Goal: Task Accomplishment & Management: Manage account settings

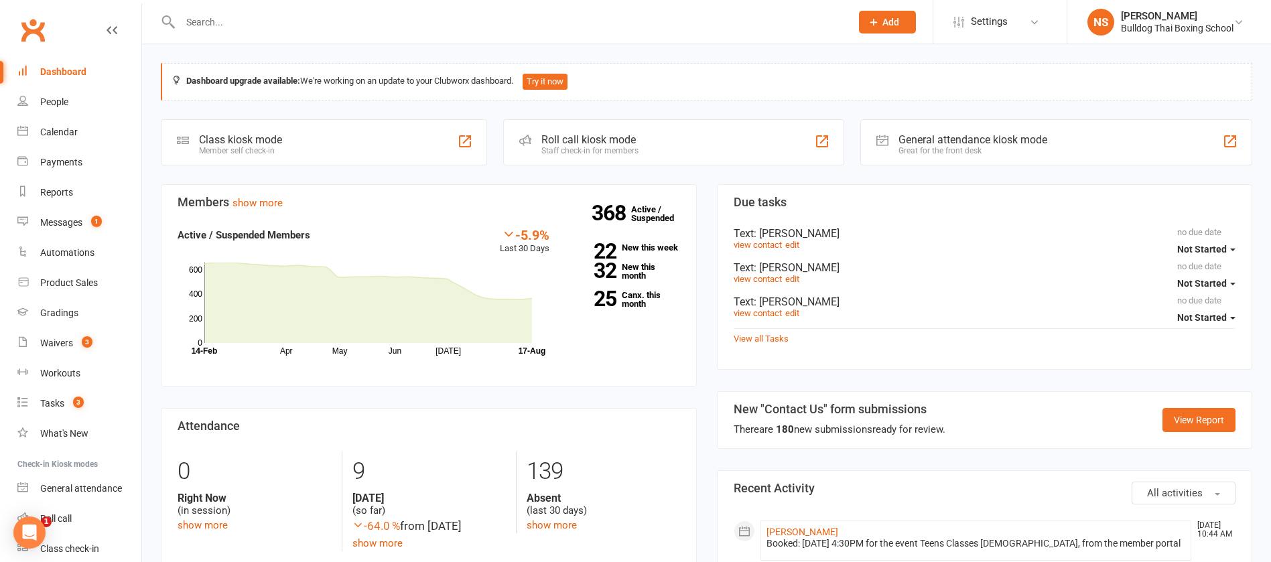
click at [210, 15] on input "text" at bounding box center [508, 22] width 665 height 19
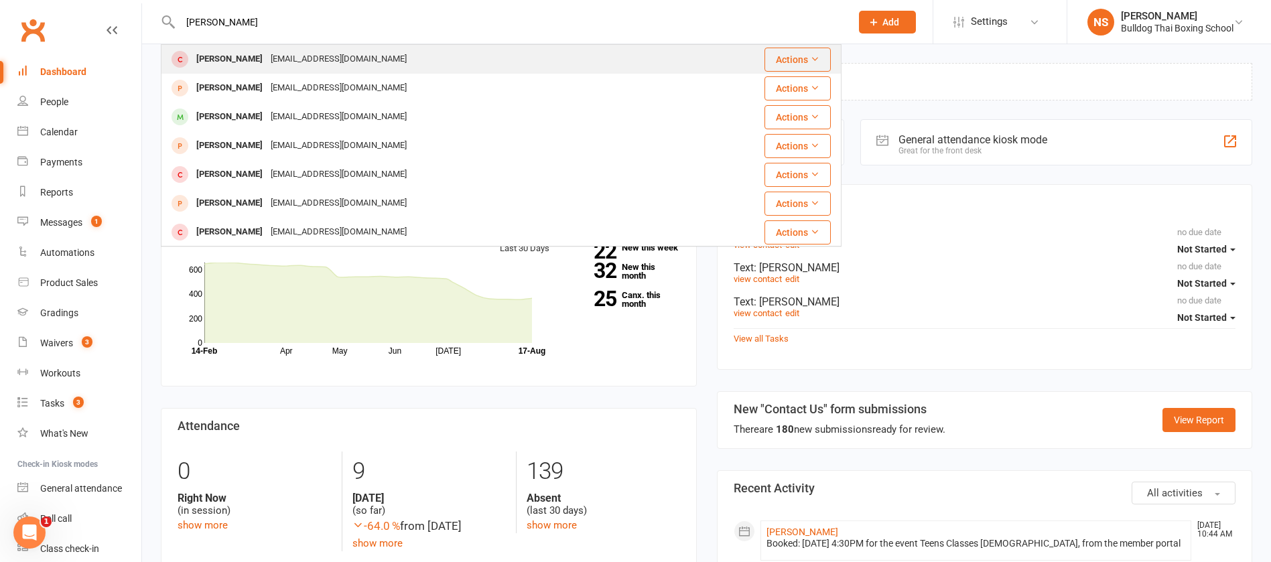
type input "[PERSON_NAME]"
click at [267, 63] on div "[EMAIL_ADDRESS][DOMAIN_NAME]" at bounding box center [339, 59] width 144 height 19
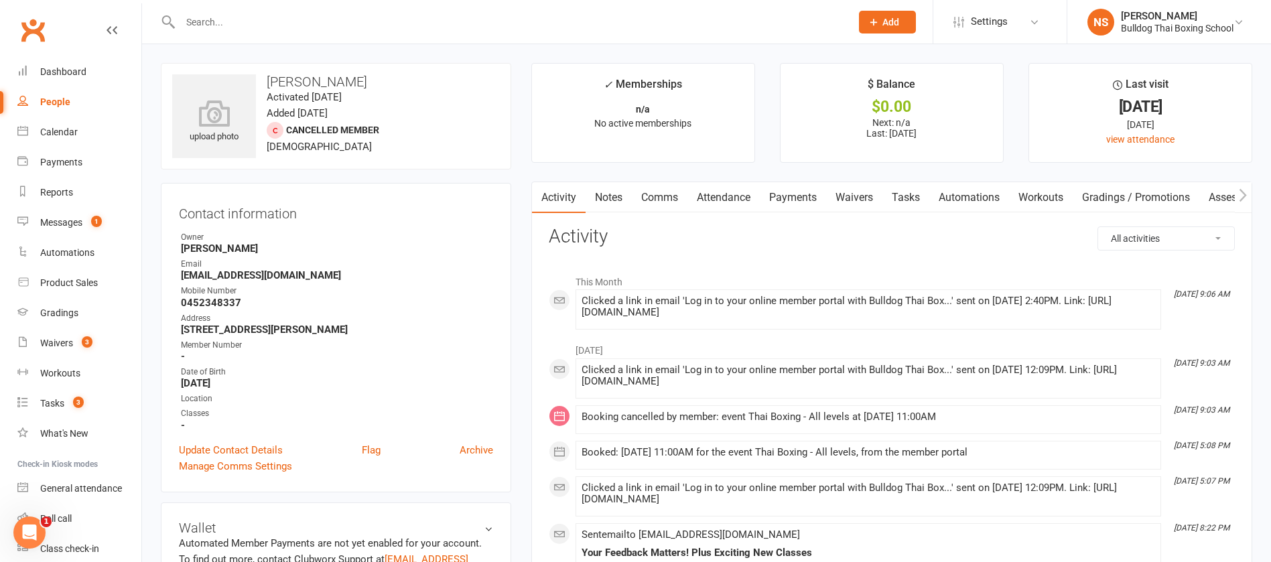
click at [664, 199] on link "Comms" at bounding box center [660, 197] width 56 height 31
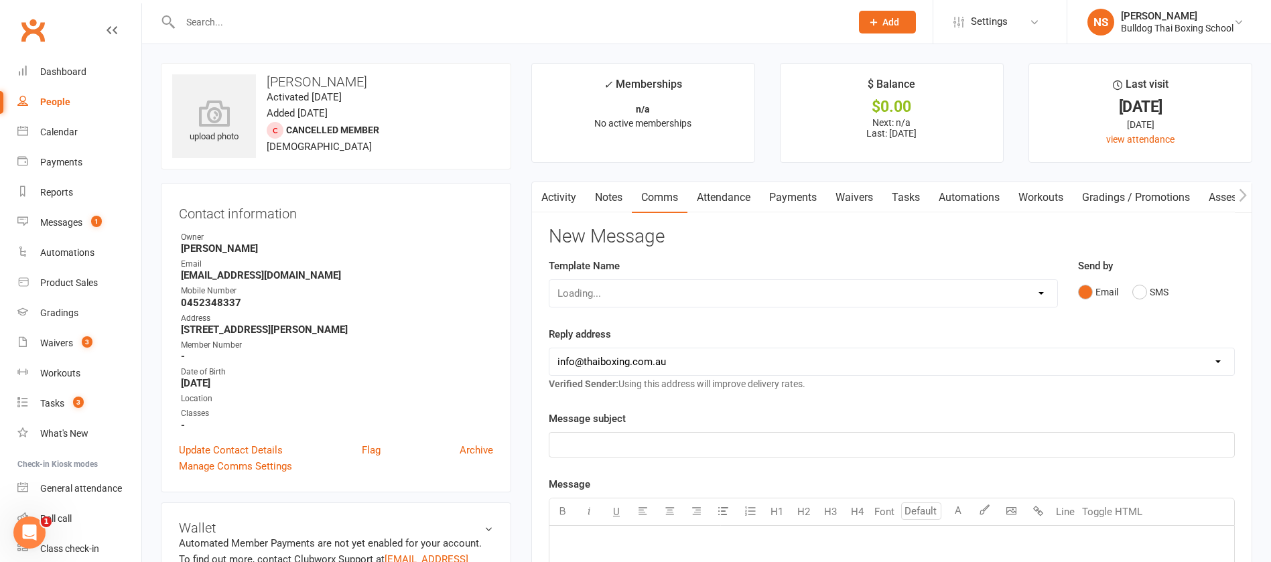
click at [656, 289] on div "Loading..." at bounding box center [803, 293] width 509 height 28
drag, startPoint x: 669, startPoint y: 291, endPoint x: 669, endPoint y: 281, distance: 10.0
click at [669, 291] on select "Select Template [Email] Price Increase 28 Day Kick starter [SMS] 10 Pass Check …" at bounding box center [803, 293] width 508 height 27
select select "38"
click at [549, 280] on select "Select Template [Email] Price Increase 28 Day Kick starter [SMS] 10 Pass Check …" at bounding box center [803, 293] width 508 height 27
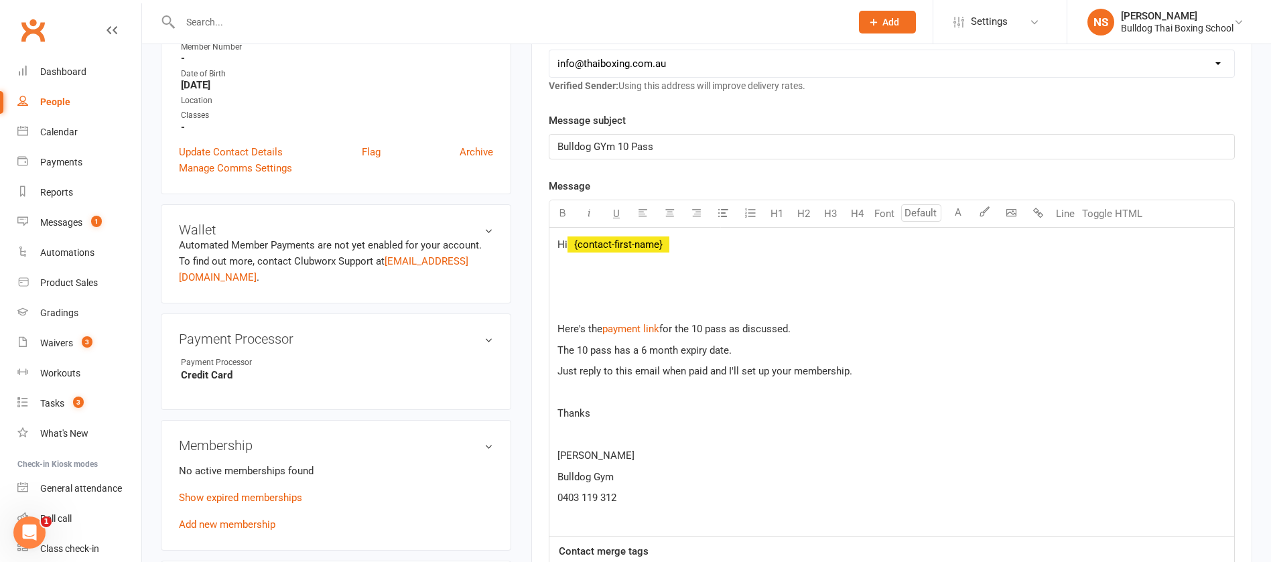
scroll to position [301, 0]
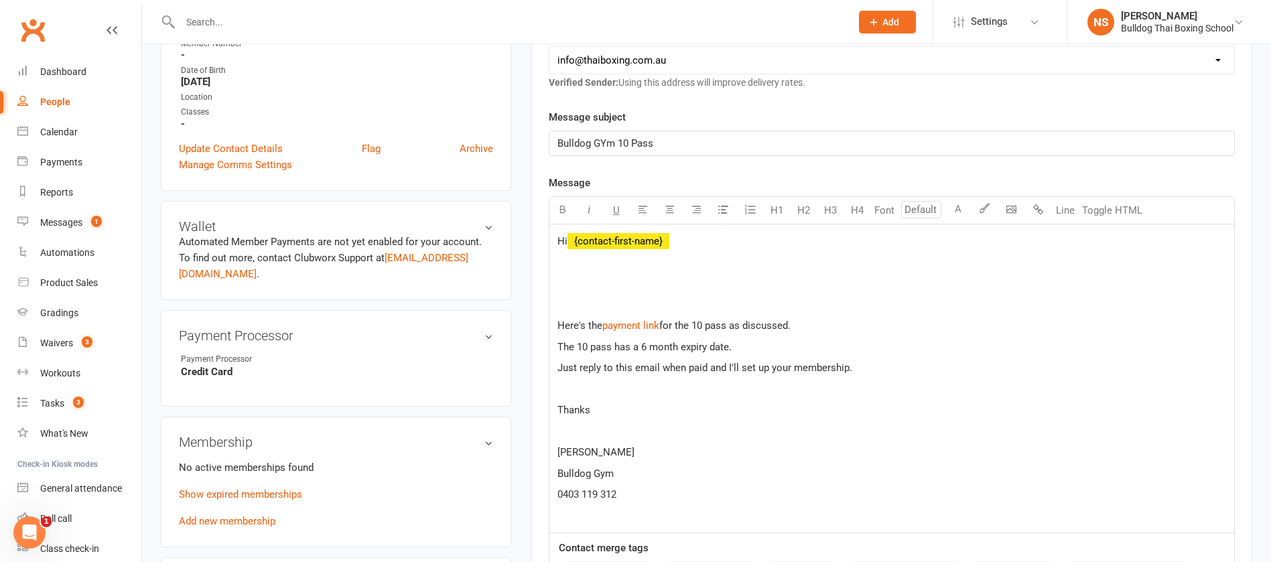
click at [591, 291] on p at bounding box center [891, 283] width 669 height 16
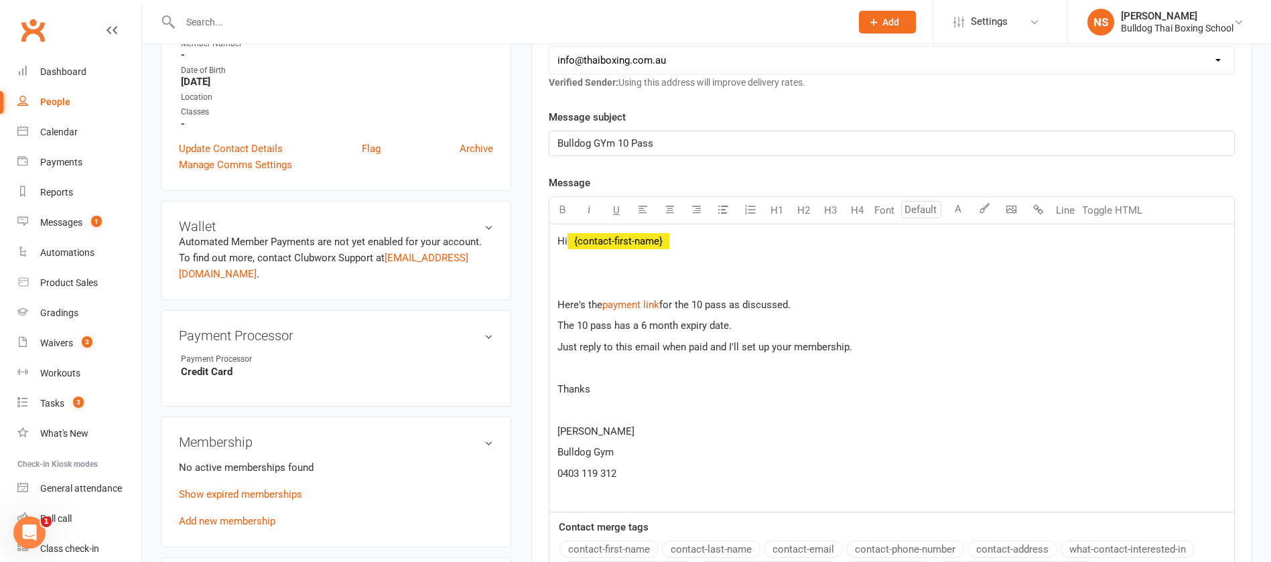
click at [577, 279] on p at bounding box center [891, 283] width 669 height 16
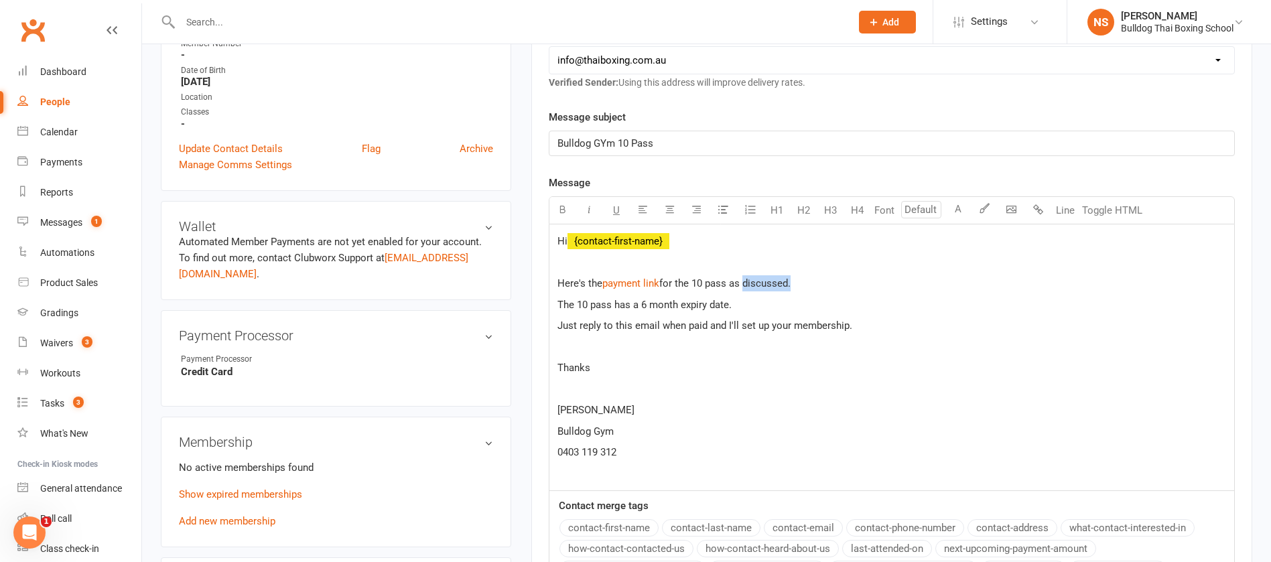
drag, startPoint x: 793, startPoint y: 283, endPoint x: 746, endPoint y: 277, distance: 48.0
click at [746, 277] on p "Here's the $ payment link $ $ ﻿ $ for the 10 pass as discussed." at bounding box center [891, 283] width 669 height 16
click at [750, 283] on span "for the 10 pass as rquested" at bounding box center [720, 283] width 123 height 12
click at [811, 279] on p "Here's the $ payment link $ ﻿ $ ﻿ $ for the 10 pass as requested" at bounding box center [891, 283] width 669 height 16
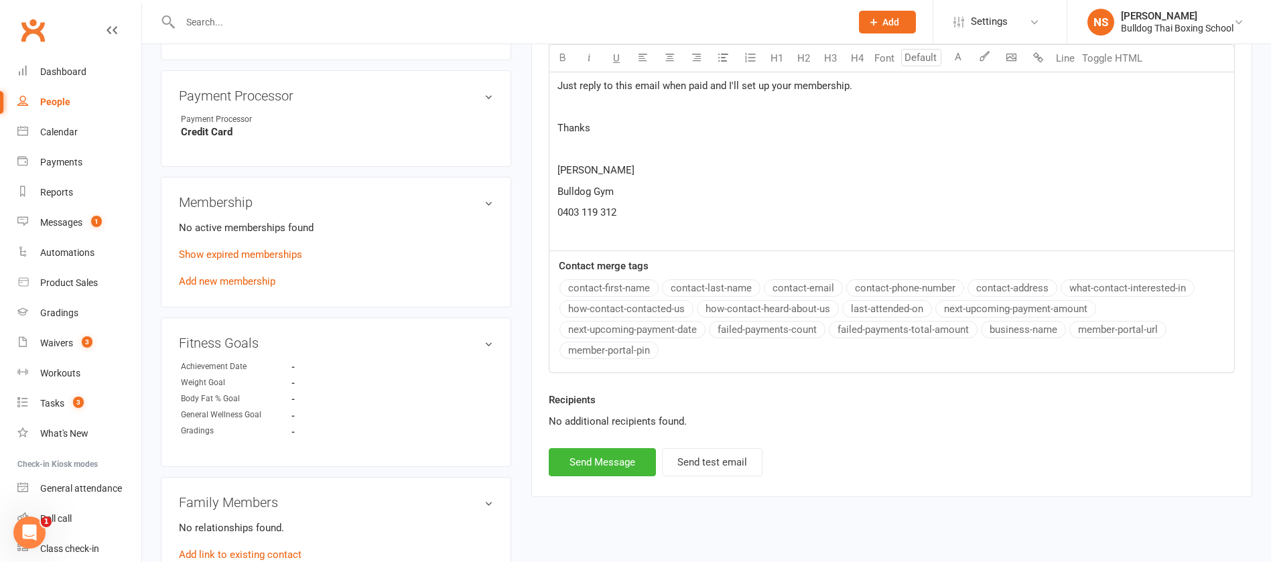
scroll to position [603, 0]
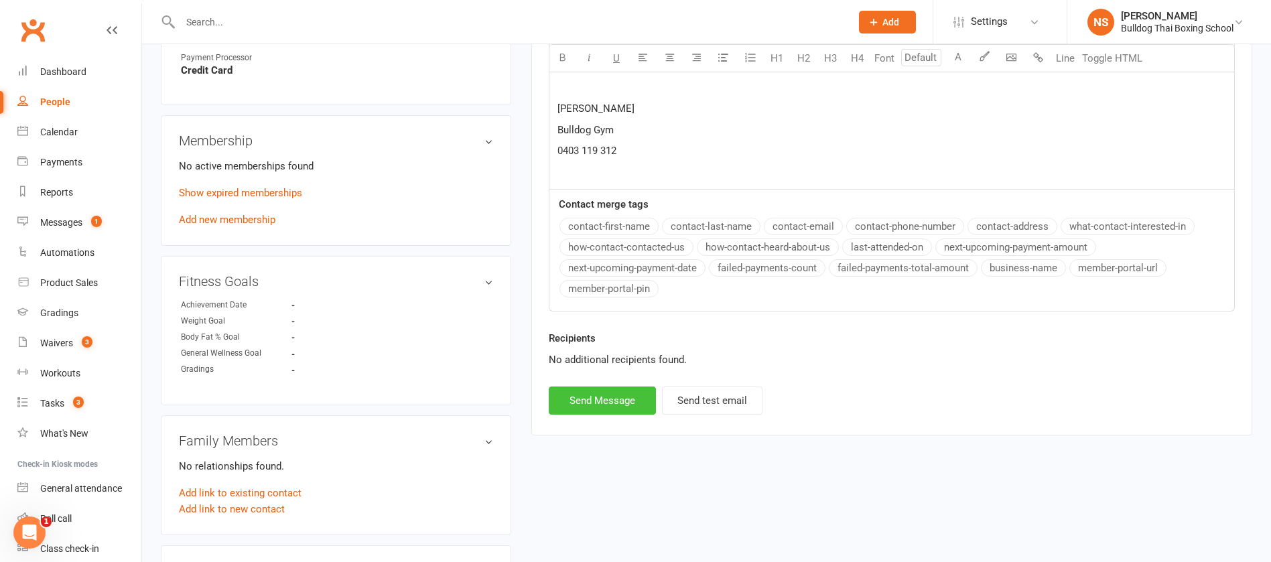
click at [620, 395] on button "Send Message" at bounding box center [602, 401] width 107 height 28
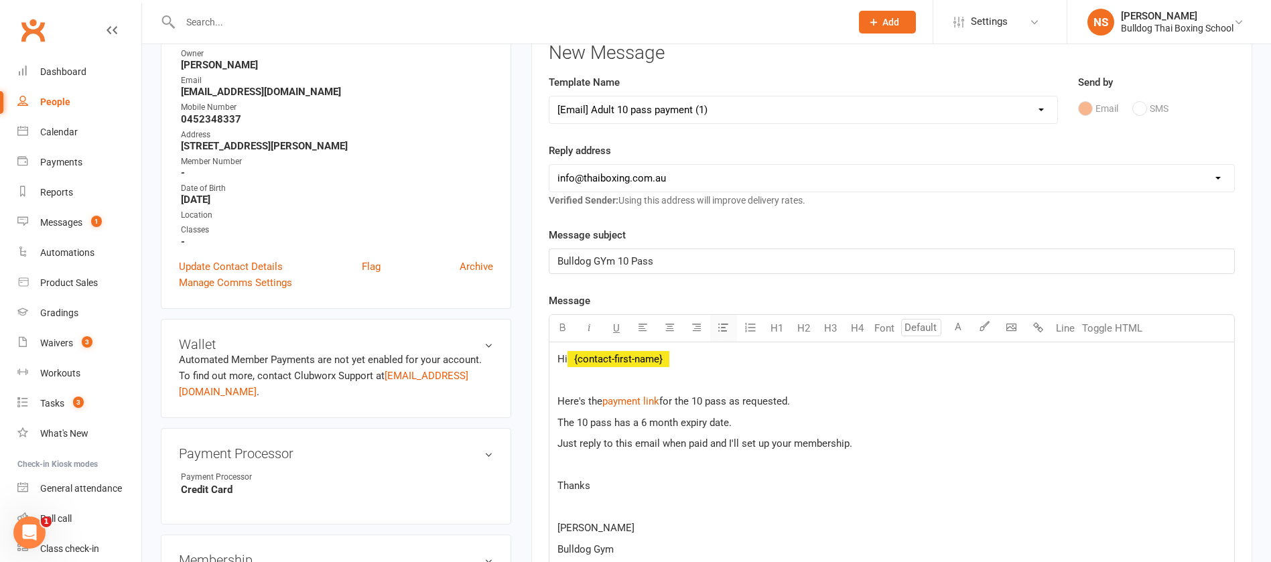
select select
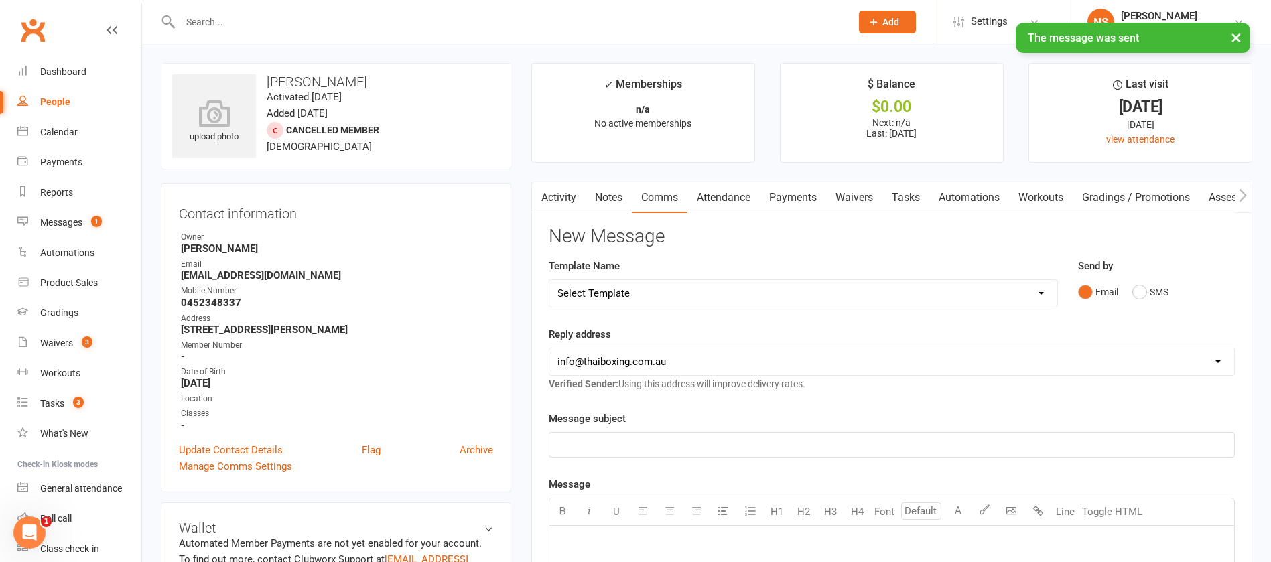
click at [911, 198] on link "Tasks" at bounding box center [905, 197] width 47 height 31
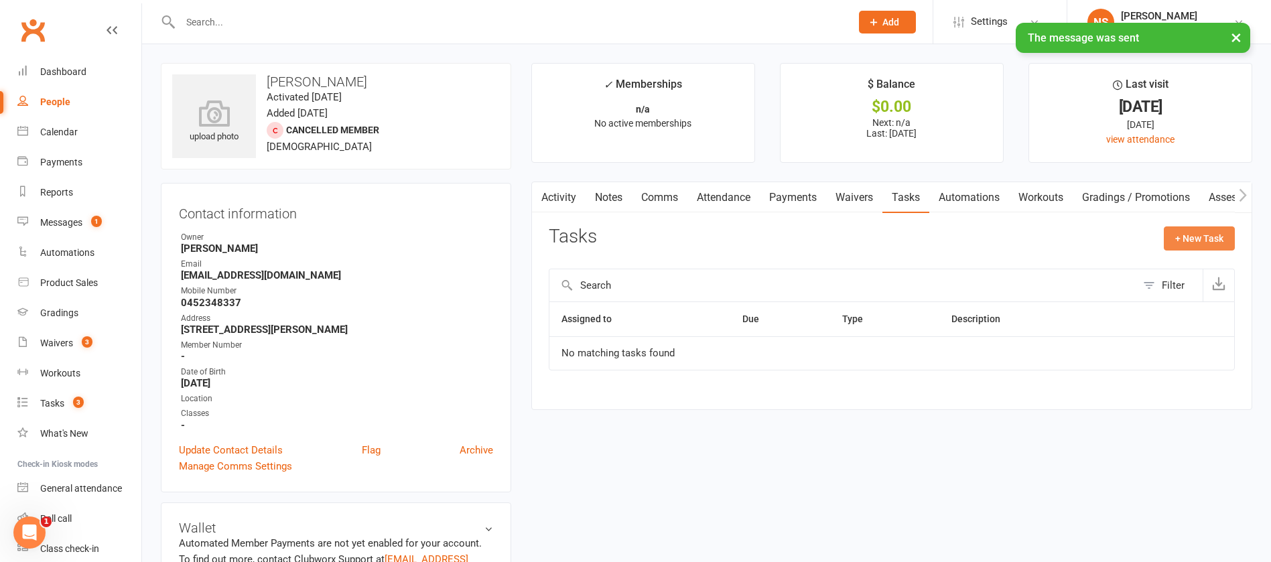
click at [1206, 243] on button "+ New Task" at bounding box center [1199, 238] width 71 height 24
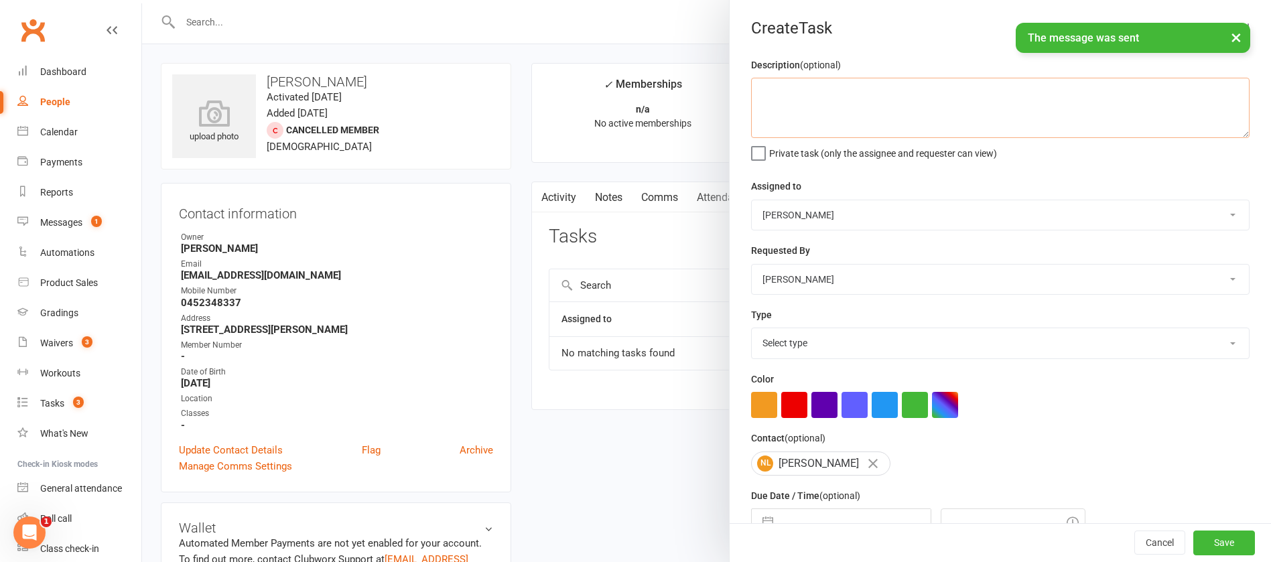
click at [796, 113] on textarea at bounding box center [1000, 108] width 498 height 60
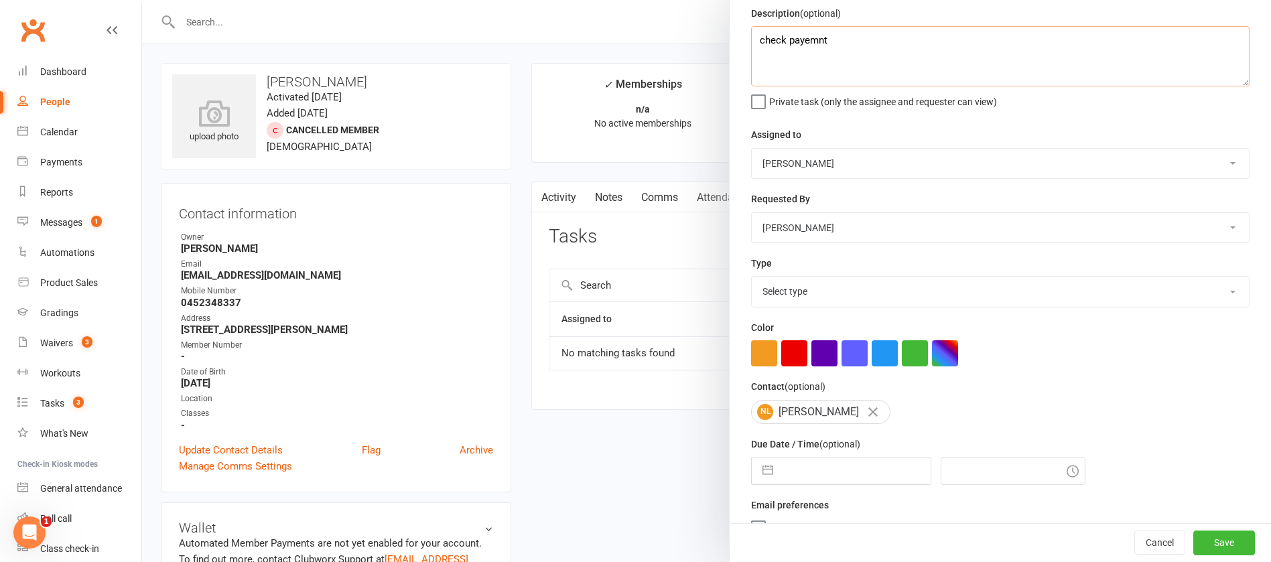
scroll to position [80, 0]
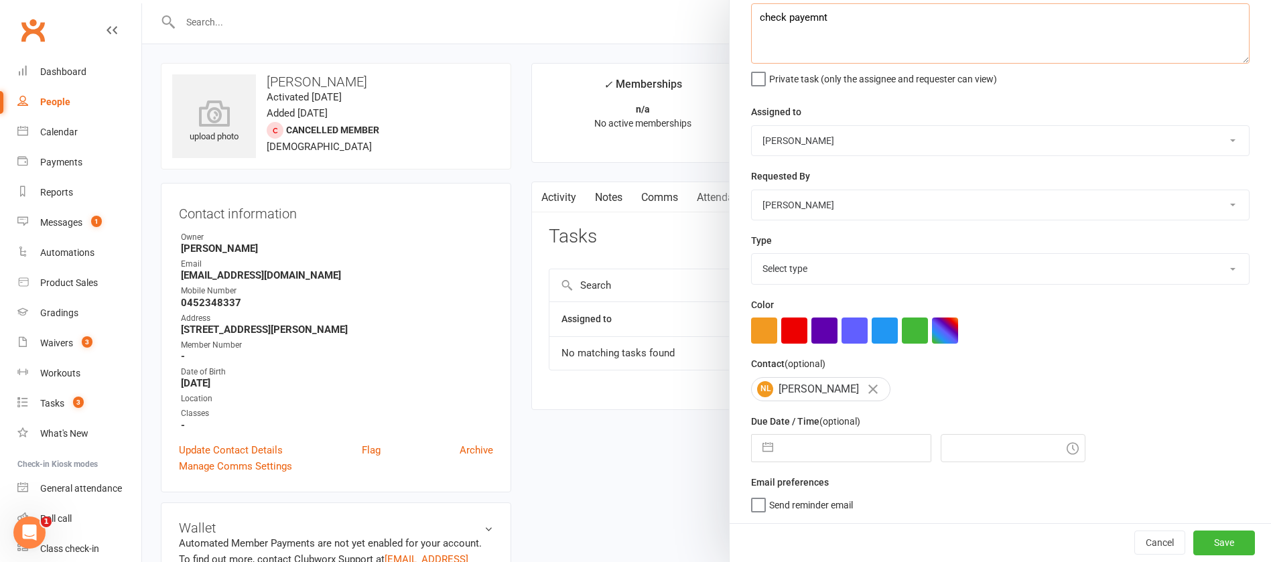
type textarea "check payemnt"
click at [837, 267] on select "Select type Action E-mail Meeting Phone call Text Add new task type" at bounding box center [1000, 268] width 497 height 29
click at [810, 261] on select "Select type Action E-mail Meeting Phone call Text Add new task type" at bounding box center [1000, 268] width 497 height 29
select select "12049"
click at [752, 254] on select "Select type Action E-mail Meeting Phone call Text Add new task type" at bounding box center [1000, 268] width 497 height 29
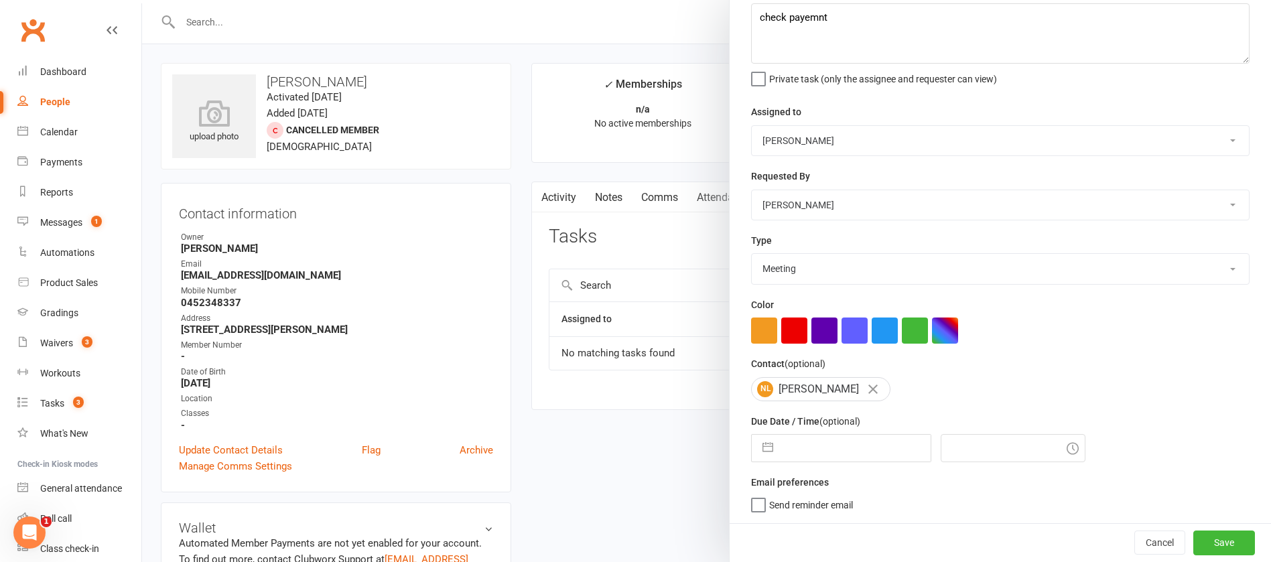
select select "6"
select select "2025"
select select "7"
select select "2025"
select select "8"
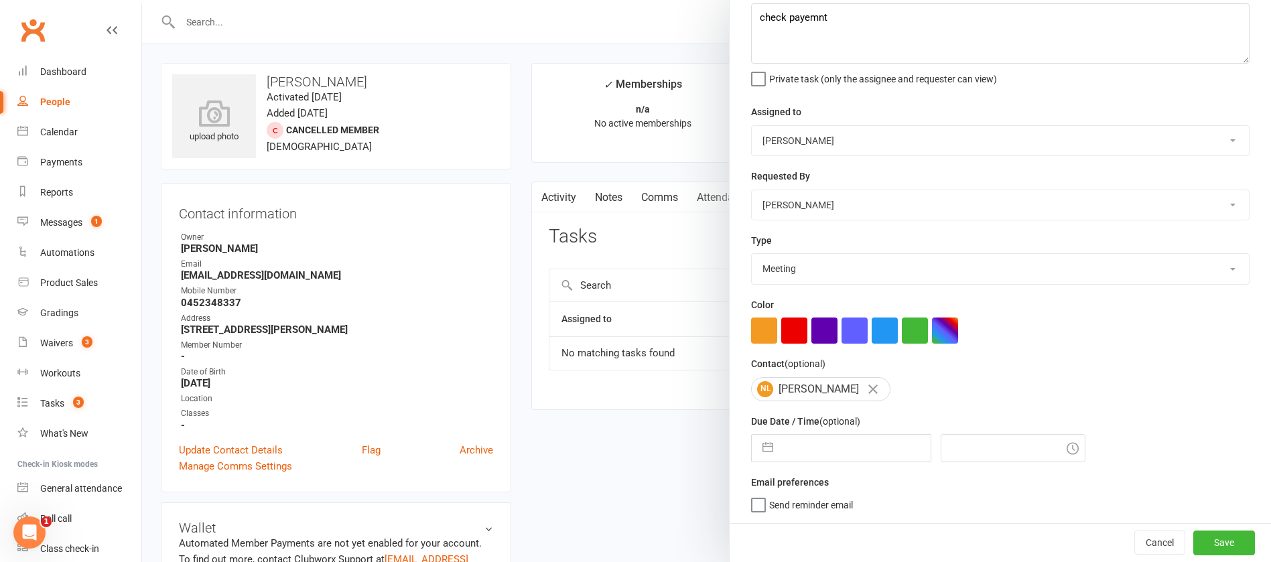
select select "2025"
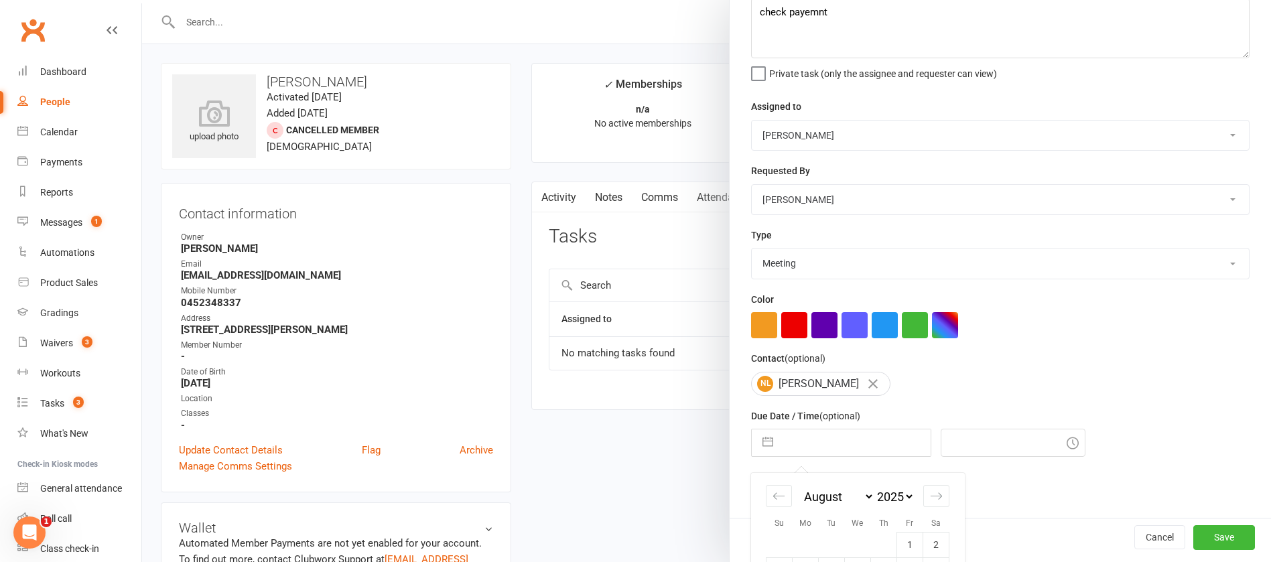
click at [815, 452] on input "text" at bounding box center [855, 442] width 151 height 27
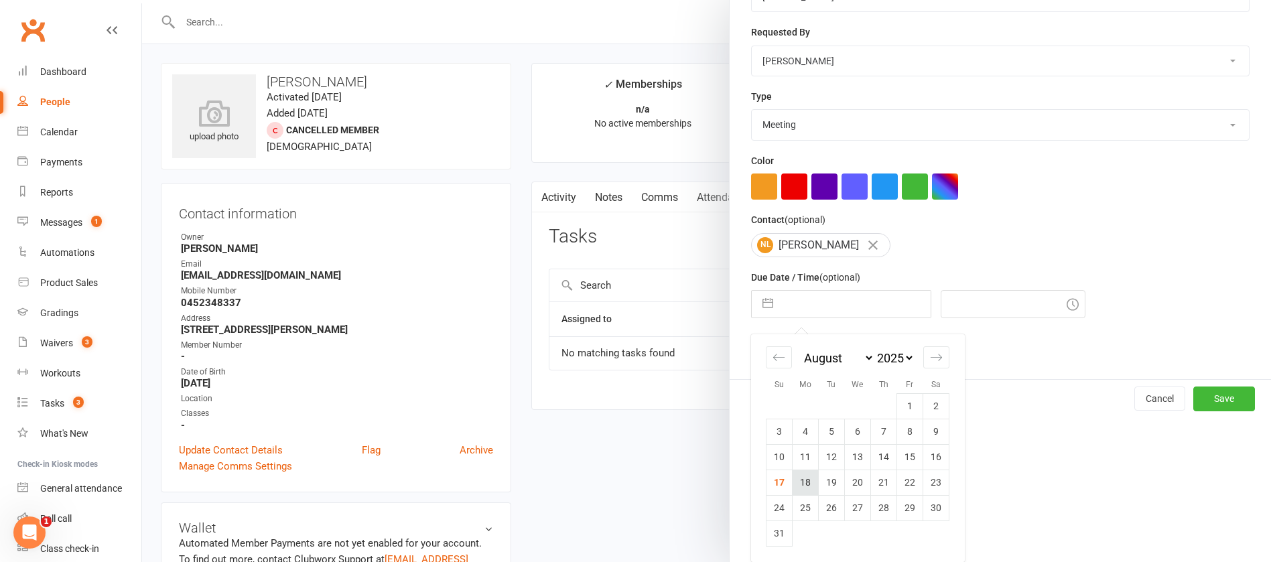
click at [803, 478] on td "18" at bounding box center [806, 482] width 26 height 25
type input "[DATE]"
type input "2:45pm"
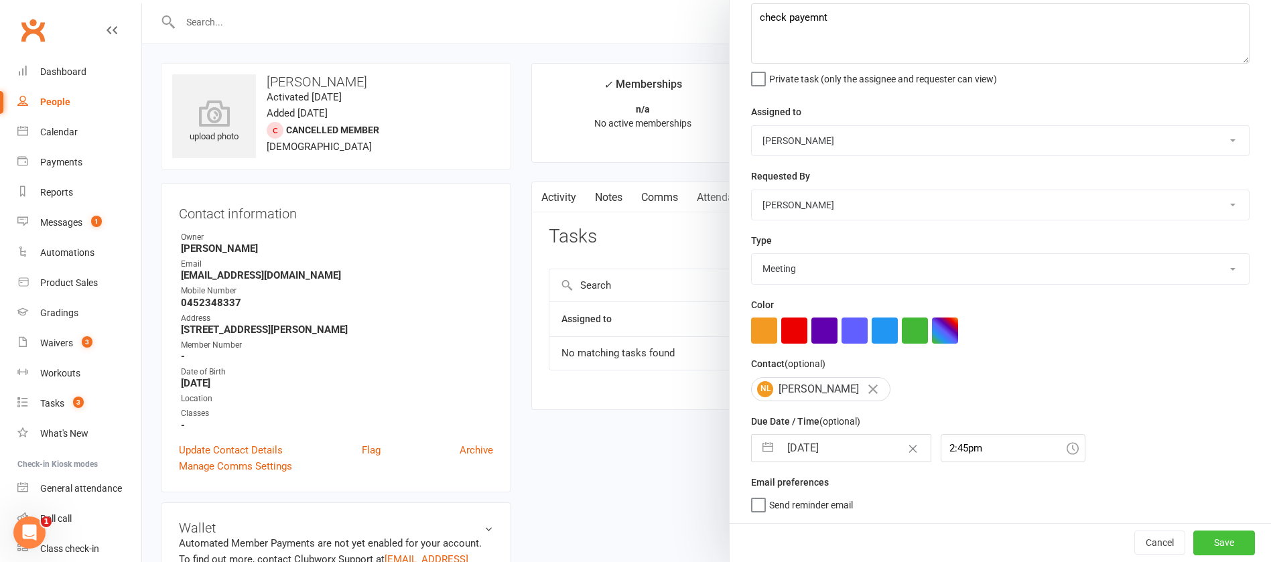
click at [1201, 542] on button "Save" at bounding box center [1224, 543] width 62 height 24
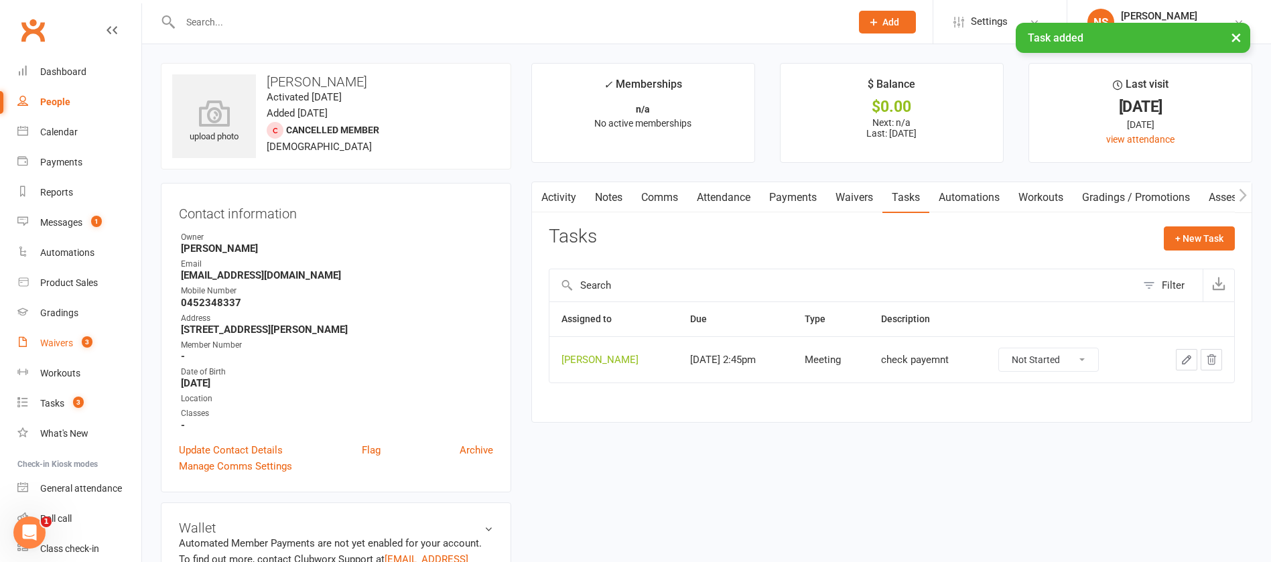
click at [58, 344] on div "Waivers" at bounding box center [56, 343] width 33 height 11
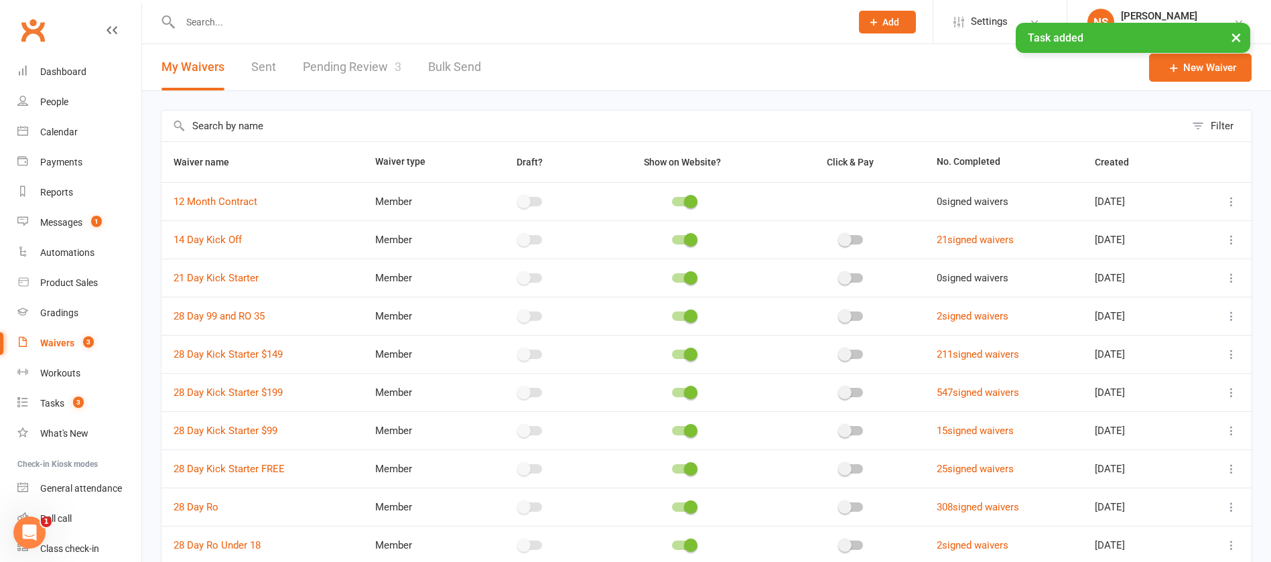
click at [326, 59] on link "Pending Review 3" at bounding box center [352, 67] width 98 height 46
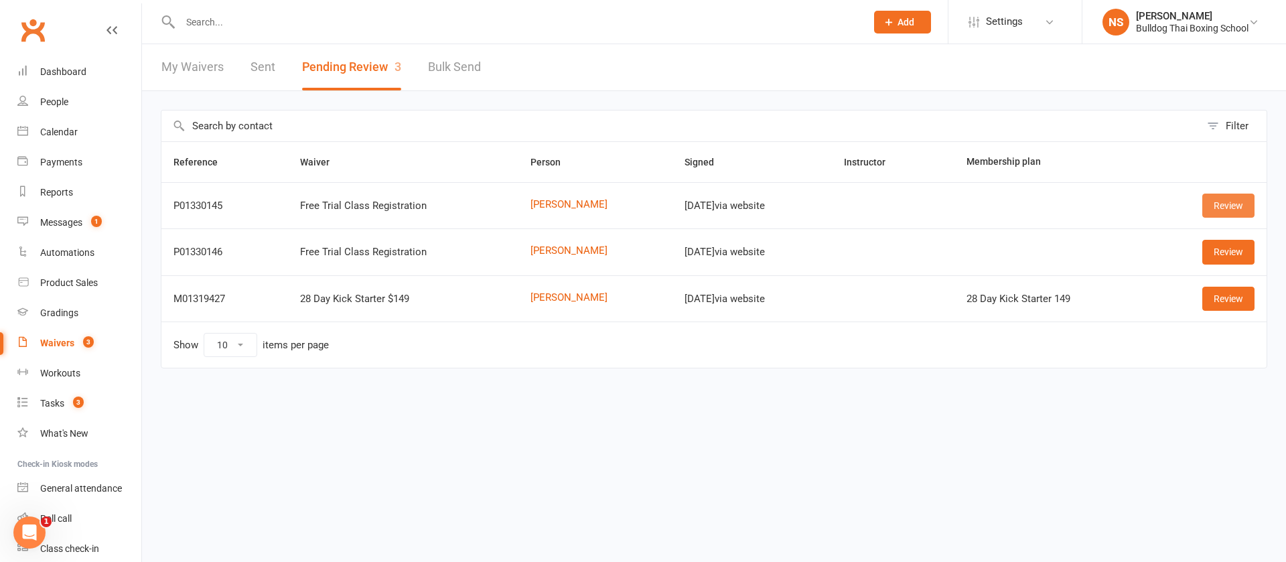
click at [1222, 200] on link "Review" at bounding box center [1229, 206] width 52 height 24
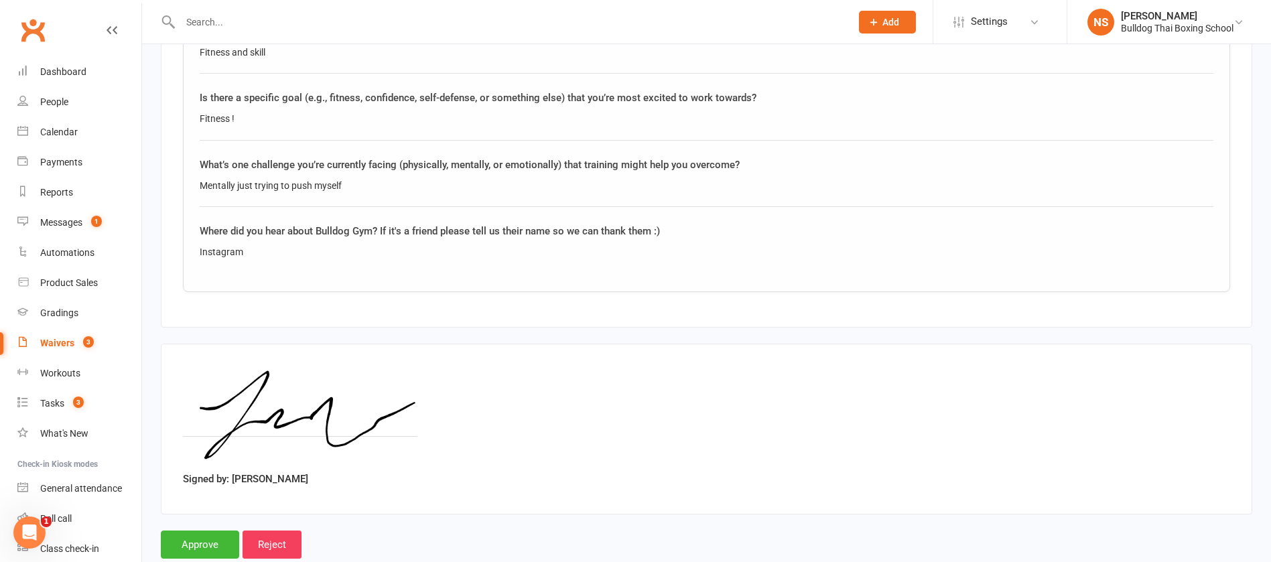
scroll to position [1081, 0]
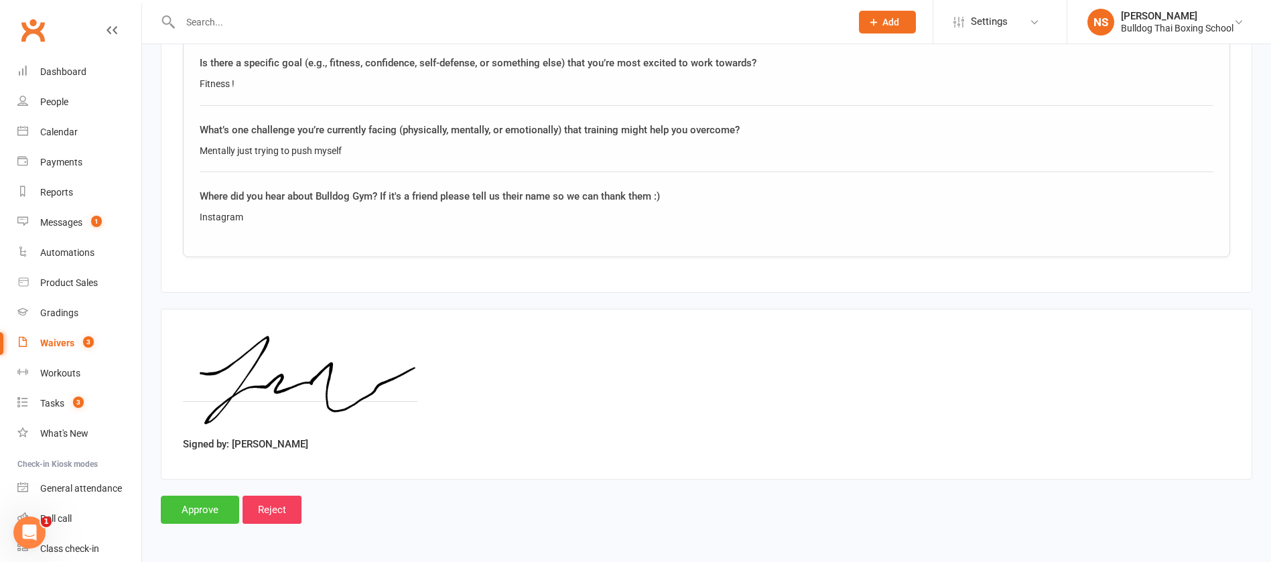
click at [207, 509] on input "Approve" at bounding box center [200, 510] width 78 height 28
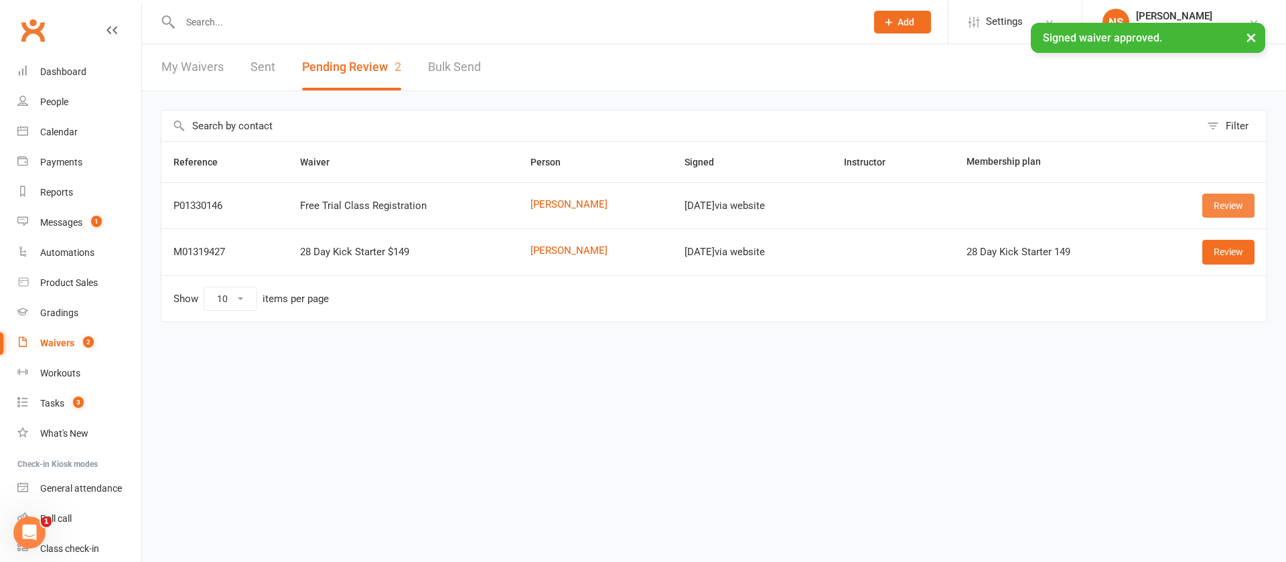
click at [1243, 198] on link "Review" at bounding box center [1229, 206] width 52 height 24
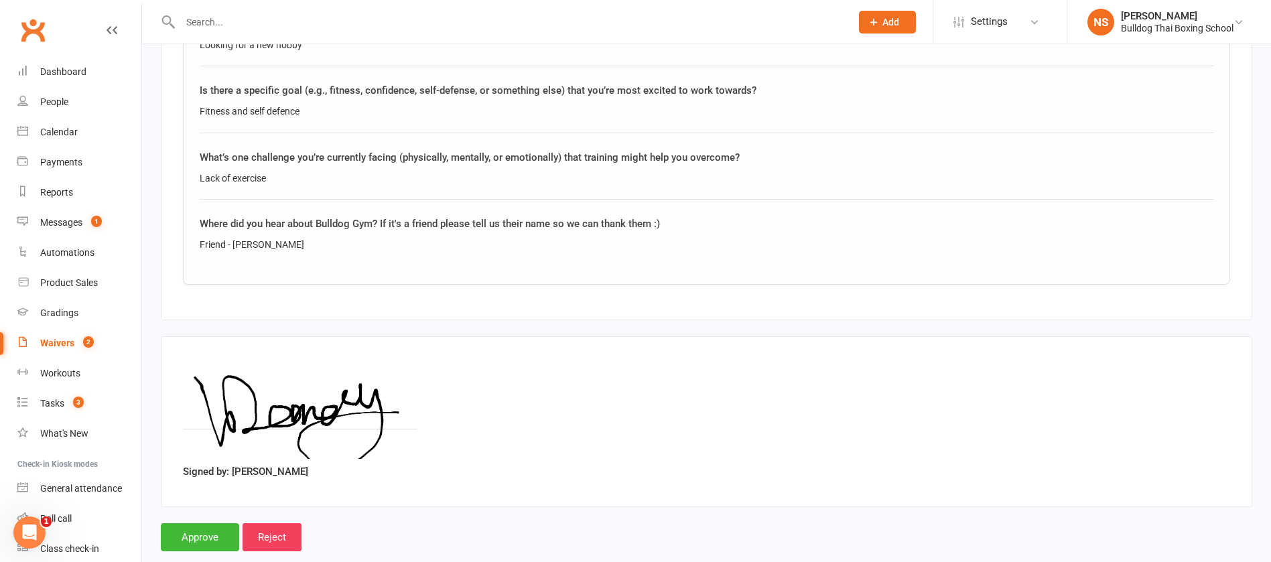
scroll to position [1081, 0]
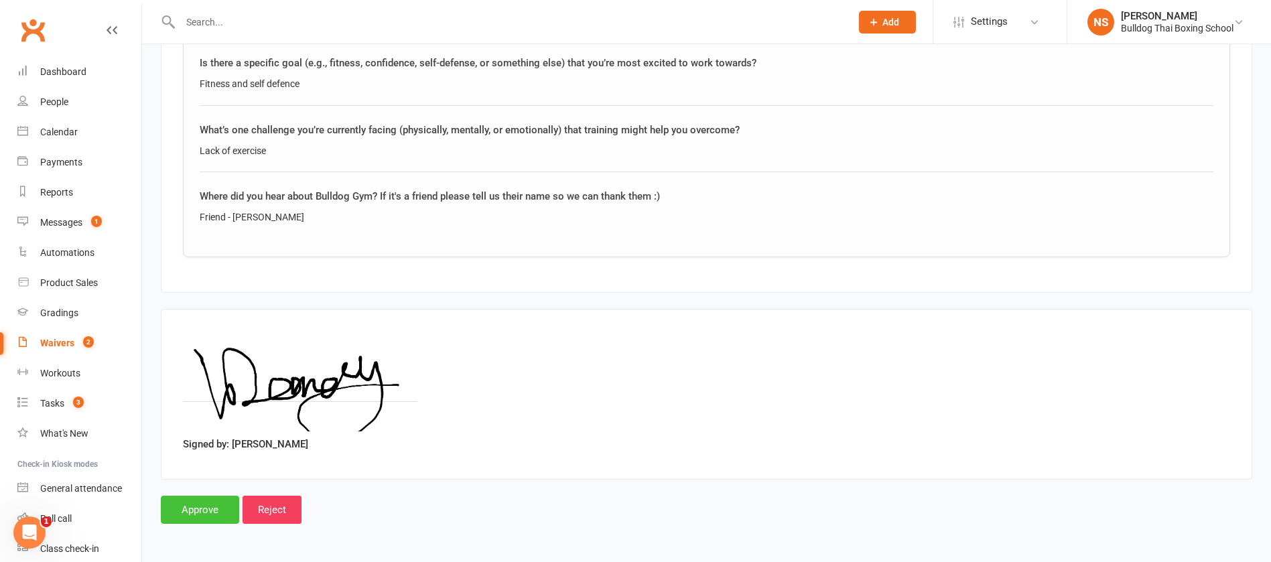
click at [181, 509] on input "Approve" at bounding box center [200, 510] width 78 height 28
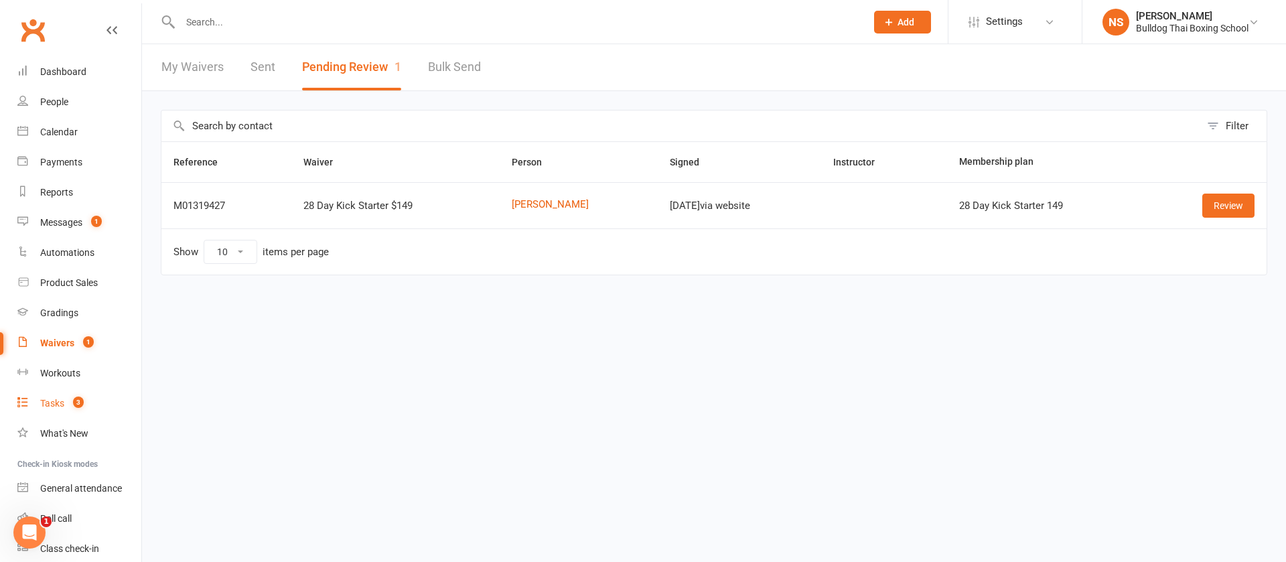
click at [63, 405] on div "Tasks" at bounding box center [52, 403] width 24 height 11
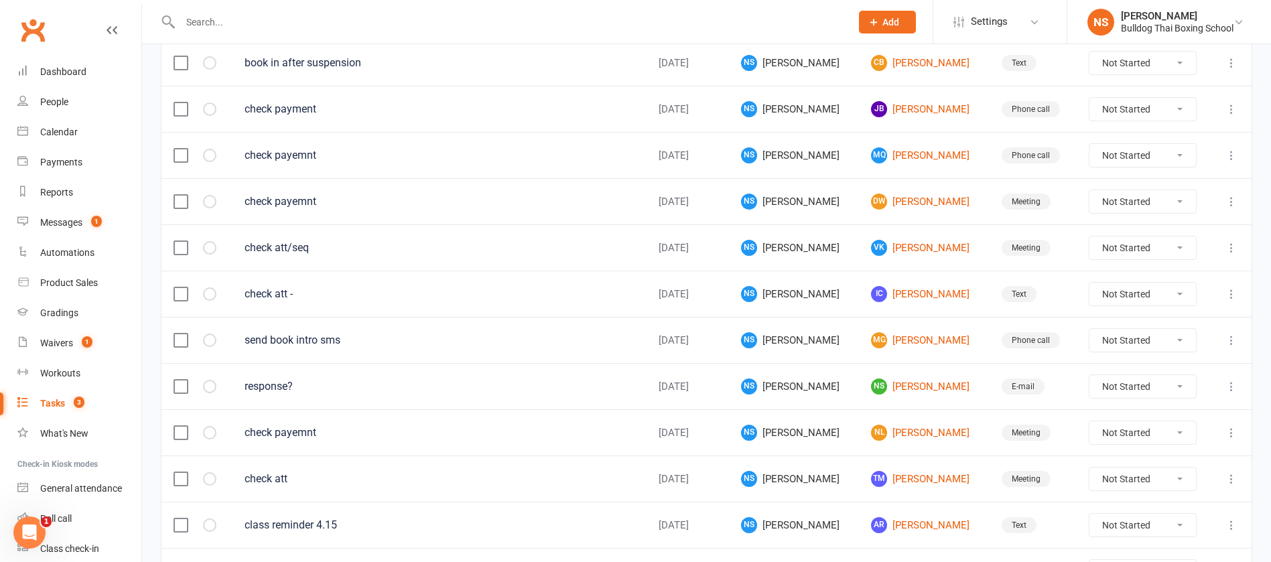
scroll to position [945, 0]
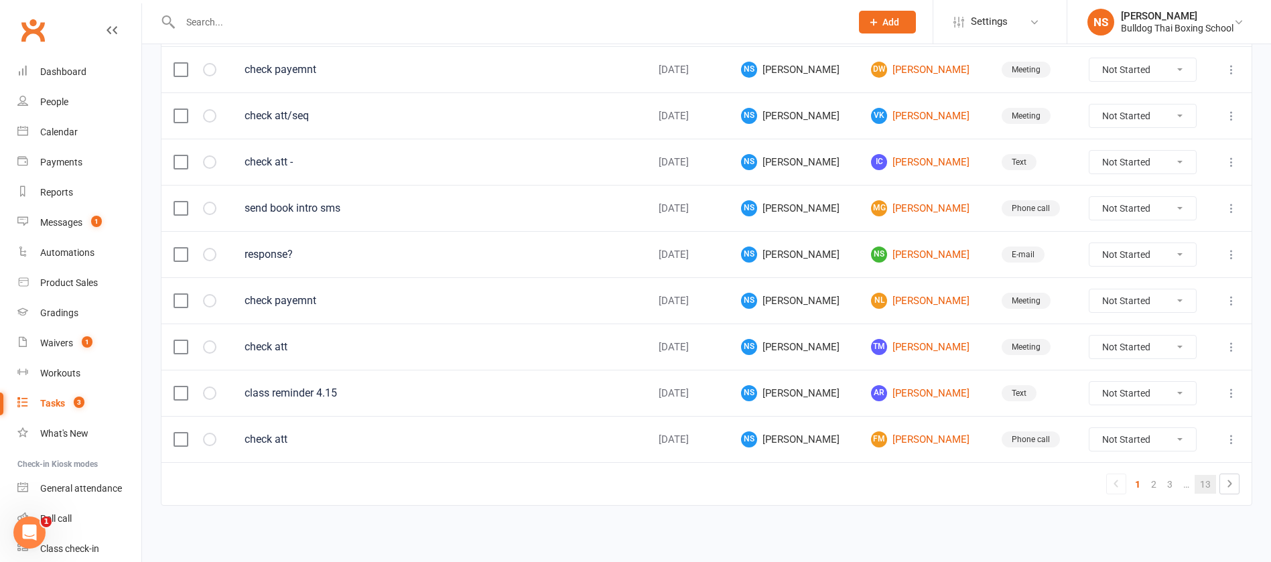
click at [1209, 481] on link "13" at bounding box center [1205, 484] width 21 height 19
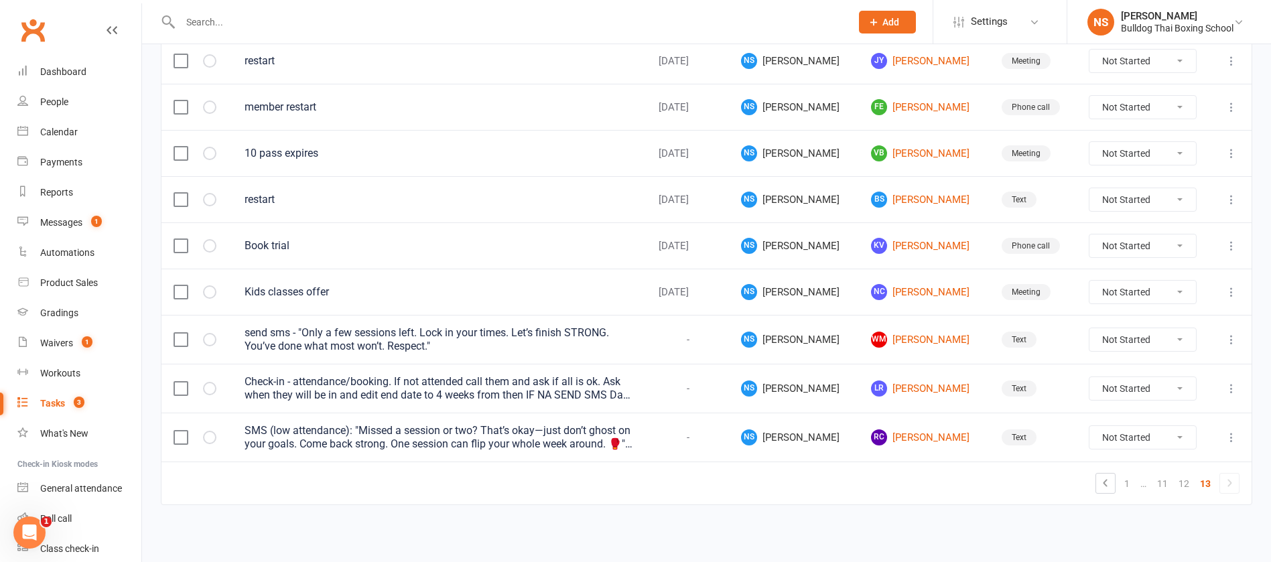
scroll to position [864, 0]
click at [915, 336] on link "WM Will Matheson" at bounding box center [924, 340] width 106 height 16
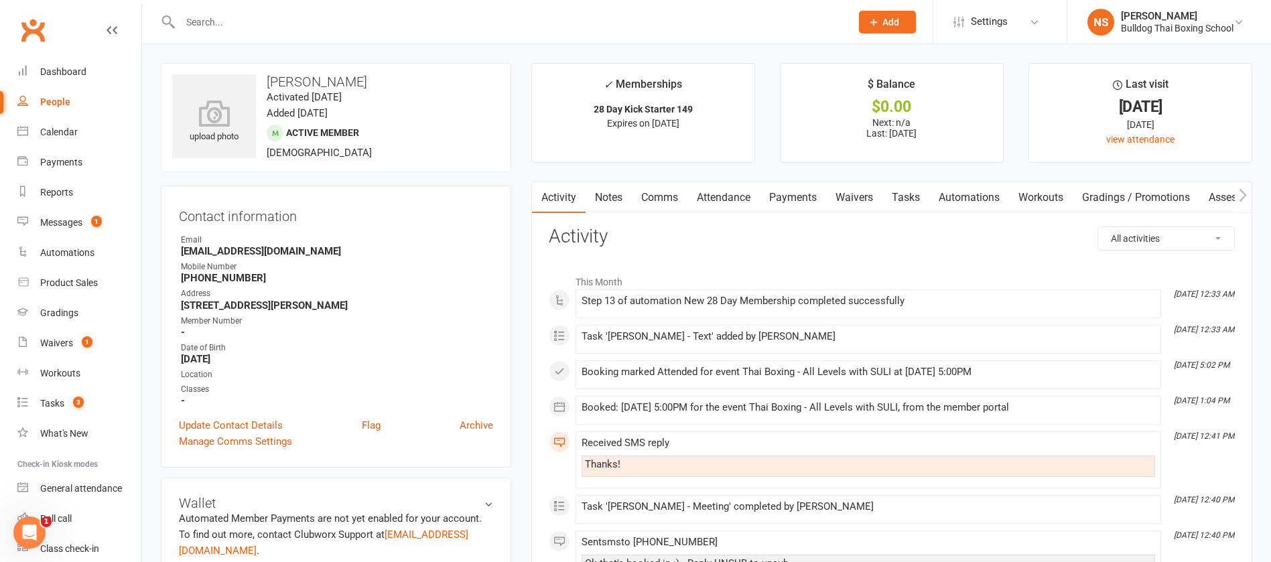
click at [929, 188] on link "Tasks" at bounding box center [905, 197] width 47 height 31
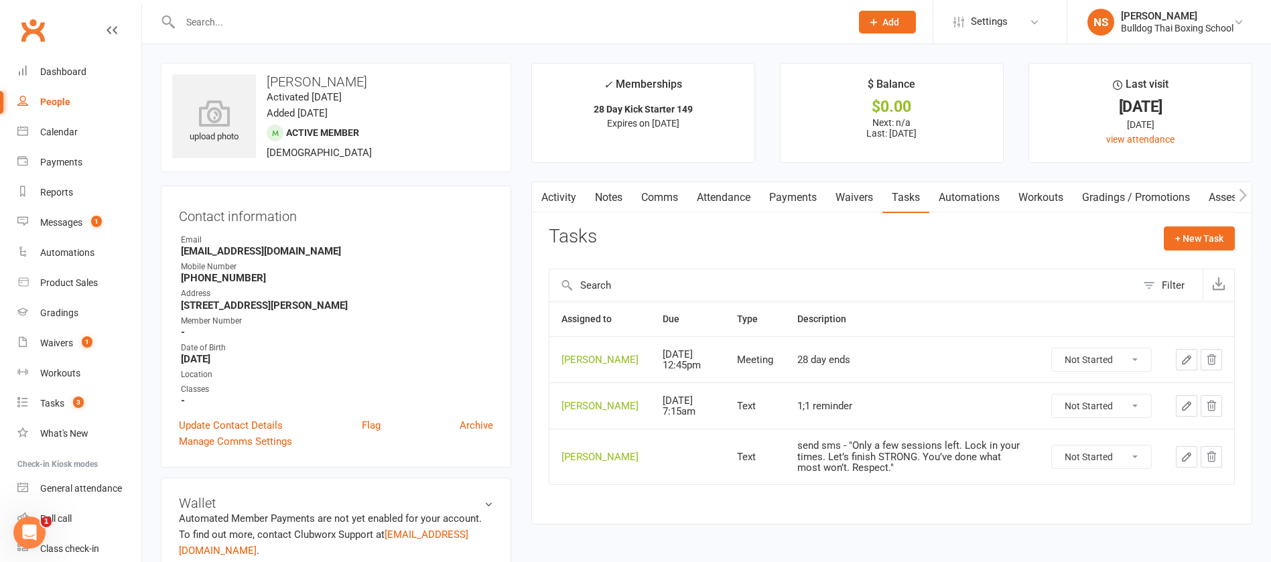
click at [1142, 465] on select "Not Started In Progress Waiting Complete" at bounding box center [1101, 457] width 99 height 23
click at [1106, 466] on select "Not Started In Progress Waiting Complete" at bounding box center [1101, 457] width 99 height 23
click at [1124, 463] on select "Not Started In Progress Waiting Complete" at bounding box center [1101, 457] width 99 height 23
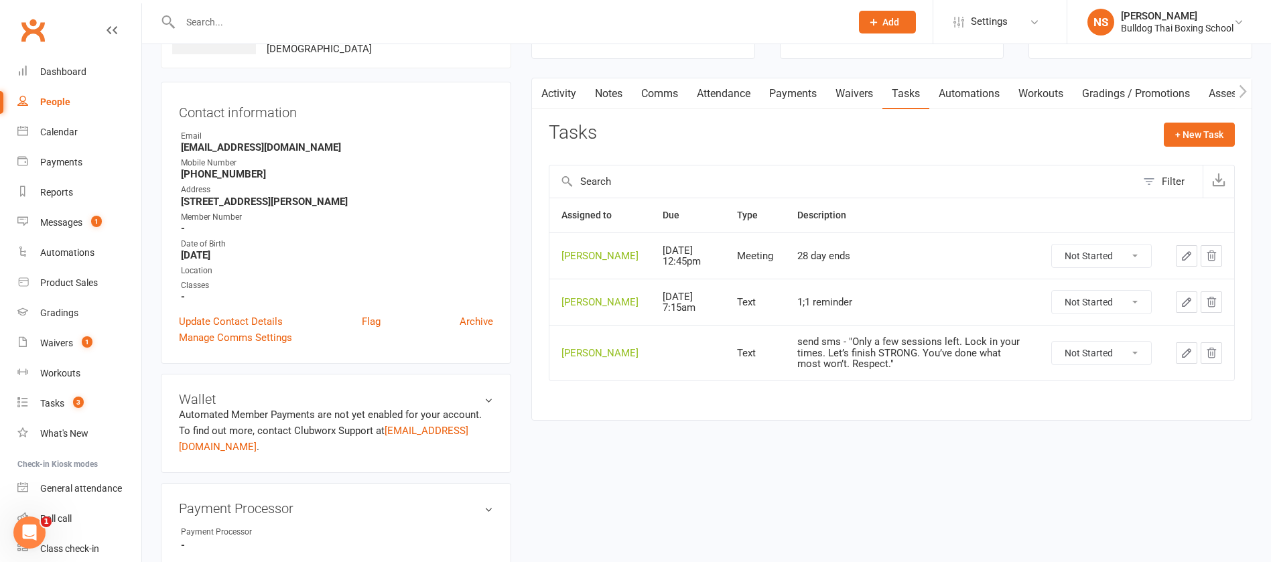
scroll to position [100, 0]
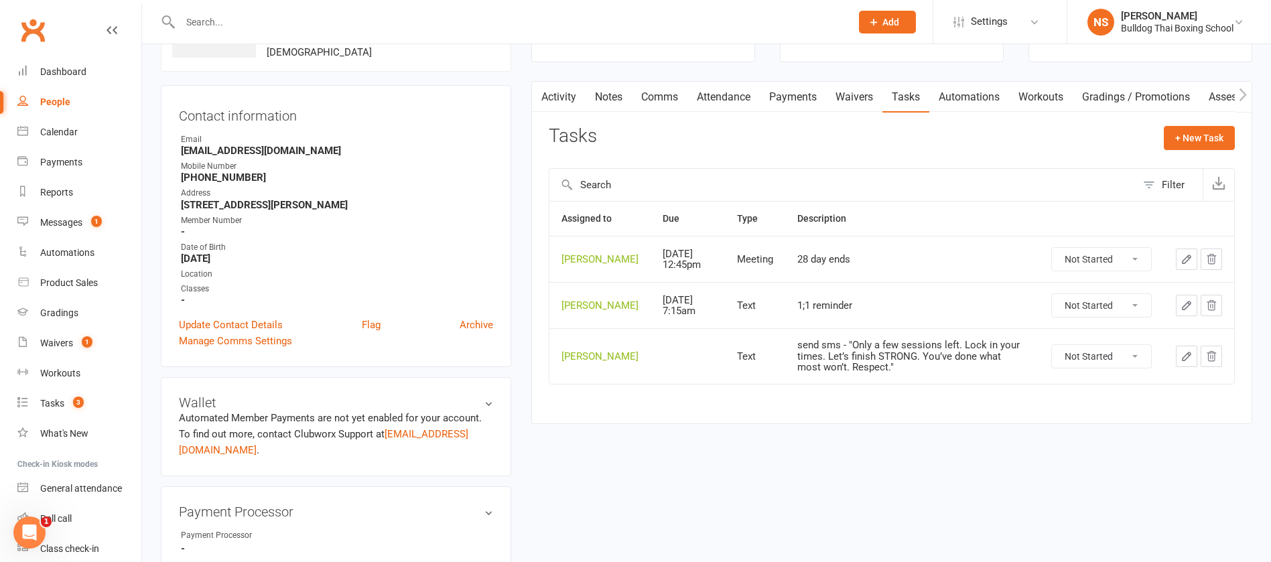
click at [1137, 364] on select "Not Started In Progress Waiting Complete" at bounding box center [1101, 356] width 99 height 23
click at [1052, 355] on select "Not Started In Progress Waiting Complete" at bounding box center [1101, 356] width 99 height 23
select select "unstarted"
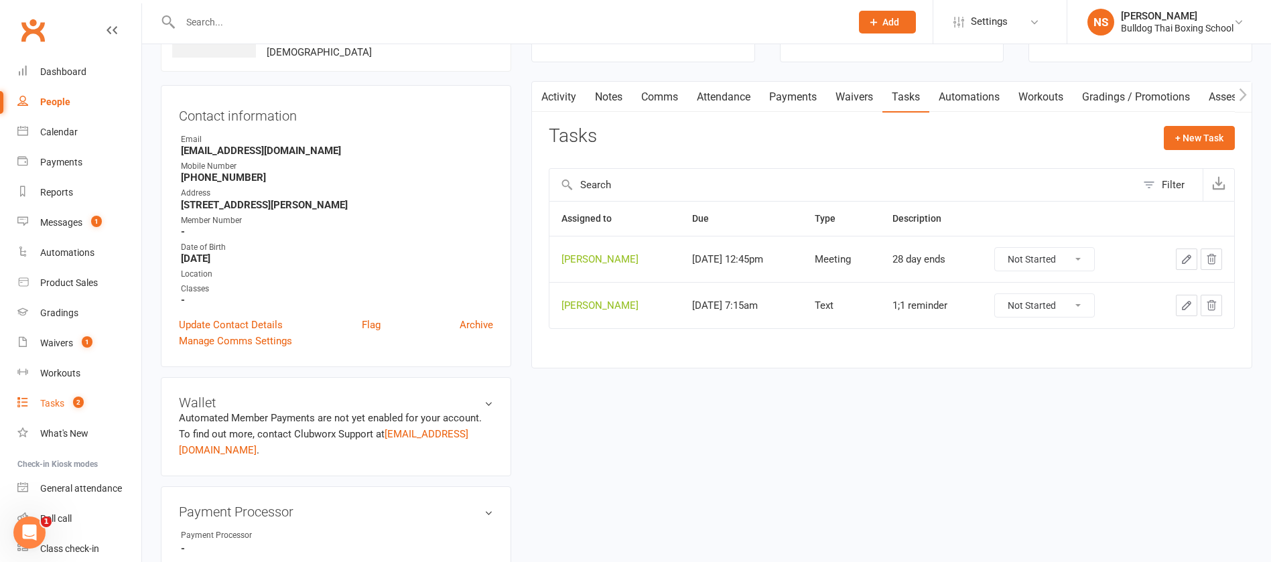
click at [50, 399] on div "Tasks" at bounding box center [52, 403] width 24 height 11
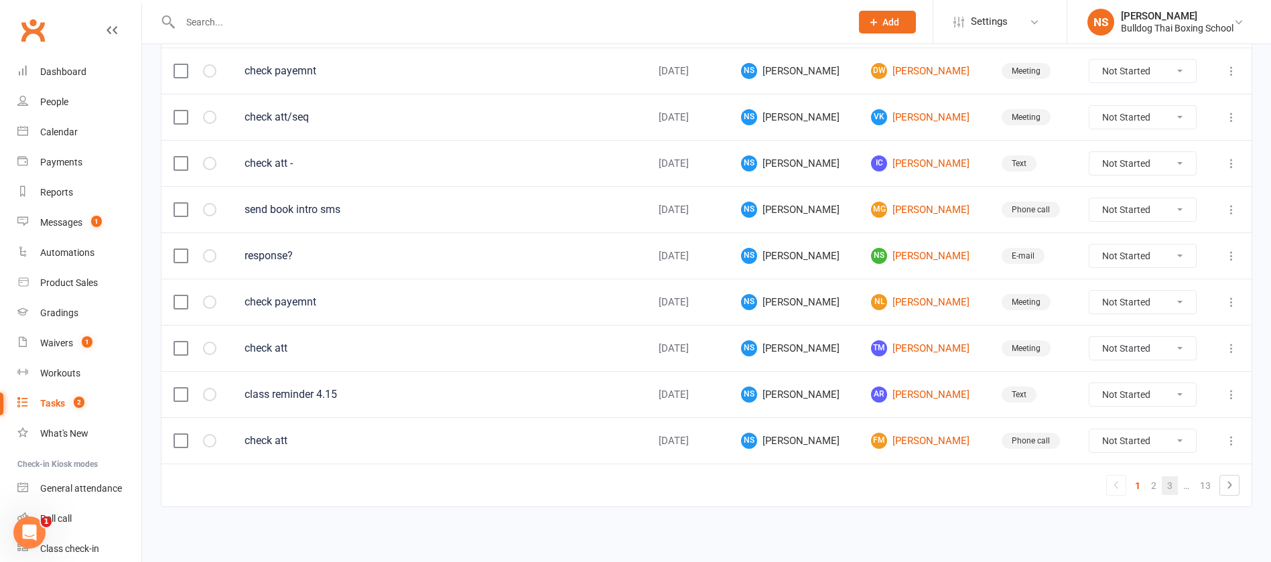
scroll to position [945, 0]
click at [1209, 483] on link "13" at bounding box center [1205, 484] width 21 height 19
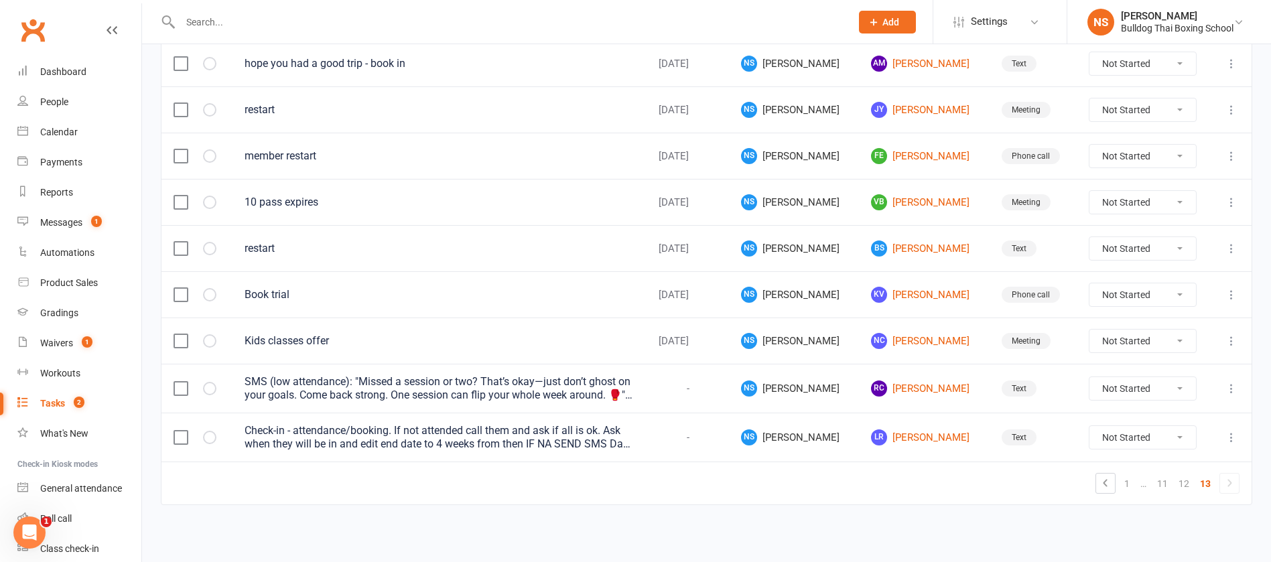
scroll to position [815, 0]
click at [893, 389] on link "RC Ray Chen" at bounding box center [924, 389] width 106 height 16
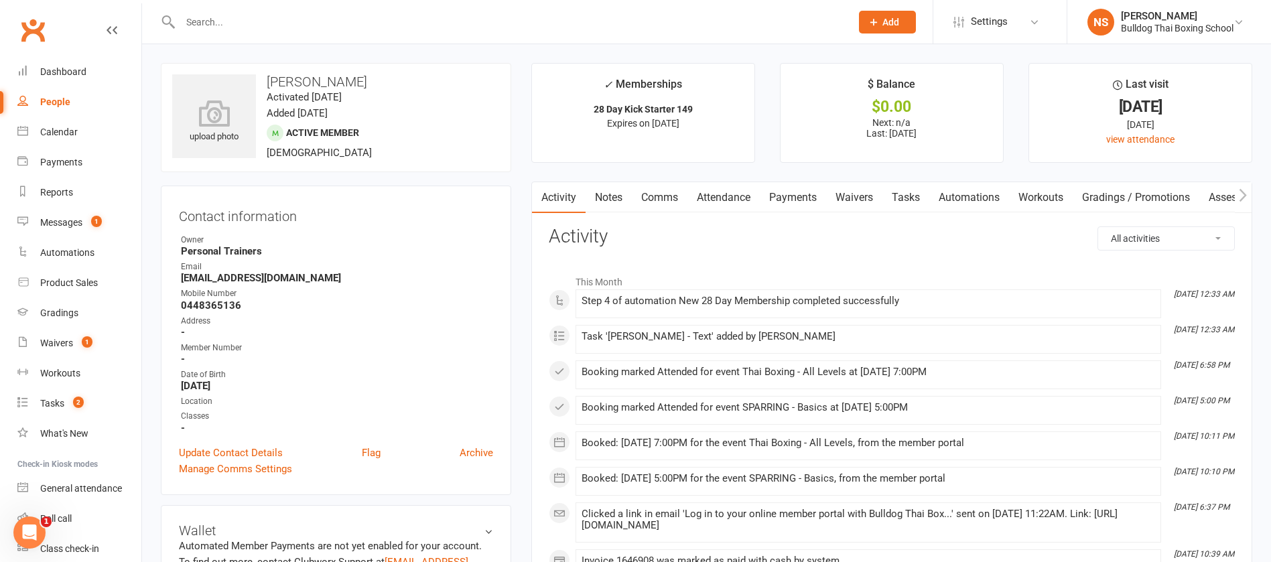
click at [900, 186] on link "Tasks" at bounding box center [905, 197] width 47 height 31
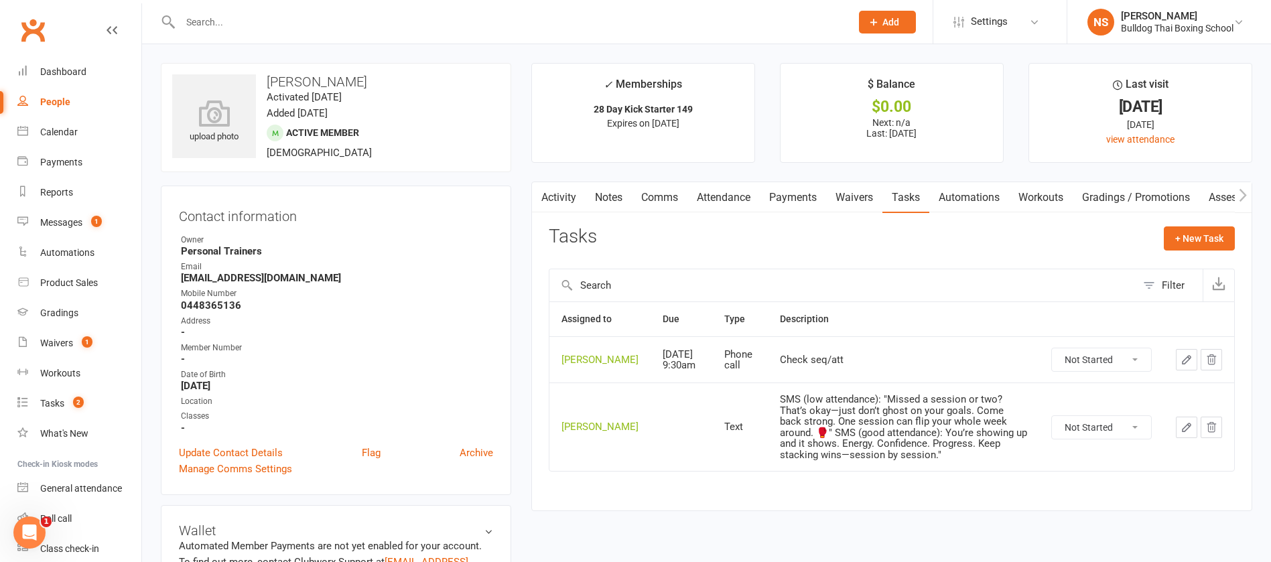
click at [1135, 439] on select "Not Started In Progress Waiting Complete" at bounding box center [1101, 427] width 99 height 23
click at [1052, 435] on select "Not Started In Progress Waiting Complete" at bounding box center [1101, 427] width 99 height 23
select select "unstarted"
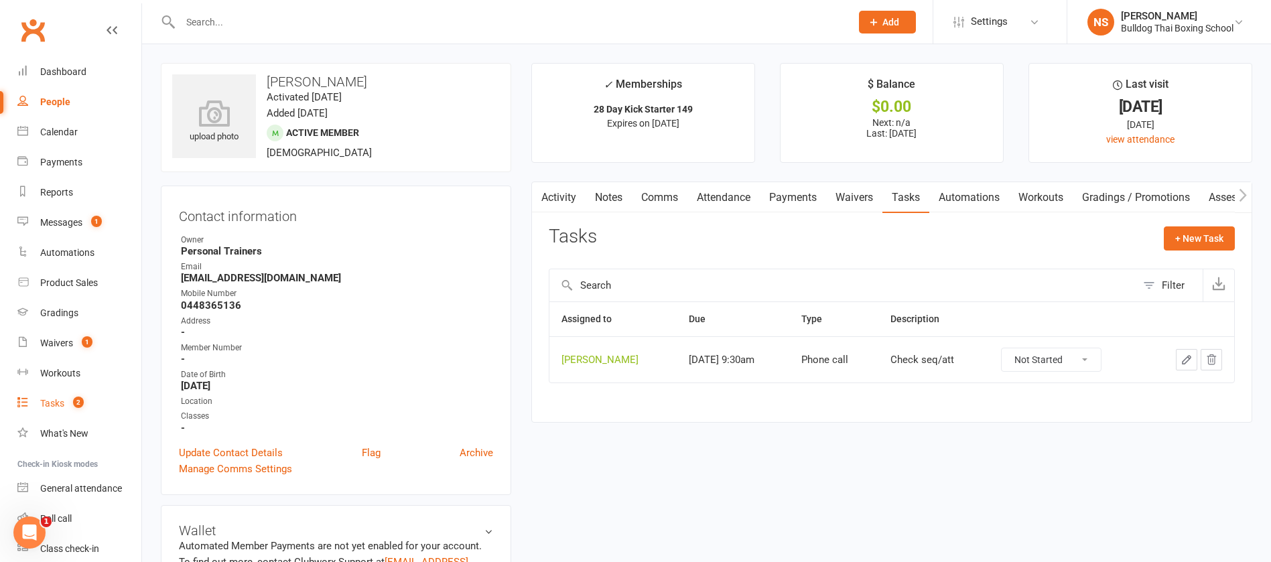
click at [57, 401] on div "Tasks" at bounding box center [52, 403] width 24 height 11
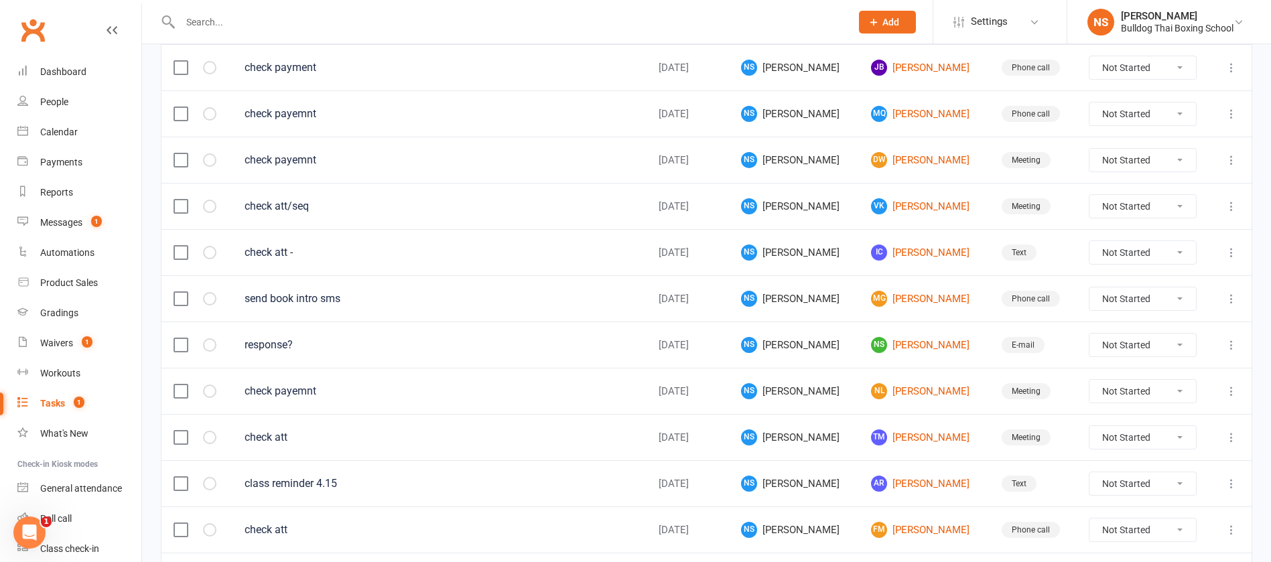
scroll to position [945, 0]
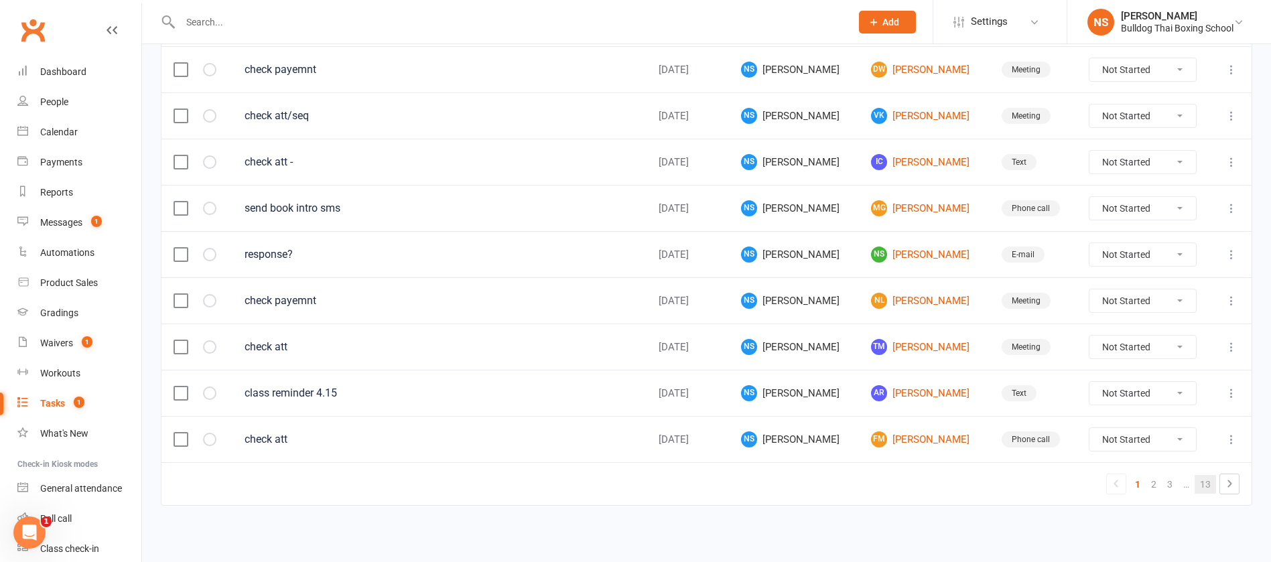
click at [1210, 478] on link "13" at bounding box center [1205, 484] width 21 height 19
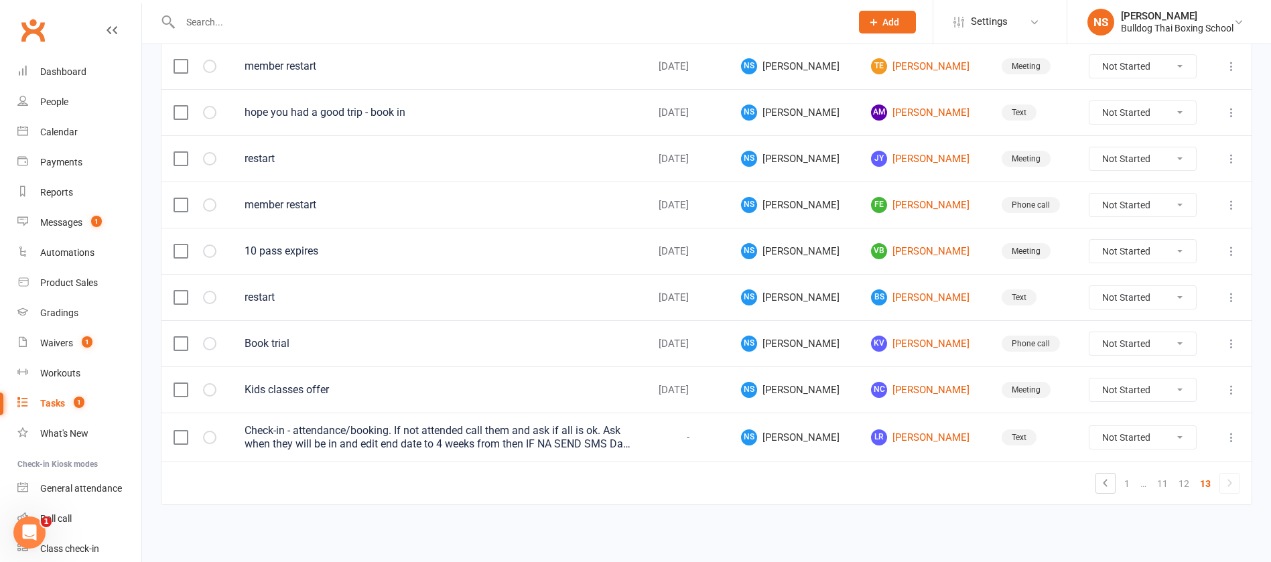
scroll to position [766, 0]
click at [894, 439] on link "LR Liam Ryan" at bounding box center [924, 438] width 106 height 16
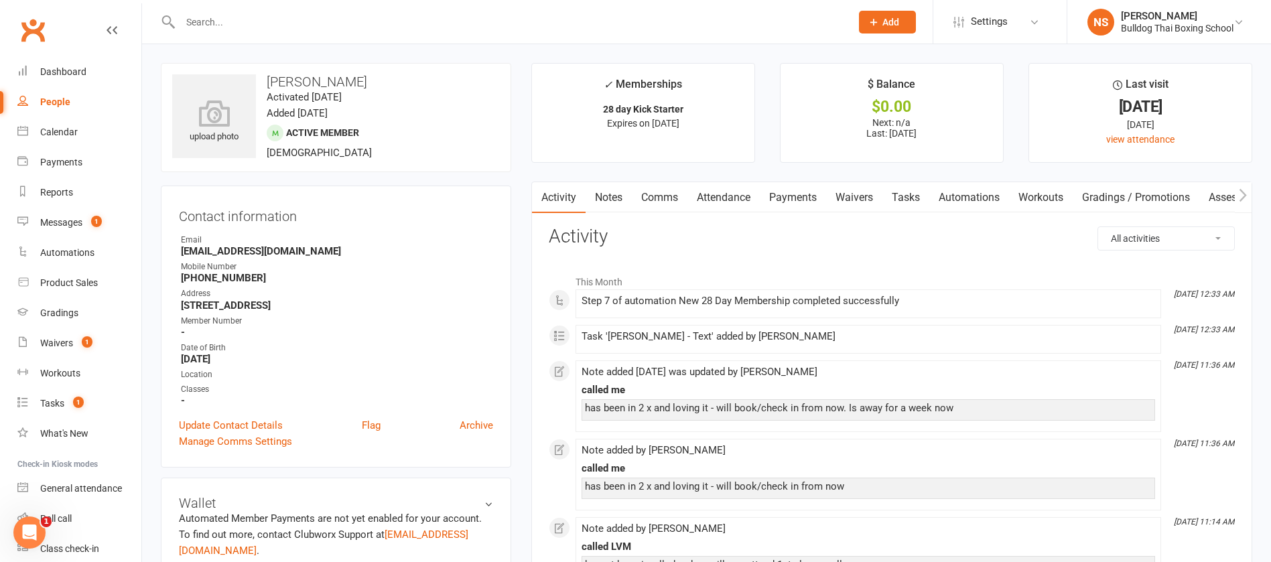
click at [918, 193] on link "Tasks" at bounding box center [905, 197] width 47 height 31
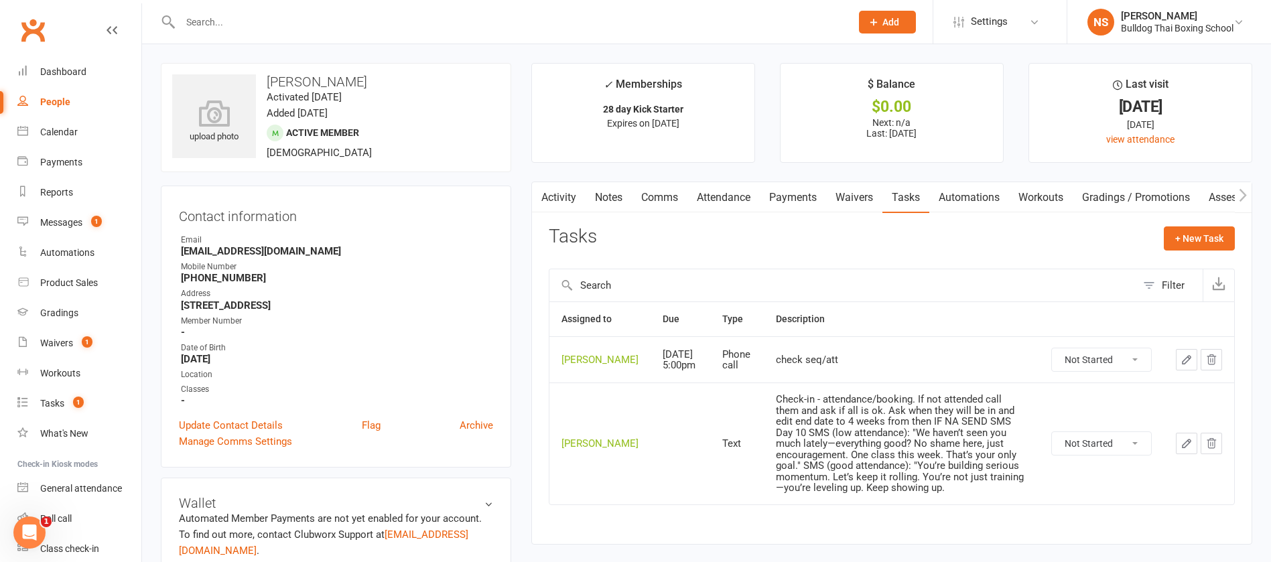
click at [1139, 455] on select "Not Started In Progress Waiting Complete" at bounding box center [1101, 443] width 99 height 23
click at [1106, 455] on select "Not Started In Progress Waiting Complete" at bounding box center [1101, 443] width 99 height 23
click at [1104, 452] on select "Not Started In Progress Waiting Complete" at bounding box center [1101, 443] width 99 height 23
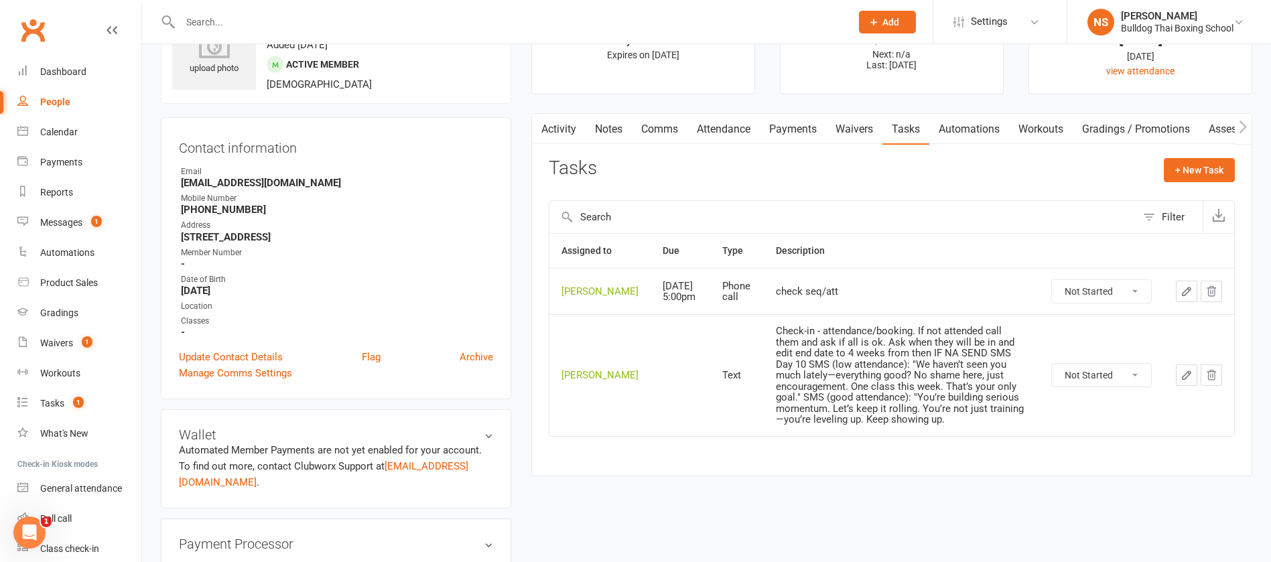
scroll to position [100, 0]
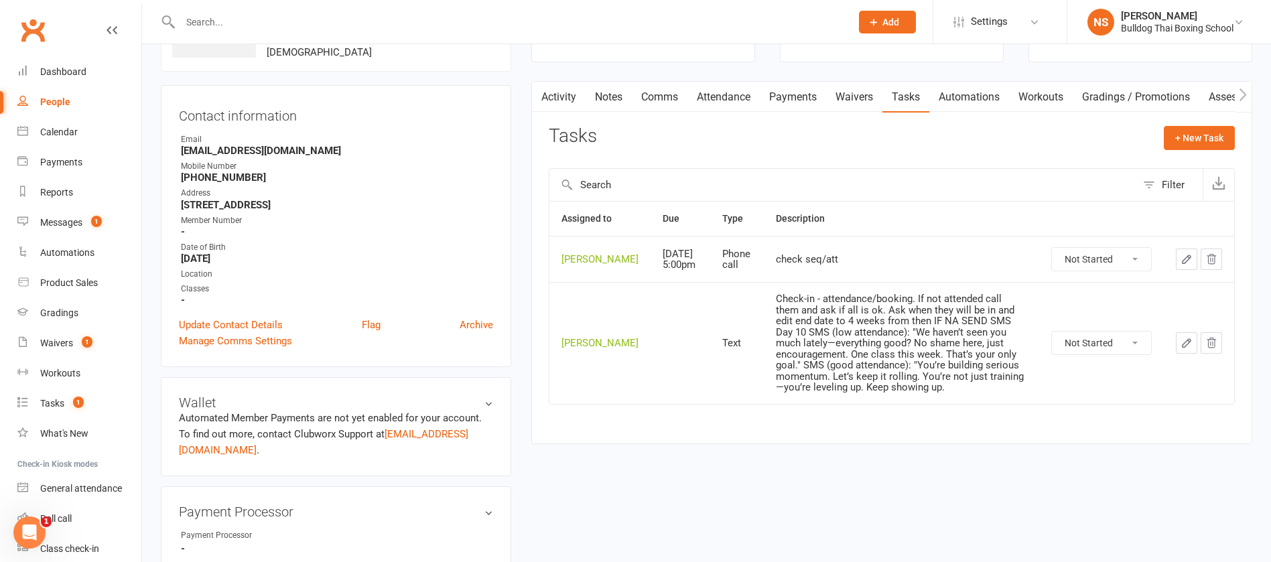
click at [1094, 354] on select "Not Started In Progress Waiting Complete" at bounding box center [1101, 343] width 99 height 23
click at [1052, 346] on select "Not Started In Progress Waiting Complete" at bounding box center [1101, 343] width 99 height 23
select select "unstarted"
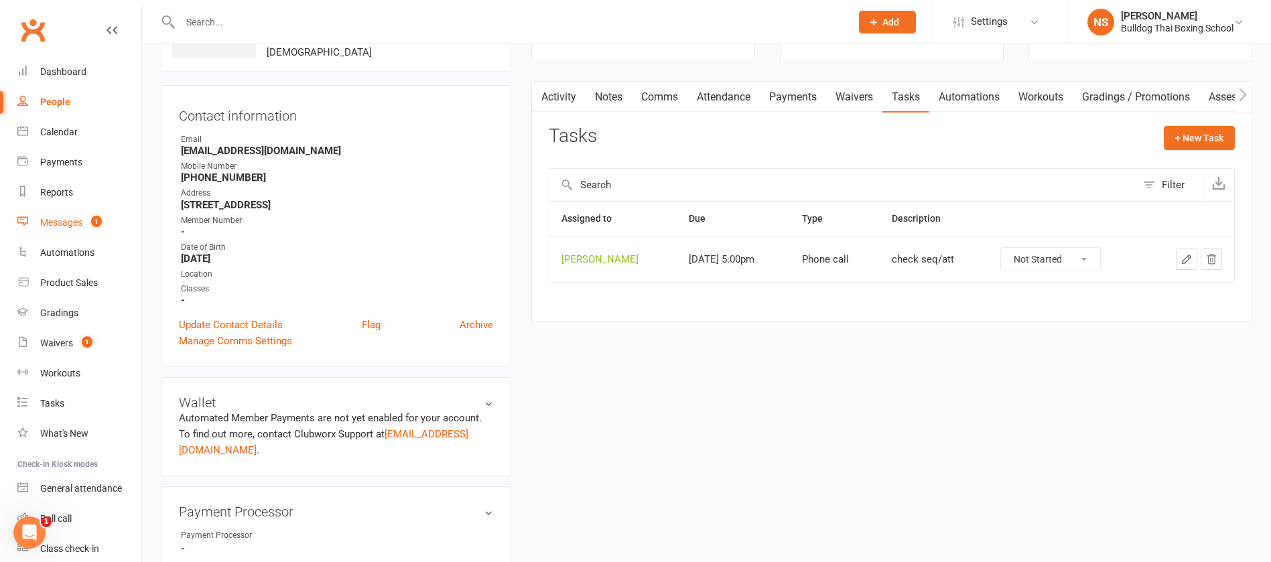
click at [67, 222] on div "Messages" at bounding box center [61, 222] width 42 height 11
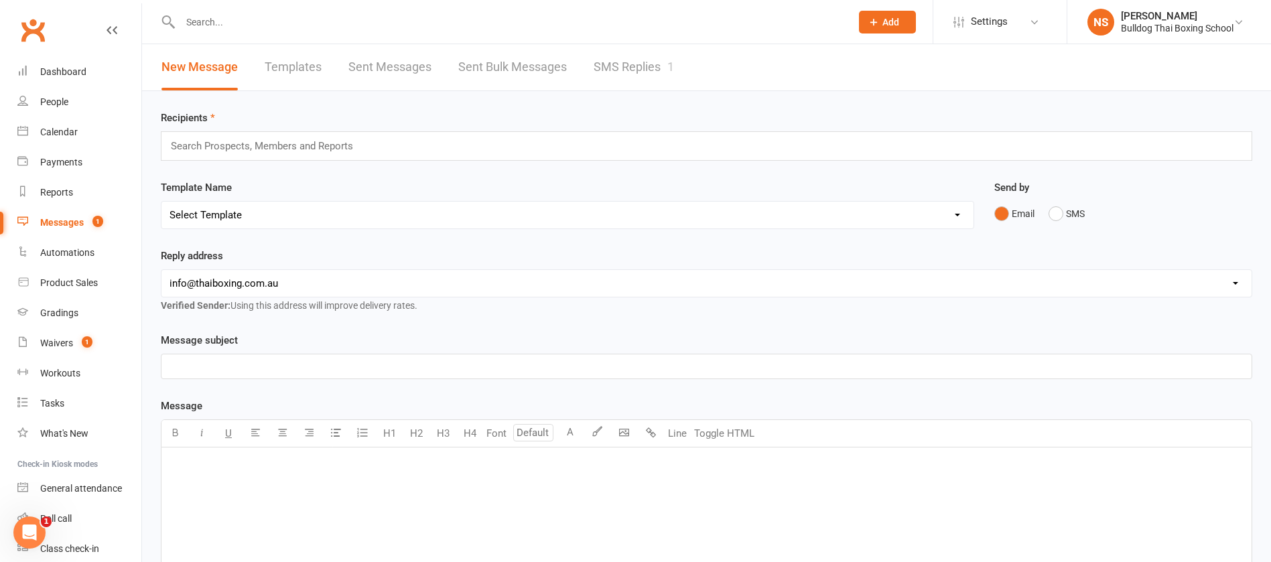
click at [611, 62] on link "SMS Replies 1" at bounding box center [634, 67] width 80 height 46
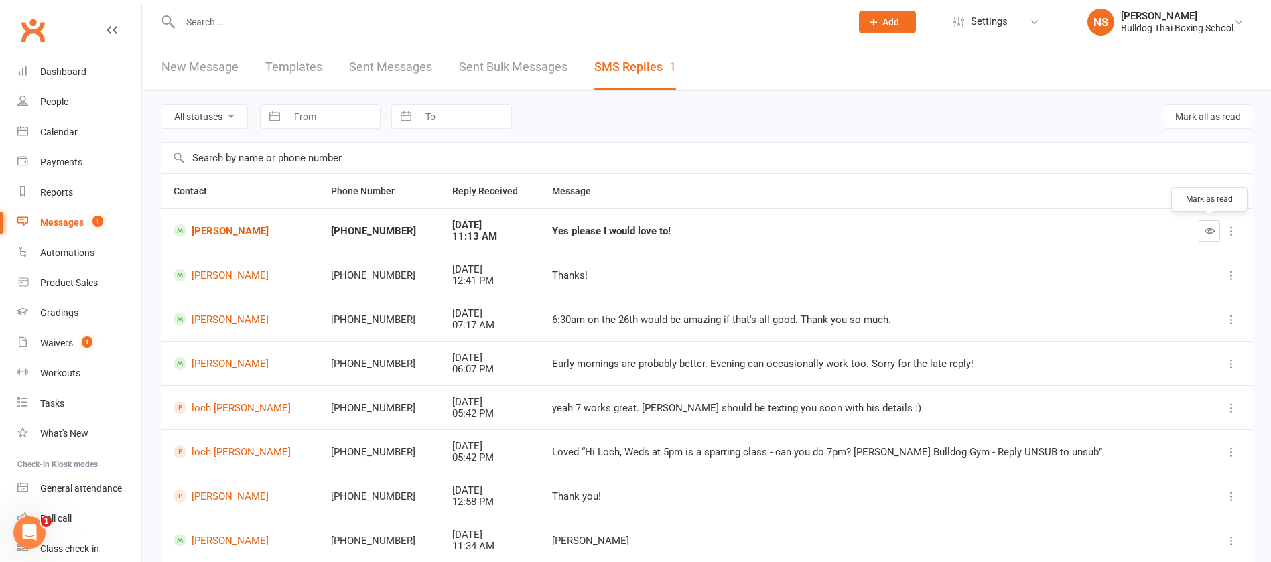
click at [1211, 226] on icon "button" at bounding box center [1210, 231] width 10 height 10
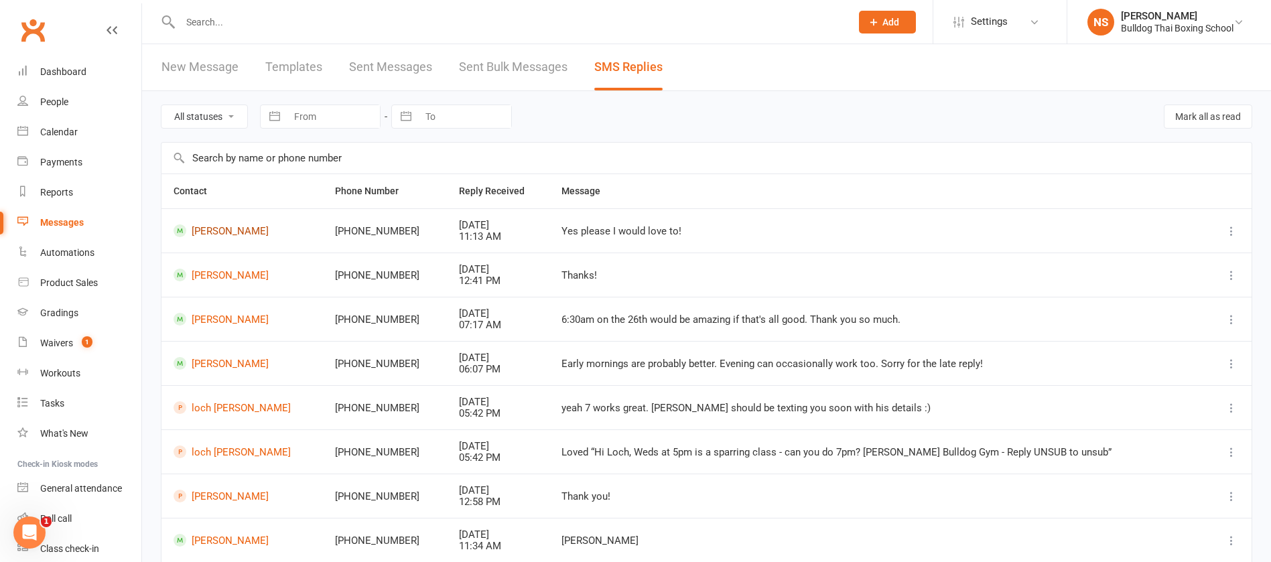
click at [214, 232] on link "[PERSON_NAME]" at bounding box center [242, 230] width 137 height 13
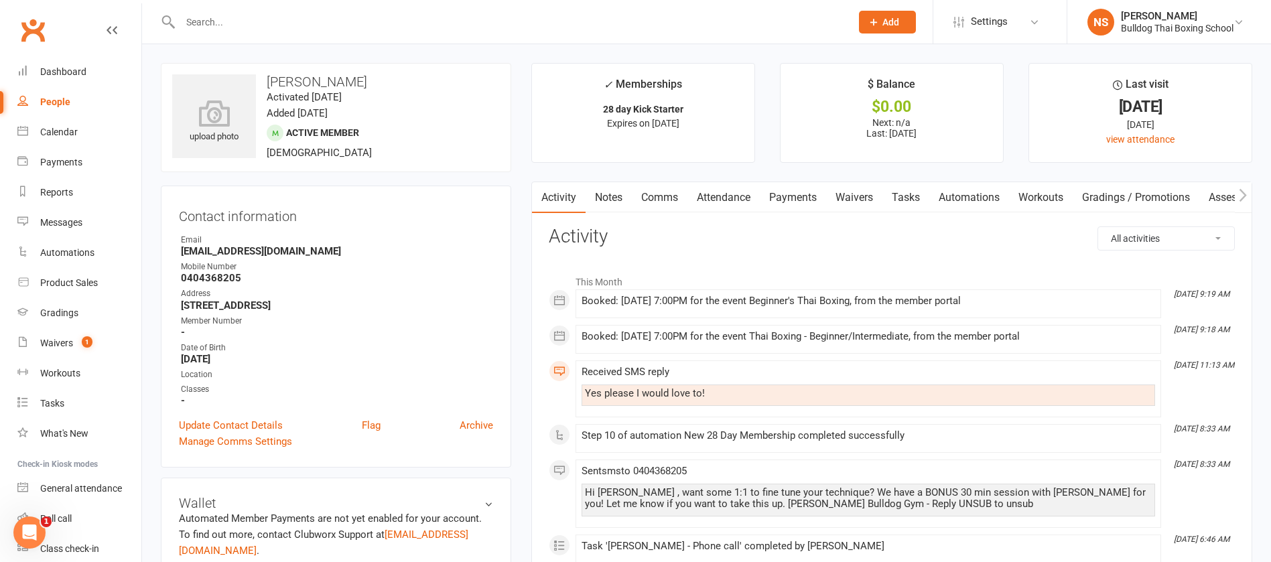
drag, startPoint x: 663, startPoint y: 194, endPoint x: 670, endPoint y: 221, distance: 27.8
click at [663, 195] on link "Comms" at bounding box center [660, 197] width 56 height 31
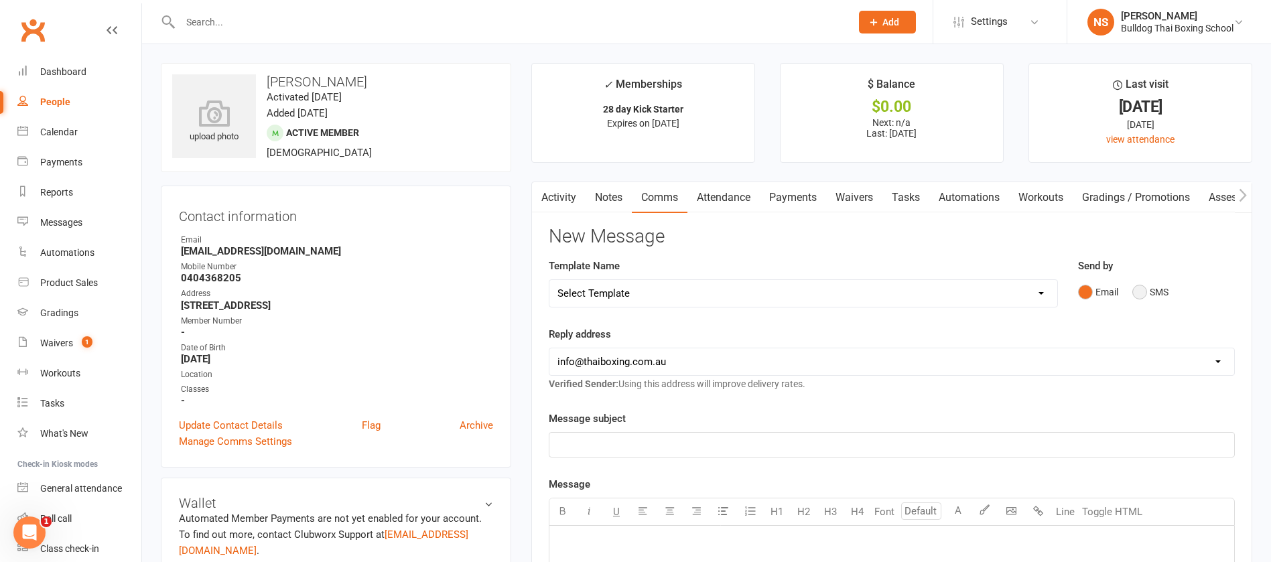
click at [1141, 290] on button "SMS" at bounding box center [1150, 291] width 36 height 25
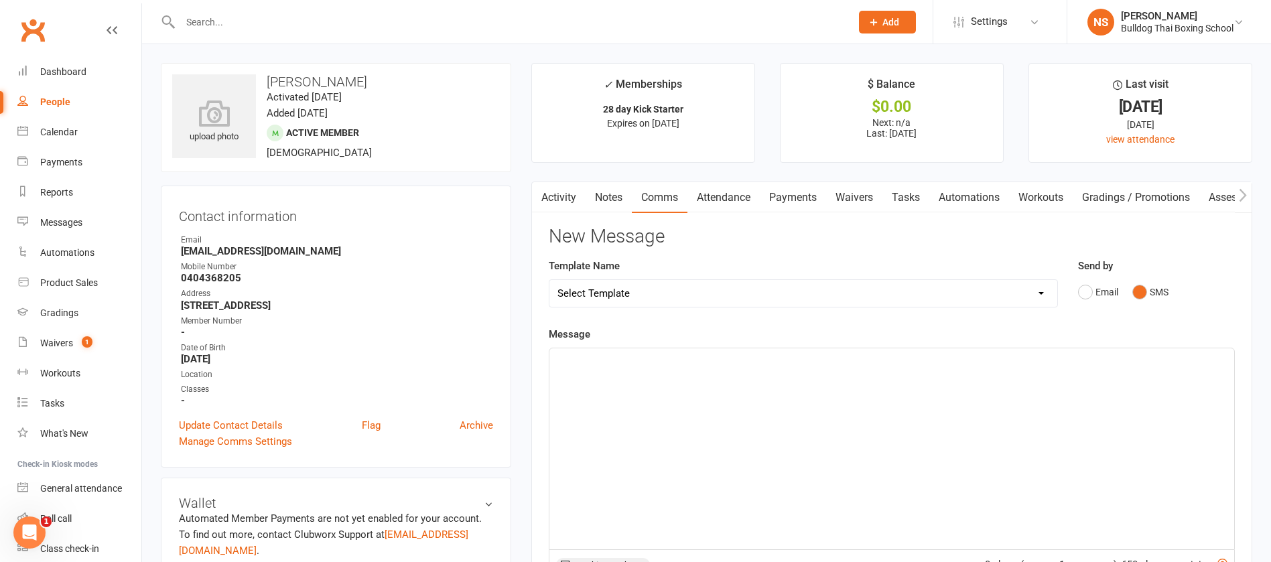
click at [663, 370] on div "﻿" at bounding box center [891, 448] width 685 height 201
click at [622, 362] on span "Hi Brigitte, Nicj is away" at bounding box center [631, 360] width 149 height 12
click at [683, 356] on p "Hi Brigitte, Nick is away" at bounding box center [891, 360] width 669 height 16
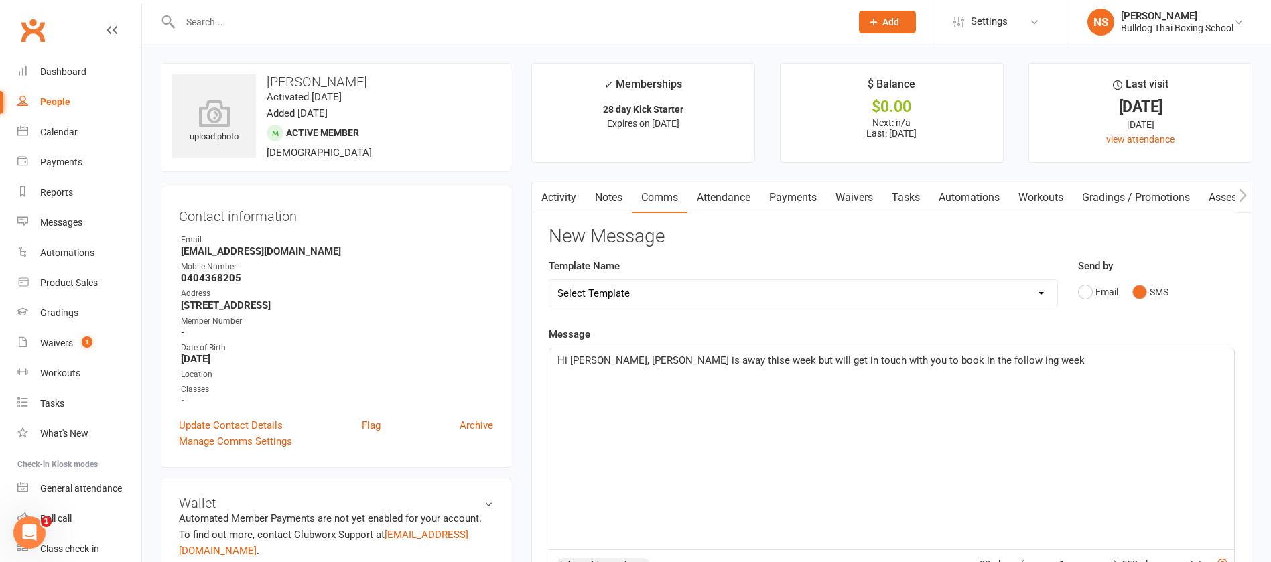
click at [687, 360] on span "Hi Brigitte, Nick is away thise week but will get in touch with you to book in …" at bounding box center [820, 360] width 527 height 12
click at [933, 358] on span "Hi Brigitte, Nick is away this week but will get in touch with you to book in t…" at bounding box center [818, 360] width 522 height 12
click at [983, 355] on p "Hi Brigitte, Nick is away this week but will get in touch with you to book in t…" at bounding box center [891, 360] width 669 height 16
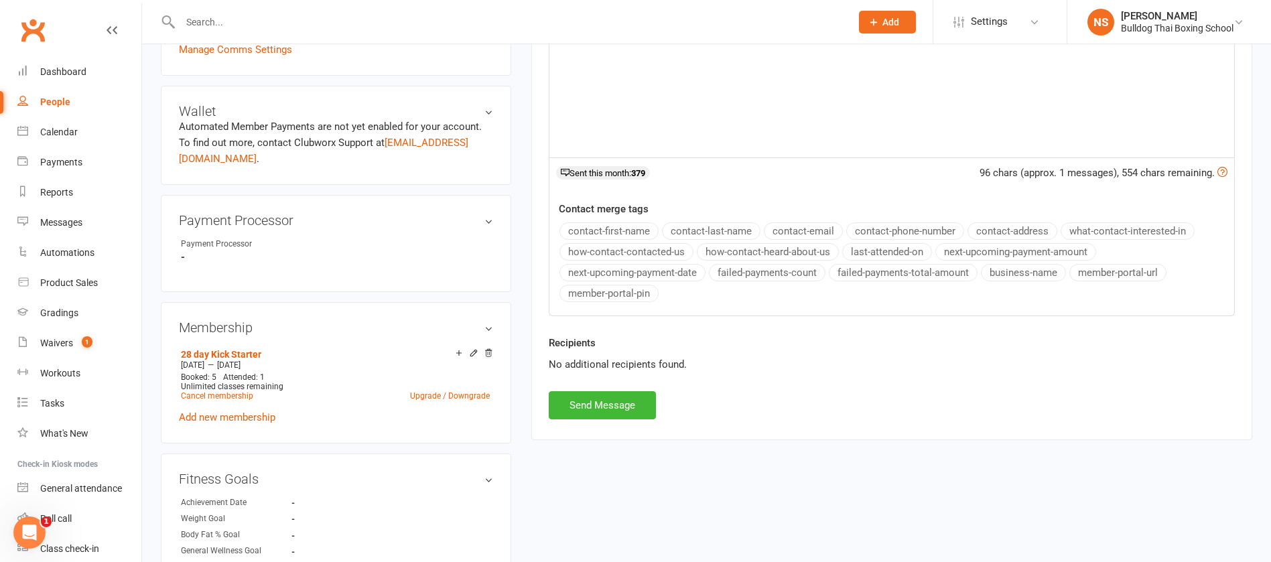
scroll to position [402, 0]
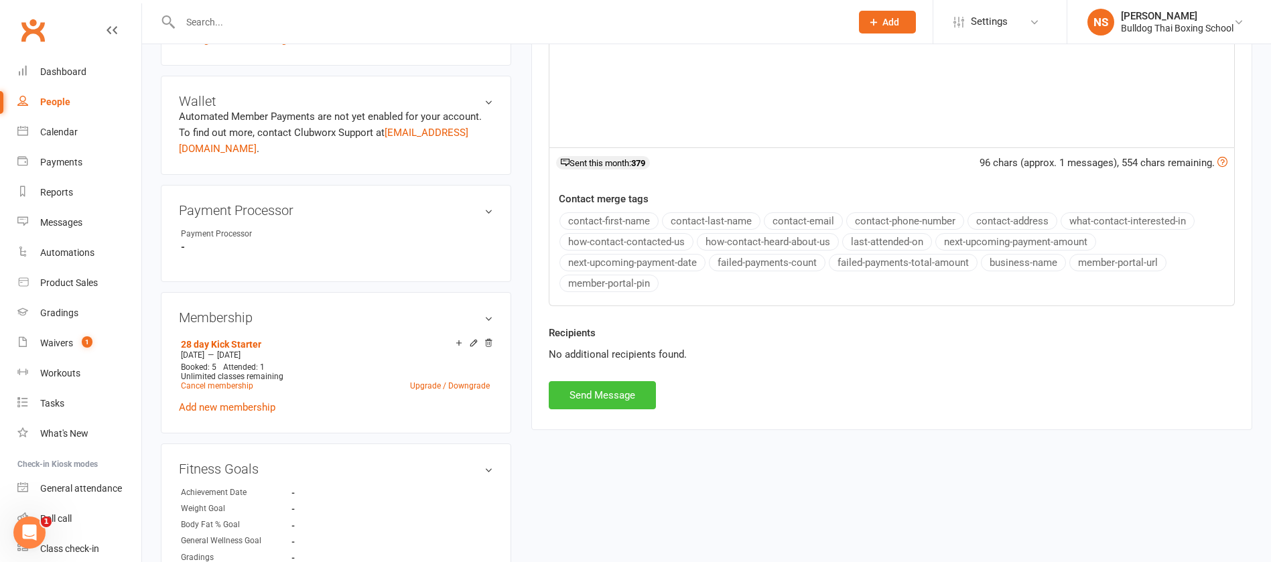
click at [619, 393] on button "Send Message" at bounding box center [602, 395] width 107 height 28
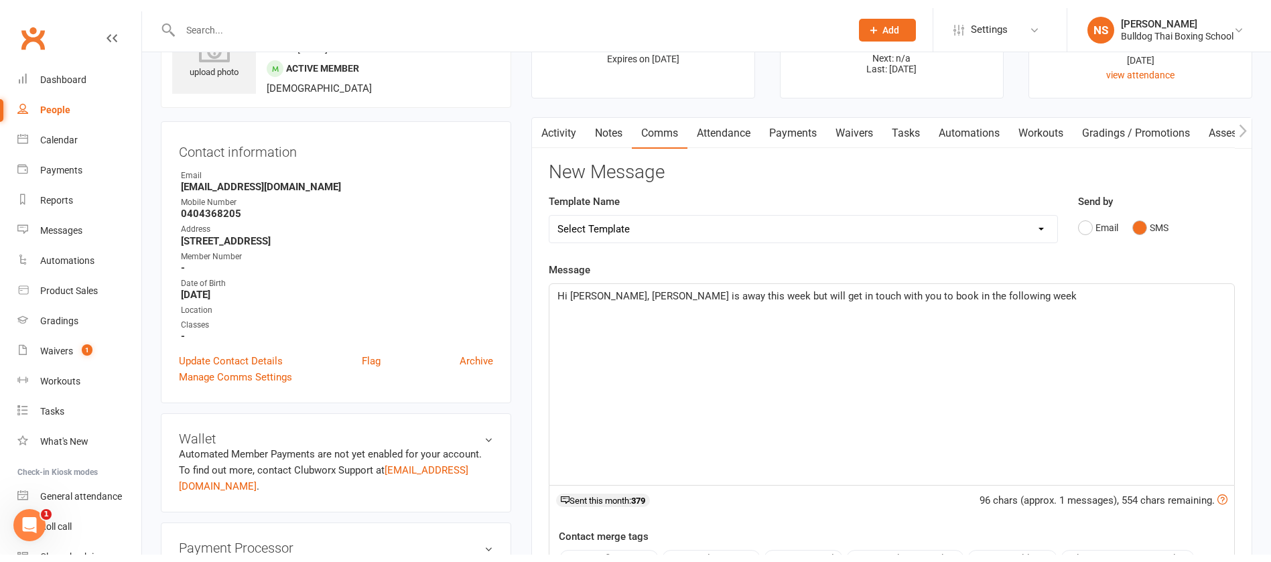
scroll to position [0, 0]
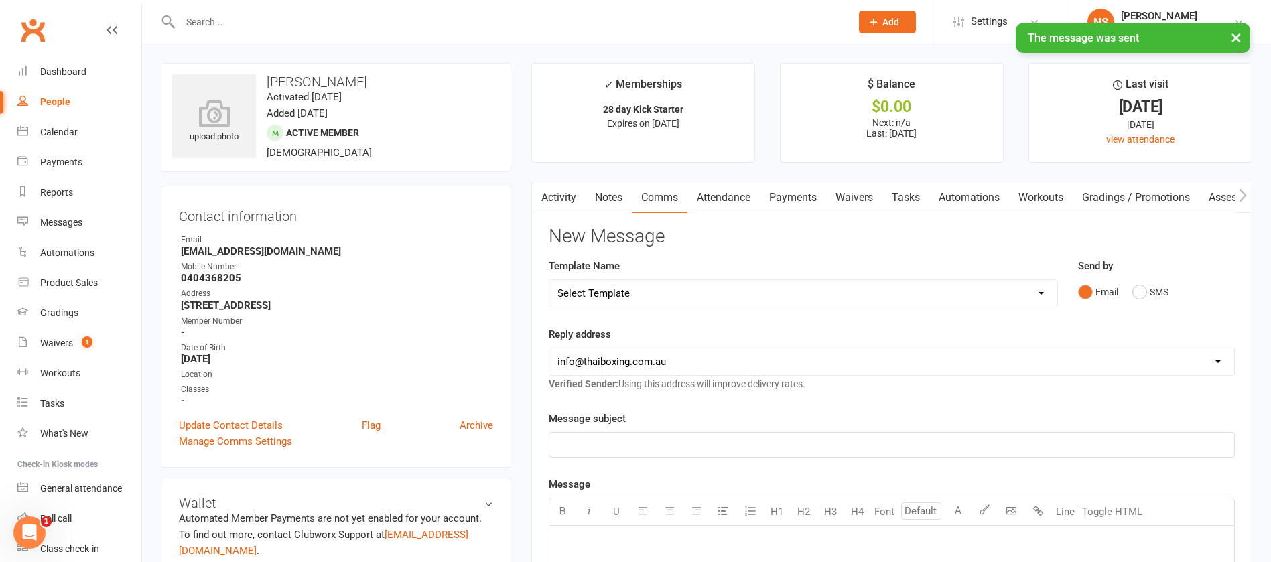
click at [910, 186] on link "Tasks" at bounding box center [905, 197] width 47 height 31
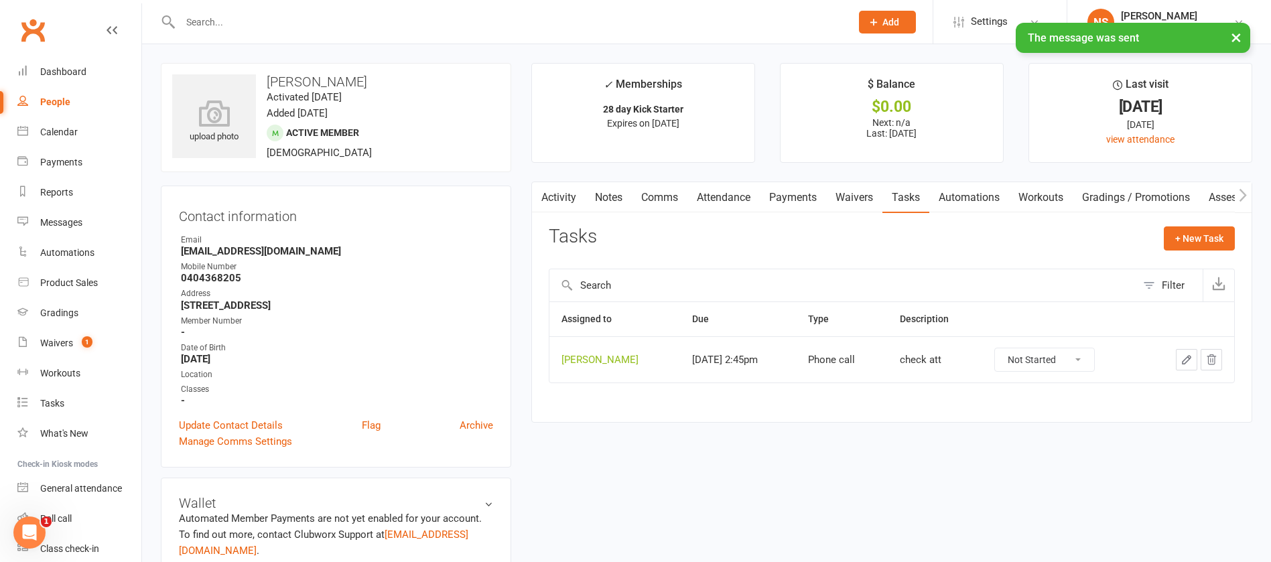
click at [1185, 355] on icon "button" at bounding box center [1186, 360] width 12 height 12
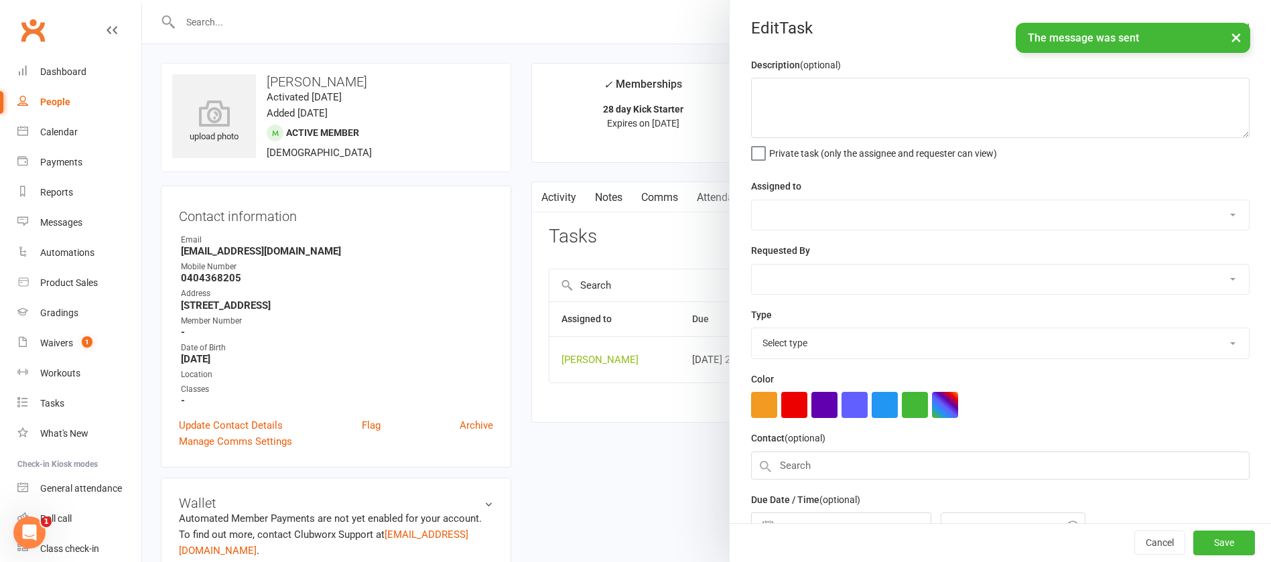
type textarea "check att"
select select "12940"
type input "21 Aug 2025"
type input "2:45pm"
select select "12048"
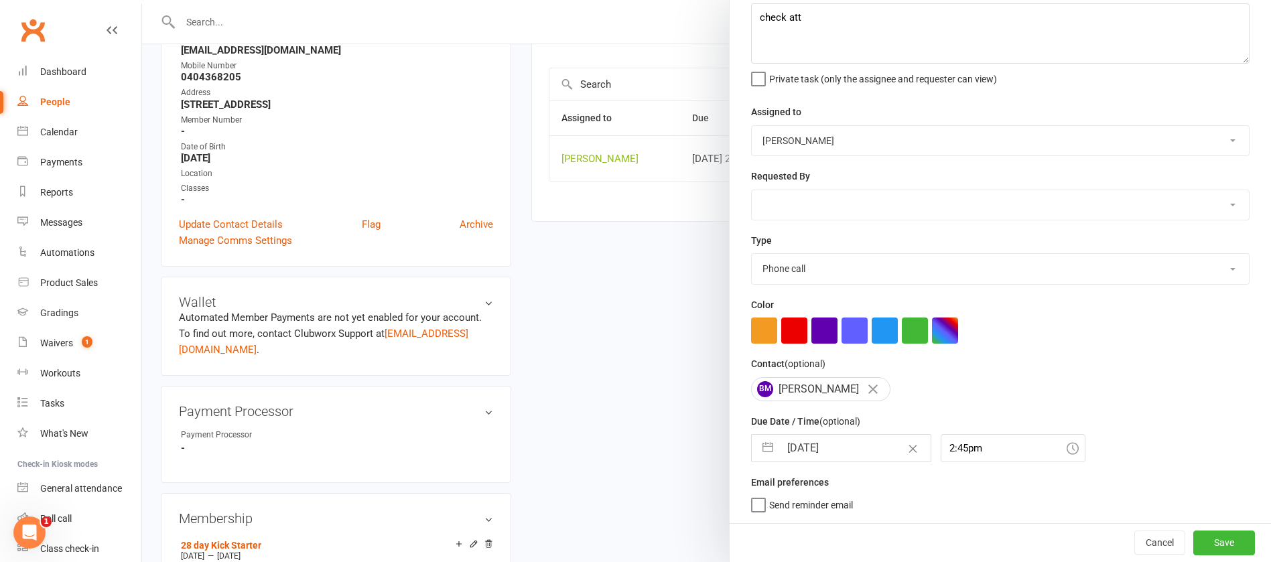
scroll to position [80, 0]
click at [1138, 540] on button "Cancel" at bounding box center [1159, 543] width 51 height 24
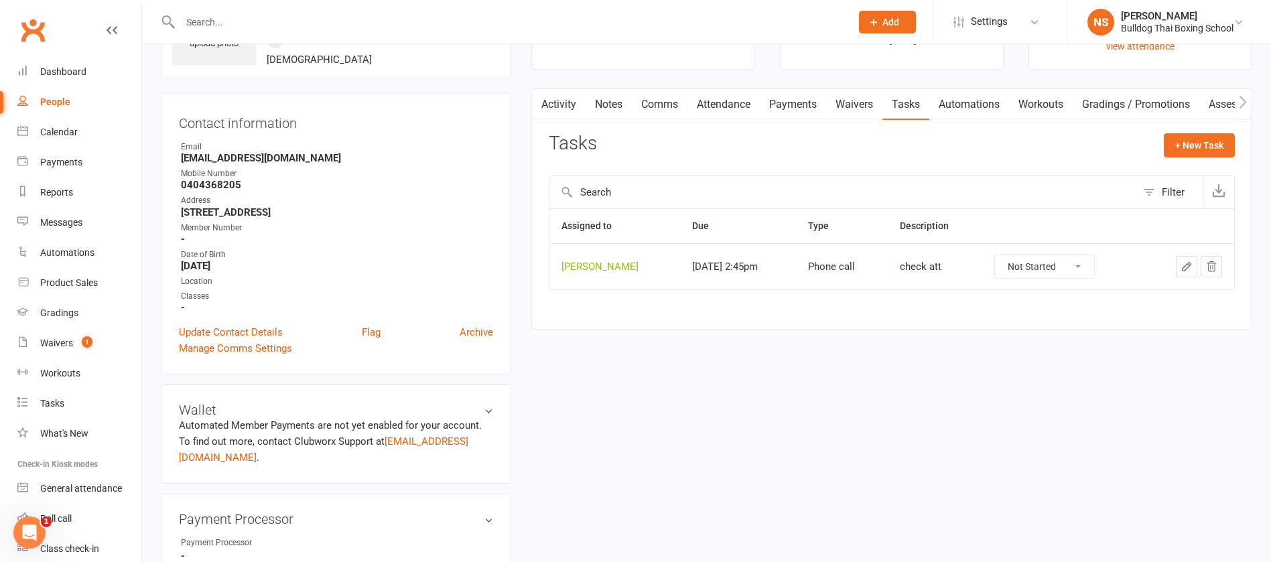
scroll to position [0, 0]
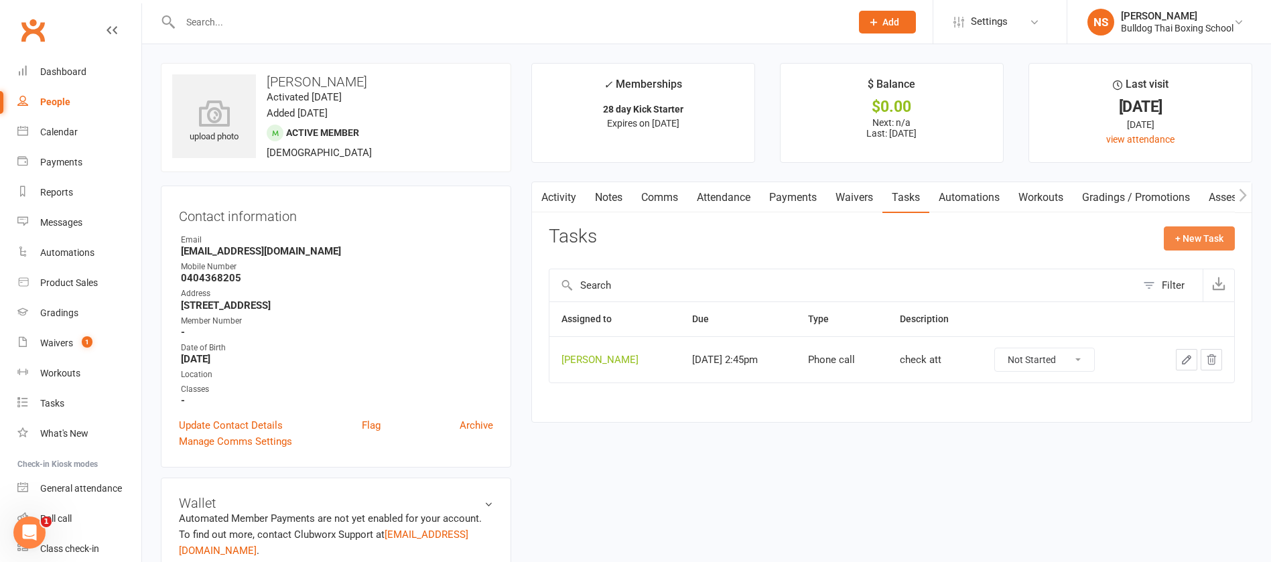
click at [1198, 238] on button "+ New Task" at bounding box center [1199, 238] width 71 height 24
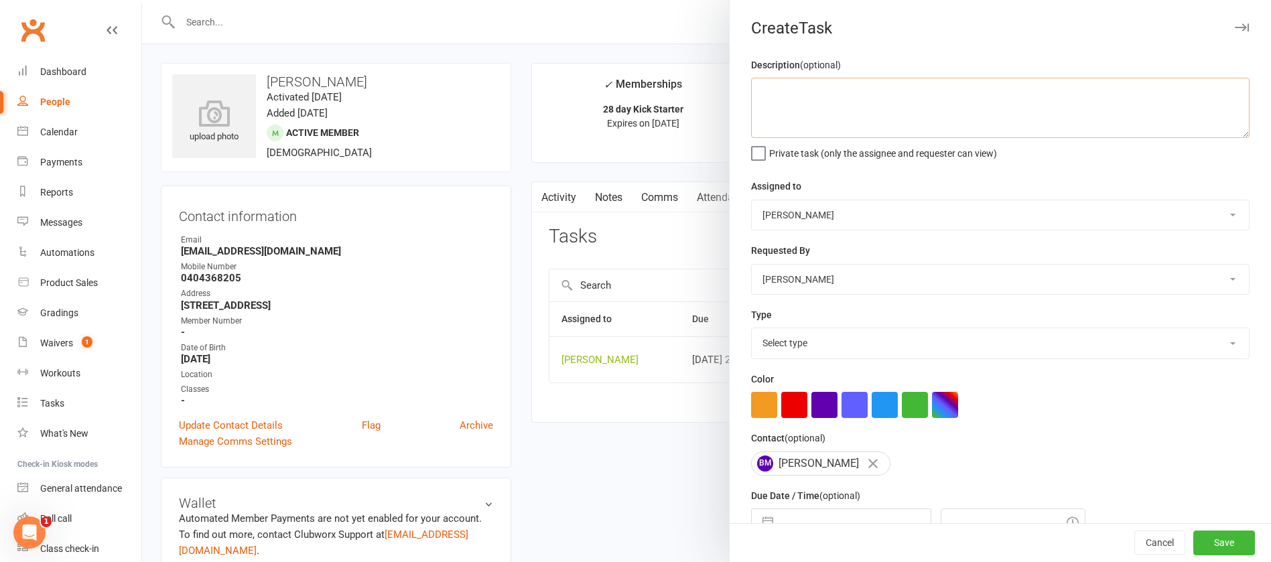
click at [785, 88] on textarea at bounding box center [1000, 108] width 498 height 60
type textarea "contact to book 1;1"
click at [785, 346] on select "Select type Action E-mail Meeting Phone call Text Add new task type" at bounding box center [1000, 342] width 497 height 29
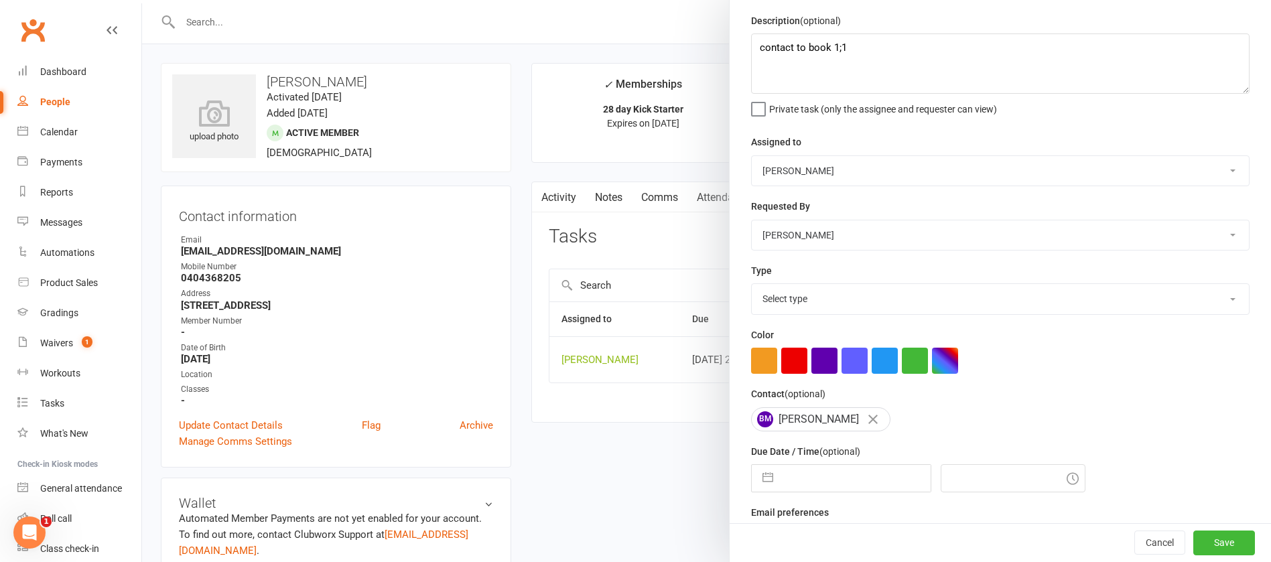
scroll to position [80, 0]
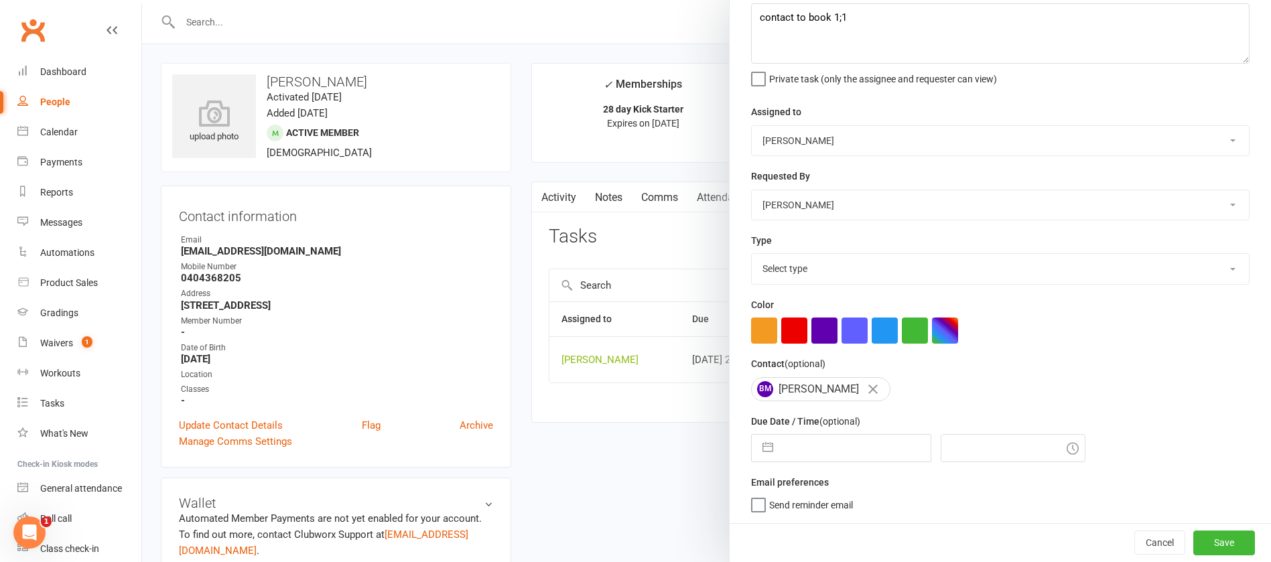
click at [803, 269] on select "Select type Action E-mail Meeting Phone call Text Add new task type" at bounding box center [1000, 268] width 497 height 29
select select "13825"
click at [752, 254] on select "Select type Action E-mail Meeting Phone call Text Add new task type" at bounding box center [1000, 268] width 497 height 29
click at [791, 449] on input "text" at bounding box center [855, 448] width 151 height 27
select select "6"
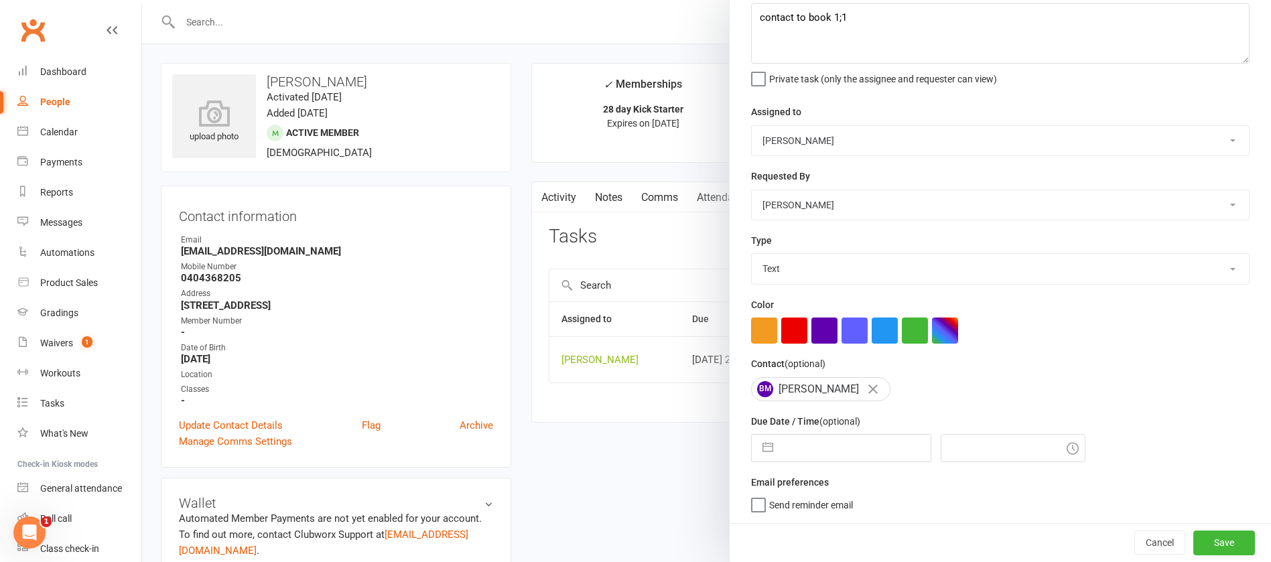
select select "2025"
select select "7"
select select "2025"
select select "8"
select select "2025"
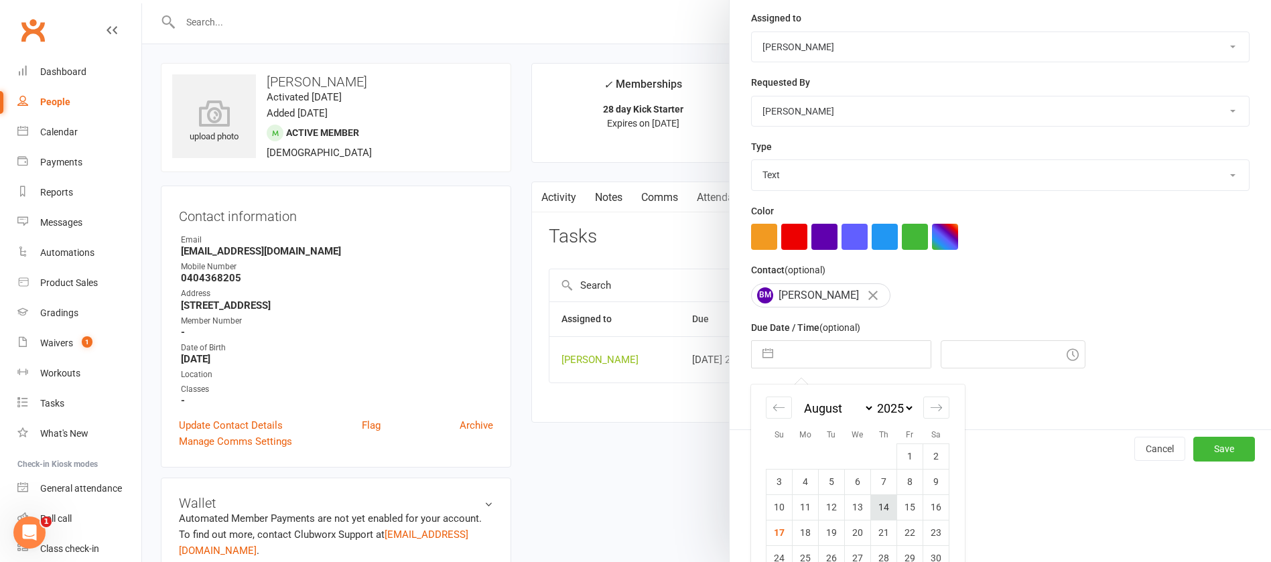
scroll to position [223, 0]
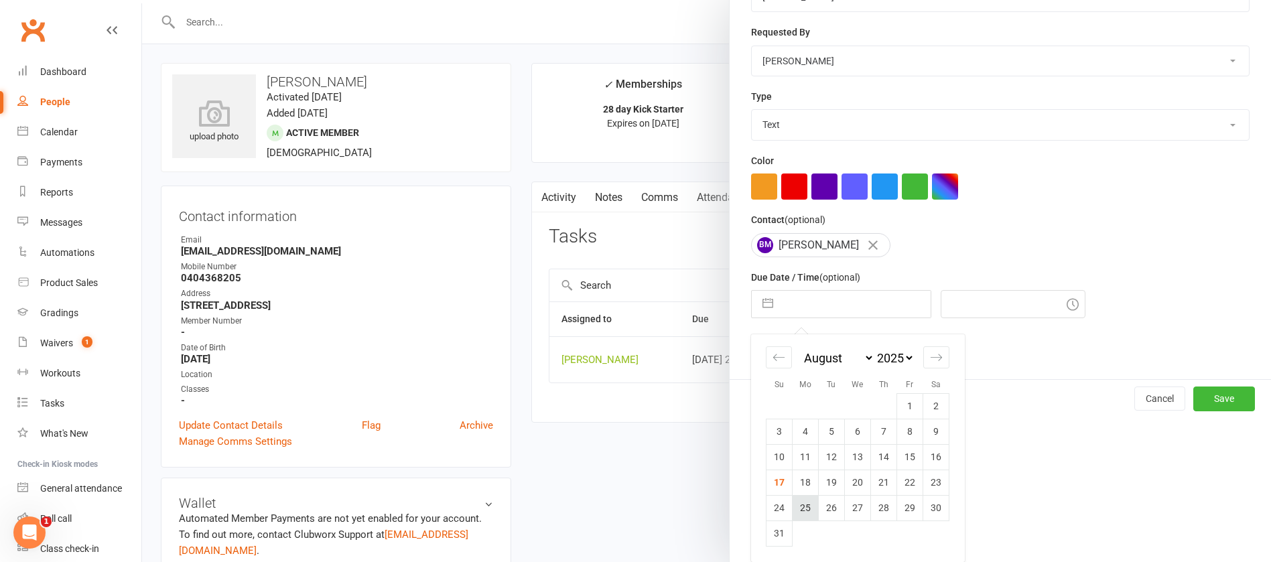
click at [797, 502] on td "25" at bounding box center [806, 507] width 26 height 25
type input "25 Aug 2025"
type input "2:45pm"
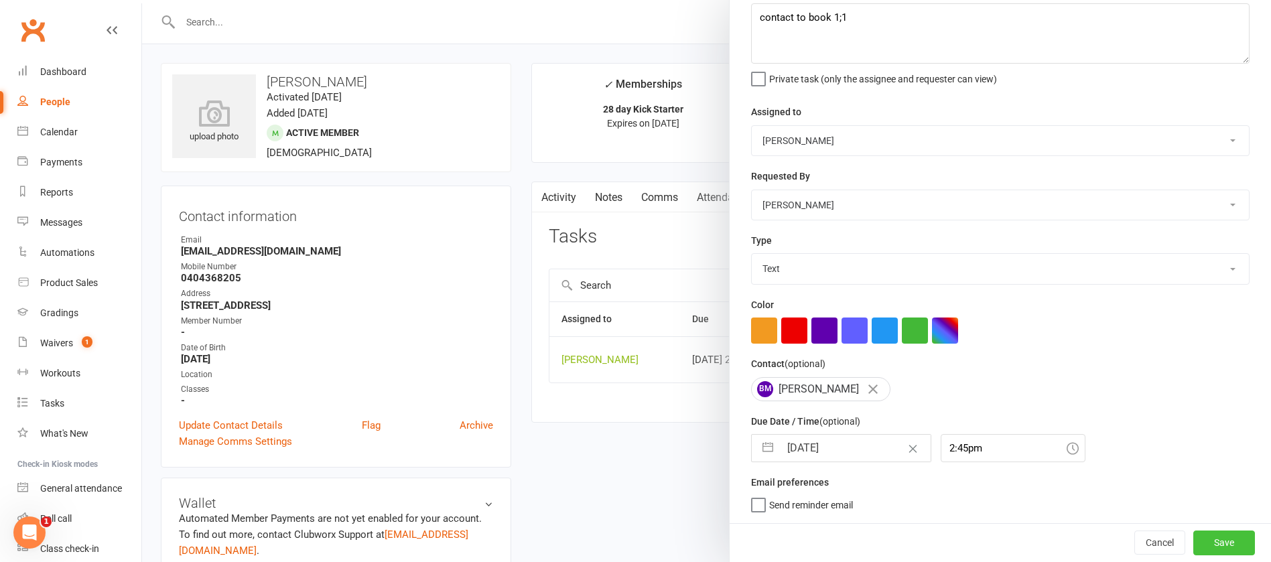
click at [1193, 539] on button "Save" at bounding box center [1224, 543] width 62 height 24
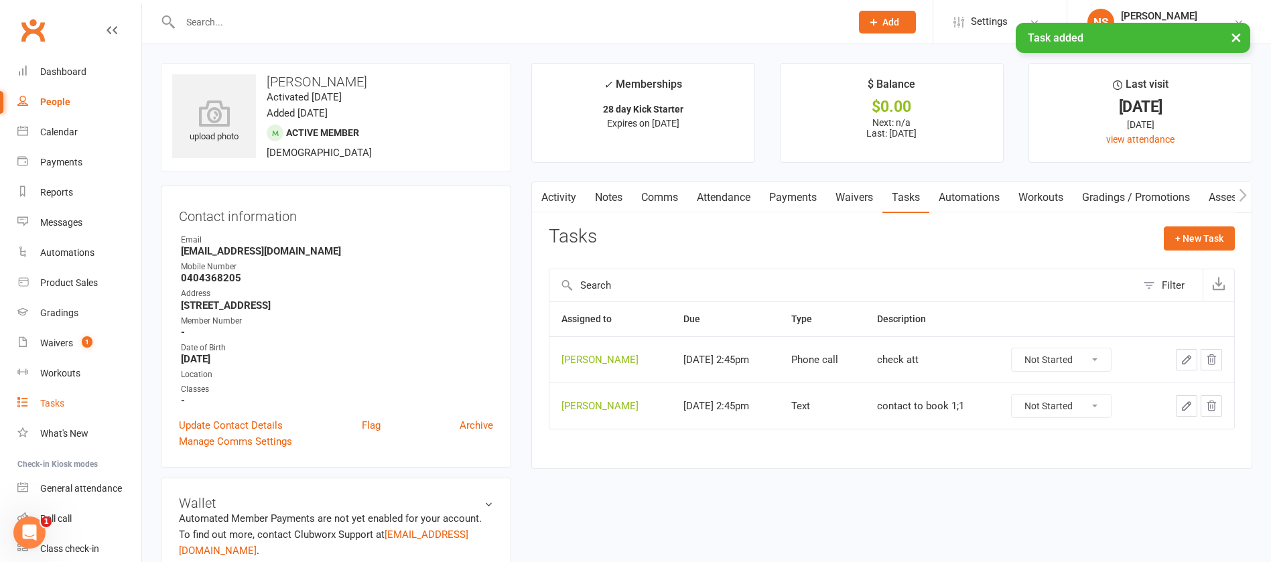
click at [59, 402] on div "Tasks" at bounding box center [52, 403] width 24 height 11
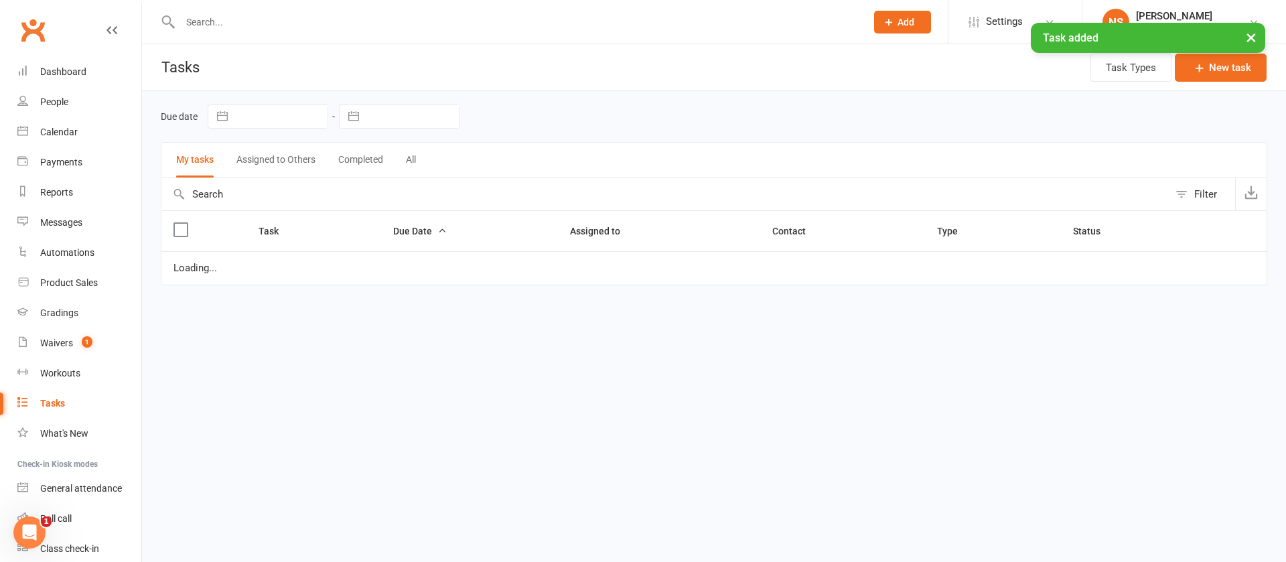
click at [380, 118] on input "text" at bounding box center [412, 116] width 93 height 23
select select "6"
select select "2025"
select select "7"
select select "2025"
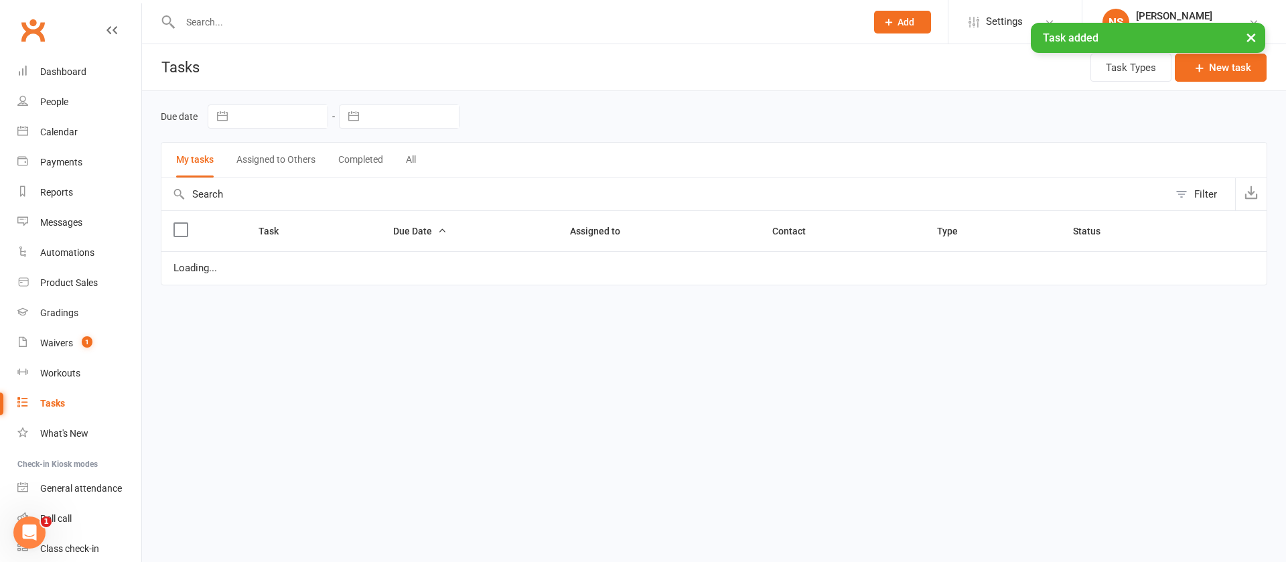
select select "8"
select select "2025"
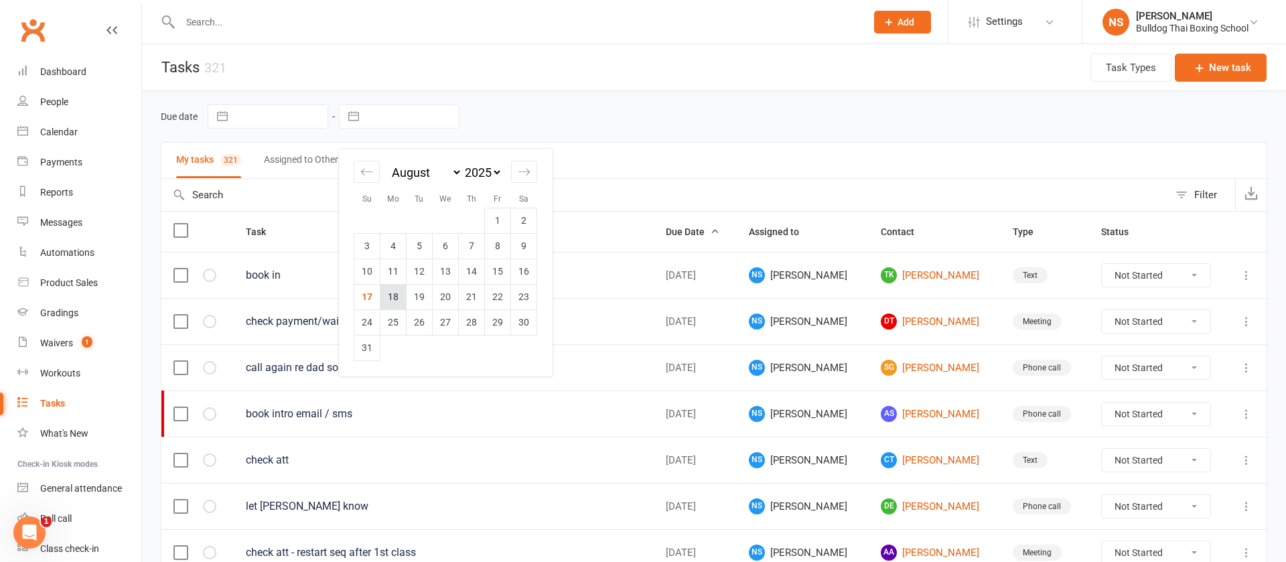
click at [393, 293] on td "18" at bounding box center [394, 296] width 26 height 25
type input "[DATE]"
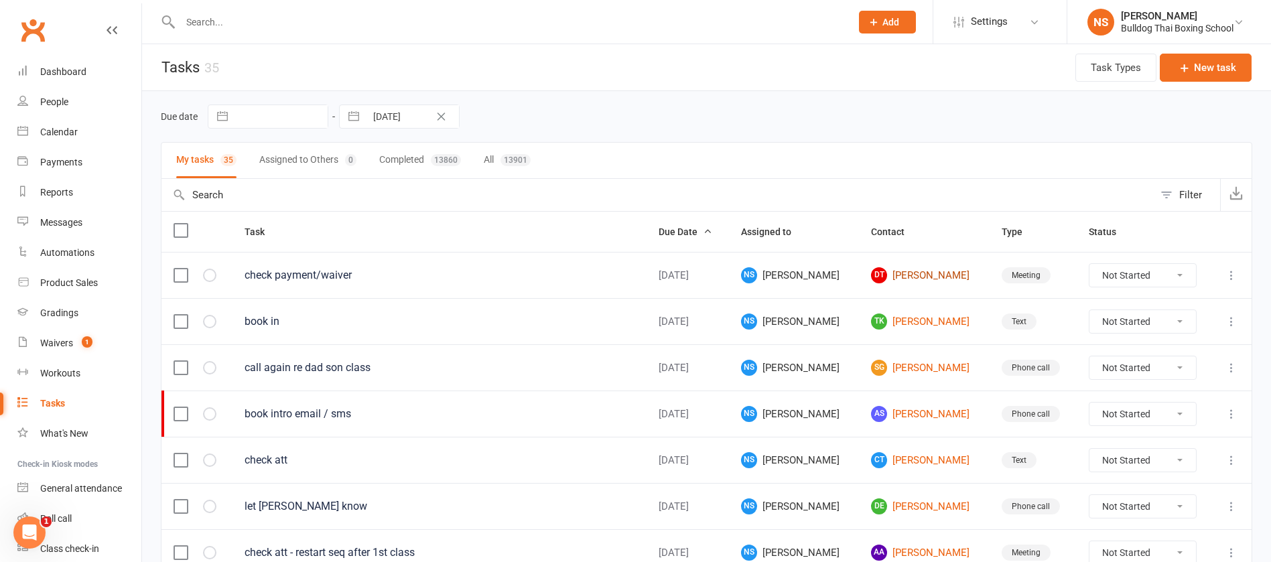
click at [894, 274] on link "DT Diana Troiani" at bounding box center [924, 275] width 106 height 16
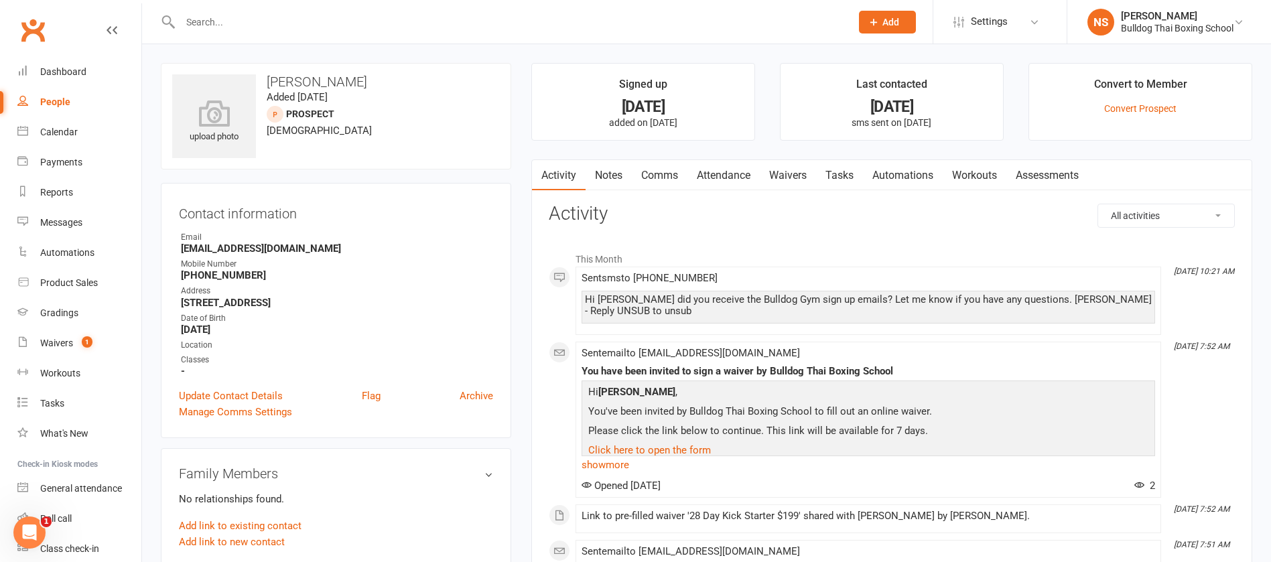
click at [850, 178] on link "Tasks" at bounding box center [839, 175] width 47 height 31
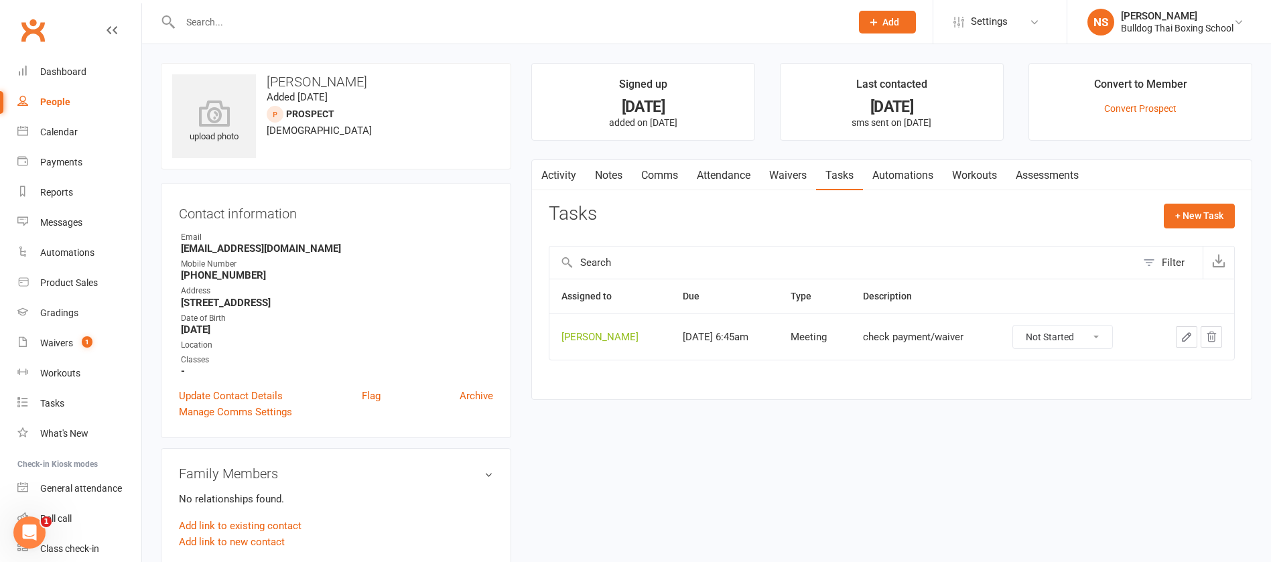
click at [1185, 337] on icon "button" at bounding box center [1187, 337] width 8 height 8
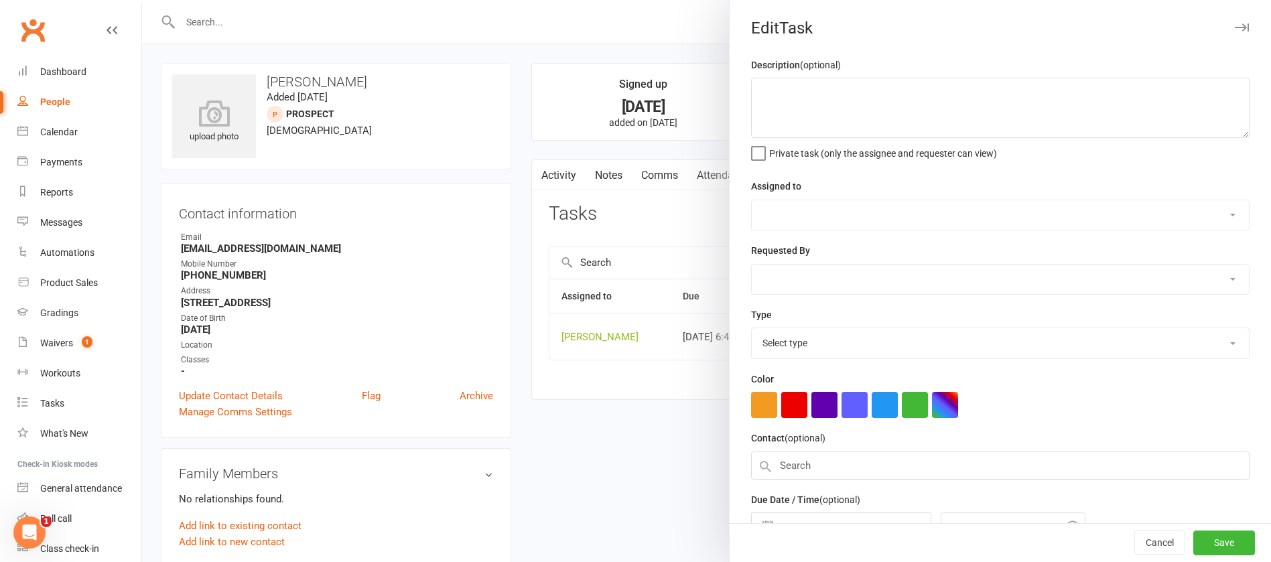
type textarea "check payment/waiver"
select select "12940"
select select "45795"
type input "[DATE]"
type input "6:45am"
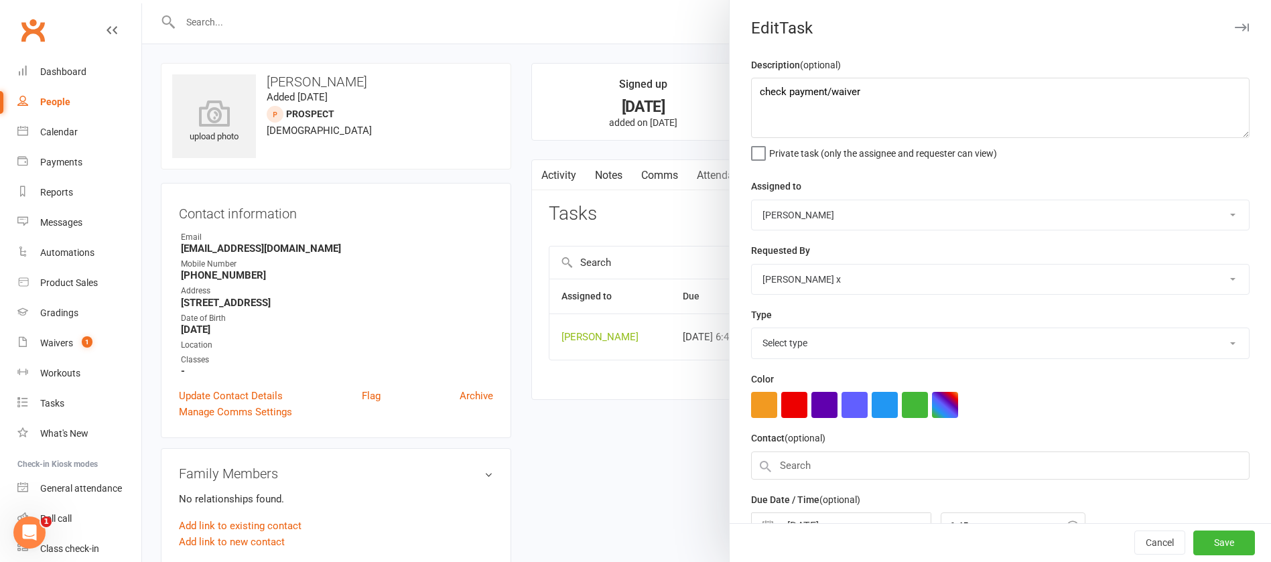
select select "12049"
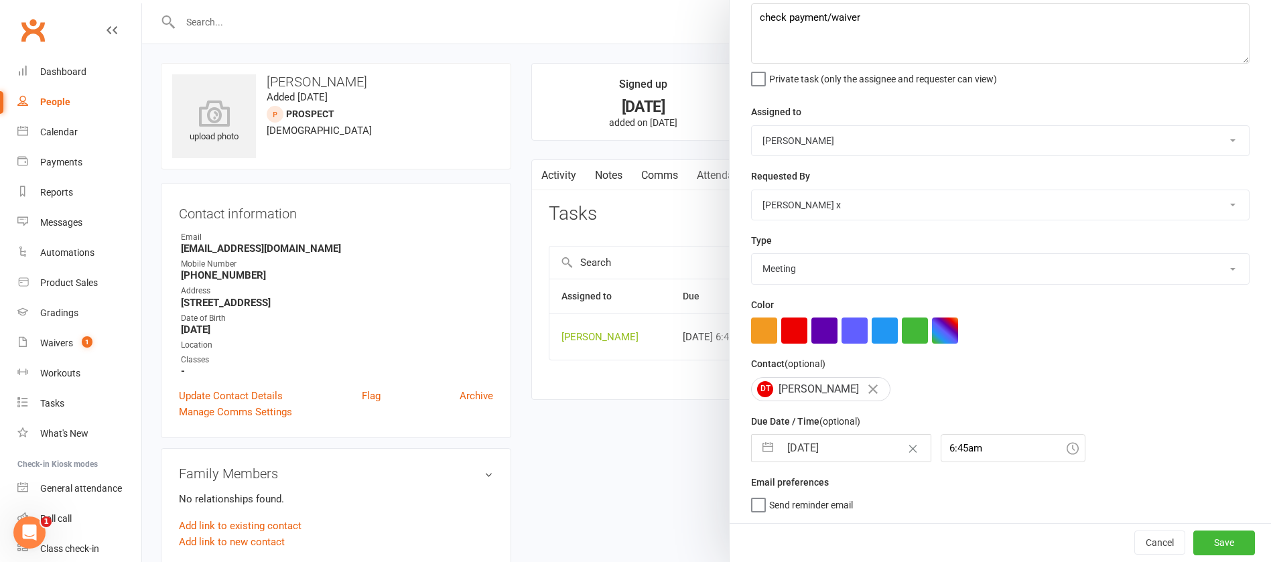
select select "6"
select select "2025"
select select "7"
select select "2025"
select select "8"
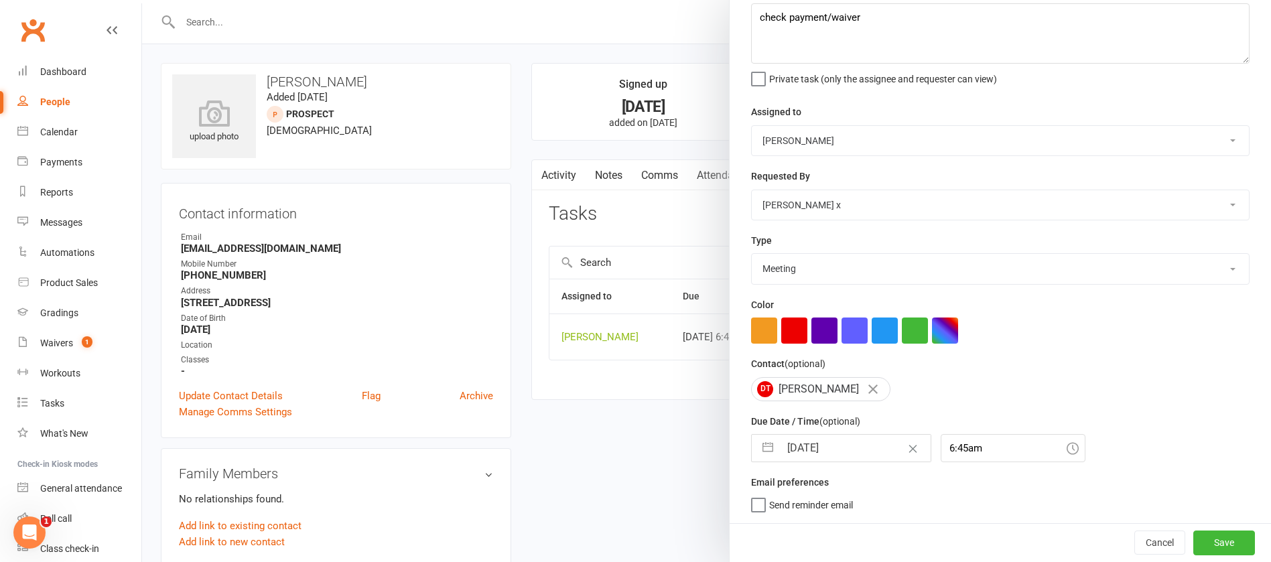
select select "2025"
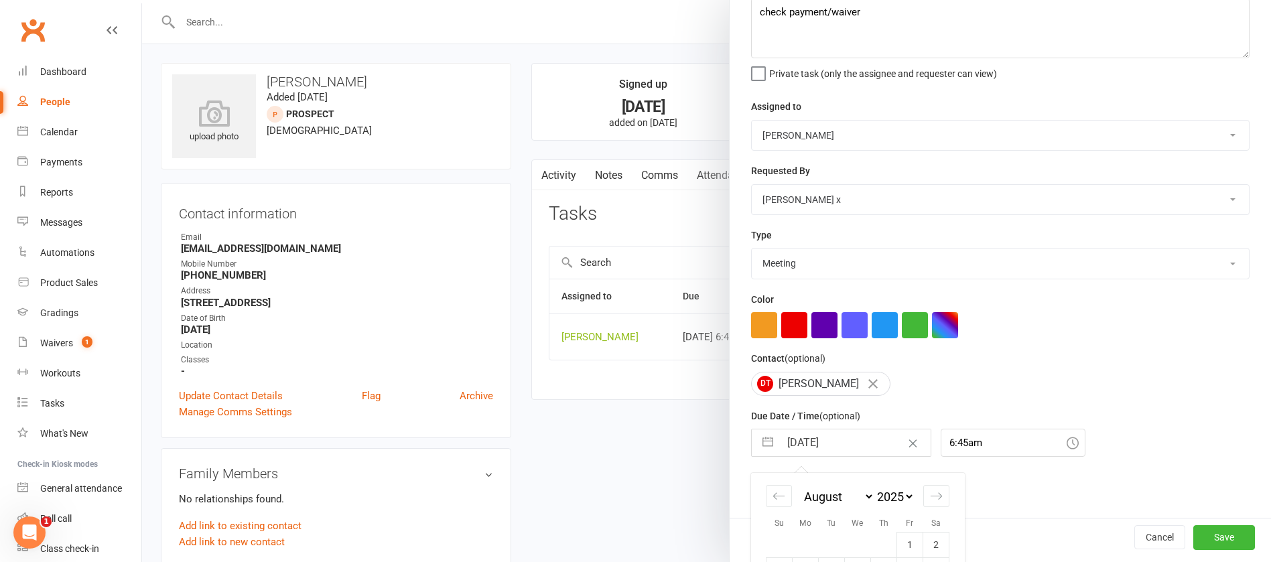
click at [841, 442] on input "[DATE]" at bounding box center [855, 442] width 151 height 27
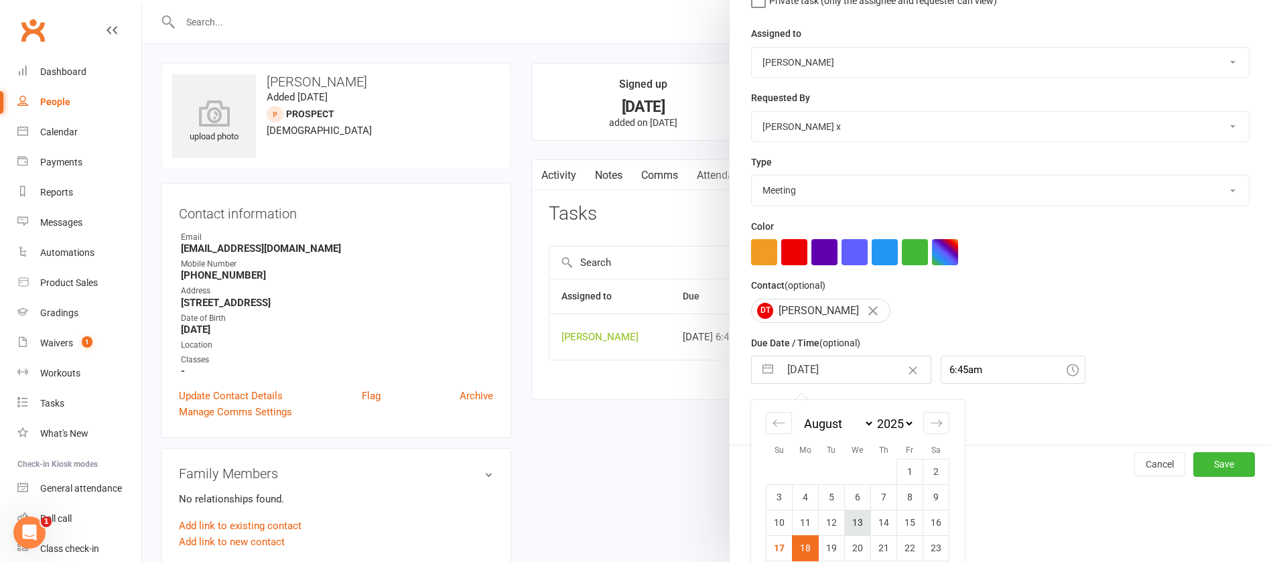
scroll to position [223, 0]
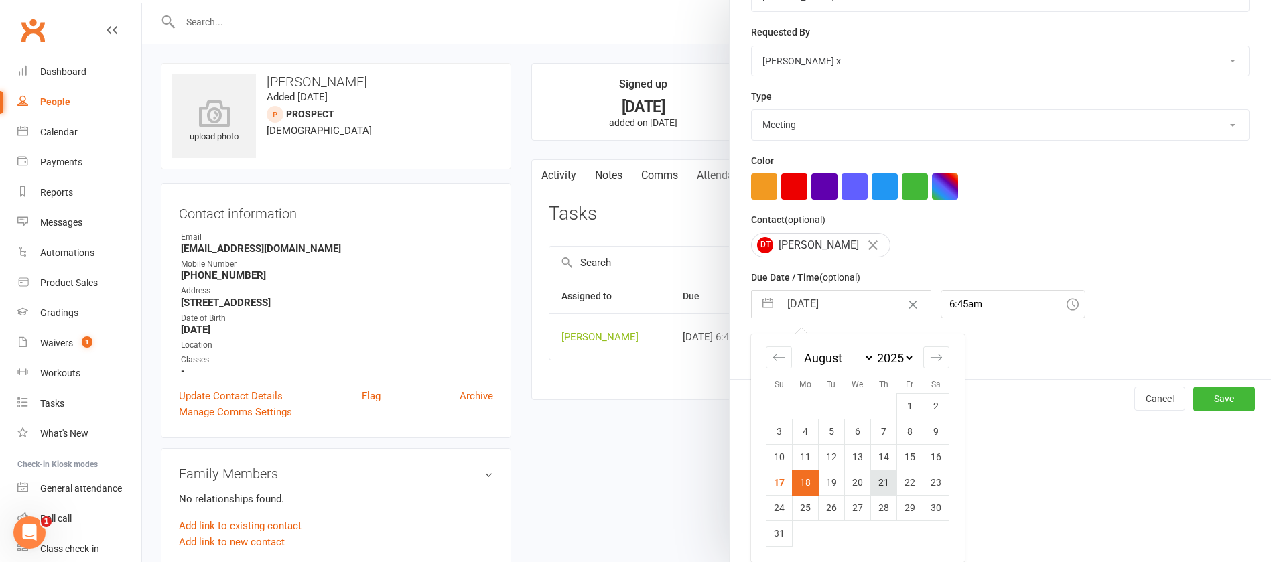
click at [877, 482] on td "21" at bounding box center [884, 482] width 26 height 25
type input "21 Aug 2025"
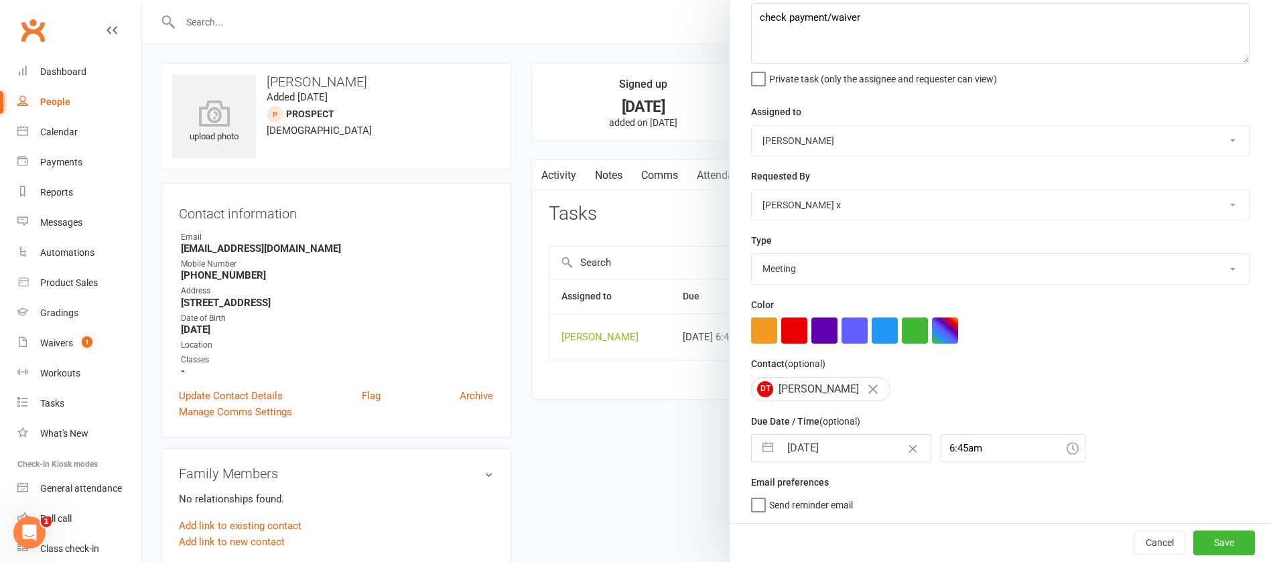
scroll to position [80, 0]
click at [1197, 543] on button "Save" at bounding box center [1224, 543] width 62 height 24
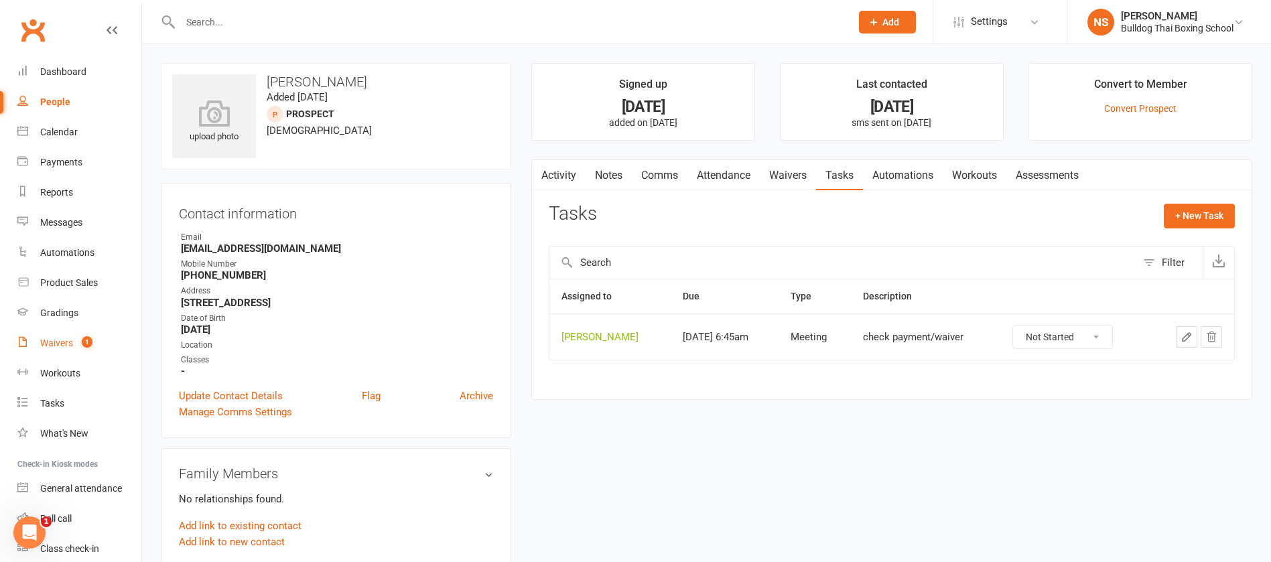
click at [57, 340] on div "Waivers" at bounding box center [56, 343] width 33 height 11
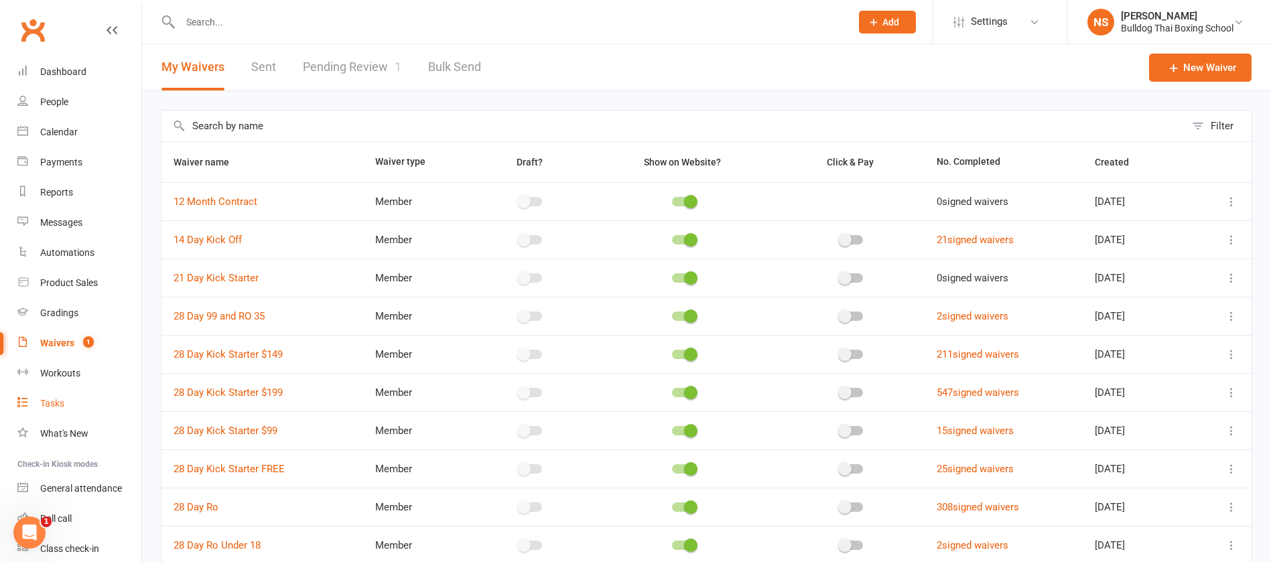
click at [54, 397] on link "Tasks" at bounding box center [79, 404] width 124 height 30
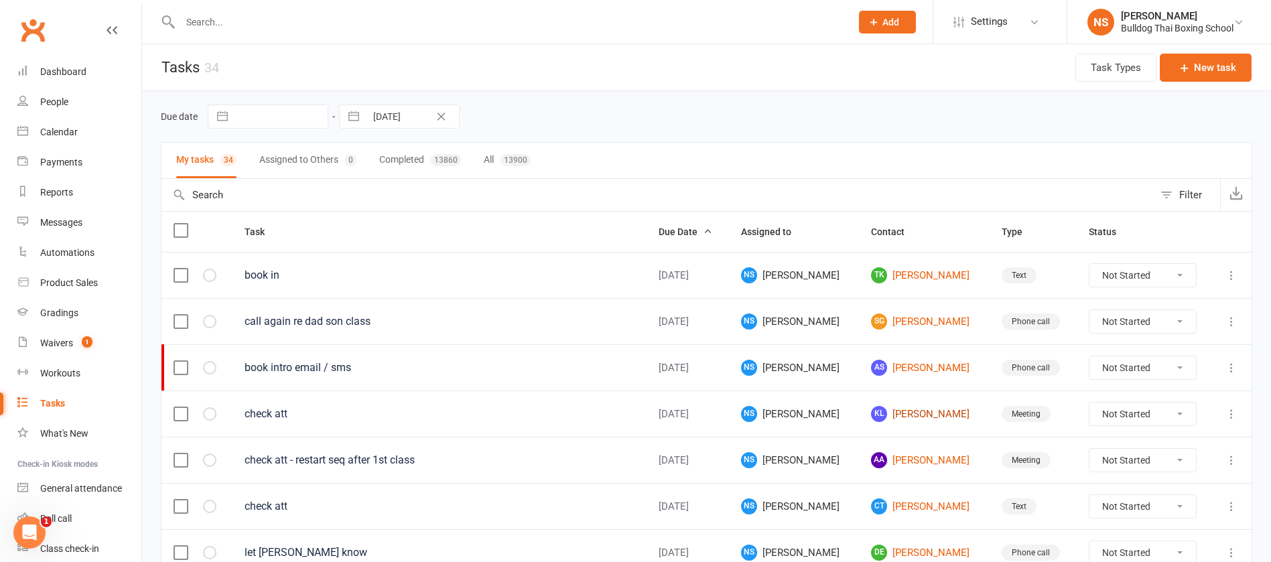
click at [900, 413] on link "KL Kylie Low" at bounding box center [924, 414] width 106 height 16
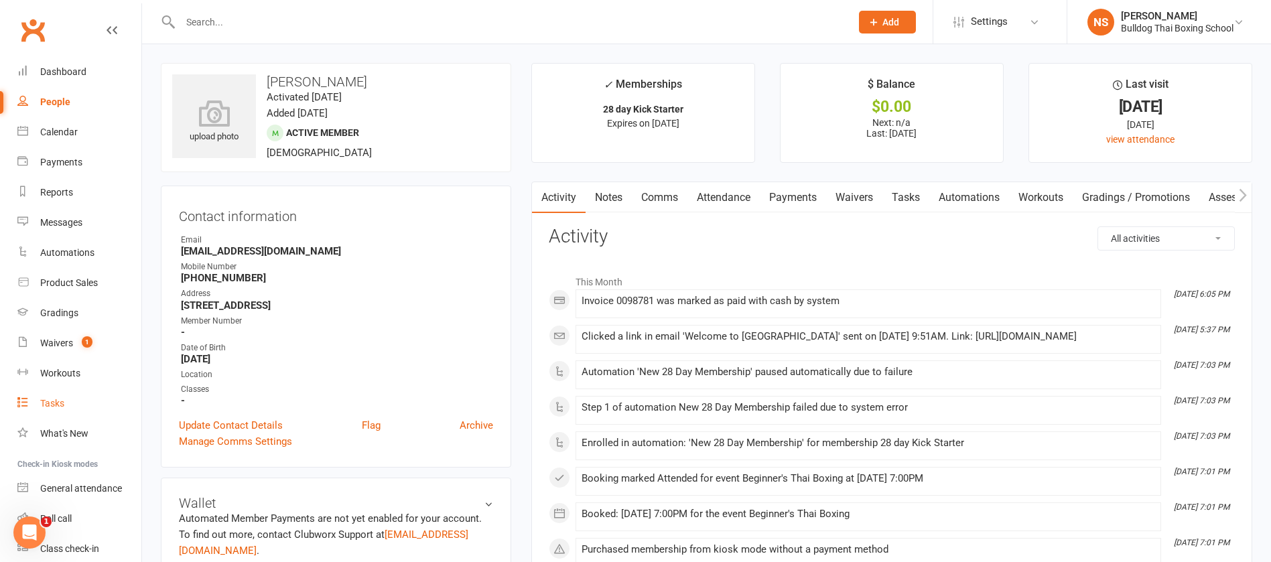
click at [49, 403] on div "Tasks" at bounding box center [52, 403] width 24 height 11
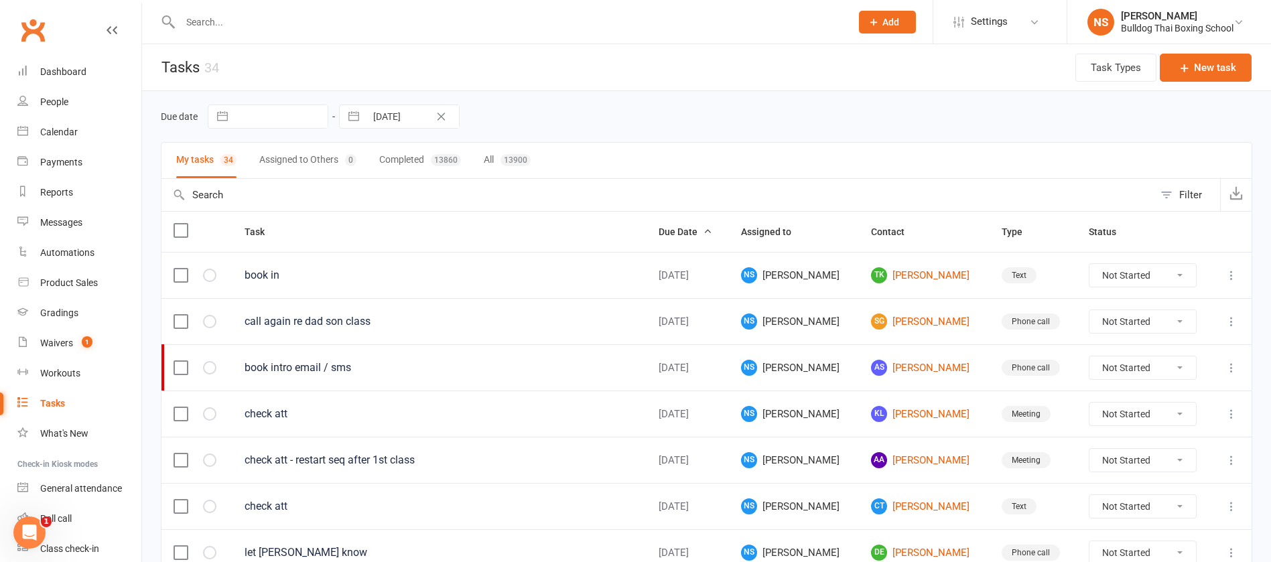
scroll to position [201, 0]
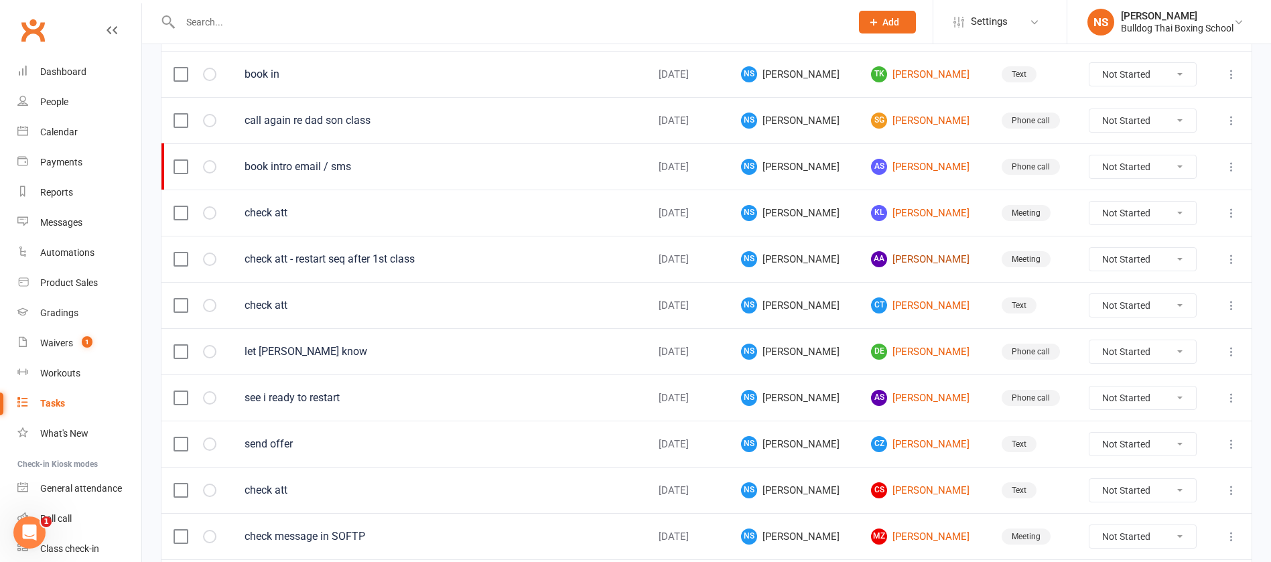
click at [906, 259] on link "AA Alessia Ascani" at bounding box center [924, 259] width 106 height 16
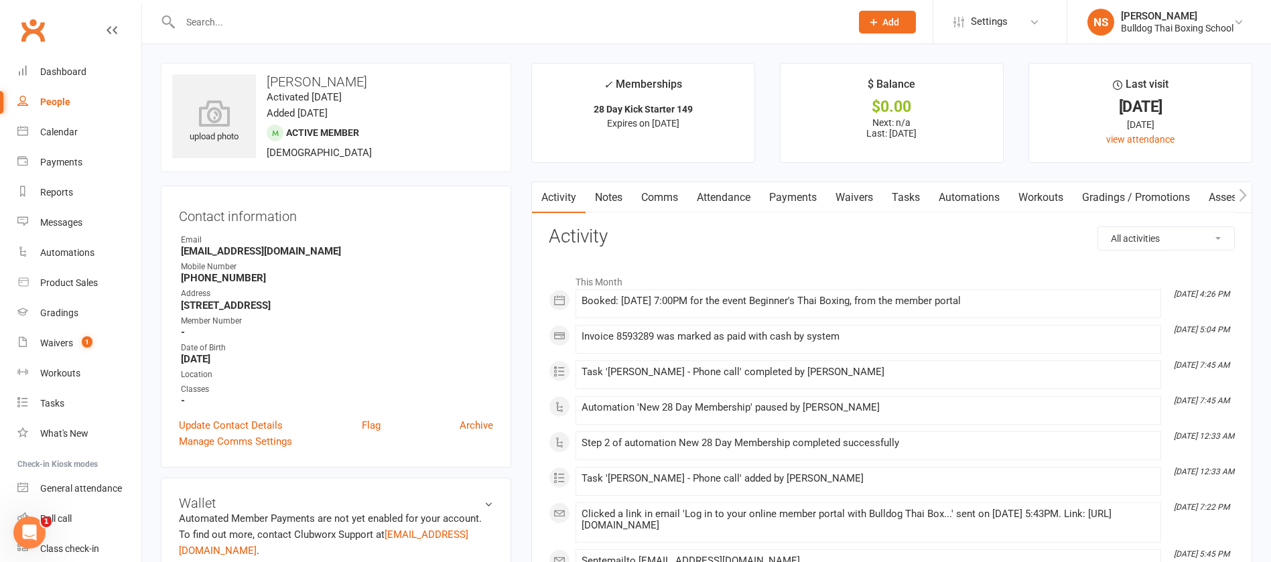
click at [906, 200] on link "Tasks" at bounding box center [905, 197] width 47 height 31
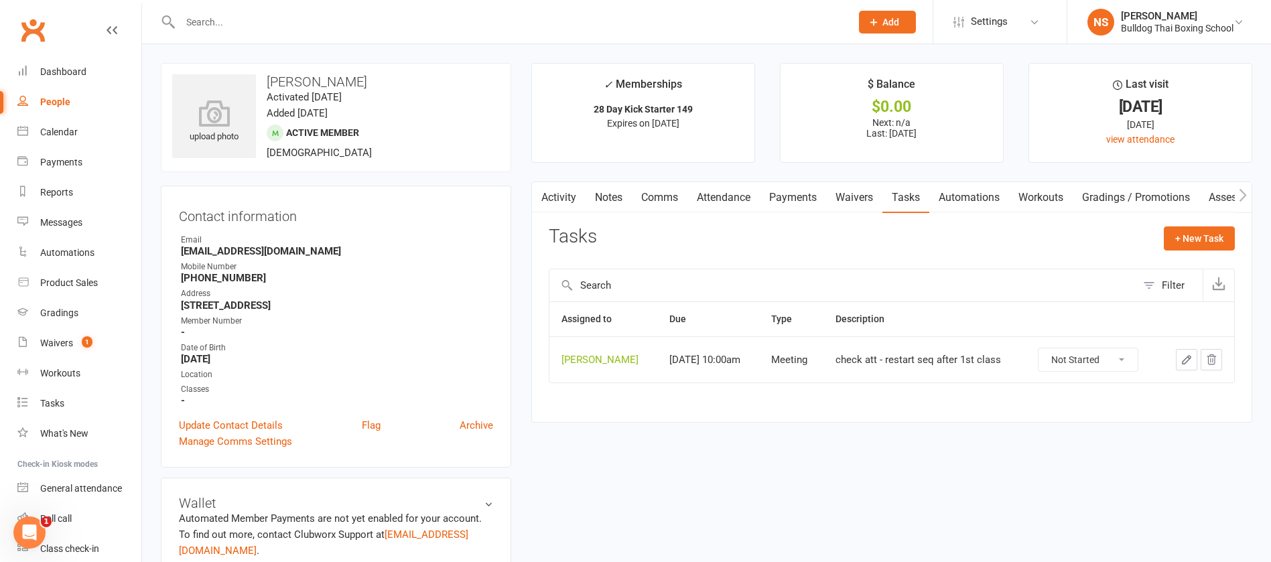
click at [1188, 354] on icon "button" at bounding box center [1186, 360] width 12 height 12
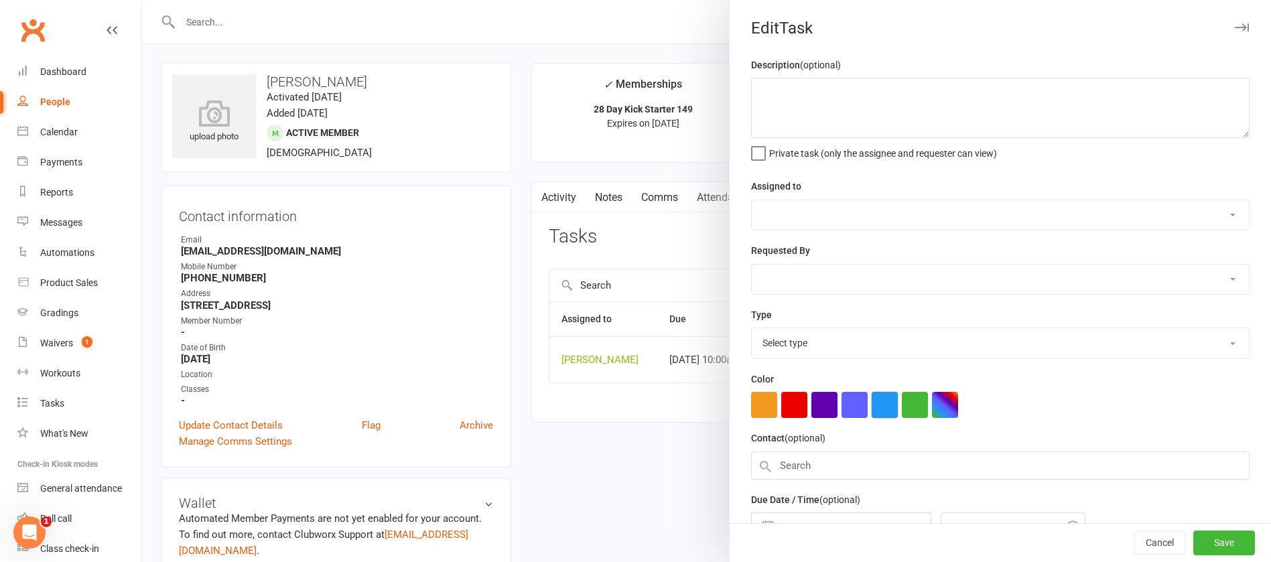
type textarea "check att - restart seq after 1st class"
select select "12940"
select select "45795"
type input "[DATE]"
type input "10:00am"
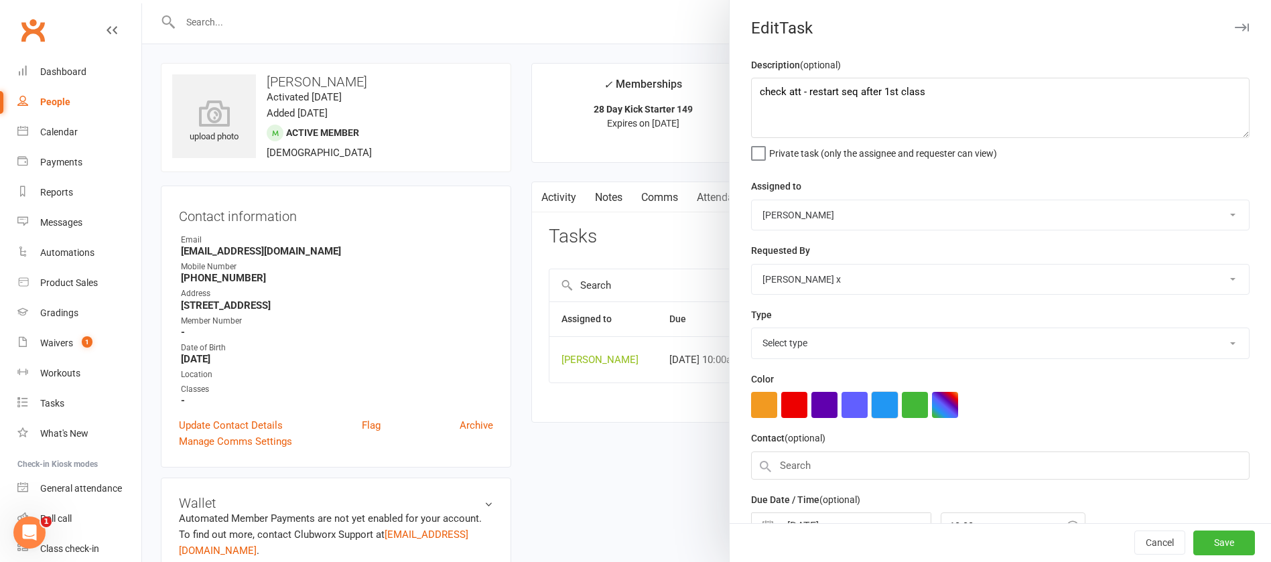
select select "12049"
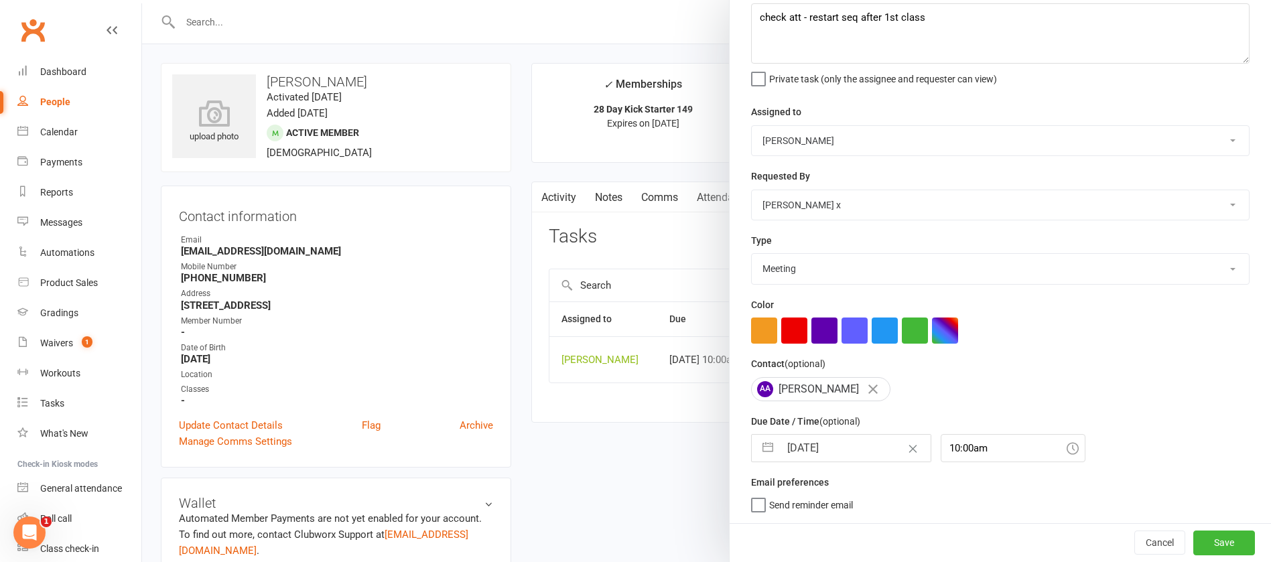
click at [852, 440] on input "[DATE]" at bounding box center [855, 448] width 151 height 27
select select "6"
select select "2025"
select select "7"
select select "2025"
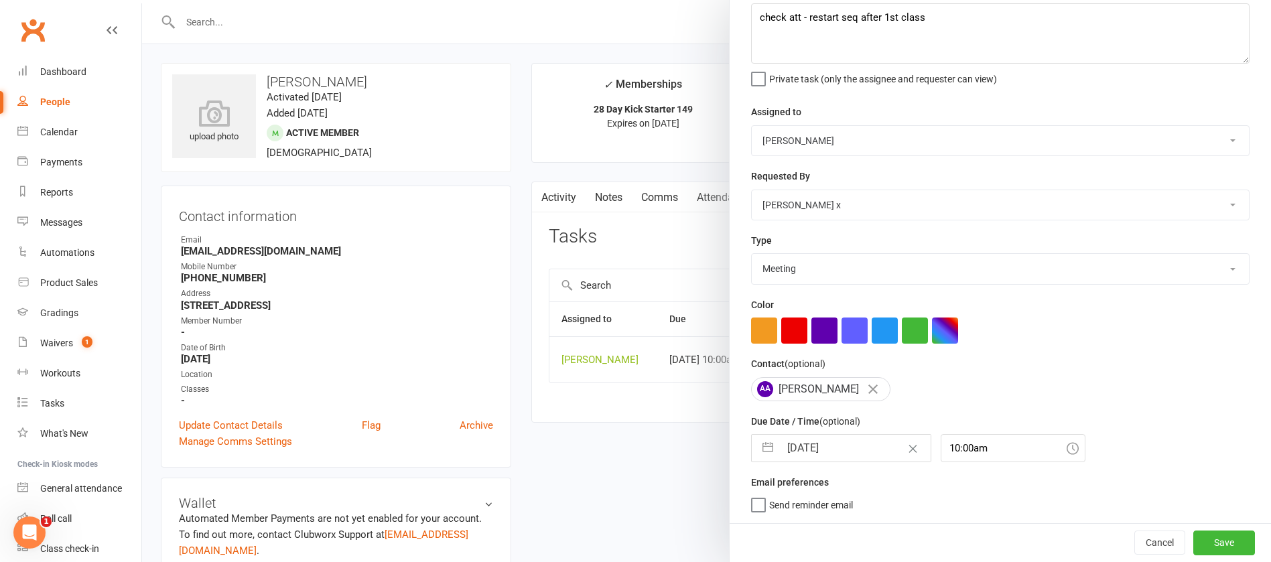
select select "8"
select select "2025"
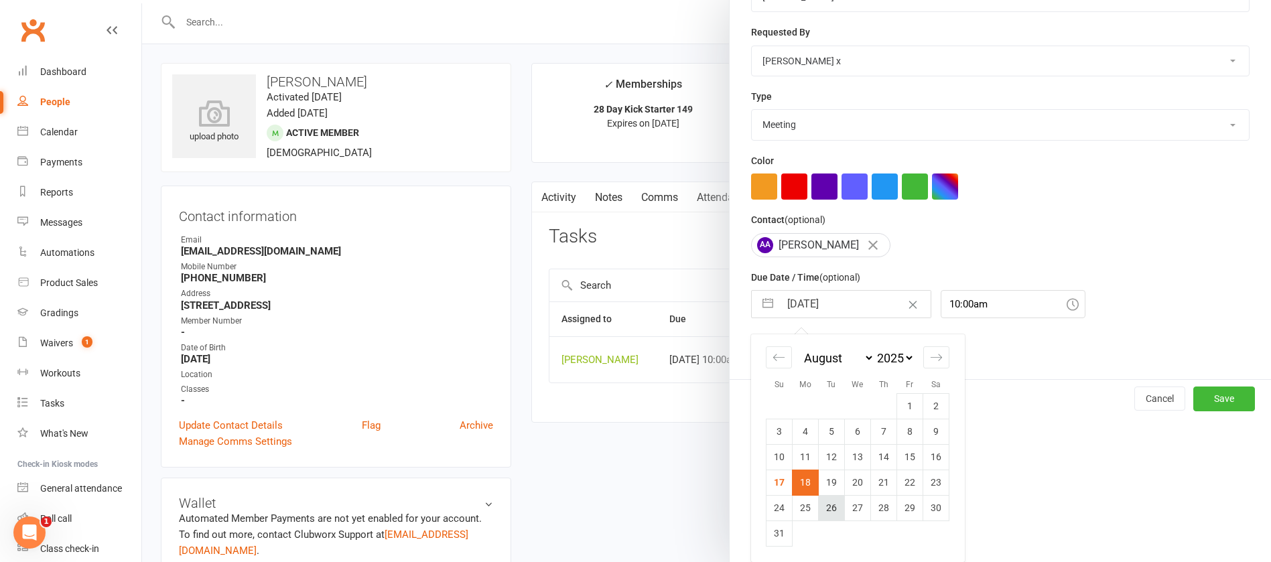
scroll to position [223, 0]
drag, startPoint x: 878, startPoint y: 478, endPoint x: 908, endPoint y: 486, distance: 31.7
click at [878, 479] on td "21" at bounding box center [884, 482] width 26 height 25
type input "21 Aug 2025"
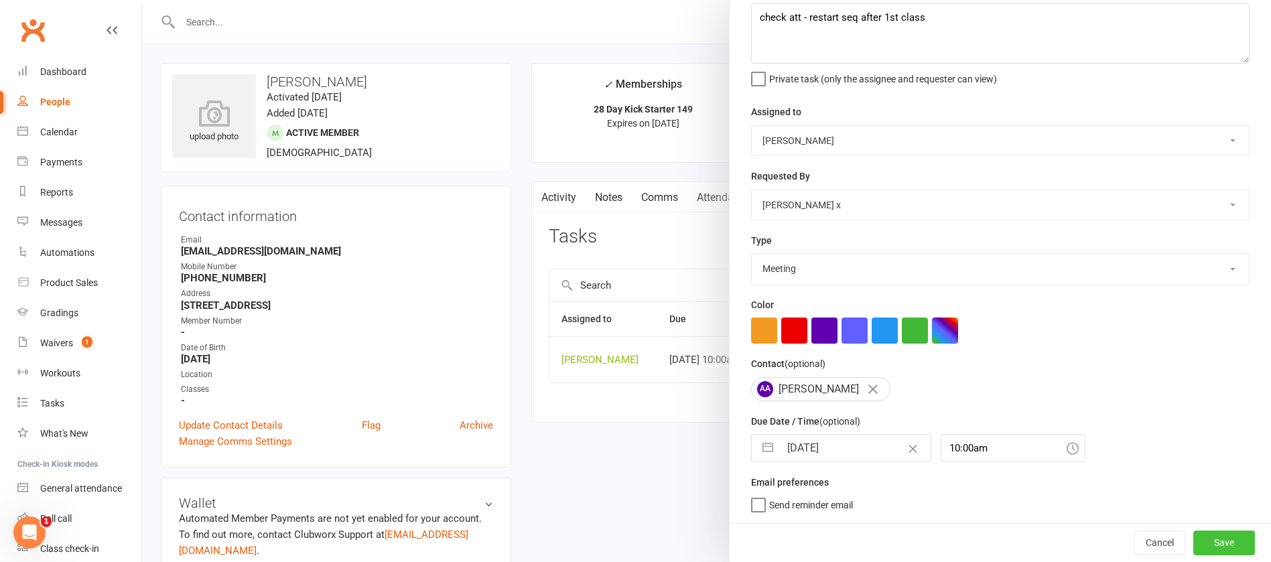
click at [1199, 542] on button "Save" at bounding box center [1224, 543] width 62 height 24
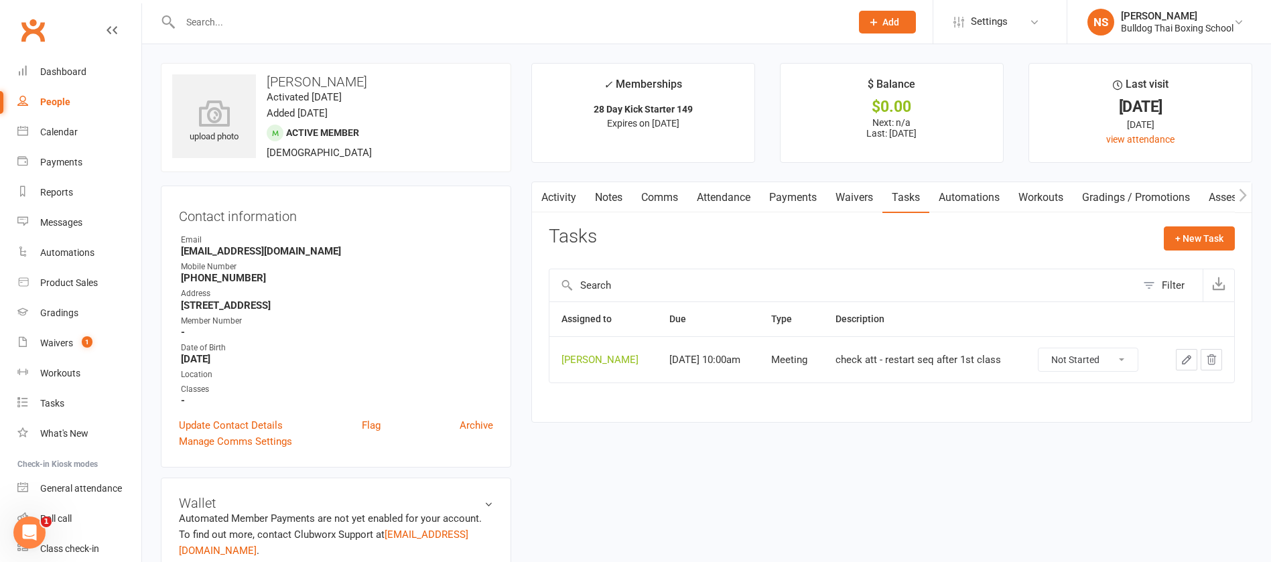
click at [559, 194] on link "Activity" at bounding box center [559, 197] width 54 height 31
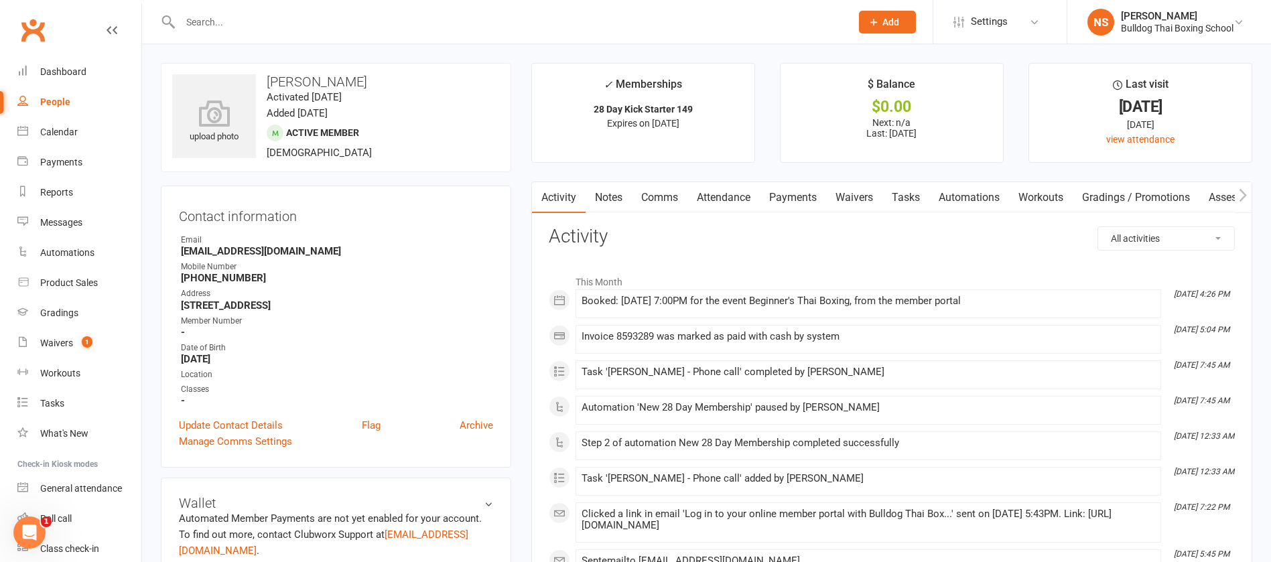
click at [918, 194] on link "Tasks" at bounding box center [905, 197] width 47 height 31
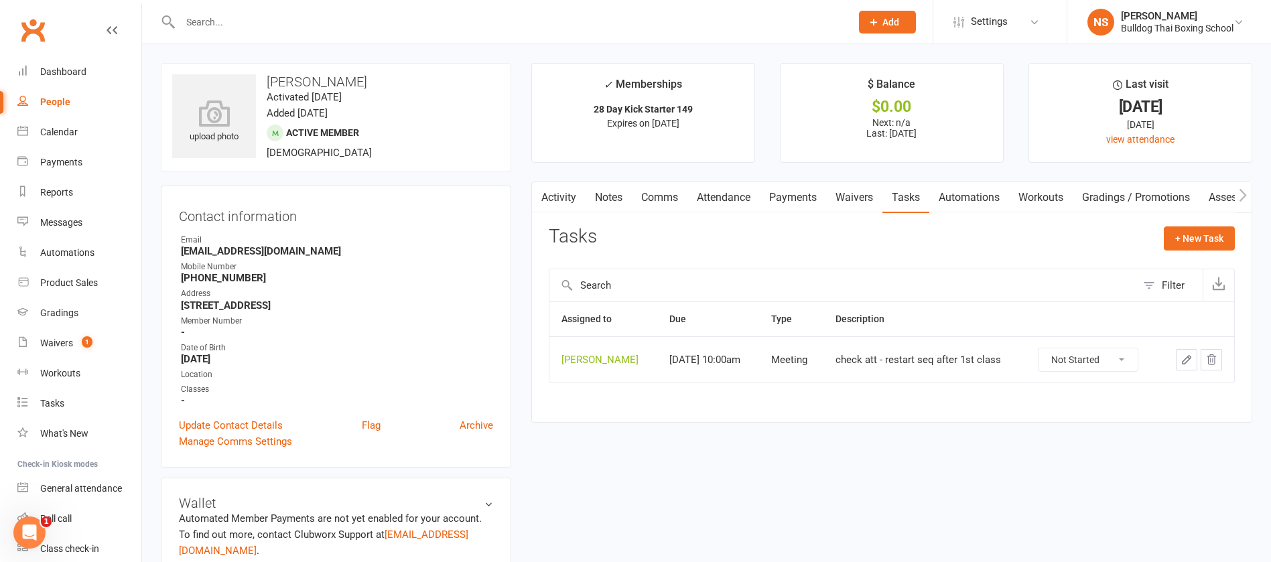
click at [1189, 352] on button "button" at bounding box center [1186, 359] width 21 height 21
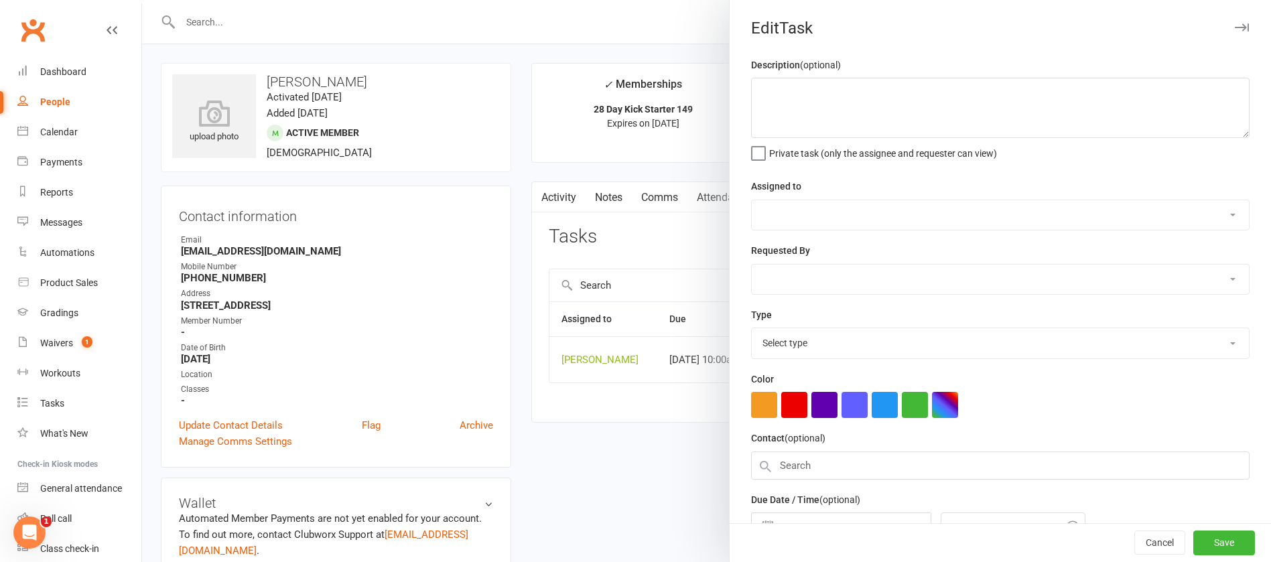
type textarea "check att - restart seq after 1st class"
select select "12940"
select select "45795"
type input "21 Aug 2025"
type input "10:00am"
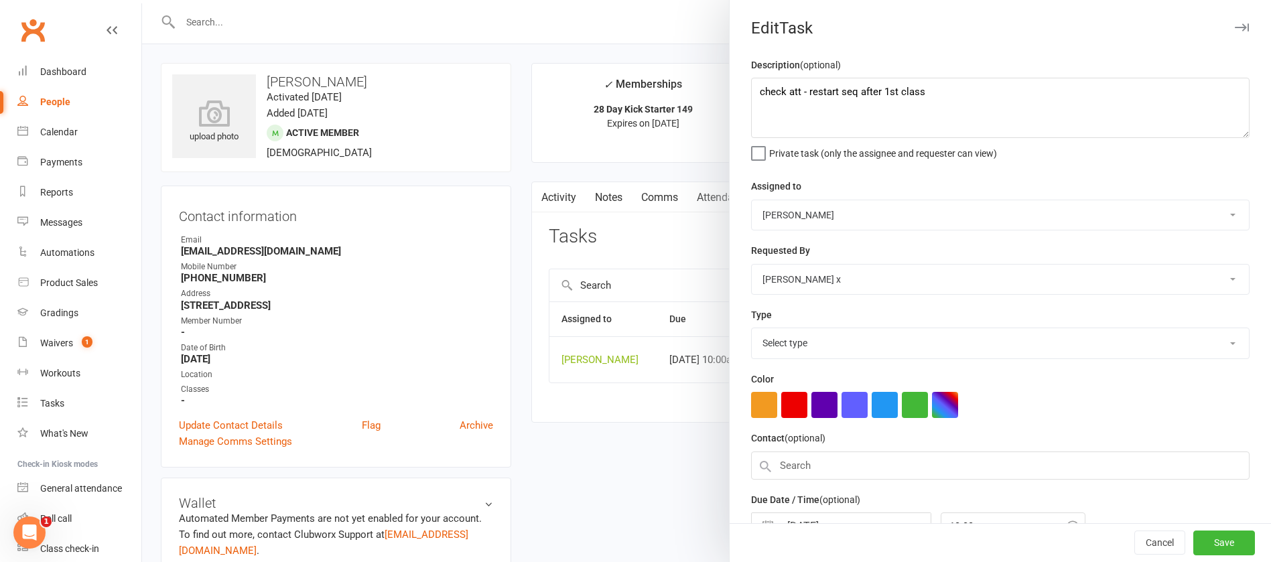
select select "12049"
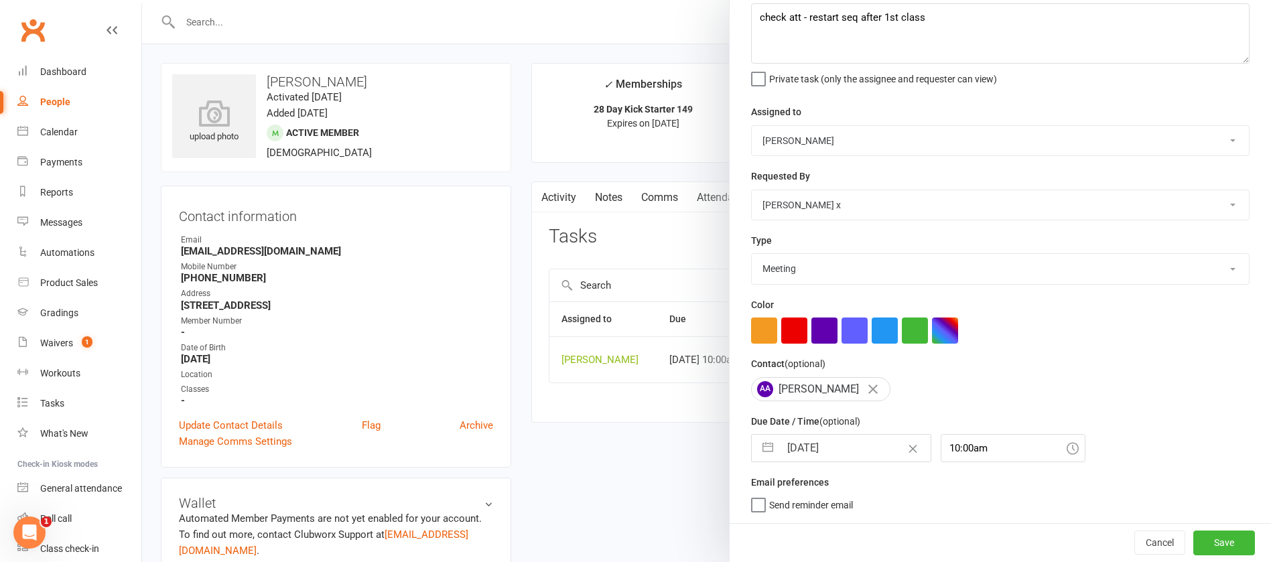
click at [858, 443] on input "21 Aug 2025" at bounding box center [855, 448] width 151 height 27
select select "6"
select select "2025"
select select "7"
select select "2025"
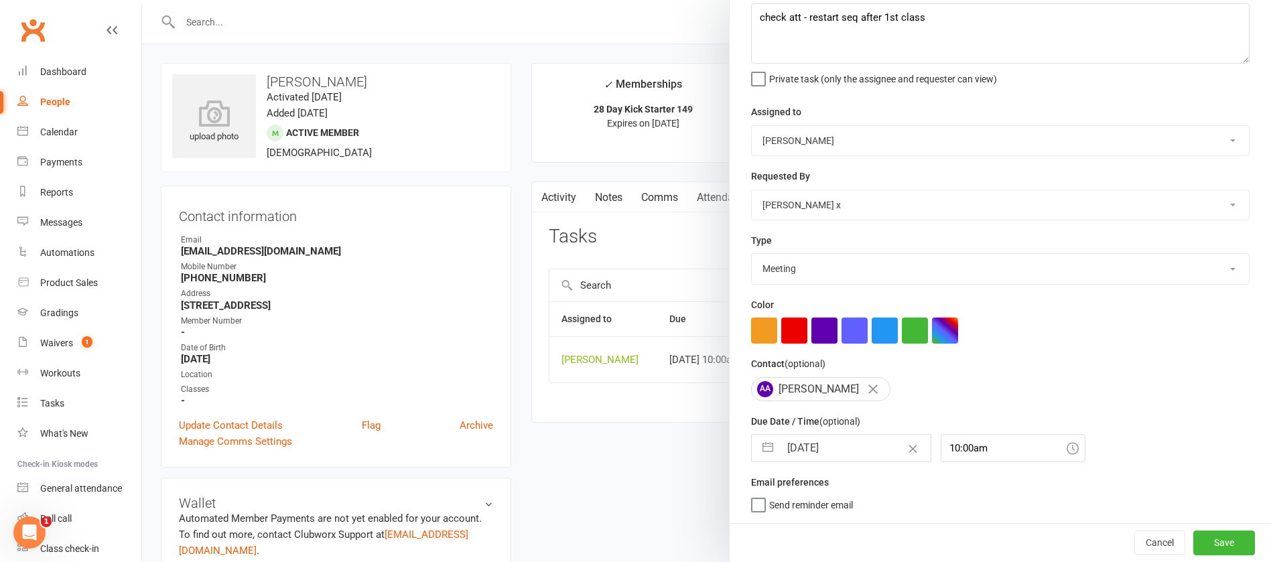
select select "8"
select select "2025"
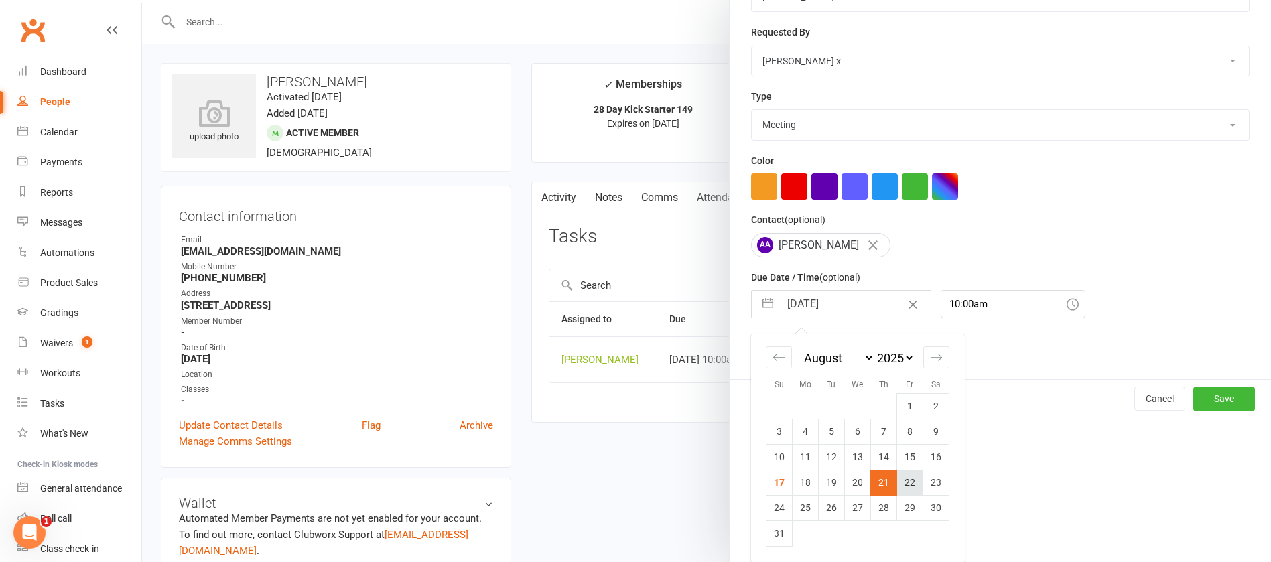
click at [900, 482] on td "22" at bounding box center [910, 482] width 26 height 25
type input "22 Aug 2025"
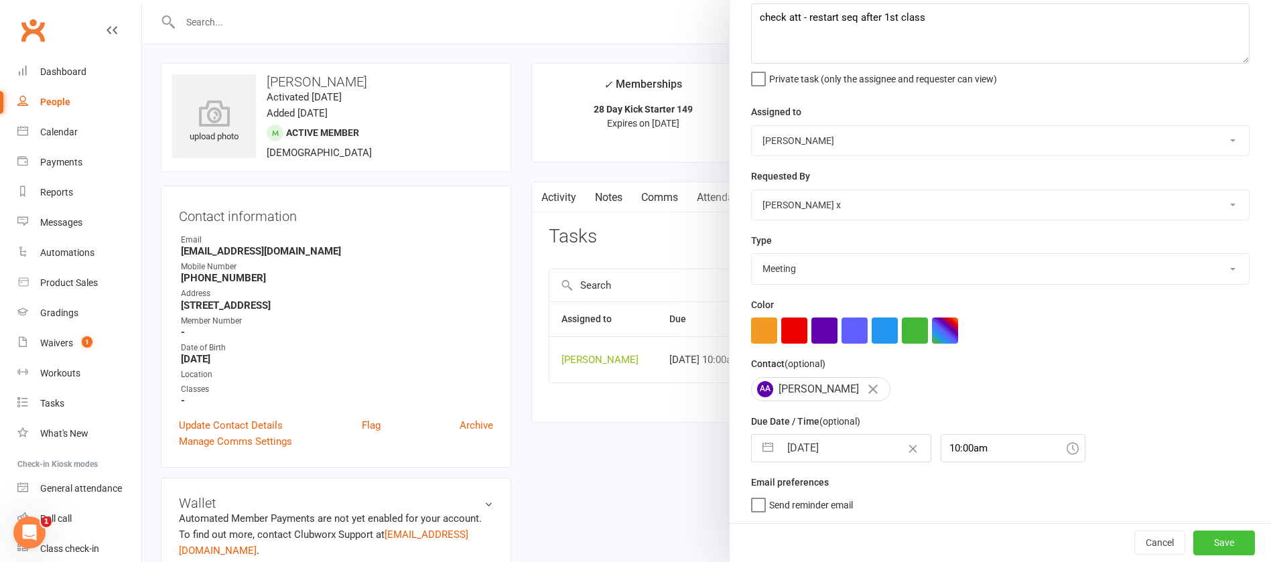
click at [1199, 536] on button "Save" at bounding box center [1224, 543] width 62 height 24
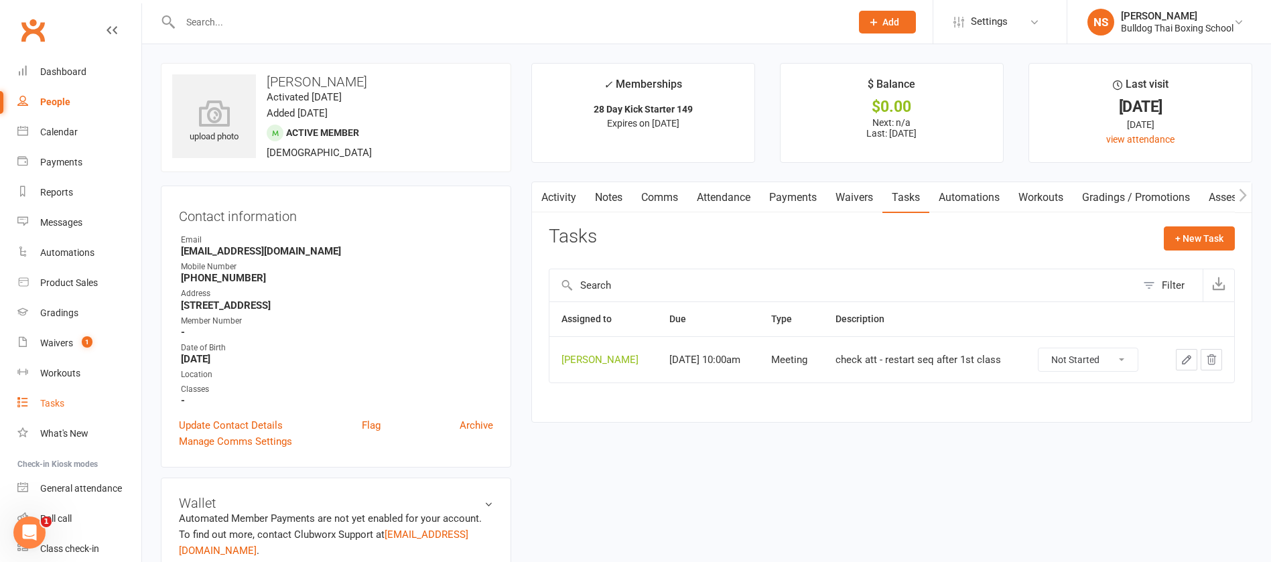
click at [51, 403] on div "Tasks" at bounding box center [52, 403] width 24 height 11
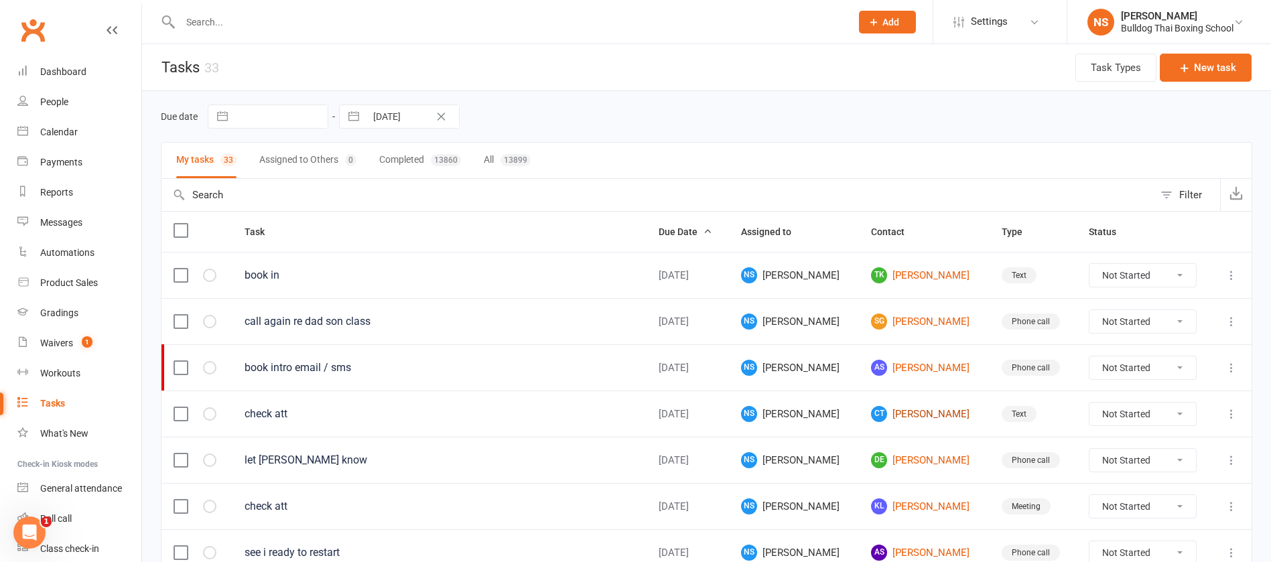
click at [891, 413] on link "CT Charlemagne Trindorfer" at bounding box center [924, 414] width 106 height 16
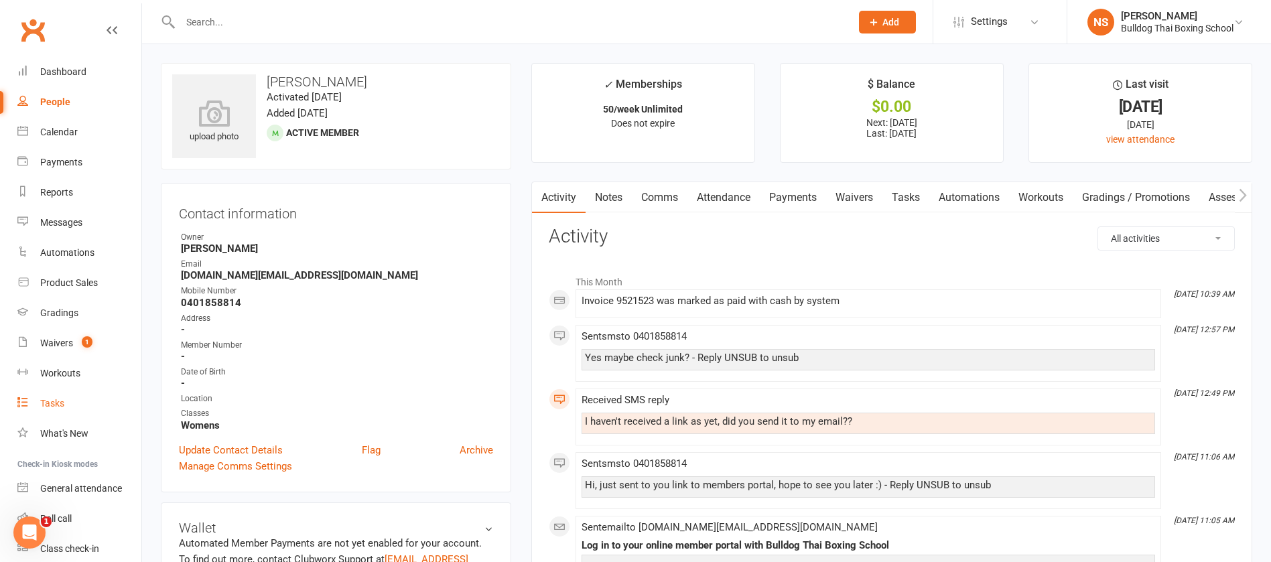
click at [61, 403] on div "Tasks" at bounding box center [52, 403] width 24 height 11
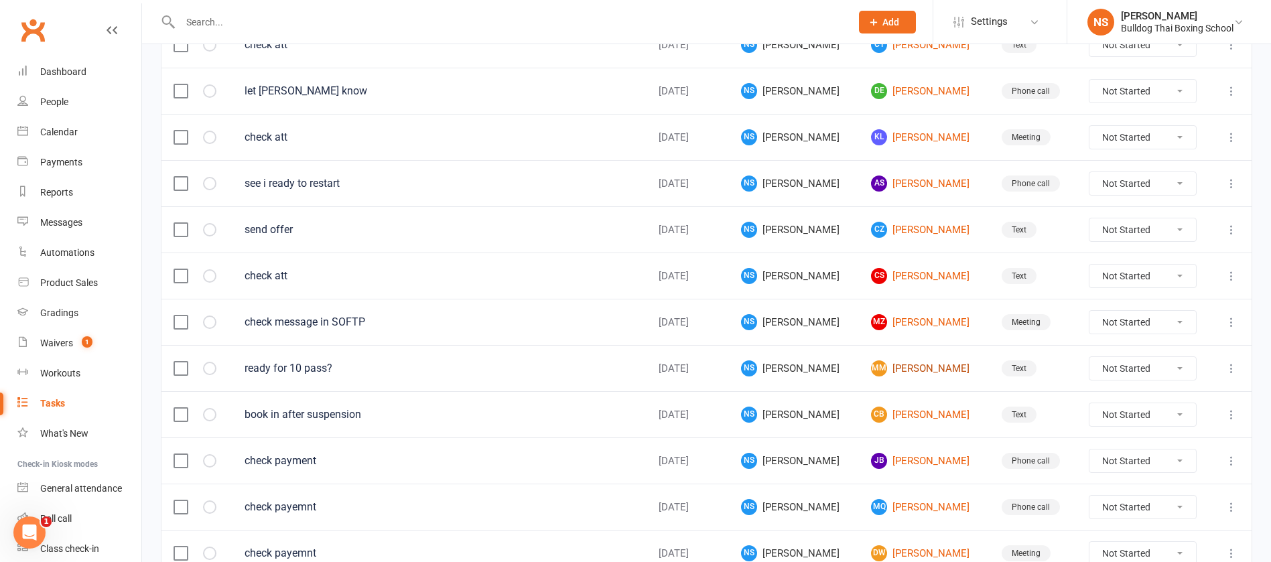
scroll to position [402, 0]
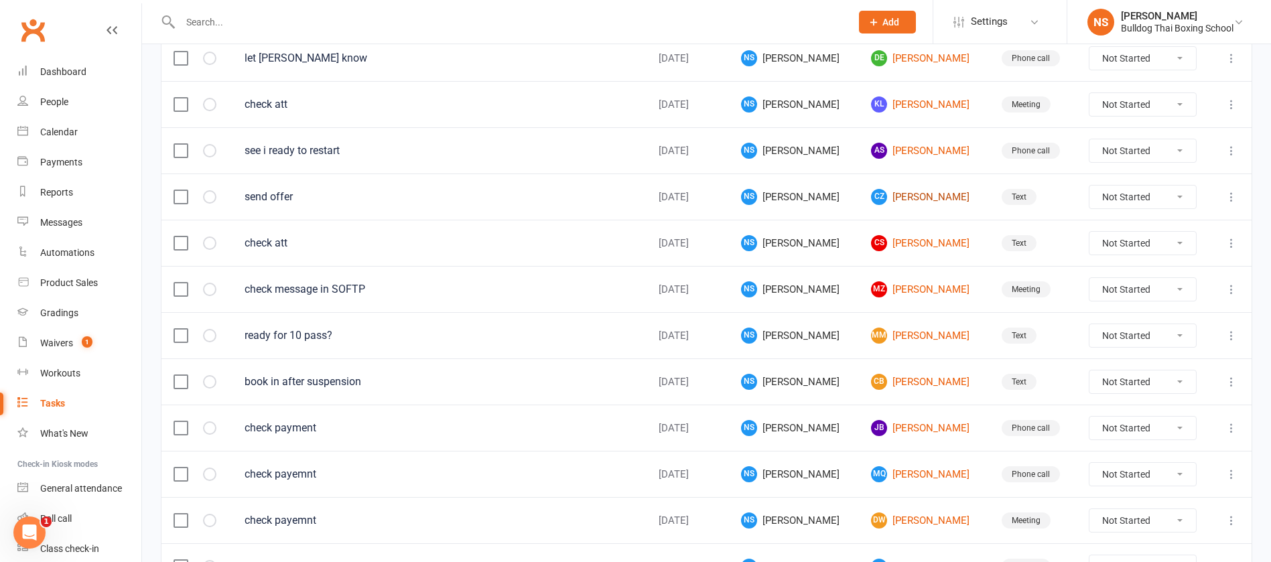
click at [886, 200] on link "CZ Carol Zago" at bounding box center [924, 197] width 106 height 16
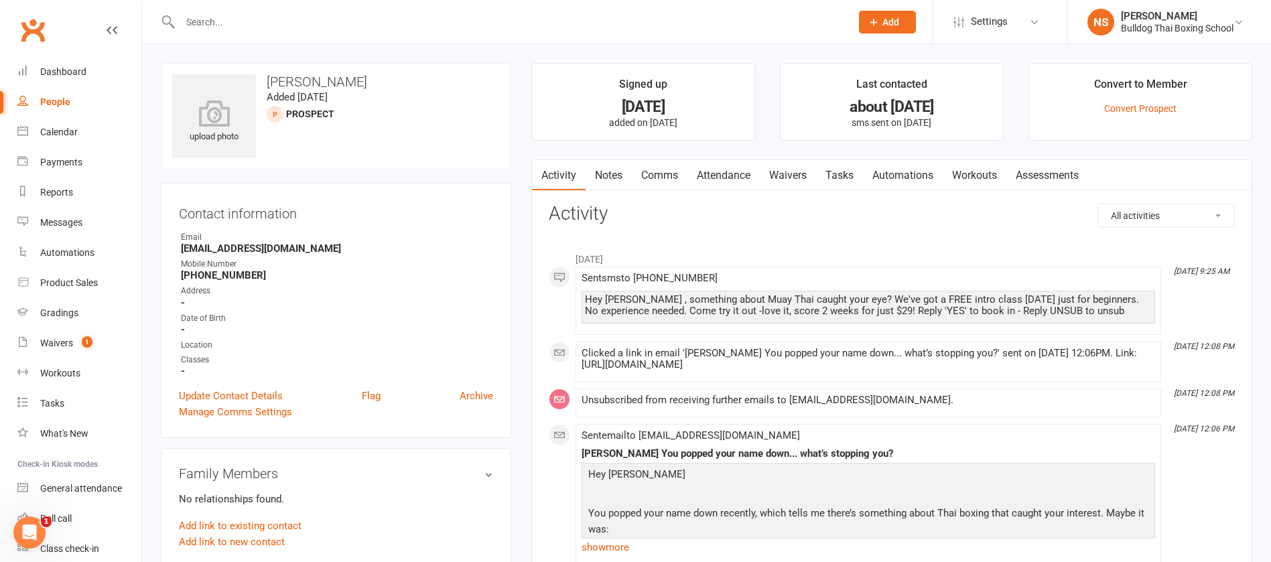
click at [603, 178] on link "Notes" at bounding box center [609, 175] width 46 height 31
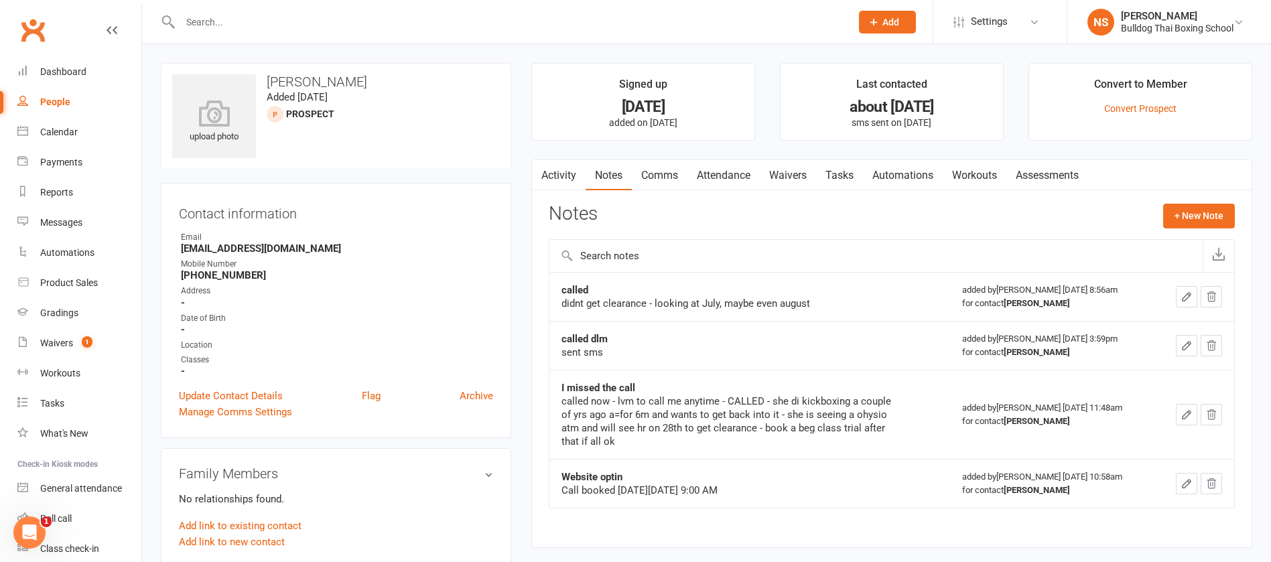
click at [841, 171] on link "Tasks" at bounding box center [839, 175] width 47 height 31
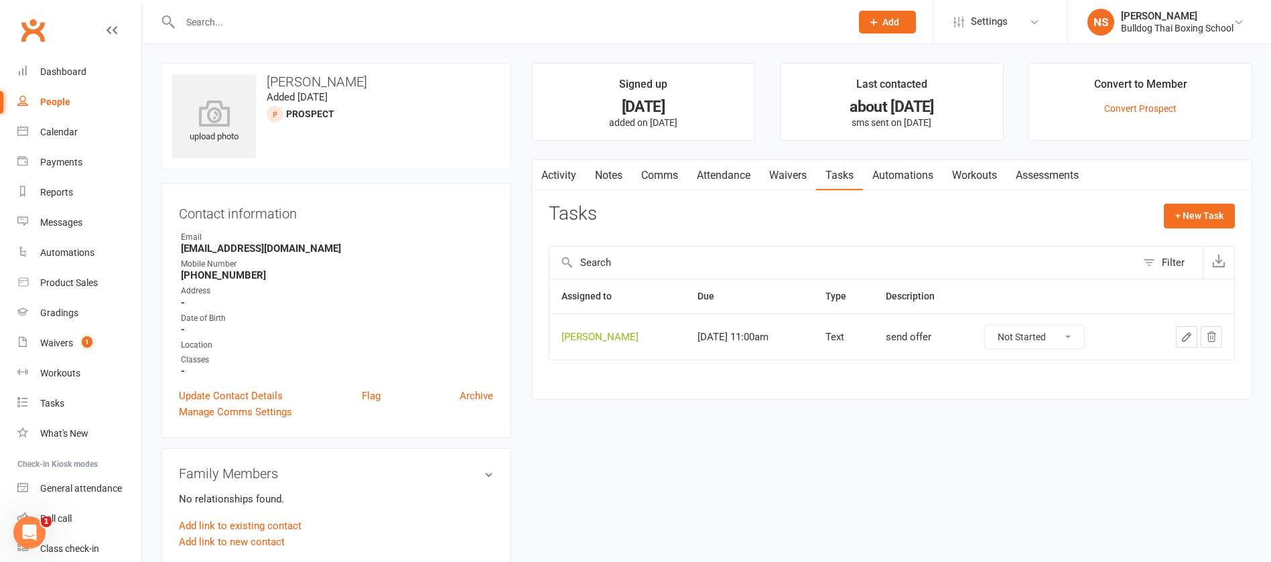
click at [1186, 337] on icon "button" at bounding box center [1186, 337] width 12 height 12
type textarea "send offer"
select select "12940"
select select "45795"
type input "[DATE]"
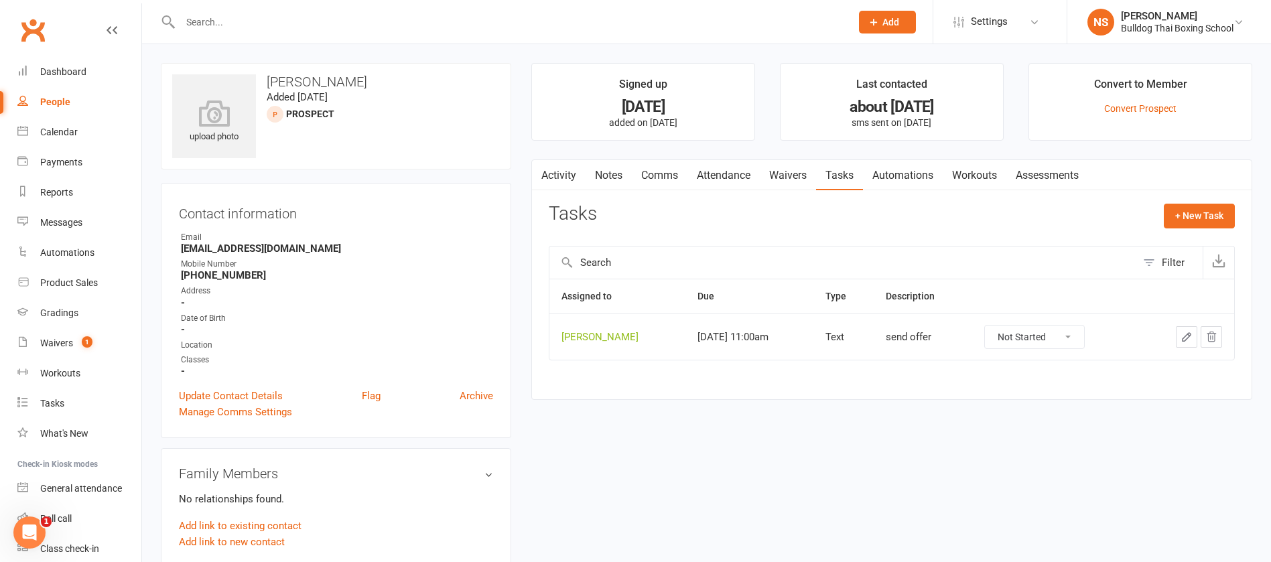
type input "11:00am"
select select "13825"
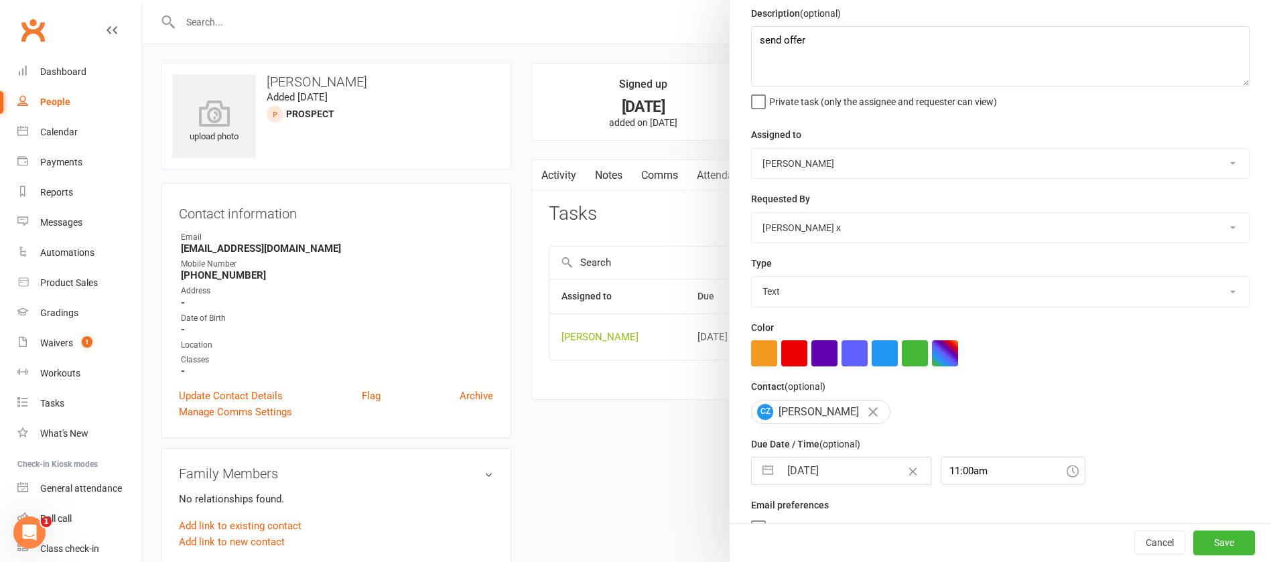
scroll to position [80, 0]
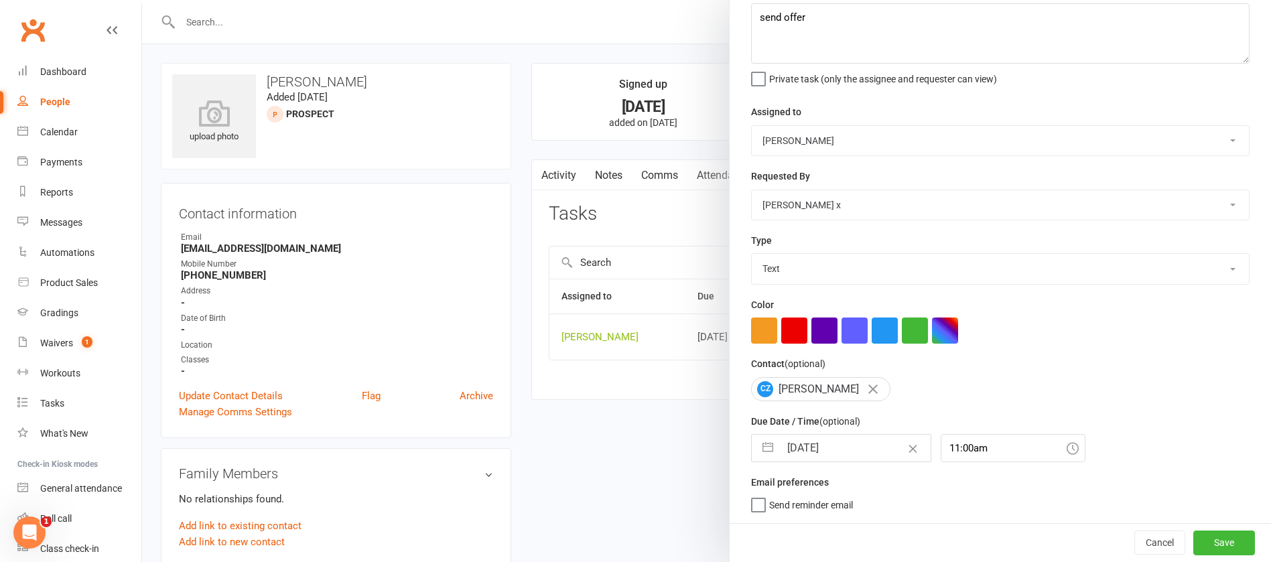
select select "6"
select select "2025"
select select "7"
select select "2025"
select select "8"
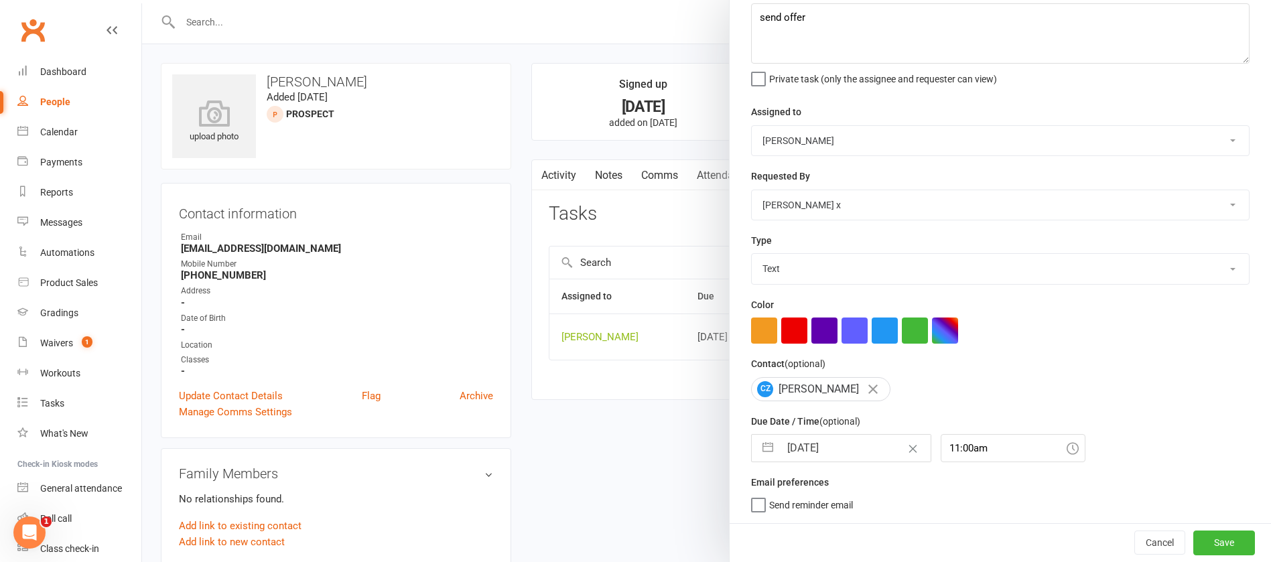
select select "2025"
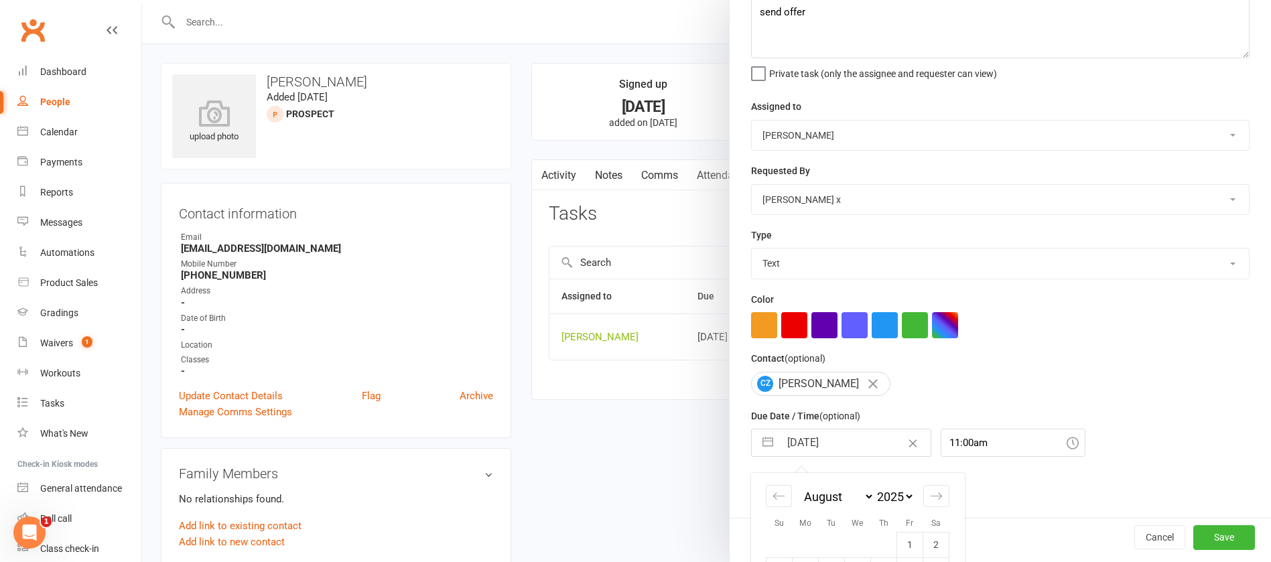
click at [853, 448] on input "[DATE]" at bounding box center [855, 442] width 151 height 27
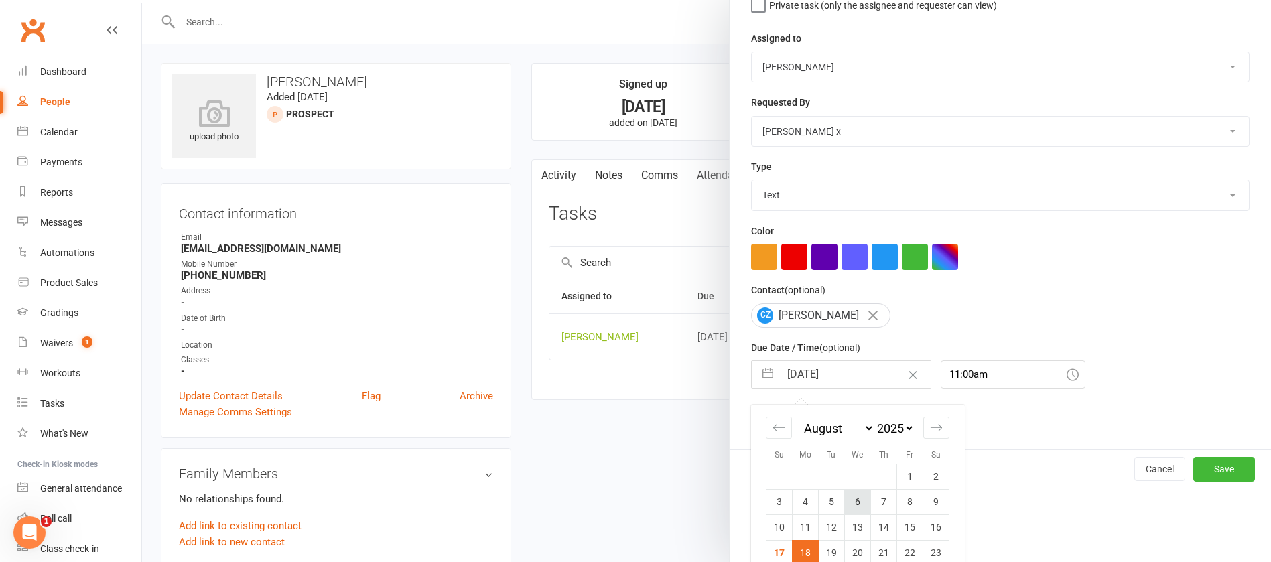
scroll to position [223, 0]
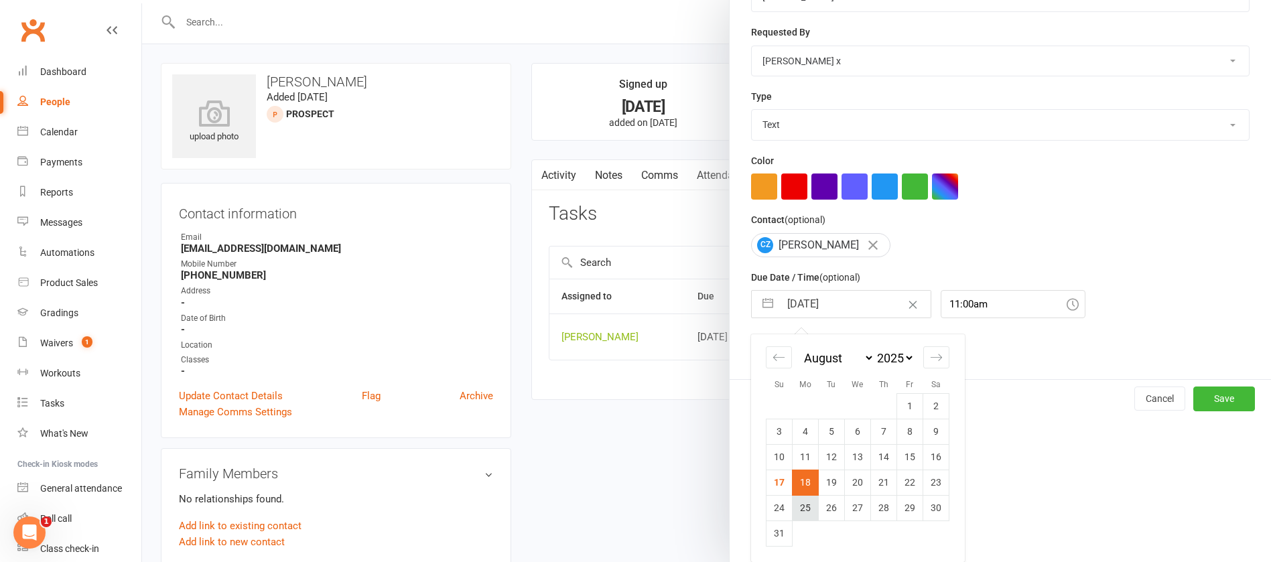
click at [802, 504] on td "25" at bounding box center [806, 507] width 26 height 25
type input "25 Aug 2025"
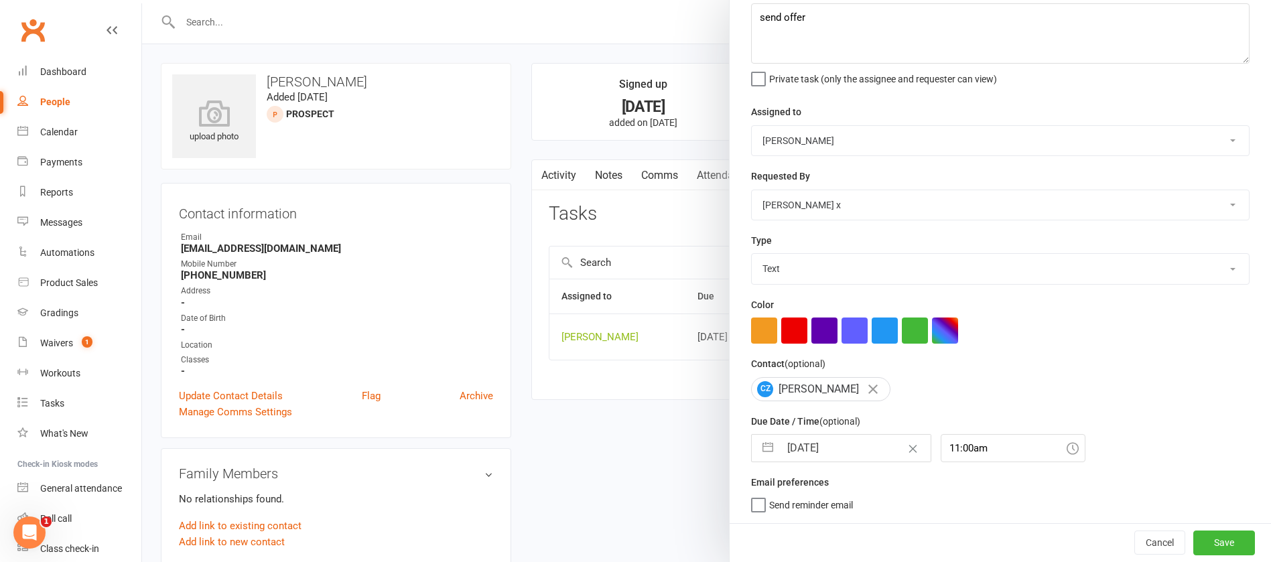
scroll to position [80, 0]
click at [1202, 545] on button "Save" at bounding box center [1224, 543] width 62 height 24
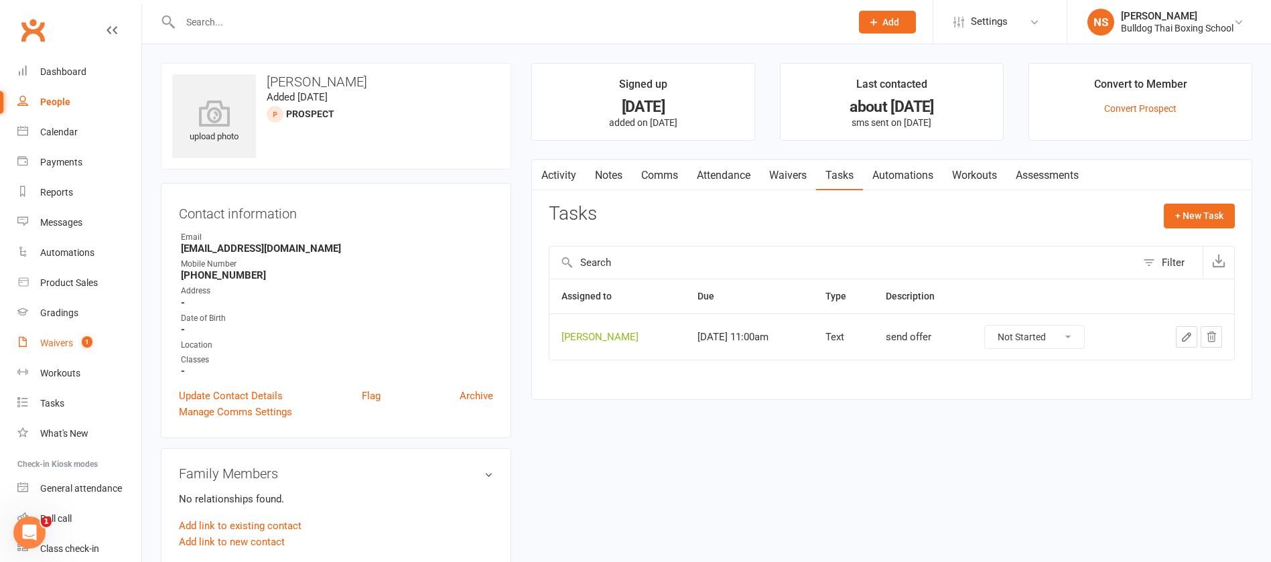
click at [57, 336] on link "Waivers 1" at bounding box center [79, 343] width 124 height 30
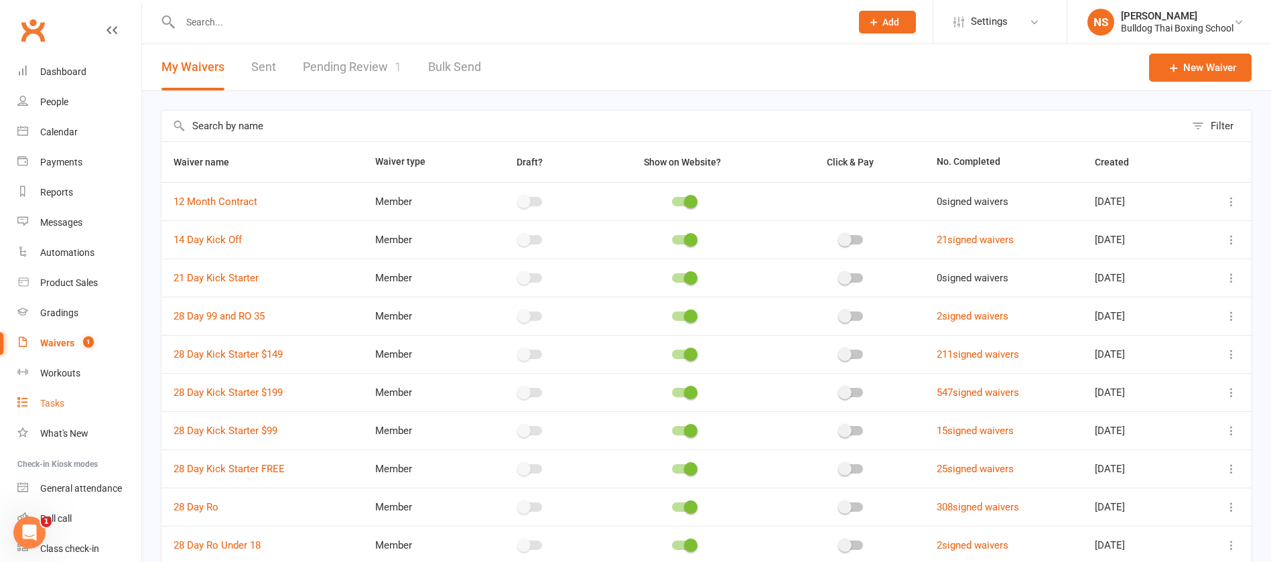
click at [58, 400] on div "Tasks" at bounding box center [52, 403] width 24 height 11
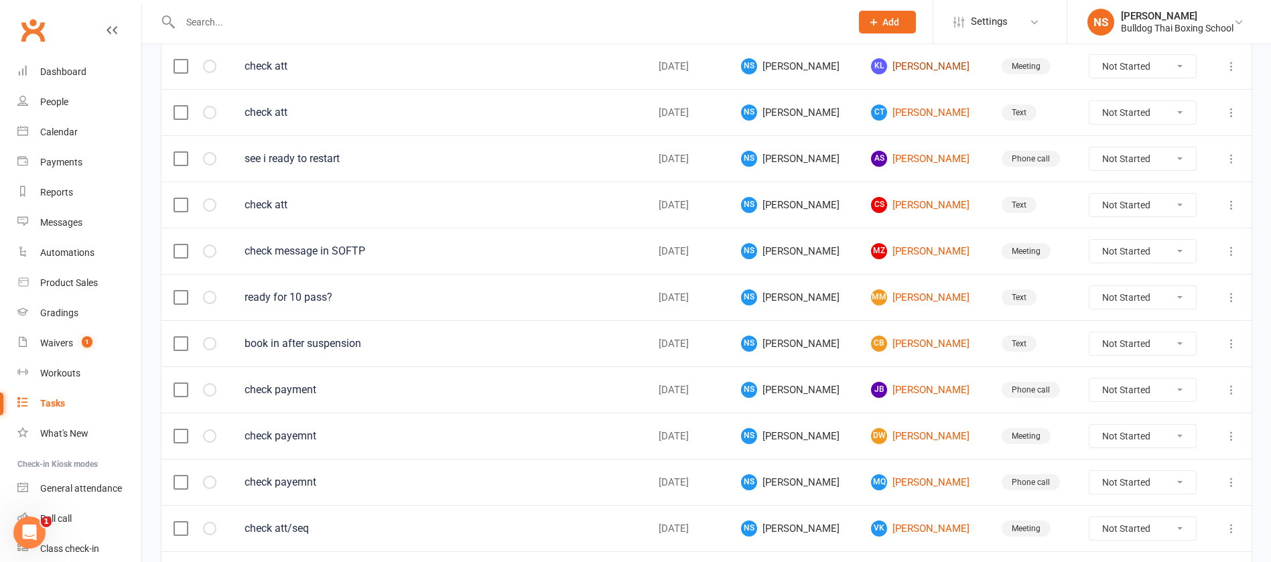
scroll to position [402, 0]
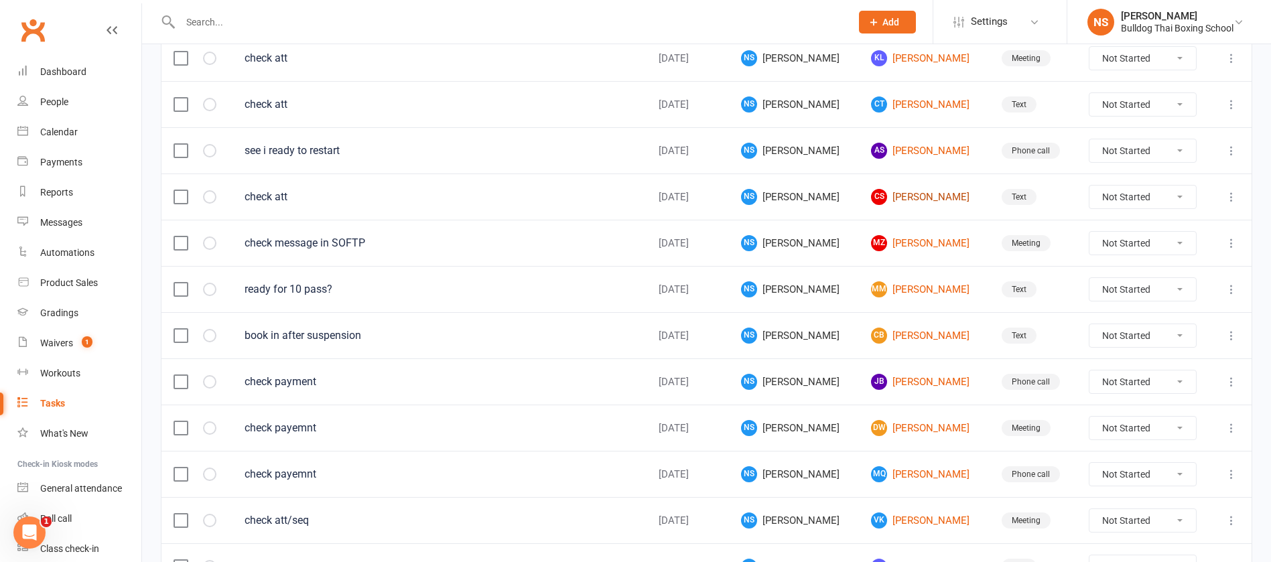
click at [890, 196] on link "CS Carine Studti" at bounding box center [924, 197] width 106 height 16
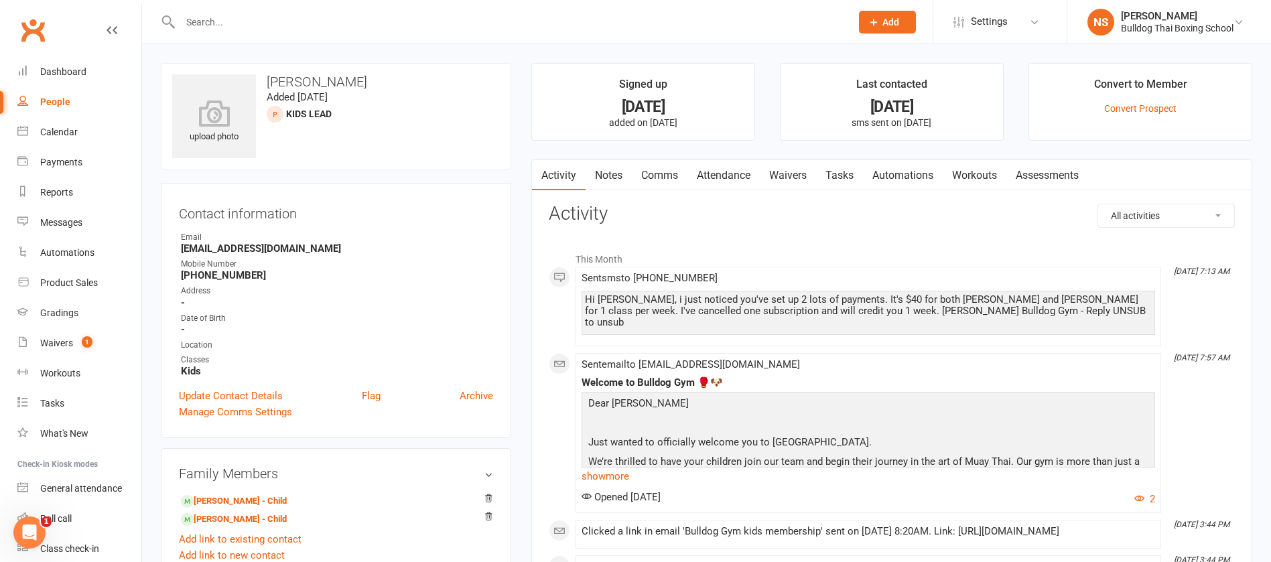
click at [852, 172] on link "Tasks" at bounding box center [839, 175] width 47 height 31
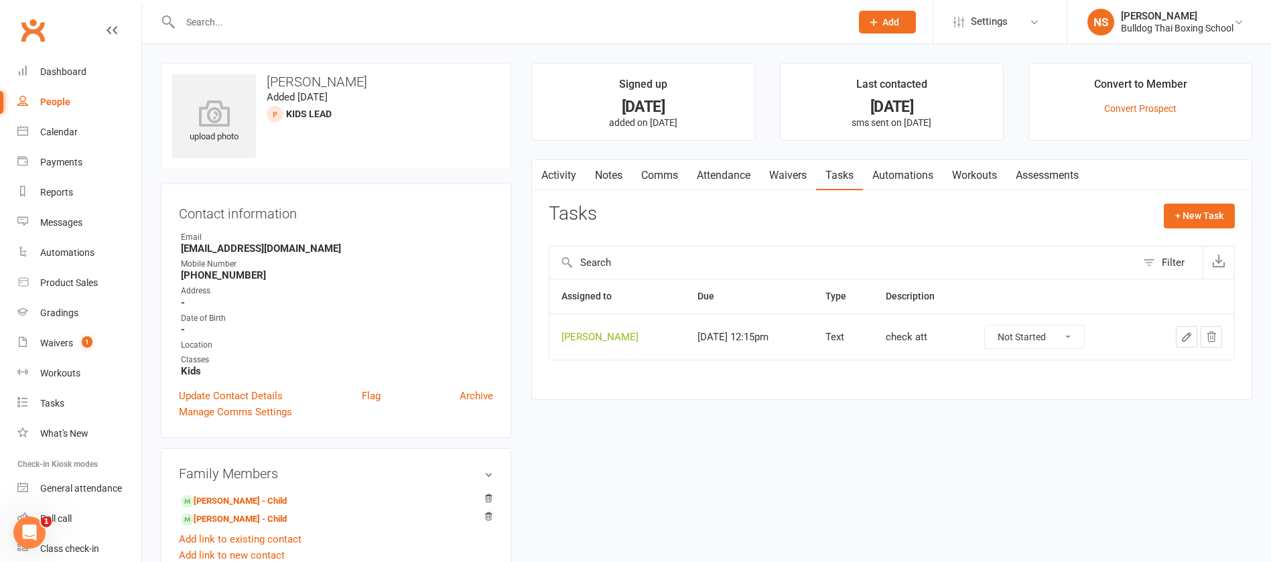
click at [1185, 336] on icon "button" at bounding box center [1186, 337] width 12 height 12
select select "13825"
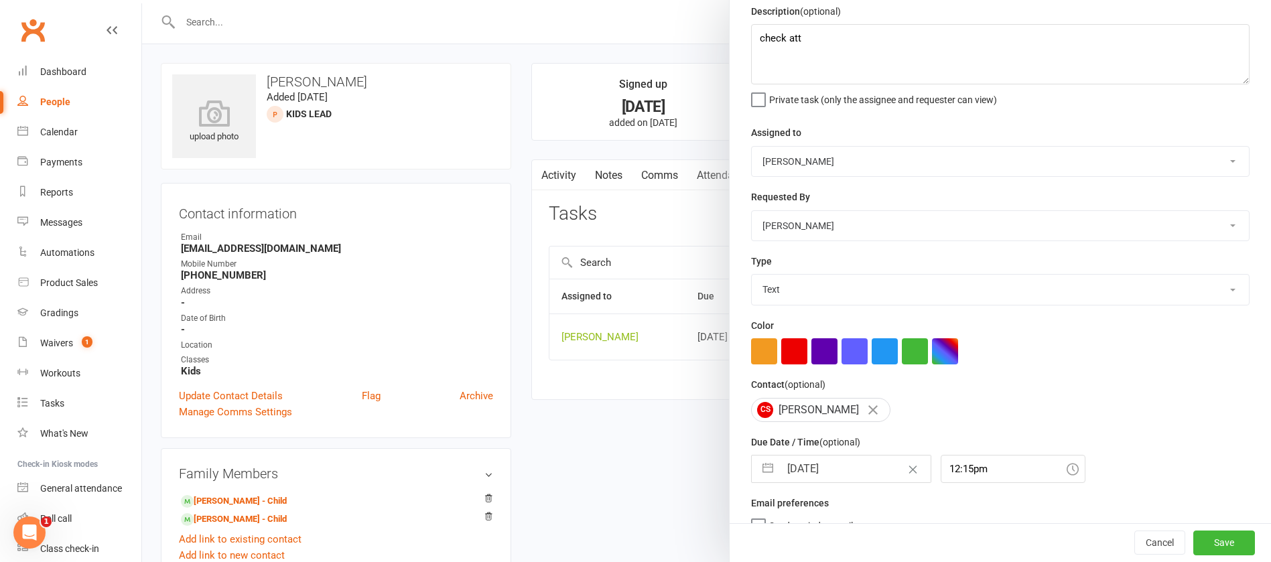
scroll to position [80, 0]
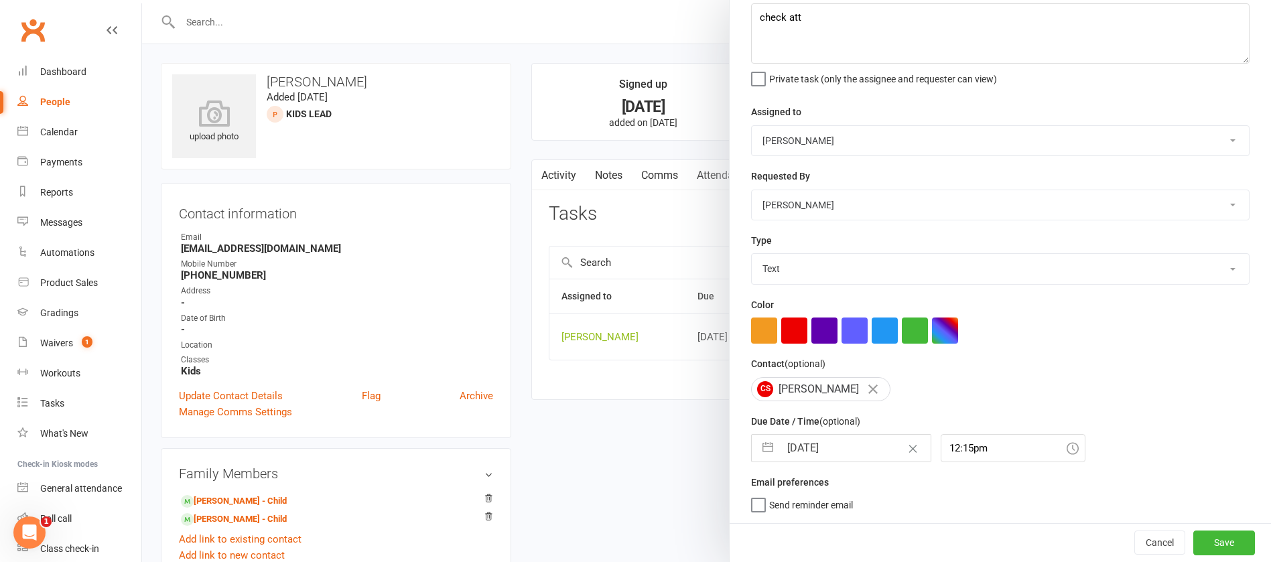
click at [847, 457] on input "[DATE]" at bounding box center [855, 448] width 151 height 27
select select "6"
select select "2025"
select select "7"
select select "2025"
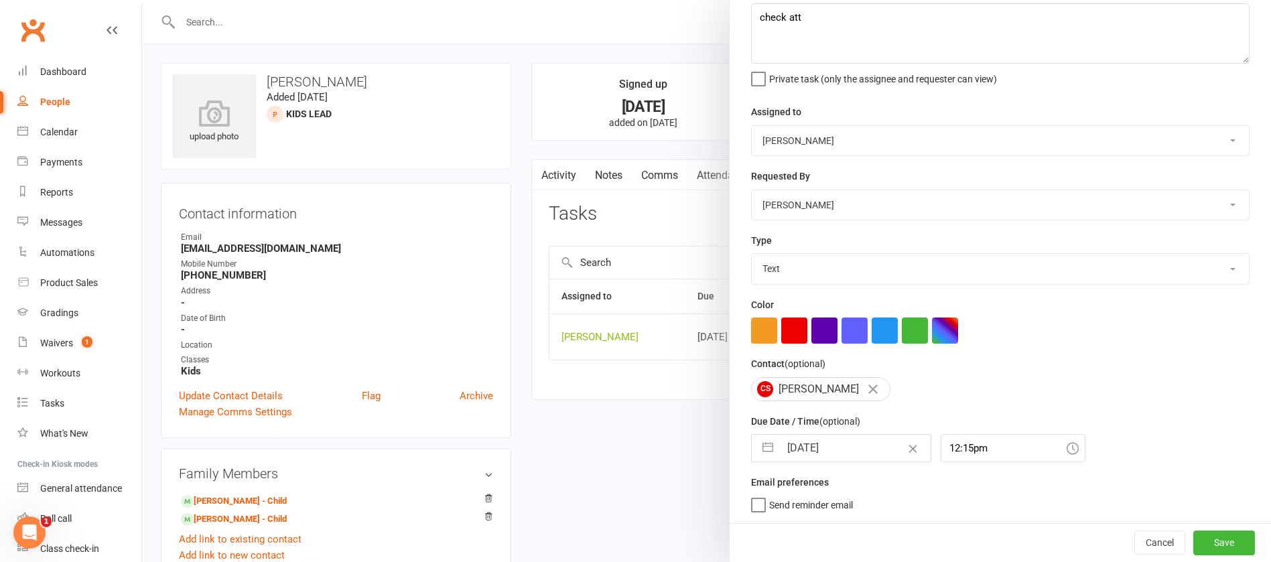
select select "8"
select select "2025"
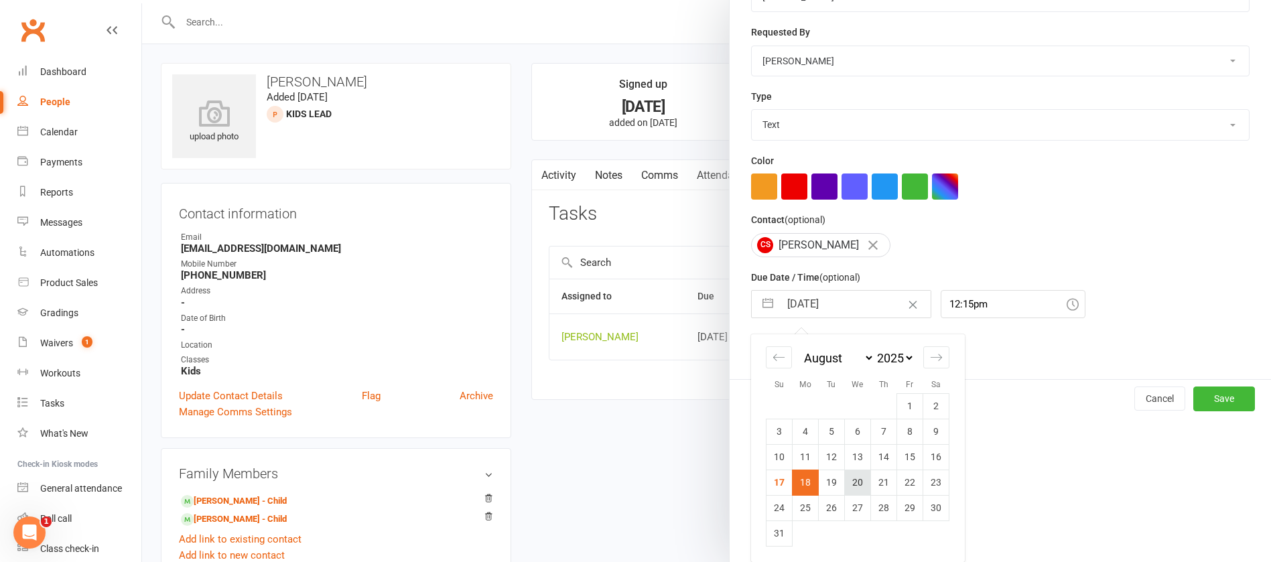
click at [852, 480] on td "20" at bounding box center [858, 482] width 26 height 25
type input "[DATE]"
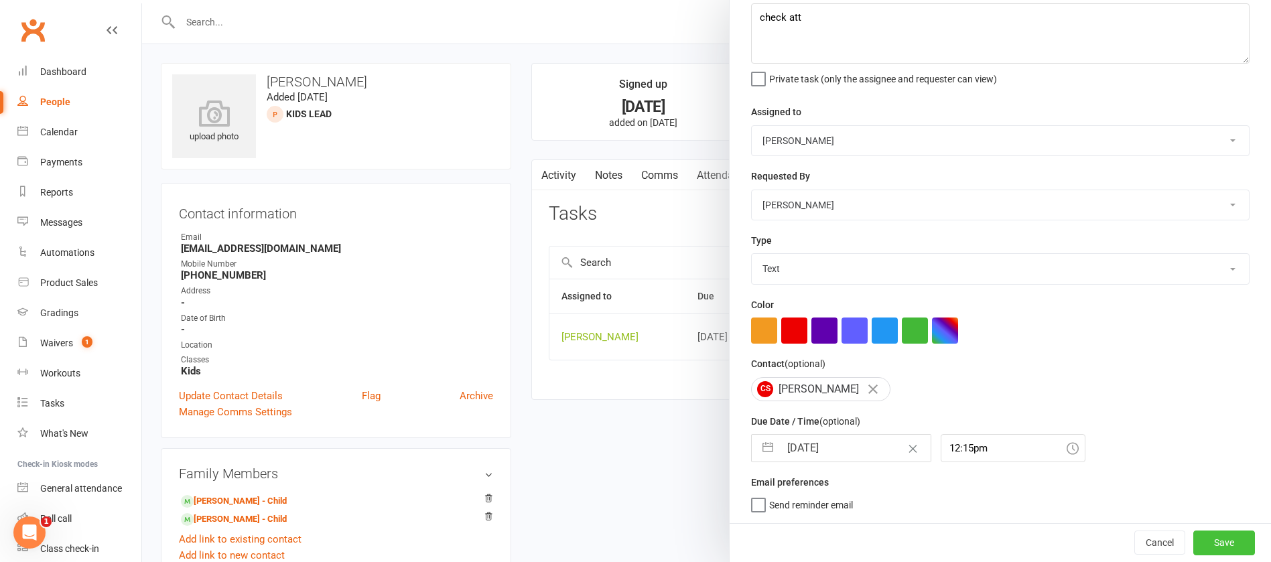
click at [1193, 547] on button "Save" at bounding box center [1224, 543] width 62 height 24
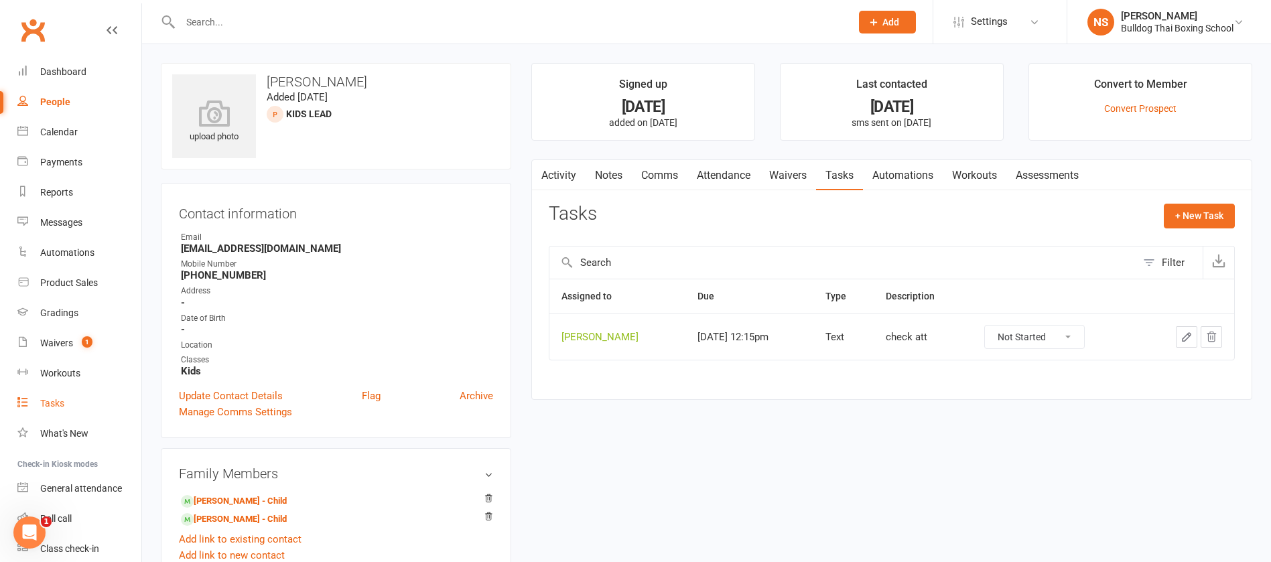
click at [45, 405] on div "Tasks" at bounding box center [52, 403] width 24 height 11
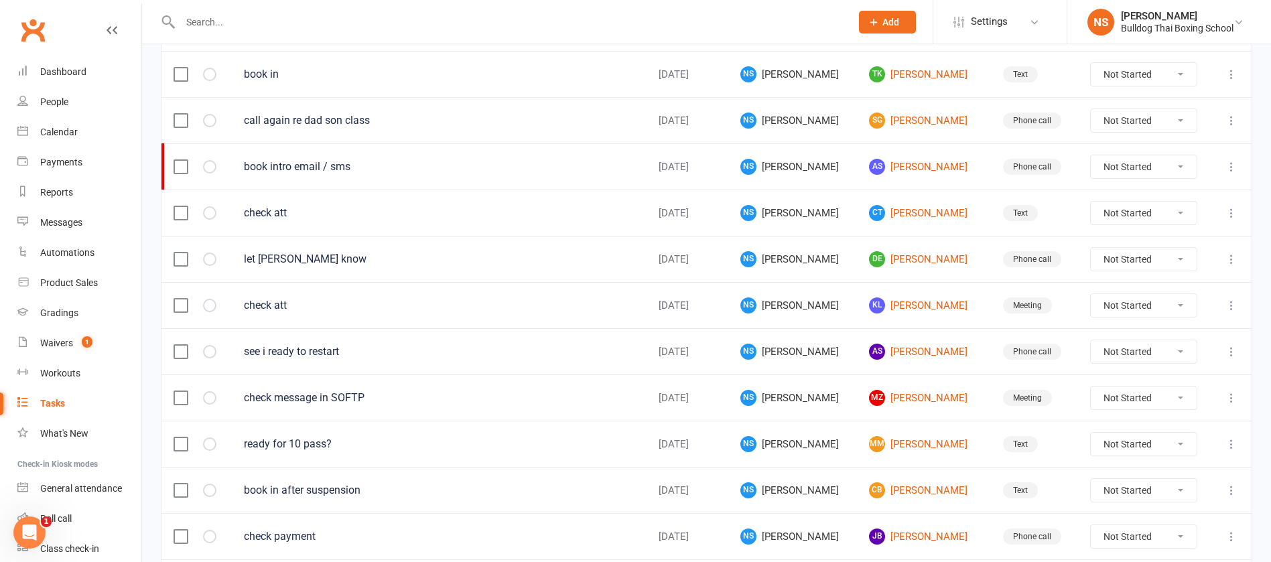
scroll to position [301, 0]
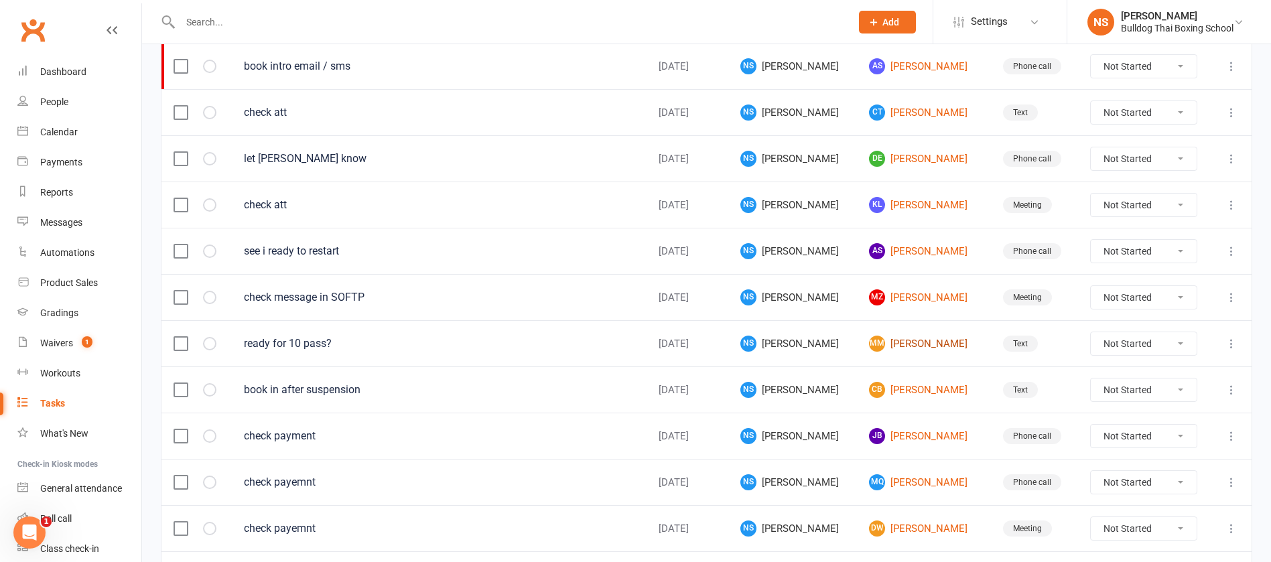
click at [900, 342] on link "MM Marina Maric" at bounding box center [924, 344] width 110 height 16
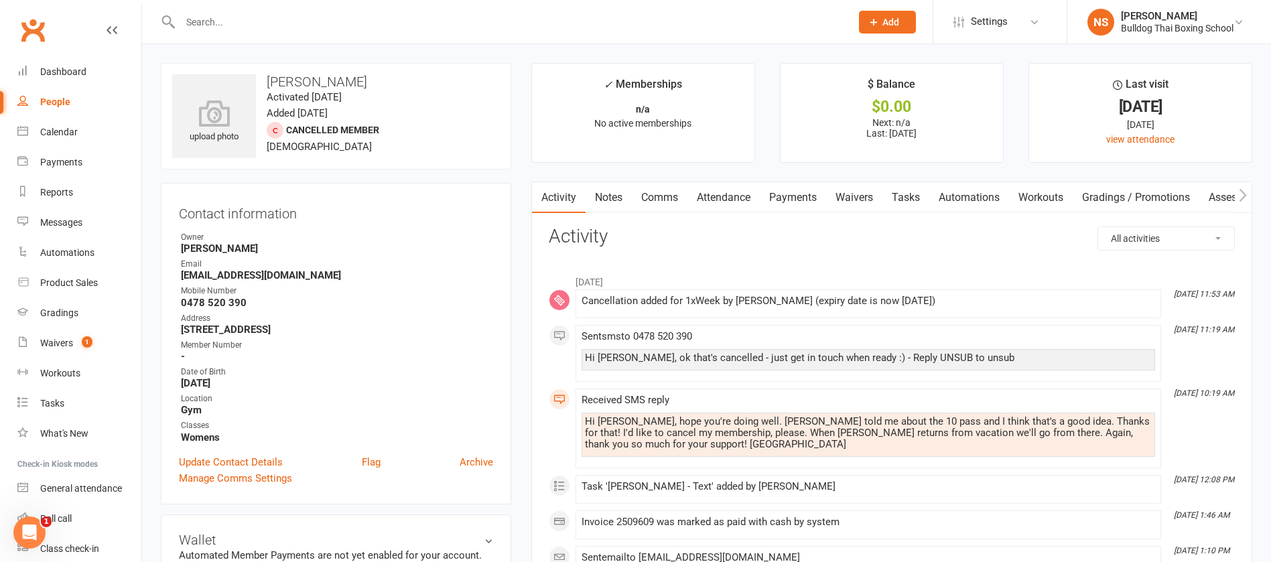
click at [913, 194] on link "Tasks" at bounding box center [905, 197] width 47 height 31
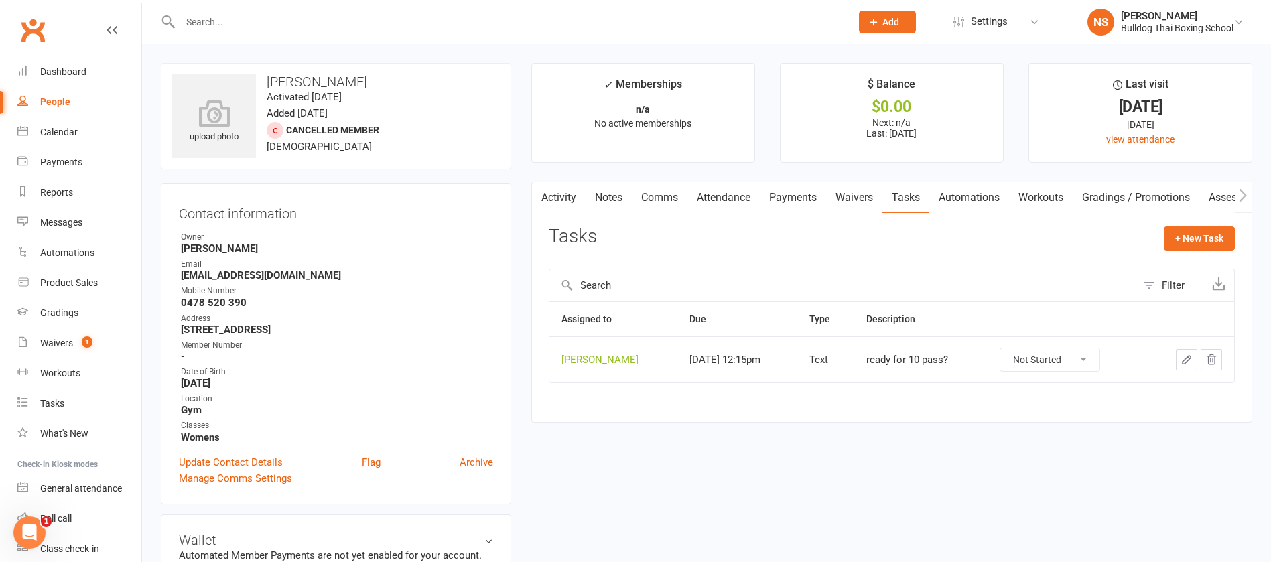
click at [1190, 360] on icon "button" at bounding box center [1186, 360] width 12 height 12
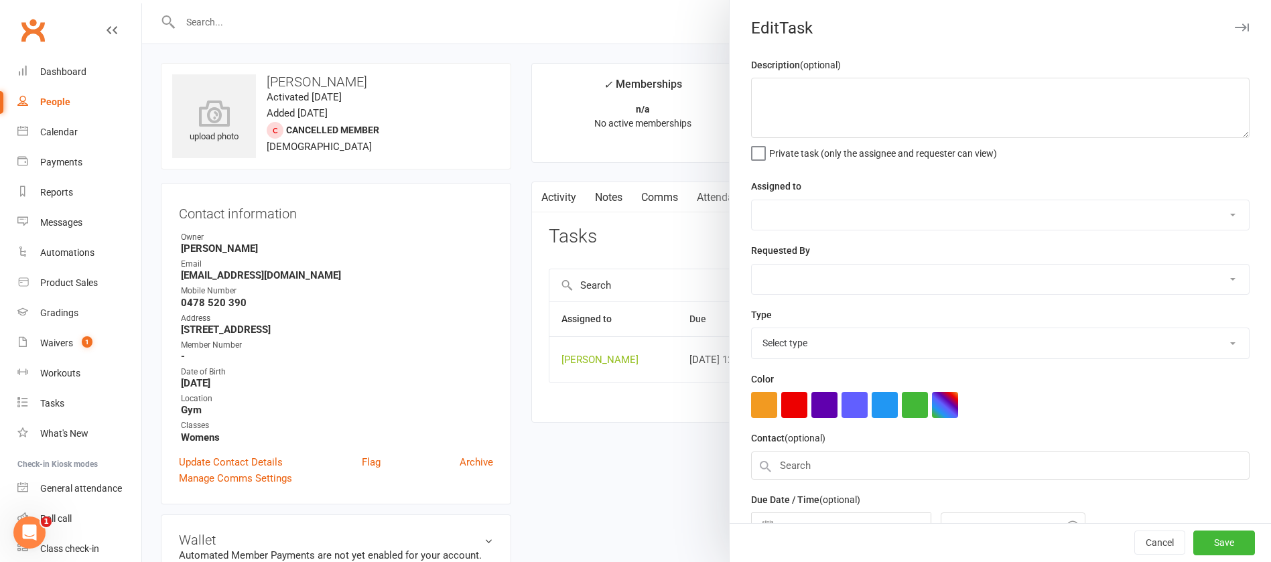
type textarea "ready for 10 pass?"
select select "12940"
type input "[DATE]"
type input "12:15pm"
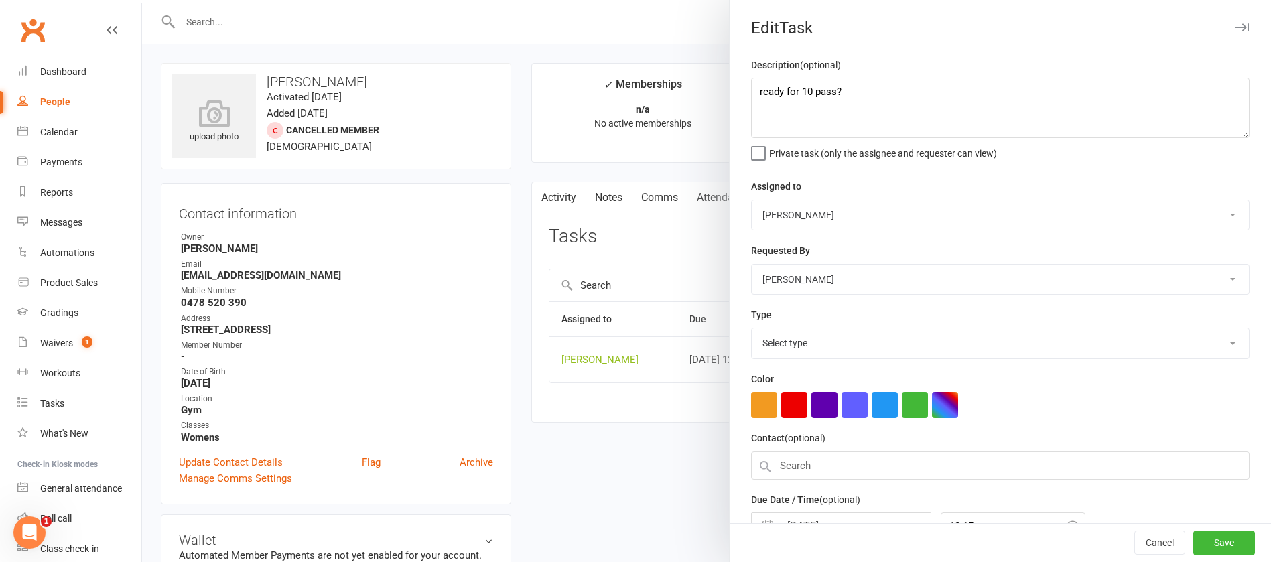
select select "13825"
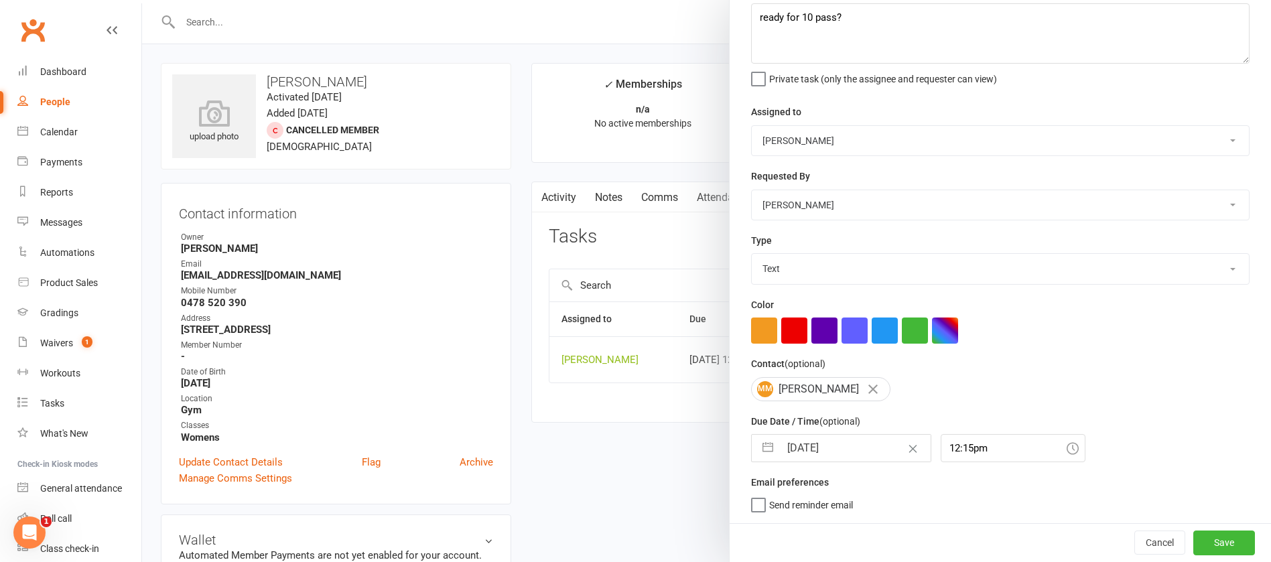
click at [851, 440] on input "[DATE]" at bounding box center [855, 448] width 151 height 27
select select "6"
select select "2025"
select select "7"
select select "2025"
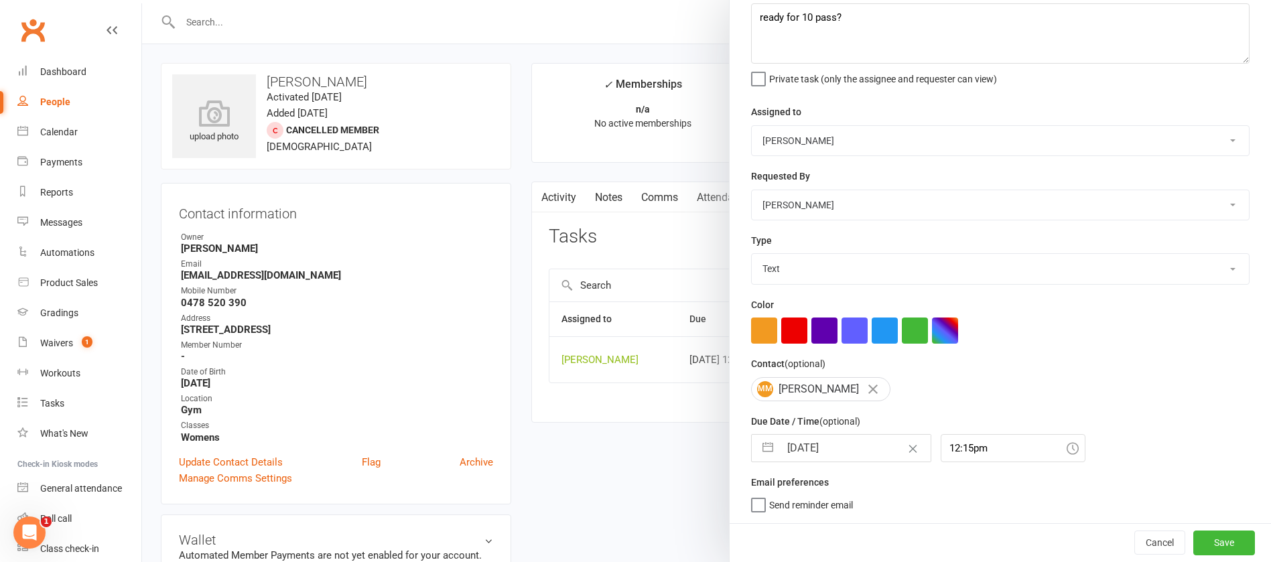
select select "8"
select select "2025"
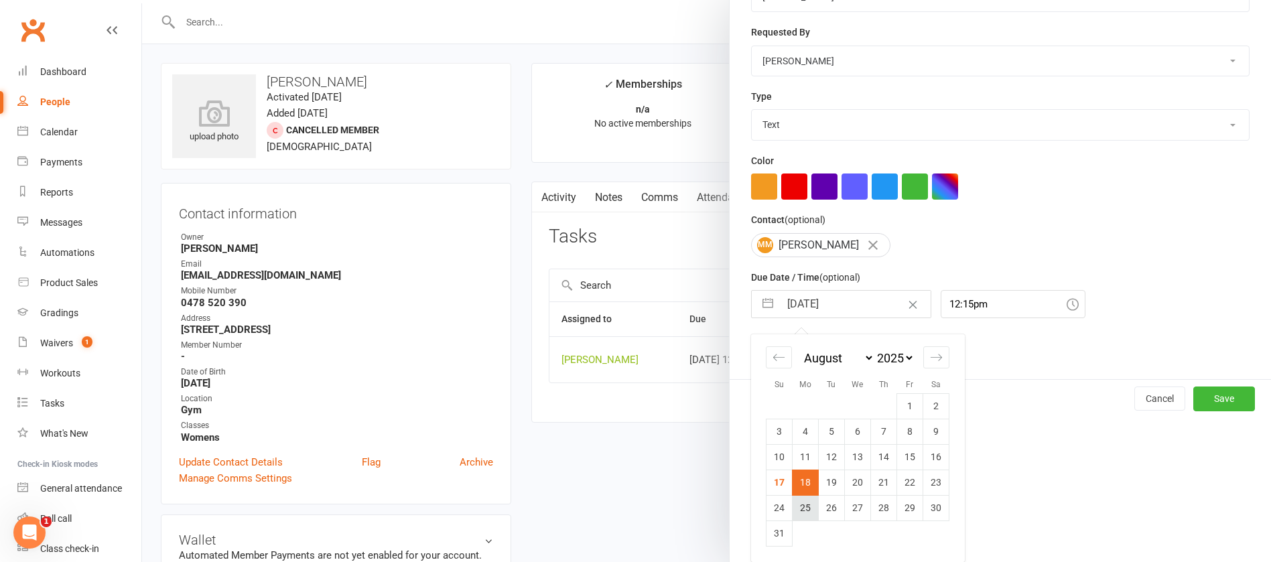
click at [800, 507] on td "25" at bounding box center [806, 507] width 26 height 25
type input "25 Aug 2025"
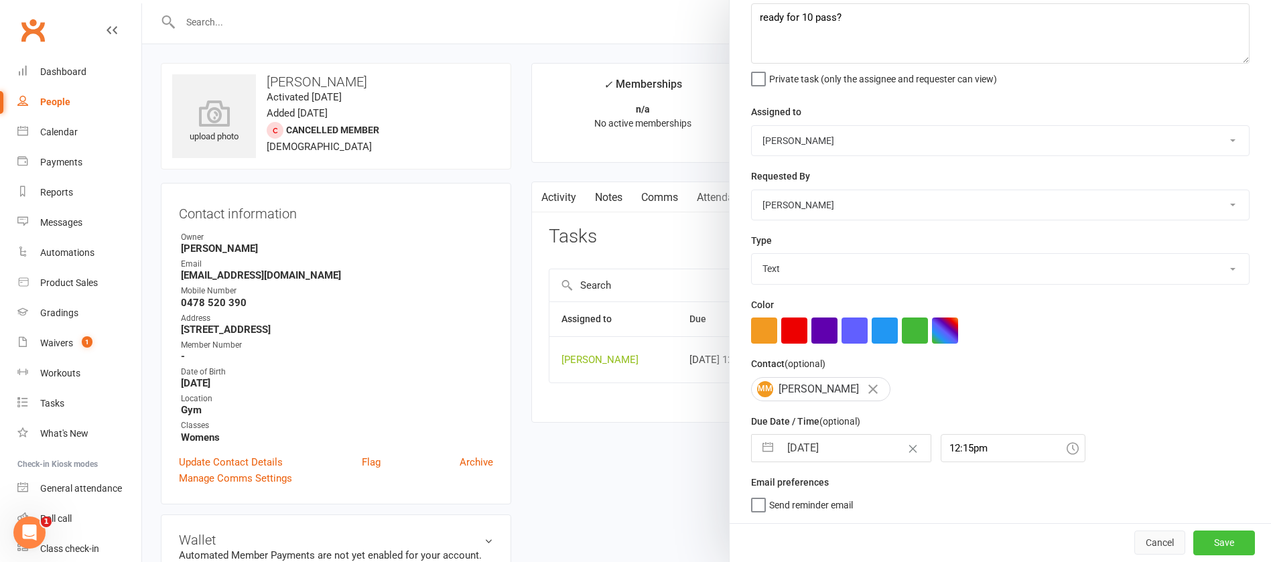
drag, startPoint x: 1172, startPoint y: 541, endPoint x: 1128, endPoint y: 530, distance: 44.8
click at [1193, 541] on button "Save" at bounding box center [1224, 543] width 62 height 24
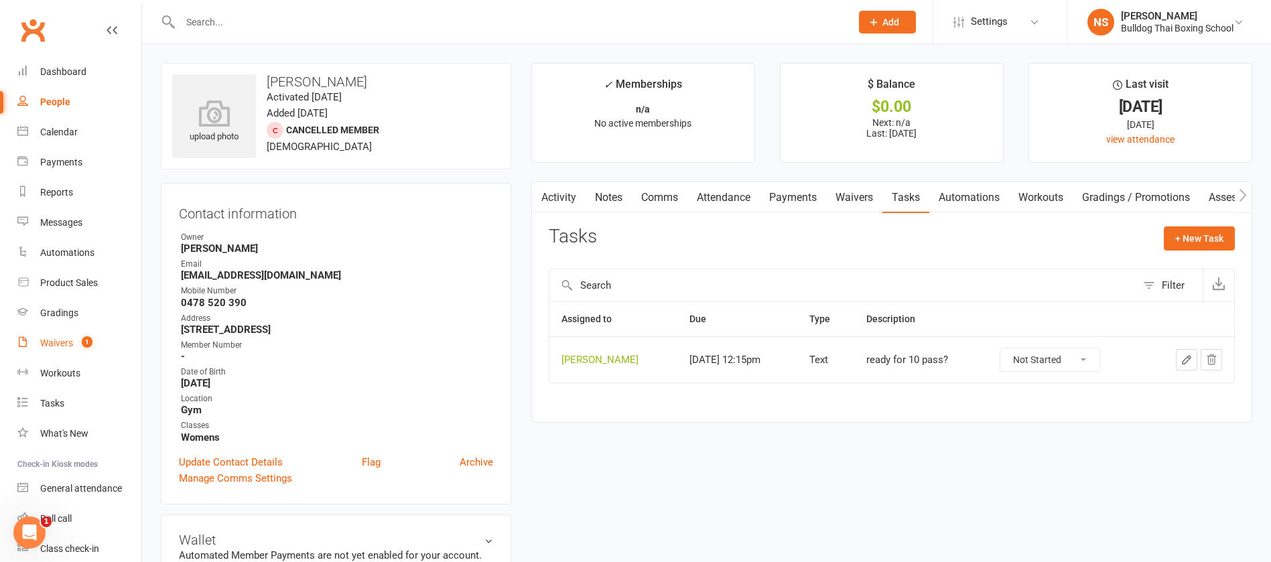
click at [50, 332] on link "Waivers 1" at bounding box center [79, 343] width 124 height 30
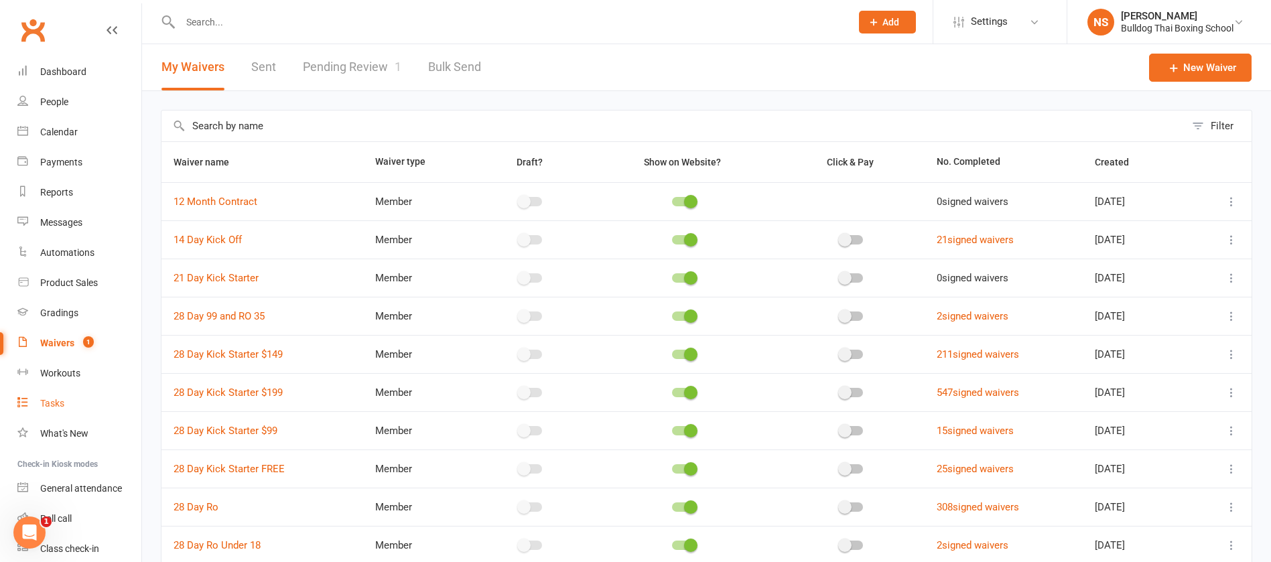
click at [47, 402] on div "Tasks" at bounding box center [52, 403] width 24 height 11
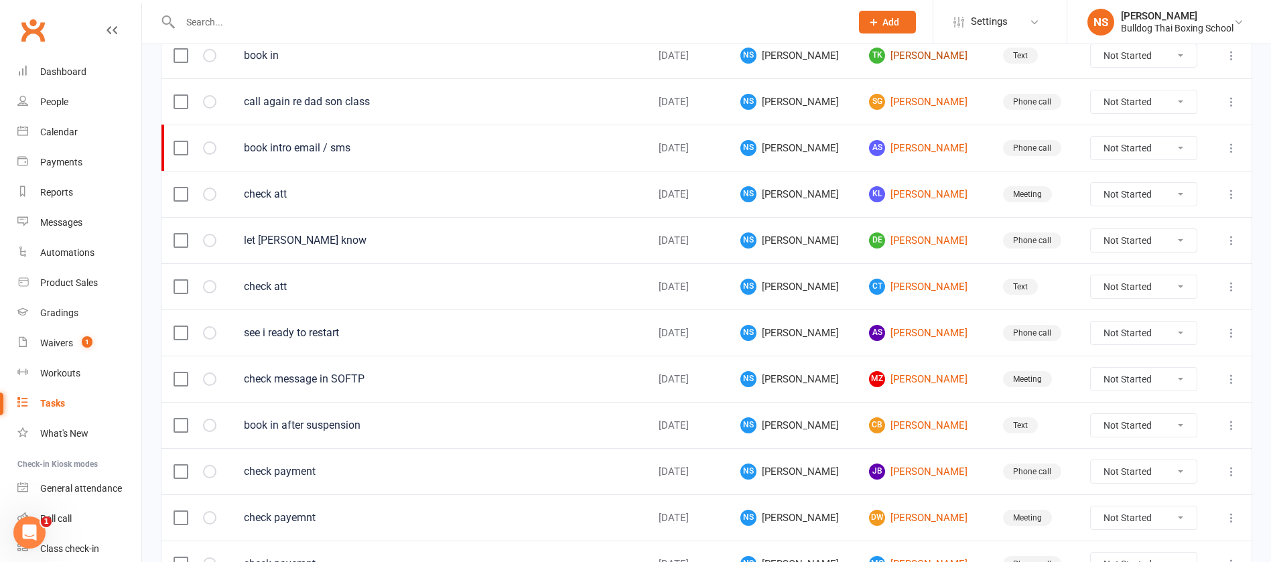
scroll to position [301, 0]
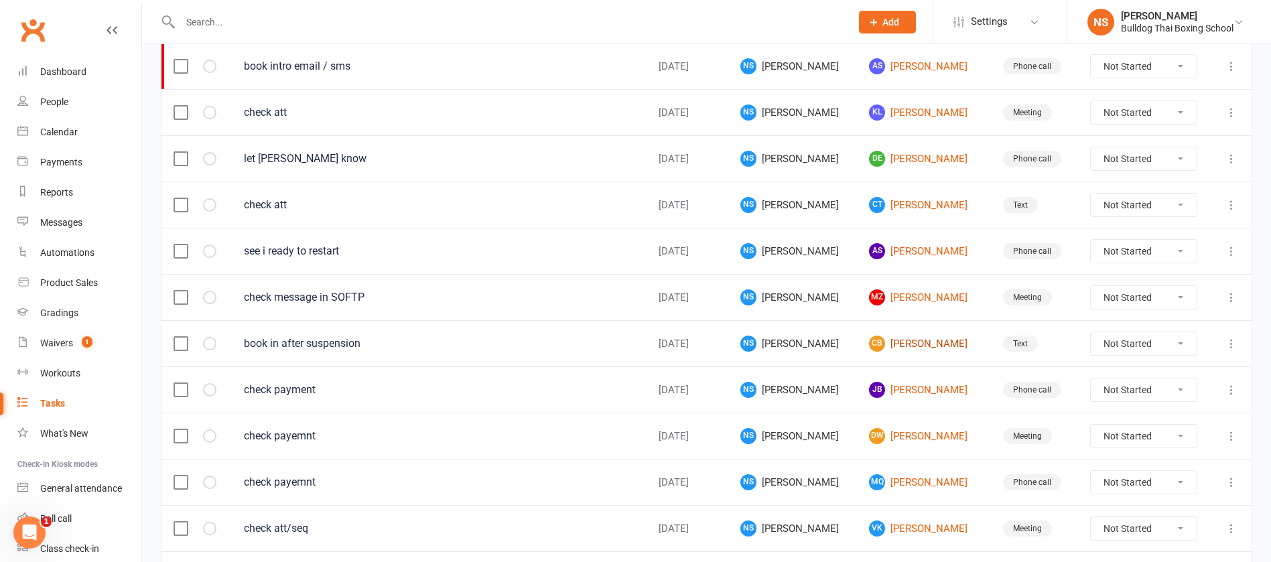
click at [905, 346] on link "CB Craig Bourne" at bounding box center [924, 344] width 110 height 16
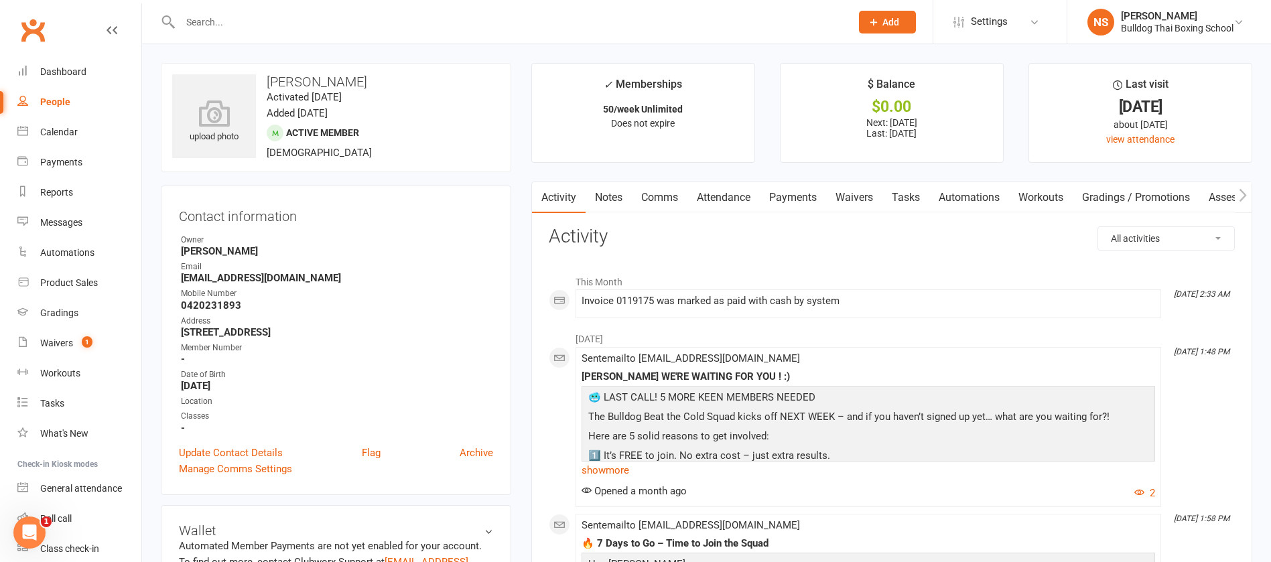
click at [618, 200] on link "Notes" at bounding box center [609, 197] width 46 height 31
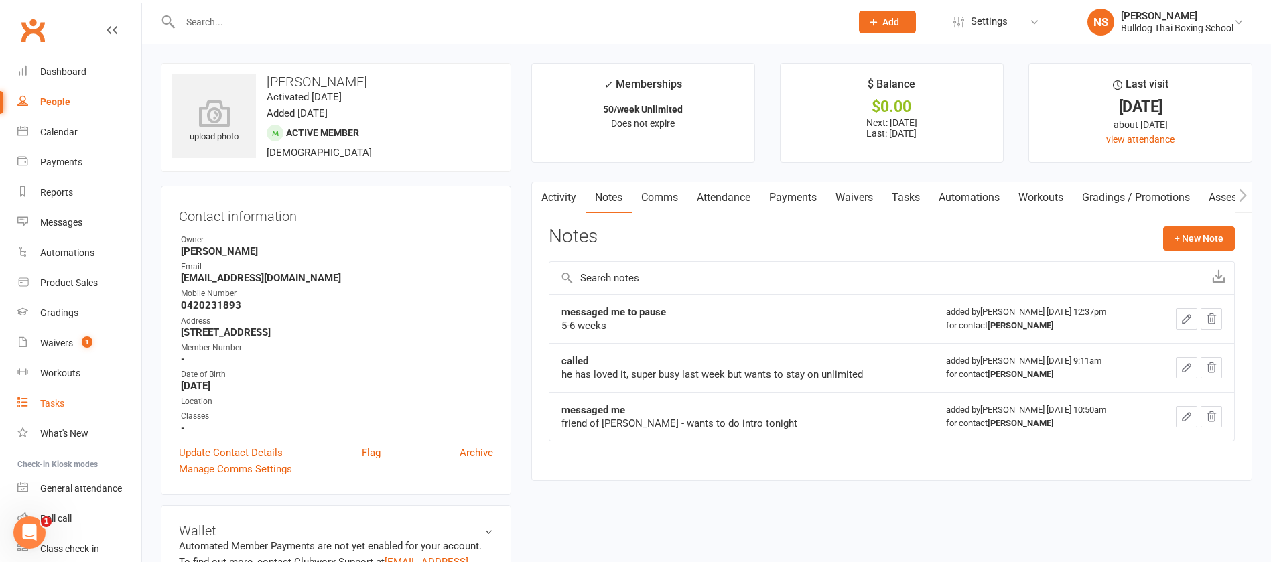
click at [54, 407] on div "Tasks" at bounding box center [52, 403] width 24 height 11
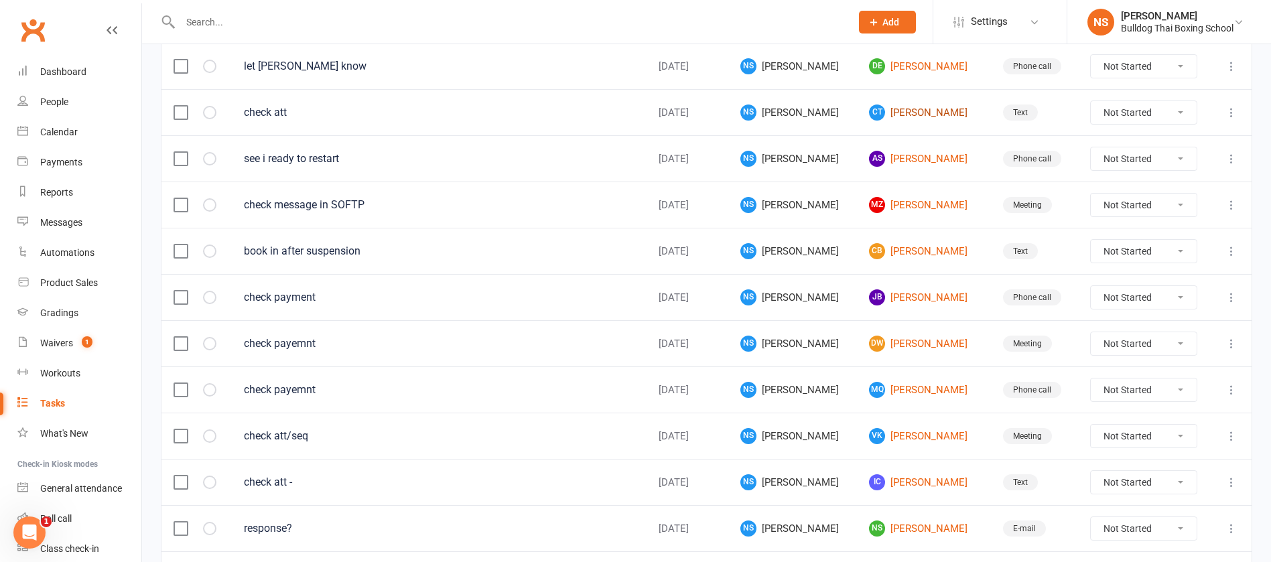
scroll to position [402, 0]
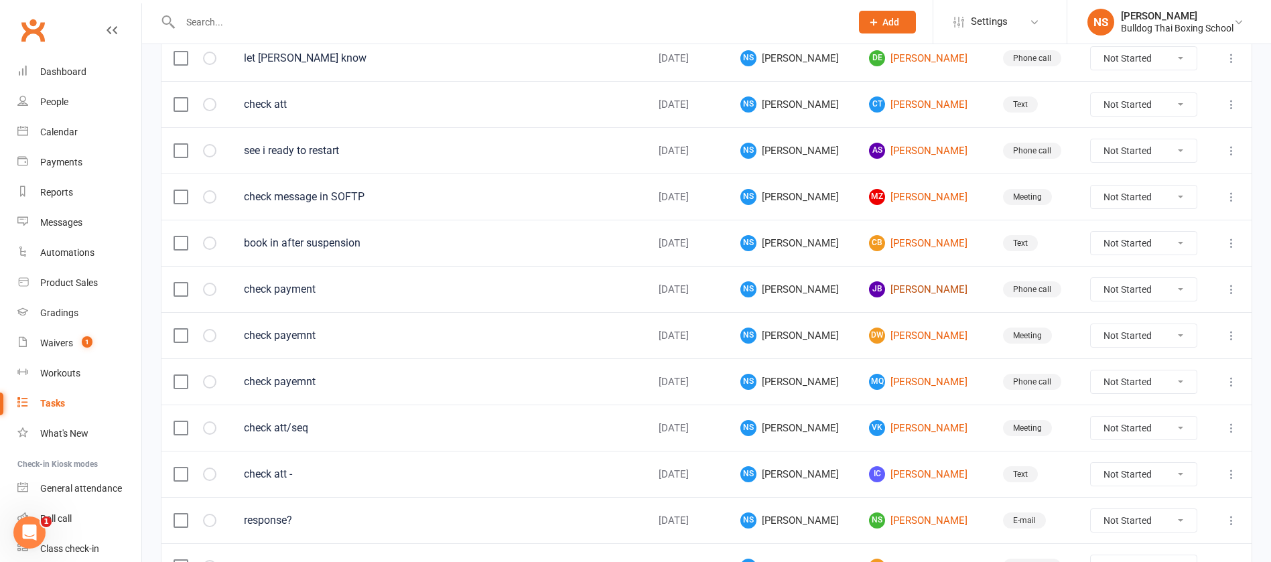
click at [894, 287] on link "JB Julian Broudou" at bounding box center [924, 289] width 110 height 16
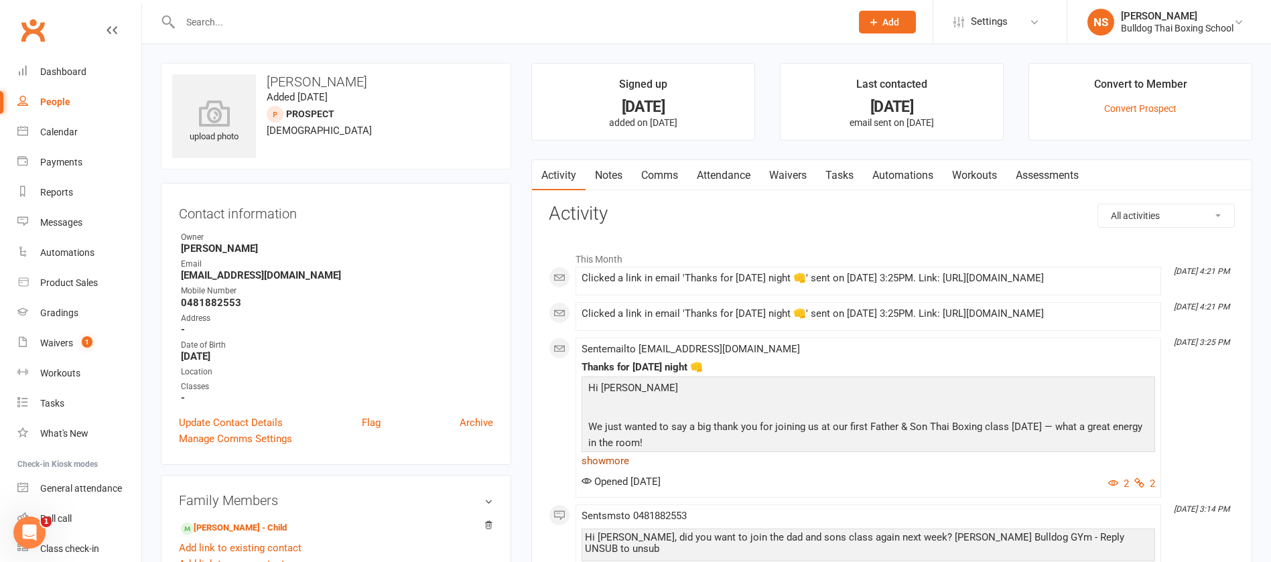
click at [600, 470] on link "show more" at bounding box center [868, 461] width 573 height 19
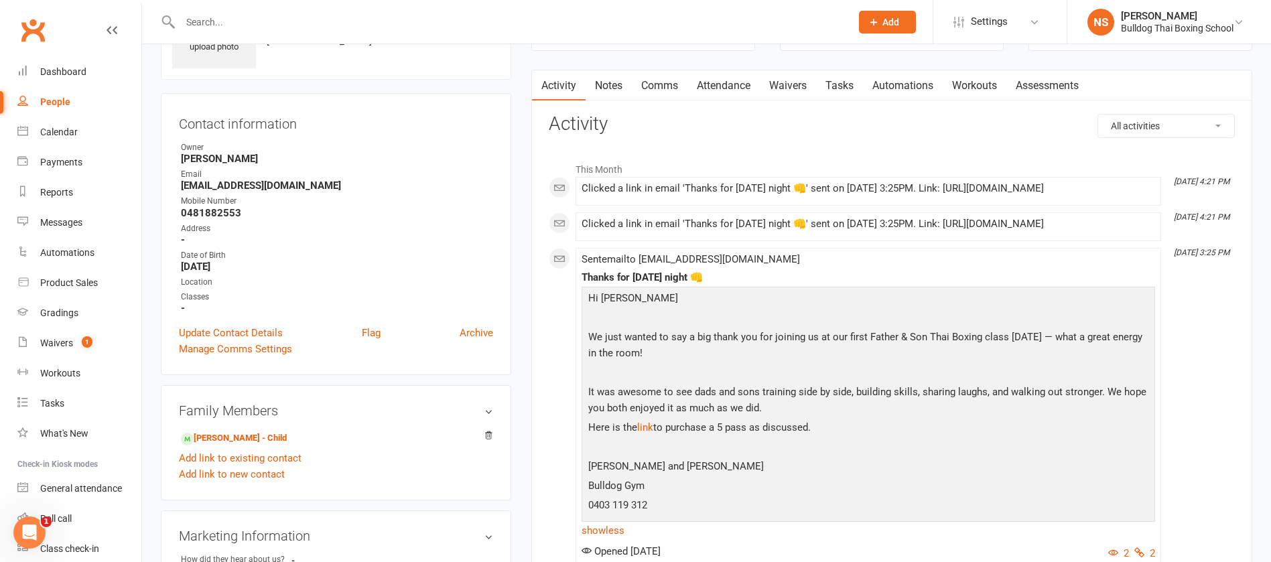
scroll to position [201, 0]
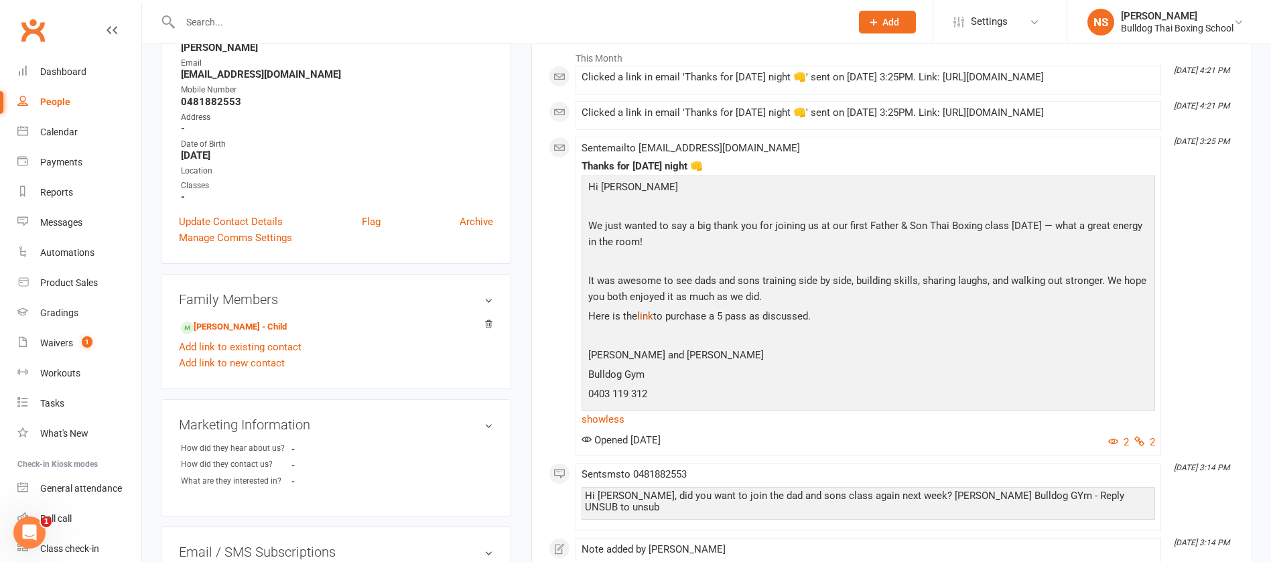
click at [645, 322] on link "link" at bounding box center [645, 316] width 16 height 12
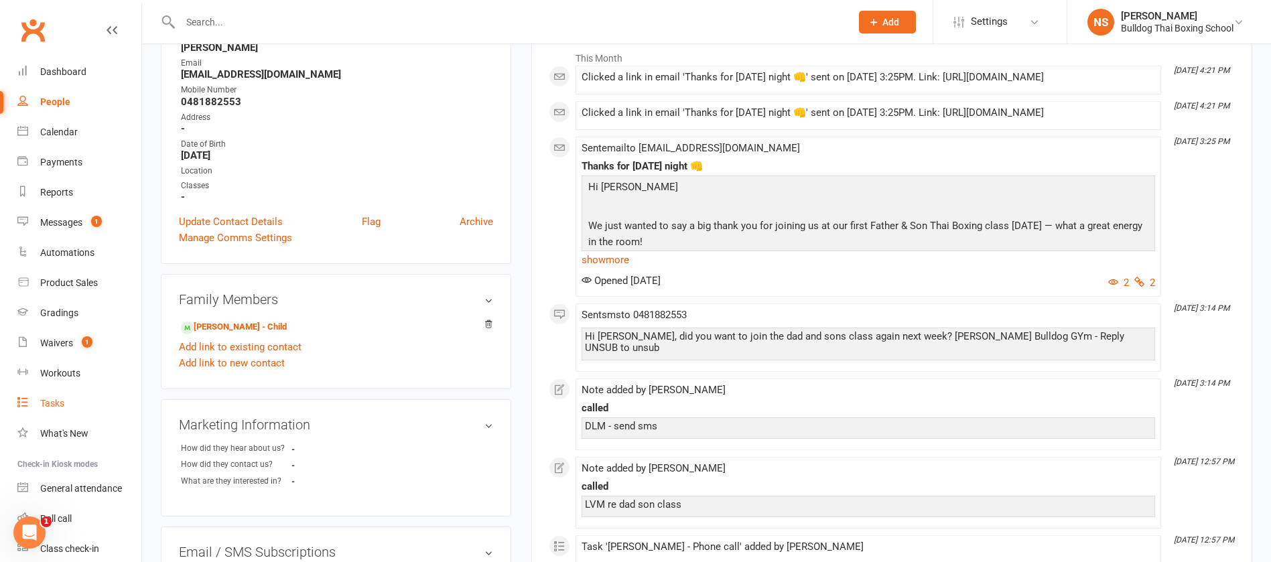
click at [54, 403] on div "Tasks" at bounding box center [52, 403] width 24 height 11
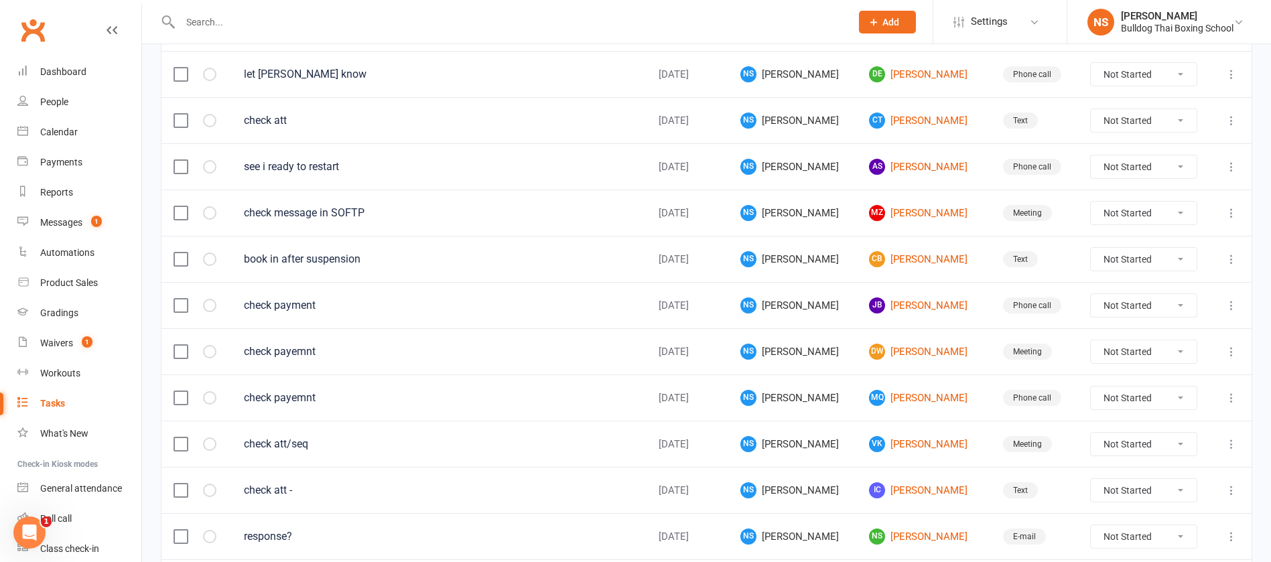
scroll to position [402, 0]
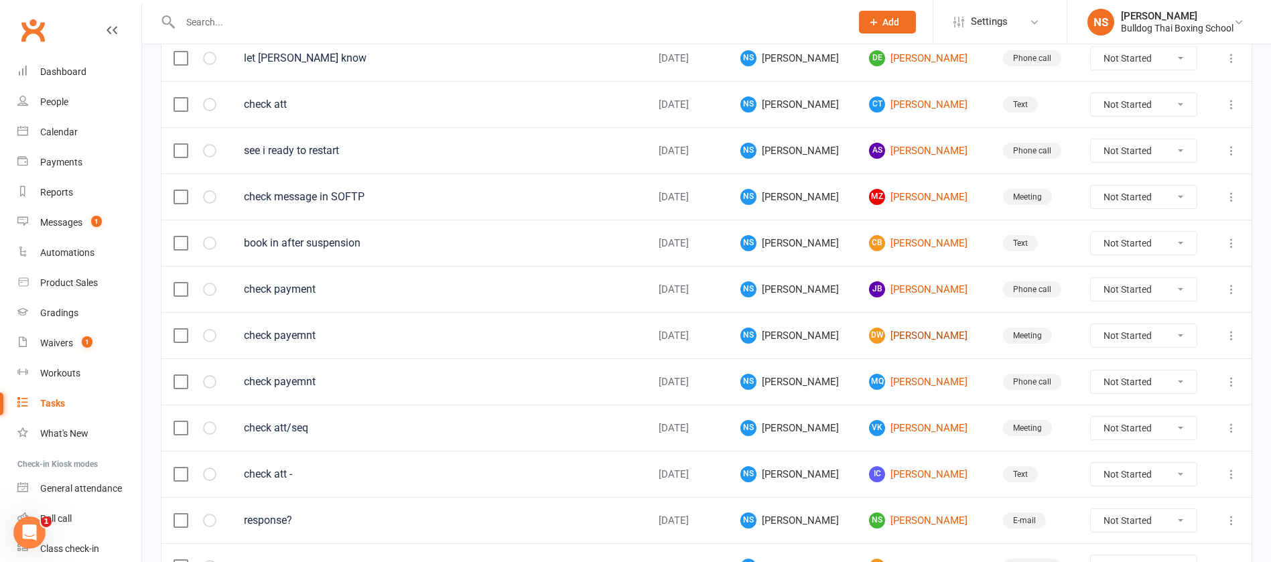
click at [892, 331] on link "dW [PERSON_NAME]" at bounding box center [924, 336] width 110 height 16
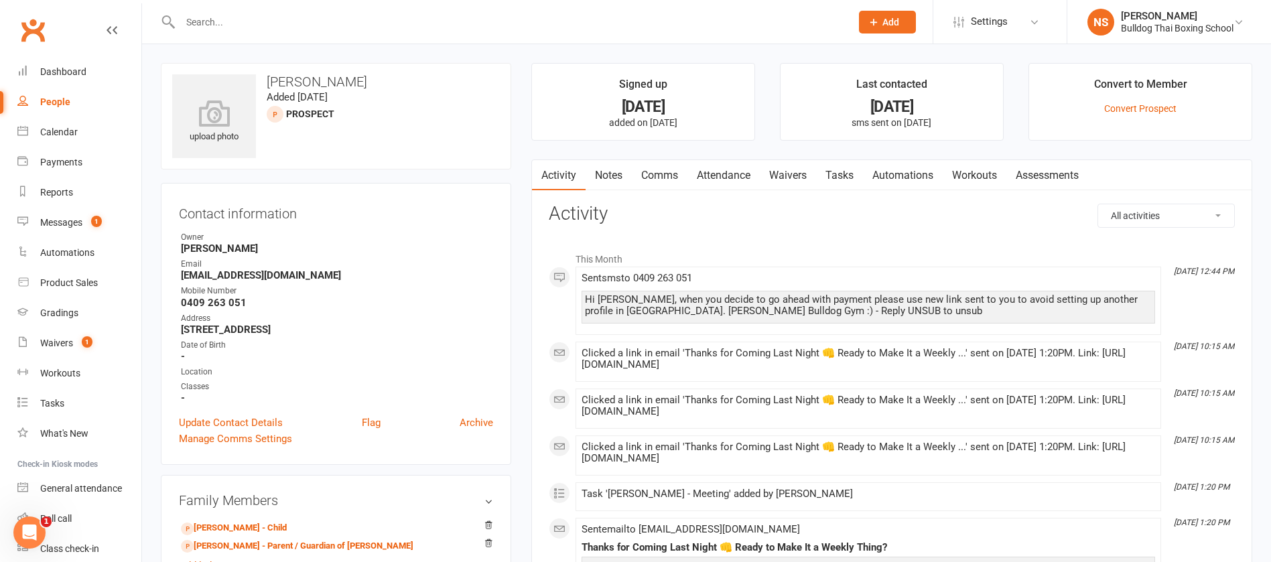
click at [205, 21] on input "text" at bounding box center [508, 22] width 665 height 19
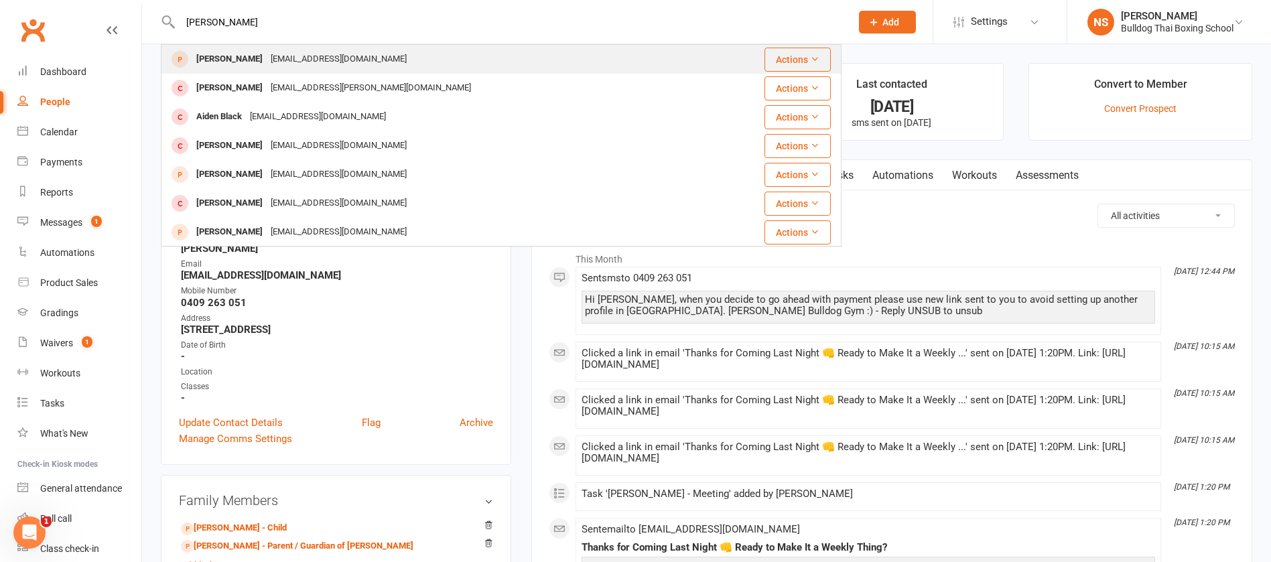
type input "[PERSON_NAME]"
click at [283, 60] on div "[EMAIL_ADDRESS][DOMAIN_NAME]" at bounding box center [339, 59] width 144 height 19
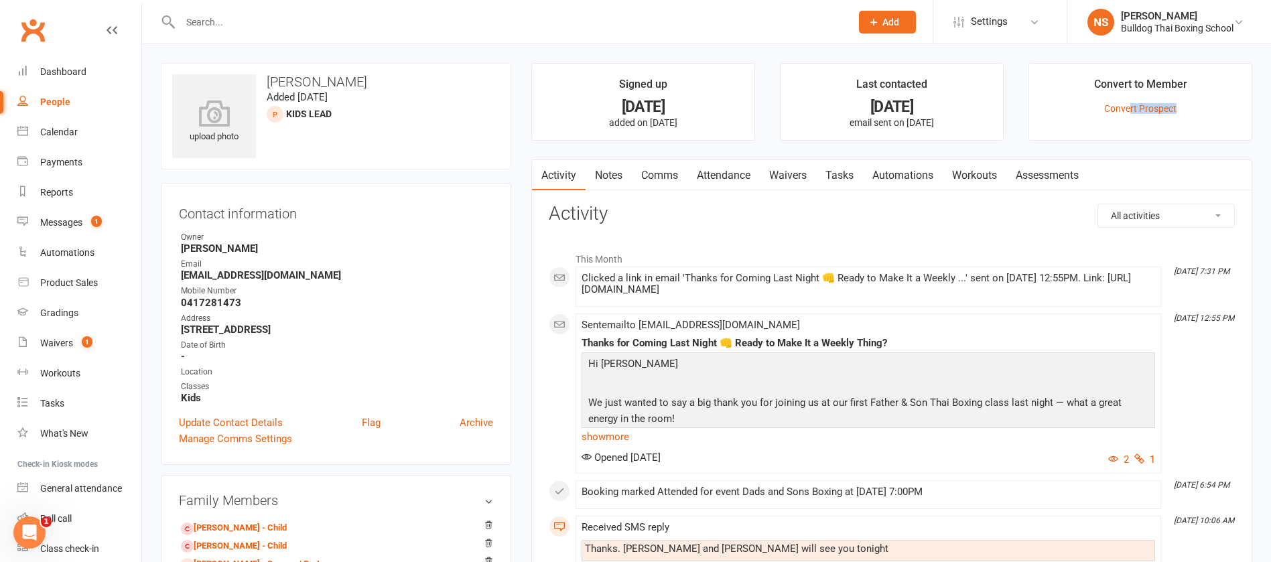
drag, startPoint x: 1129, startPoint y: 110, endPoint x: 1138, endPoint y: 146, distance: 37.2
click at [1138, 146] on main "Signed up [DATE] added on [DATE] Last contacted [DATE] email sent on [DATE] Con…" at bounding box center [891, 442] width 741 height 758
click at [783, 176] on link "Waivers" at bounding box center [788, 175] width 56 height 31
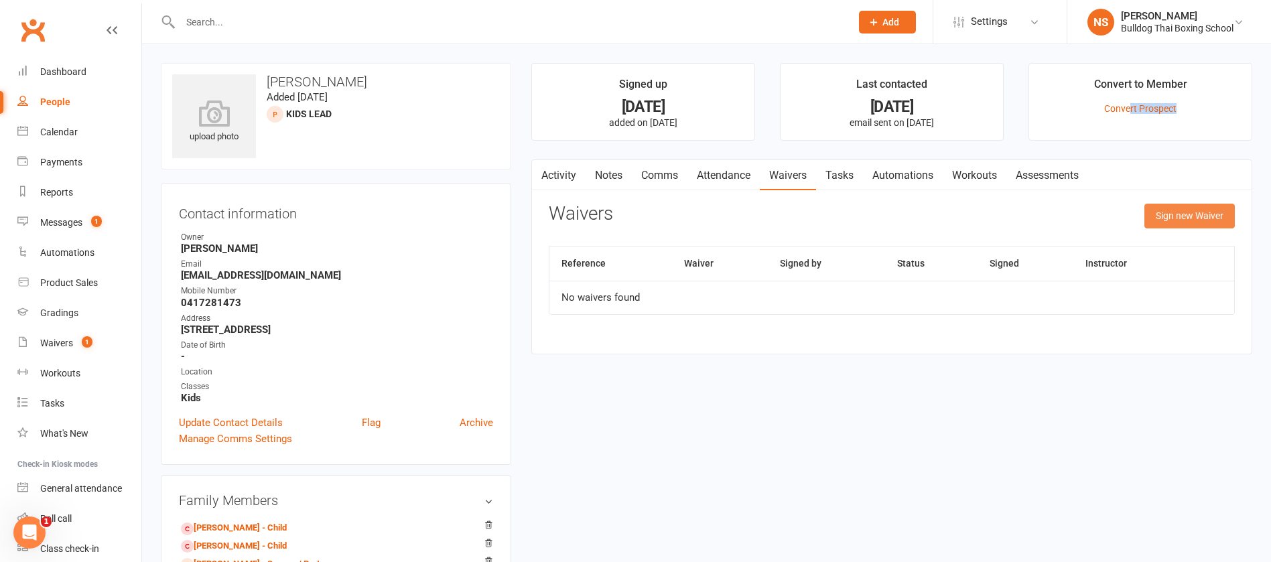
click at [1178, 212] on button "Sign new Waiver" at bounding box center [1189, 216] width 90 height 24
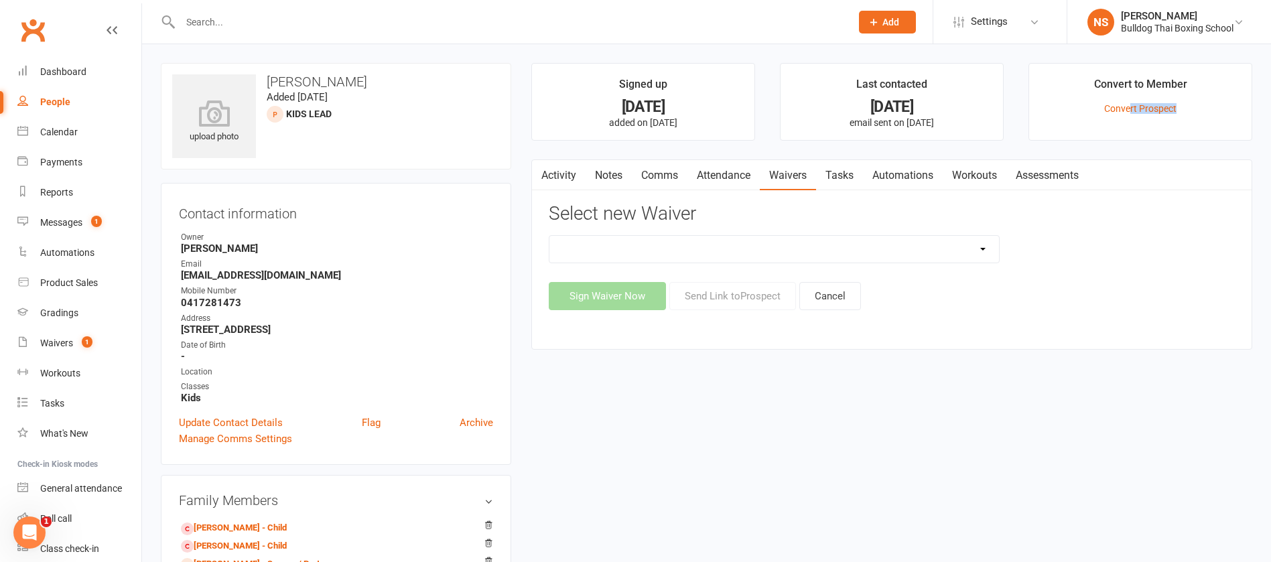
click at [684, 247] on select "12 Month Contract 14 Day Kick Off 21 Day Kick Starter 28 Day 99 and RO 35 28 Da…" at bounding box center [774, 249] width 450 height 27
select select "4400"
click at [549, 236] on select "12 Month Contract 14 Day Kick Off 21 Day Kick Starter 28 Day 99 and RO 35 28 Da…" at bounding box center [774, 249] width 450 height 27
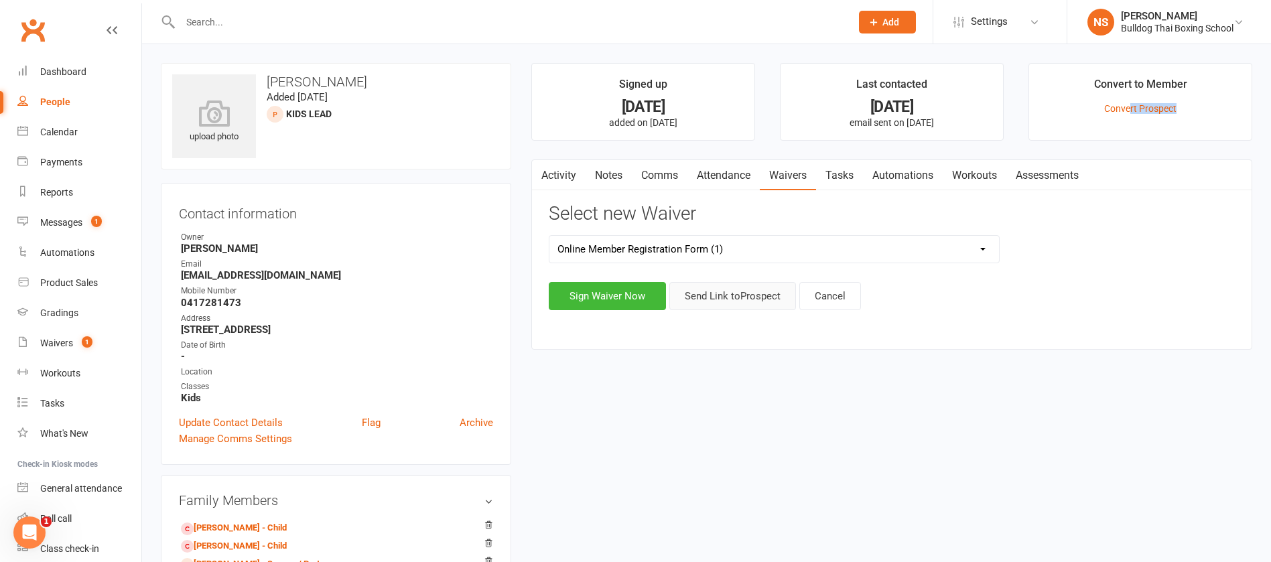
click at [717, 299] on button "Send Link to [GEOGRAPHIC_DATA]" at bounding box center [732, 296] width 127 height 28
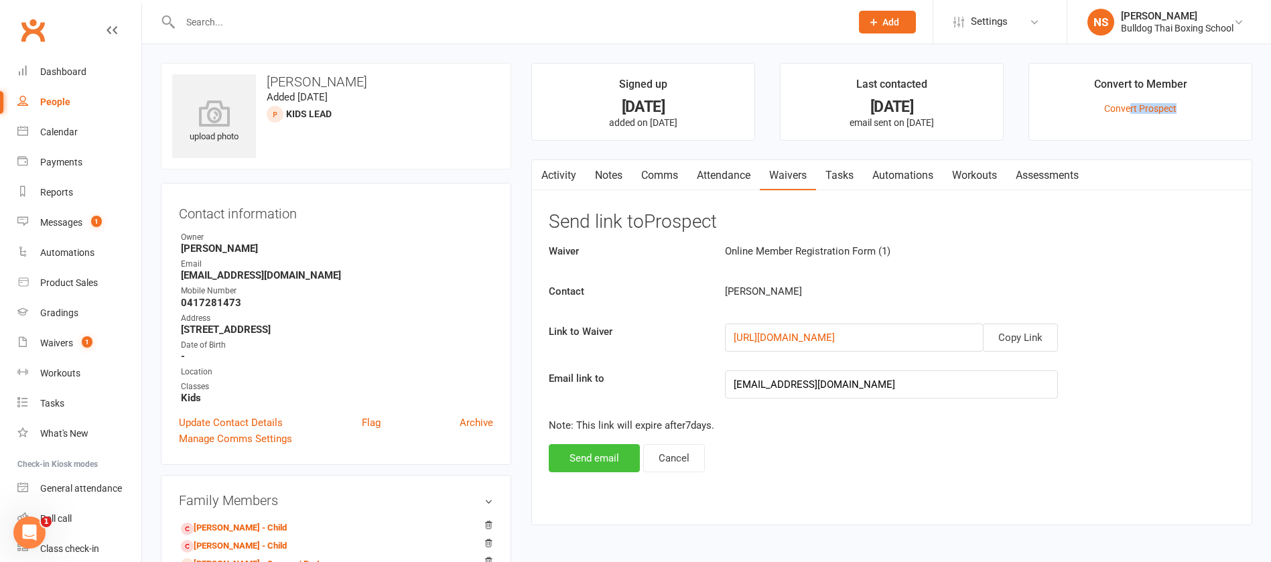
click at [602, 456] on button "Send email" at bounding box center [594, 458] width 91 height 28
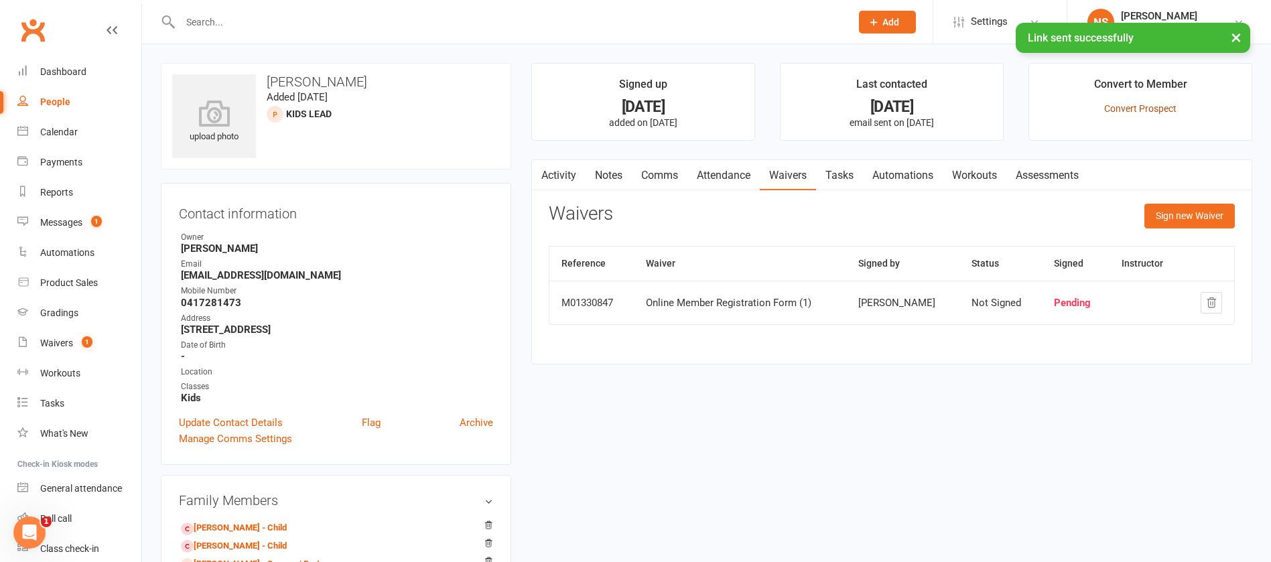
click at [1108, 108] on link "Convert Prospect" at bounding box center [1140, 108] width 72 height 11
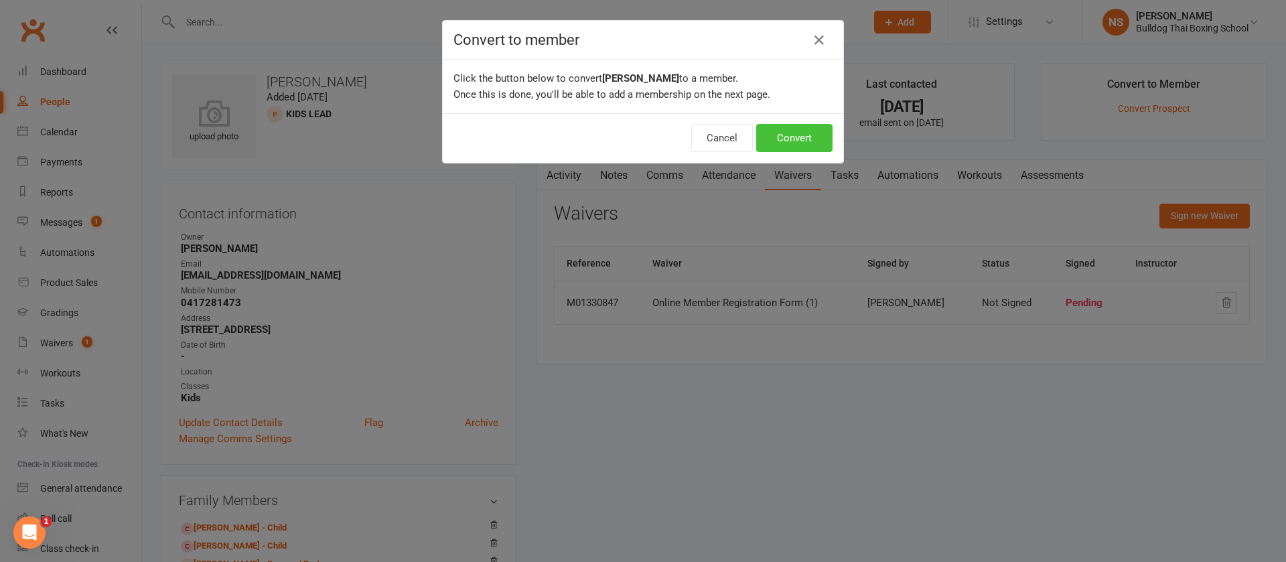
click at [813, 135] on button "Convert" at bounding box center [794, 138] width 76 height 28
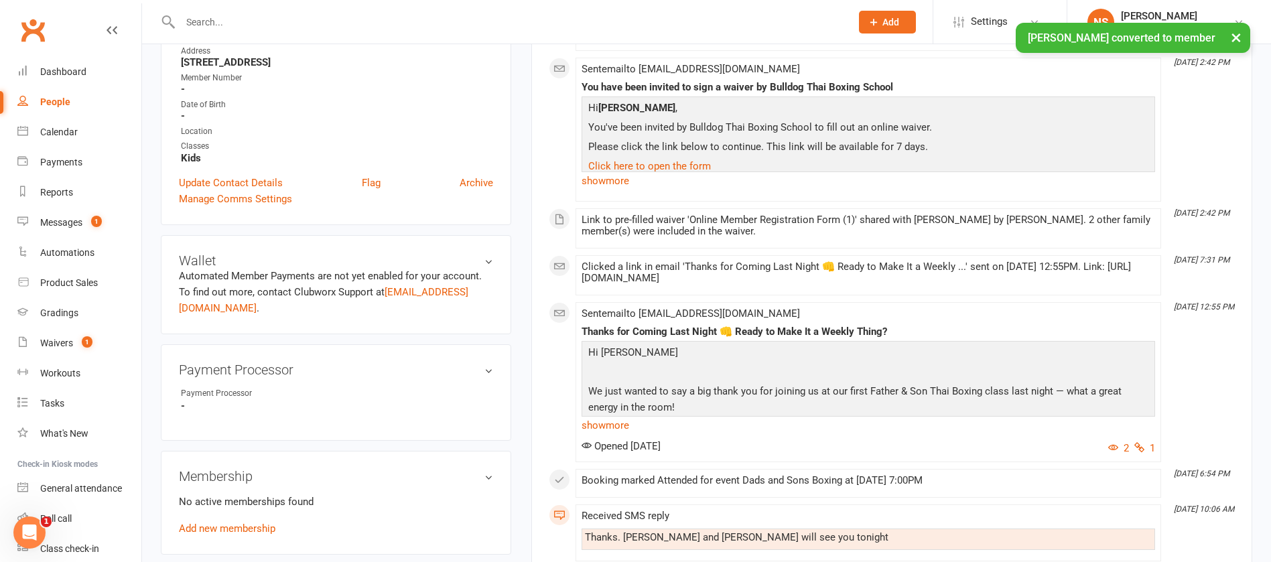
scroll to position [301, 0]
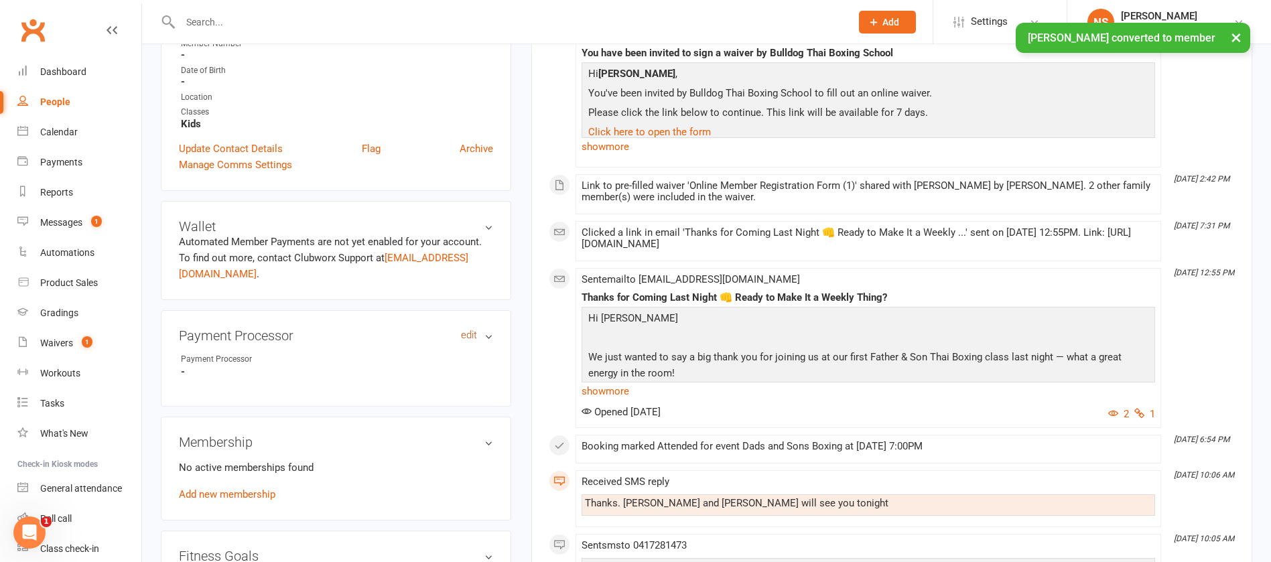
click at [468, 334] on link "edit" at bounding box center [469, 335] width 16 height 11
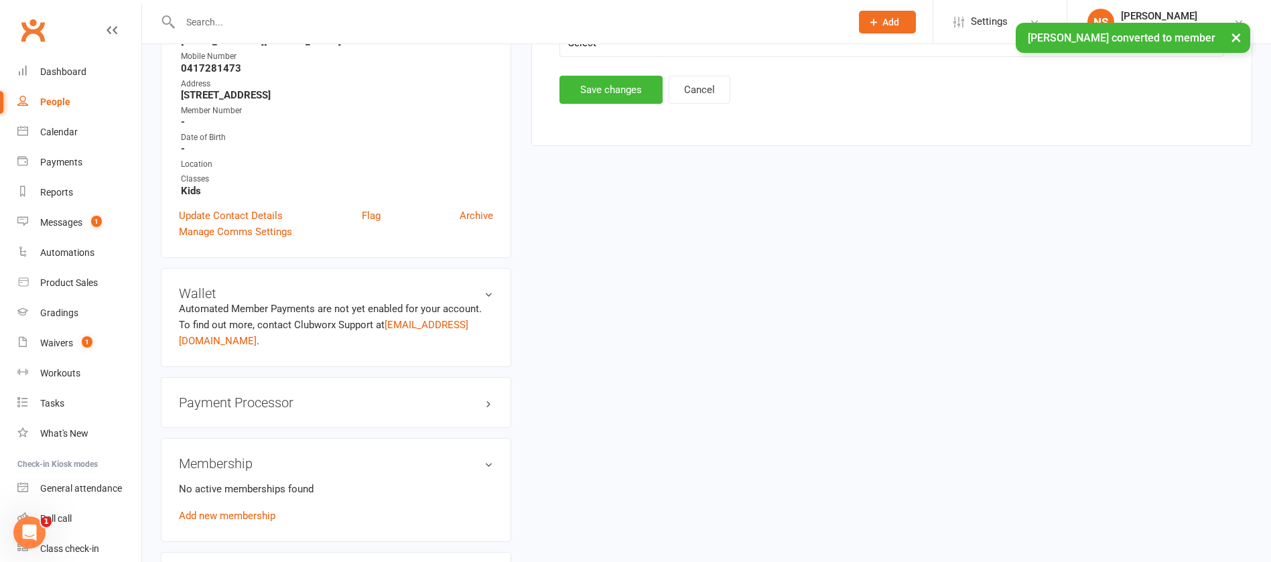
scroll to position [115, 0]
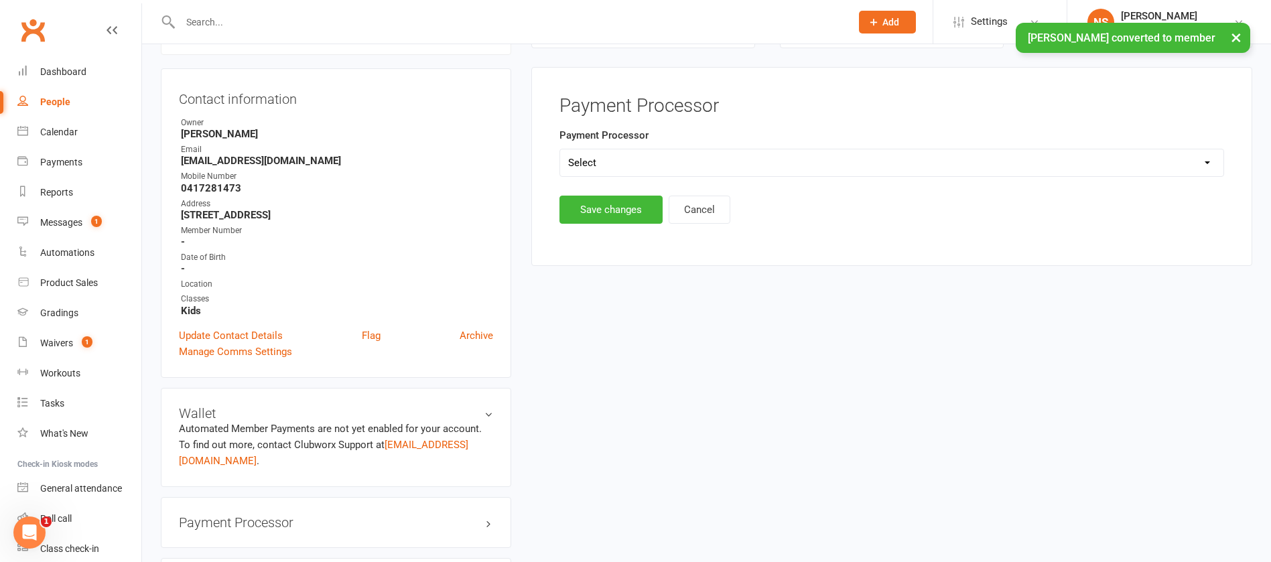
click at [594, 162] on select "Select Ezypay Ezidebit Cash Credit Card Ezypay Kids" at bounding box center [891, 162] width 663 height 27
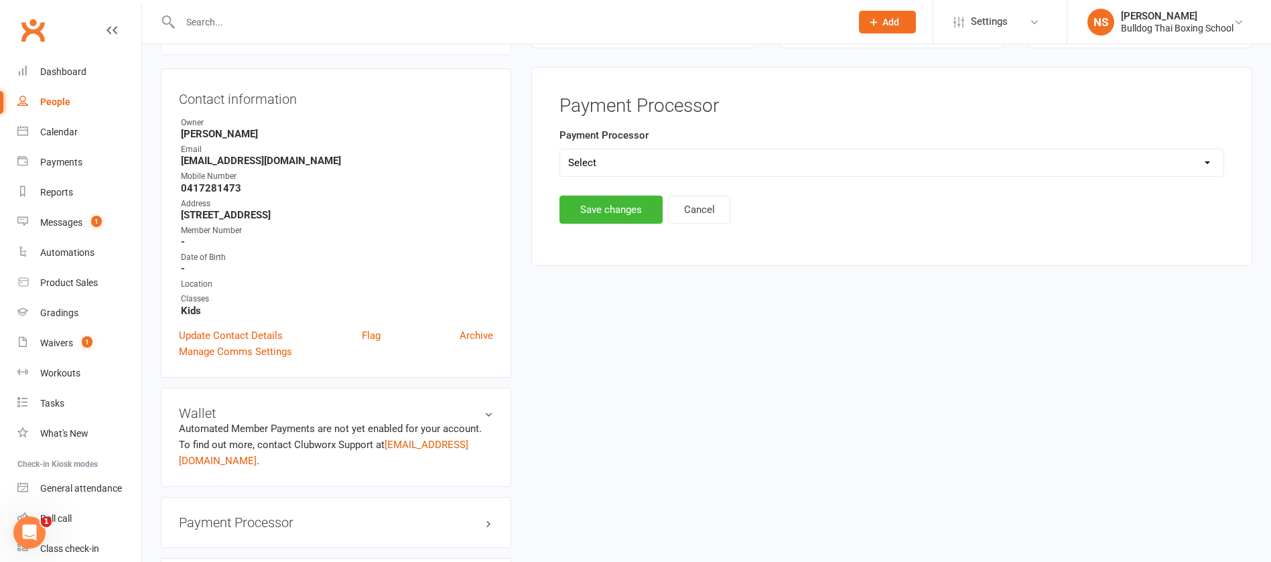
select select "Ezypay"
click at [560, 149] on select "Select Ezypay Ezidebit Cash Credit Card Ezypay Kids" at bounding box center [891, 162] width 663 height 27
click at [614, 212] on button "Save changes" at bounding box center [610, 210] width 103 height 28
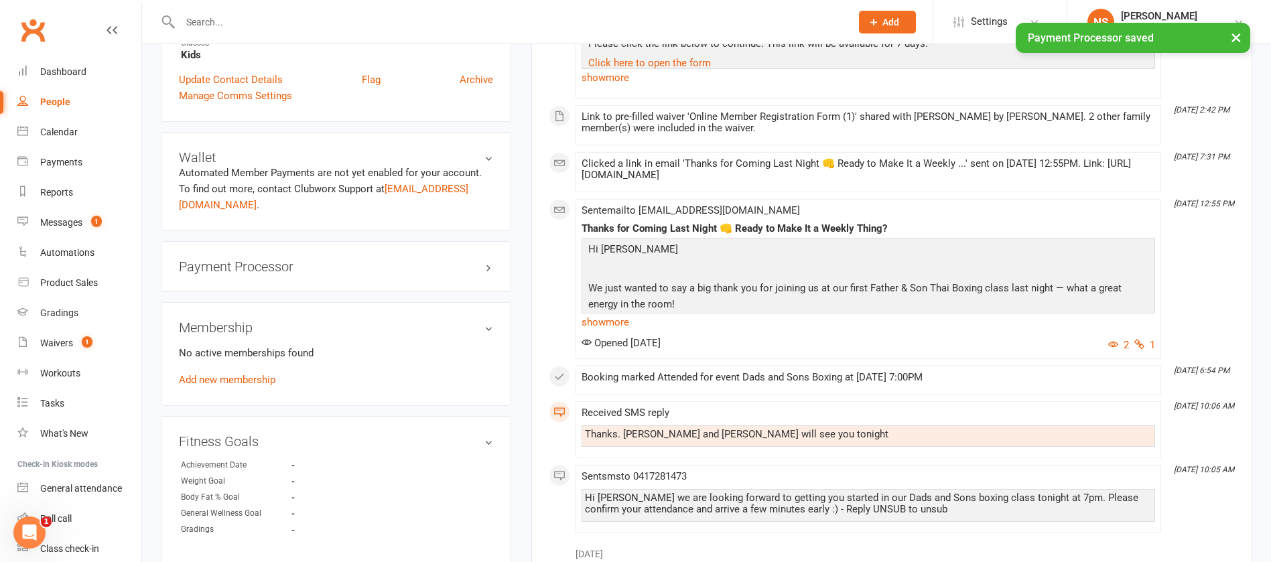
scroll to position [416, 0]
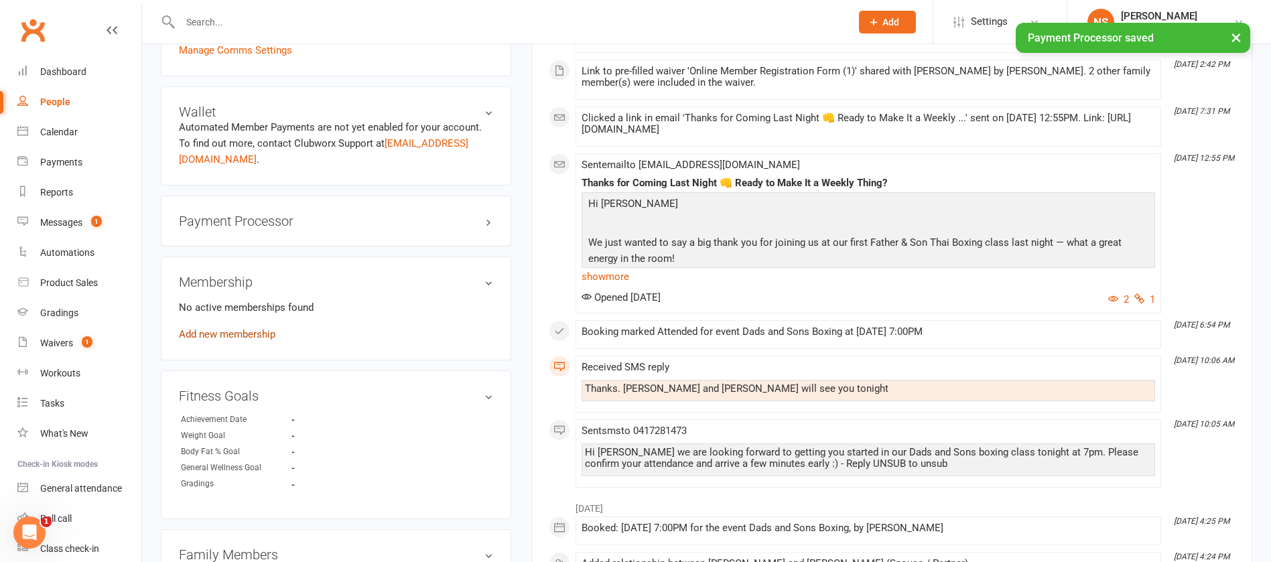
click at [232, 336] on link "Add new membership" at bounding box center [227, 334] width 96 height 12
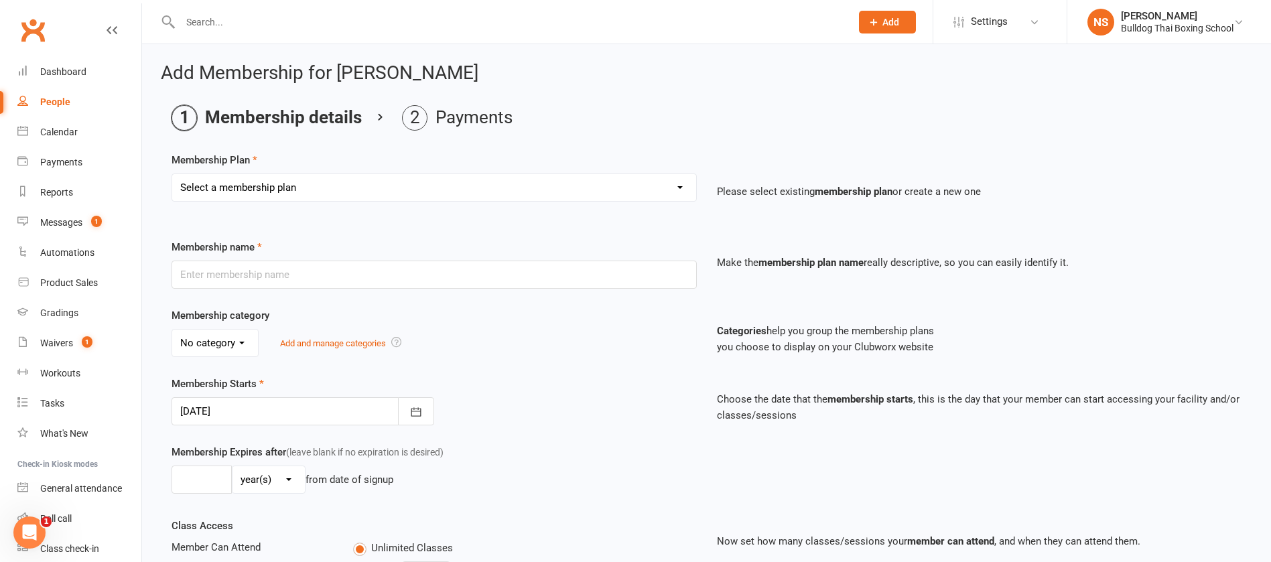
click at [308, 187] on select "Select a membership plan Create new Membership Plan 2 X WEEK MSHIP 1xWeek 25/we…" at bounding box center [434, 187] width 524 height 27
select select "2"
click at [172, 174] on select "Select a membership plan Create new Membership Plan 2 X WEEK MSHIP 1xWeek 25/we…" at bounding box center [434, 187] width 524 height 27
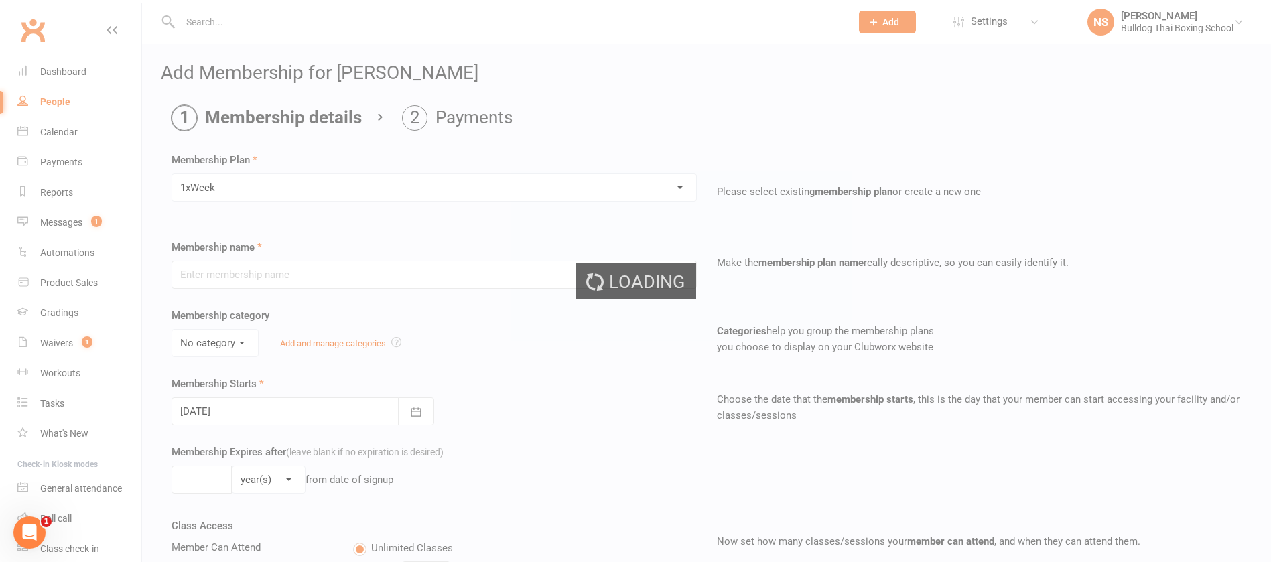
type input "1xWeek"
select select "0"
type input "0"
type input "1"
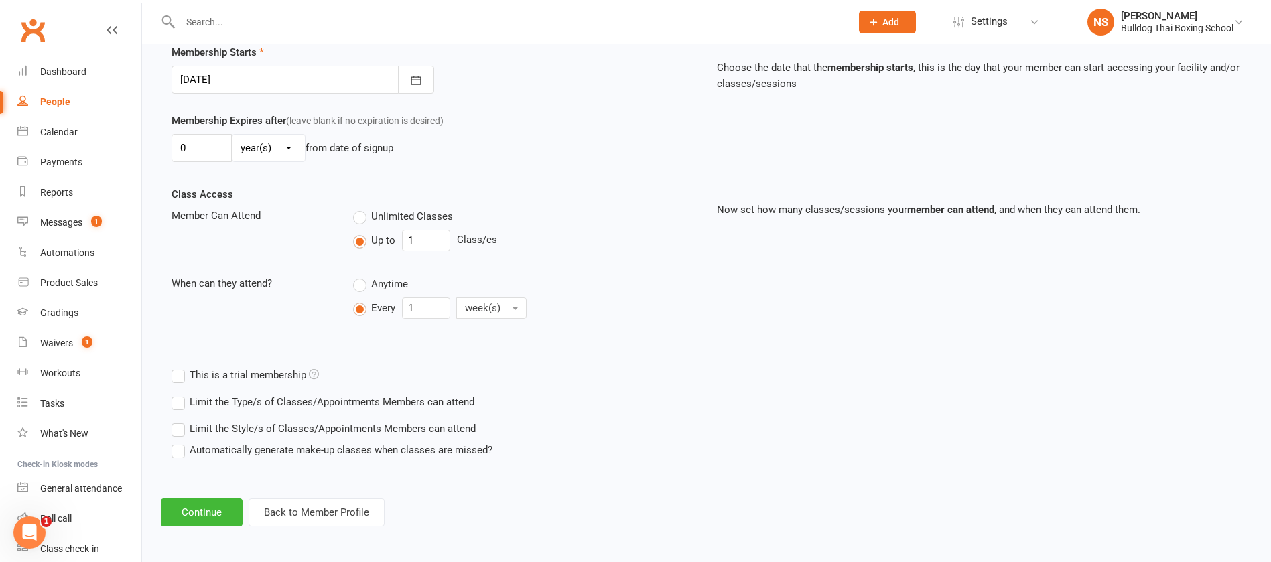
scroll to position [334, 0]
click at [196, 507] on button "Continue" at bounding box center [202, 510] width 82 height 28
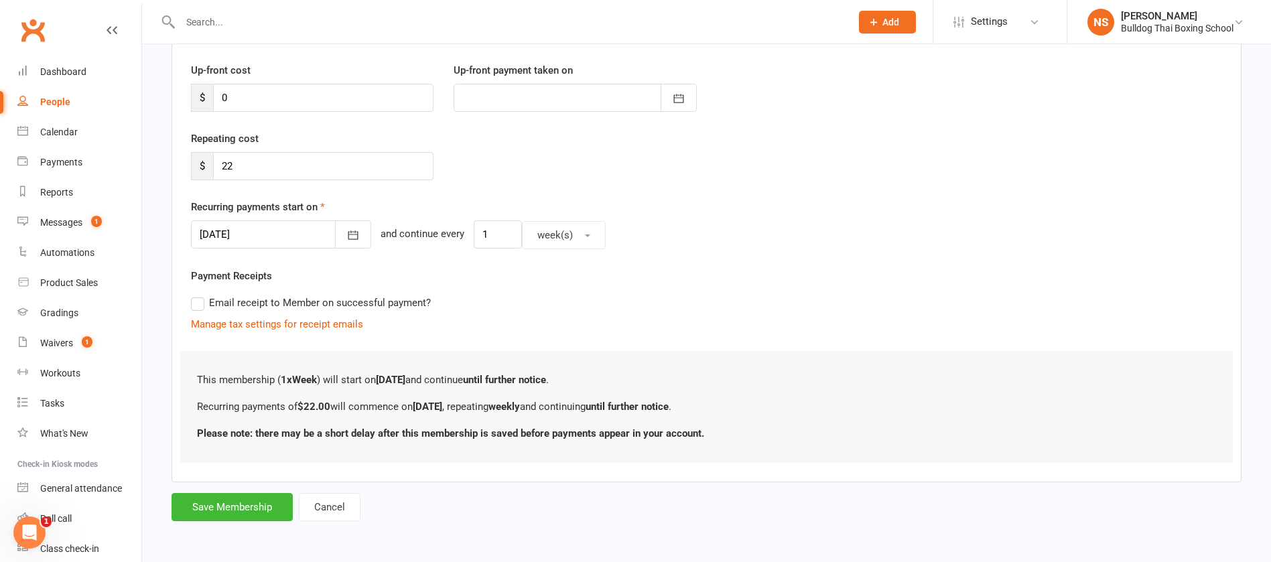
scroll to position [0, 0]
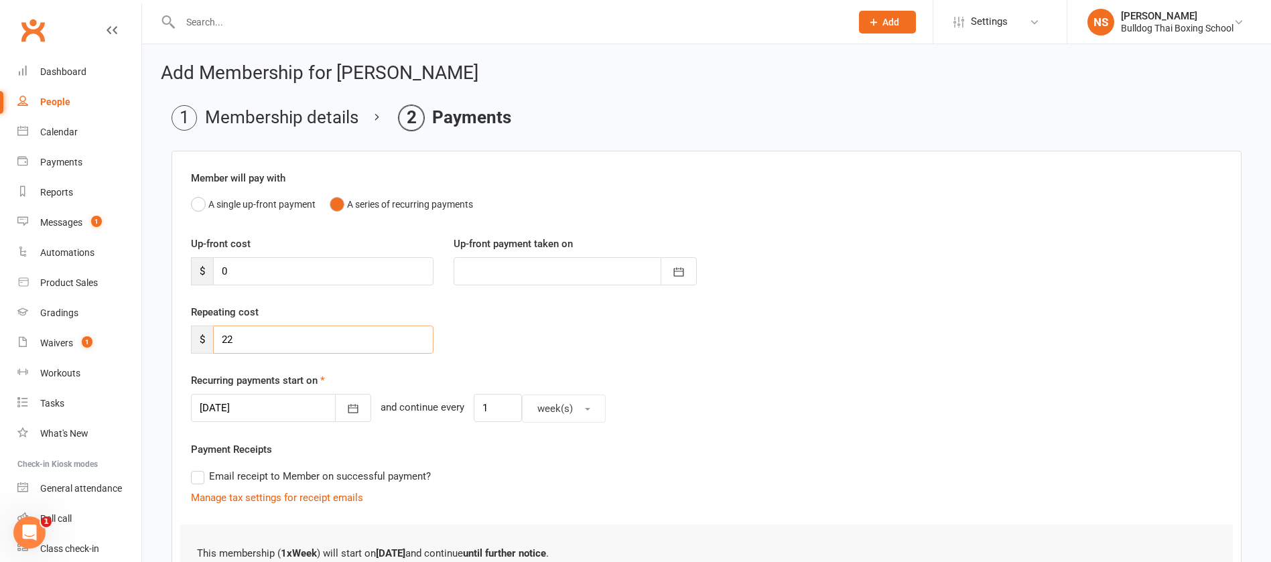
click at [241, 339] on input "22" at bounding box center [323, 340] width 220 height 28
type input "20"
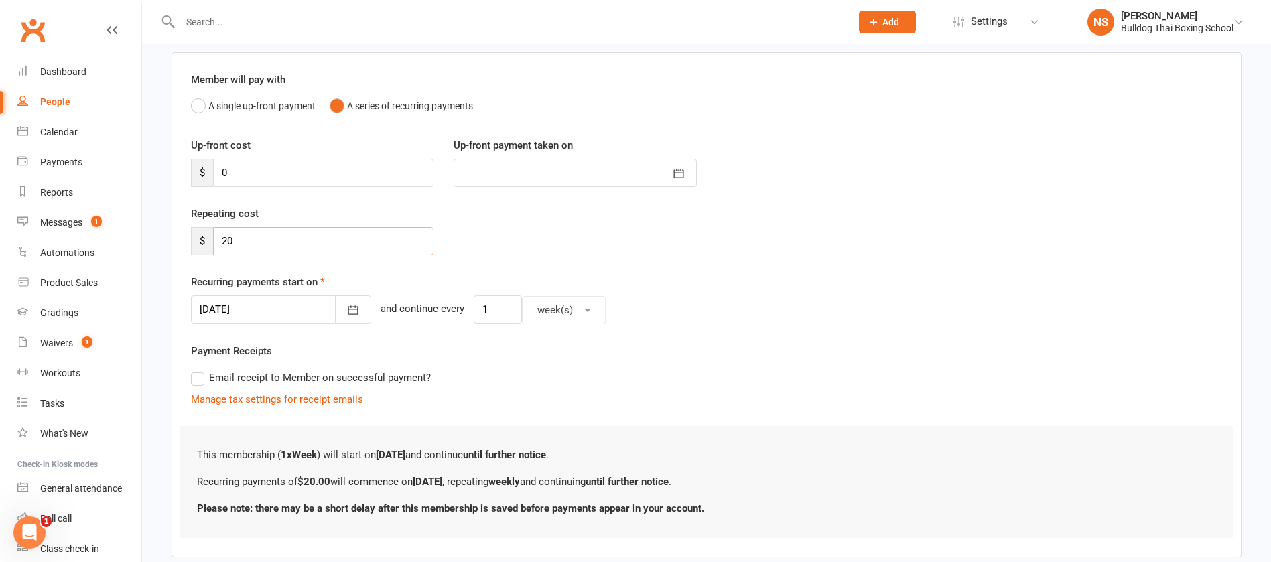
scroll to position [174, 0]
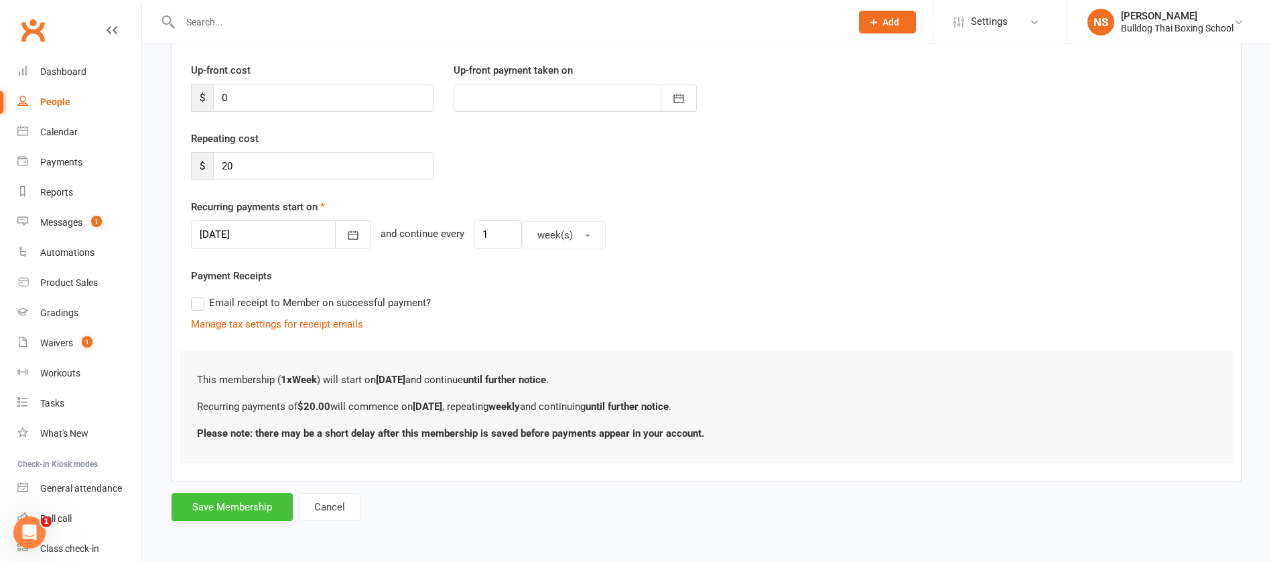
click at [228, 508] on button "Save Membership" at bounding box center [232, 507] width 121 height 28
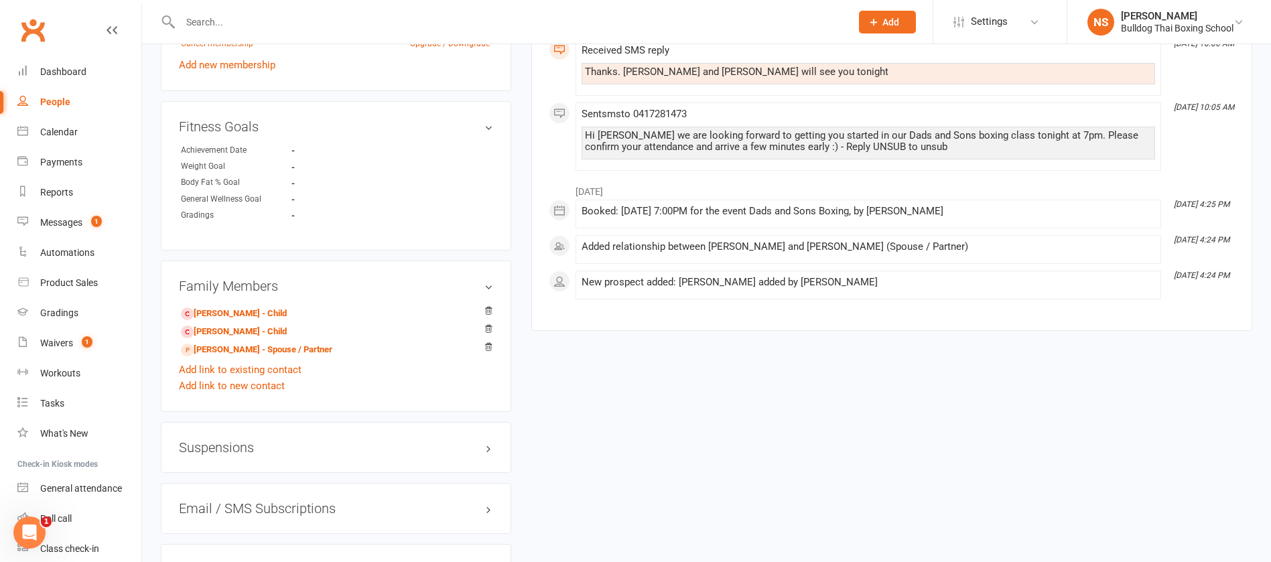
scroll to position [804, 0]
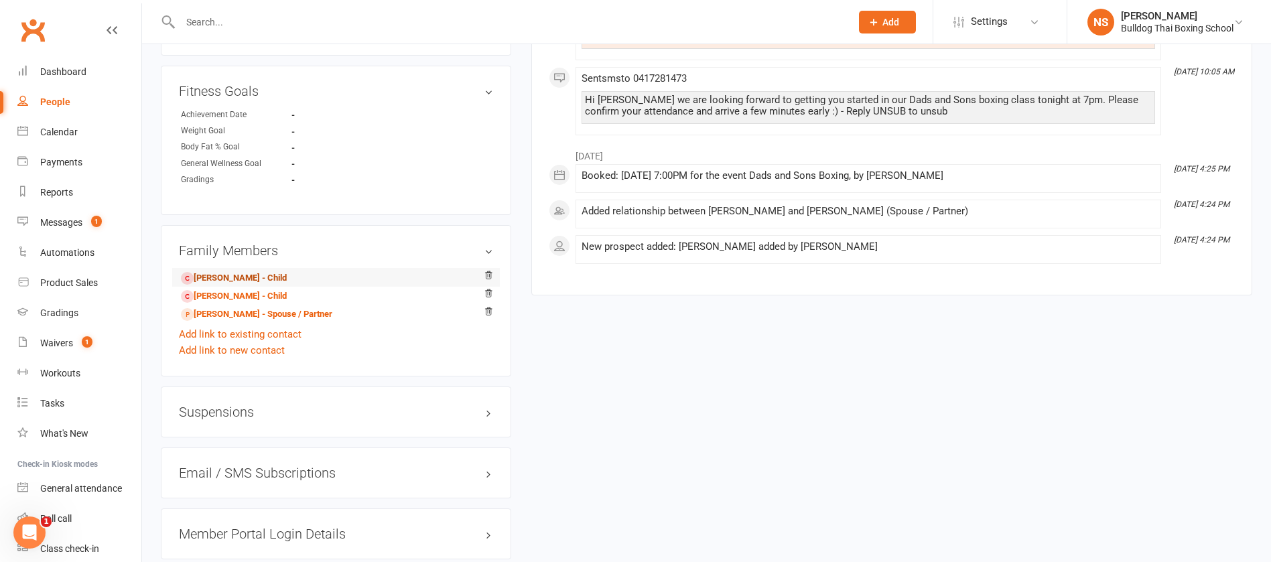
click at [232, 279] on link "[PERSON_NAME] - Child" at bounding box center [234, 278] width 106 height 14
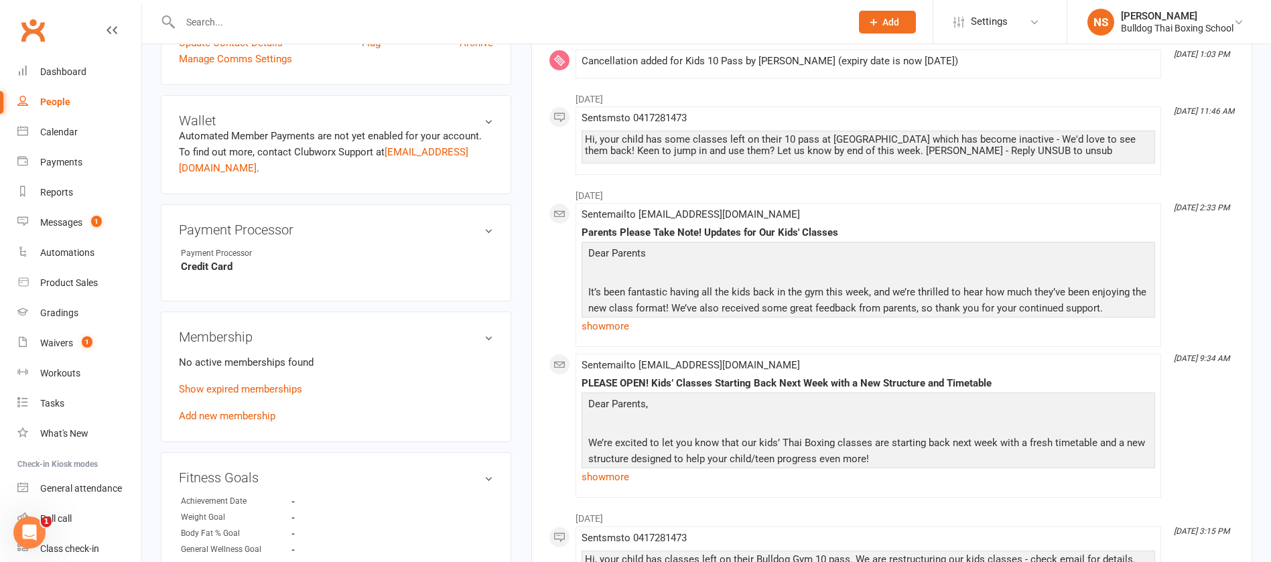
scroll to position [402, 0]
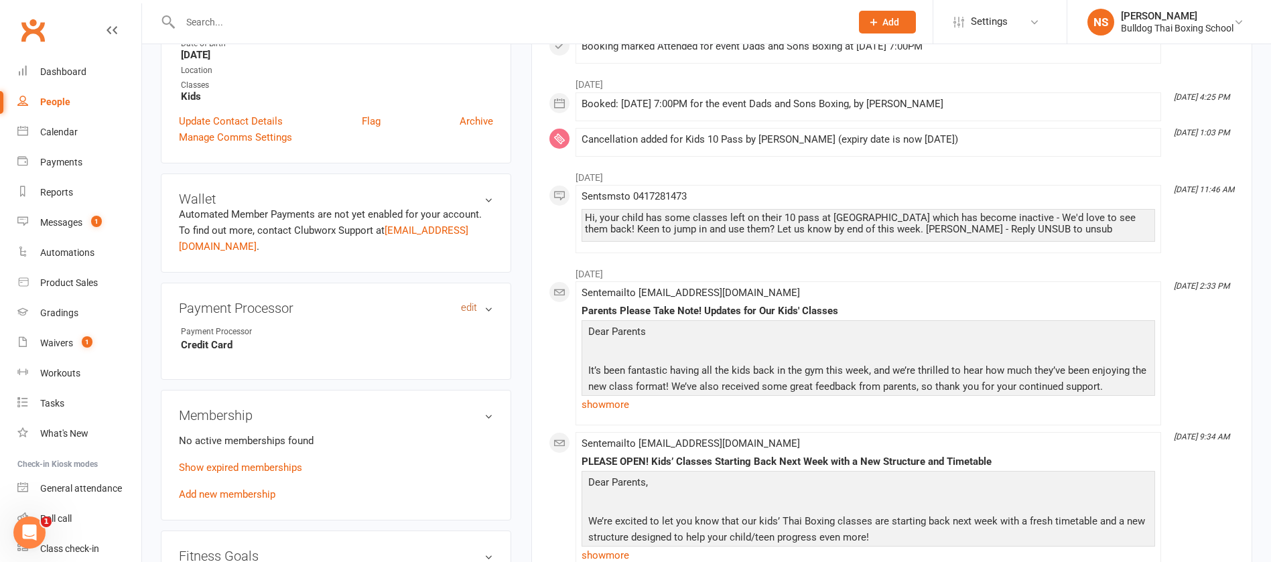
click at [466, 308] on link "edit" at bounding box center [469, 307] width 16 height 11
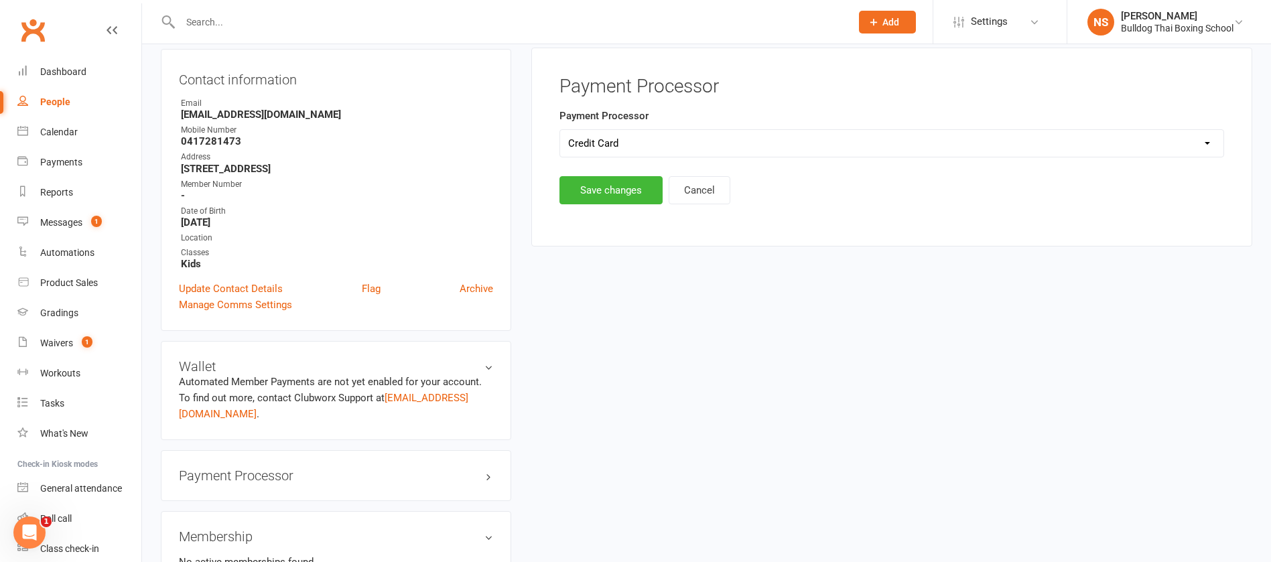
scroll to position [115, 0]
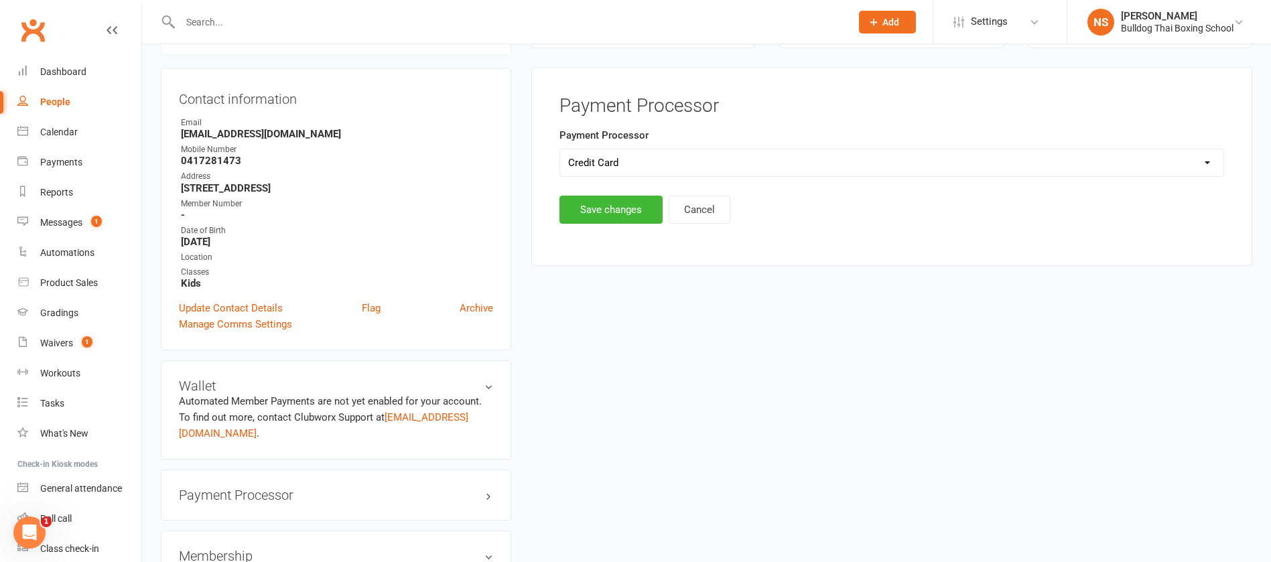
click at [626, 149] on div "Select Ezypay Ezidebit Cash Credit Card Ezypay Kids" at bounding box center [891, 163] width 665 height 28
click at [626, 156] on select "Select Ezypay Ezidebit Cash Credit Card Ezypay Kids" at bounding box center [891, 162] width 663 height 27
select select "Ezypay Kids"
click at [560, 149] on select "Select Ezypay Ezidebit Cash Credit Card Ezypay Kids" at bounding box center [891, 162] width 663 height 27
click at [612, 213] on button "Save changes" at bounding box center [610, 210] width 103 height 28
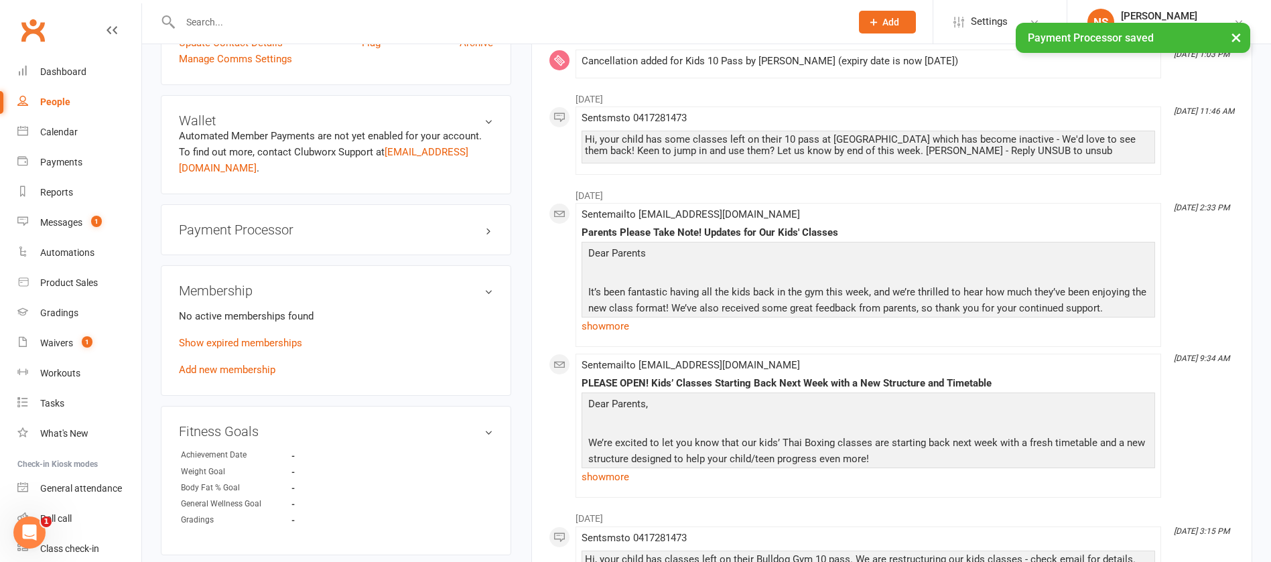
scroll to position [416, 0]
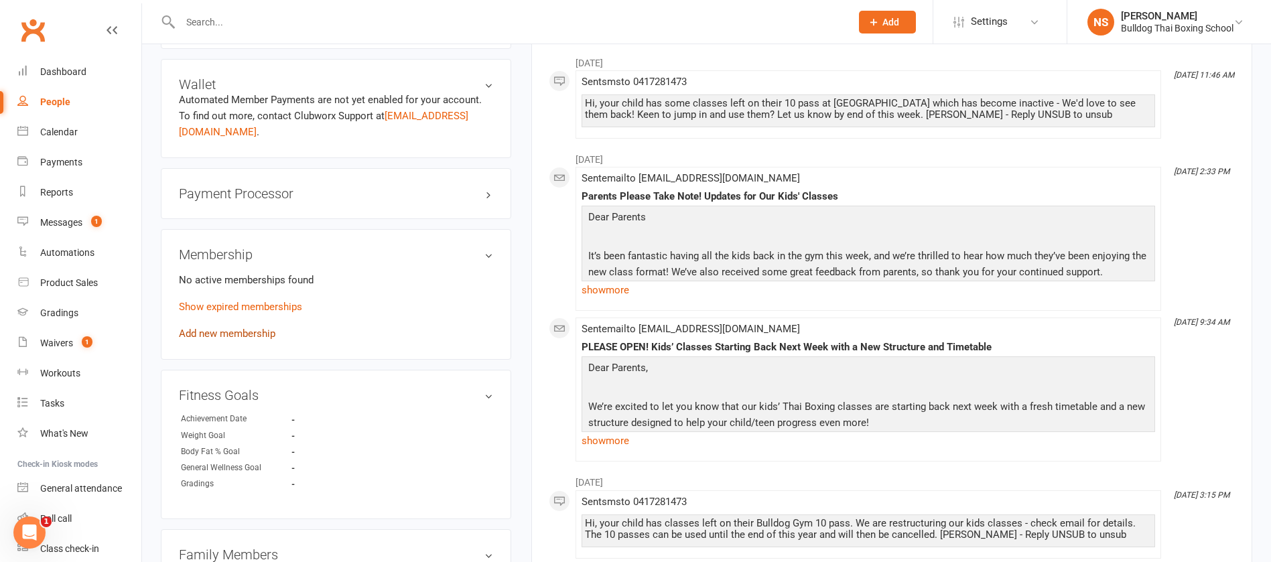
click at [223, 336] on link "Add new membership" at bounding box center [227, 334] width 96 height 12
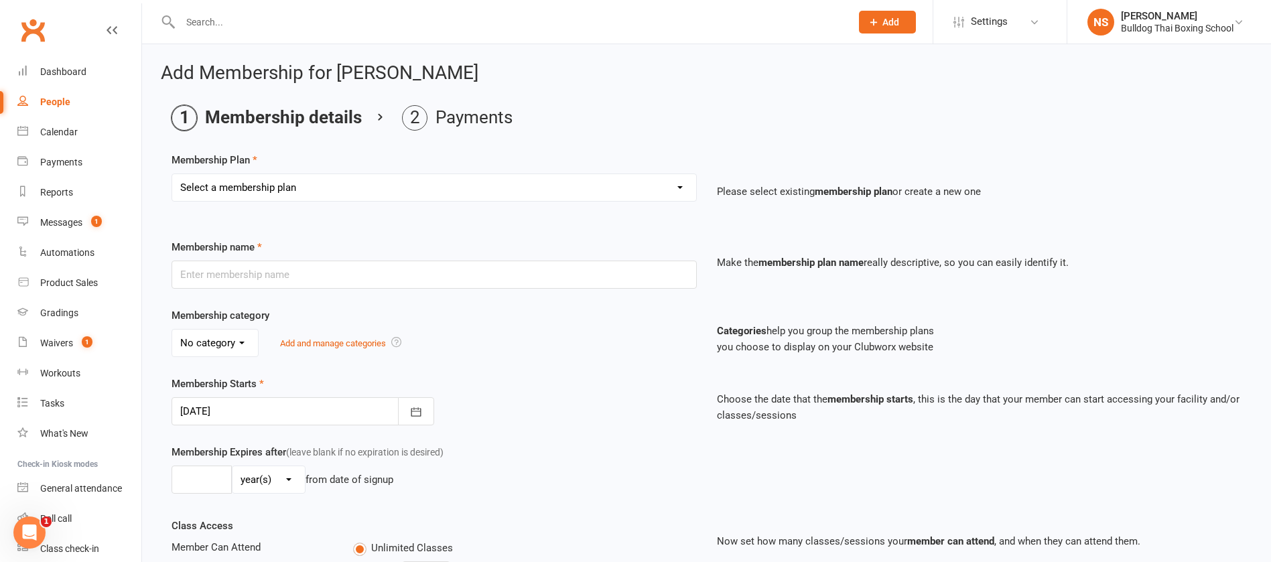
click at [246, 188] on select "Select a membership plan Create new Membership Plan 2 X WEEK MSHIP 1xWeek 25/we…" at bounding box center [434, 187] width 524 height 27
select select "28"
click at [172, 174] on select "Select a membership plan Create new Membership Plan 2 X WEEK MSHIP 1xWeek 25/we…" at bounding box center [434, 187] width 524 height 27
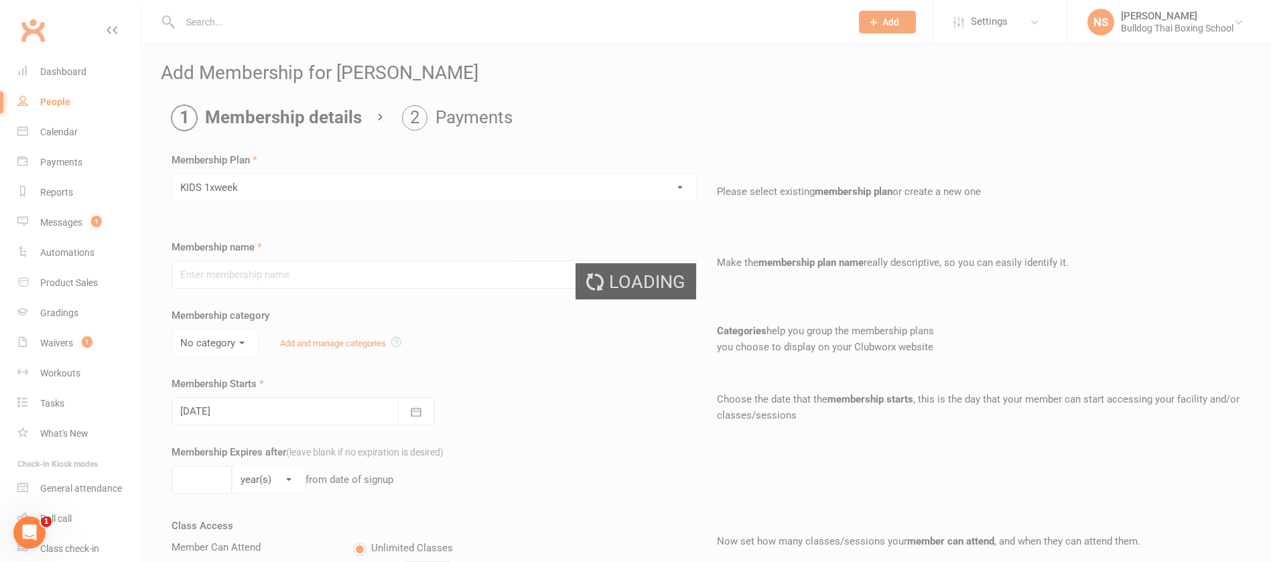
type input "KIDS 1xweek"
type input "0"
type input "1"
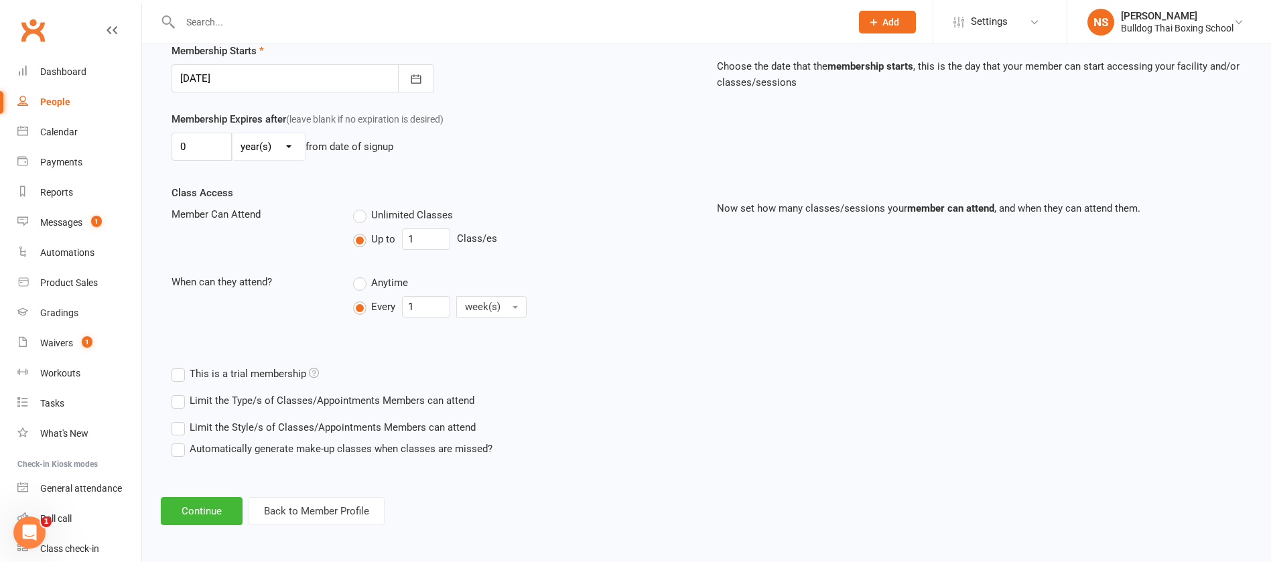
scroll to position [334, 0]
click at [193, 513] on button "Continue" at bounding box center [202, 510] width 82 height 28
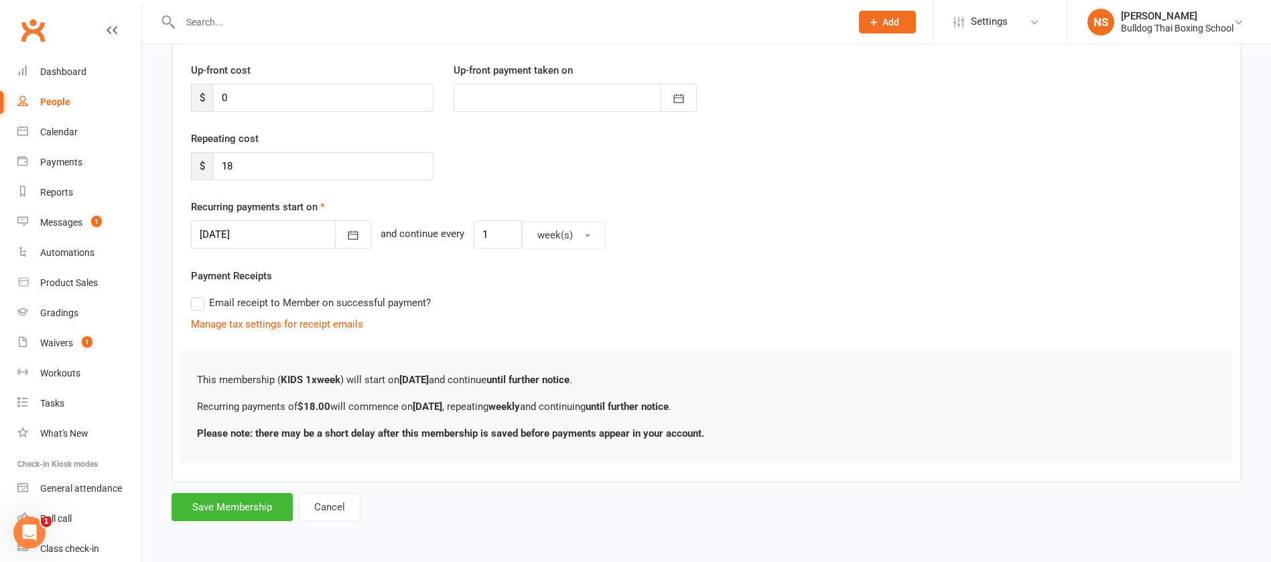
scroll to position [0, 0]
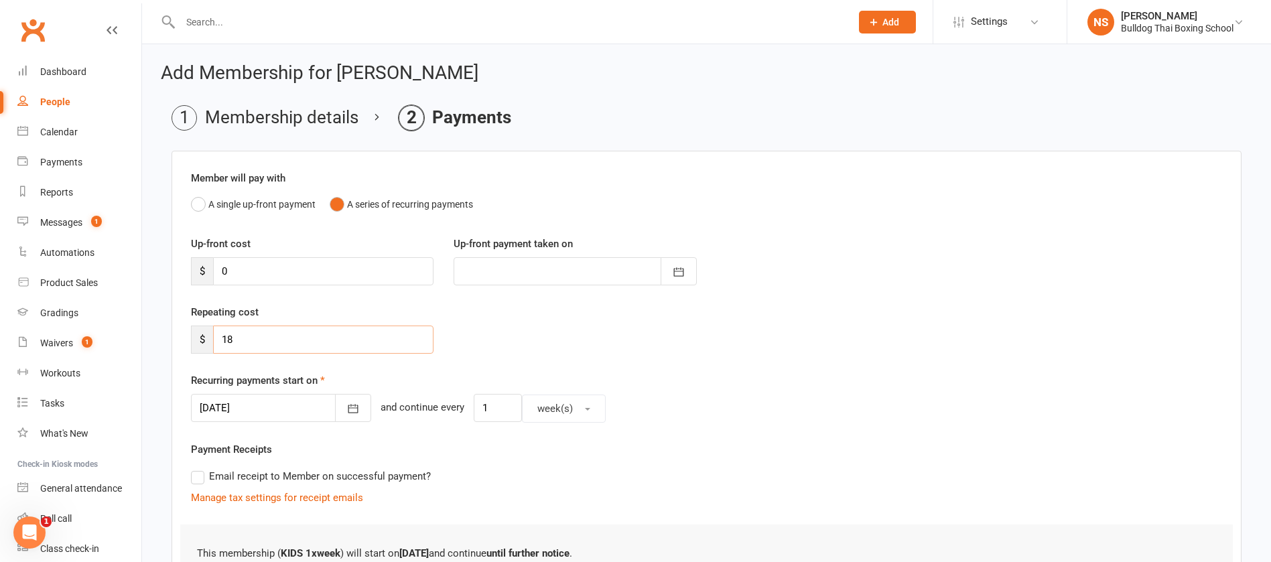
click at [238, 340] on input "18" at bounding box center [323, 340] width 220 height 28
type input "15"
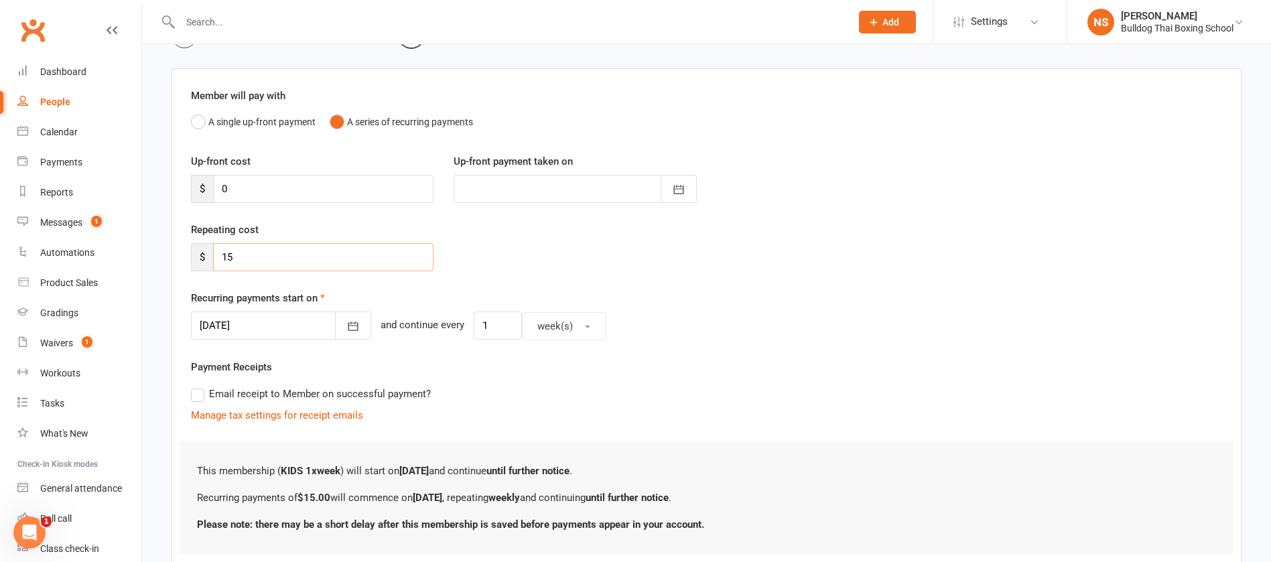
scroll to position [174, 0]
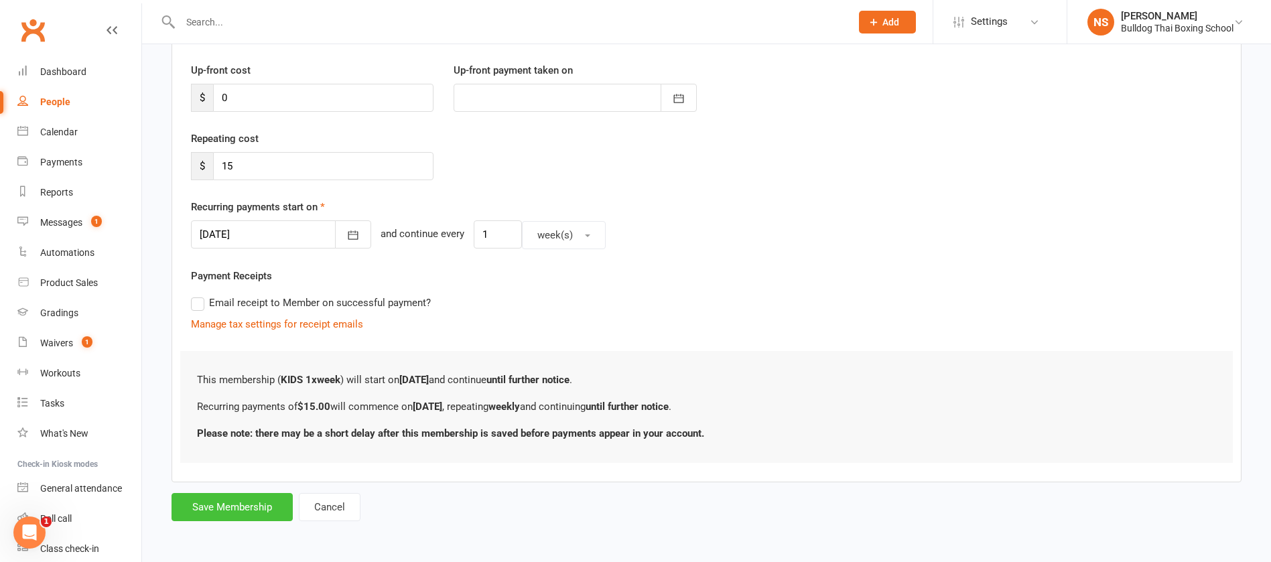
click at [257, 512] on button "Save Membership" at bounding box center [232, 507] width 121 height 28
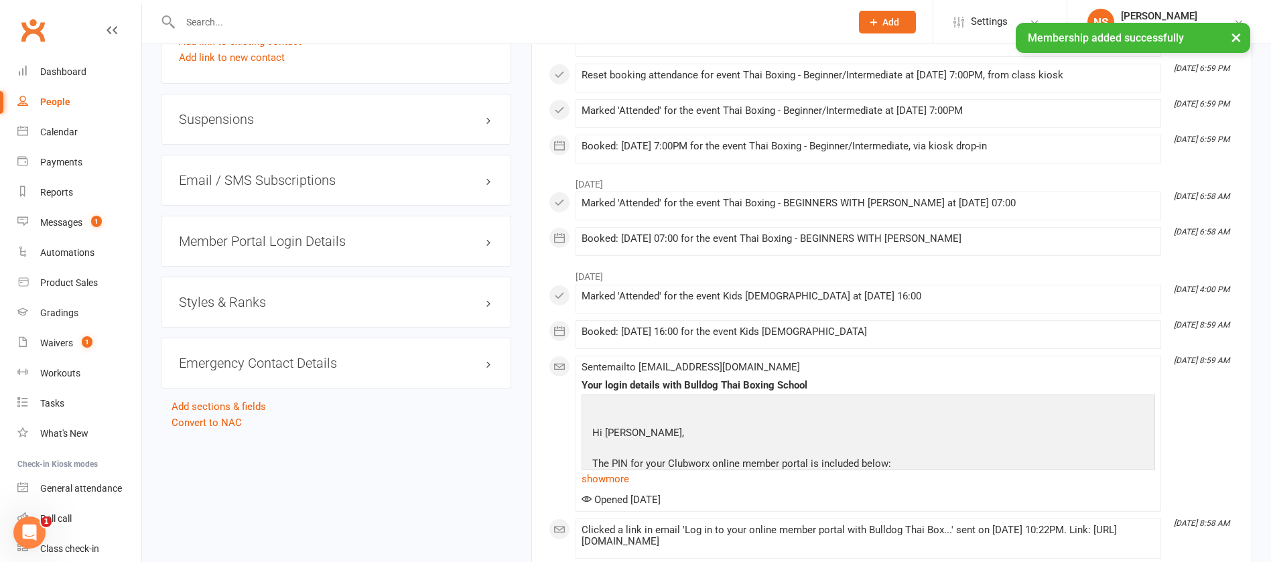
scroll to position [1105, 0]
click at [270, 232] on h3 "Member Portal Login Details" at bounding box center [336, 239] width 314 height 15
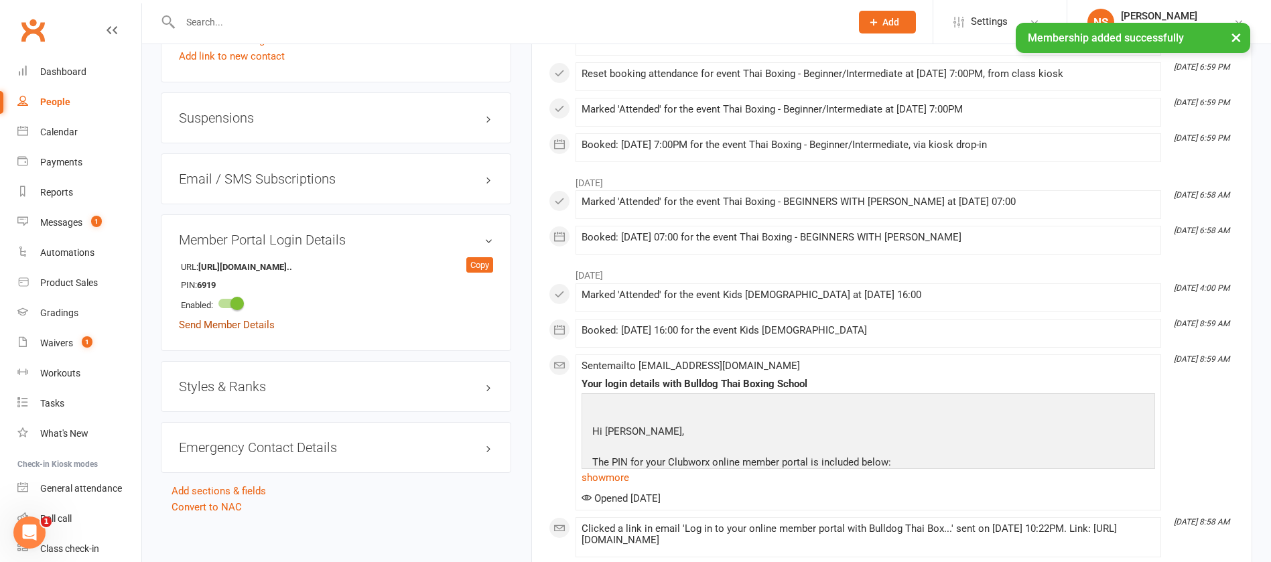
click at [266, 327] on link "Send Member Details" at bounding box center [227, 325] width 96 height 12
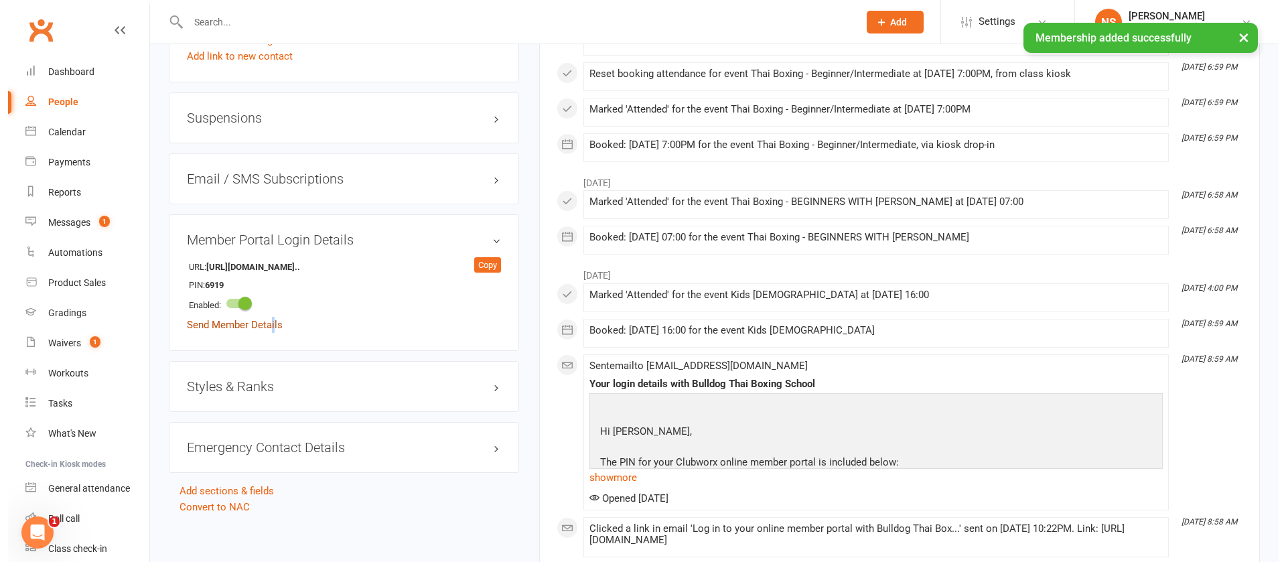
scroll to position [1089, 0]
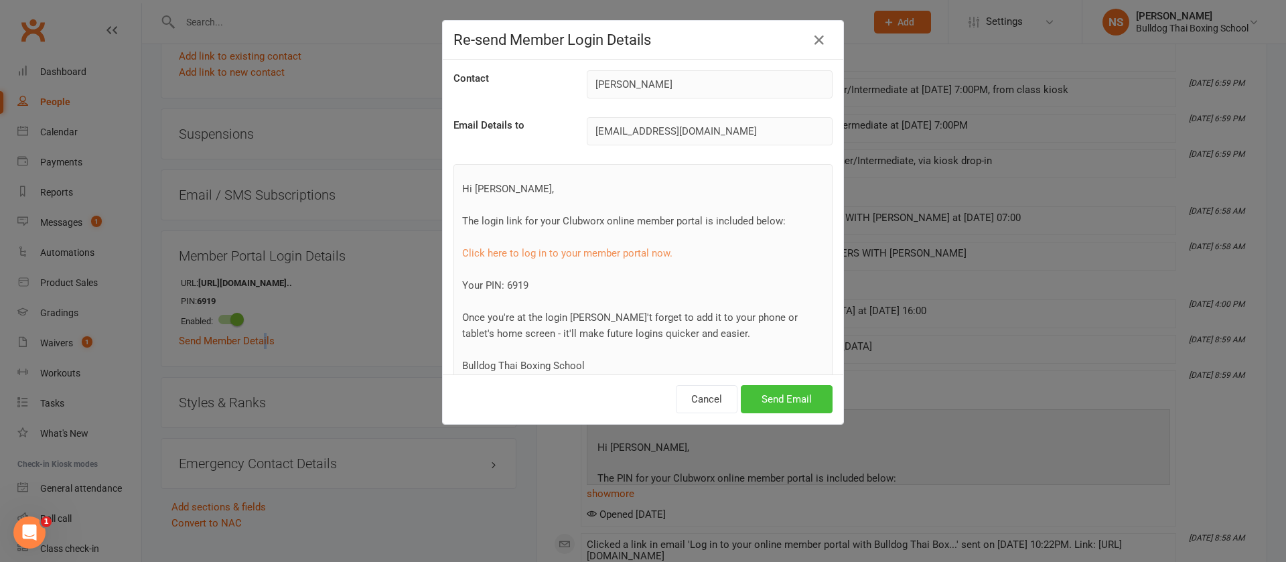
click at [793, 397] on button "Send Email" at bounding box center [787, 399] width 92 height 28
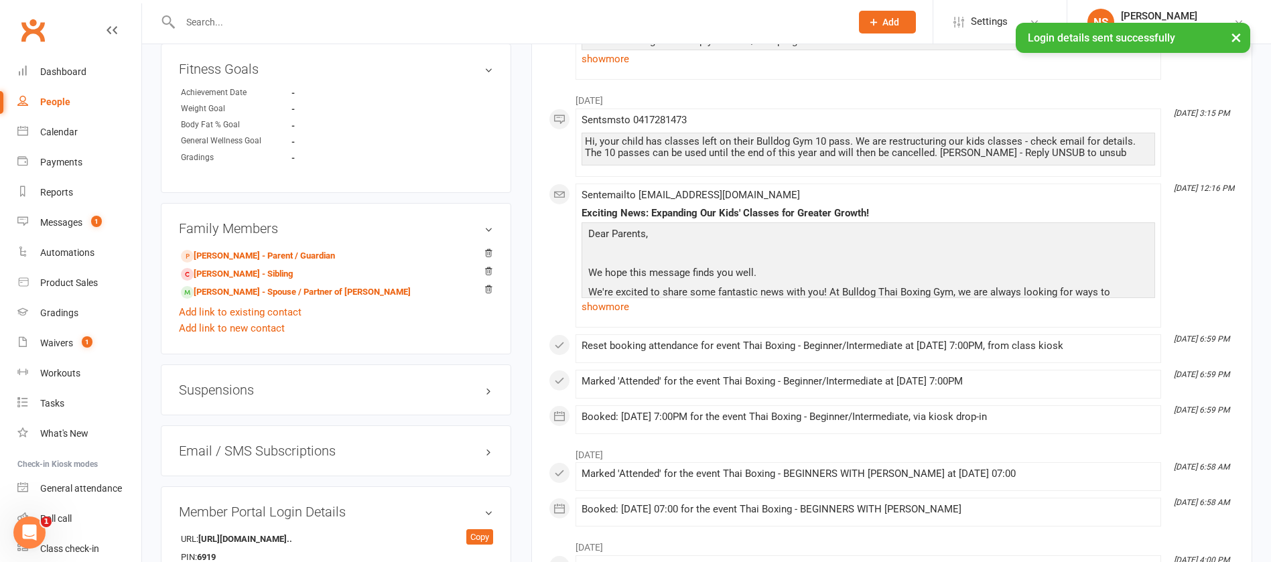
scroll to position [804, 0]
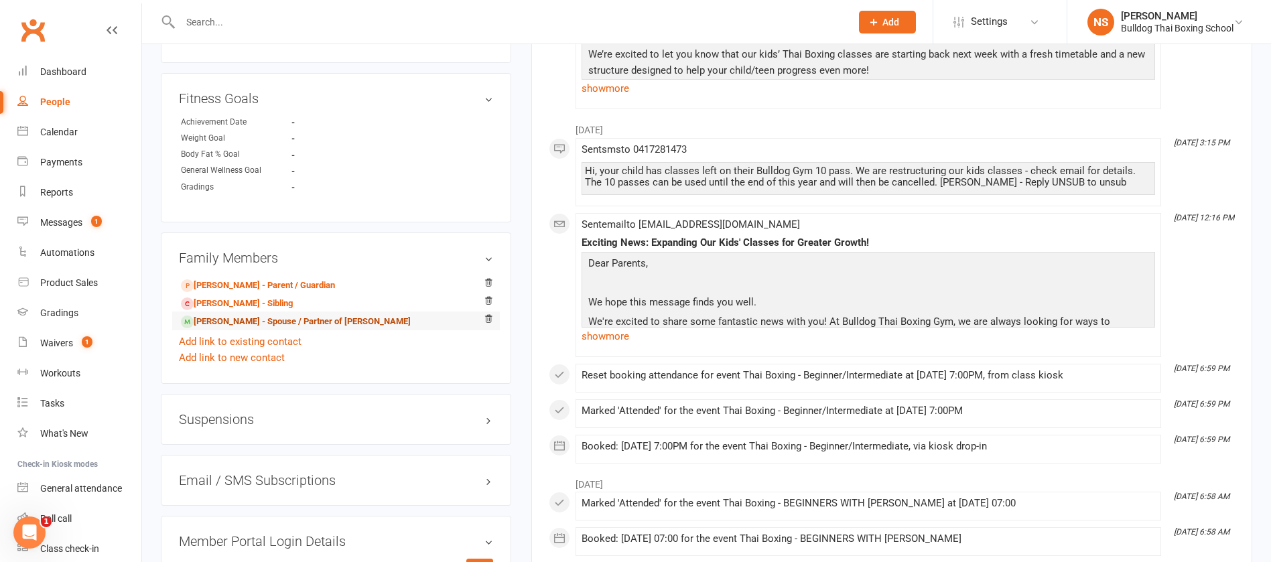
click at [223, 320] on link "[PERSON_NAME] - Spouse / Partner of [PERSON_NAME]" at bounding box center [296, 322] width 230 height 14
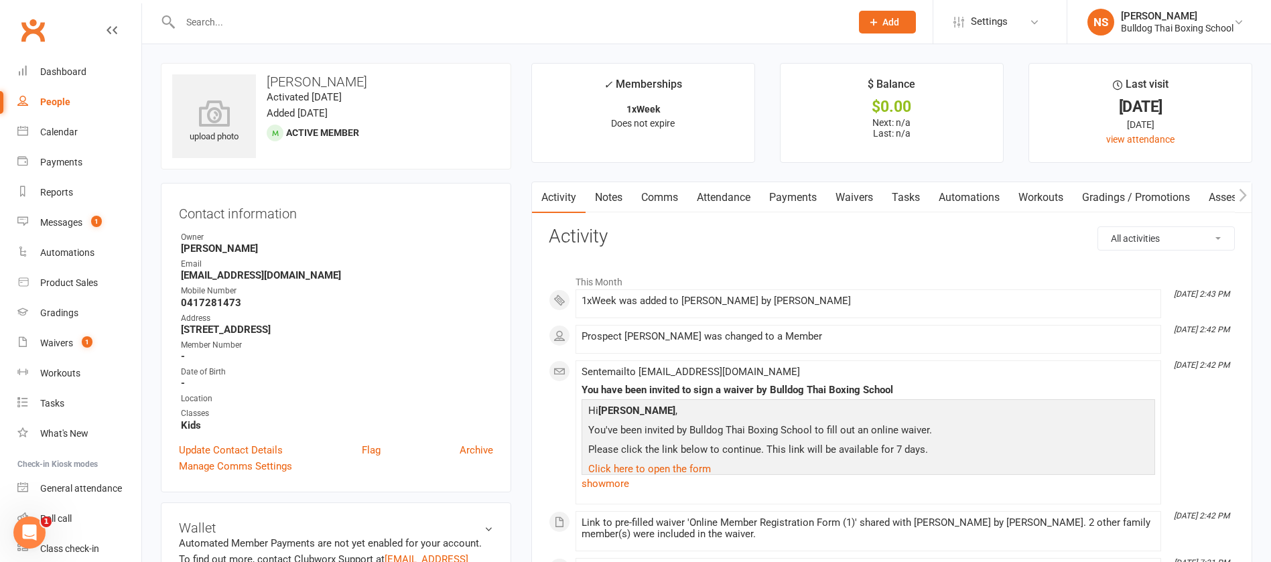
click at [612, 194] on link "Notes" at bounding box center [609, 197] width 46 height 31
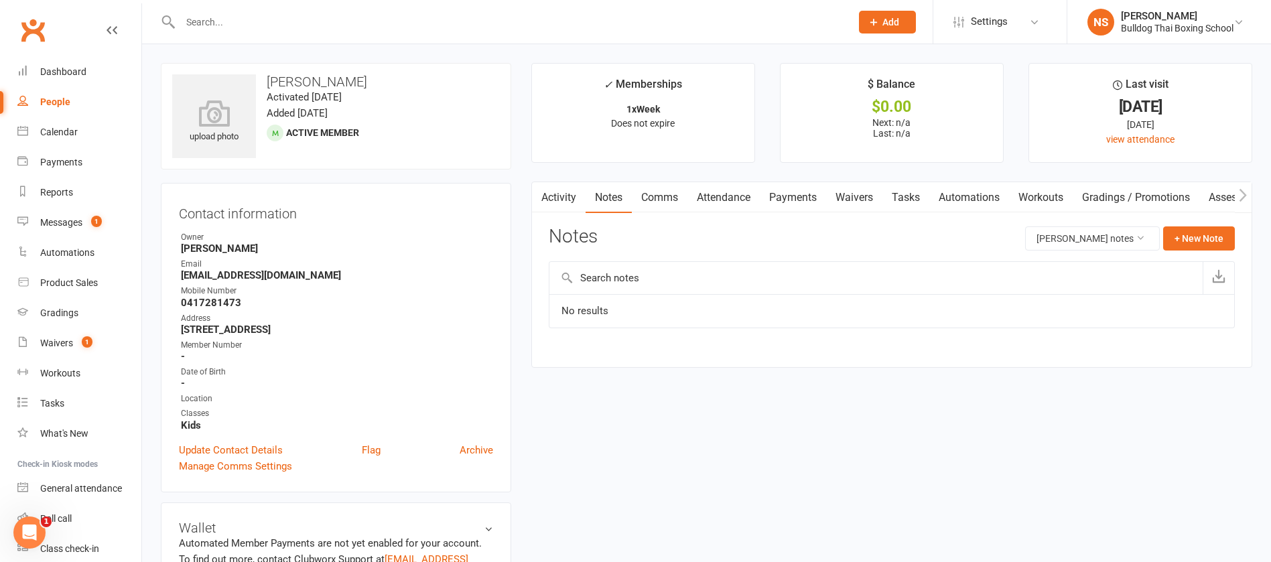
click at [561, 194] on link "Activity" at bounding box center [559, 197] width 54 height 31
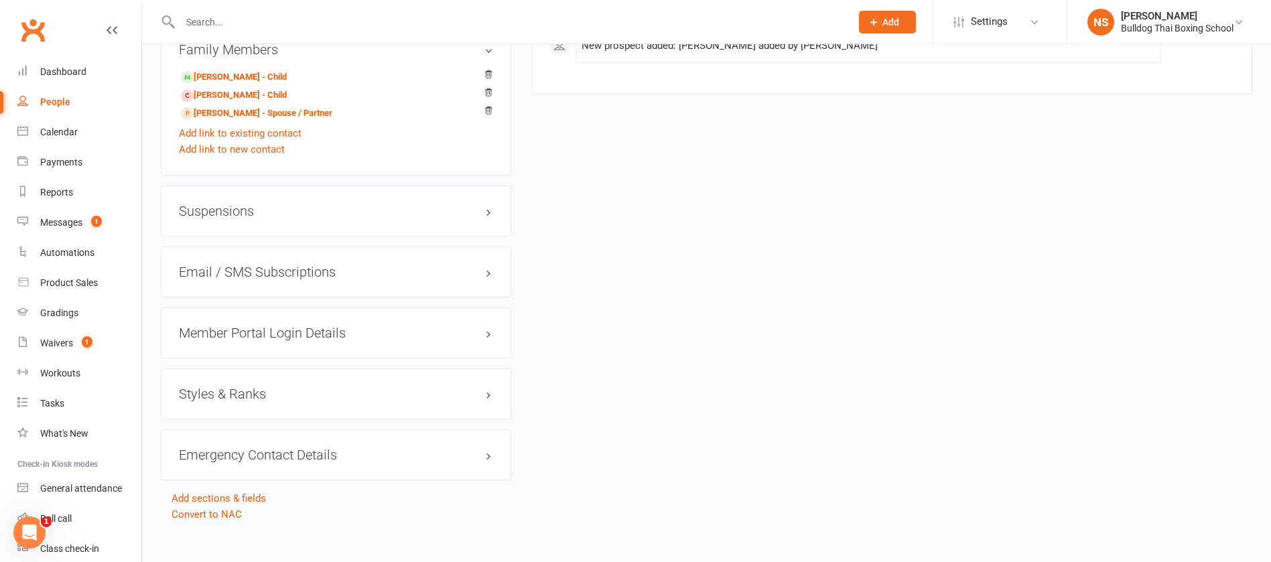
scroll to position [1018, 0]
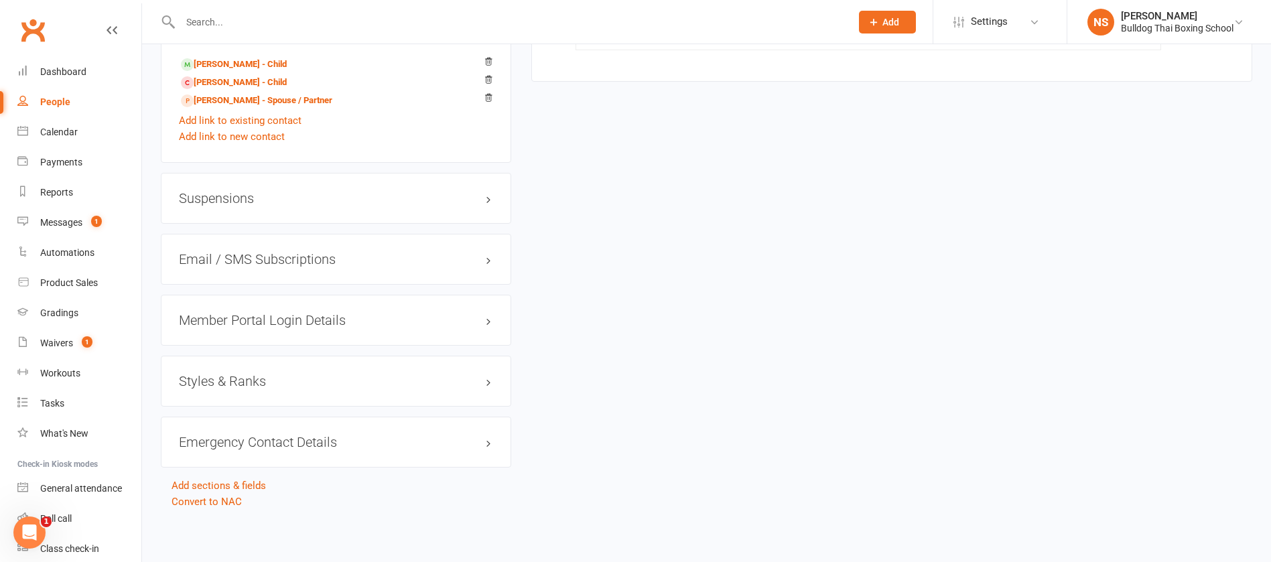
click at [243, 318] on h3 "Member Portal Login Details" at bounding box center [336, 320] width 314 height 15
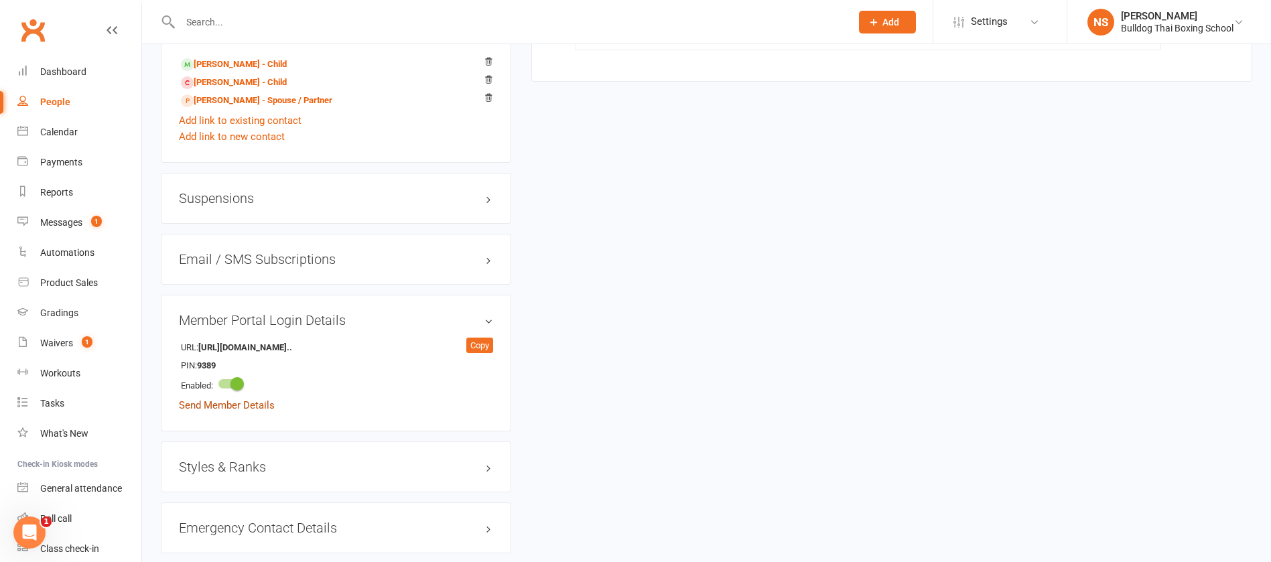
click at [232, 408] on link "Send Member Details" at bounding box center [227, 405] width 96 height 12
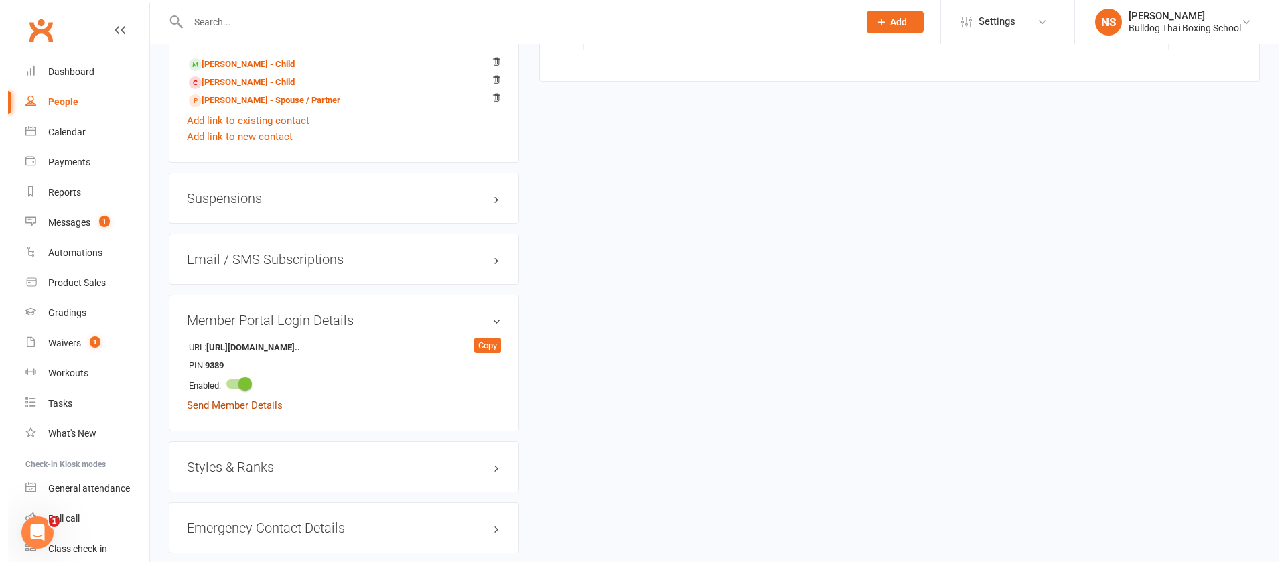
scroll to position [1002, 0]
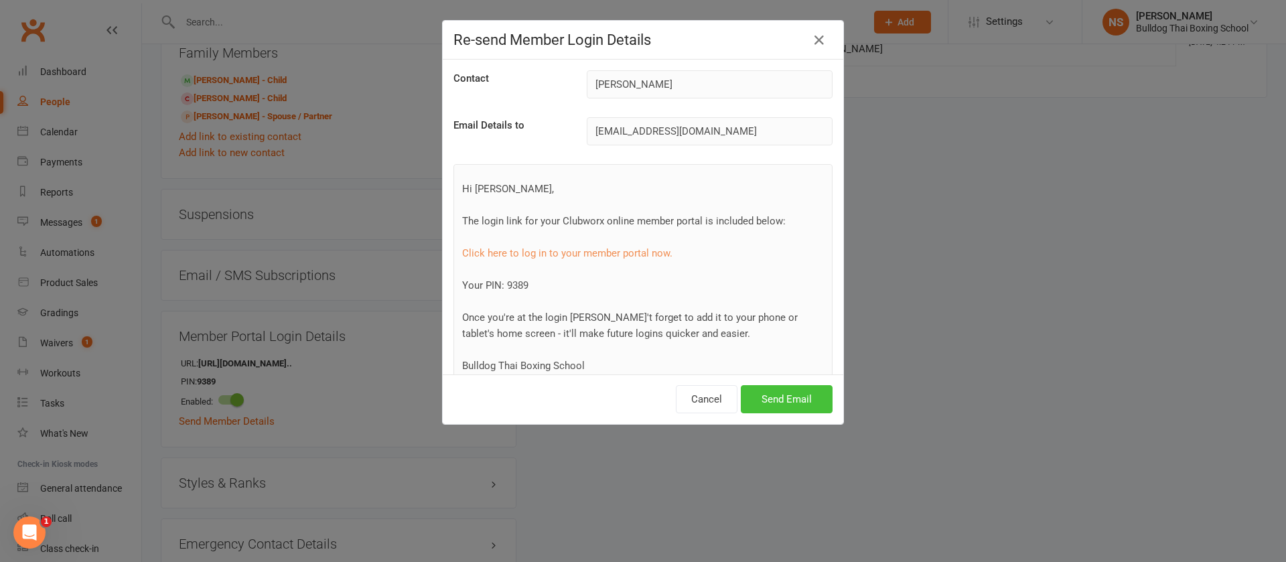
click at [797, 402] on button "Send Email" at bounding box center [787, 399] width 92 height 28
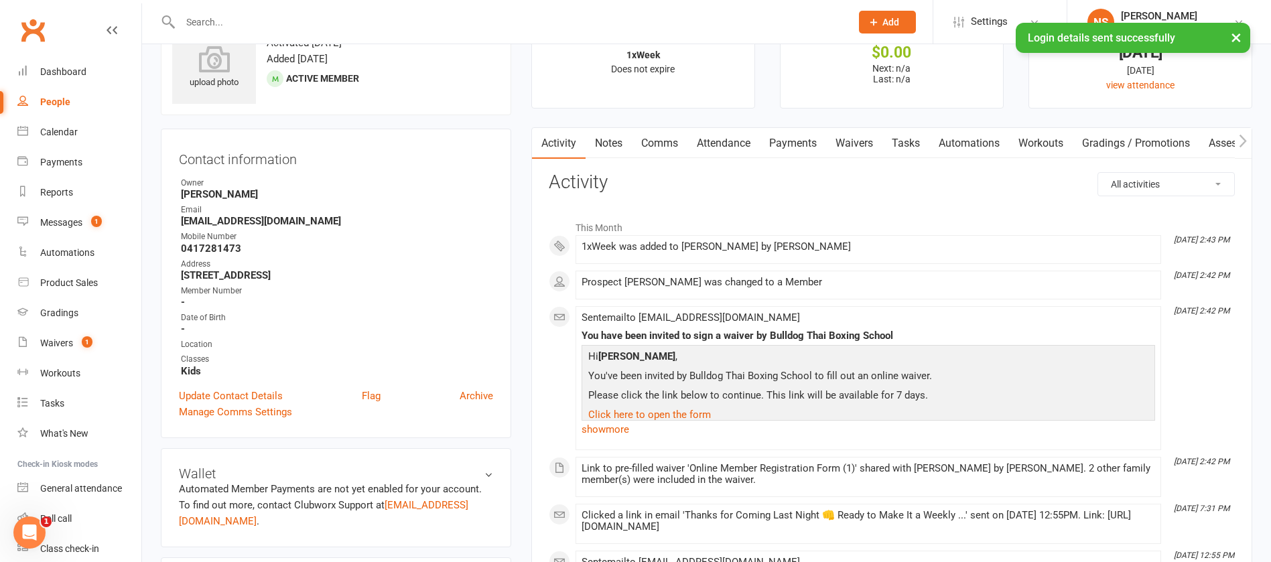
scroll to position [0, 0]
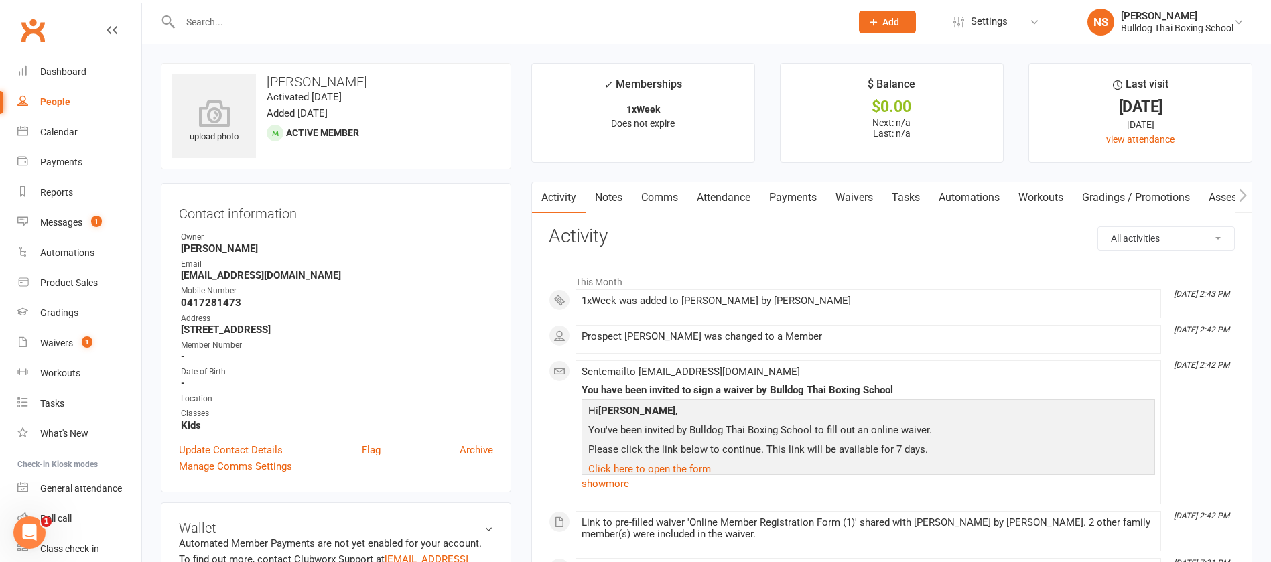
click at [667, 202] on link "Comms" at bounding box center [660, 197] width 56 height 31
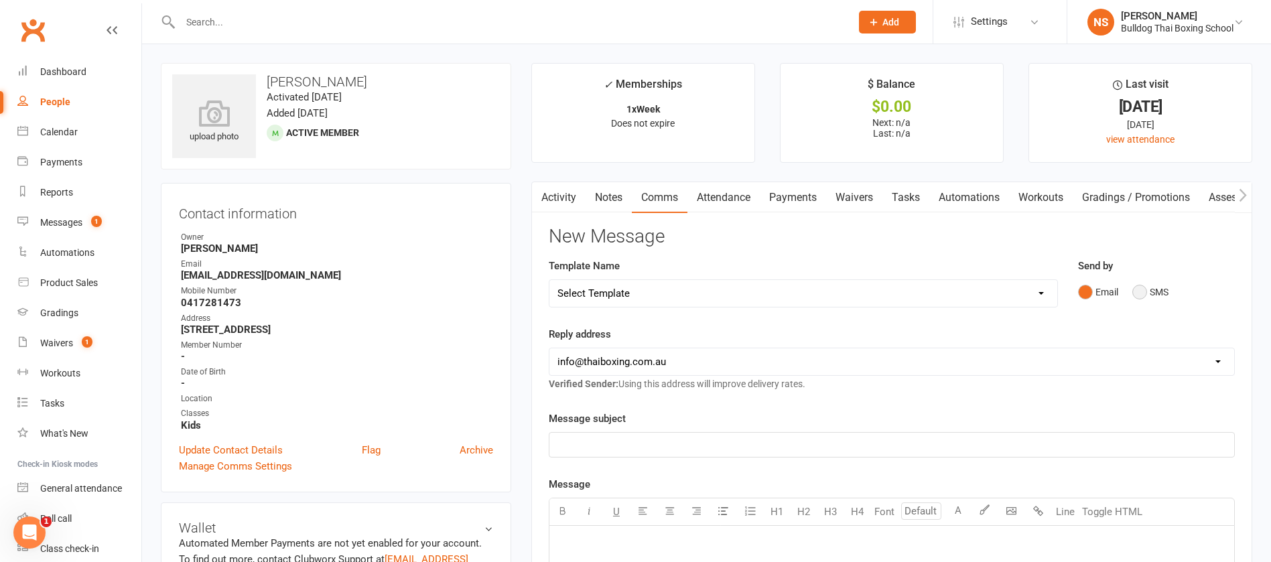
click at [1142, 285] on button "SMS" at bounding box center [1150, 291] width 36 height 25
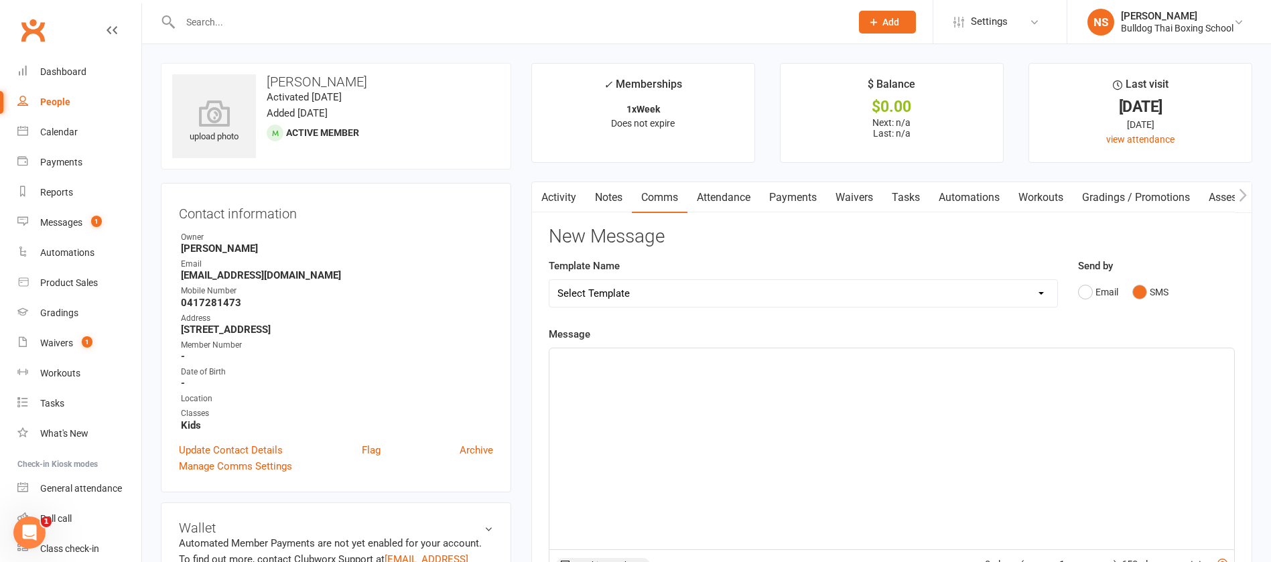
click at [638, 362] on p "﻿" at bounding box center [891, 360] width 669 height 16
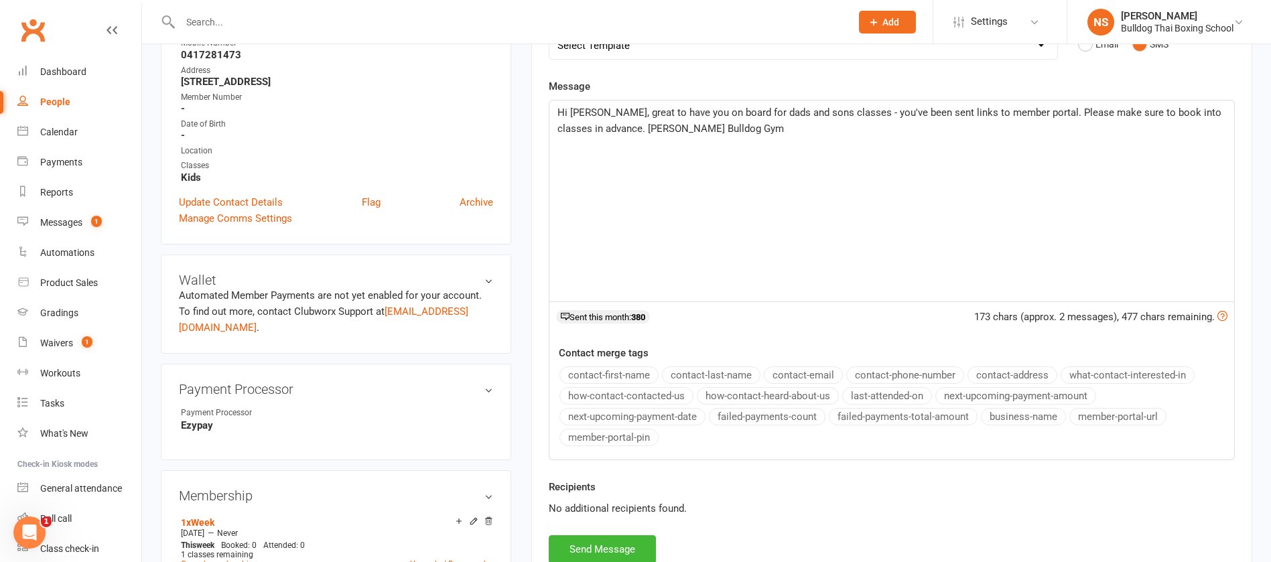
scroll to position [301, 0]
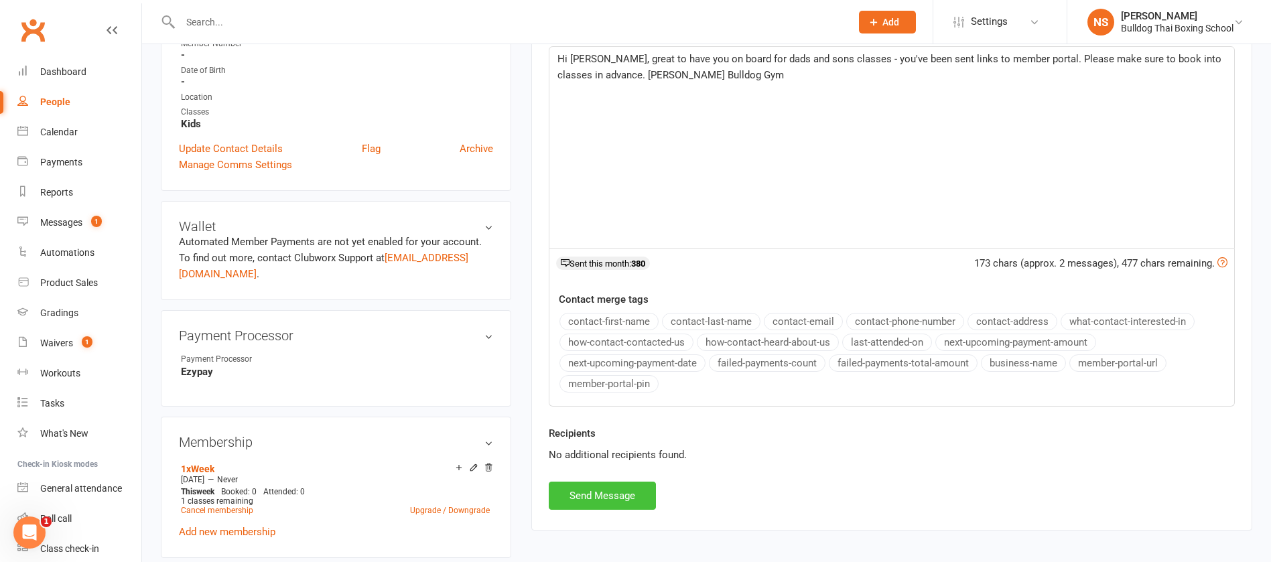
click at [610, 496] on button "Send Message" at bounding box center [602, 496] width 107 height 28
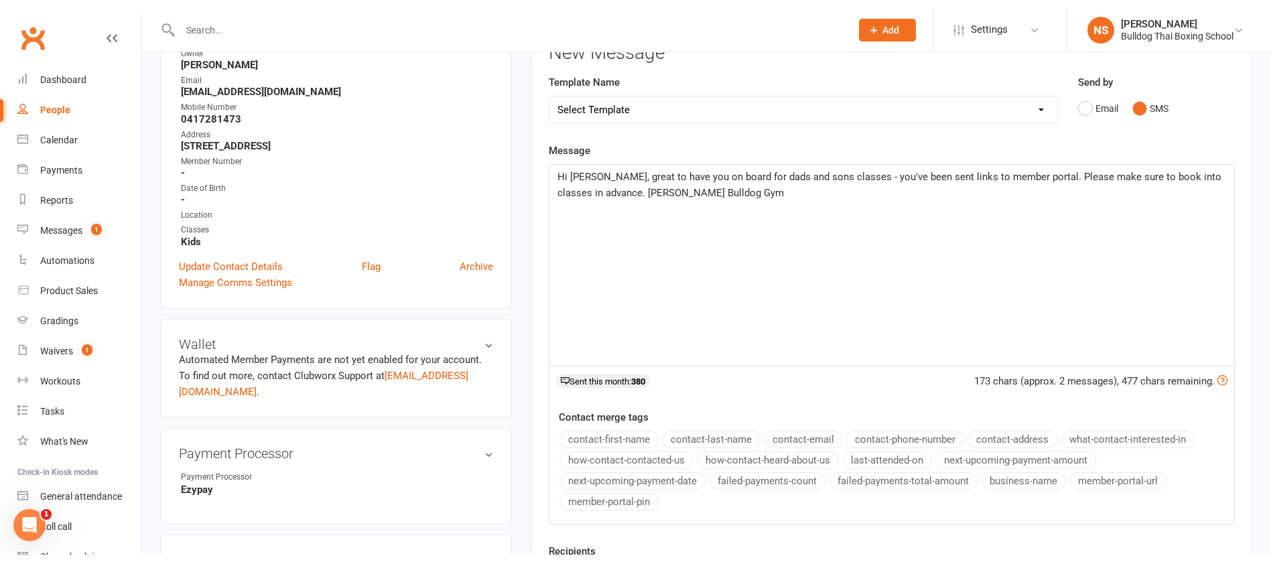
scroll to position [0, 0]
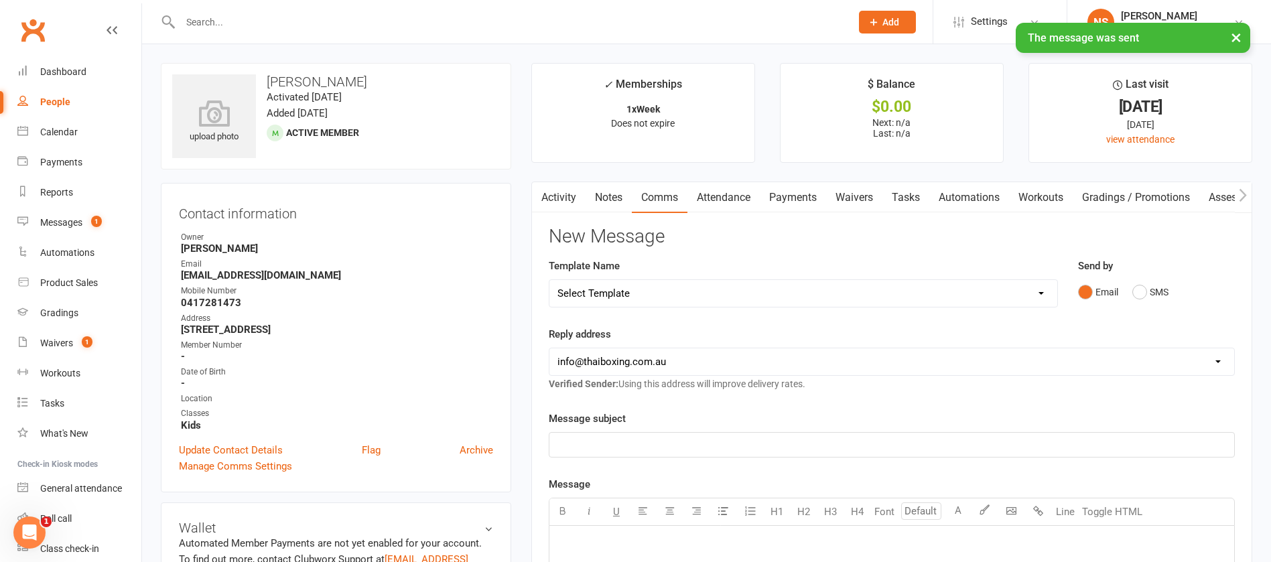
click at [910, 194] on link "Tasks" at bounding box center [905, 197] width 47 height 31
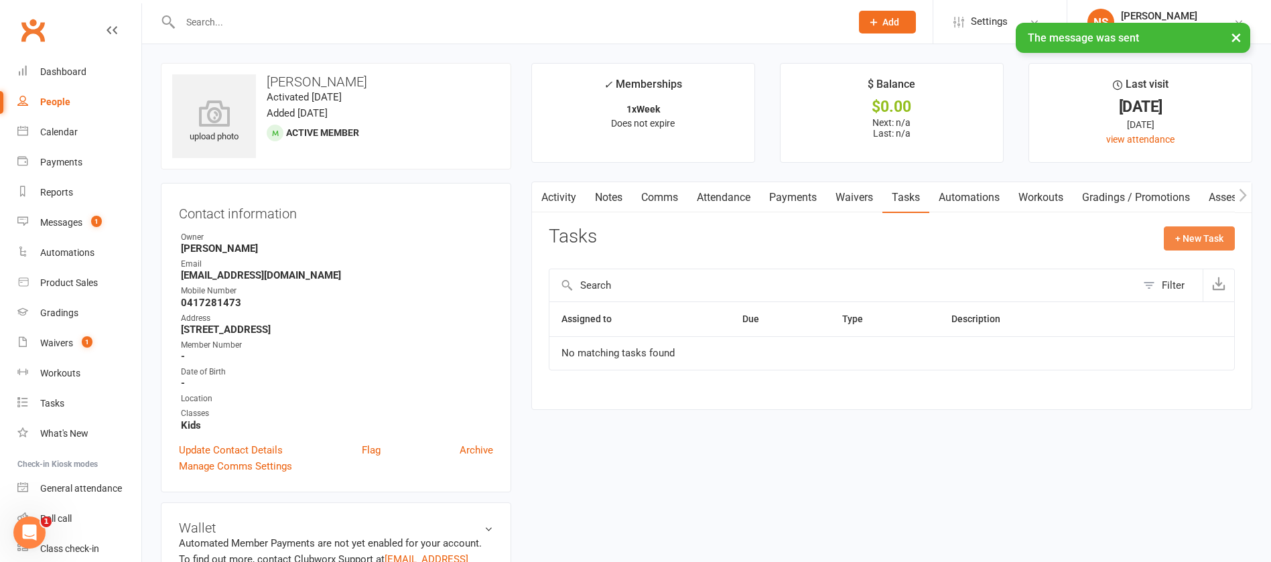
click at [1194, 228] on button "+ New Task" at bounding box center [1199, 238] width 71 height 24
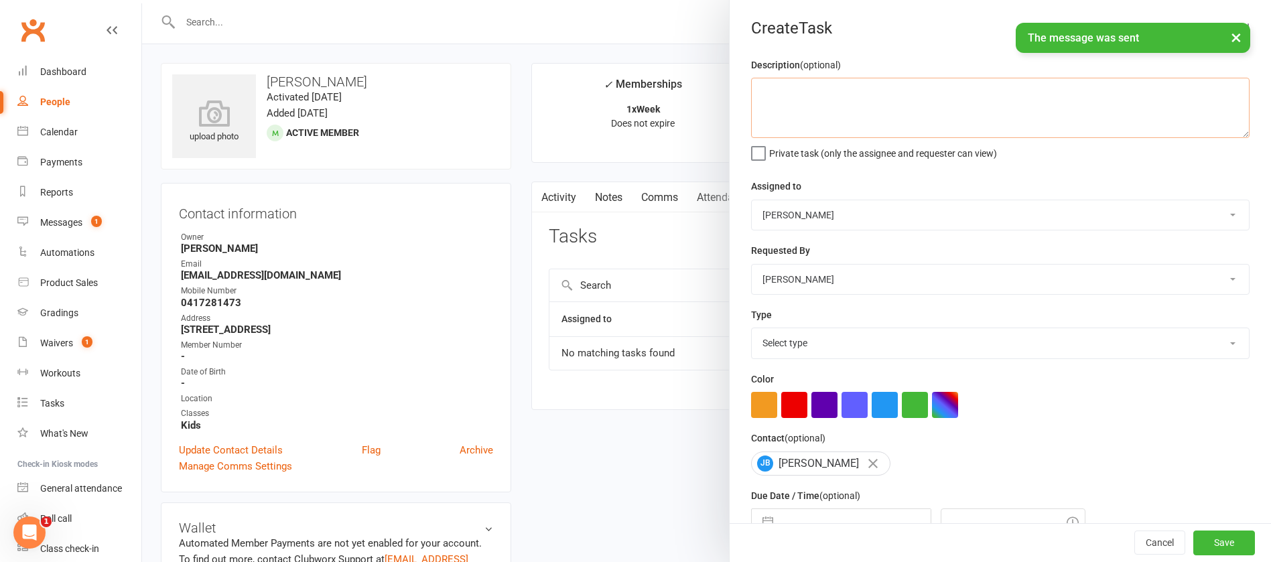
click at [784, 109] on textarea at bounding box center [1000, 108] width 498 height 60
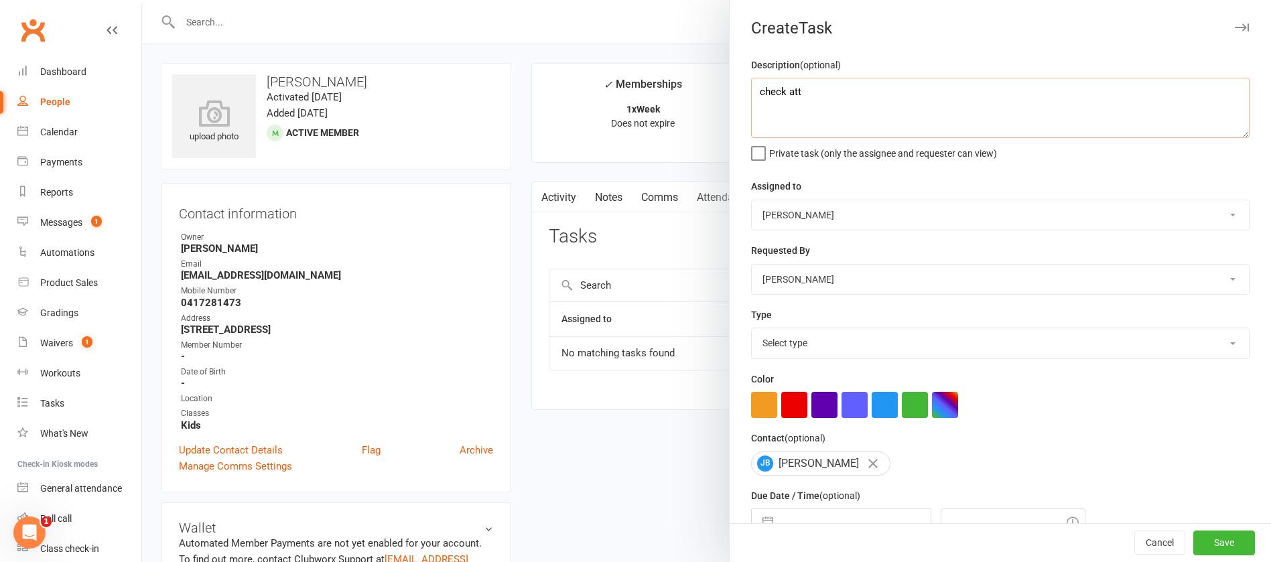
type textarea "check att"
click at [823, 346] on select "Select type Action E-mail Meeting Phone call Text Add new task type" at bounding box center [1000, 342] width 497 height 29
select select "12049"
click at [752, 331] on select "Select type Action E-mail Meeting Phone call Text Add new task type" at bounding box center [1000, 342] width 497 height 29
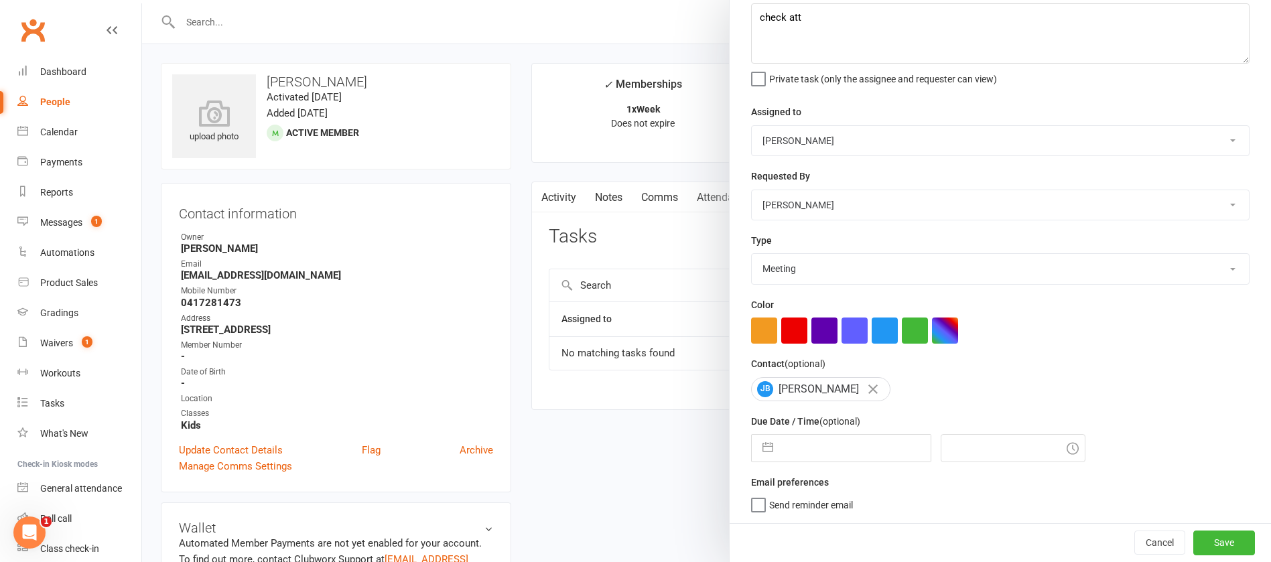
drag, startPoint x: 812, startPoint y: 450, endPoint x: 814, endPoint y: 440, distance: 10.2
click at [812, 448] on input "text" at bounding box center [855, 448] width 151 height 27
select select "6"
select select "2025"
select select "7"
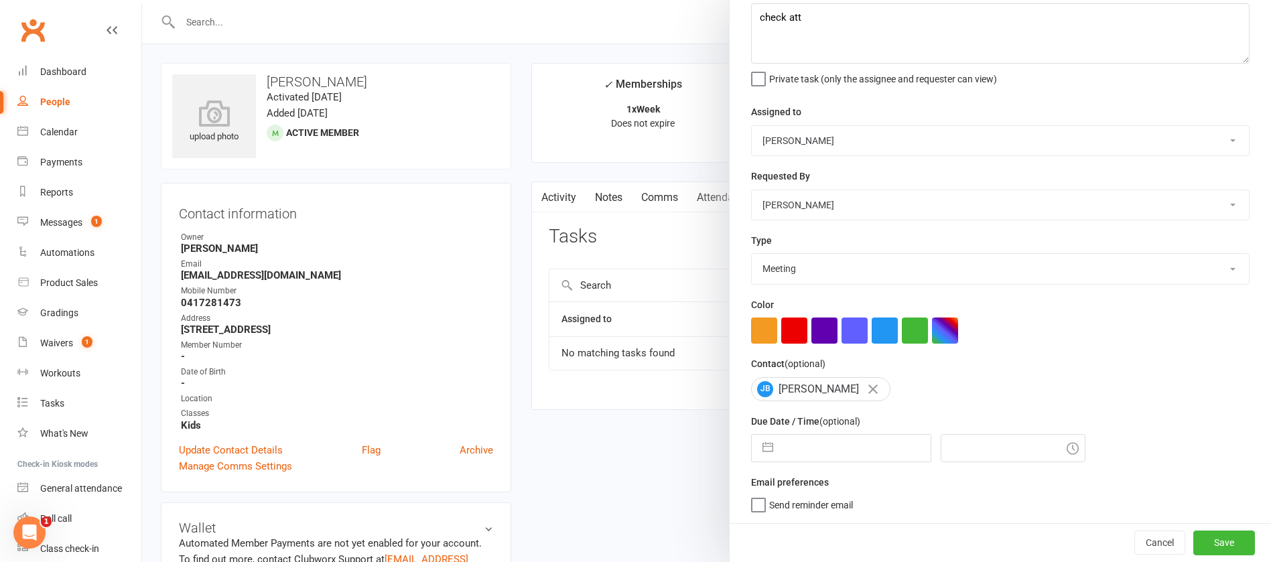
select select "2025"
select select "8"
select select "2025"
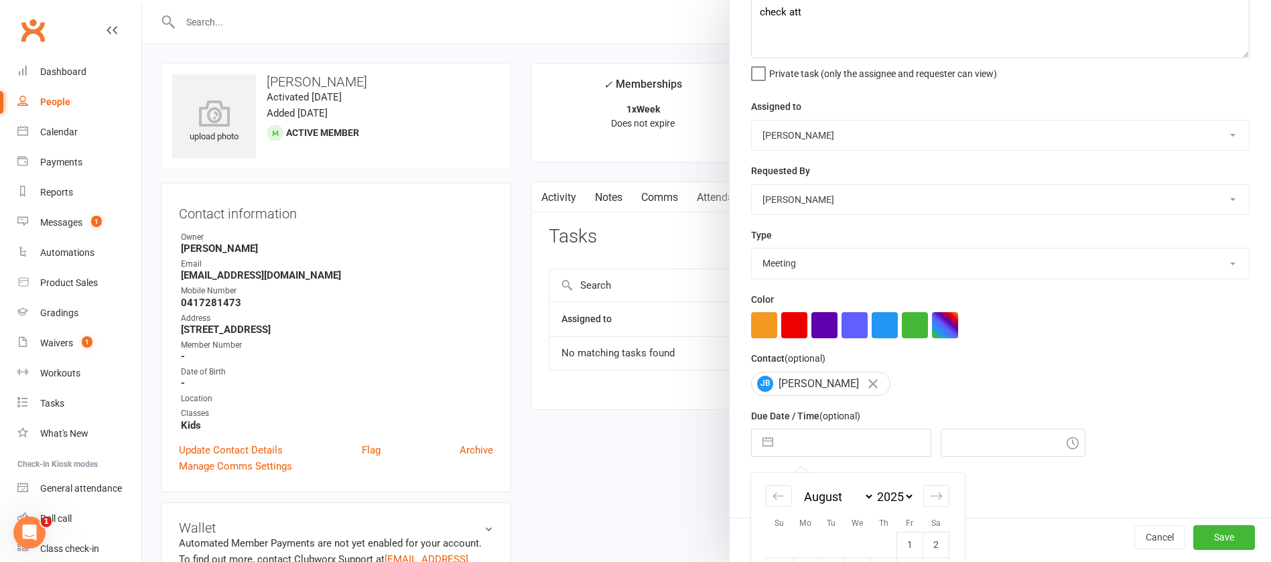
scroll to position [223, 0]
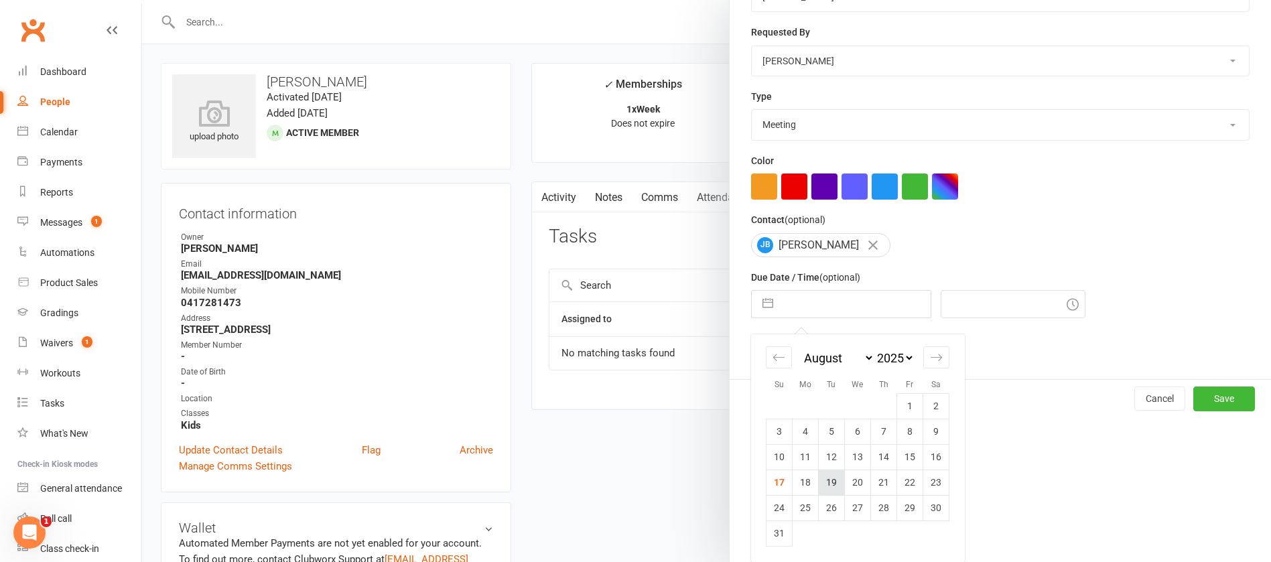
click at [825, 479] on td "19" at bounding box center [832, 482] width 26 height 25
type input "[DATE]"
type input "2:45pm"
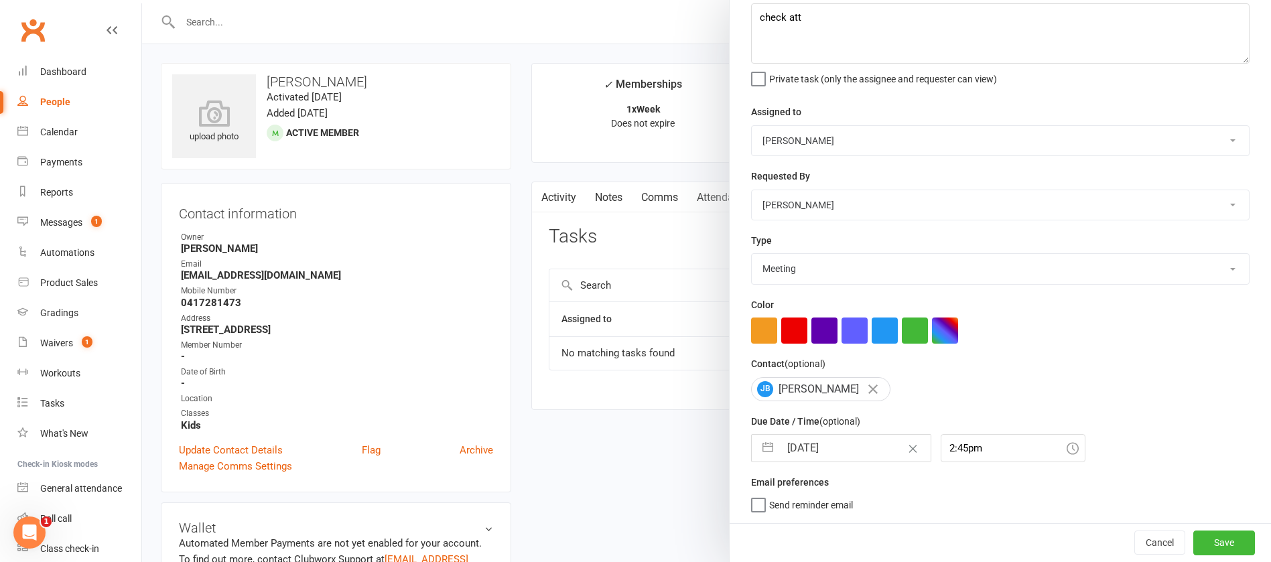
scroll to position [80, 0]
click at [1198, 539] on button "Save" at bounding box center [1224, 543] width 62 height 24
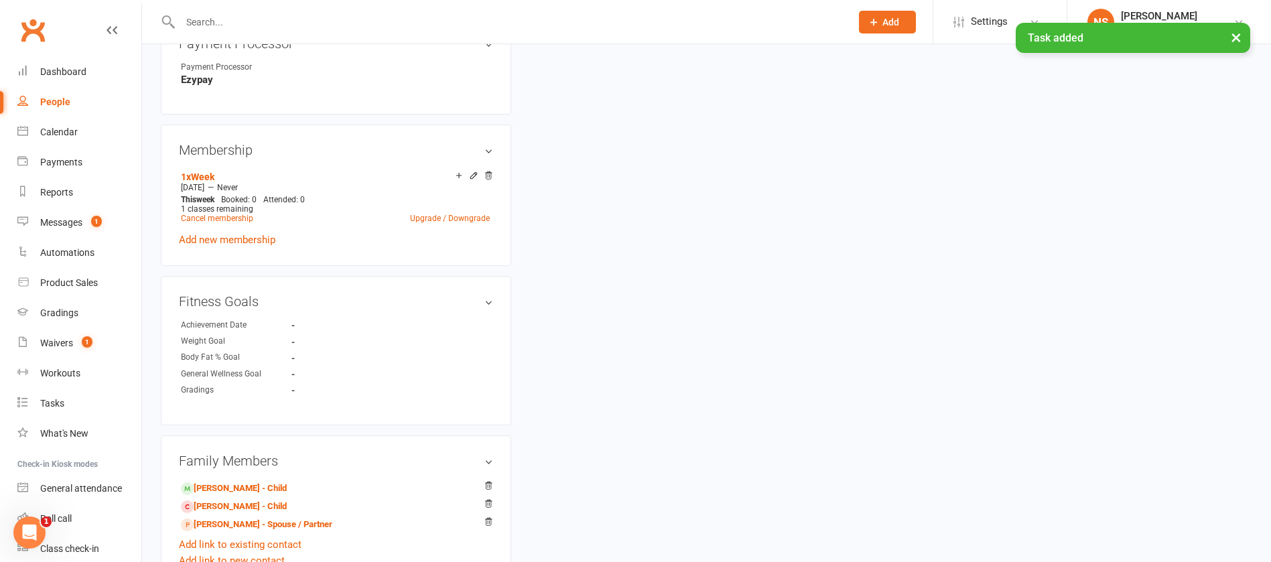
scroll to position [603, 0]
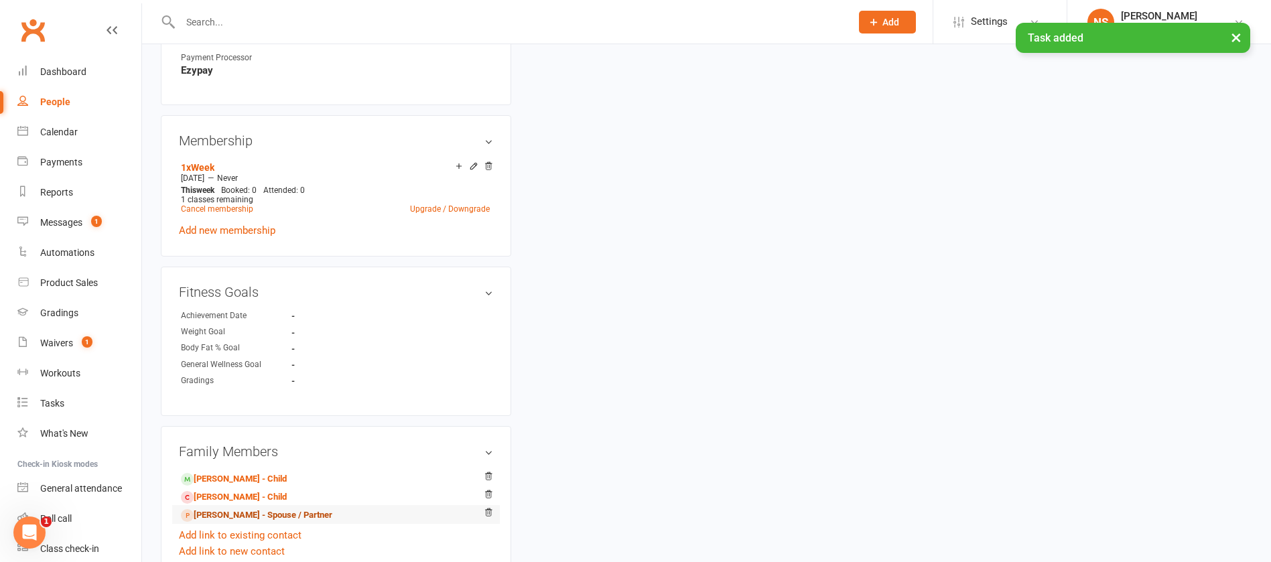
click at [234, 511] on link "[PERSON_NAME] - Spouse / Partner" at bounding box center [256, 516] width 151 height 14
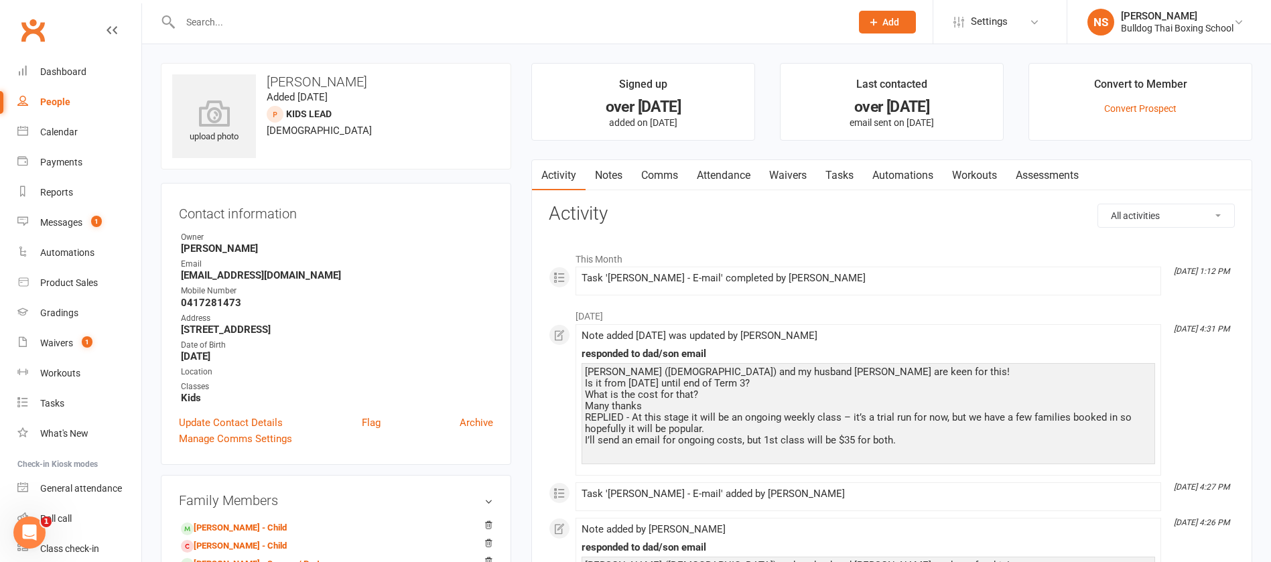
click at [845, 172] on link "Tasks" at bounding box center [839, 175] width 47 height 31
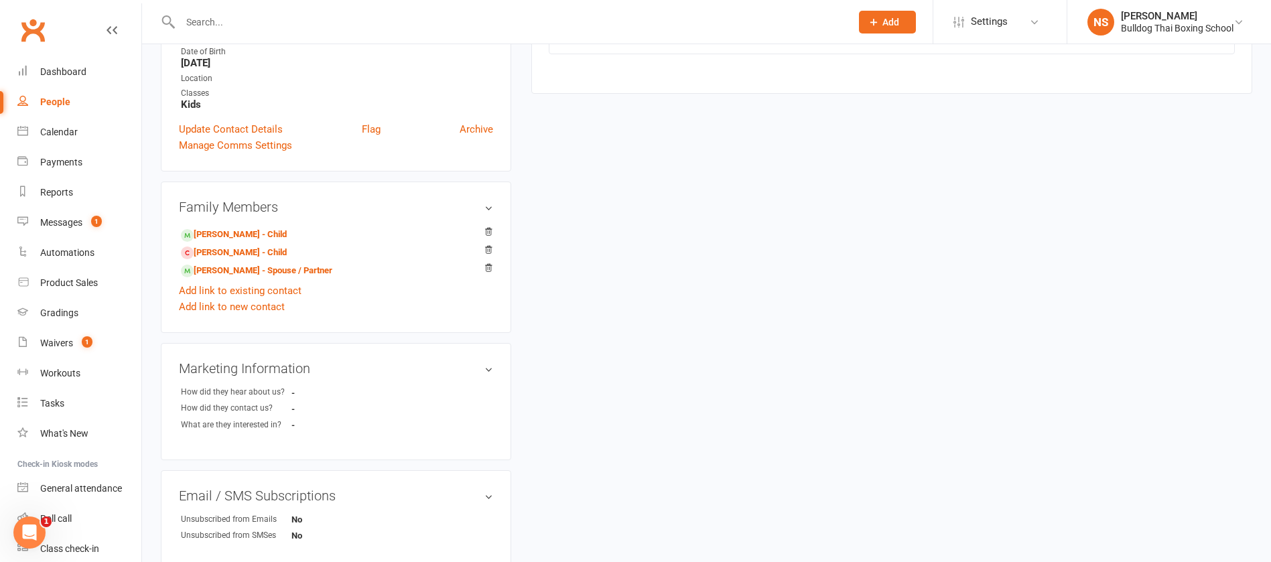
scroll to position [301, 0]
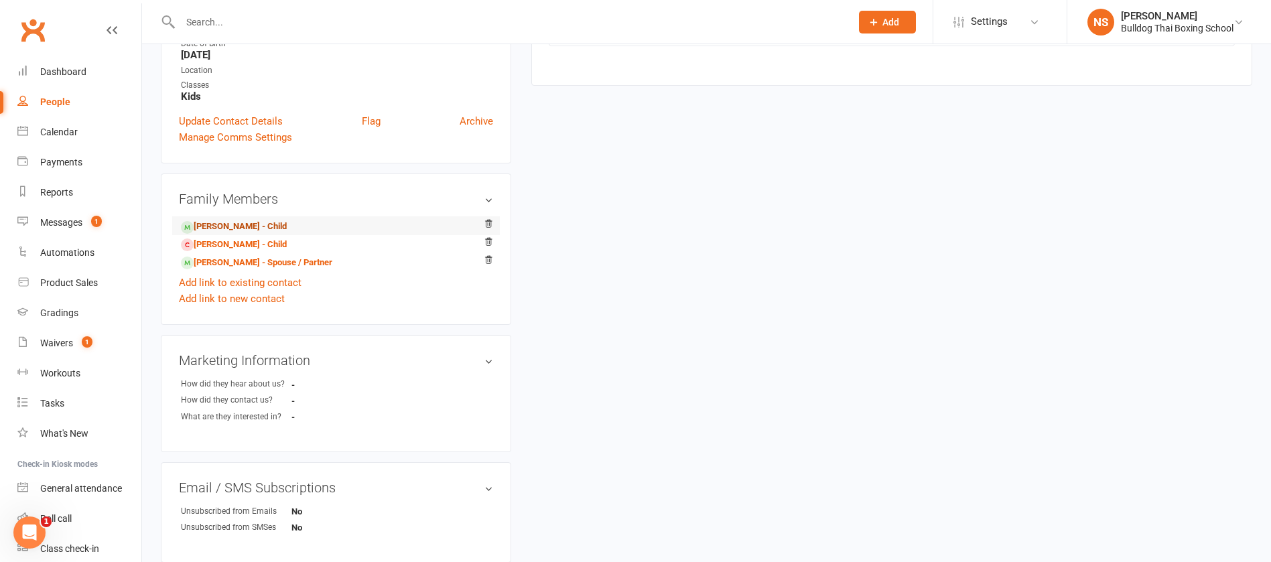
click at [224, 225] on link "[PERSON_NAME] - Child" at bounding box center [234, 227] width 106 height 14
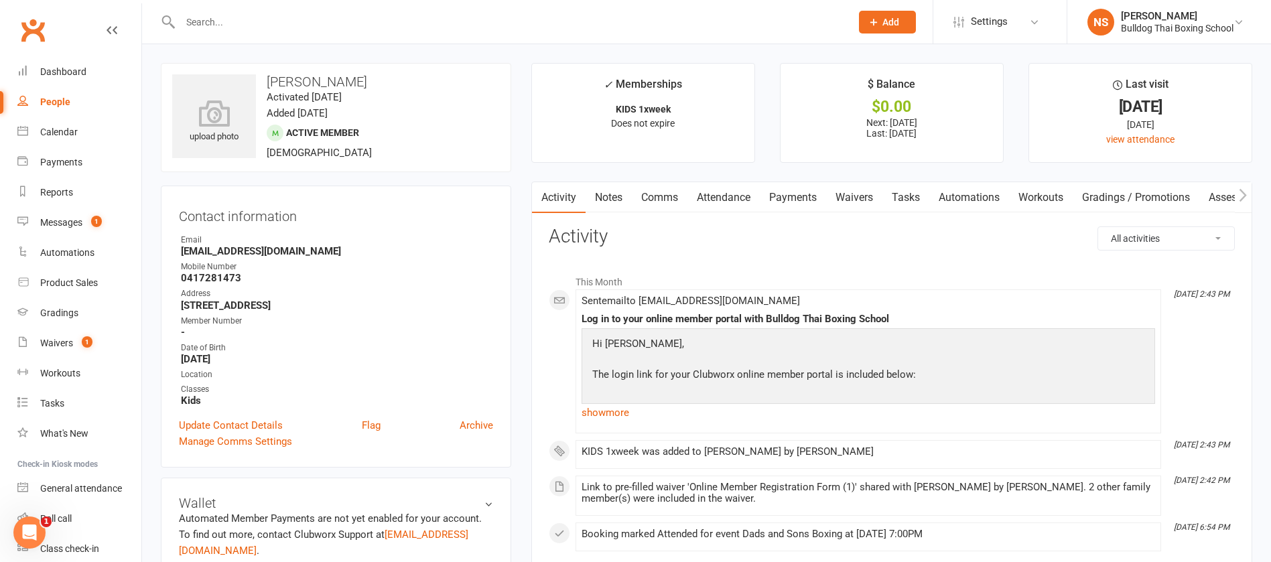
click at [913, 192] on link "Tasks" at bounding box center [905, 197] width 47 height 31
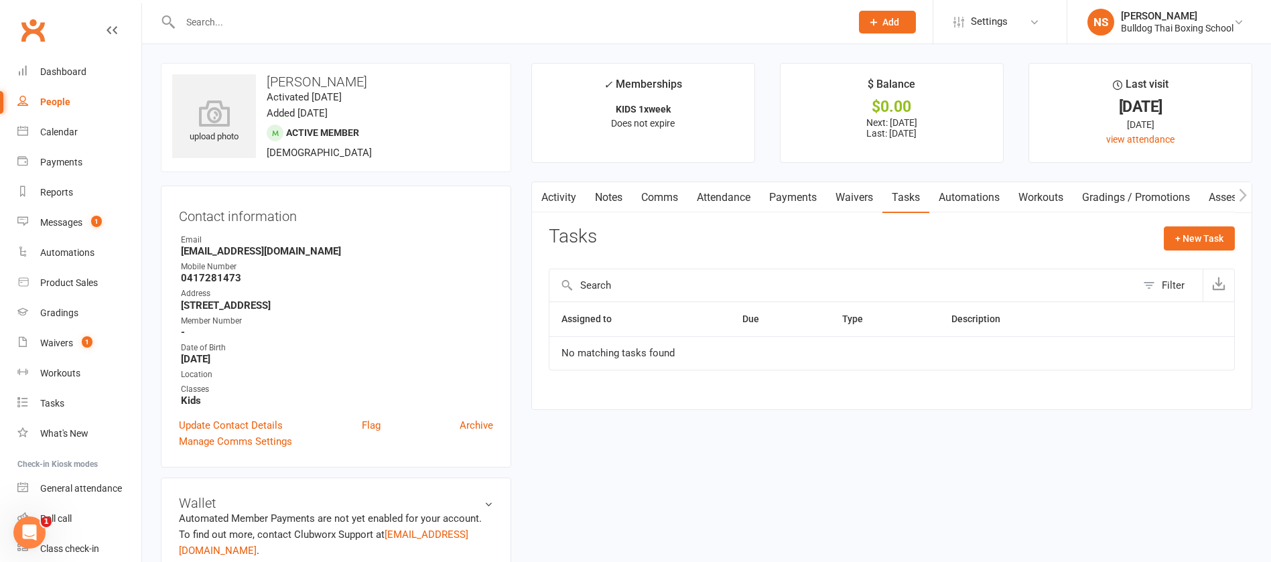
click at [188, 15] on input "text" at bounding box center [508, 22] width 665 height 19
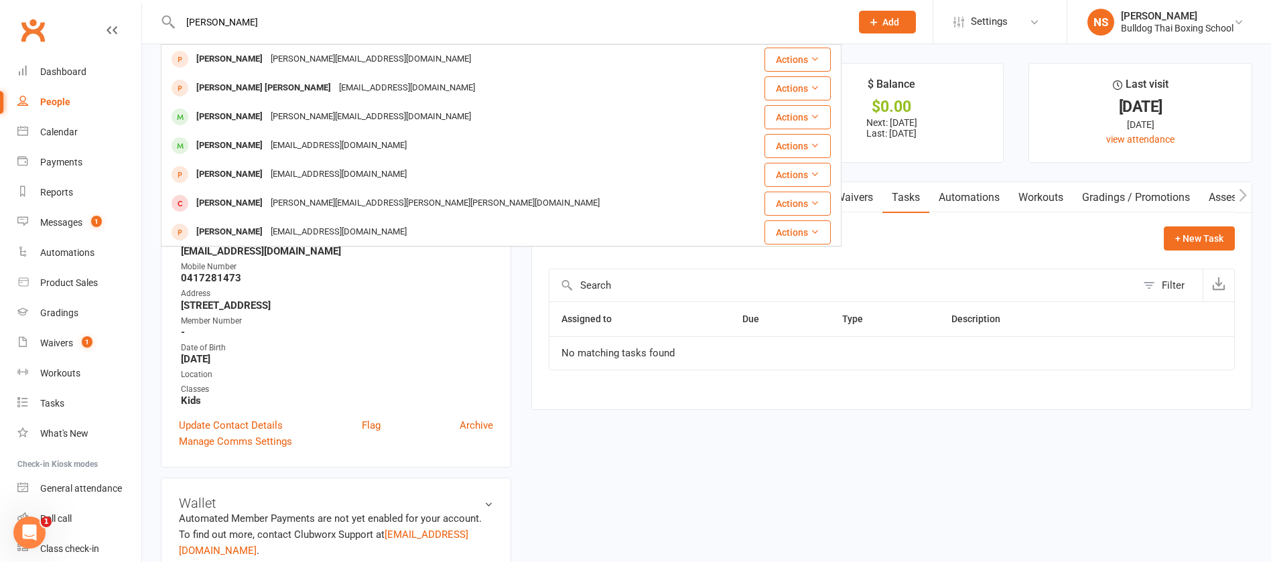
drag, startPoint x: 188, startPoint y: 13, endPoint x: 495, endPoint y: 25, distance: 307.1
click at [495, 26] on input "[PERSON_NAME]" at bounding box center [508, 22] width 665 height 19
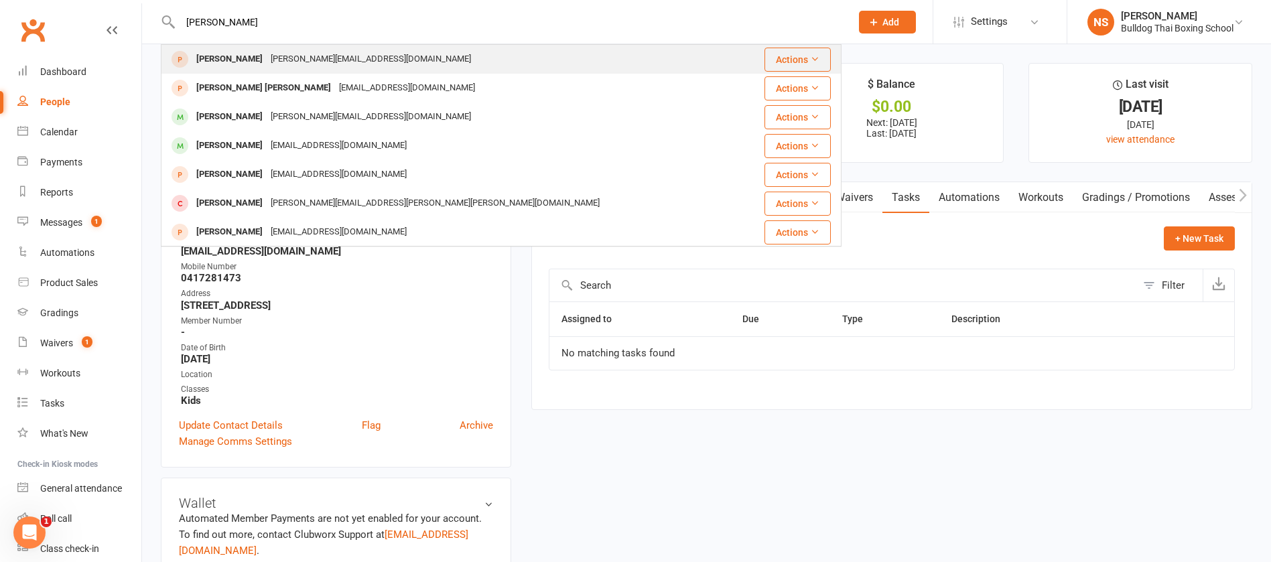
type input "[PERSON_NAME]"
click at [256, 56] on div "[PERSON_NAME]" at bounding box center [229, 59] width 74 height 19
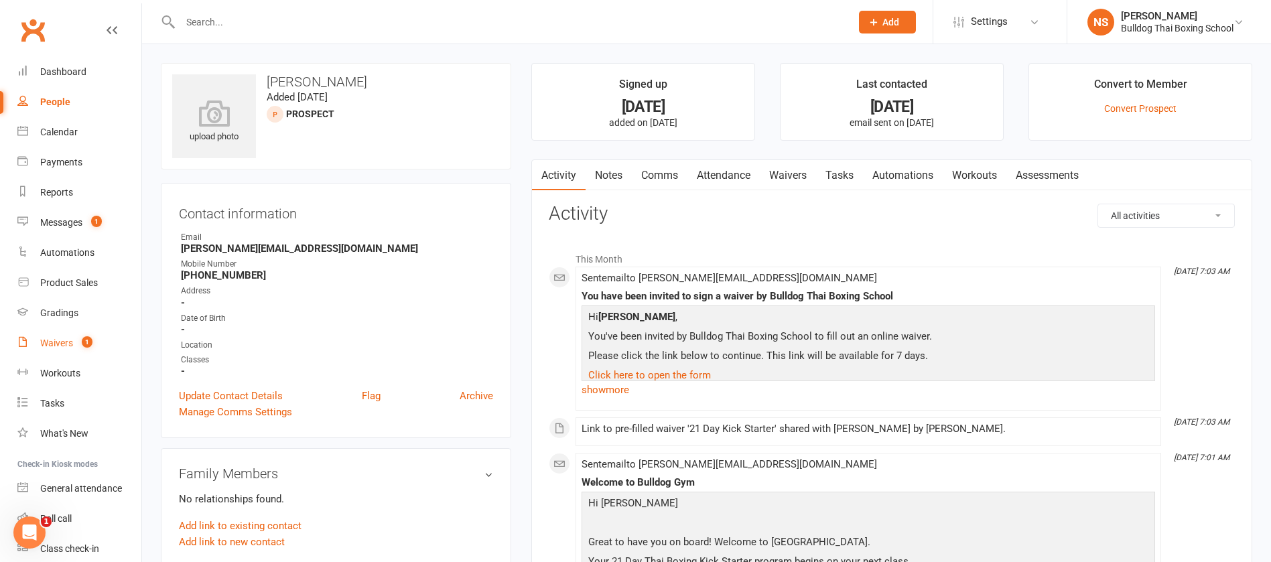
click at [60, 336] on link "Waivers 1" at bounding box center [79, 343] width 124 height 30
click at [843, 174] on link "Tasks" at bounding box center [839, 175] width 47 height 31
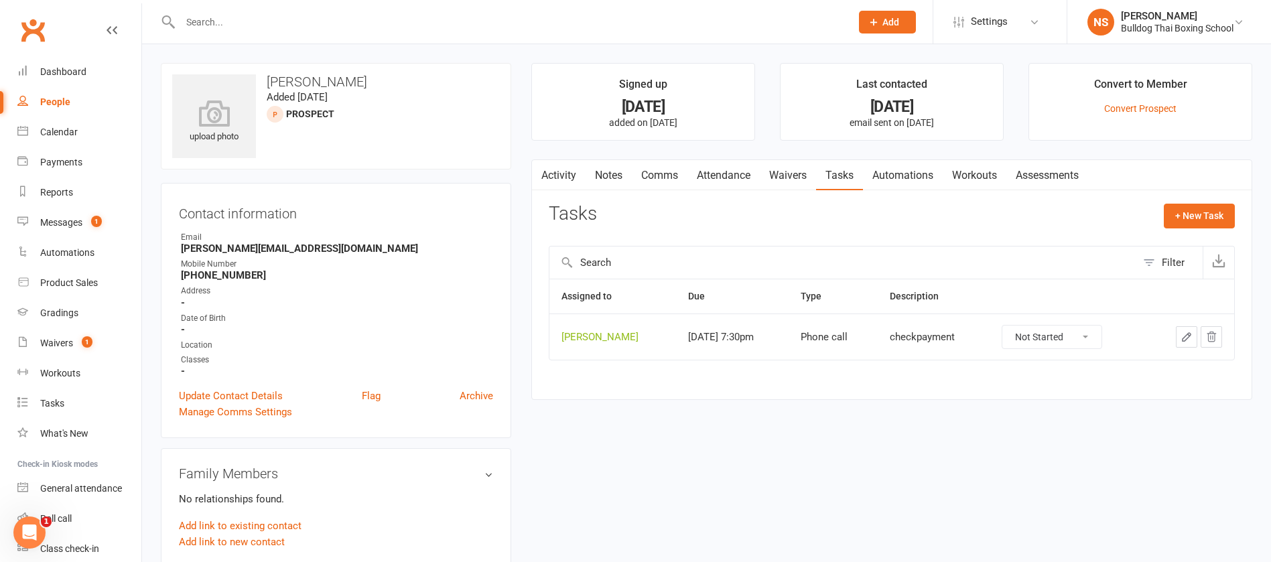
click at [1191, 328] on button "button" at bounding box center [1186, 336] width 21 height 21
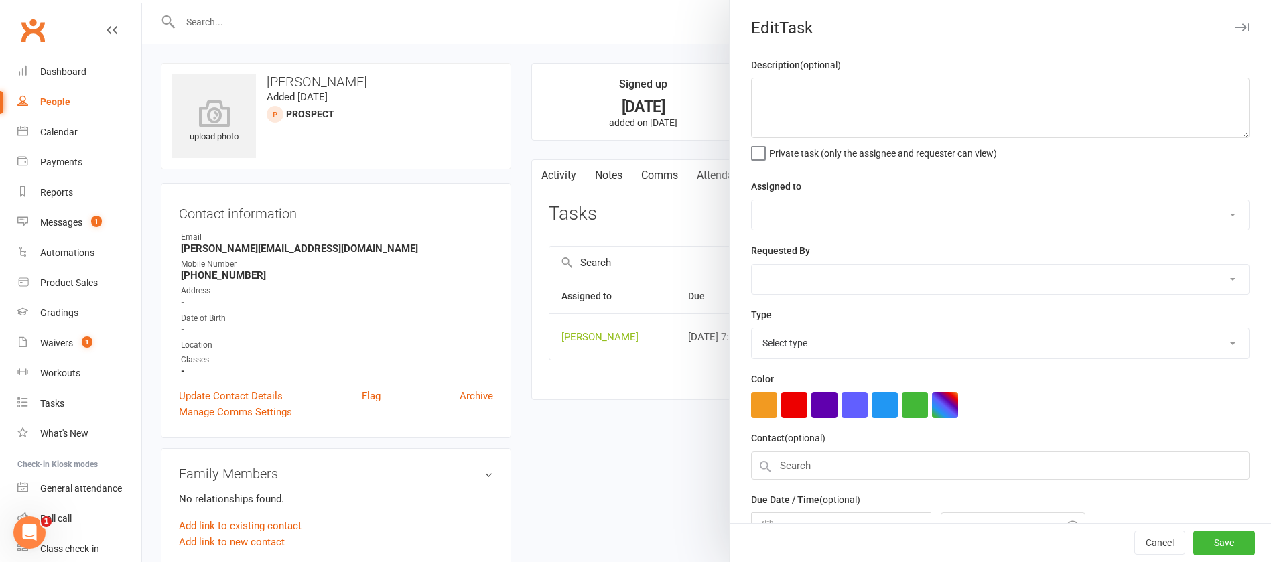
type textarea "checkpayment"
select select "12940"
select select "45795"
type input "[DATE]"
type input "7:30pm"
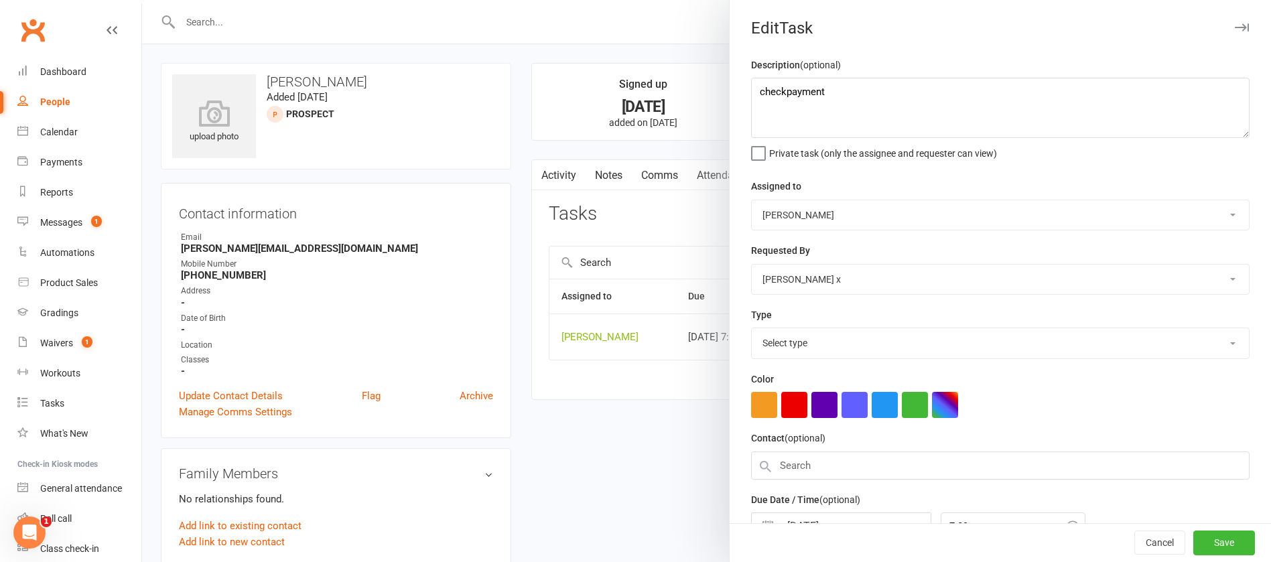
select select "12048"
drag, startPoint x: 838, startPoint y: 92, endPoint x: 727, endPoint y: 89, distance: 111.2
click at [730, 89] on div "Description (optional) checkpayment Private task (only the assignee and request…" at bounding box center [1000, 327] width 541 height 541
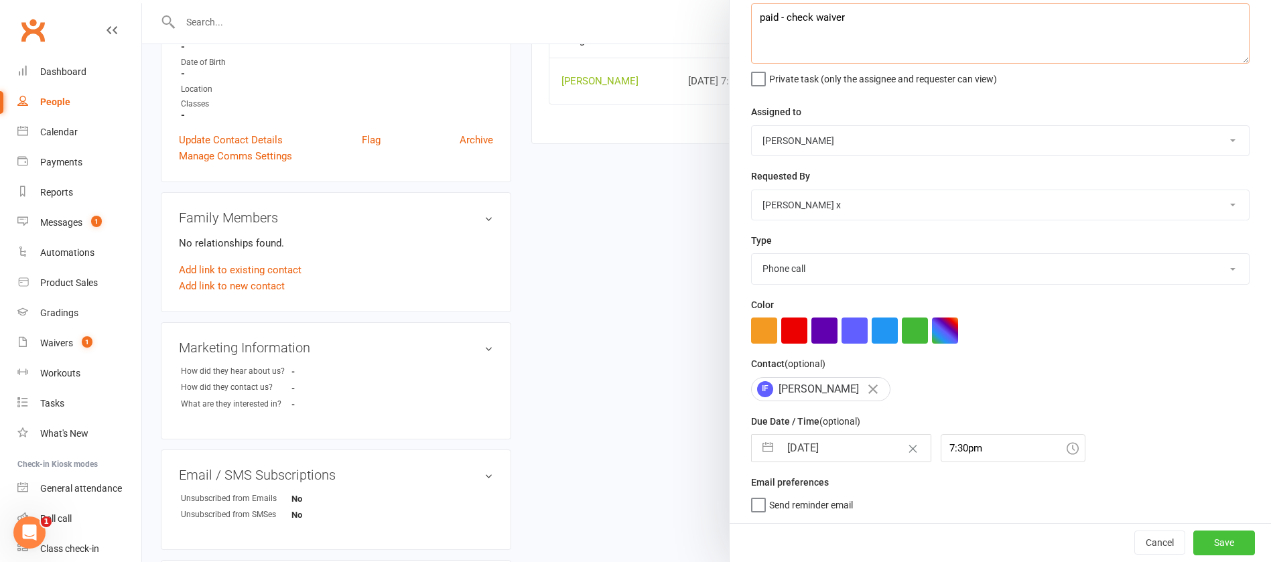
scroll to position [301, 0]
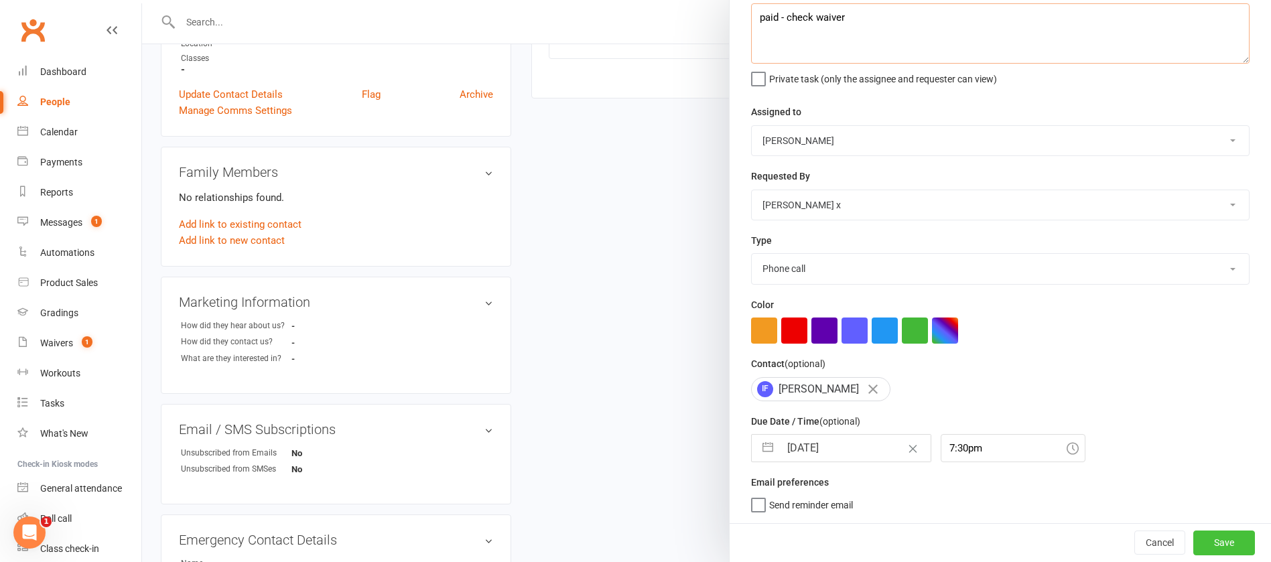
type textarea "paid - check waiver"
click at [1193, 540] on button "Save" at bounding box center [1224, 543] width 62 height 24
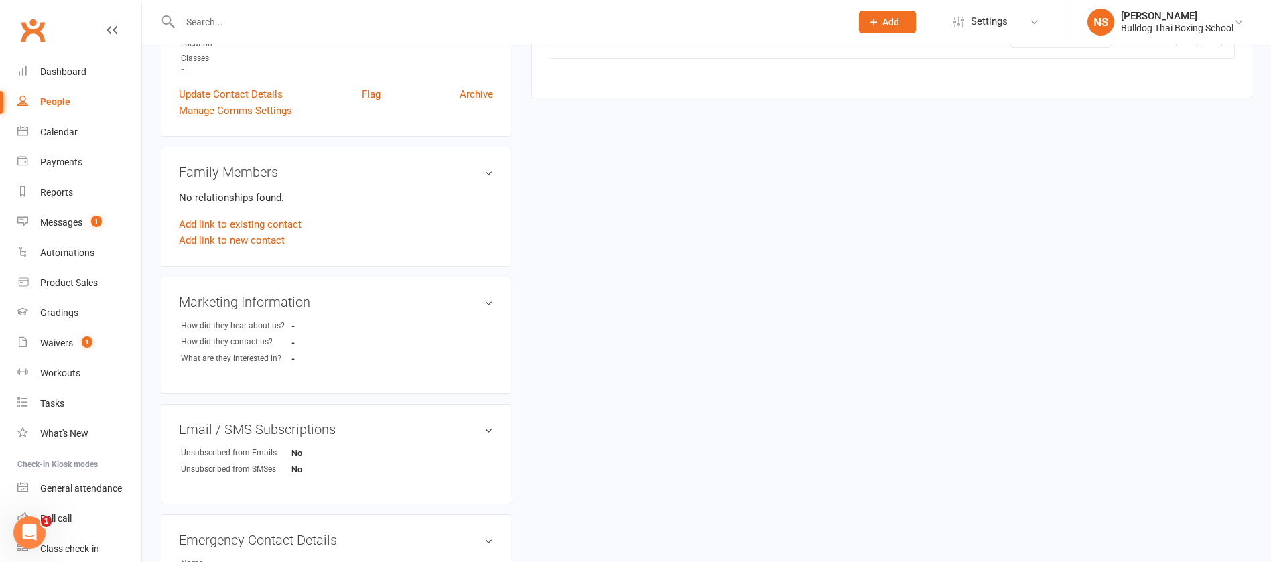
scroll to position [0, 0]
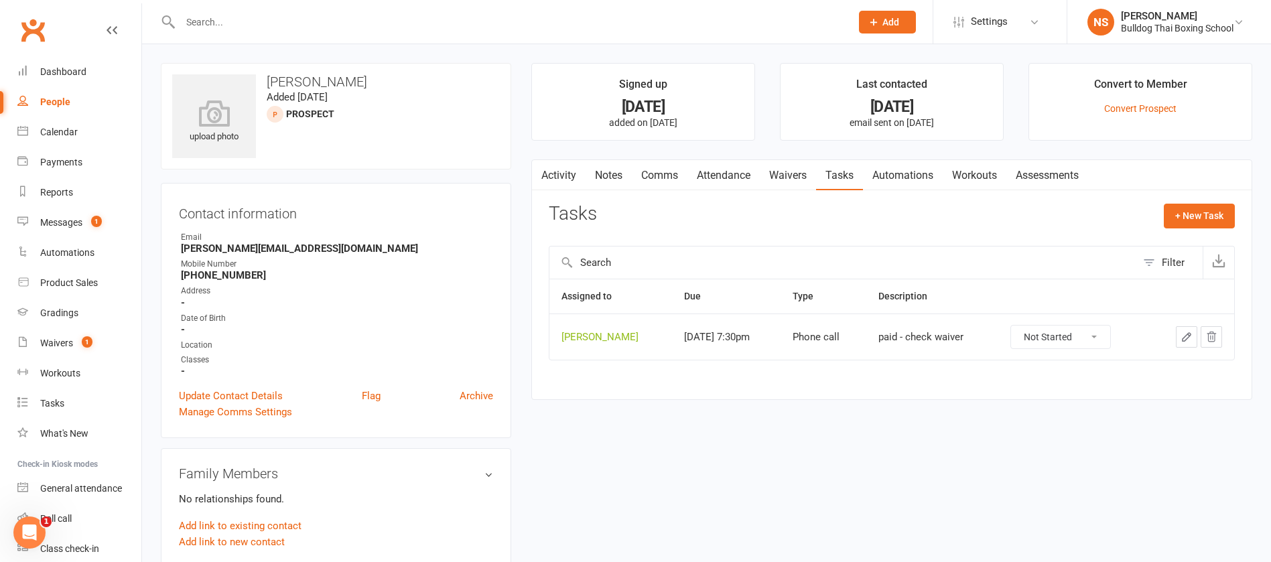
click at [669, 178] on link "Comms" at bounding box center [660, 175] width 56 height 31
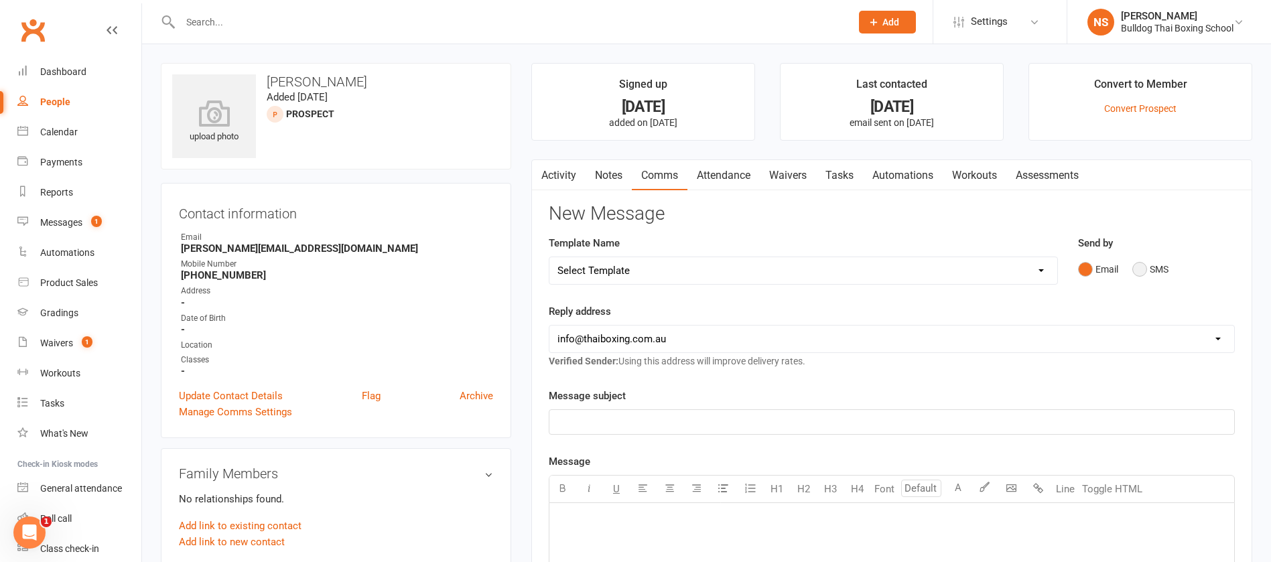
click at [1147, 267] on button "SMS" at bounding box center [1150, 269] width 36 height 25
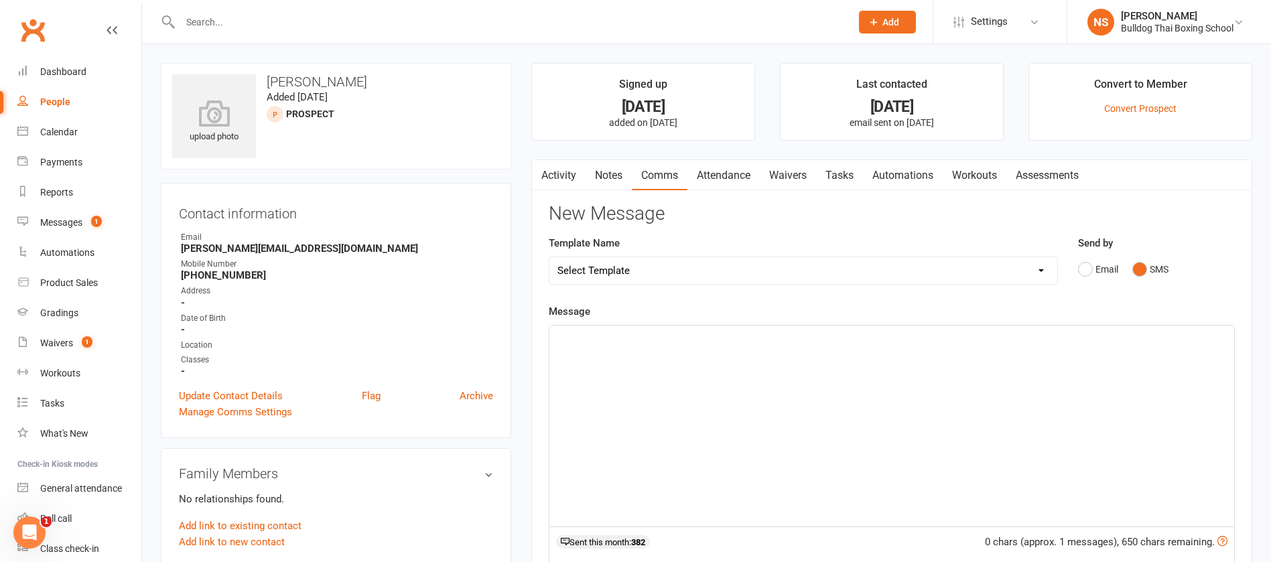
drag, startPoint x: 606, startPoint y: 335, endPoint x: 598, endPoint y: 337, distance: 7.6
click at [604, 334] on p "﻿" at bounding box center [891, 338] width 669 height 16
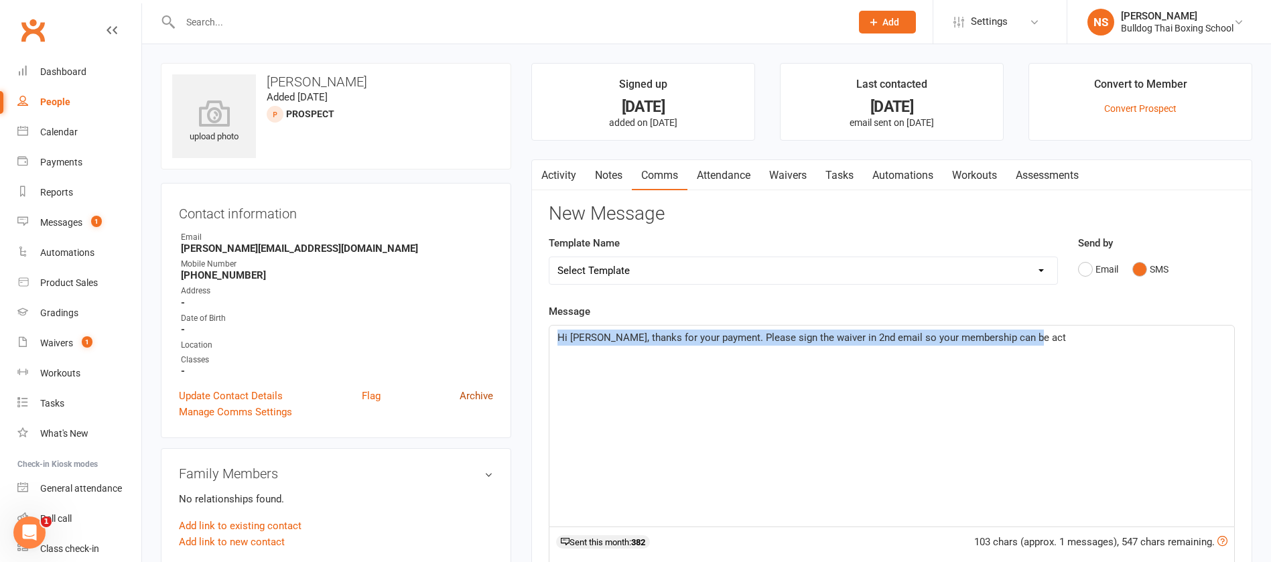
drag, startPoint x: 1028, startPoint y: 352, endPoint x: 480, endPoint y: 401, distance: 550.2
click at [480, 401] on div "upload photo [PERSON_NAME] Added [DATE] prospect Contact information Owner Emai…" at bounding box center [706, 565] width 1111 height 1005
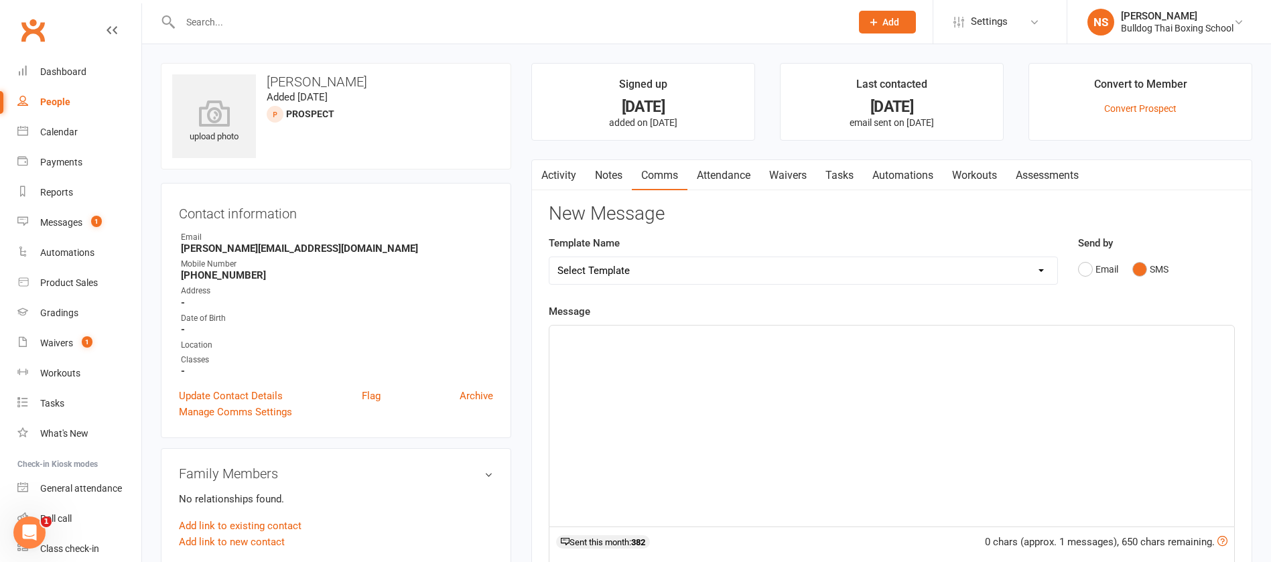
click at [669, 272] on select "Select Template [Email] Price Increase 28 Day Kick starter [SMS] 10 Pass Check …" at bounding box center [803, 270] width 508 height 27
click at [539, 299] on div "Template Name Select Template [Email] Price Increase 28 Day Kick starter [SMS] …" at bounding box center [803, 269] width 529 height 68
click at [790, 174] on link "Waivers" at bounding box center [788, 175] width 56 height 31
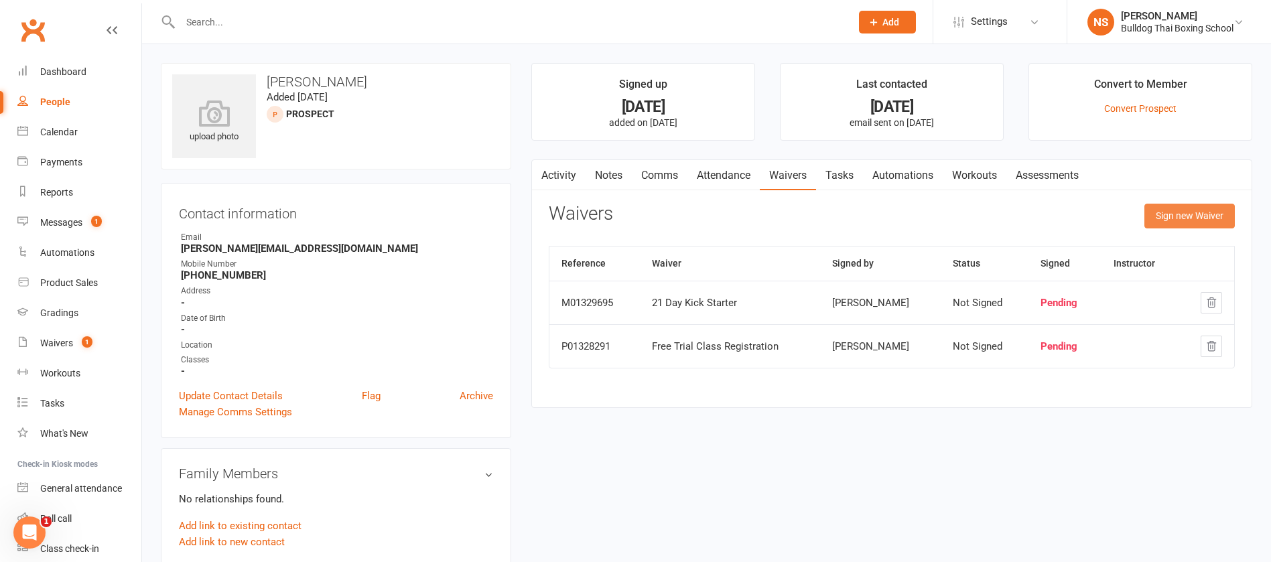
click at [1167, 208] on button "Sign new Waiver" at bounding box center [1189, 216] width 90 height 24
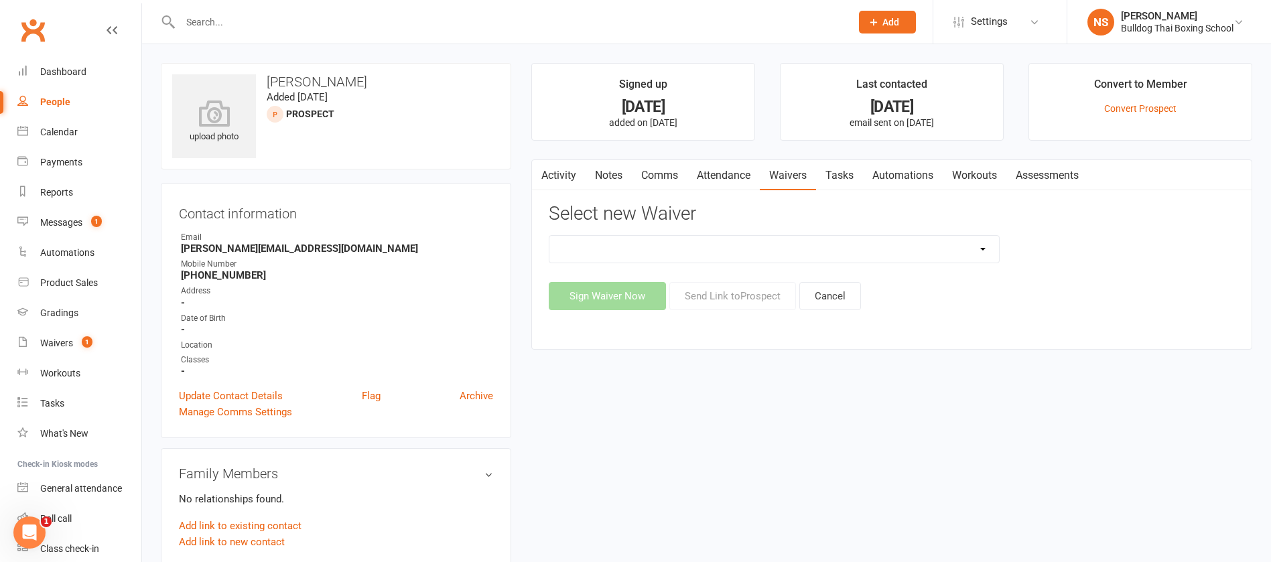
click at [772, 252] on select "12 Month Contract 14 Day Kick Off 21 Day Kick Starter 28 Day 99 and RO 35 28 Da…" at bounding box center [774, 249] width 450 height 27
select select "14712"
click at [549, 236] on select "12 Month Contract 14 Day Kick Off 21 Day Kick Starter 28 Day 99 and RO 35 28 Da…" at bounding box center [774, 249] width 450 height 27
click at [732, 299] on button "Send Link to [GEOGRAPHIC_DATA]" at bounding box center [732, 296] width 127 height 28
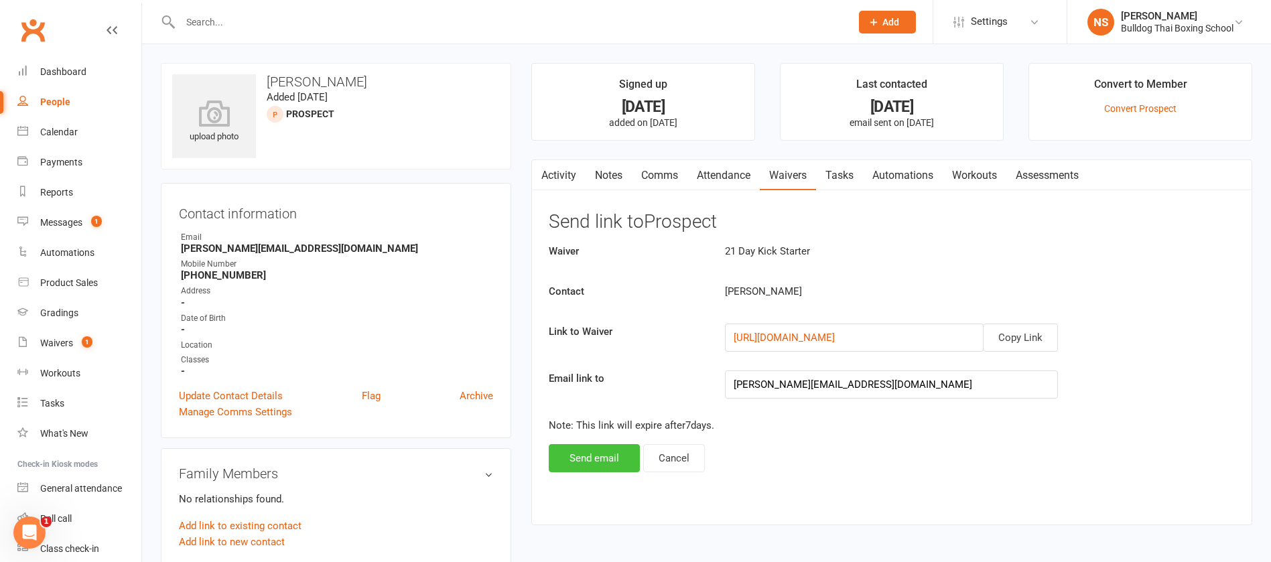
click at [605, 458] on button "Send email" at bounding box center [594, 458] width 91 height 28
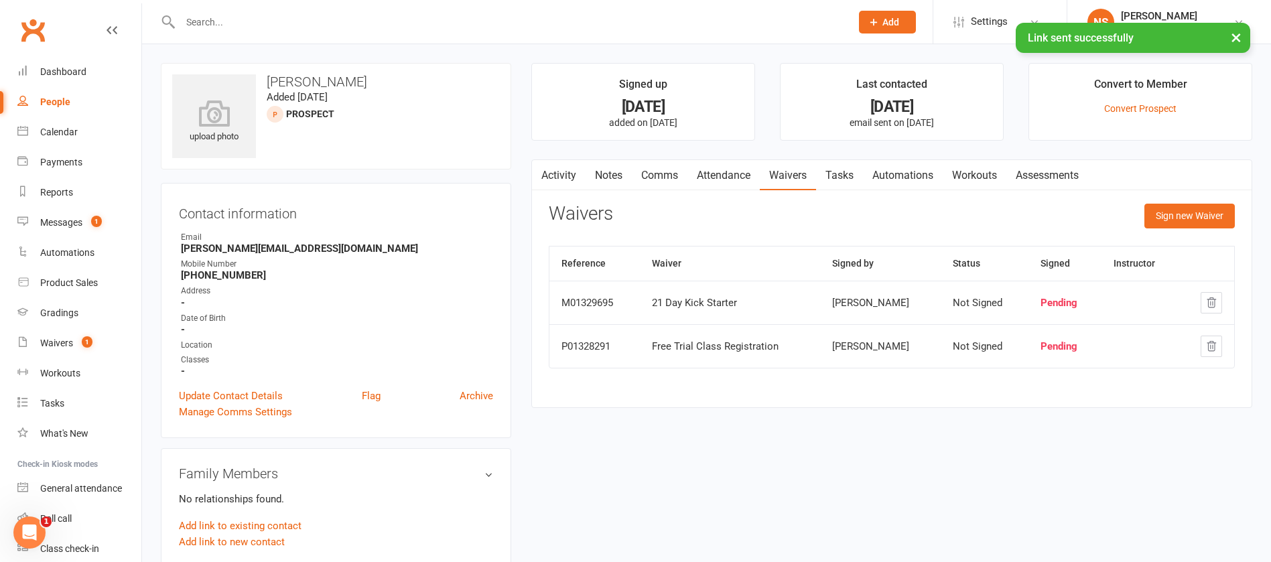
click at [659, 174] on link "Comms" at bounding box center [660, 175] width 56 height 31
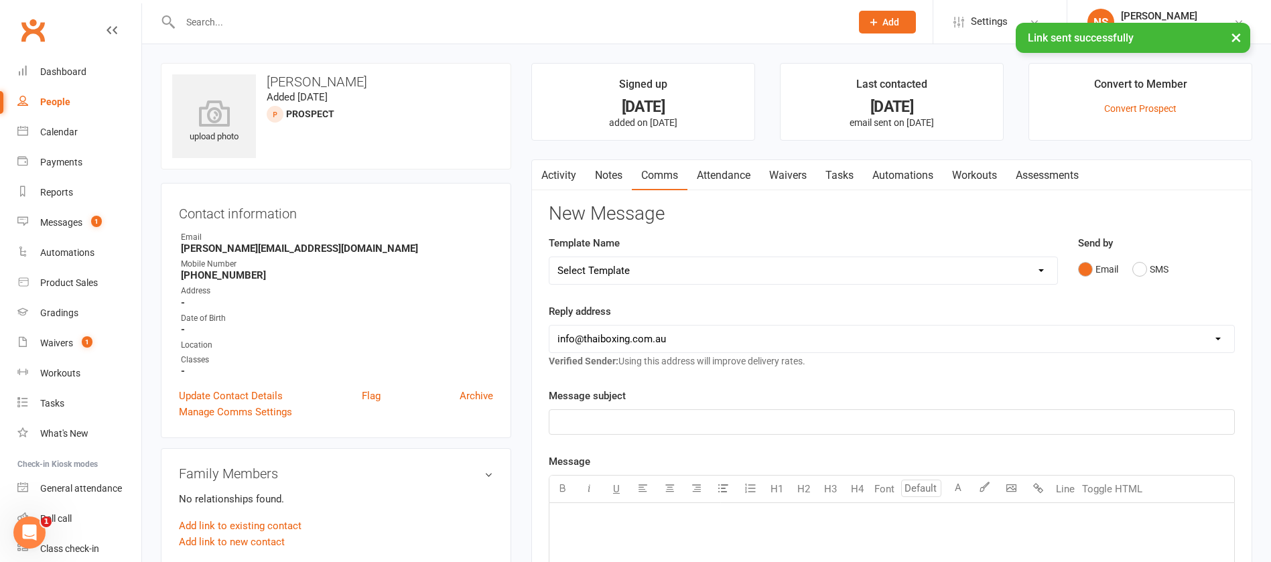
click at [712, 272] on select "Select Template [Email] Price Increase 28 Day Kick starter [SMS] 10 Pass Check …" at bounding box center [803, 270] width 508 height 27
select select "153"
click at [549, 257] on select "Select Template [Email] Price Increase 28 Day Kick starter [SMS] 10 Pass Check …" at bounding box center [803, 270] width 508 height 27
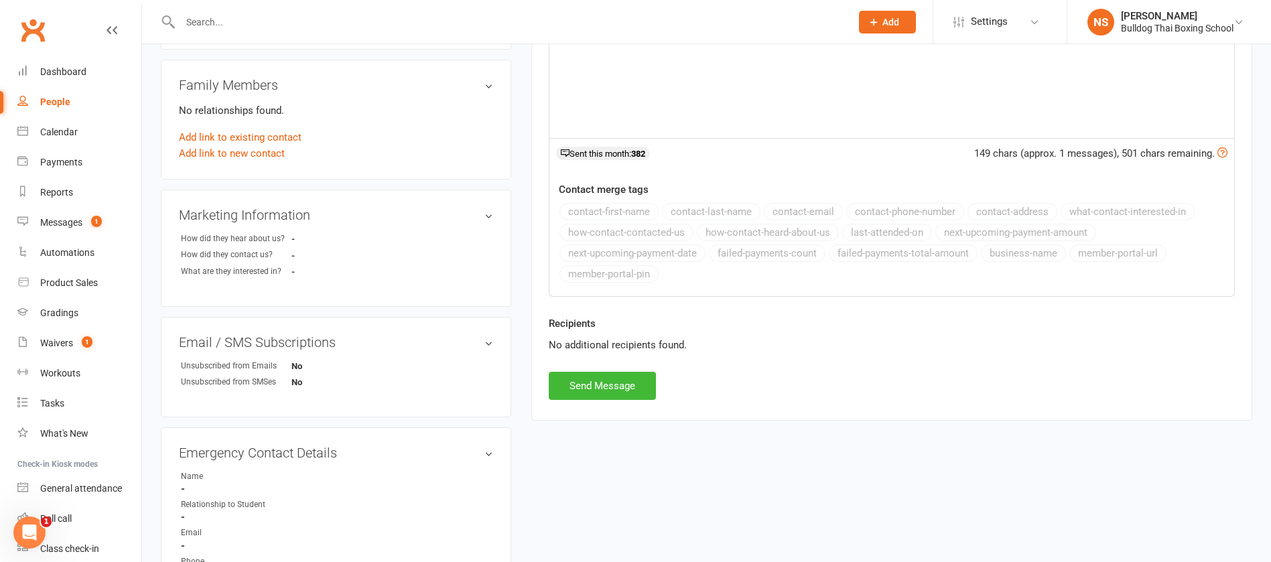
scroll to position [402, 0]
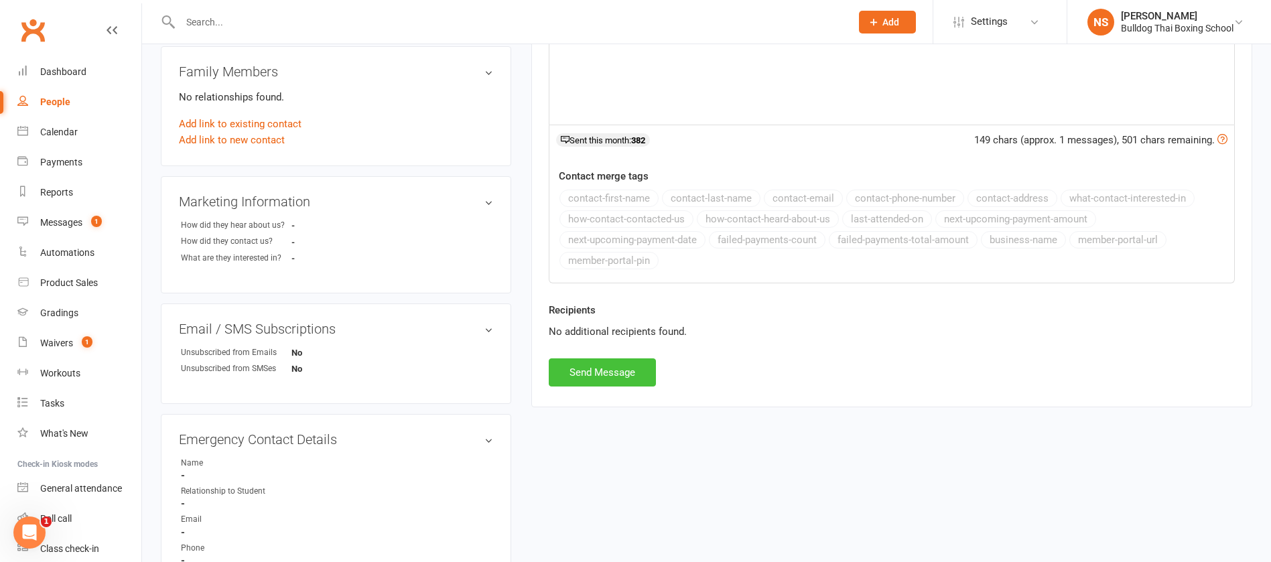
click at [604, 377] on button "Send Message" at bounding box center [602, 372] width 107 height 28
select select
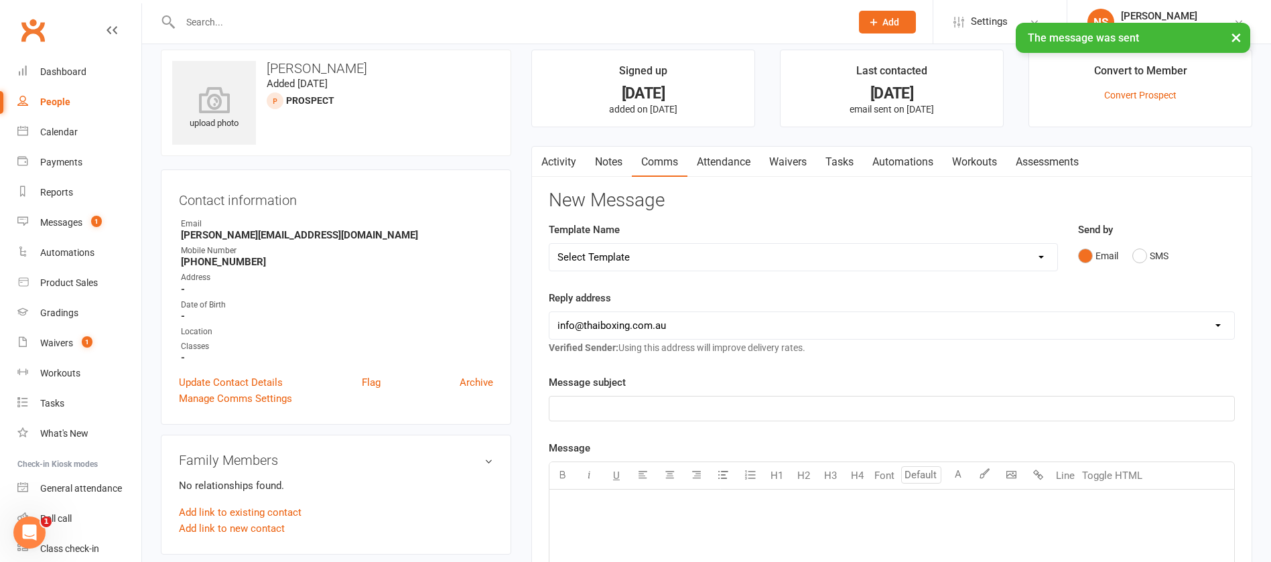
scroll to position [0, 0]
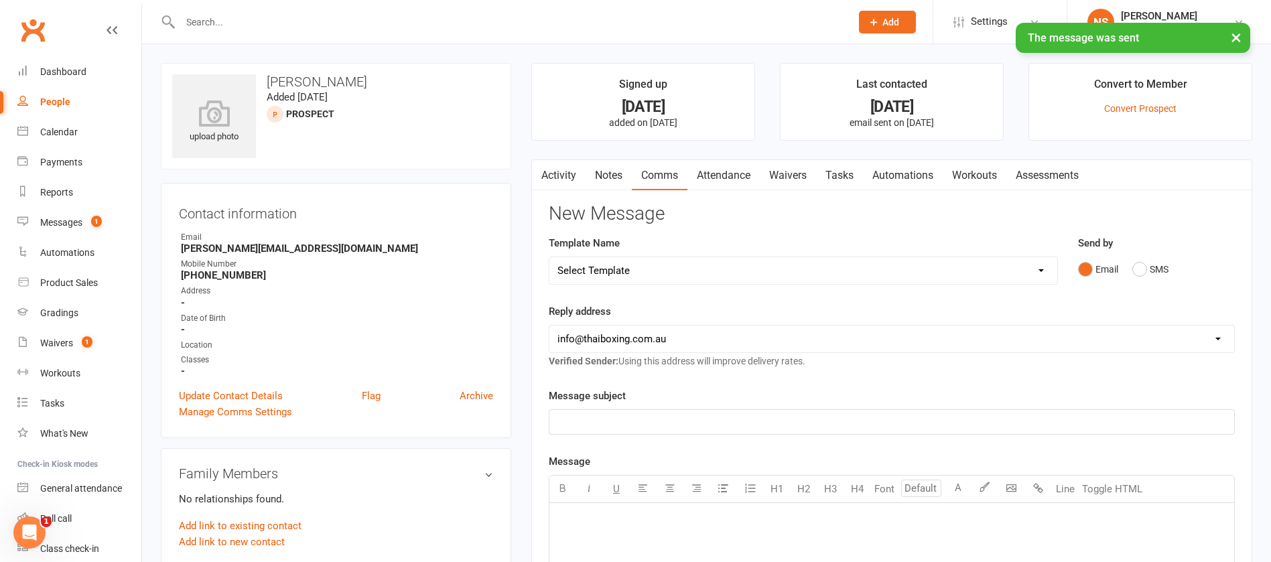
click at [843, 165] on link "Tasks" at bounding box center [839, 175] width 47 height 31
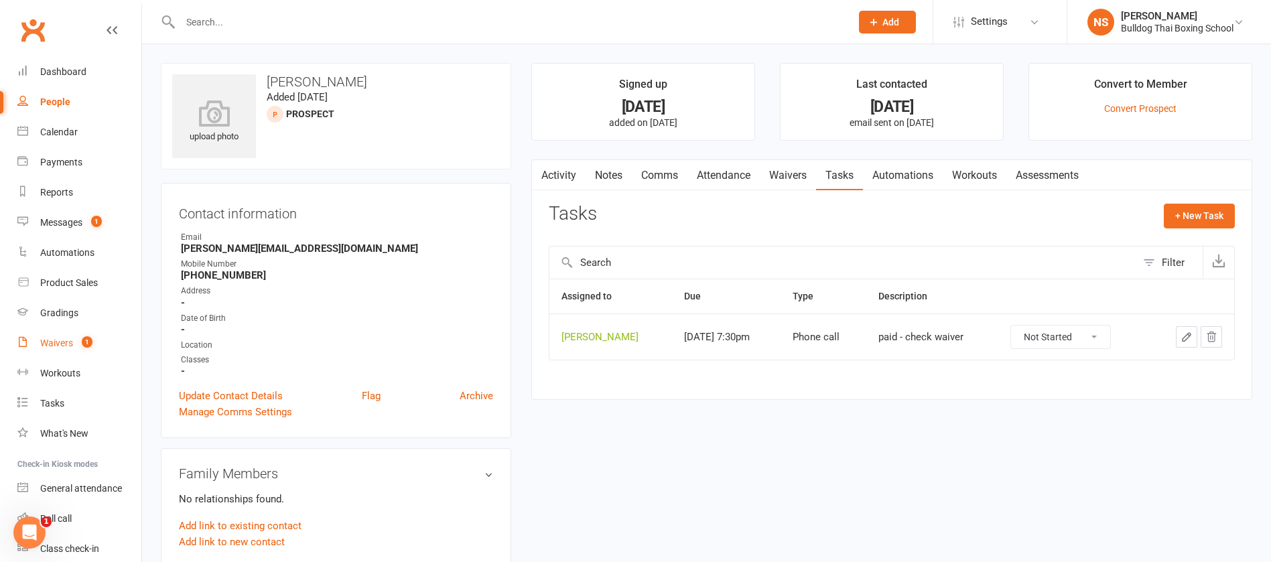
click at [66, 340] on div "Waivers" at bounding box center [56, 343] width 33 height 11
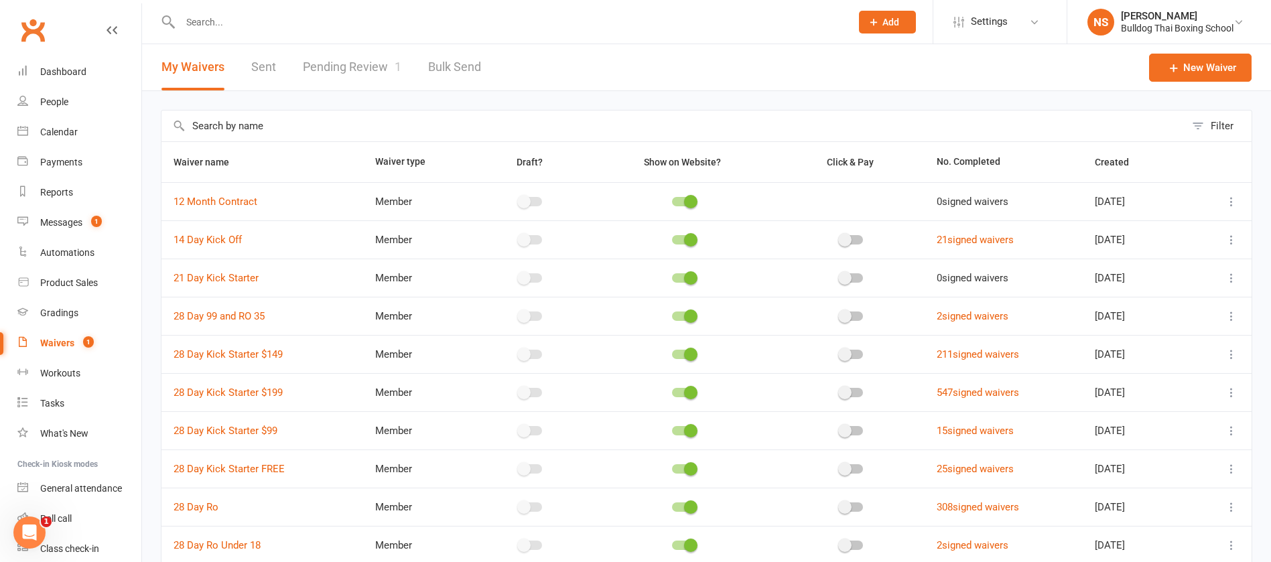
click at [214, 18] on input "text" at bounding box center [508, 22] width 665 height 19
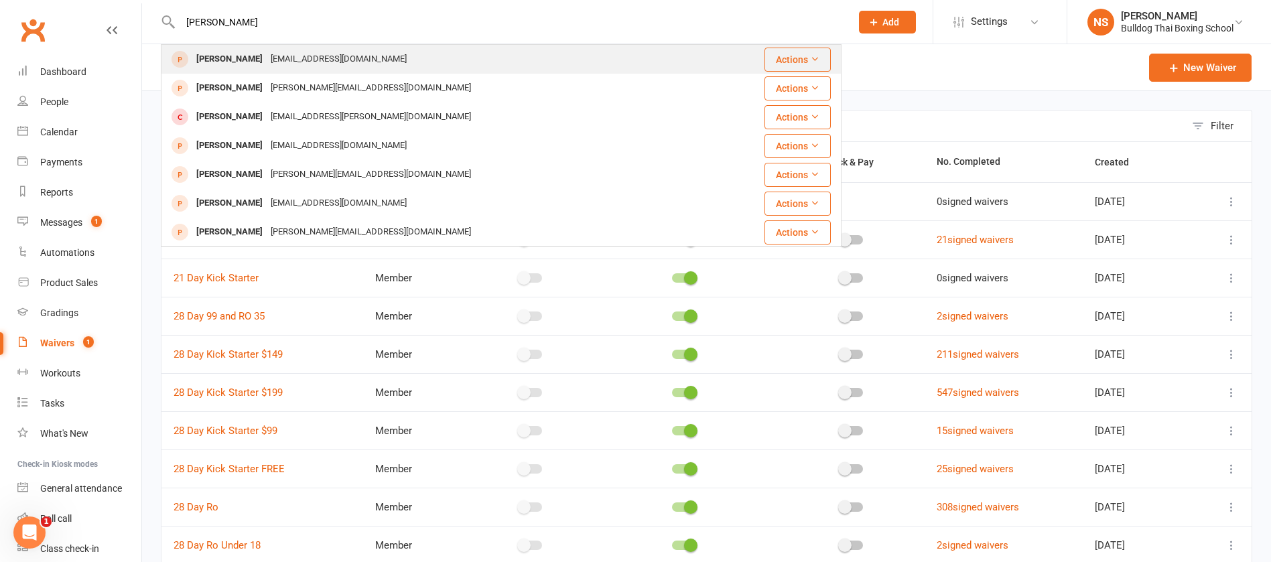
type input "[PERSON_NAME]"
click at [305, 58] on div "[EMAIL_ADDRESS][DOMAIN_NAME]" at bounding box center [339, 59] width 144 height 19
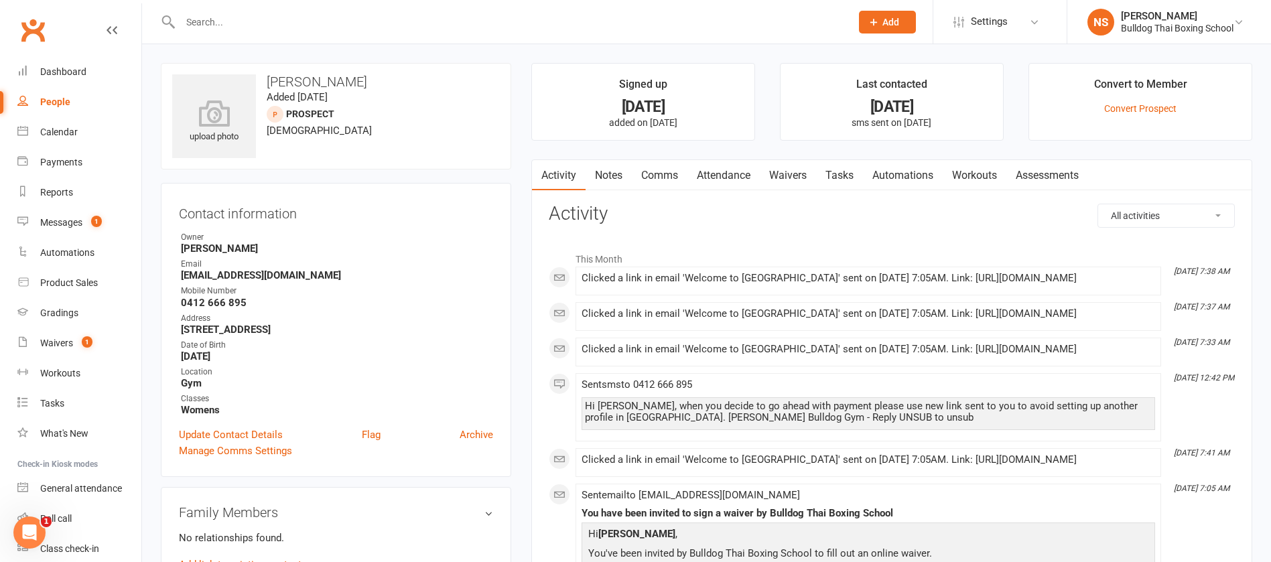
click at [837, 172] on link "Tasks" at bounding box center [839, 175] width 47 height 31
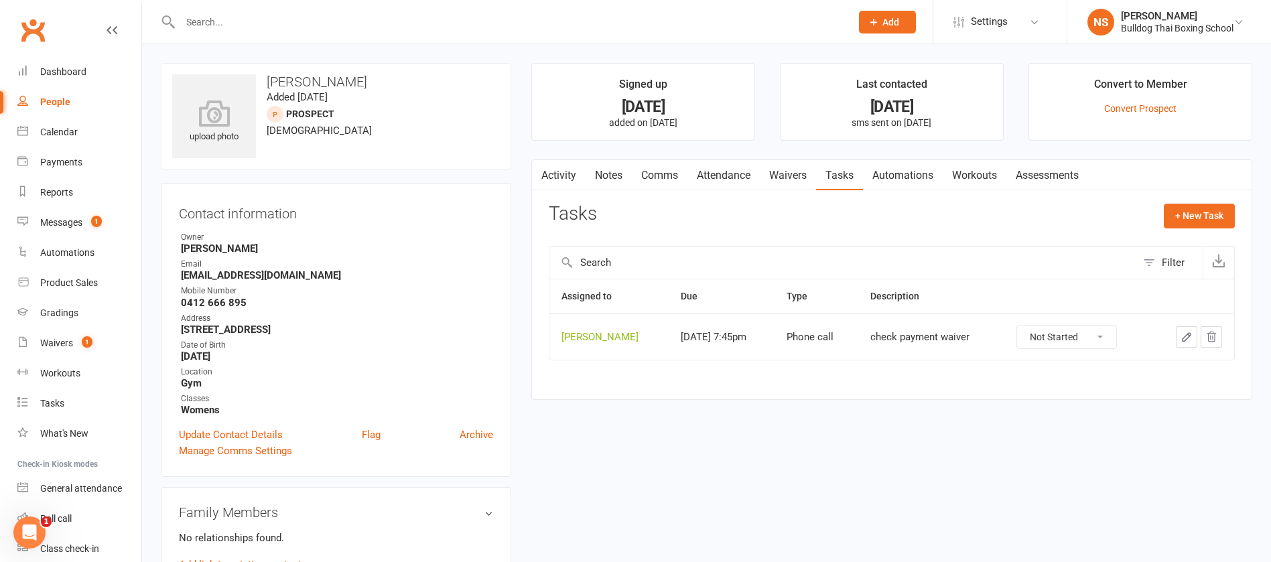
click at [1180, 330] on button "button" at bounding box center [1186, 336] width 21 height 21
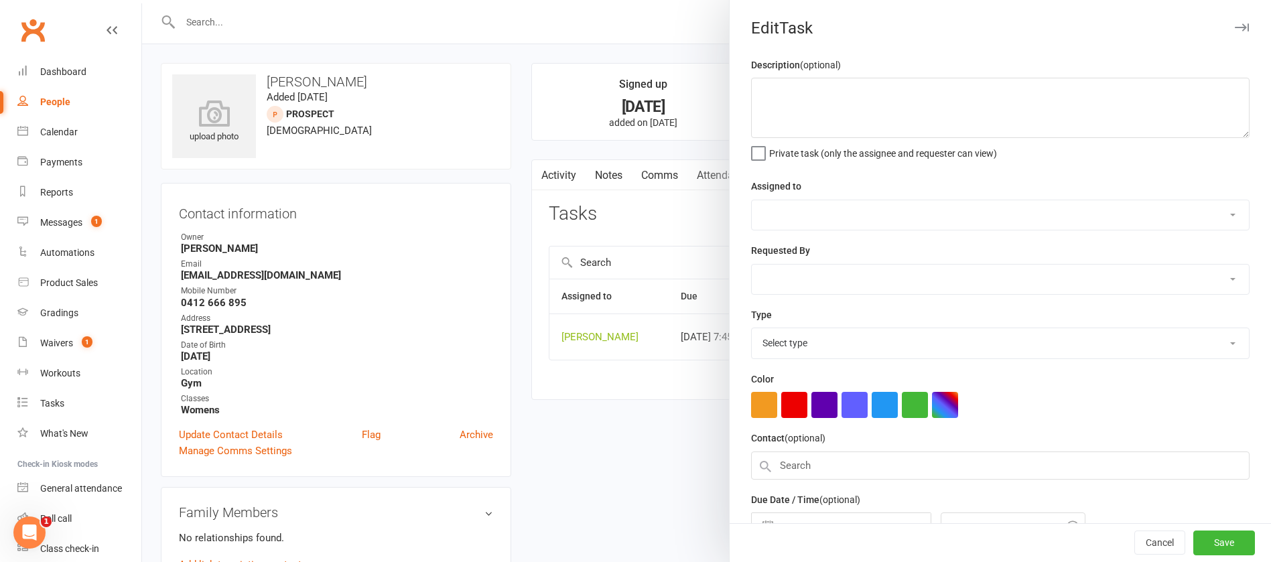
type textarea "check payment waiver"
select select "12940"
select select "45795"
type input "[DATE]"
type input "7:45pm"
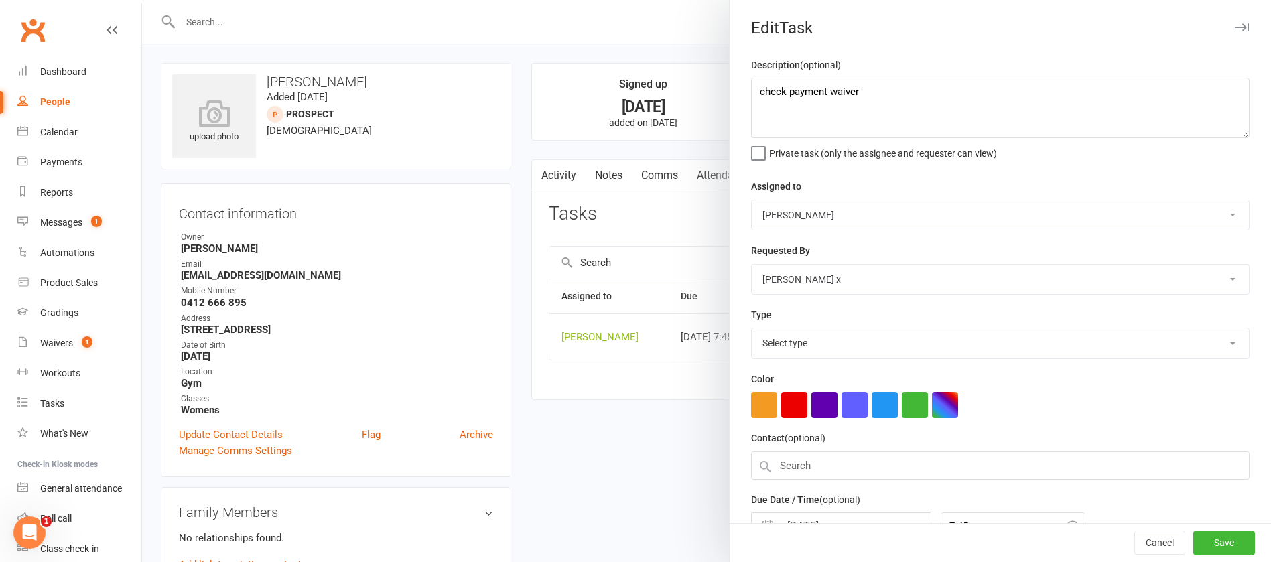
select select "12048"
drag, startPoint x: 862, startPoint y: 88, endPoint x: 707, endPoint y: 84, distance: 155.5
click at [142, 0] on react-component "Edit Task Description (optional) check payment waiver Private task (only the as…" at bounding box center [142, 0] width 0 height 0
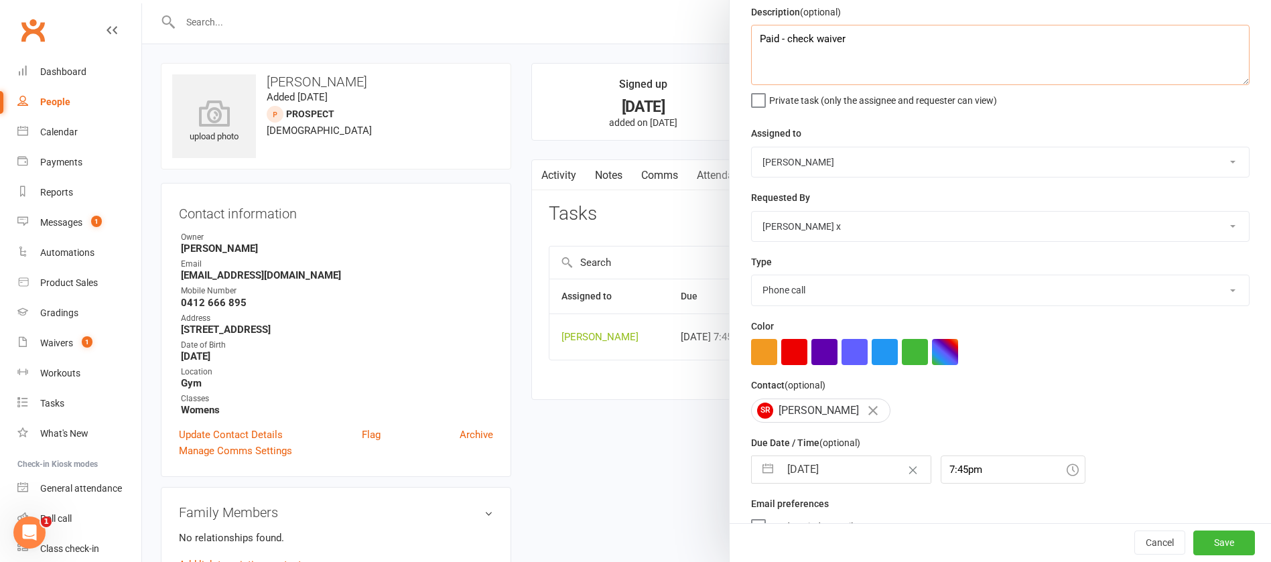
scroll to position [80, 0]
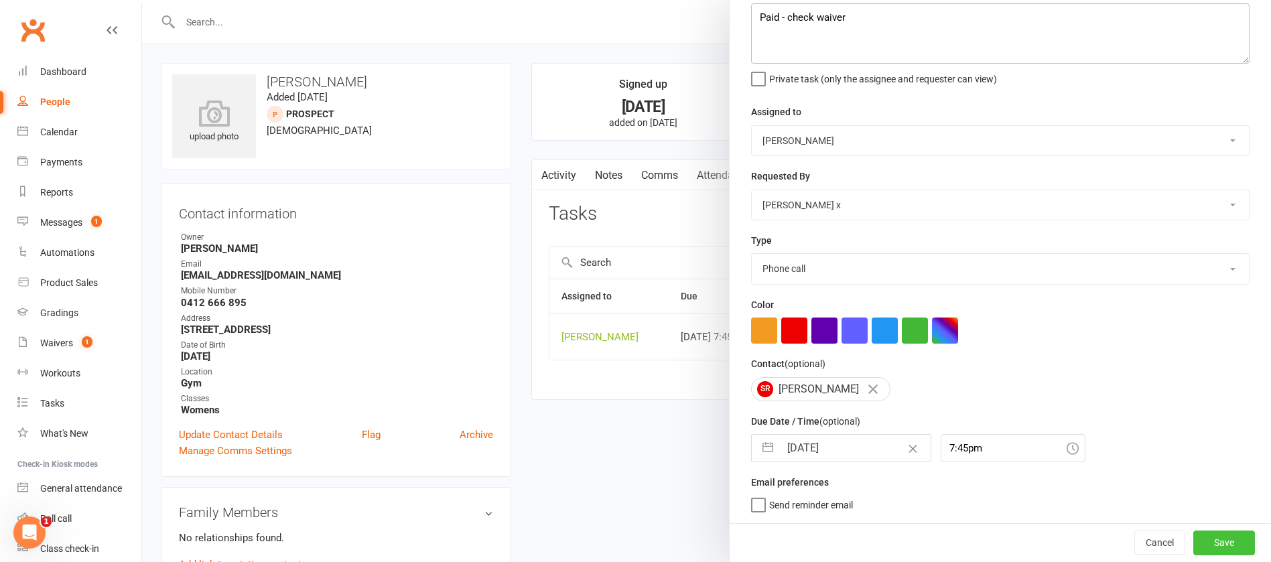
type textarea "Paid - check waiver"
click at [1205, 543] on button "Save" at bounding box center [1224, 543] width 62 height 24
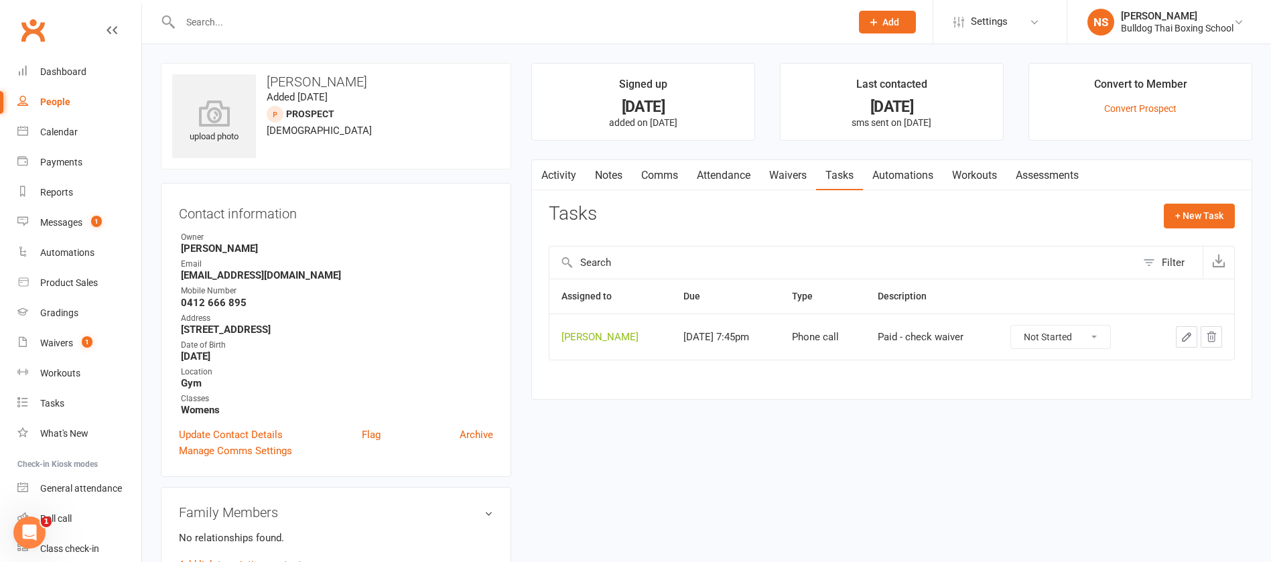
click at [806, 179] on link "Waivers" at bounding box center [788, 175] width 56 height 31
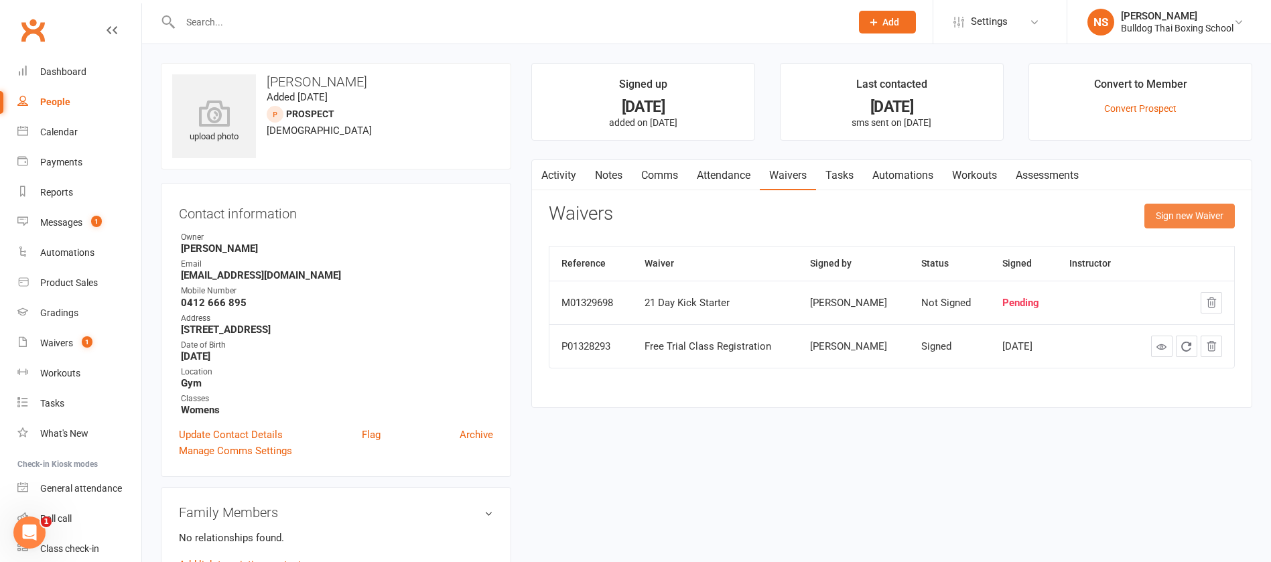
click at [1178, 205] on button "Sign new Waiver" at bounding box center [1189, 216] width 90 height 24
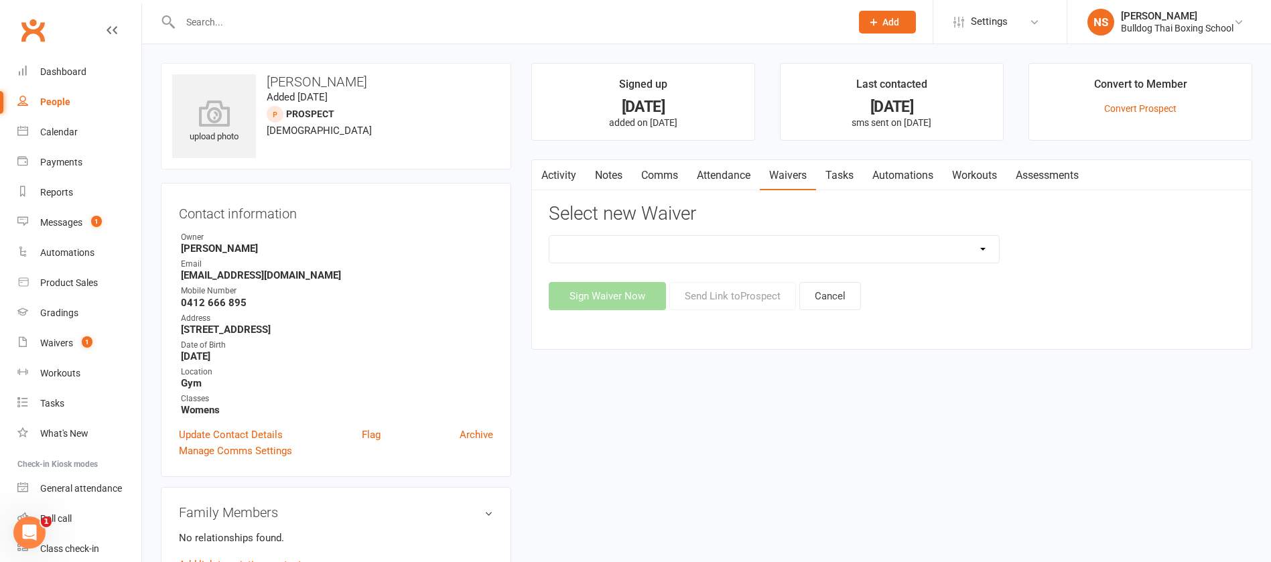
click at [695, 253] on select "12 Month Contract 14 Day Kick Off 21 Day Kick Starter 28 Day 99 and RO 35 28 Da…" at bounding box center [774, 249] width 450 height 27
select select "14712"
click at [549, 236] on select "12 Month Contract 14 Day Kick Off 21 Day Kick Starter 28 Day 99 and RO 35 28 Da…" at bounding box center [774, 249] width 450 height 27
click at [714, 300] on button "Send Link to [GEOGRAPHIC_DATA]" at bounding box center [732, 296] width 127 height 28
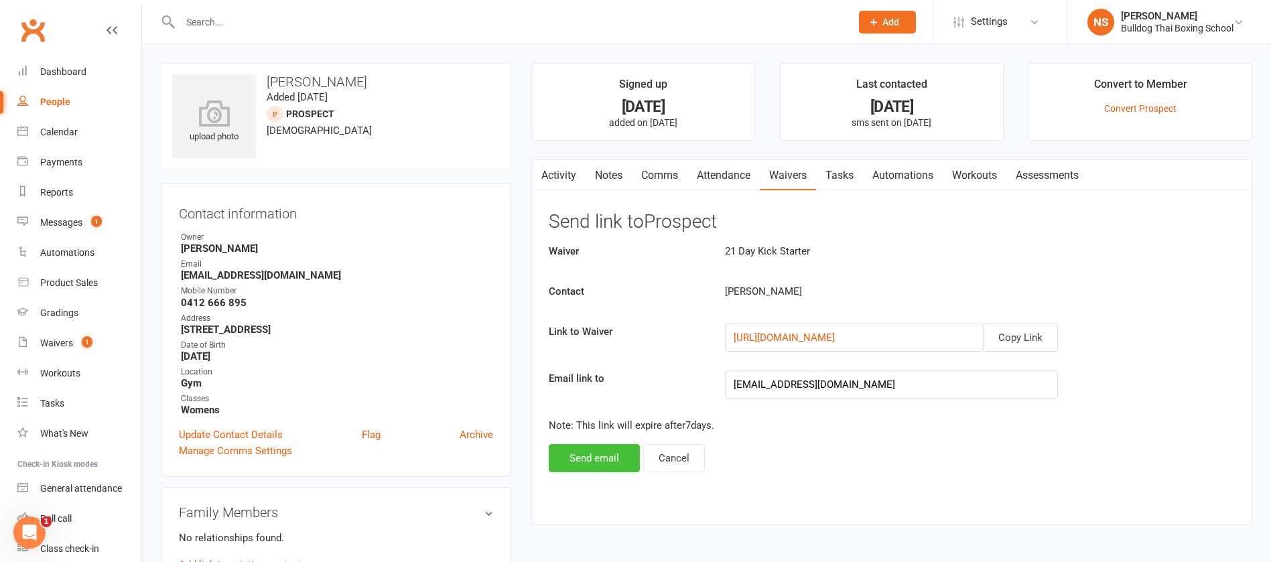
click at [578, 460] on button "Send email" at bounding box center [594, 458] width 91 height 28
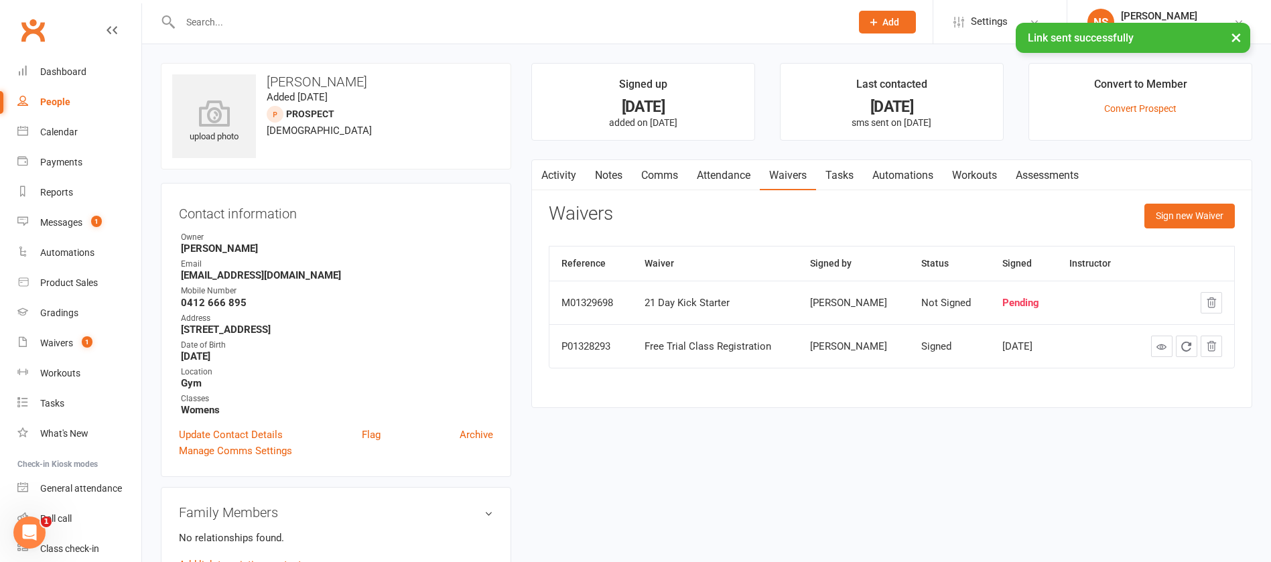
click at [661, 174] on link "Comms" at bounding box center [660, 175] width 56 height 31
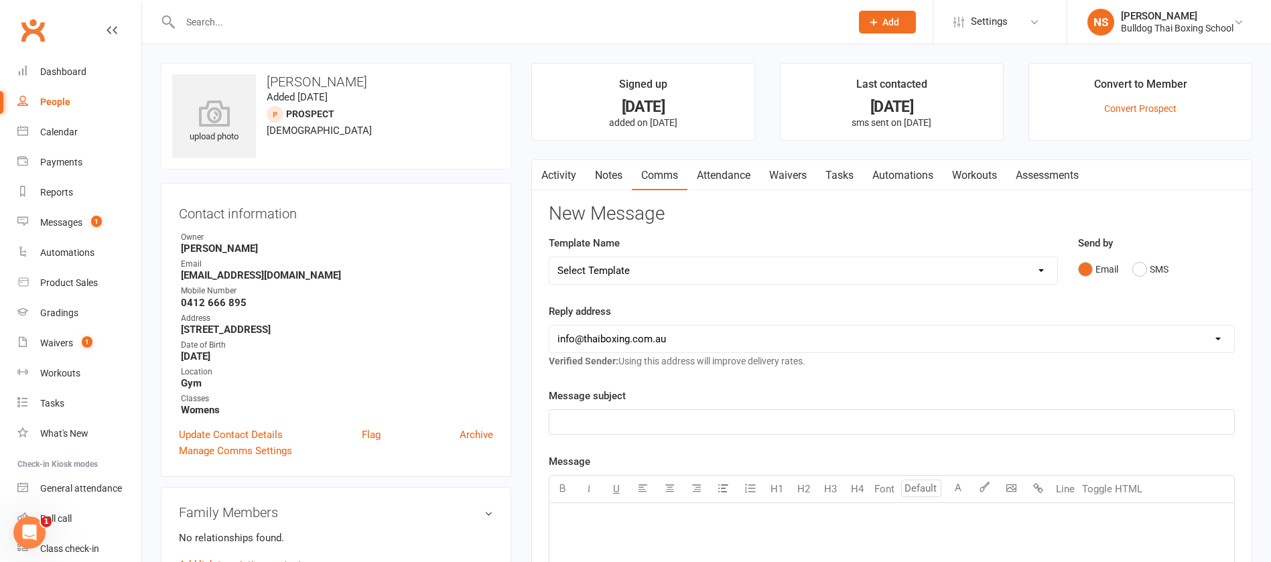
drag, startPoint x: 643, startPoint y: 269, endPoint x: 645, endPoint y: 259, distance: 9.6
click at [643, 269] on select "Select Template [Email] Price Increase 28 Day Kick starter [SMS] 10 Pass Check …" at bounding box center [803, 270] width 508 height 27
select select "153"
click at [549, 257] on select "Select Template [Email] Price Increase 28 Day Kick starter [SMS] 10 Pass Check …" at bounding box center [803, 270] width 508 height 27
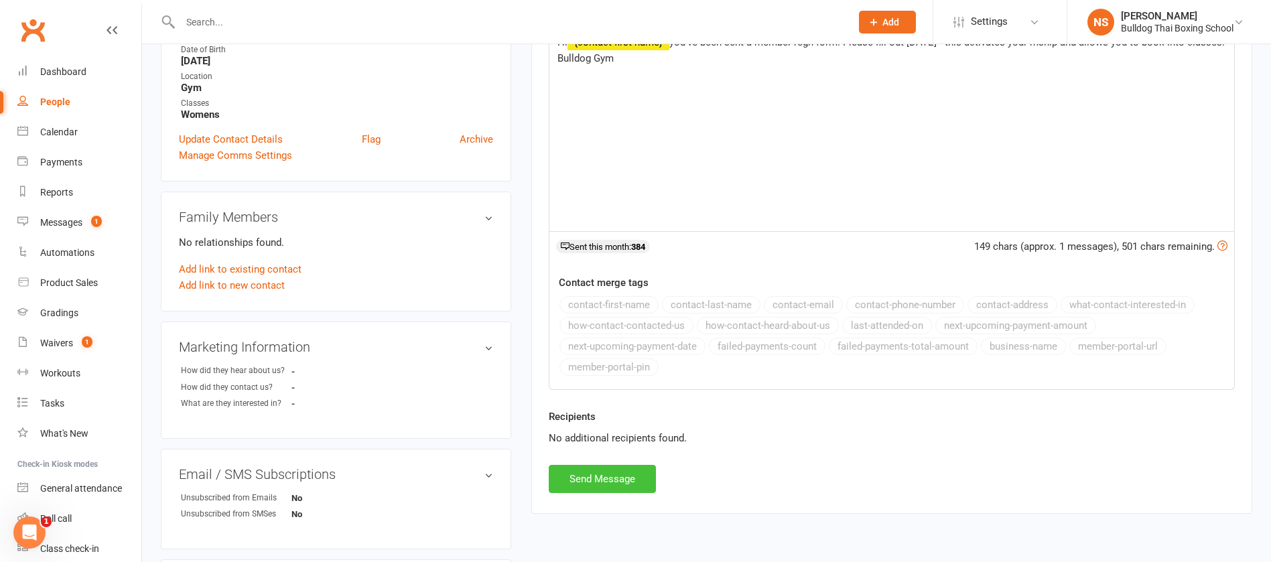
scroll to position [301, 0]
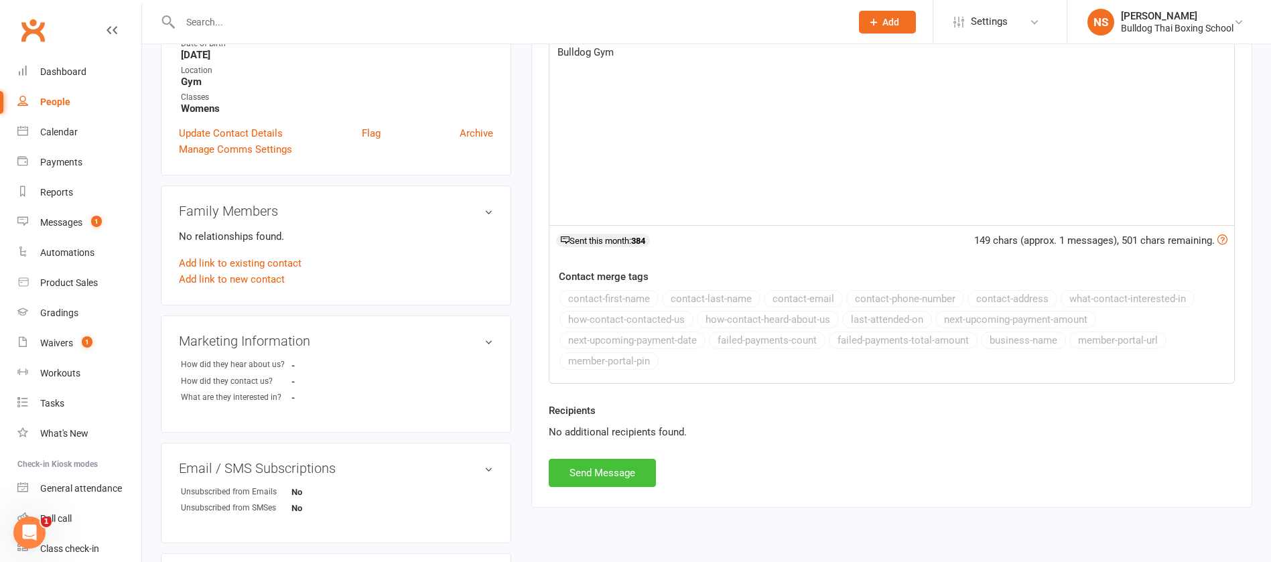
click at [594, 472] on button "Send Message" at bounding box center [602, 473] width 107 height 28
select select
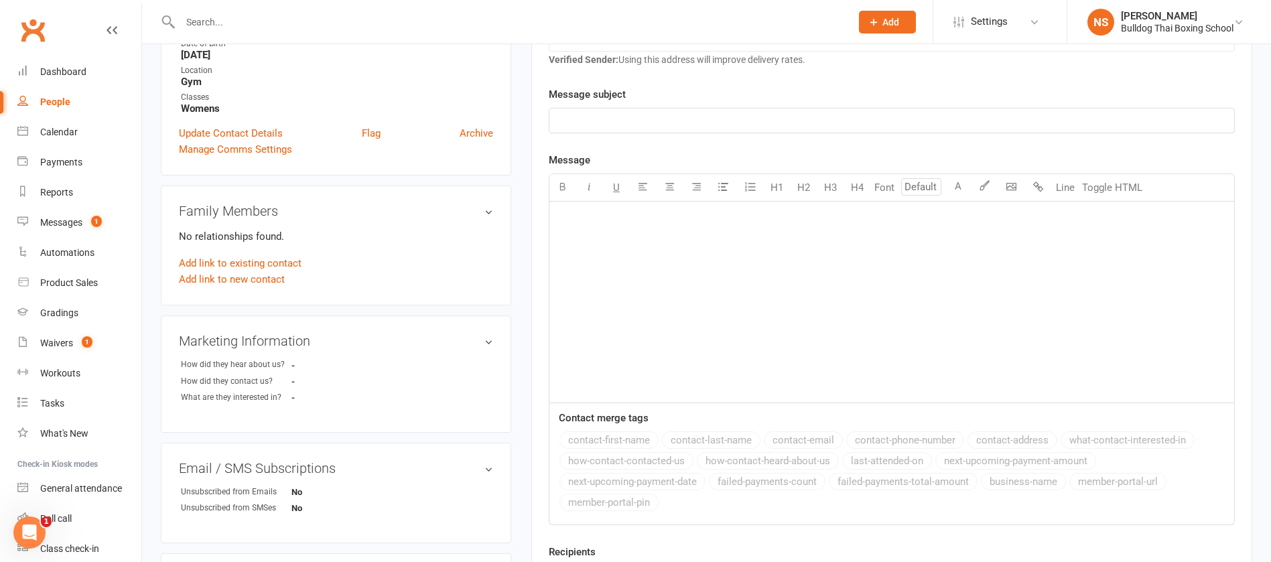
scroll to position [0, 0]
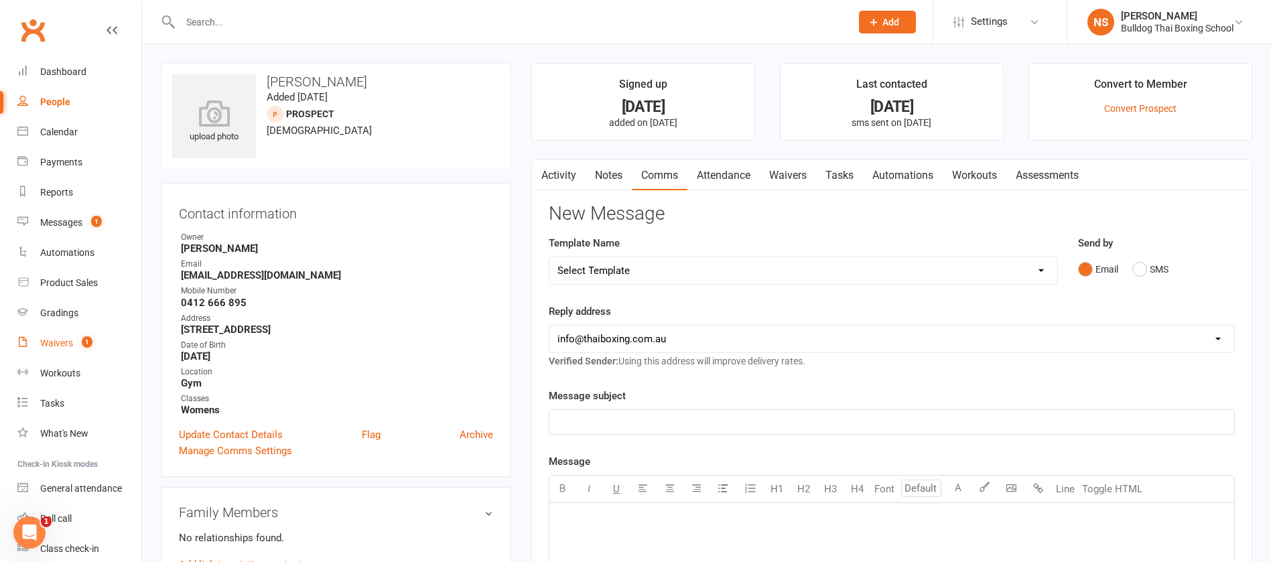
click at [67, 349] on link "Waivers 1" at bounding box center [79, 343] width 124 height 30
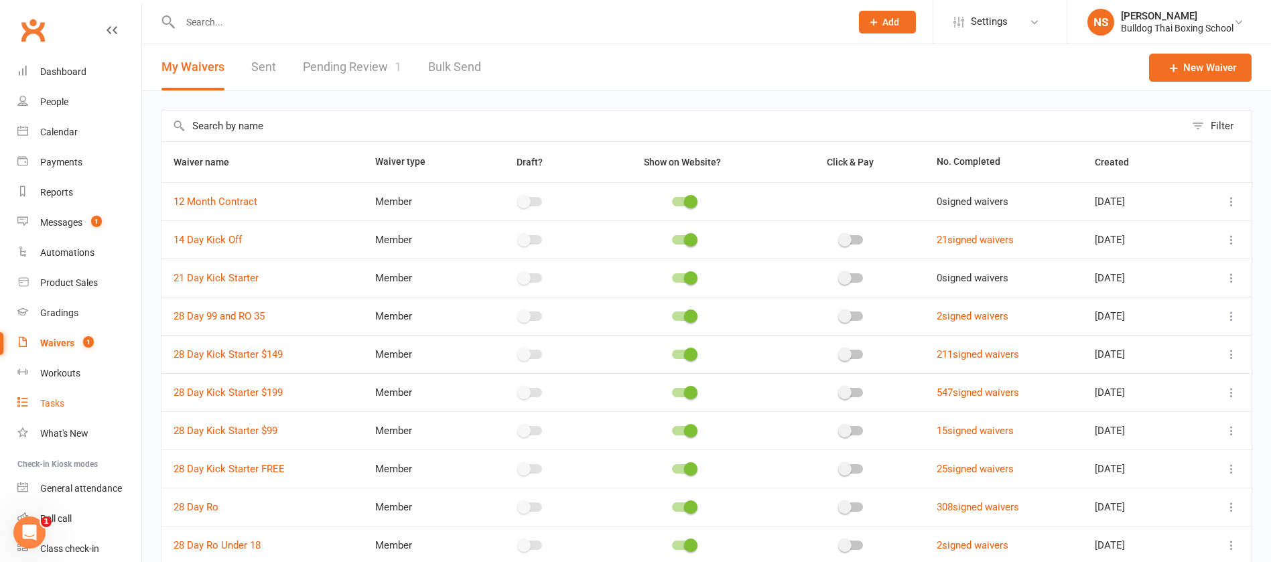
click at [57, 398] on div "Tasks" at bounding box center [52, 403] width 24 height 11
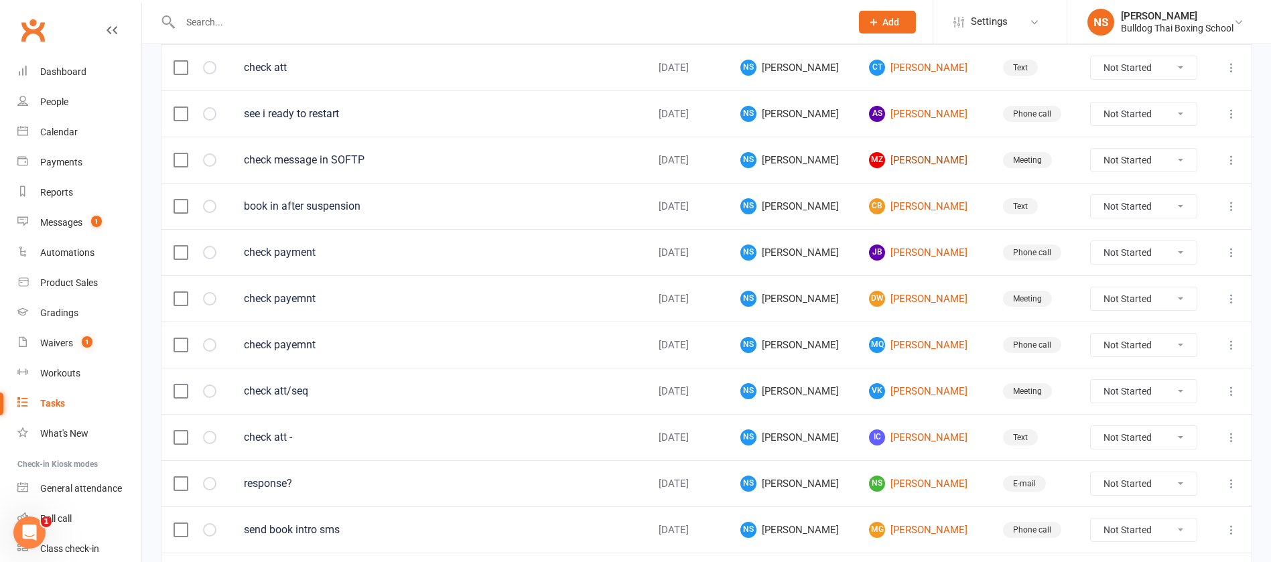
scroll to position [502, 0]
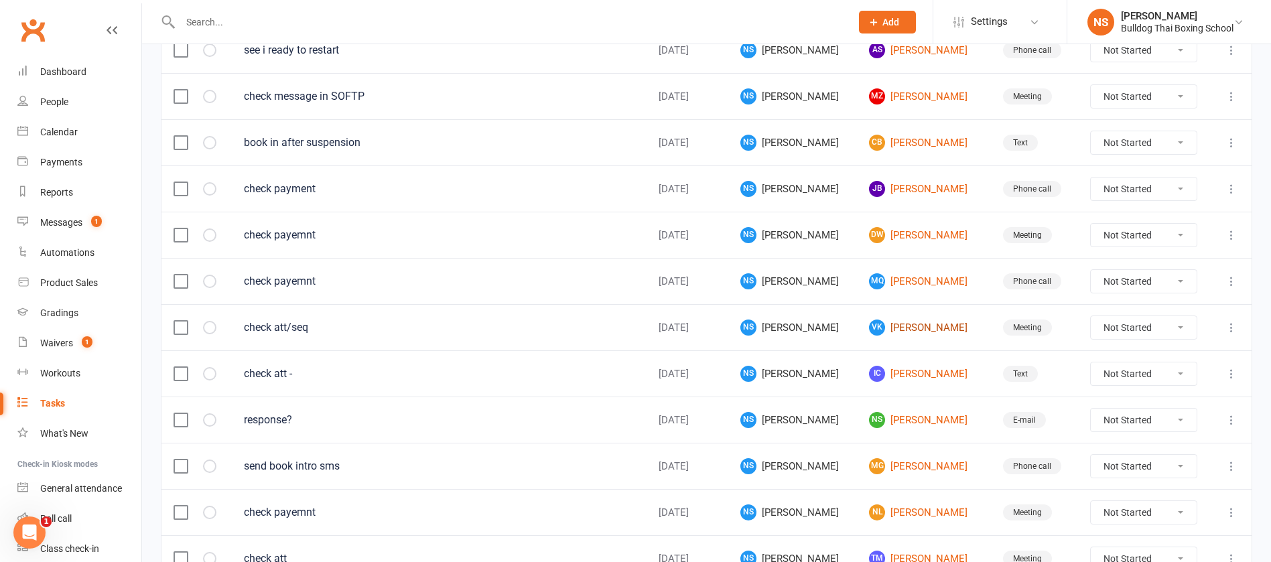
click at [877, 330] on link "[PERSON_NAME] Kha" at bounding box center [924, 328] width 110 height 16
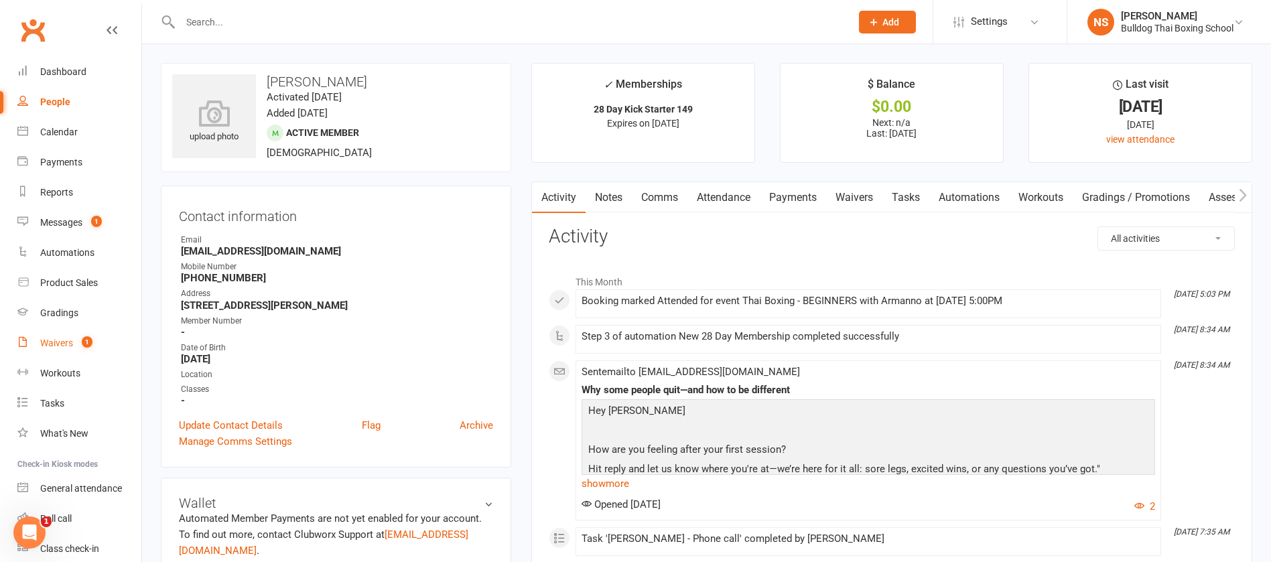
click at [52, 340] on div "Waivers" at bounding box center [56, 343] width 33 height 11
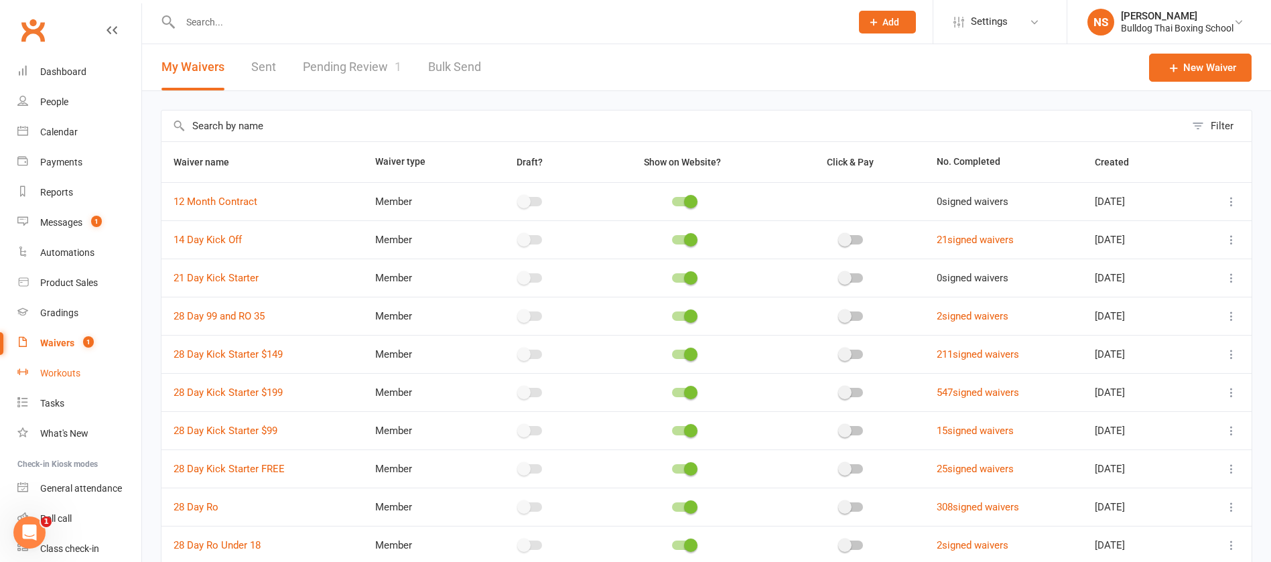
click at [72, 370] on div "Workouts" at bounding box center [60, 373] width 40 height 11
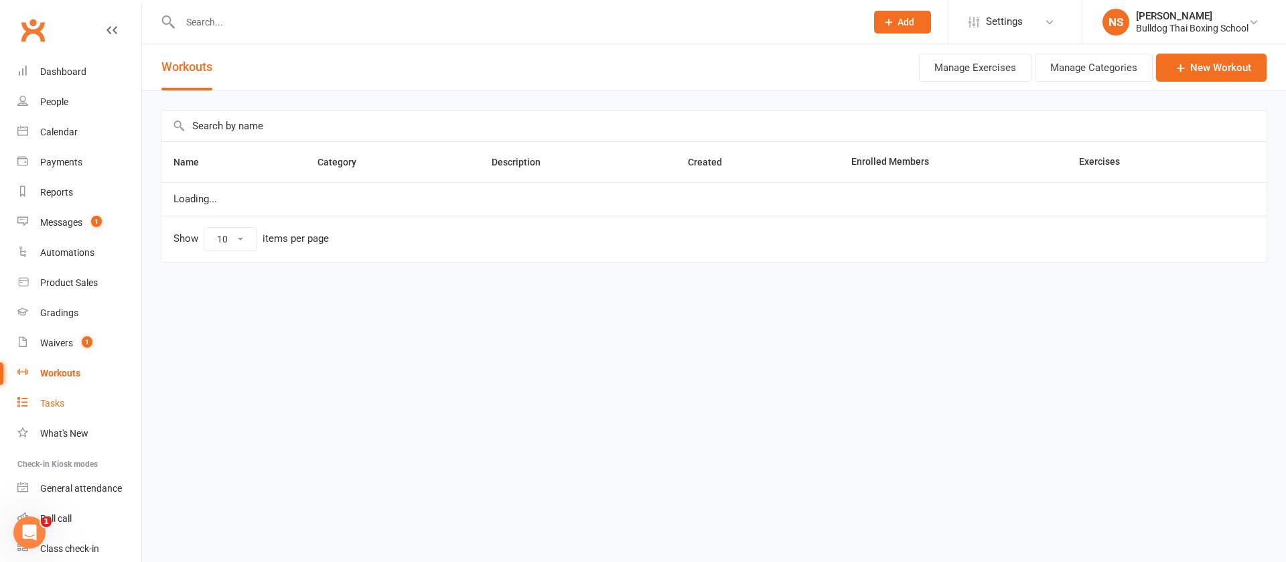
click at [56, 409] on link "Tasks" at bounding box center [79, 404] width 124 height 30
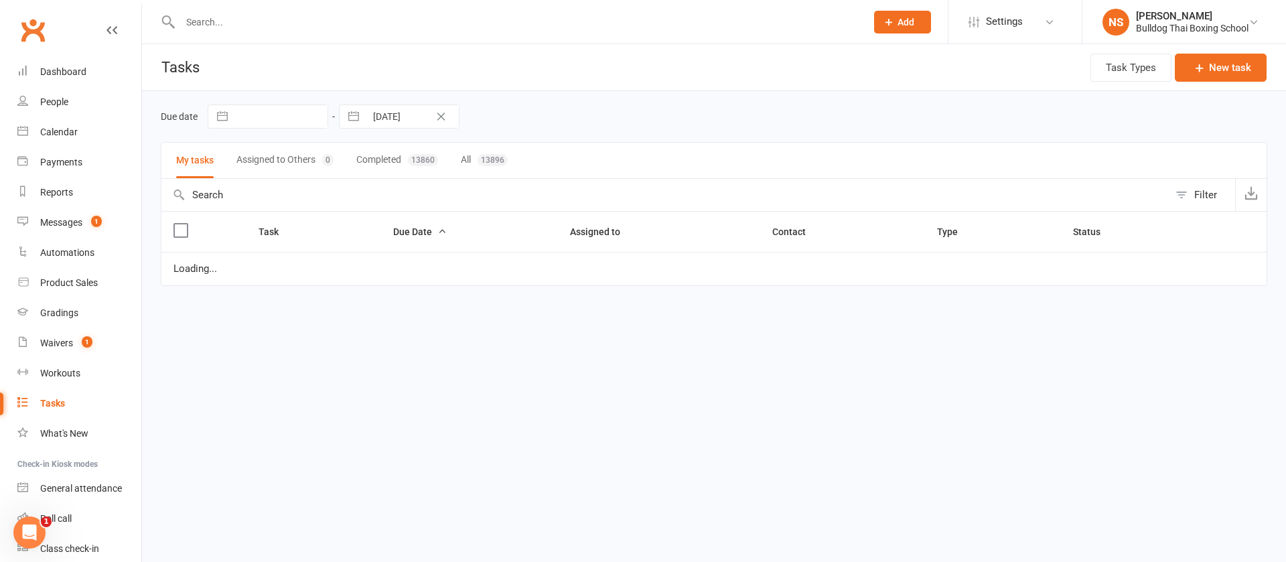
click at [56, 404] on div "Tasks" at bounding box center [52, 403] width 25 height 11
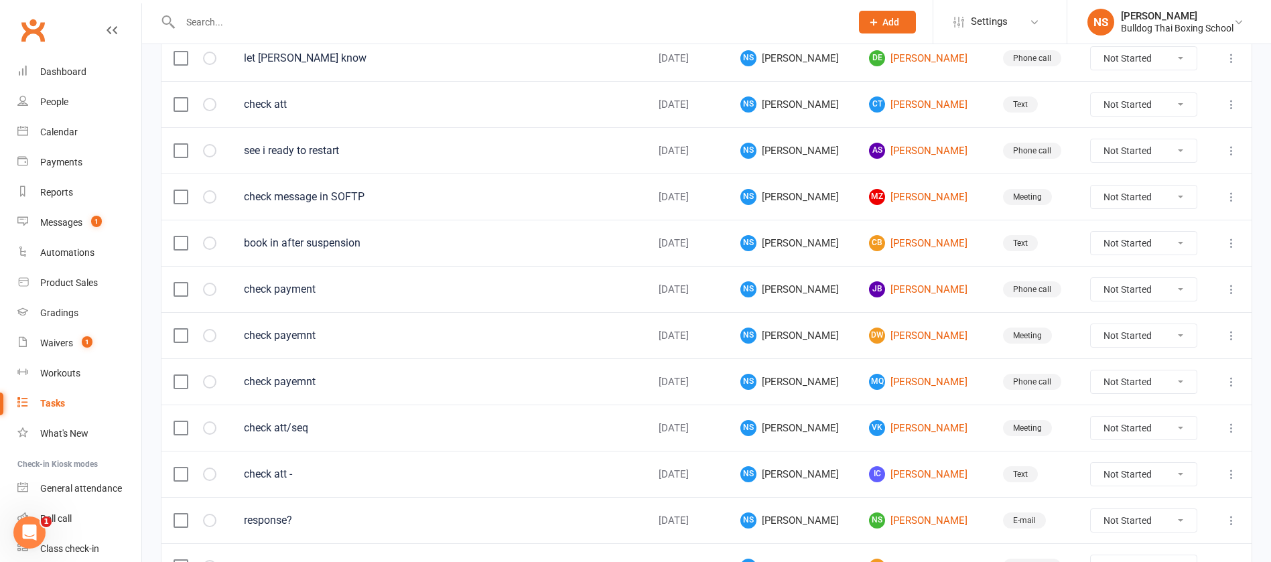
scroll to position [603, 0]
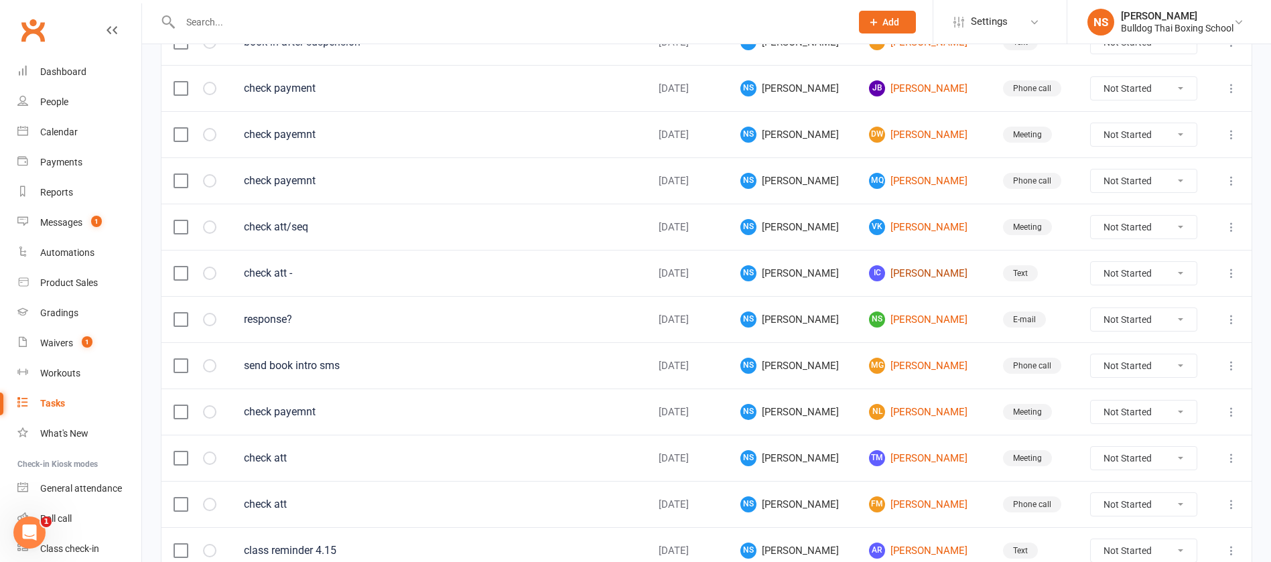
click at [894, 275] on link "IC [PERSON_NAME]" at bounding box center [924, 273] width 110 height 16
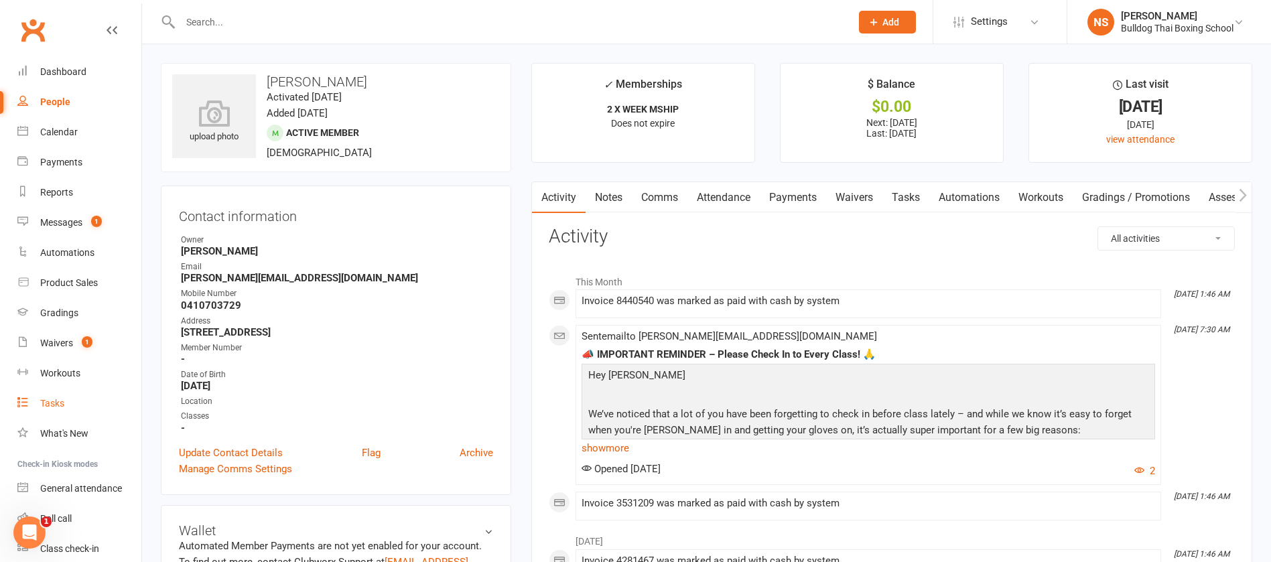
click at [50, 399] on div "Tasks" at bounding box center [52, 403] width 24 height 11
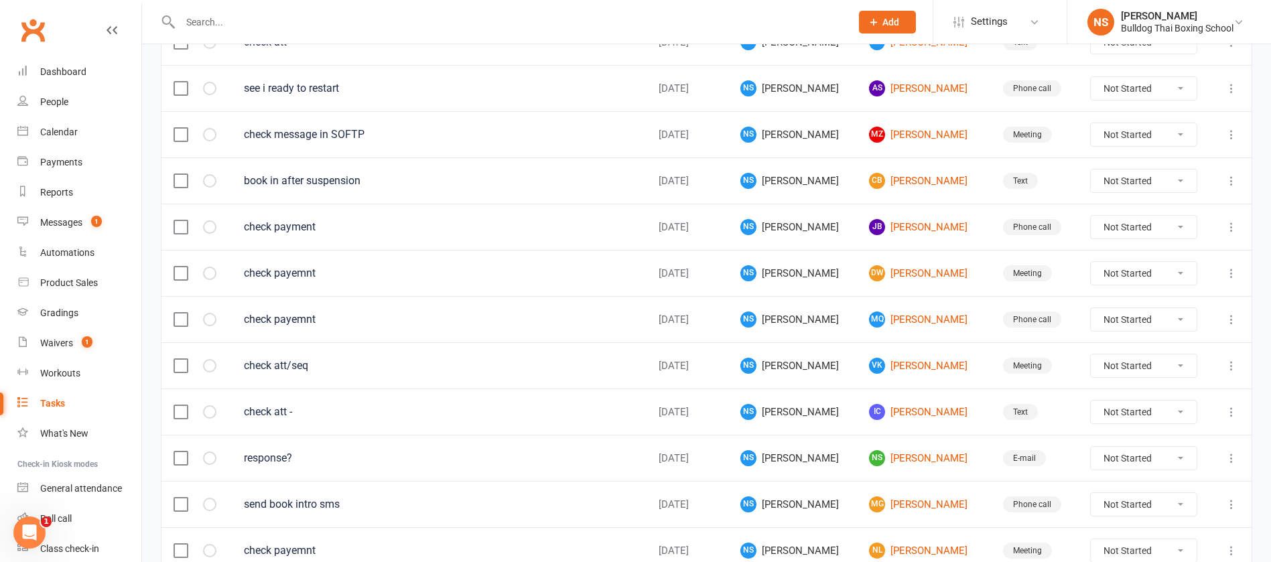
scroll to position [502, 0]
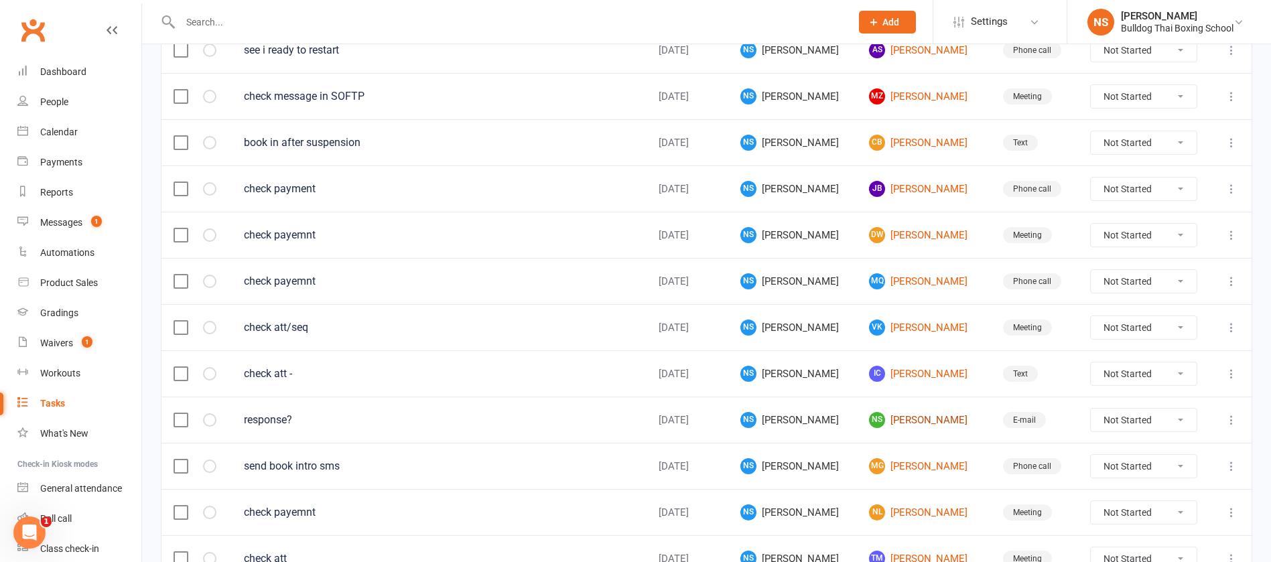
click at [913, 421] on link "NS [PERSON_NAME]" at bounding box center [924, 420] width 110 height 16
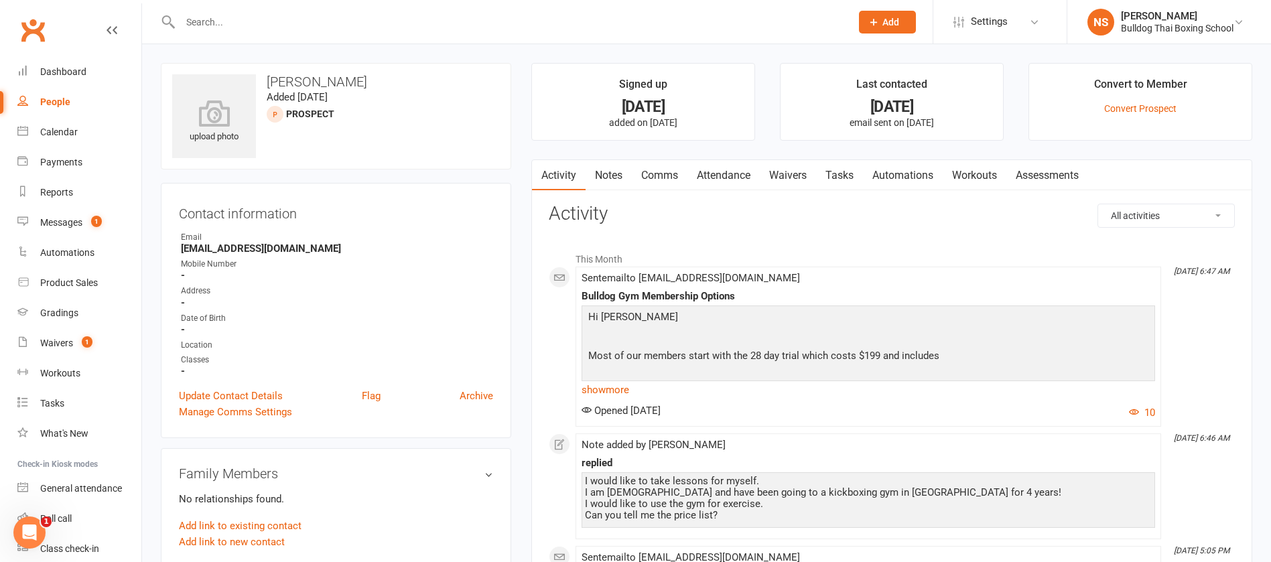
click at [197, 18] on input "text" at bounding box center [508, 22] width 665 height 19
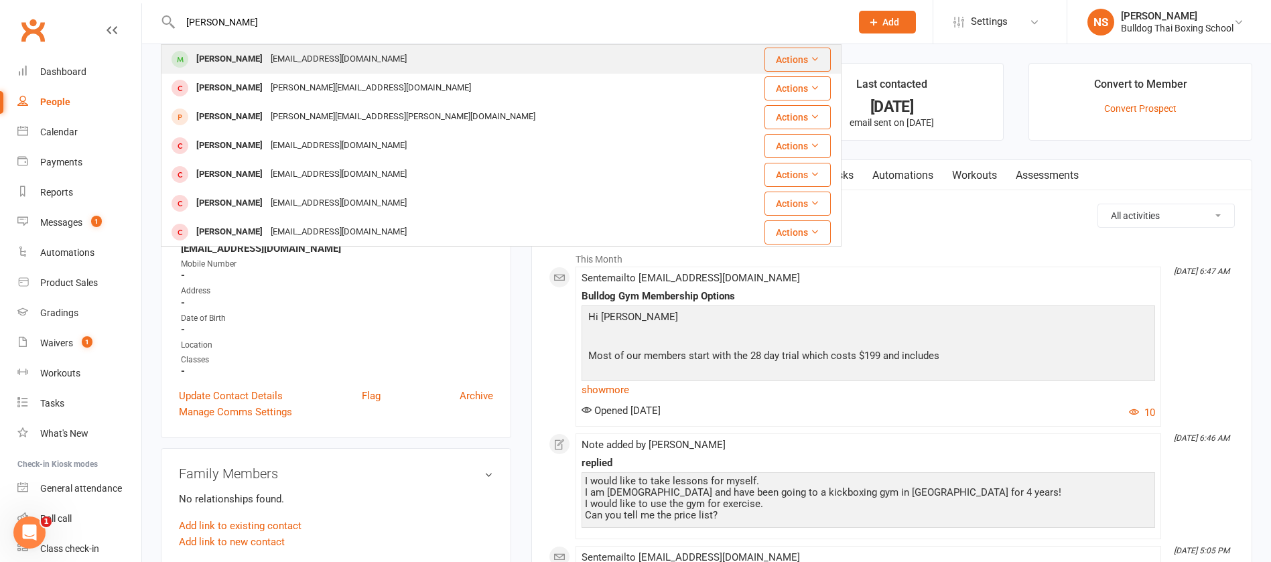
type input "[PERSON_NAME]"
click at [267, 62] on div "[EMAIL_ADDRESS][DOMAIN_NAME]" at bounding box center [339, 59] width 144 height 19
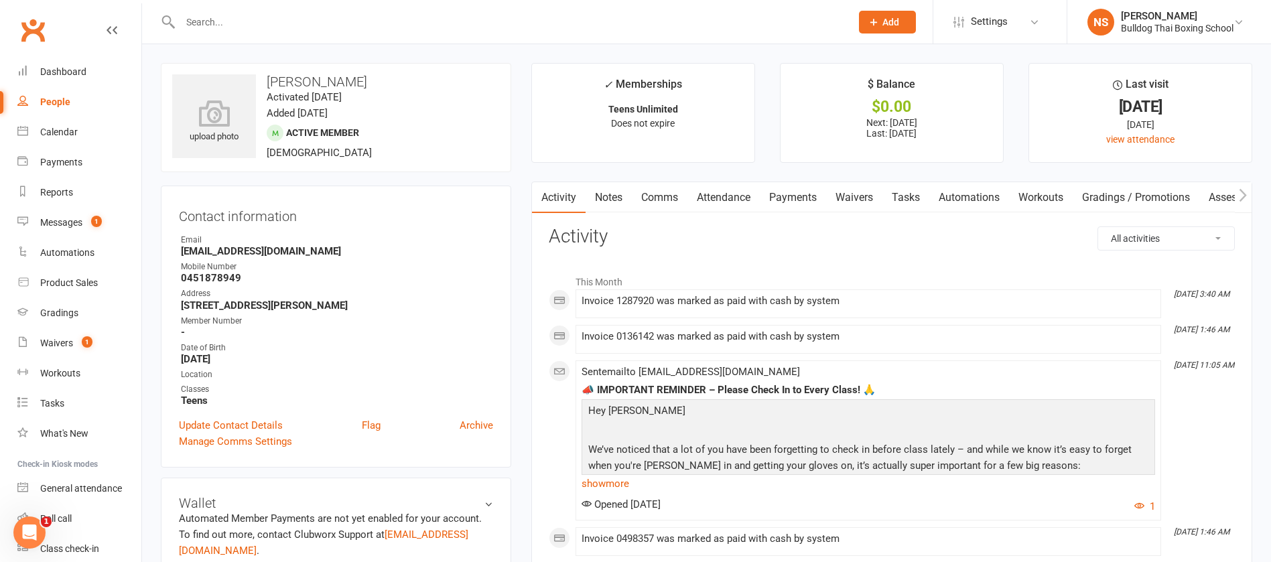
click at [610, 195] on link "Notes" at bounding box center [609, 197] width 46 height 31
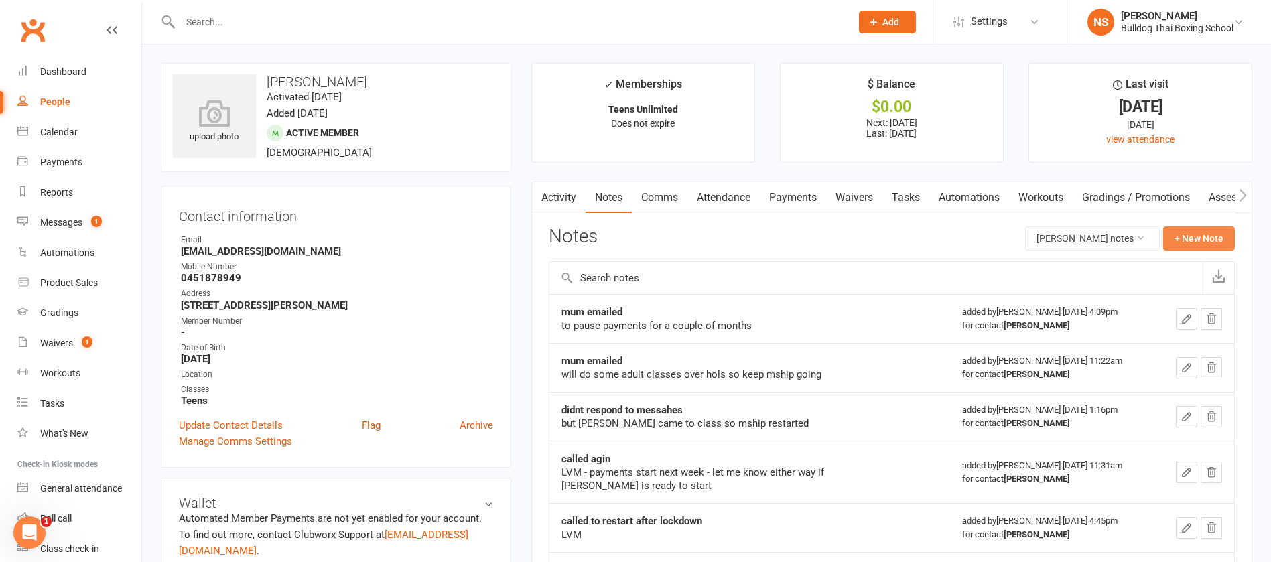
click at [1183, 237] on button "+ New Note" at bounding box center [1199, 238] width 72 height 24
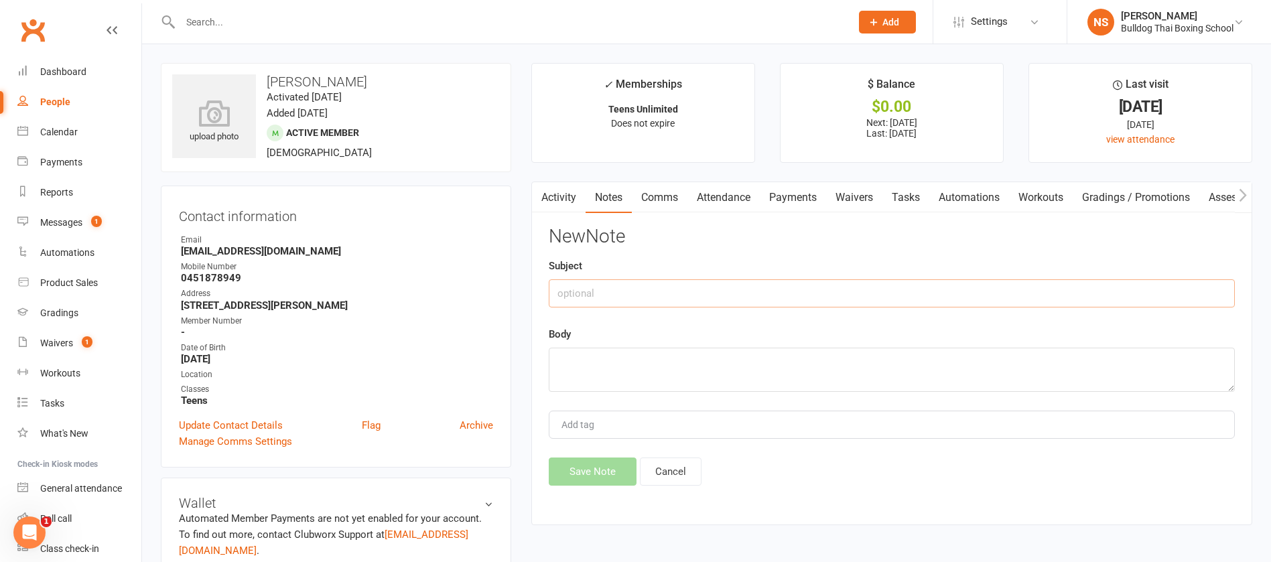
click at [628, 289] on input "text" at bounding box center [892, 293] width 686 height 28
type input "mum emailed to cancel"
click at [573, 354] on textarea at bounding box center [892, 370] width 686 height 44
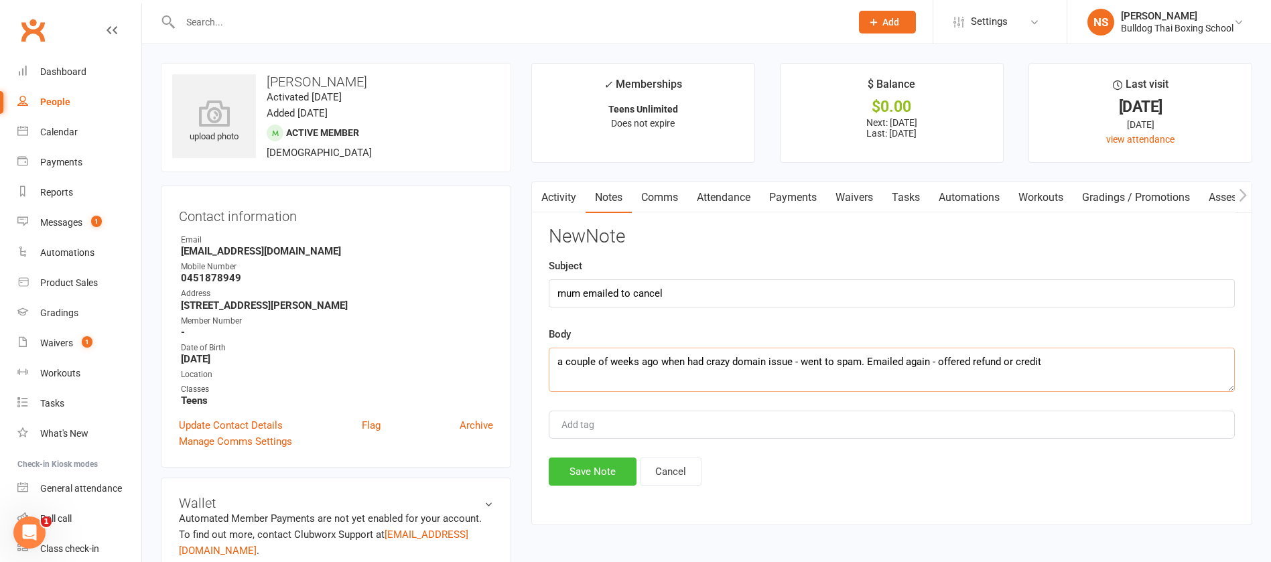
type textarea "a couple of weeks ago when had crazy domain issue - went to spam. Emailed again…"
click at [599, 467] on button "Save Note" at bounding box center [593, 472] width 88 height 28
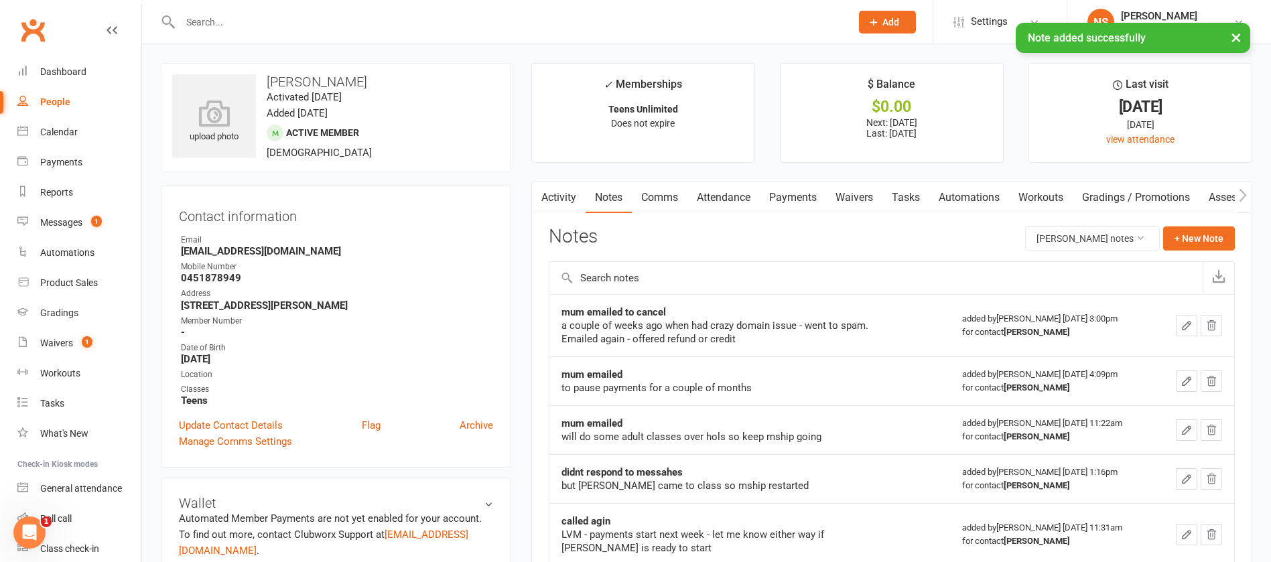
click at [1188, 324] on icon "button" at bounding box center [1187, 326] width 8 height 8
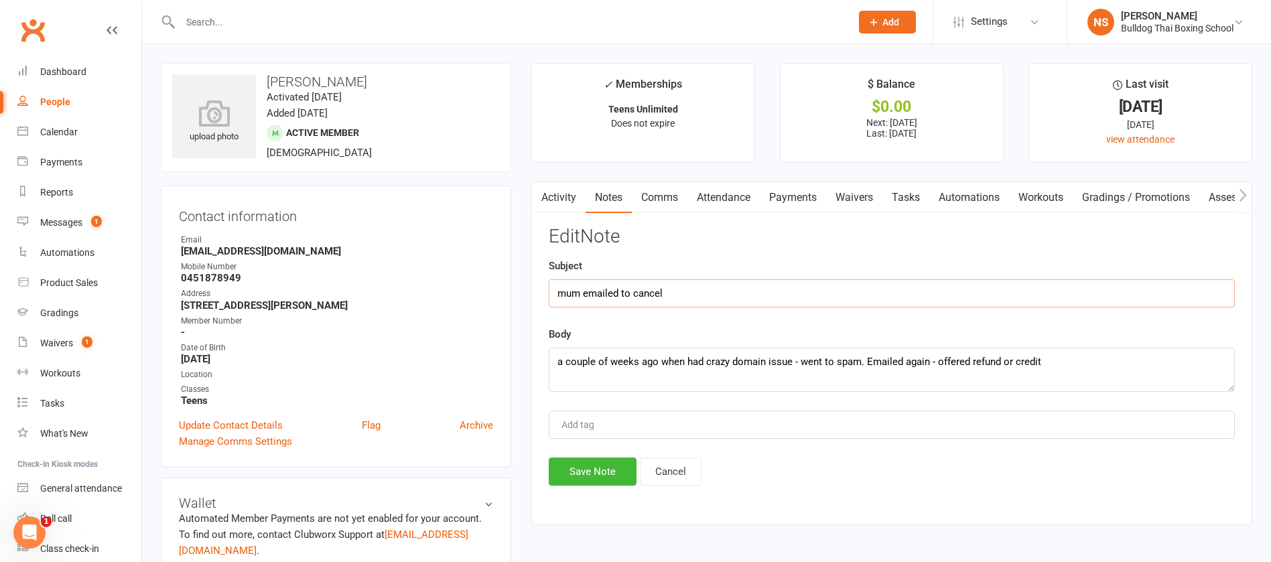
click at [708, 291] on input "mum emailed to cancel" at bounding box center [892, 293] width 686 height 28
type input "mum emailed to cancel - doing HSC"
click at [583, 470] on button "Save Note" at bounding box center [593, 472] width 88 height 28
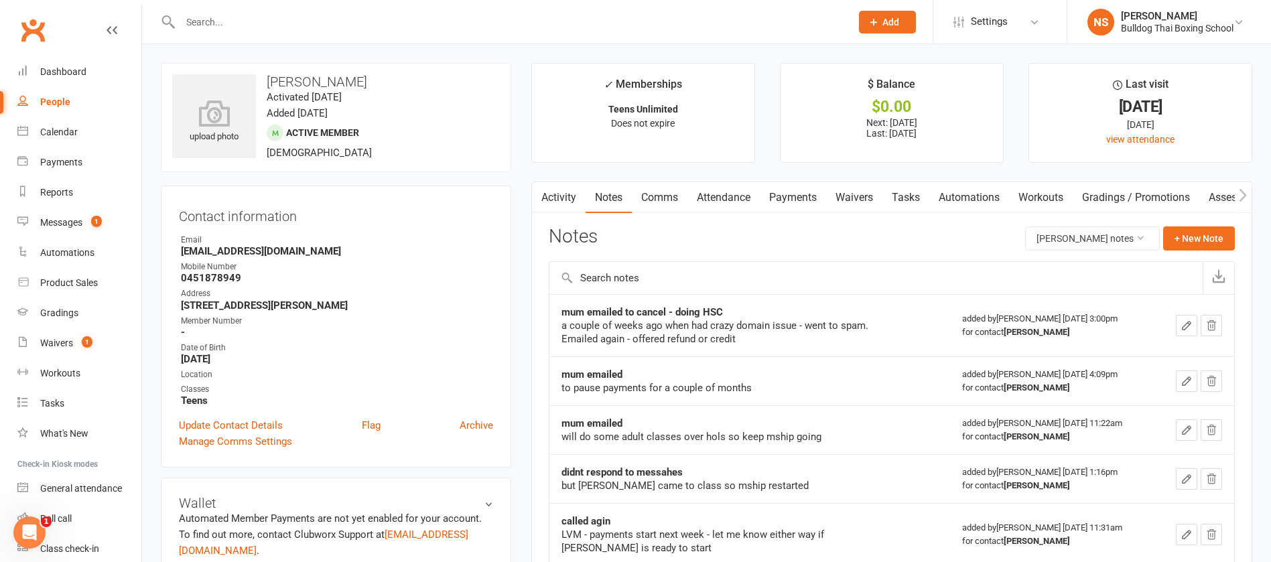
click at [913, 196] on link "Tasks" at bounding box center [905, 197] width 47 height 31
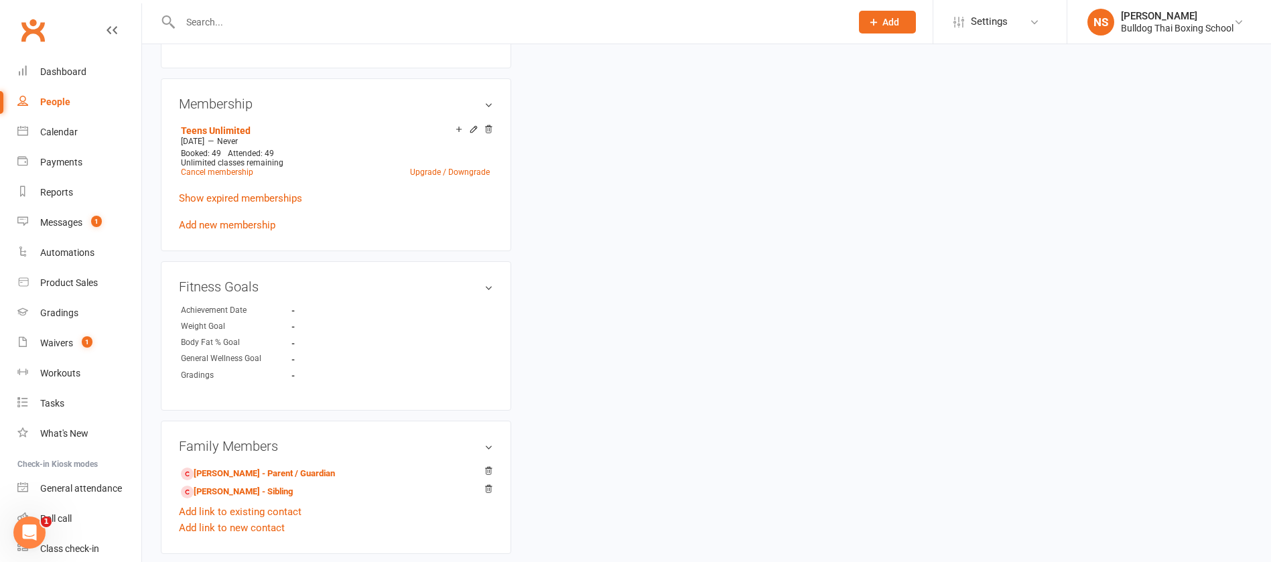
scroll to position [502, 0]
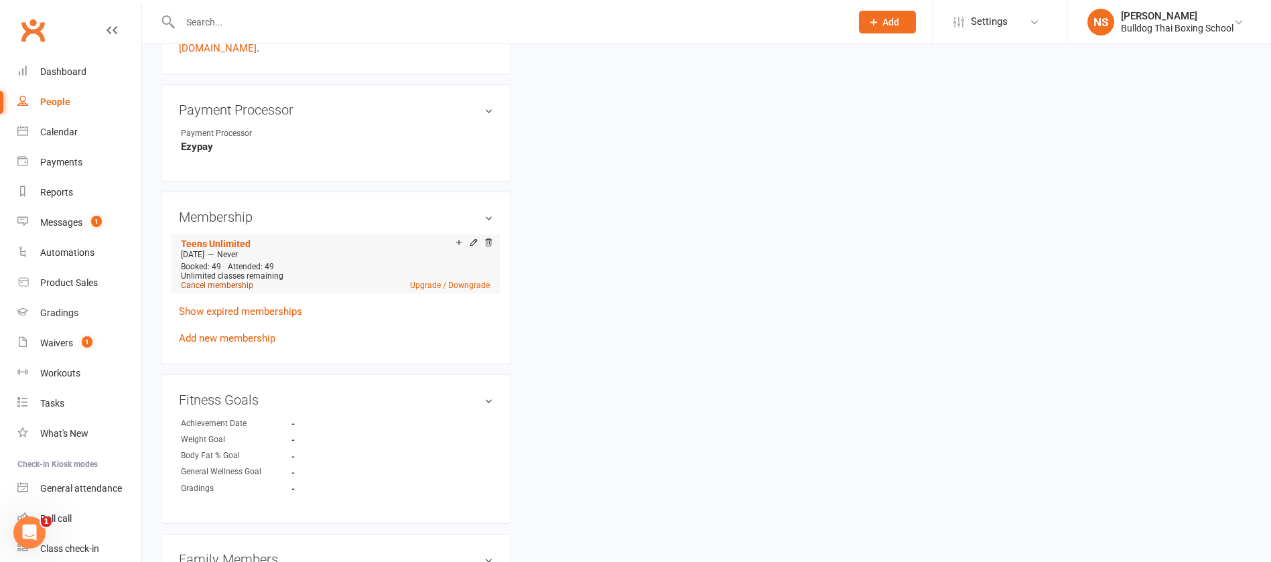
click at [241, 287] on link "Cancel membership" at bounding box center [217, 285] width 72 height 9
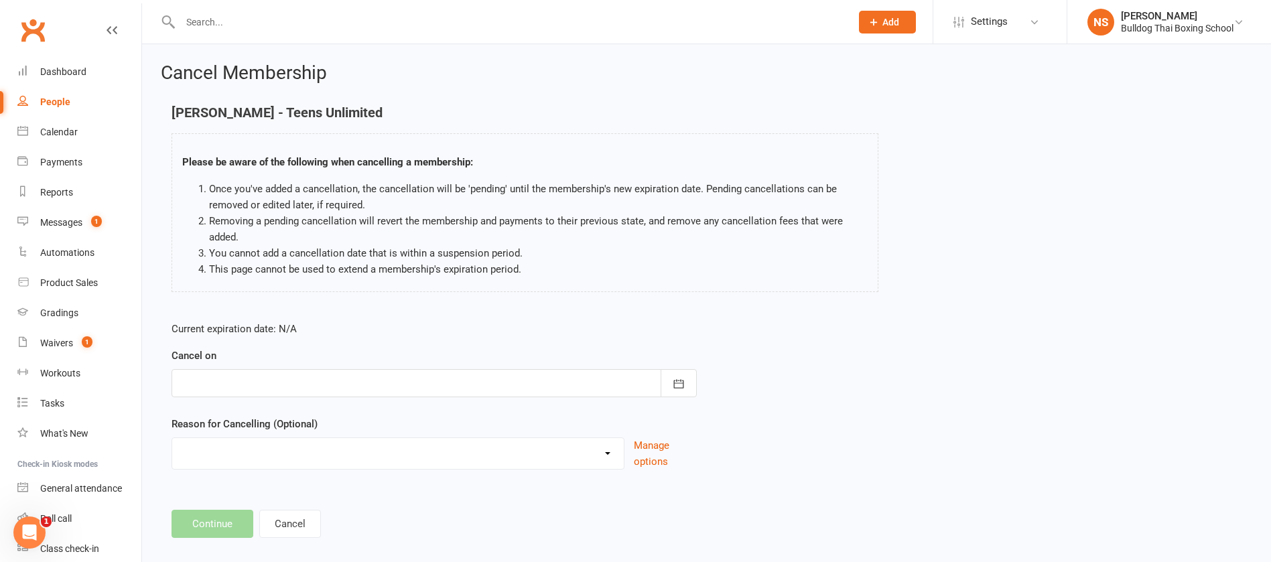
click at [271, 383] on div at bounding box center [434, 383] width 525 height 28
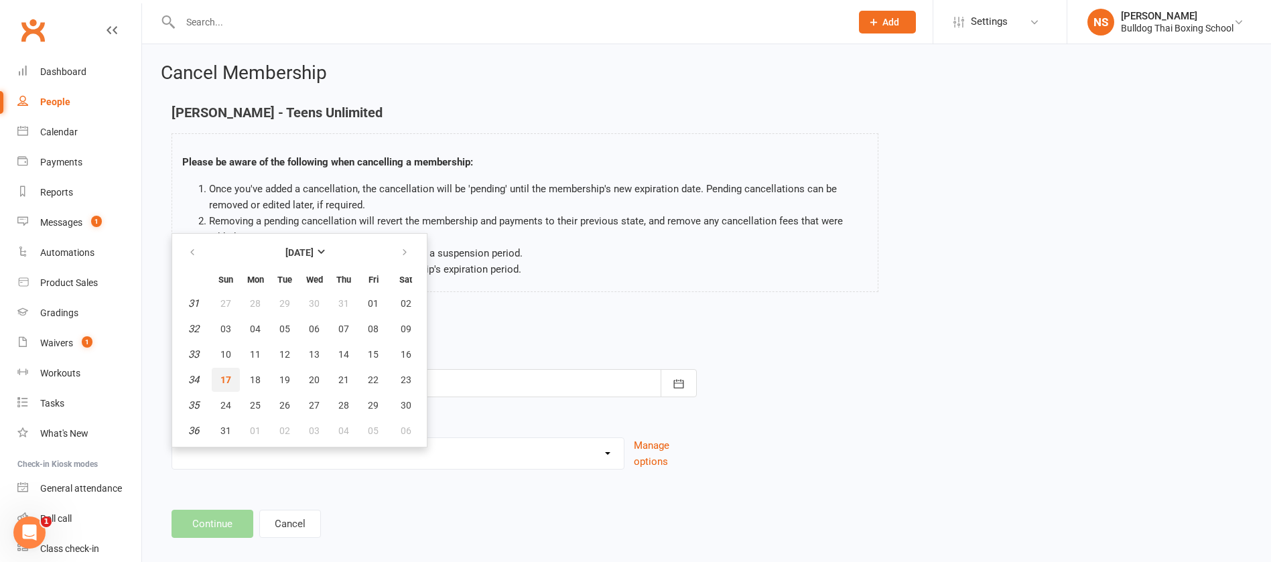
click at [228, 377] on span "17" at bounding box center [225, 380] width 11 height 11
type input "[DATE]"
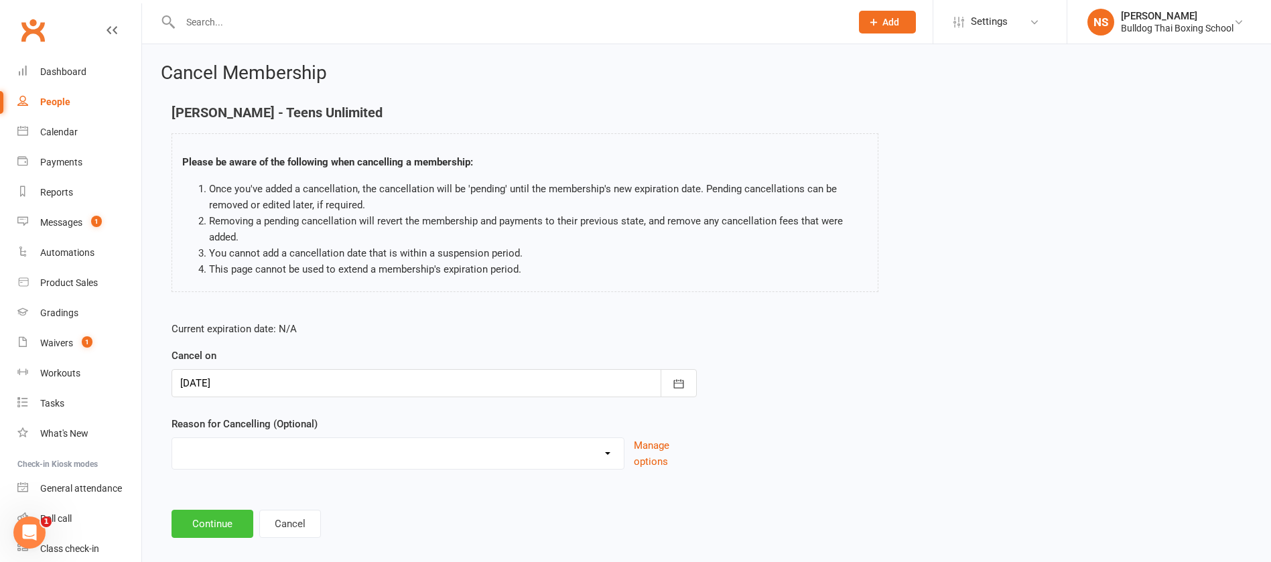
click at [213, 529] on button "Continue" at bounding box center [213, 524] width 82 height 28
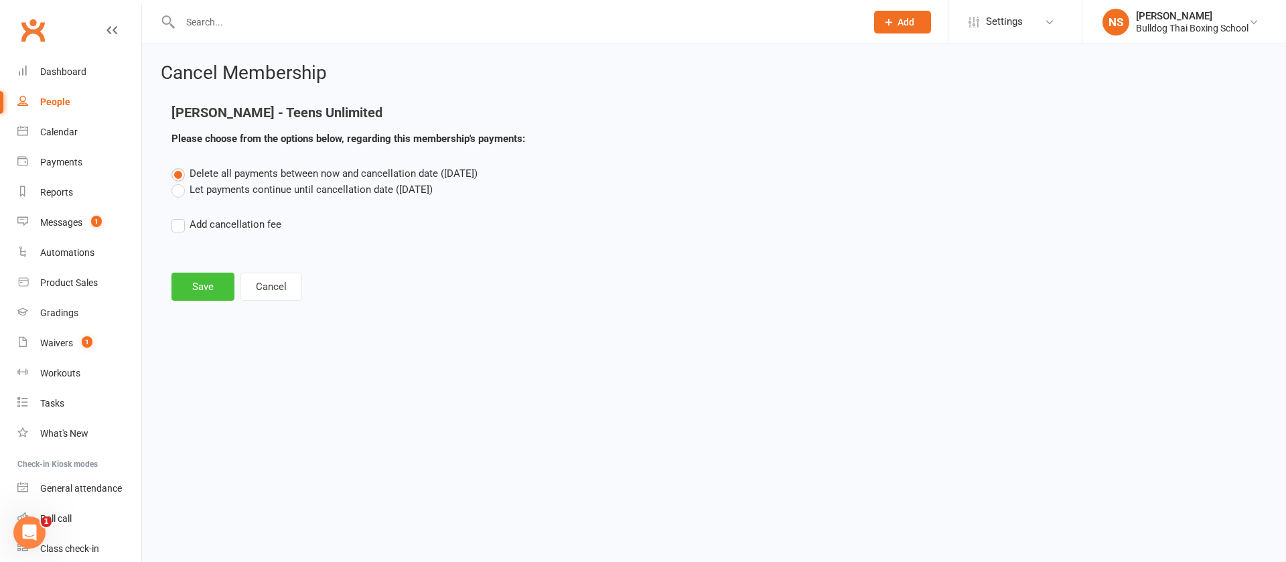
click at [196, 291] on button "Save" at bounding box center [203, 287] width 63 height 28
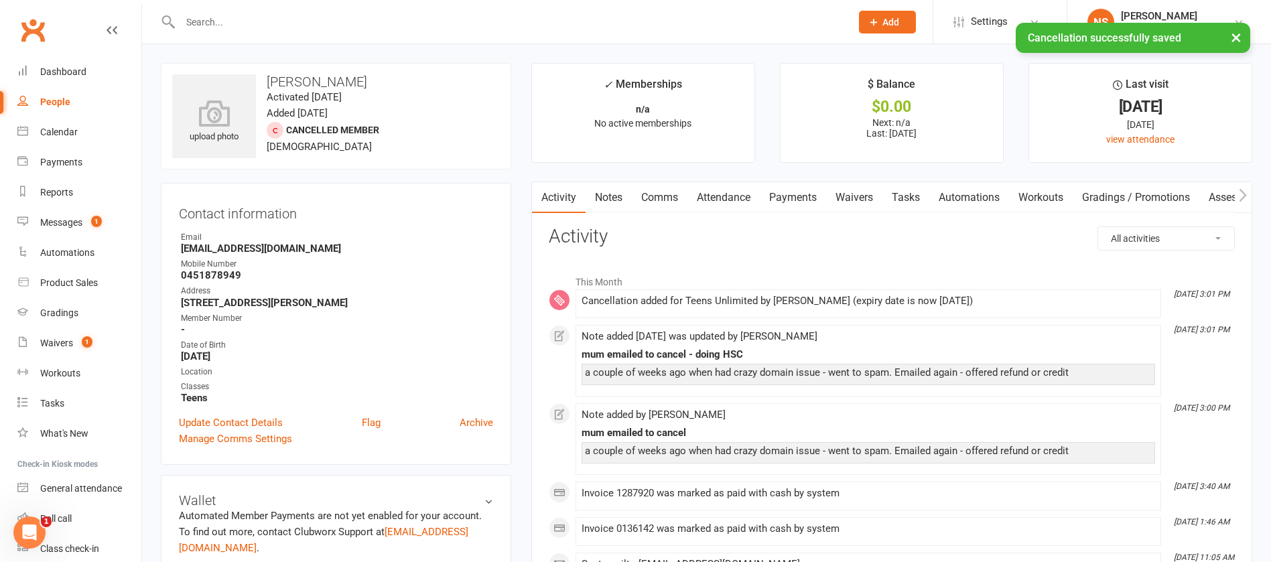
click at [902, 196] on link "Tasks" at bounding box center [905, 197] width 47 height 31
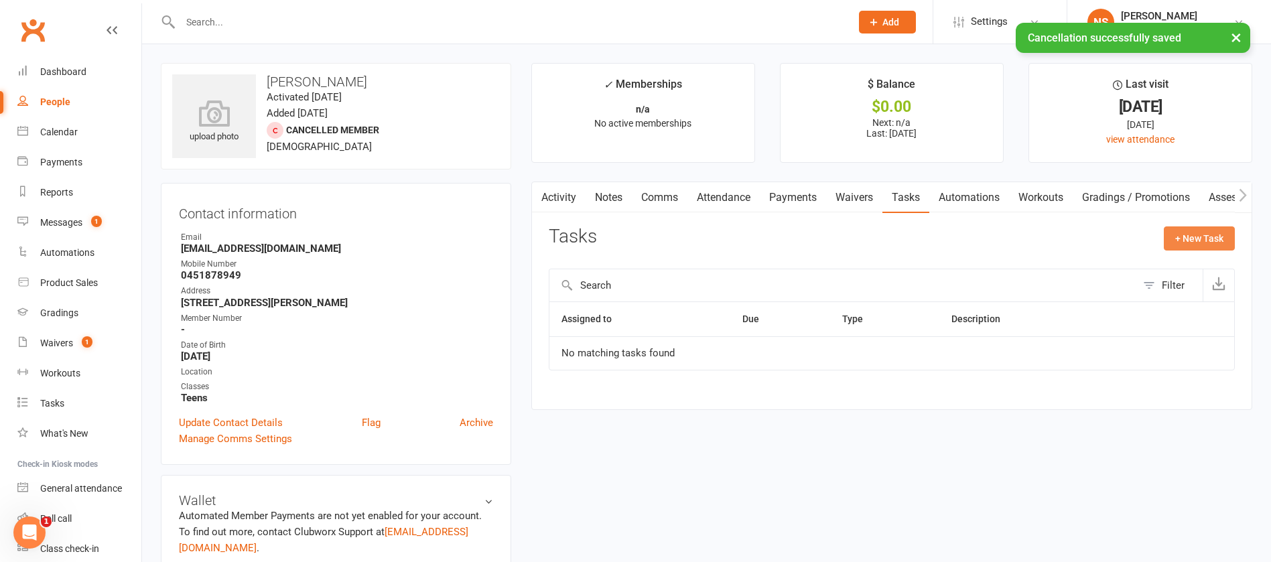
click at [1193, 237] on button "+ New Task" at bounding box center [1199, 238] width 71 height 24
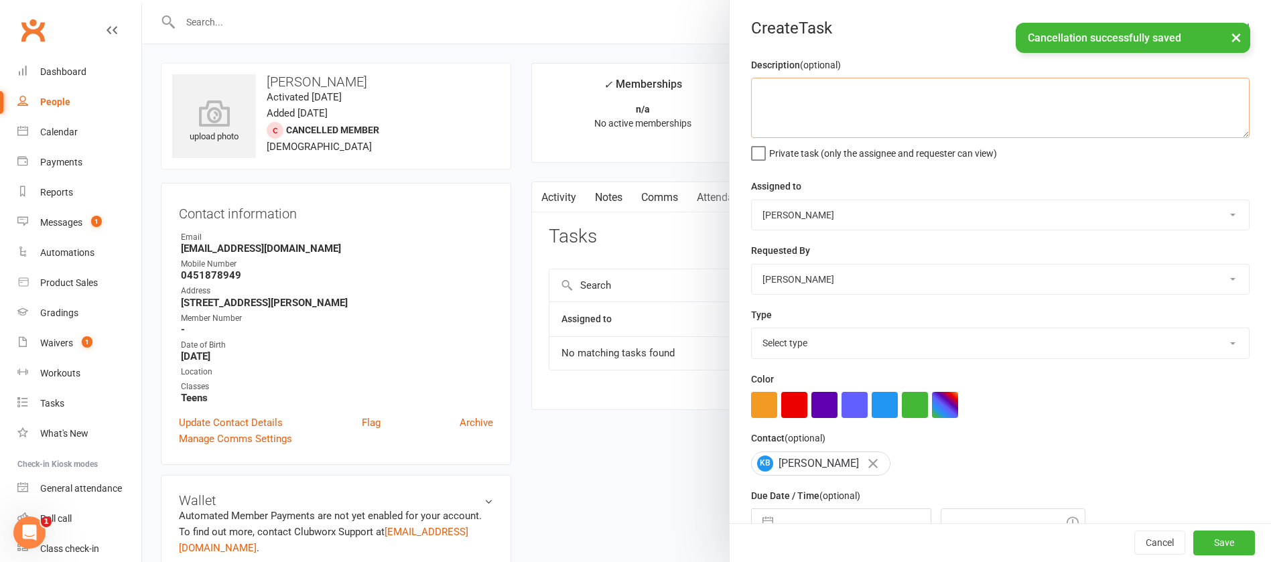
click at [823, 107] on textarea at bounding box center [1000, 108] width 498 height 60
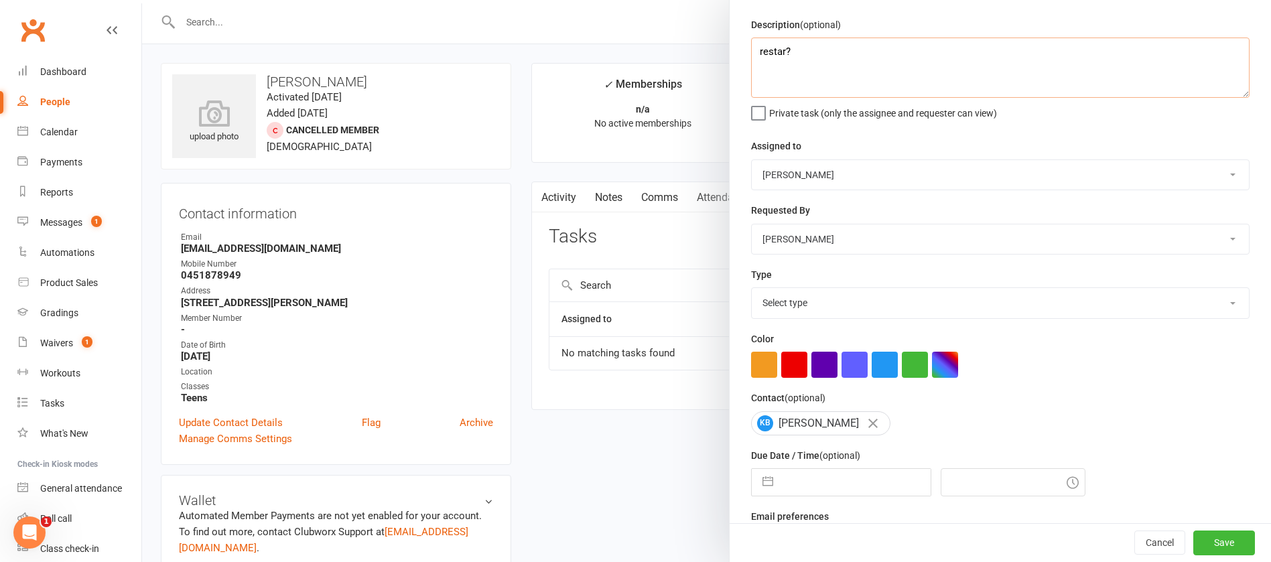
scroll to position [80, 0]
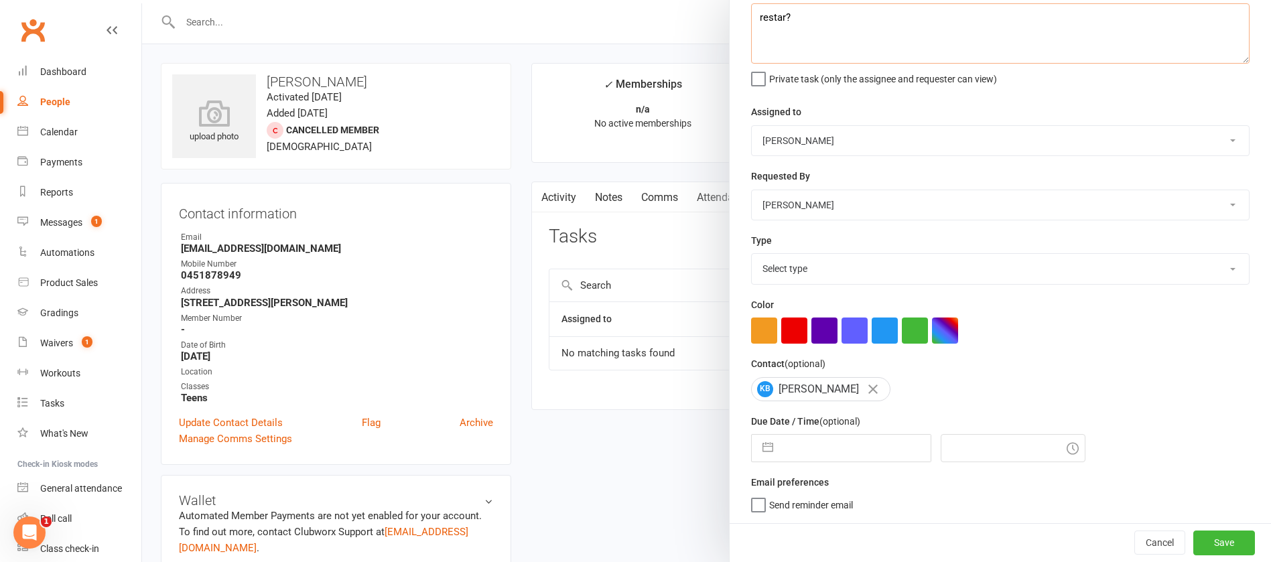
type textarea "restar?"
click at [796, 269] on select "Select type Action E-mail Meeting Phone call Text Add new task type" at bounding box center [1000, 268] width 497 height 29
select select "13825"
click at [752, 254] on select "Select type Action E-mail Meeting Phone call Text Add new task type" at bounding box center [1000, 268] width 497 height 29
click at [801, 445] on input "text" at bounding box center [855, 448] width 151 height 27
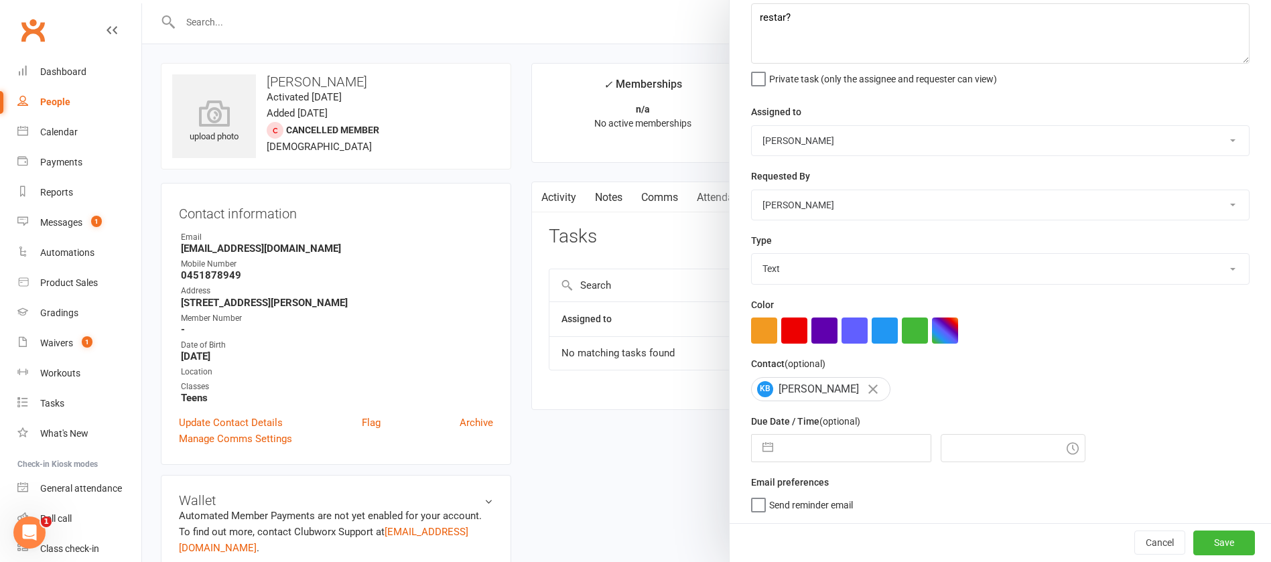
select select "6"
select select "2025"
select select "7"
select select "2025"
select select "8"
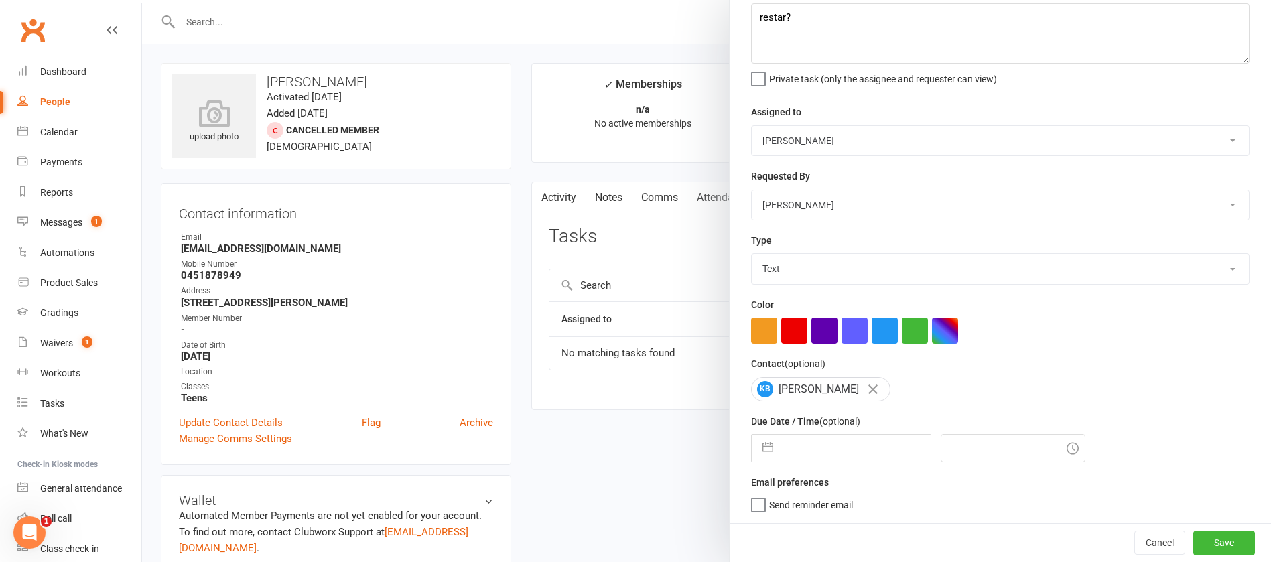
select select "2025"
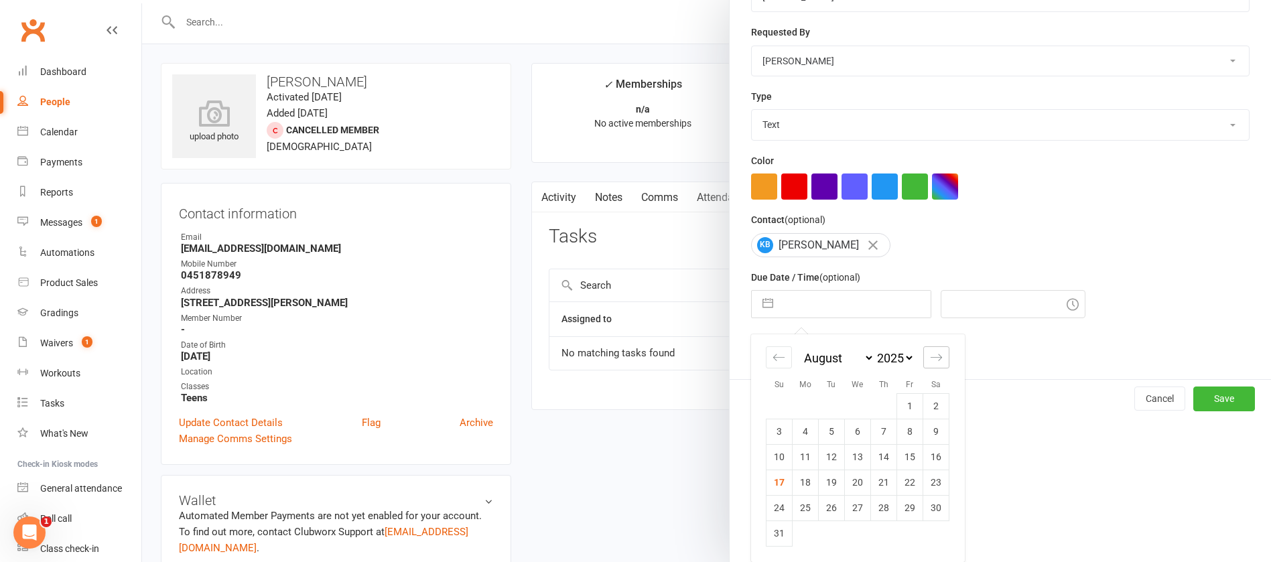
click at [931, 357] on icon "Move forward to switch to the next month." at bounding box center [936, 357] width 11 height 7
select select "9"
select select "2025"
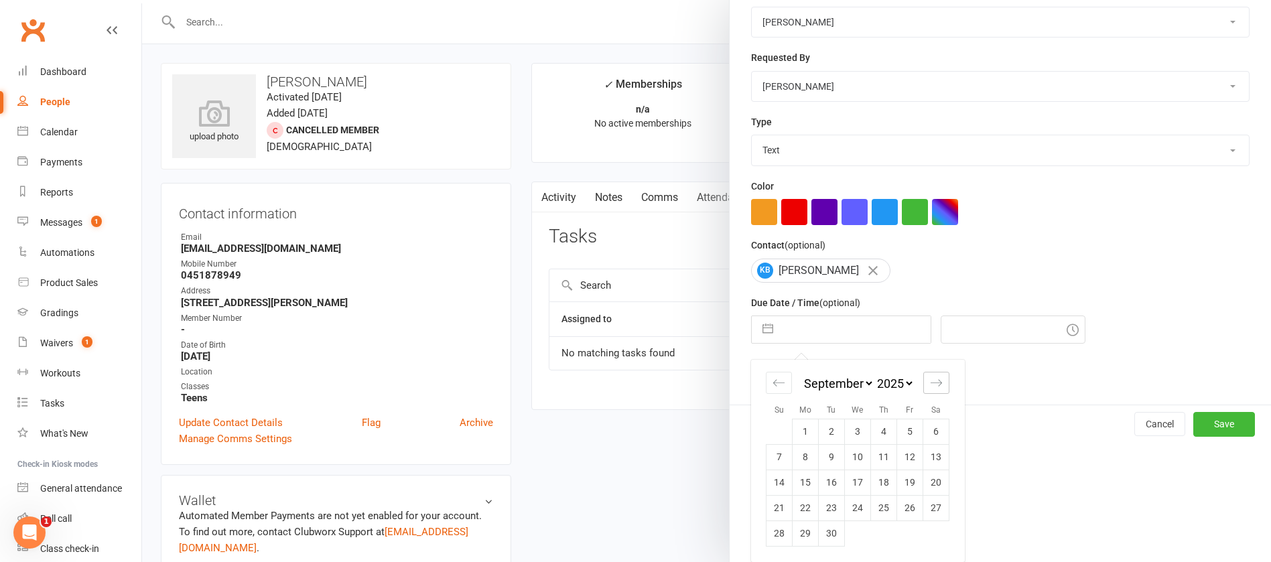
scroll to position [198, 0]
click at [933, 384] on icon "Move forward to switch to the next month." at bounding box center [936, 383] width 13 height 13
select select "10"
select select "2025"
click at [796, 480] on td "13" at bounding box center [806, 482] width 26 height 25
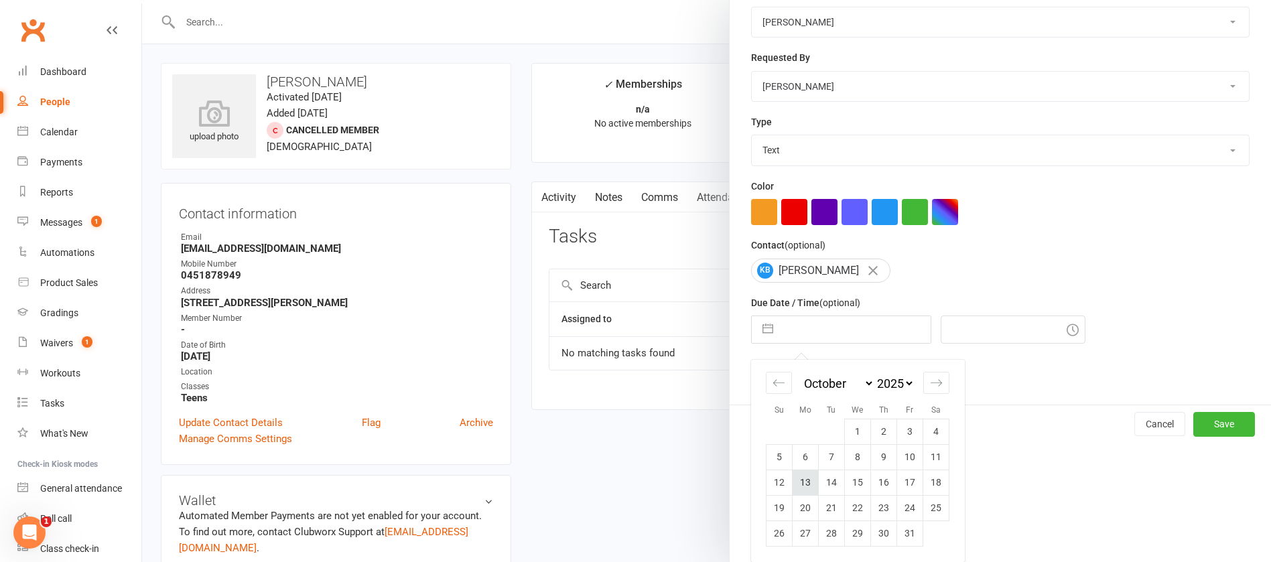
type input "[DATE]"
type input "3:15pm"
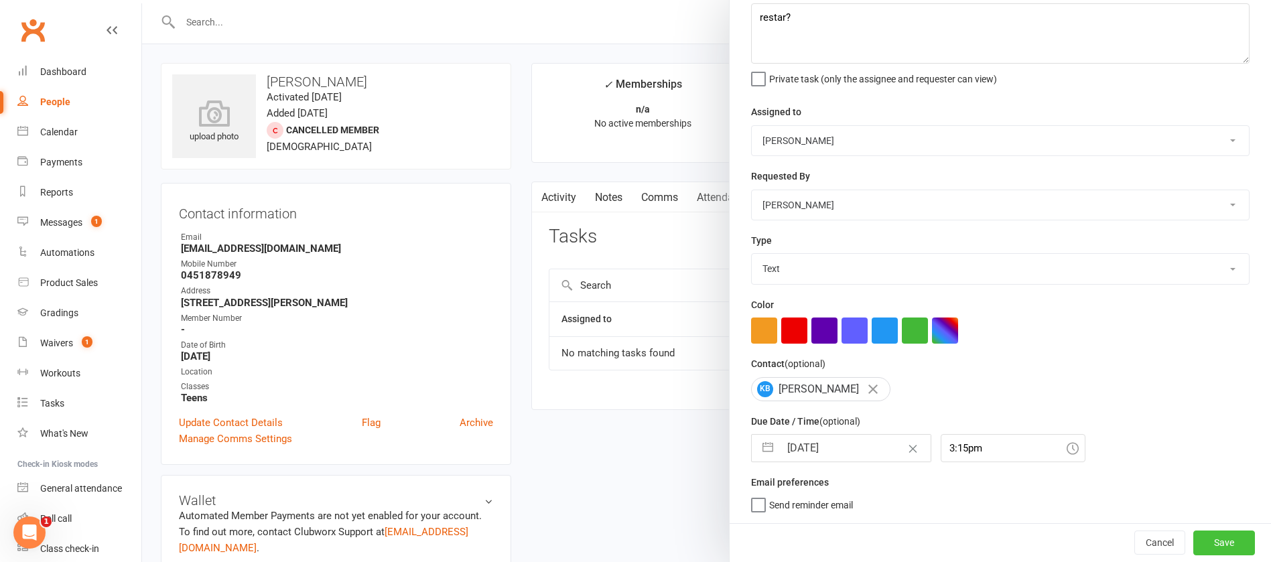
click at [1193, 539] on button "Save" at bounding box center [1224, 543] width 62 height 24
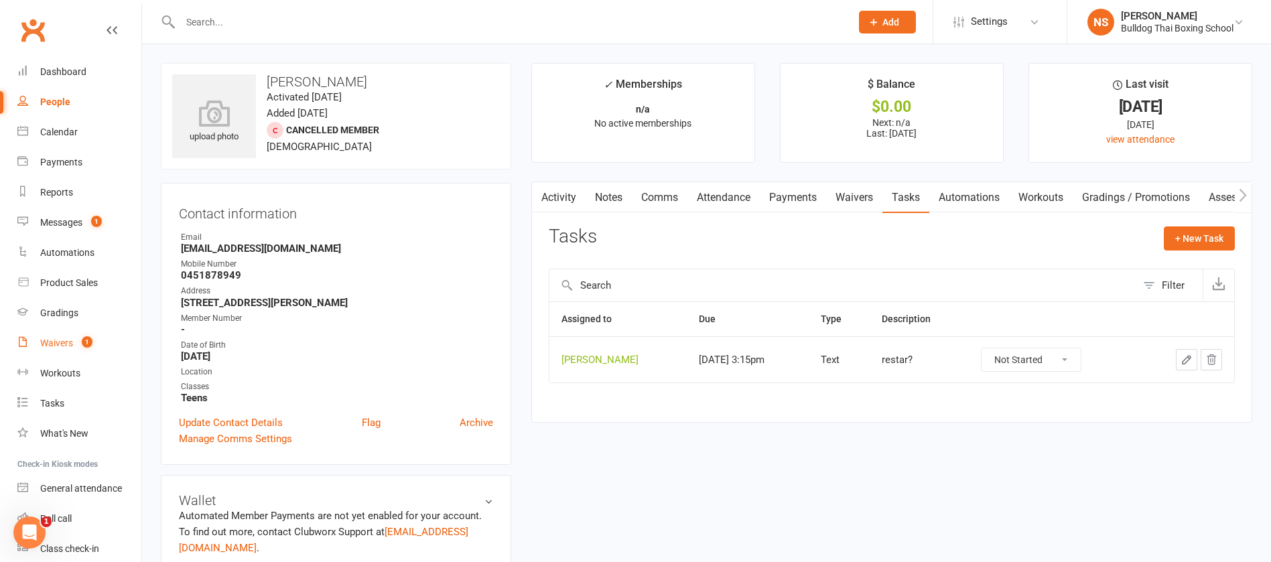
click at [61, 340] on div "Waivers" at bounding box center [56, 343] width 33 height 11
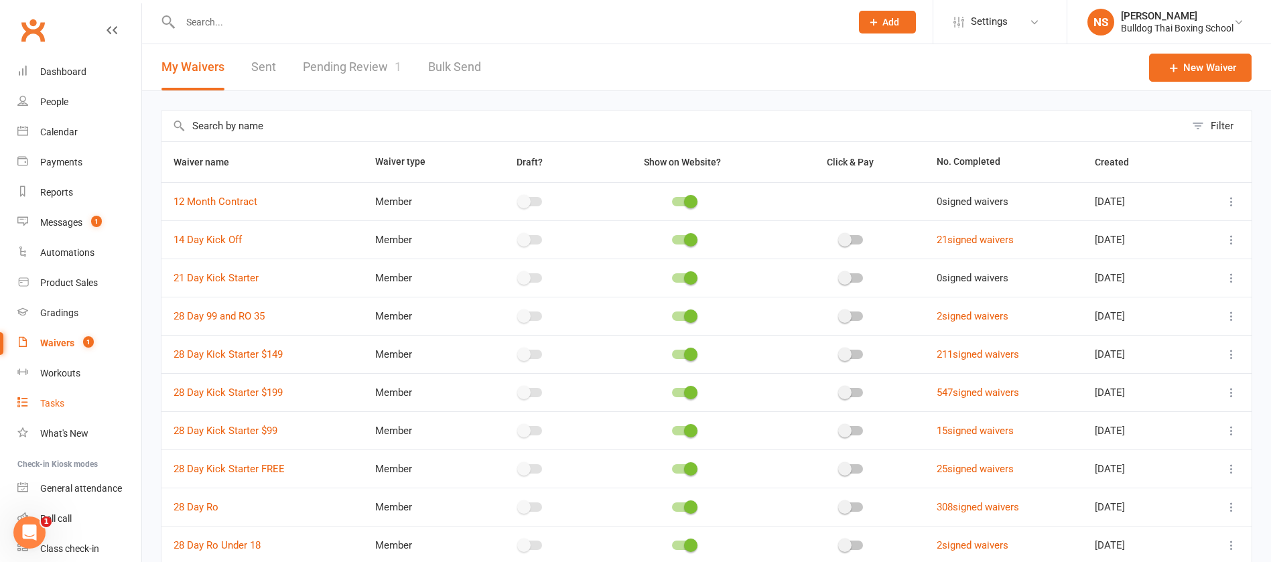
click at [61, 396] on link "Tasks" at bounding box center [79, 404] width 124 height 30
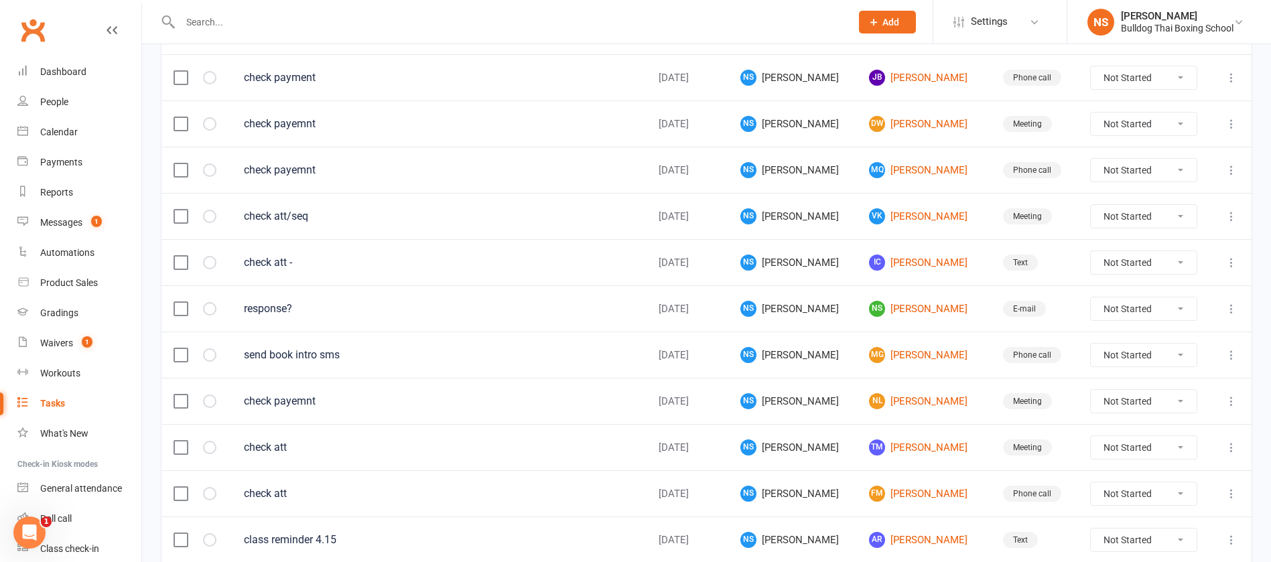
scroll to position [703, 0]
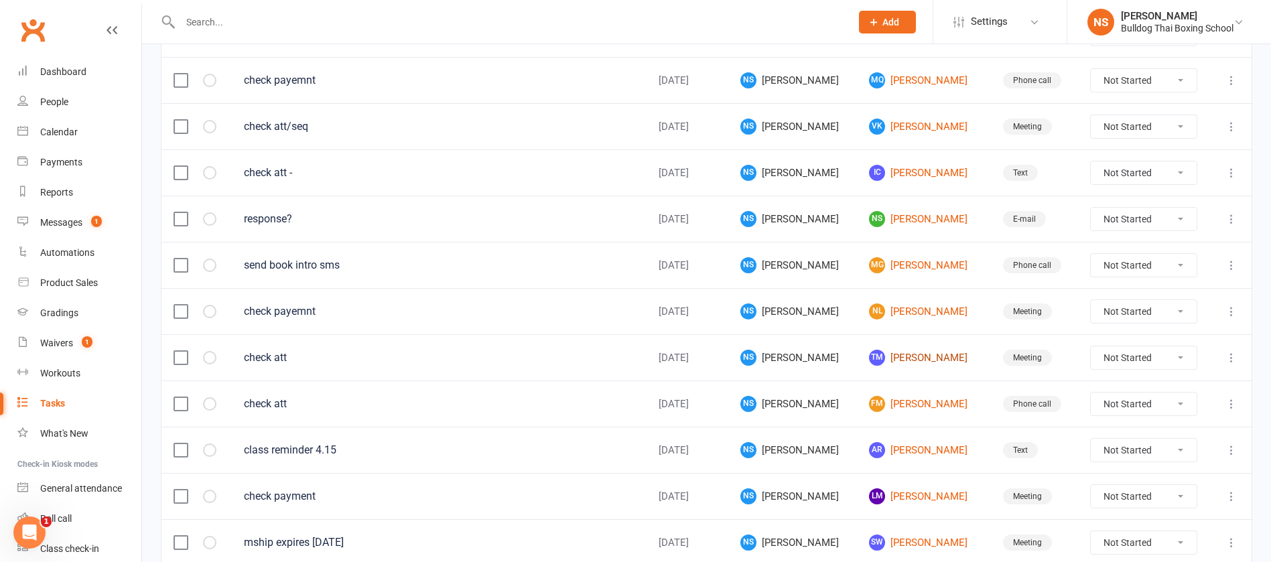
click at [888, 357] on link "TM [PERSON_NAME]" at bounding box center [924, 358] width 110 height 16
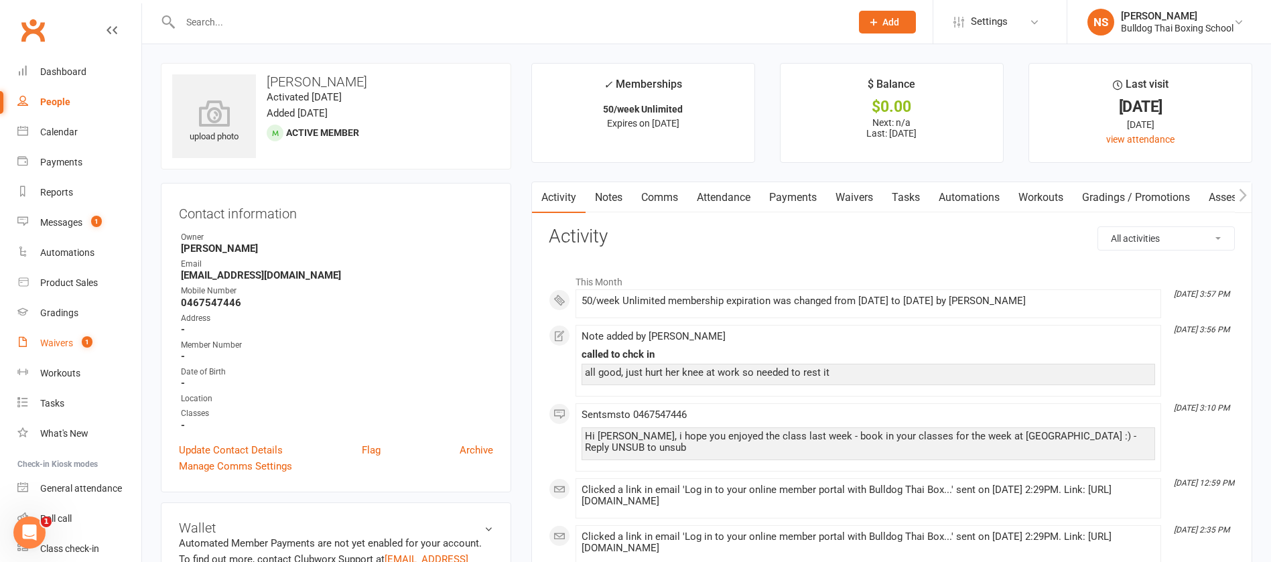
click at [60, 338] on div "Waivers" at bounding box center [56, 343] width 33 height 11
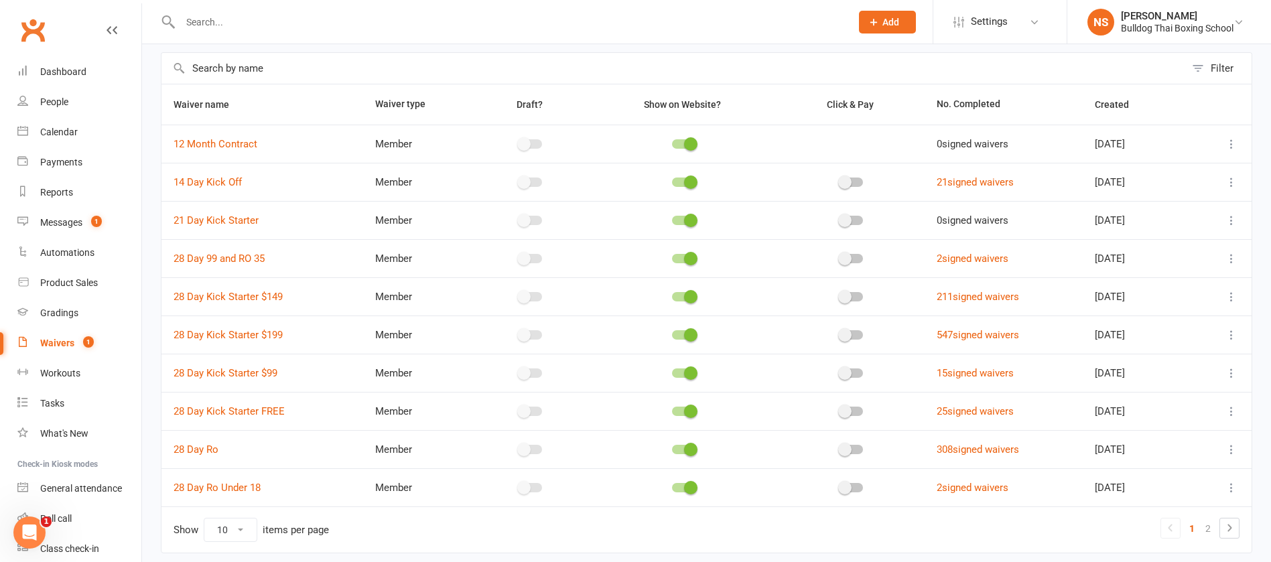
scroll to position [106, 0]
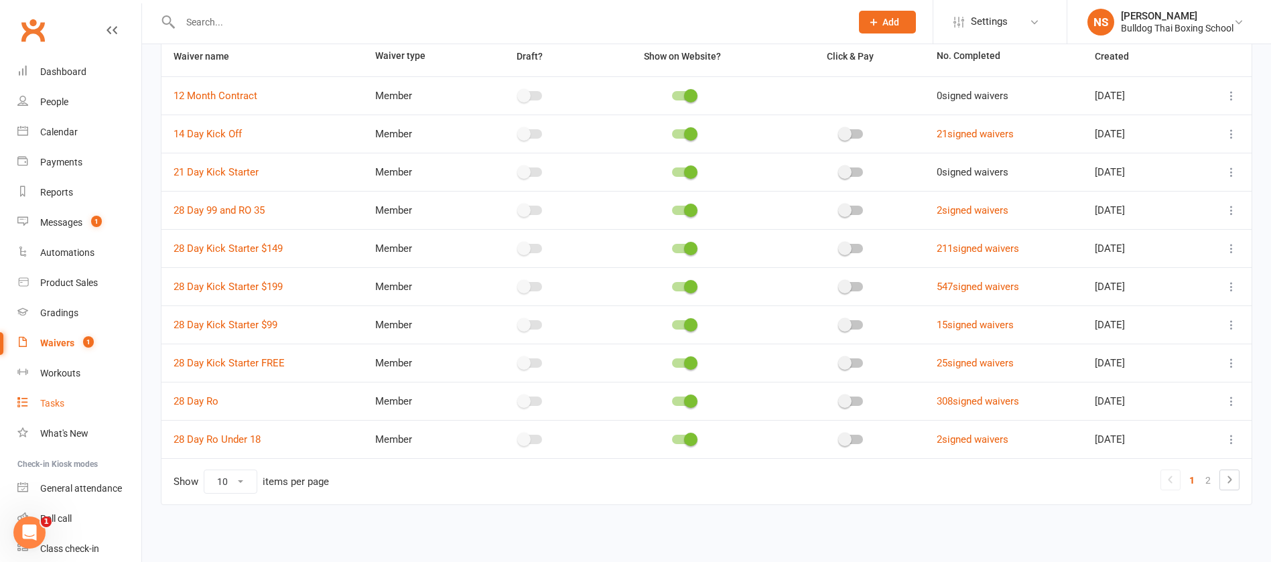
click at [49, 403] on div "Tasks" at bounding box center [52, 403] width 24 height 11
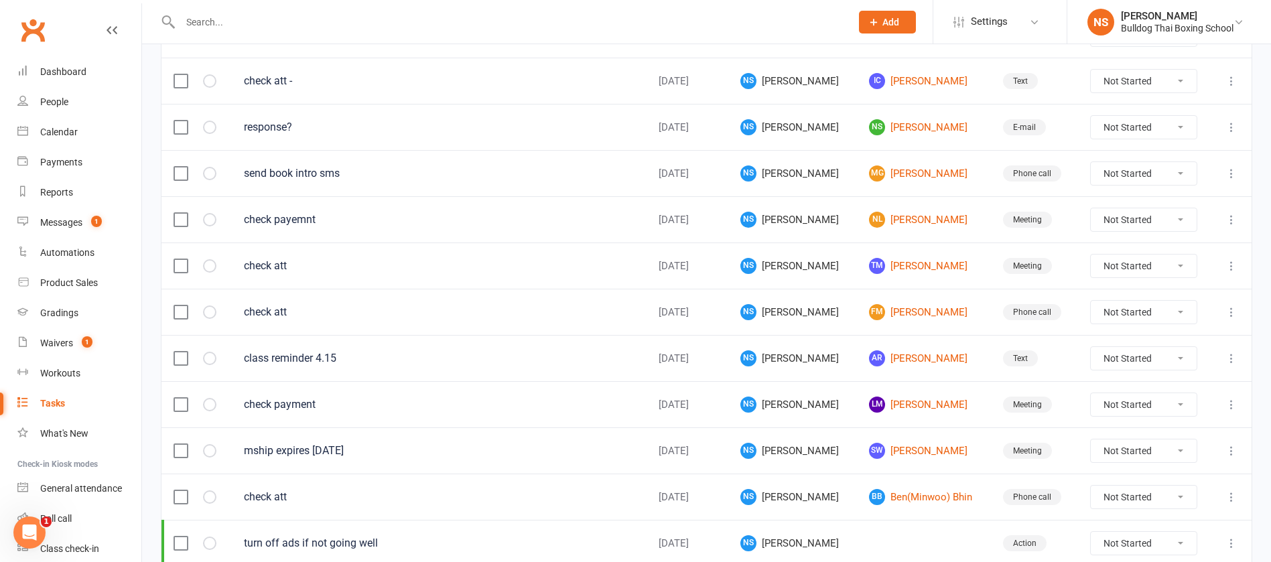
scroll to position [804, 0]
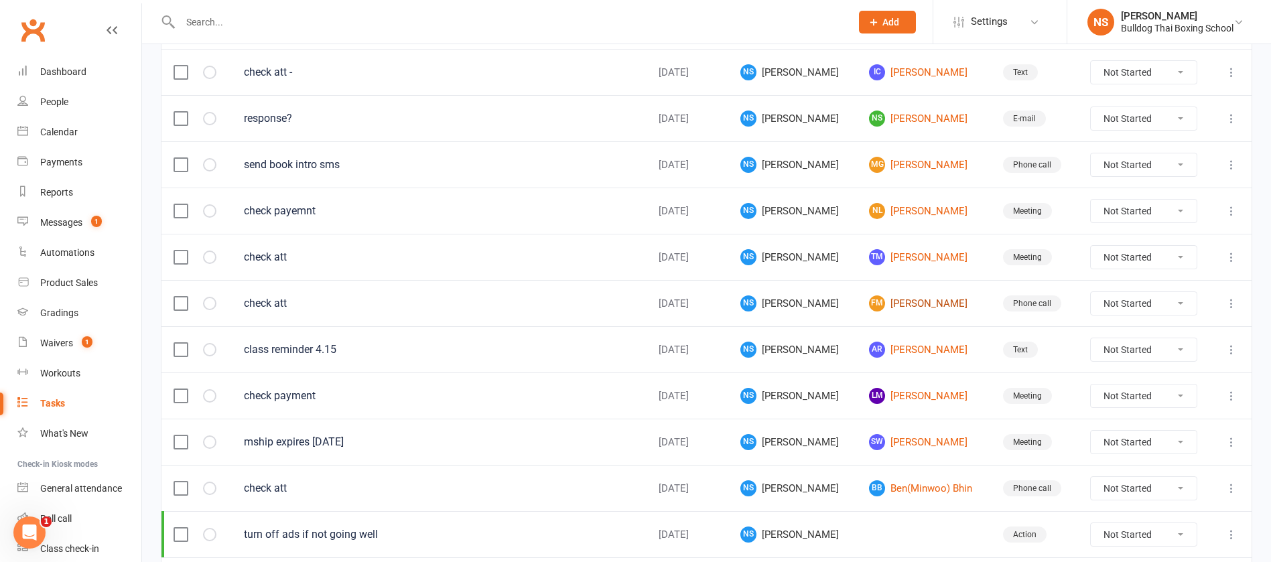
click at [906, 301] on link "[PERSON_NAME]" at bounding box center [924, 303] width 110 height 16
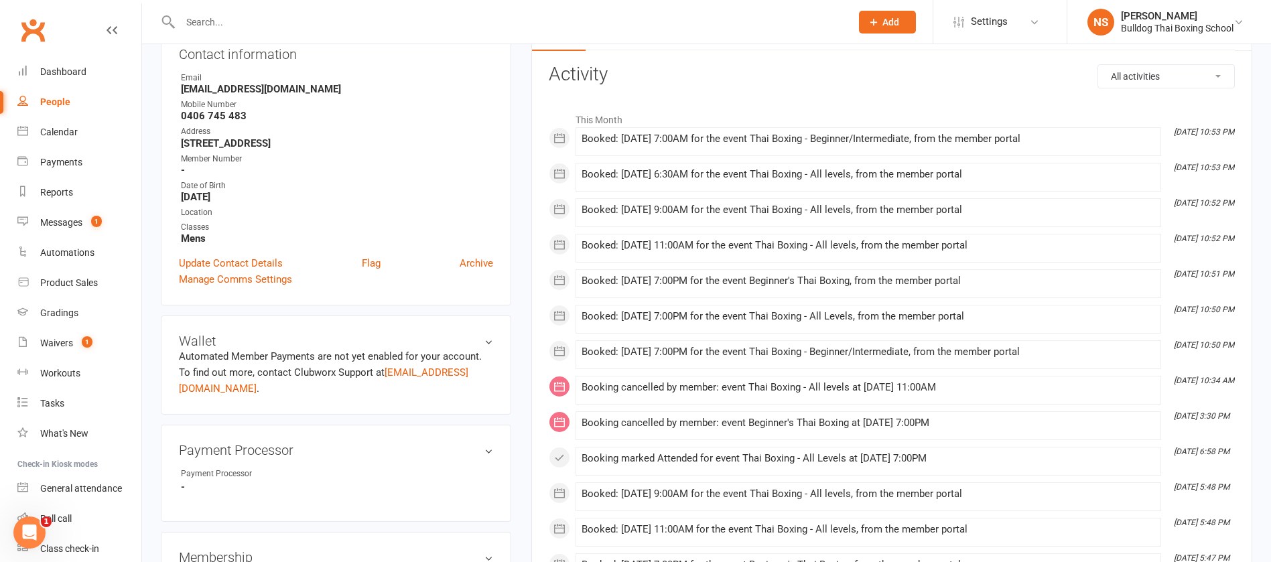
scroll to position [100, 0]
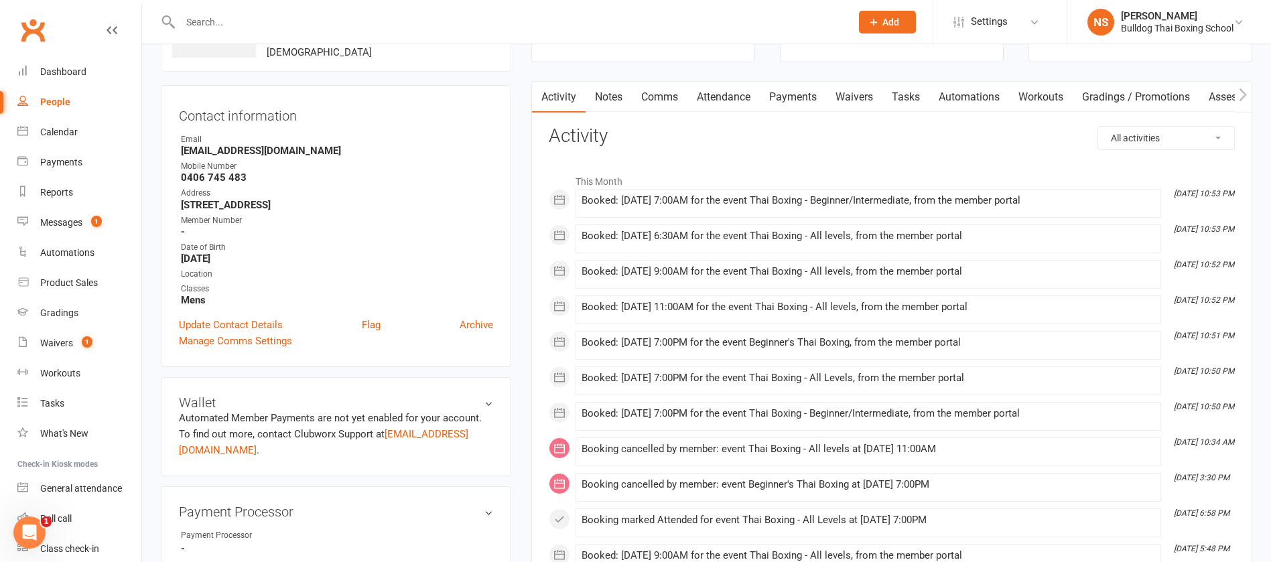
click at [910, 96] on link "Tasks" at bounding box center [905, 97] width 47 height 31
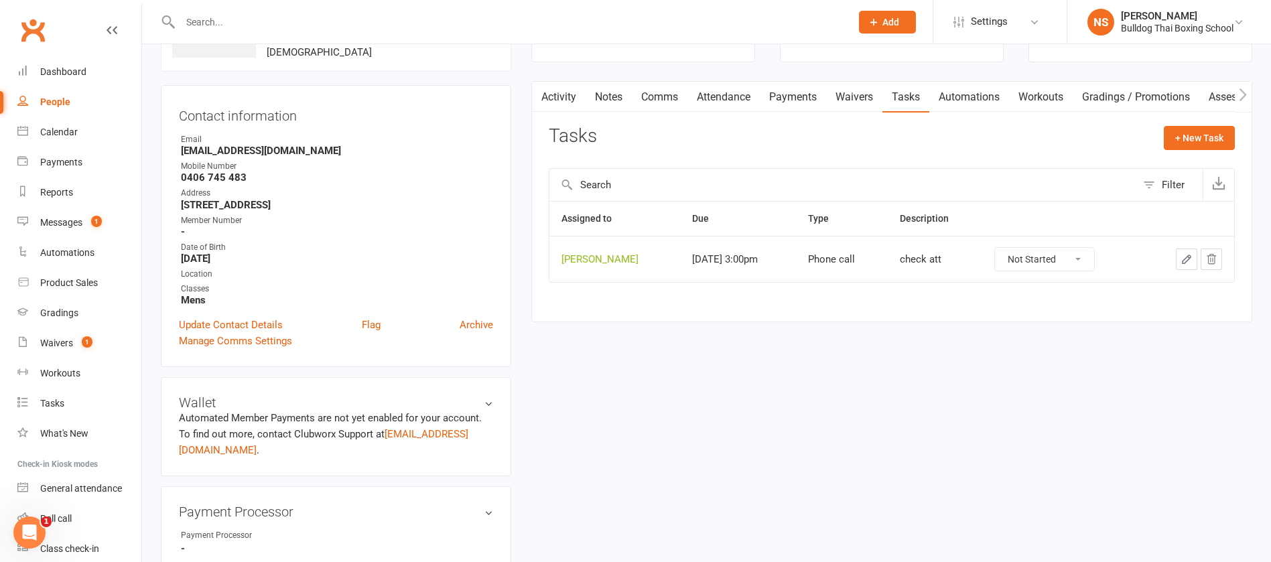
click at [1183, 259] on icon "button" at bounding box center [1186, 259] width 12 height 12
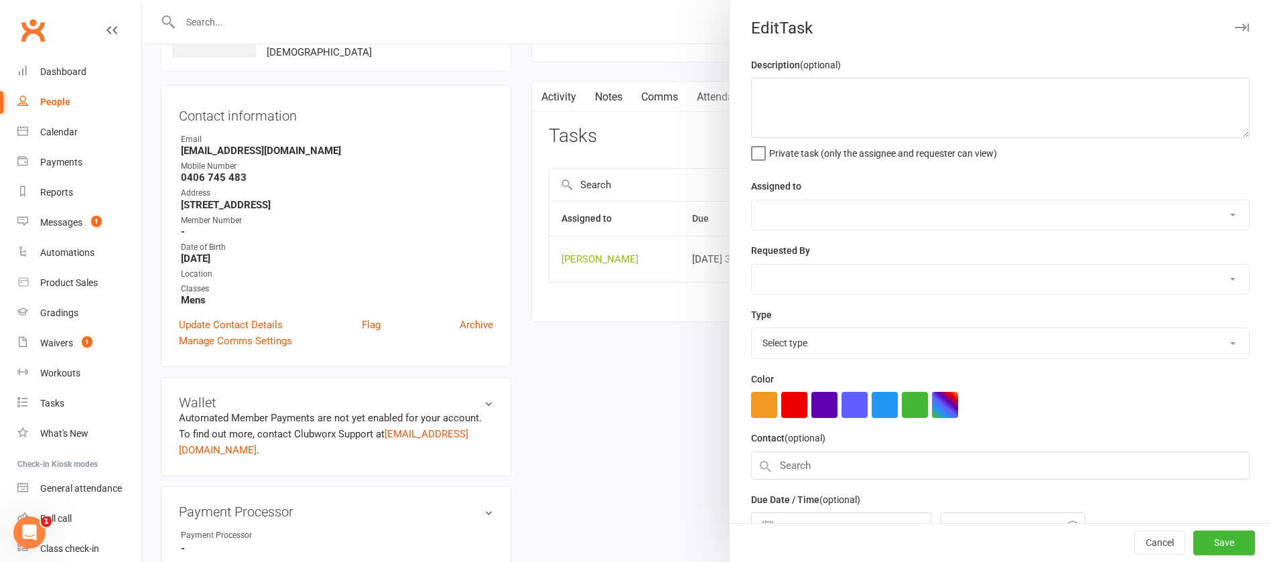
type textarea "check att"
select select "12940"
type input "[DATE]"
type input "3:00pm"
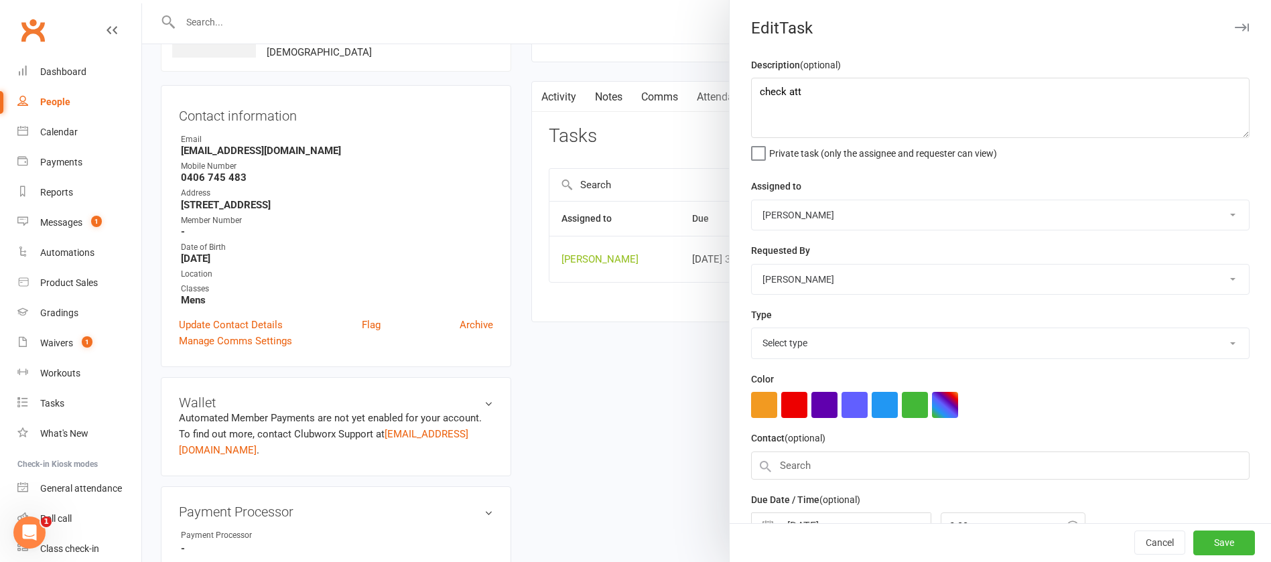
select select "12048"
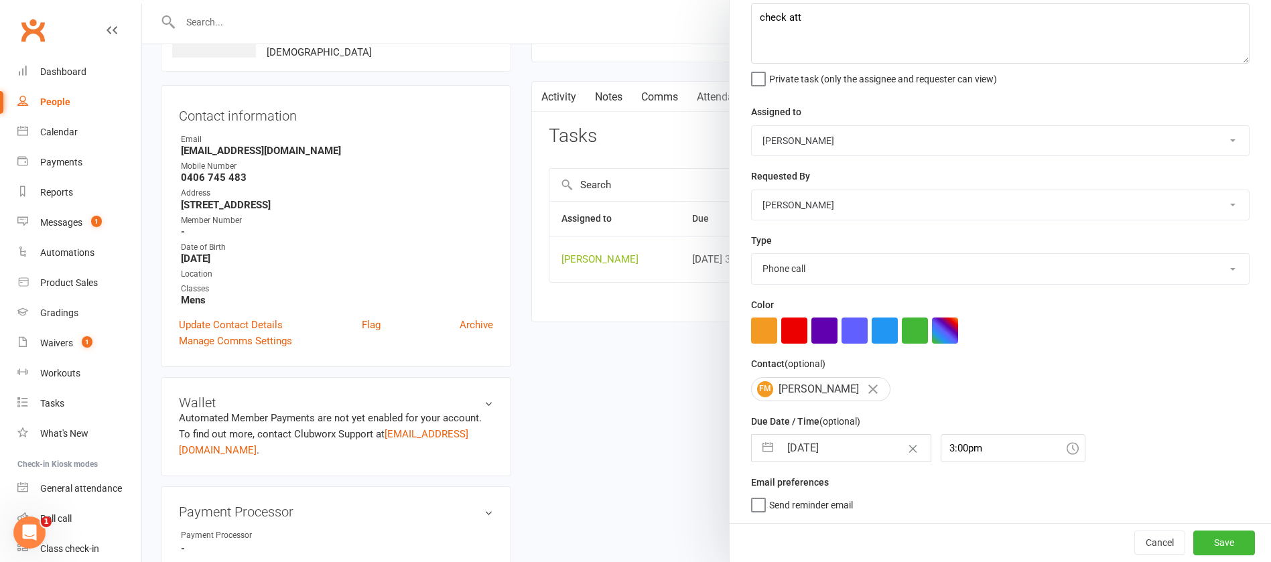
click at [850, 442] on input "[DATE]" at bounding box center [855, 448] width 151 height 27
select select "6"
select select "2025"
select select "7"
select select "2025"
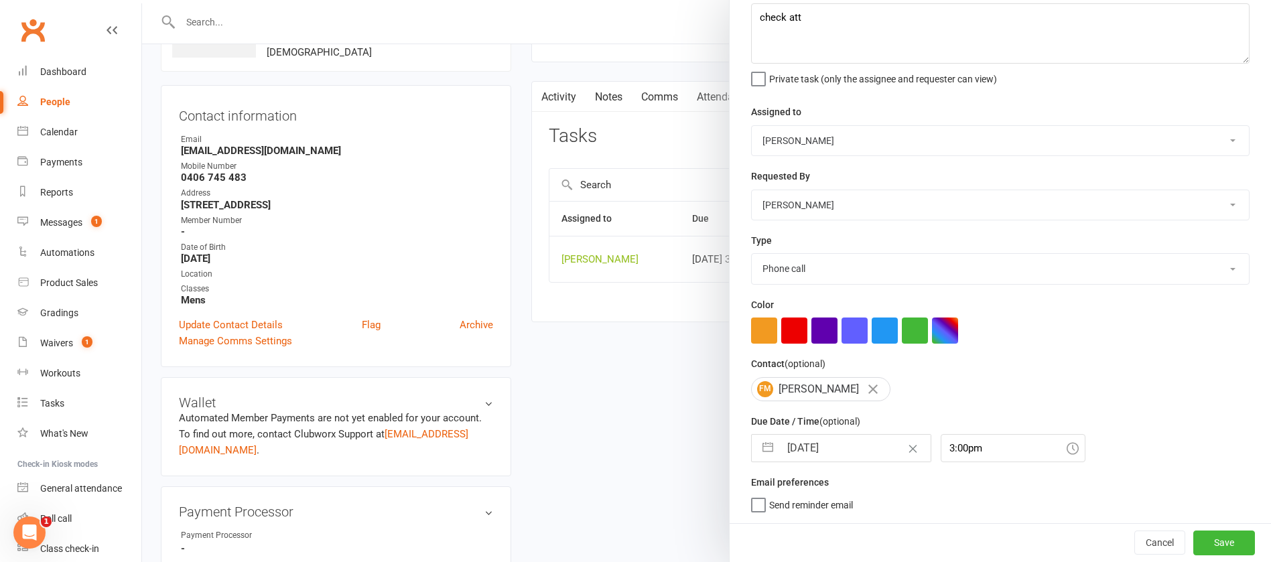
select select "8"
select select "2025"
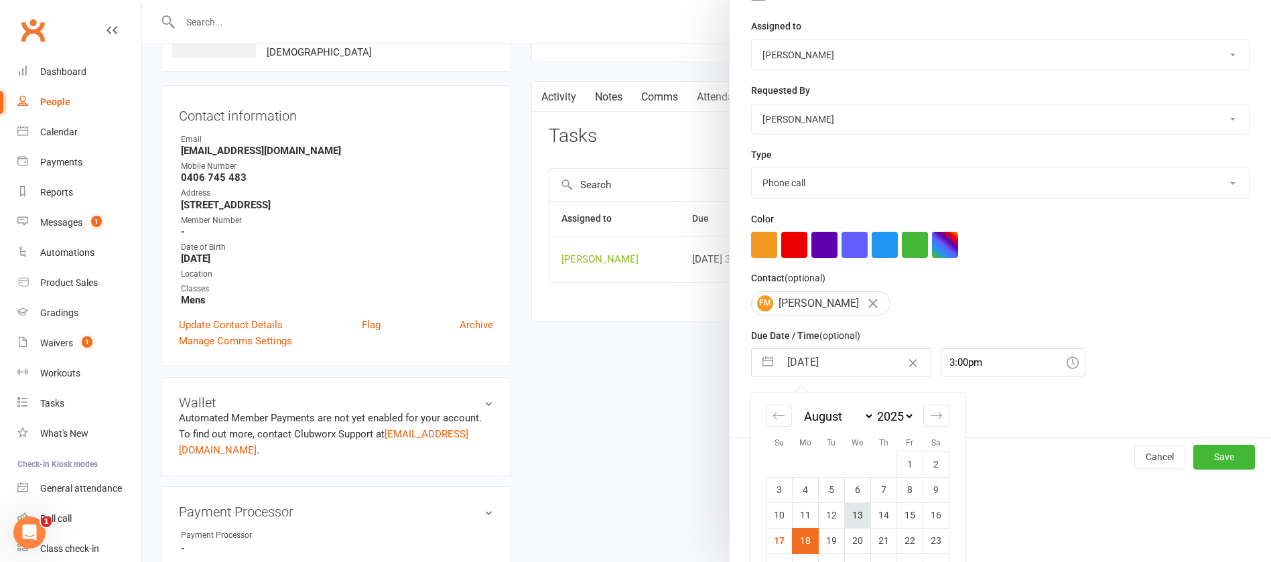
scroll to position [223, 0]
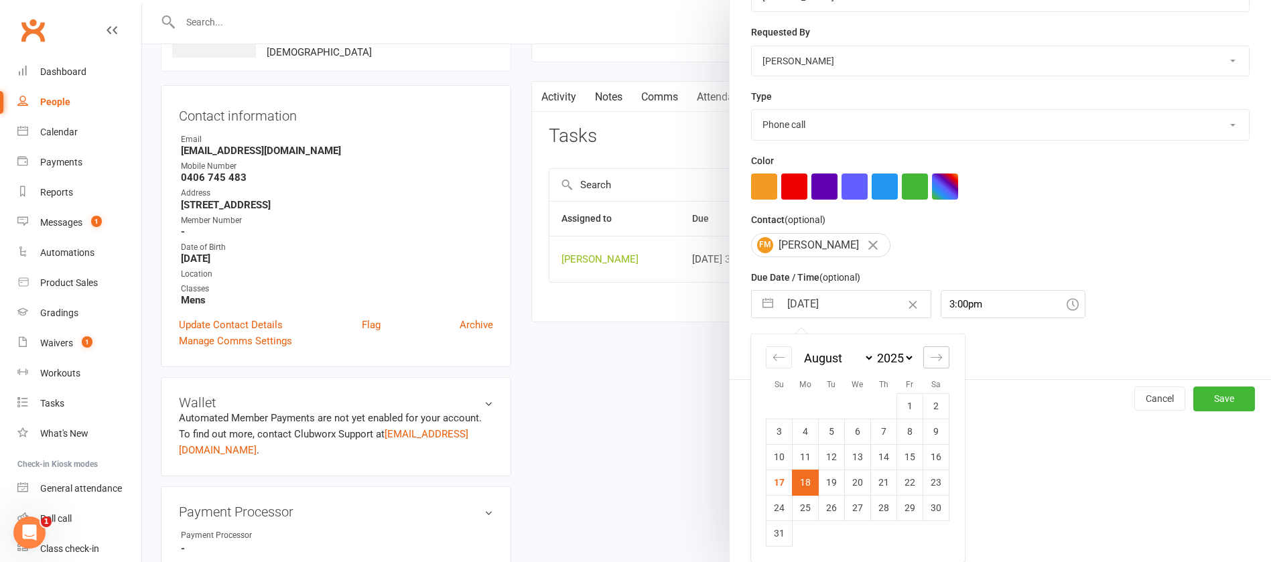
click at [930, 354] on icon "Move forward to switch to the next month." at bounding box center [936, 357] width 13 height 13
select select "9"
select select "2025"
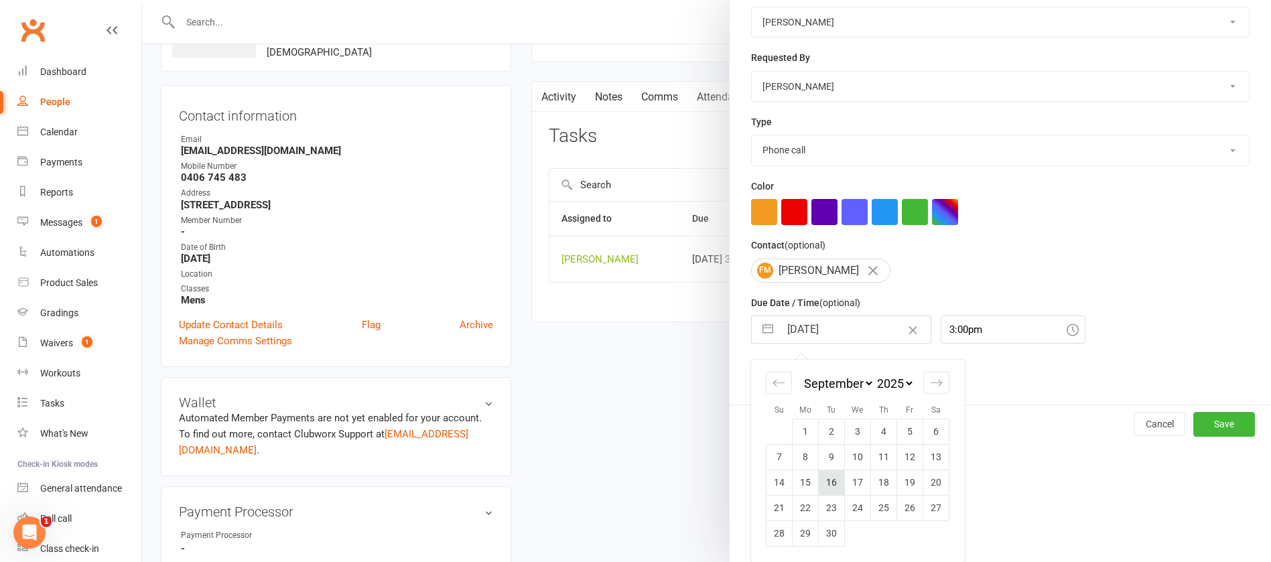
scroll to position [198, 0]
click at [802, 456] on td "8" at bounding box center [806, 456] width 26 height 25
type input "[DATE]"
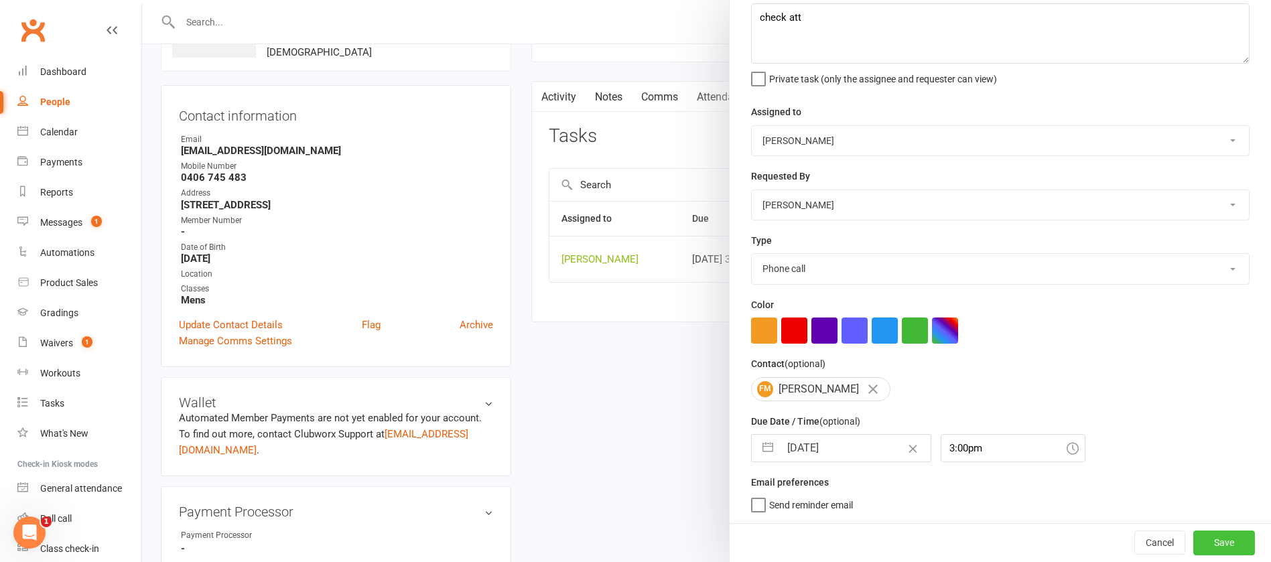
click at [1193, 537] on button "Save" at bounding box center [1224, 543] width 62 height 24
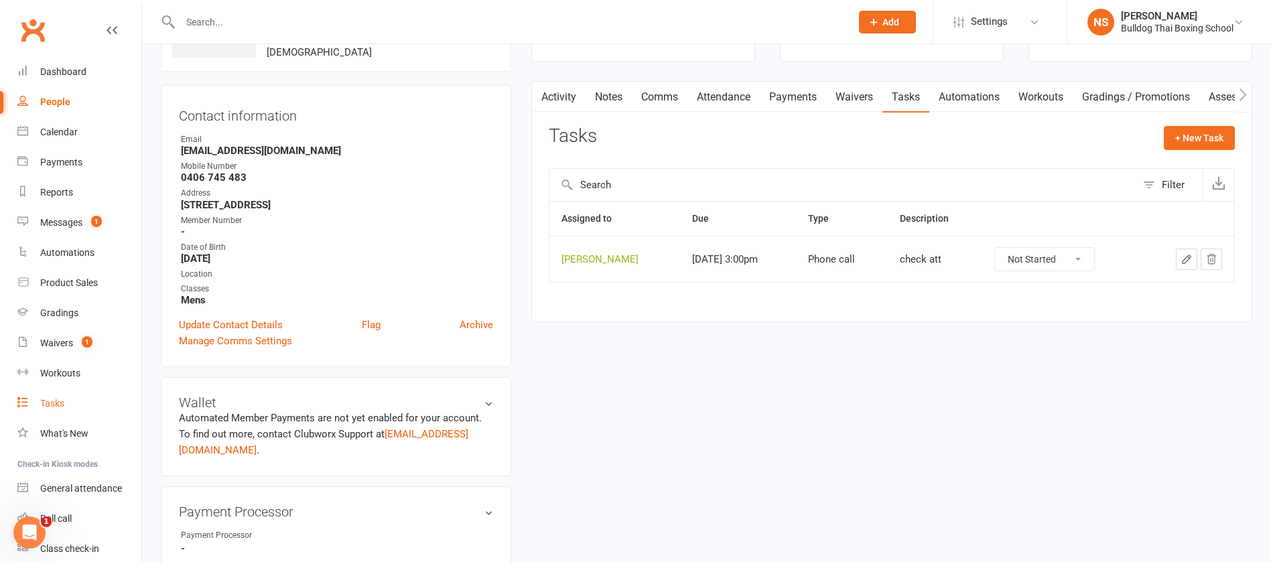
click at [49, 407] on div "Tasks" at bounding box center [52, 403] width 24 height 11
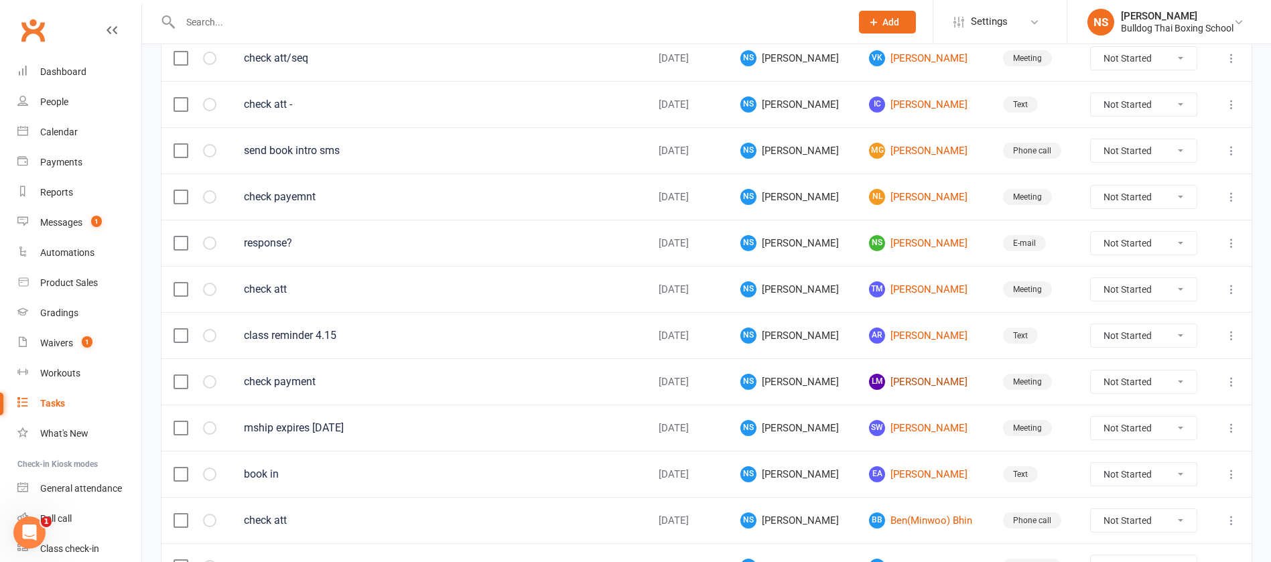
scroll to position [804, 0]
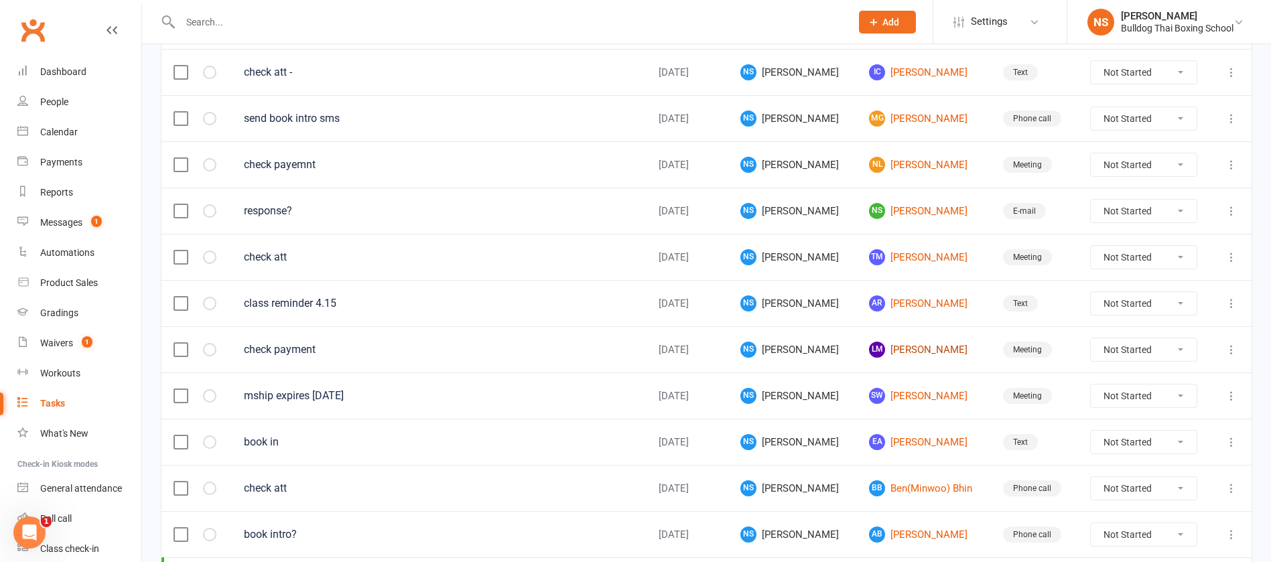
click at [894, 351] on link "[PERSON_NAME]" at bounding box center [924, 350] width 110 height 16
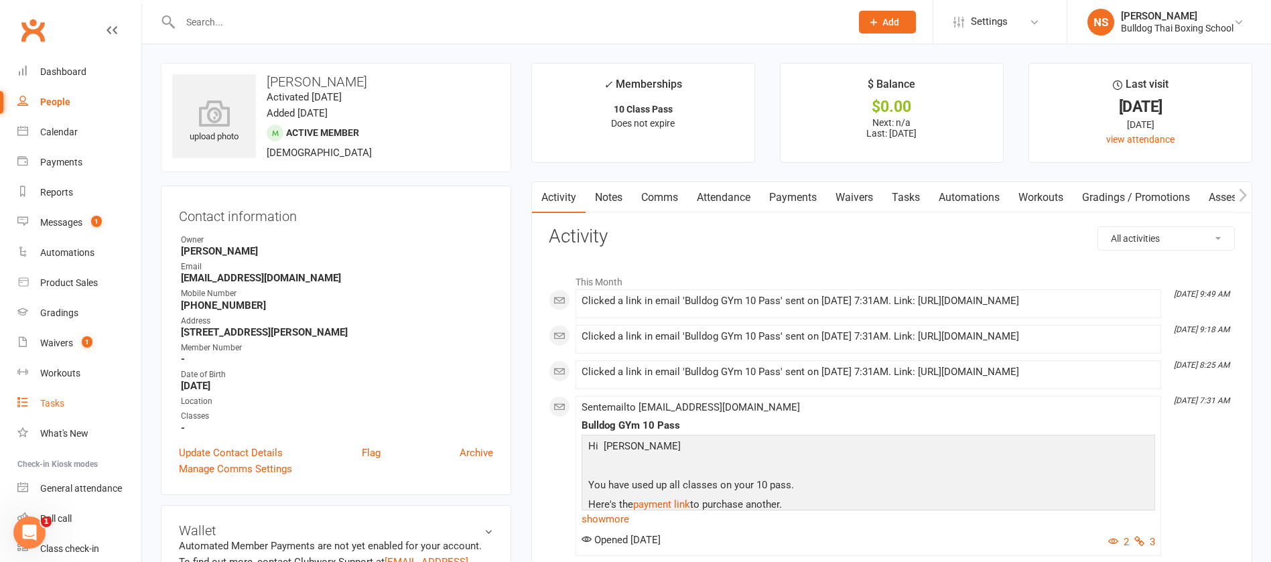
click at [57, 407] on div "Tasks" at bounding box center [52, 403] width 24 height 11
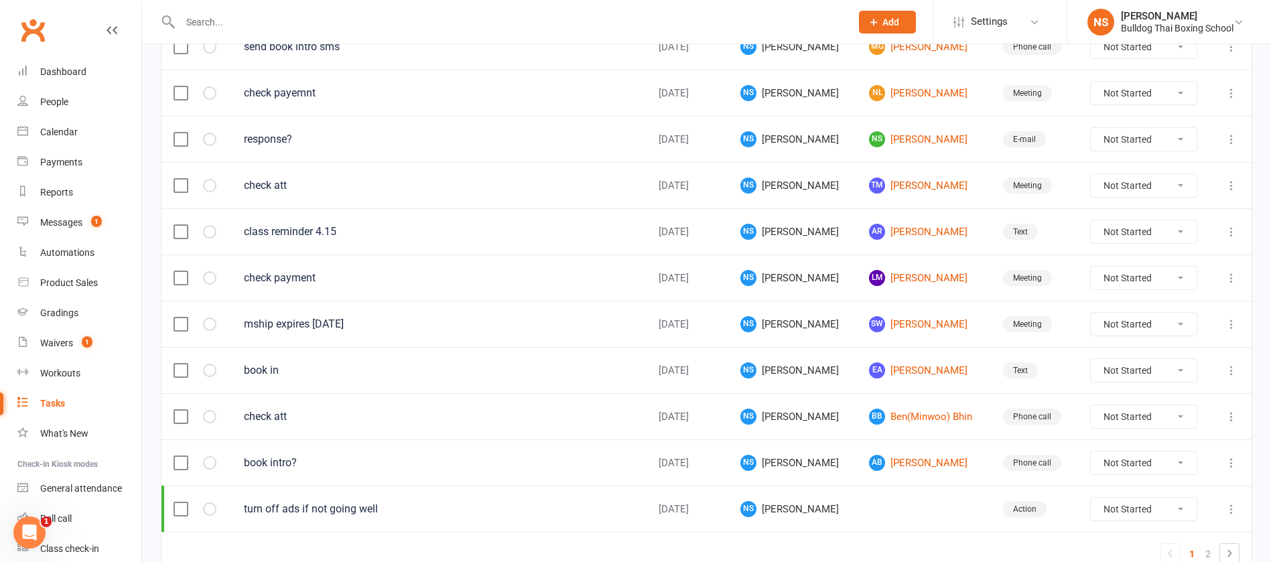
scroll to position [904, 0]
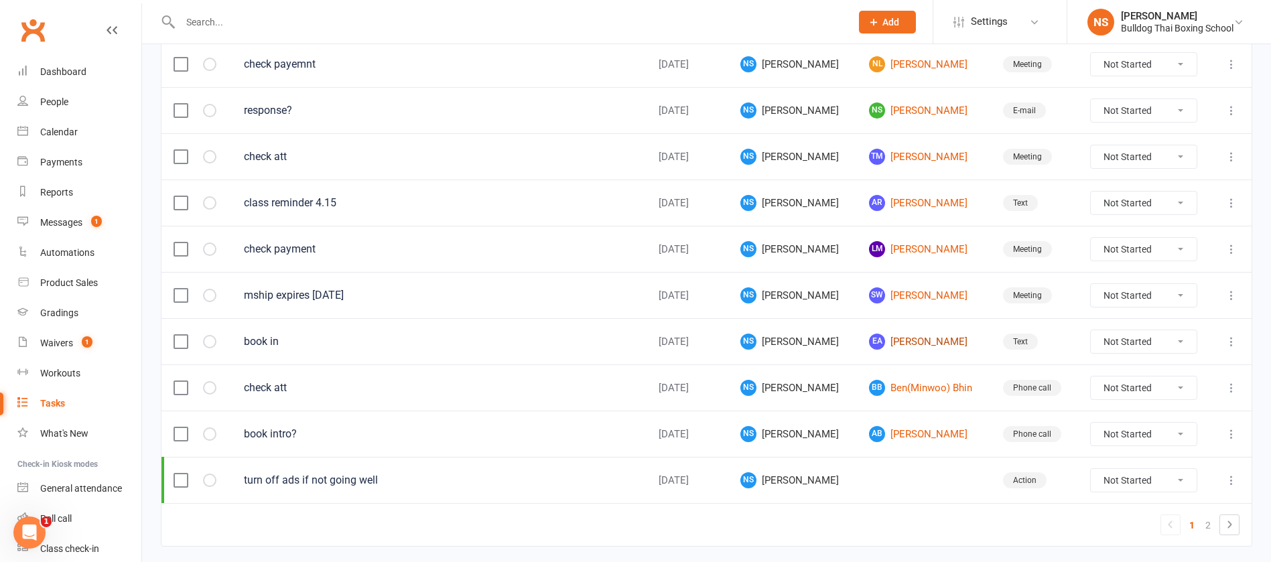
click at [899, 344] on link "[PERSON_NAME]" at bounding box center [924, 342] width 110 height 16
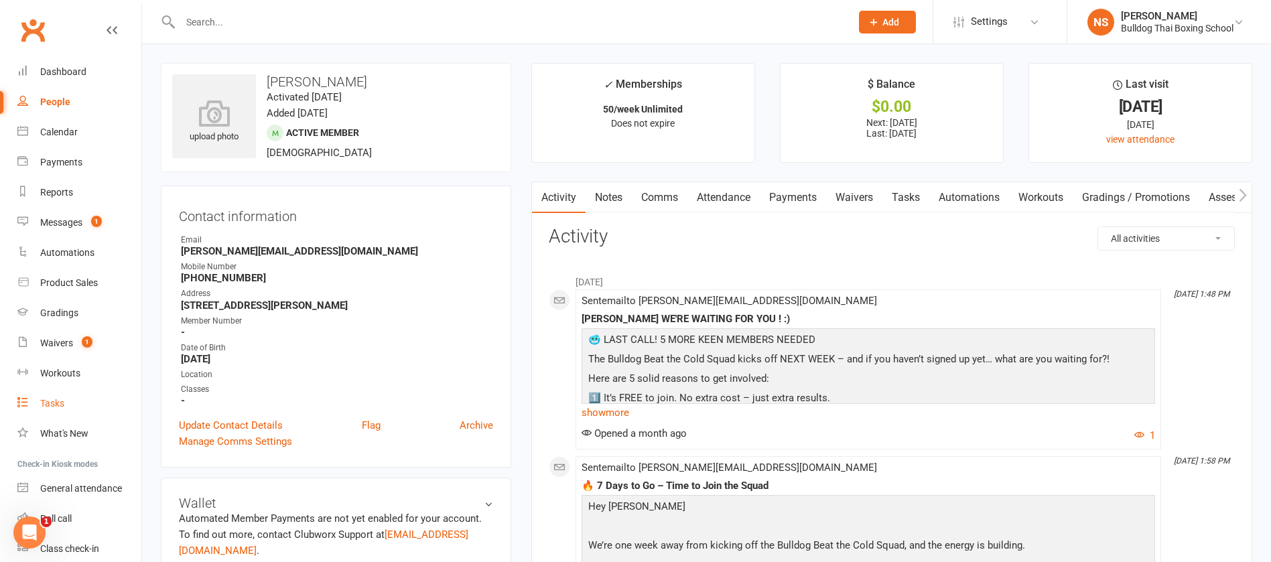
click at [56, 406] on div "Tasks" at bounding box center [52, 403] width 24 height 11
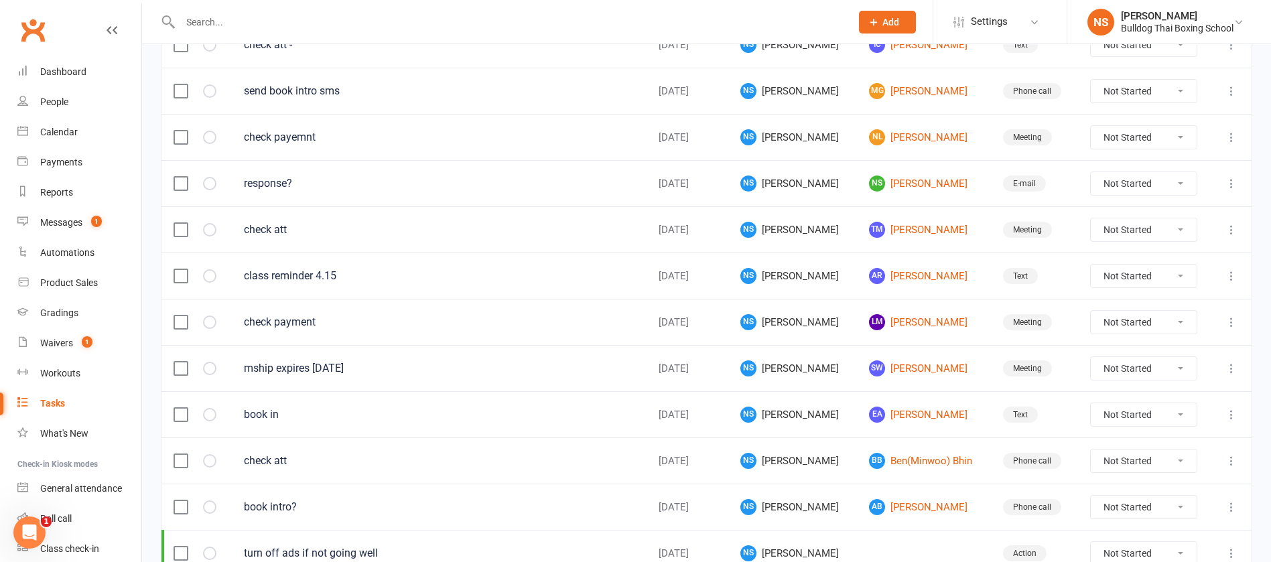
scroll to position [945, 0]
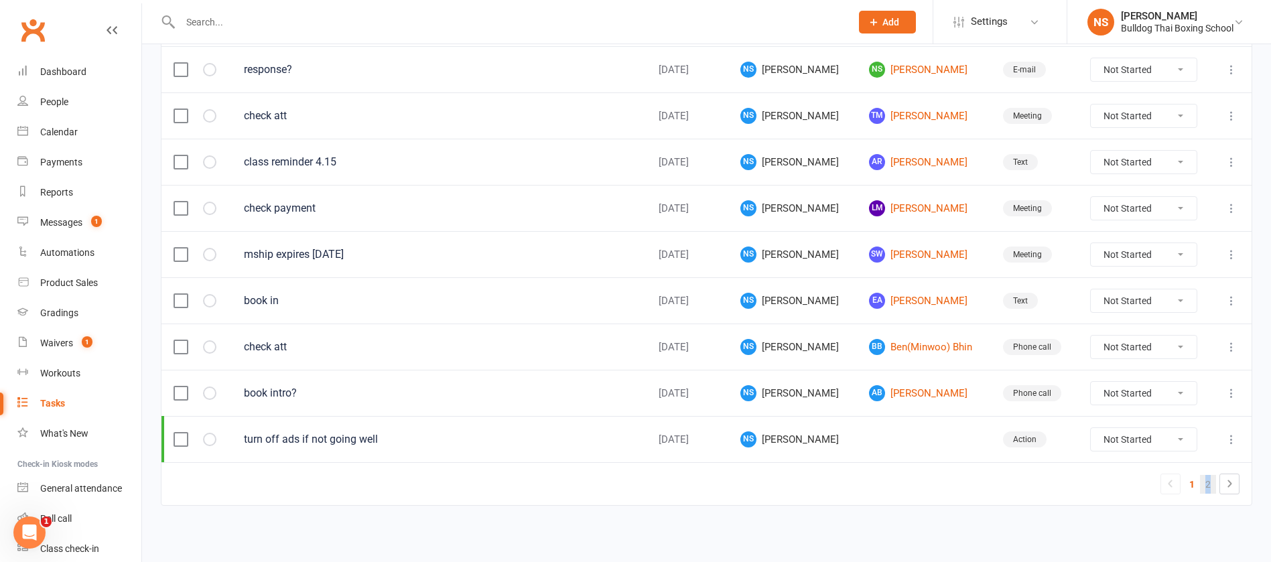
click at [1208, 480] on link "2" at bounding box center [1208, 484] width 16 height 19
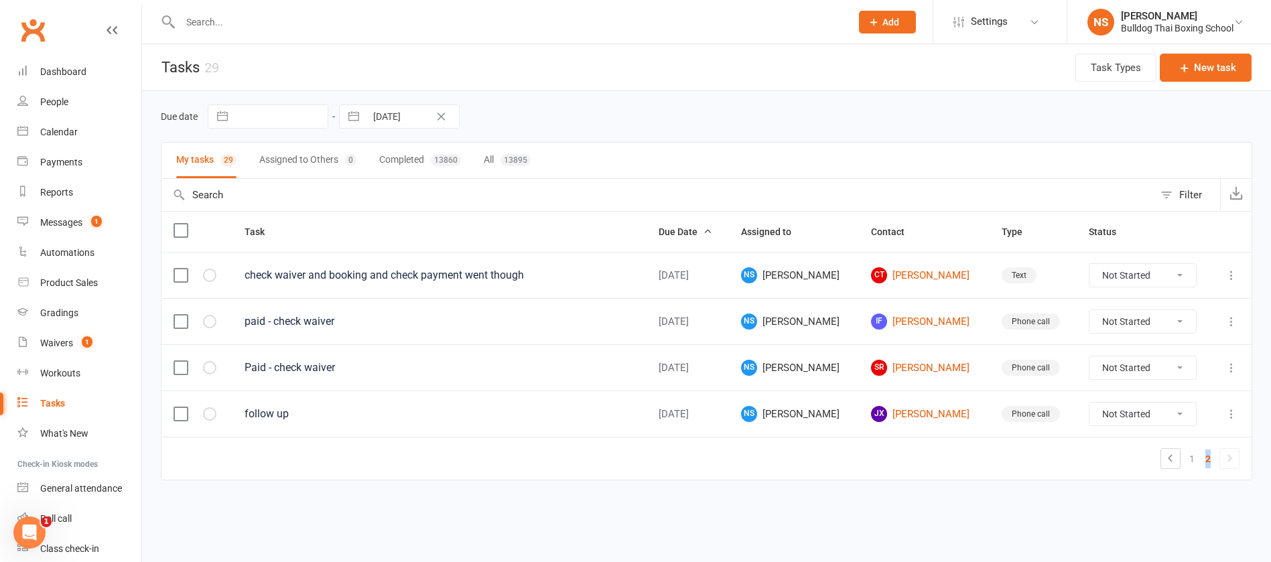
scroll to position [0, 0]
click at [914, 274] on link "CT [PERSON_NAME]" at bounding box center [935, 275] width 108 height 16
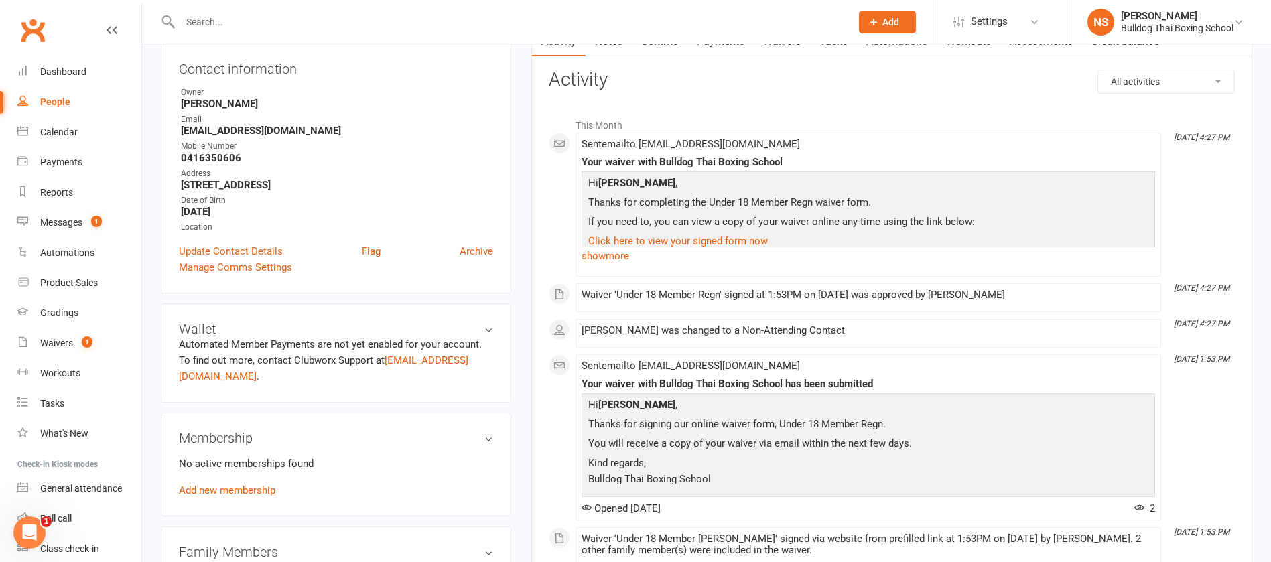
scroll to position [402, 0]
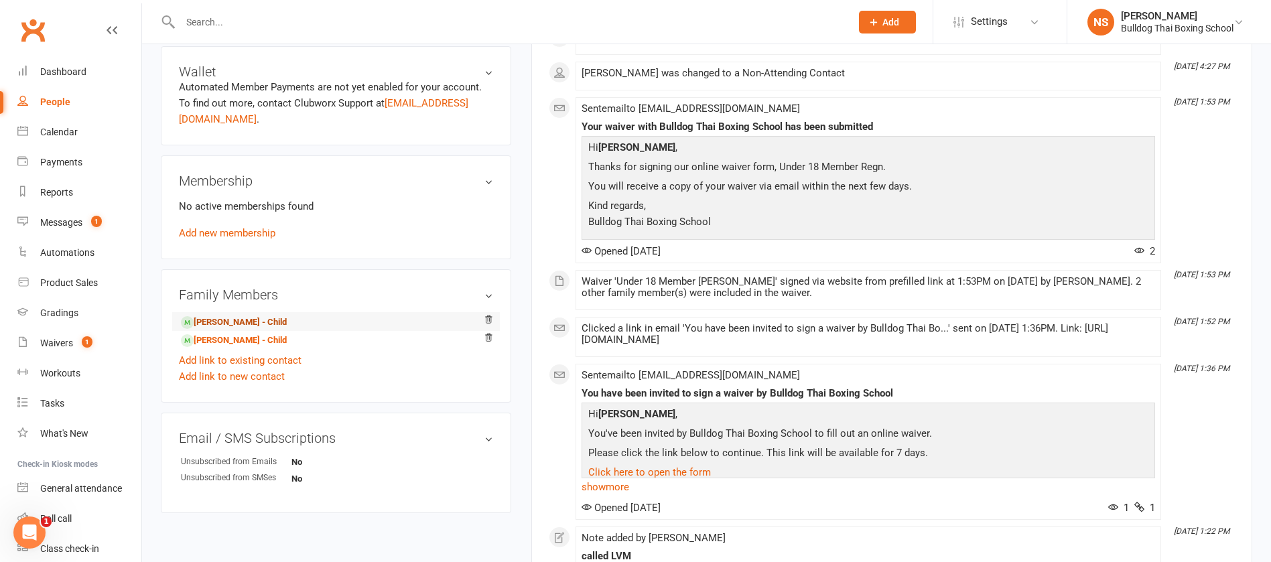
click at [219, 317] on link "[PERSON_NAME] - Child" at bounding box center [234, 323] width 106 height 14
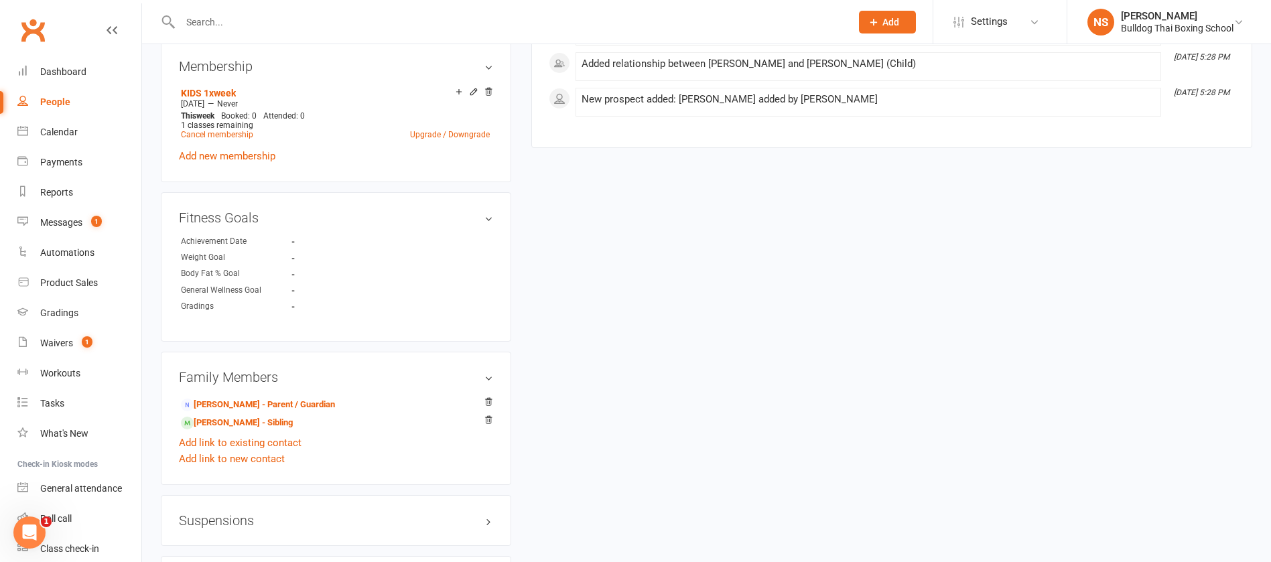
scroll to position [703, 0]
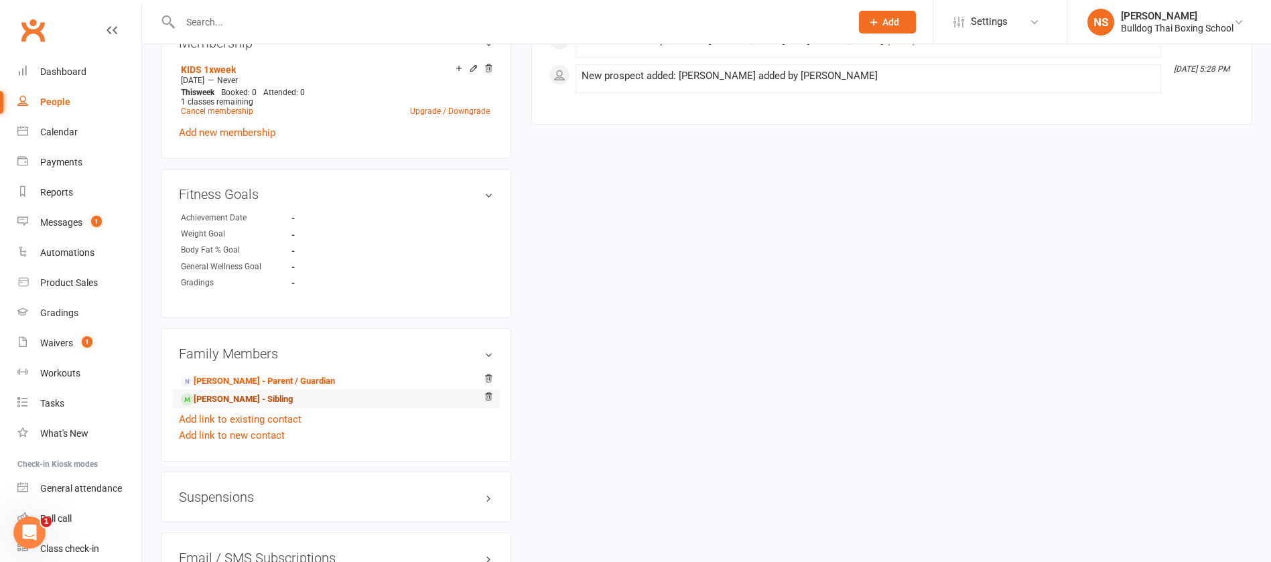
click at [247, 399] on link "[PERSON_NAME] - Sibling" at bounding box center [237, 400] width 112 height 14
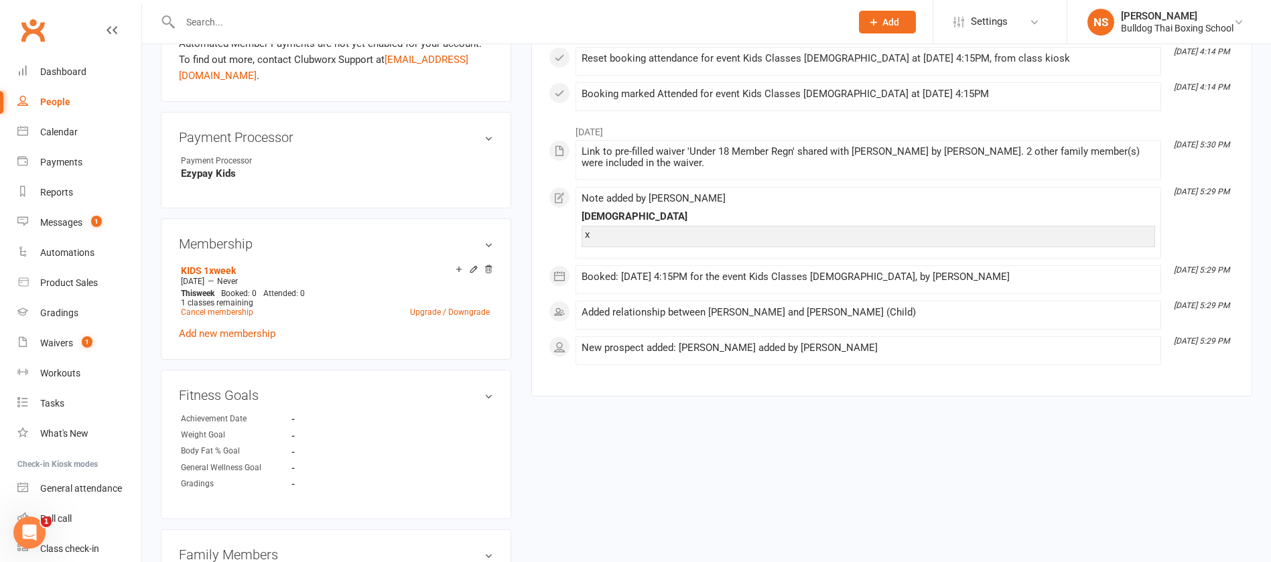
scroll to position [703, 0]
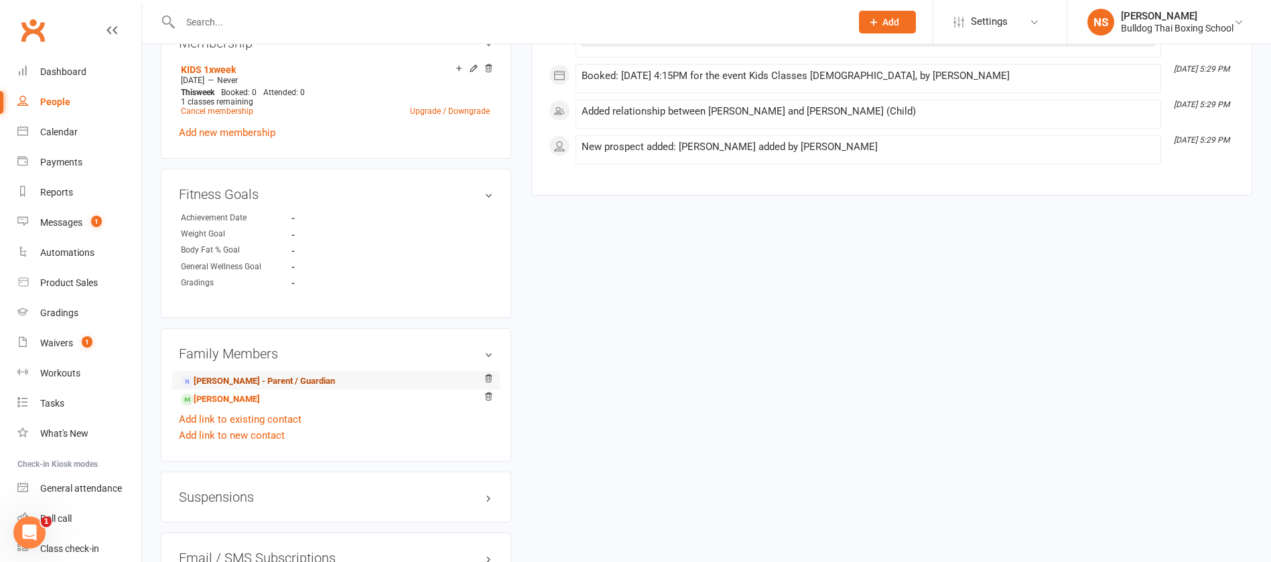
click at [251, 380] on link "[PERSON_NAME] - Parent / Guardian" at bounding box center [258, 382] width 154 height 14
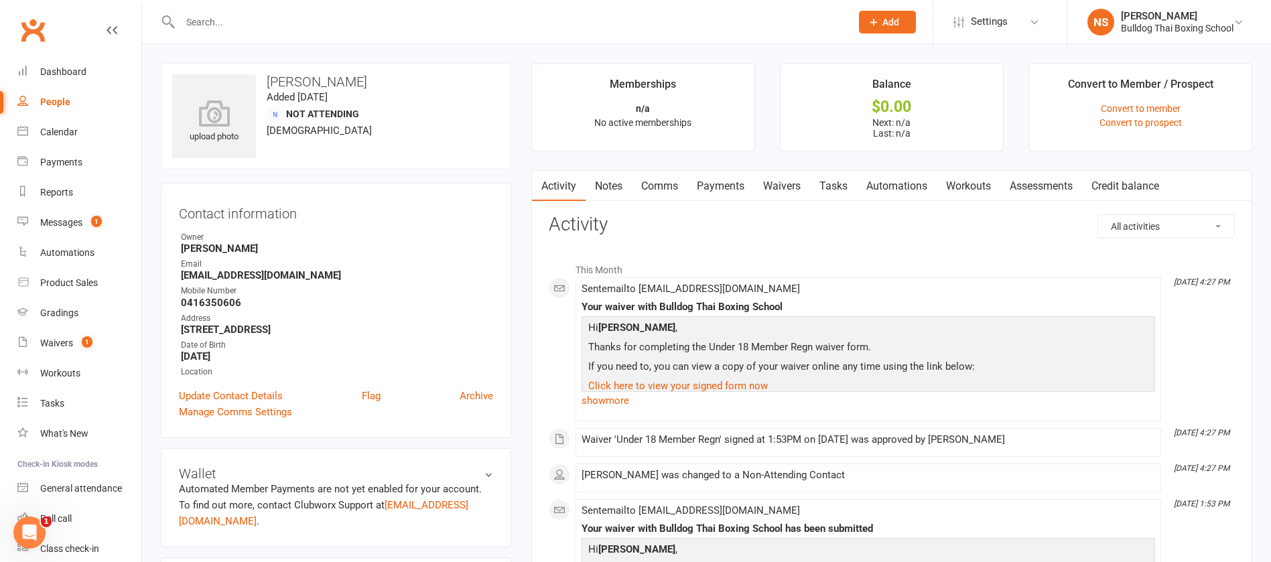
click at [832, 188] on link "Tasks" at bounding box center [833, 186] width 47 height 31
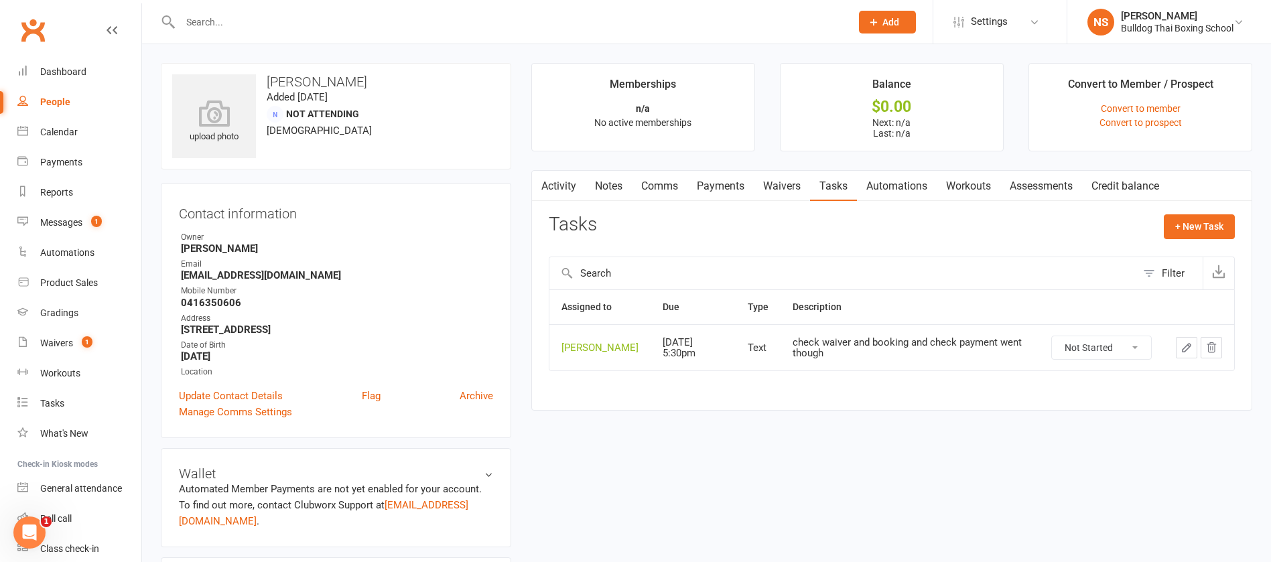
click at [1189, 354] on icon "button" at bounding box center [1186, 348] width 12 height 12
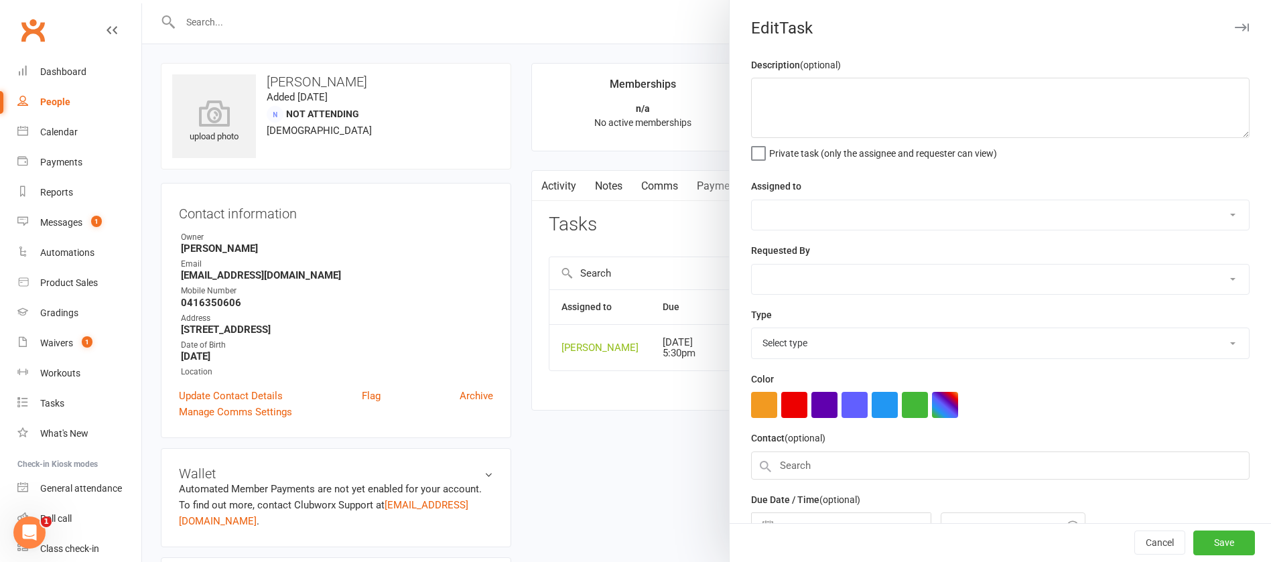
type textarea "check waiver and booking and check payment went though"
select select "12940"
type input "[DATE]"
type input "5:30pm"
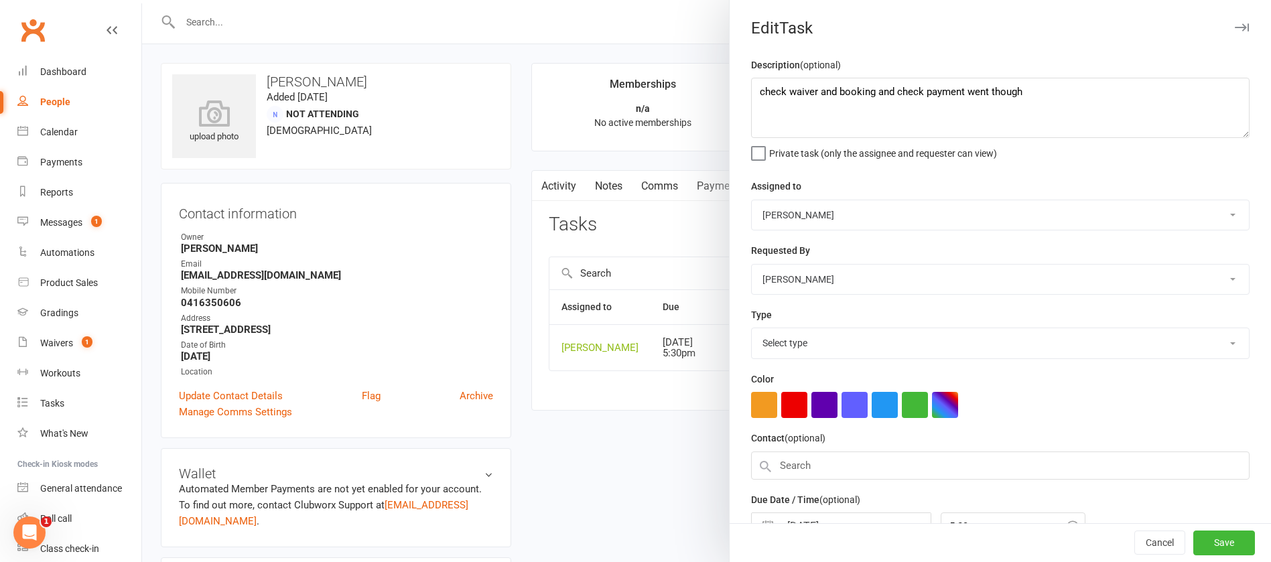
select select "13825"
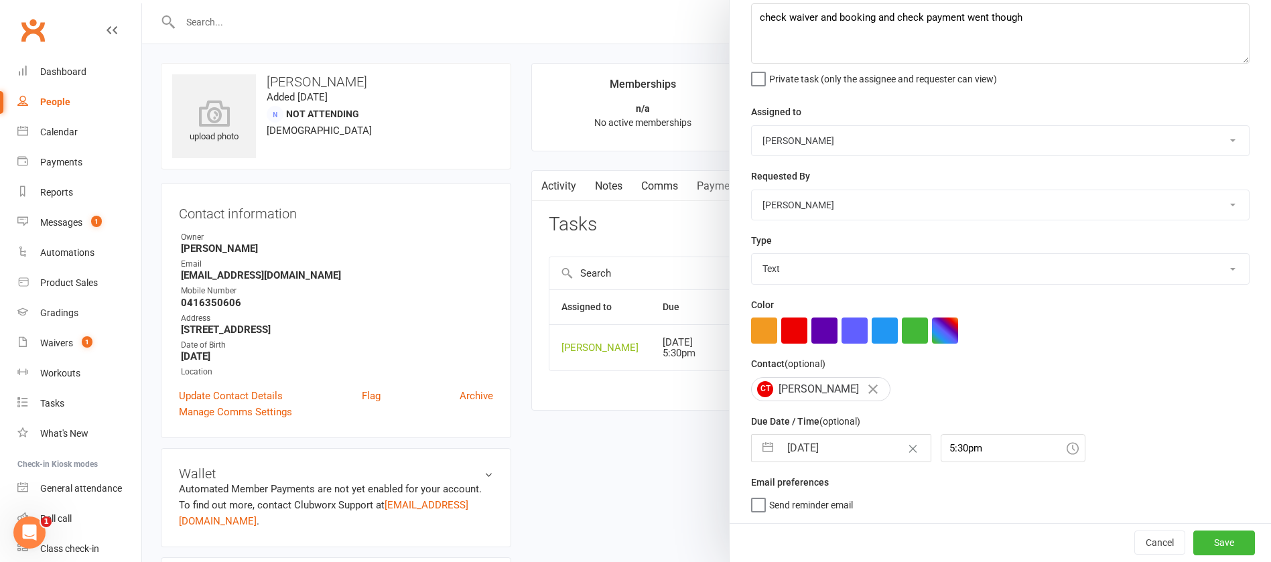
click at [848, 444] on input "[DATE]" at bounding box center [855, 448] width 151 height 27
select select "6"
select select "2025"
select select "7"
select select "2025"
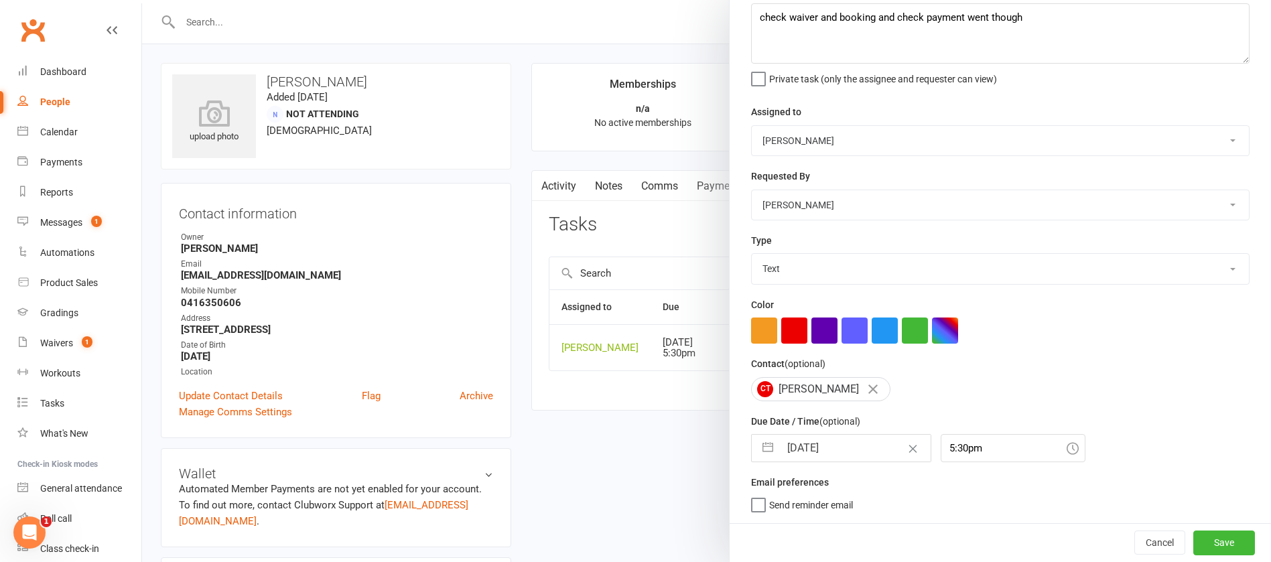
select select "8"
select select "2025"
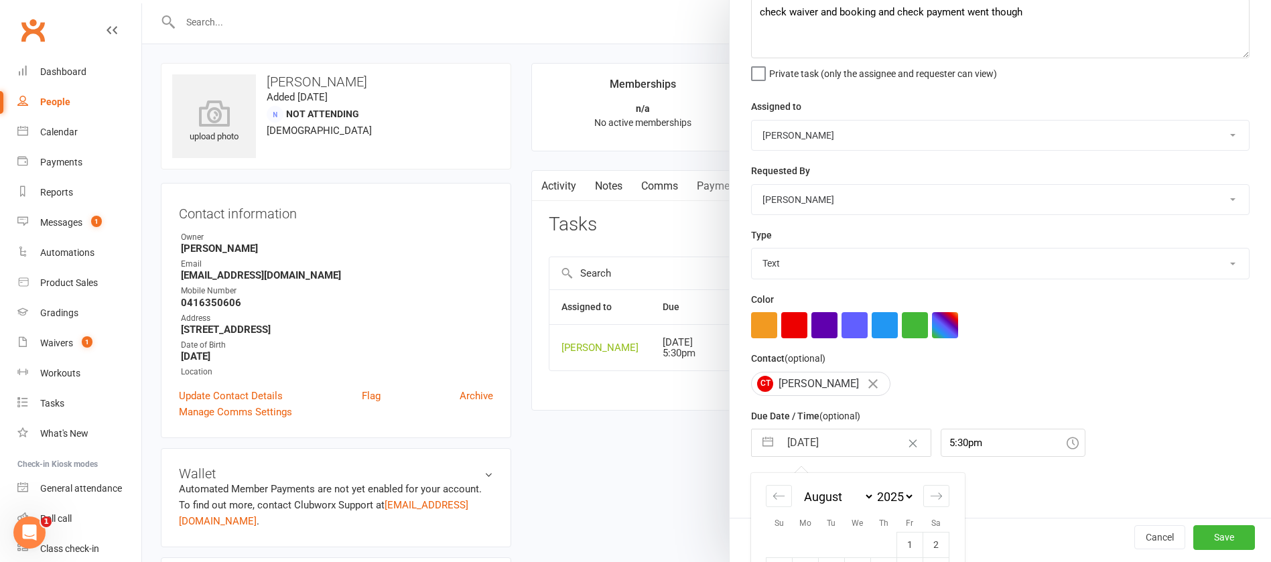
scroll to position [223, 0]
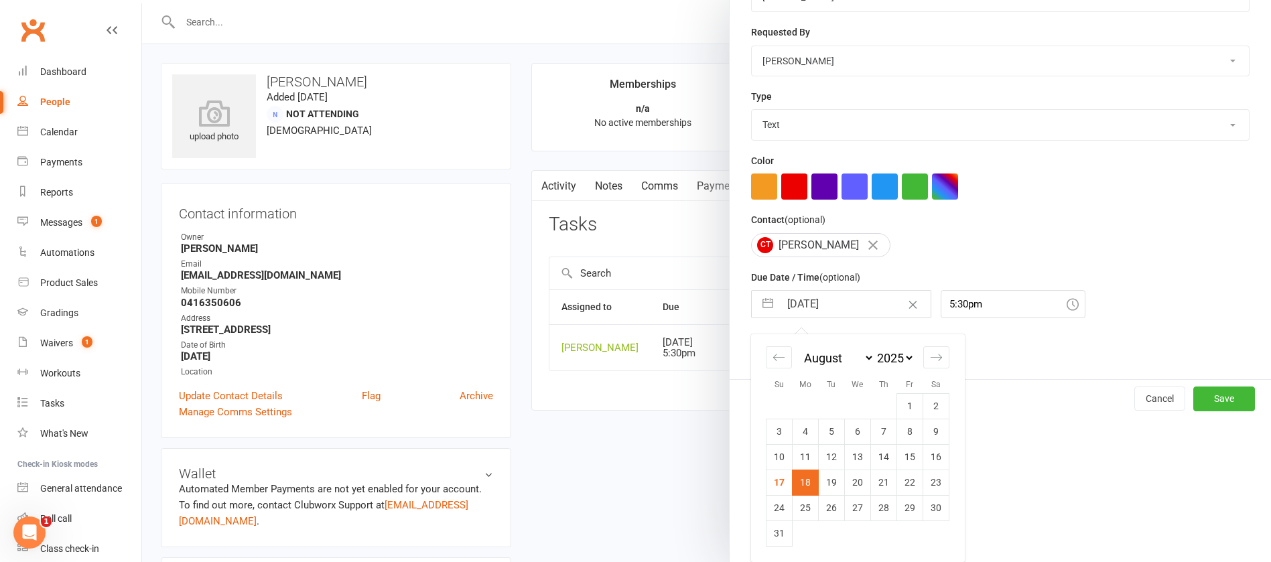
click at [846, 486] on td "20" at bounding box center [858, 482] width 26 height 25
type input "[DATE]"
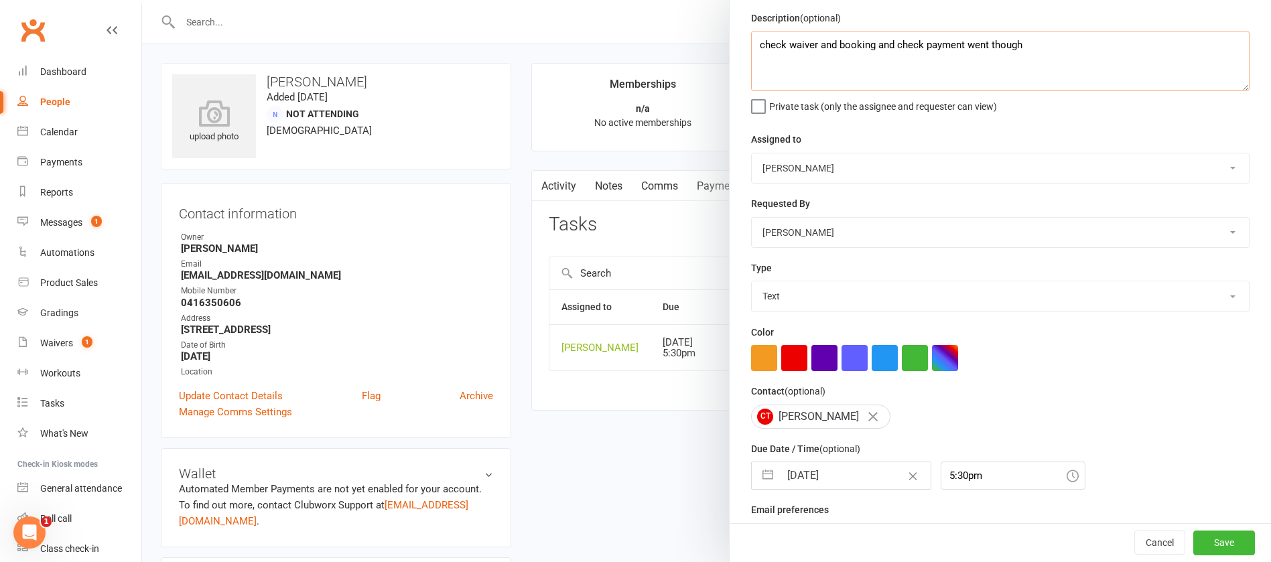
scroll to position [42, 0]
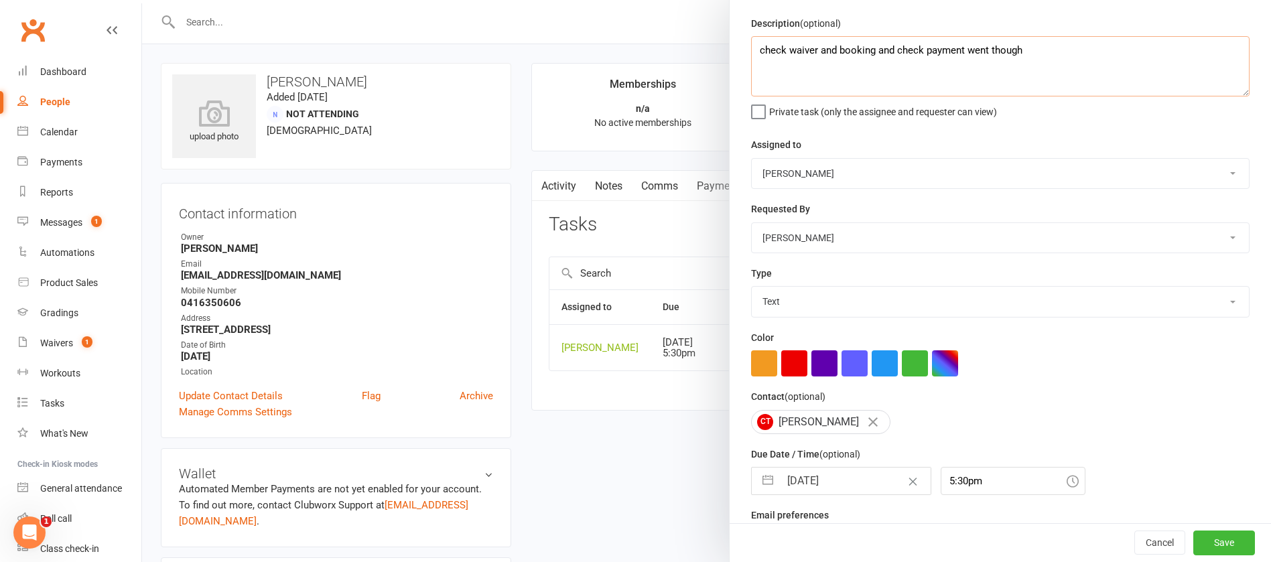
drag, startPoint x: 1033, startPoint y: 13, endPoint x: 872, endPoint y: 49, distance: 164.8
click at [872, 49] on textarea "check waiver and booking and check payment went though" at bounding box center [1000, 66] width 498 height 60
type textarea "check waiver and booking"
click at [1193, 537] on button "Save" at bounding box center [1224, 543] width 62 height 24
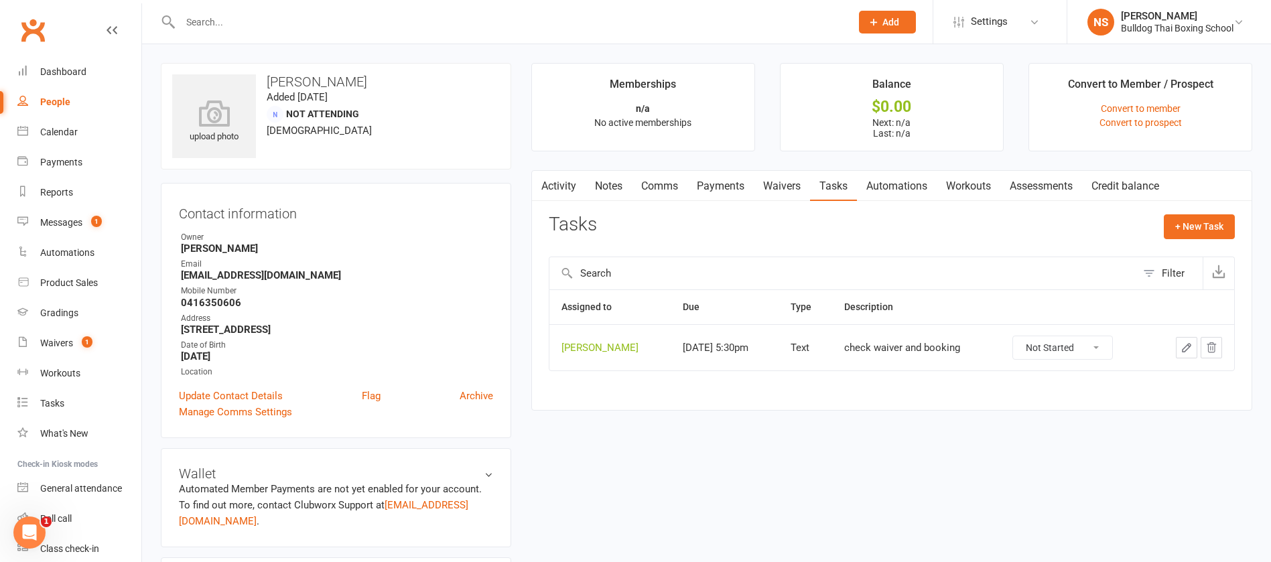
click at [780, 196] on link "Waivers" at bounding box center [782, 186] width 56 height 31
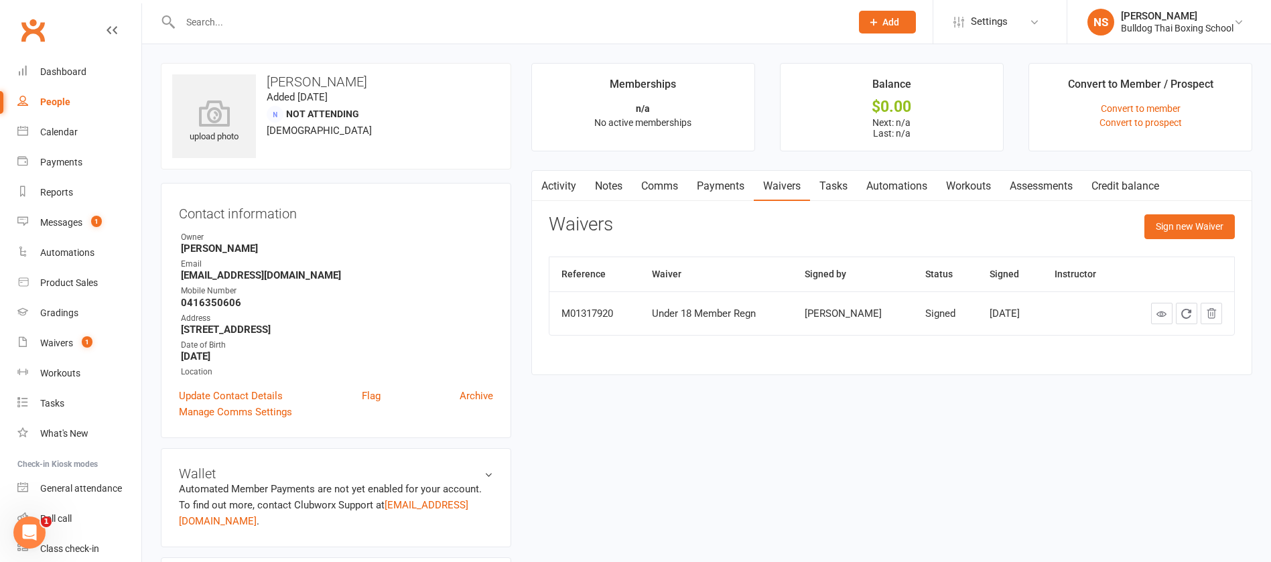
click at [834, 183] on link "Tasks" at bounding box center [833, 186] width 47 height 31
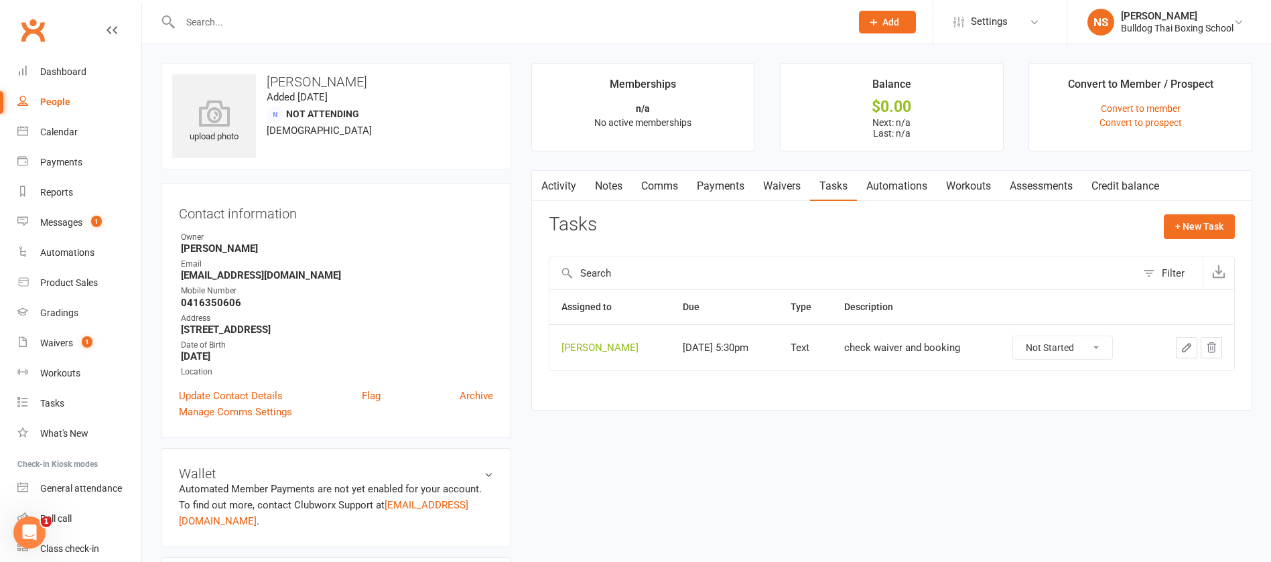
click at [1187, 342] on icon "button" at bounding box center [1186, 348] width 12 height 12
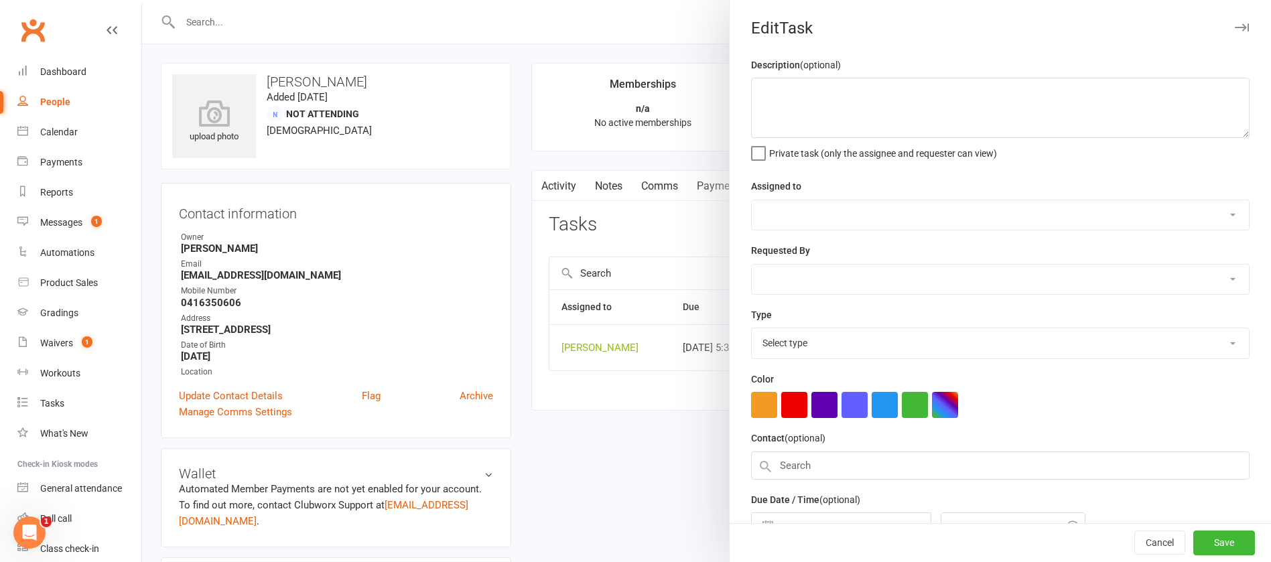
type textarea "check waiver and booking"
select select "12940"
type input "[DATE]"
type input "5:30pm"
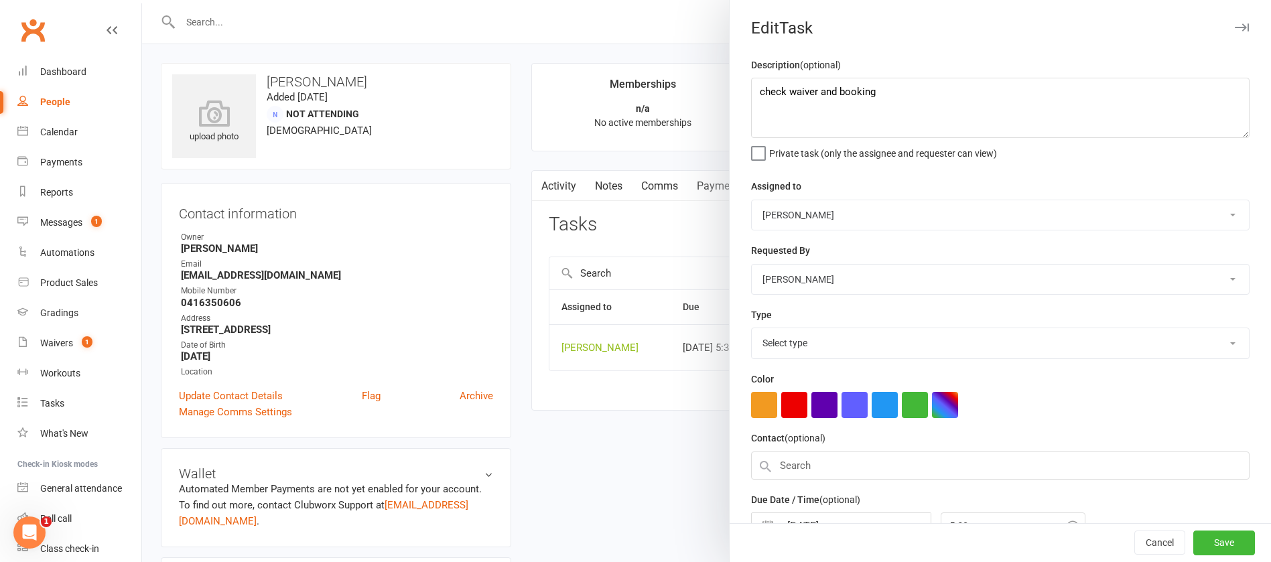
select select "13825"
drag, startPoint x: 876, startPoint y: 88, endPoint x: 783, endPoint y: 90, distance: 92.5
click at [783, 90] on textarea "check waiver and booking" at bounding box center [1000, 108] width 498 height 60
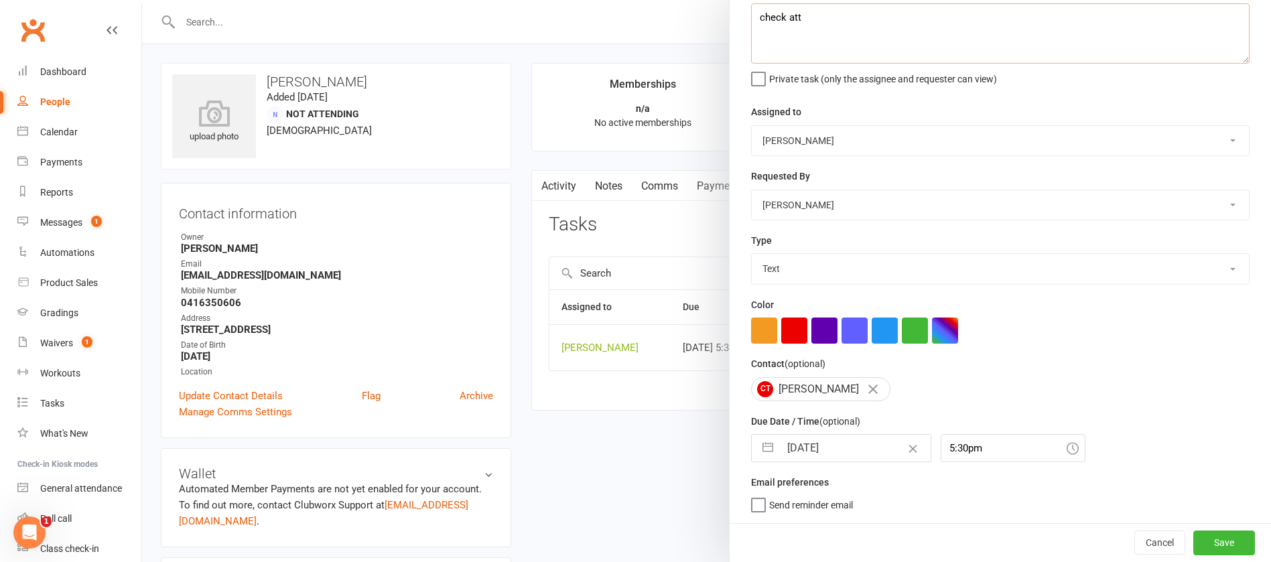
type textarea "check att"
click at [849, 449] on input "[DATE]" at bounding box center [855, 448] width 151 height 27
select select "6"
select select "2025"
select select "7"
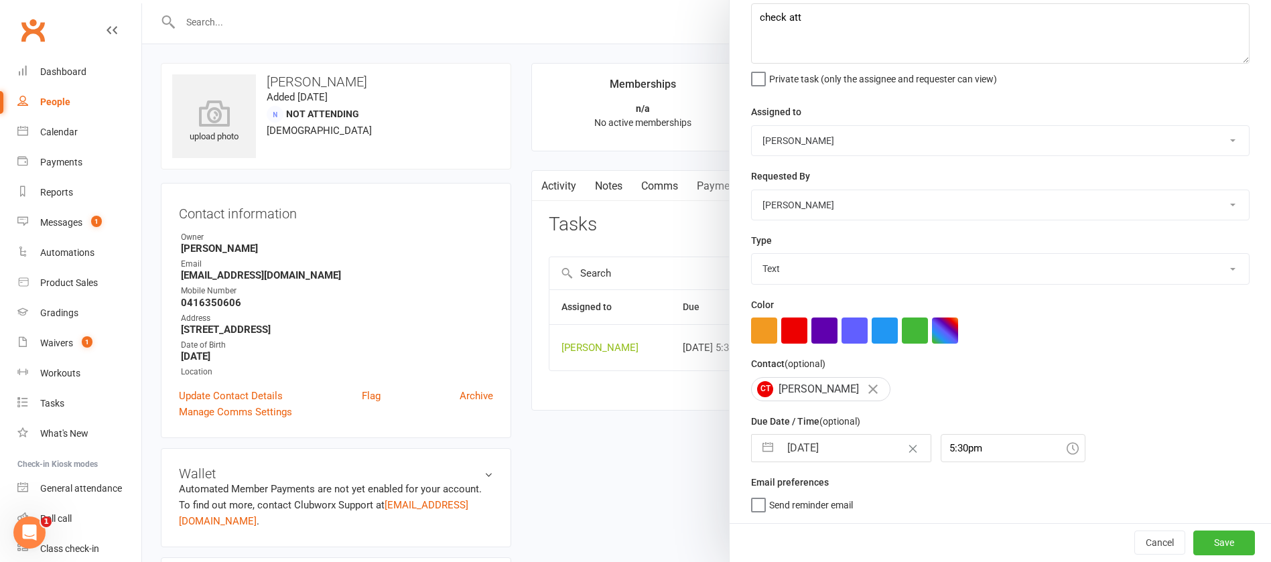
select select "2025"
select select "8"
select select "2025"
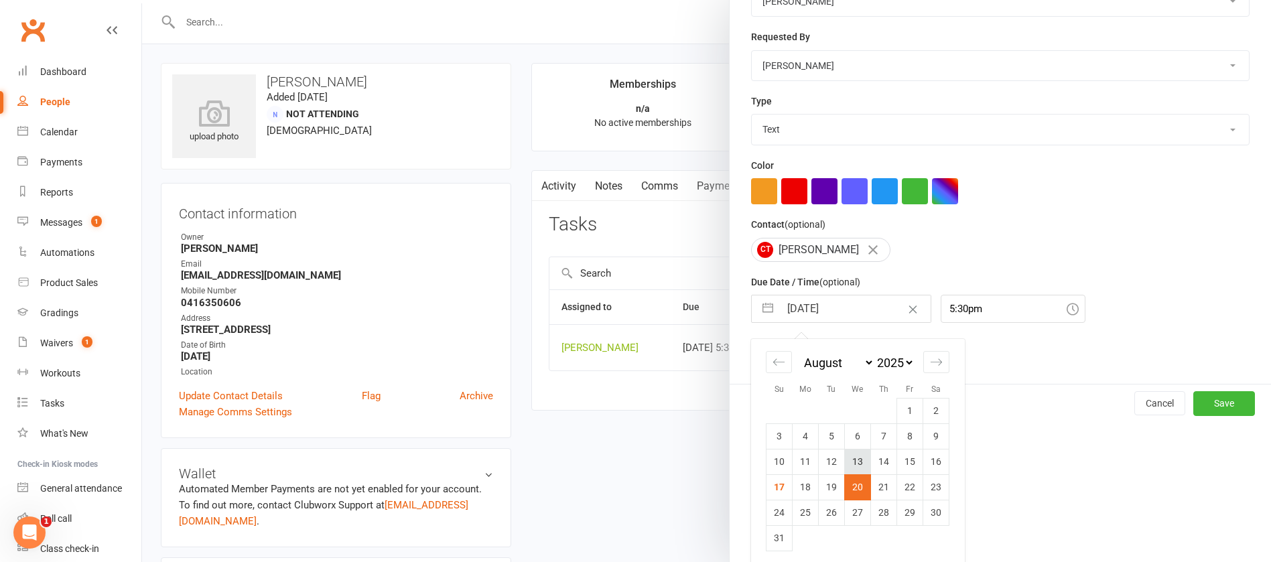
scroll to position [223, 0]
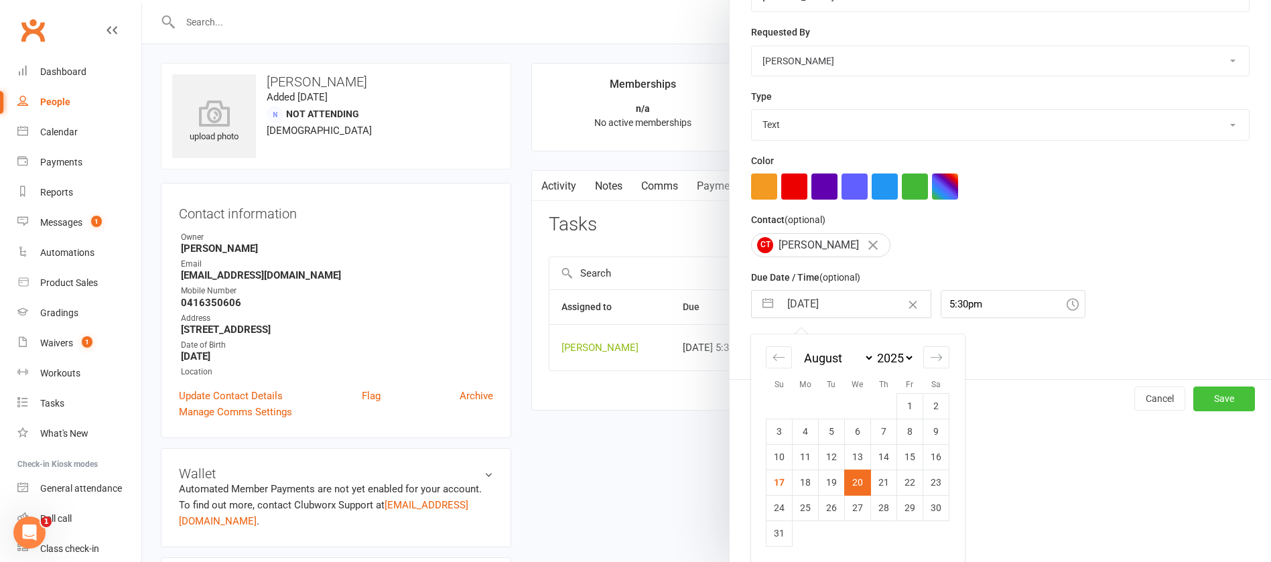
click at [1203, 387] on button "Save" at bounding box center [1224, 399] width 62 height 24
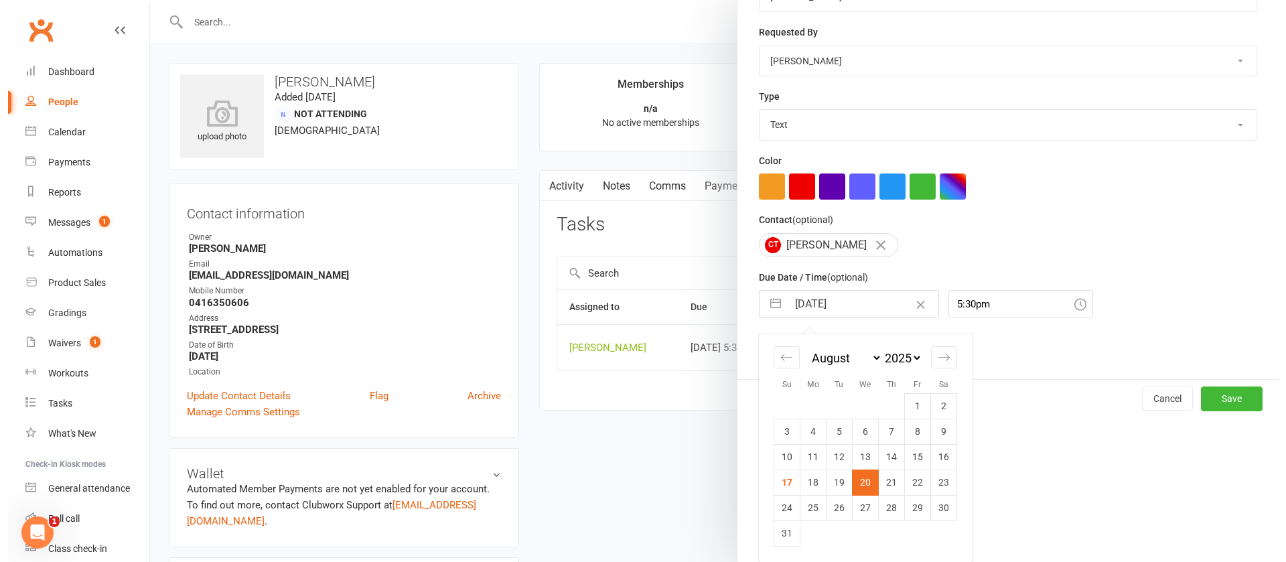
scroll to position [80, 0]
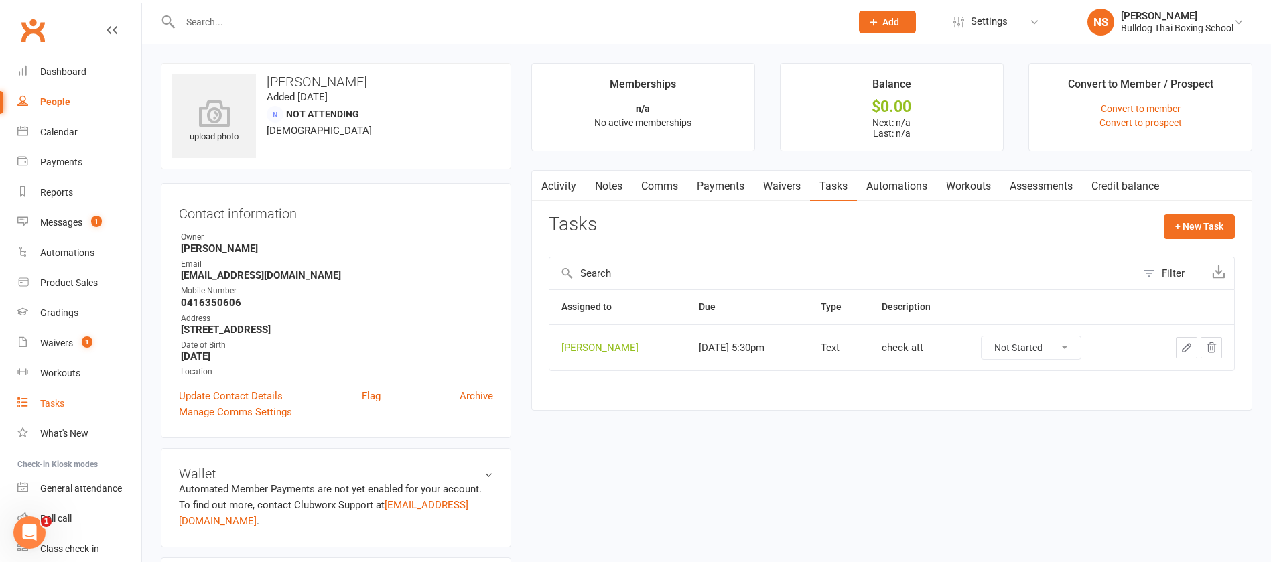
click at [55, 406] on div "Tasks" at bounding box center [52, 403] width 24 height 11
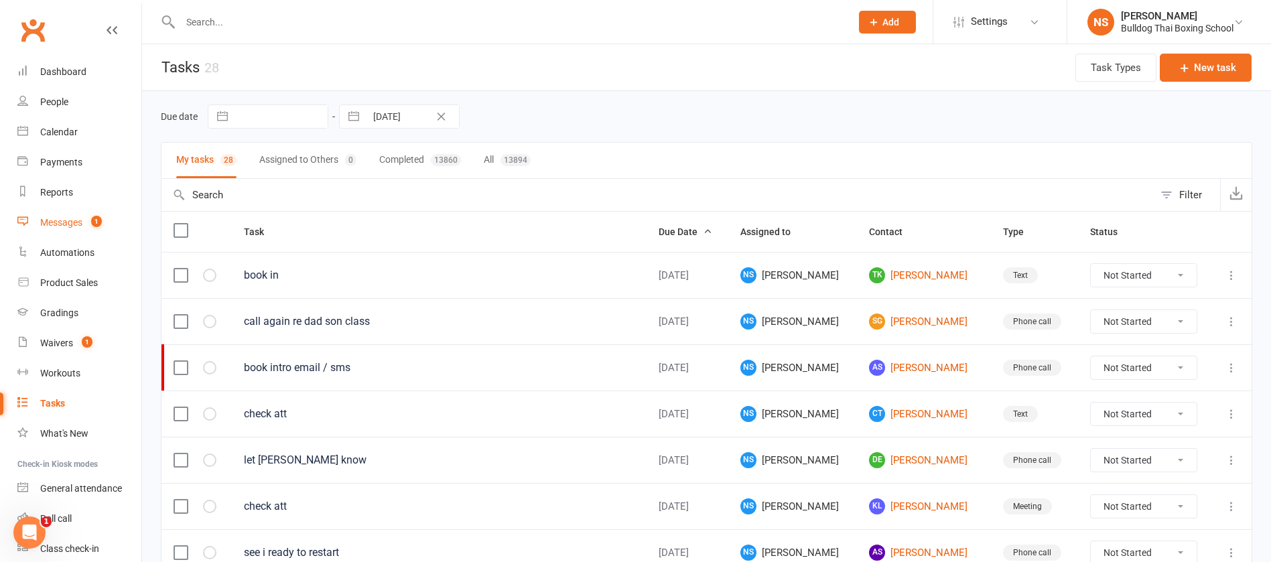
click at [61, 218] on div "Messages" at bounding box center [61, 222] width 42 height 11
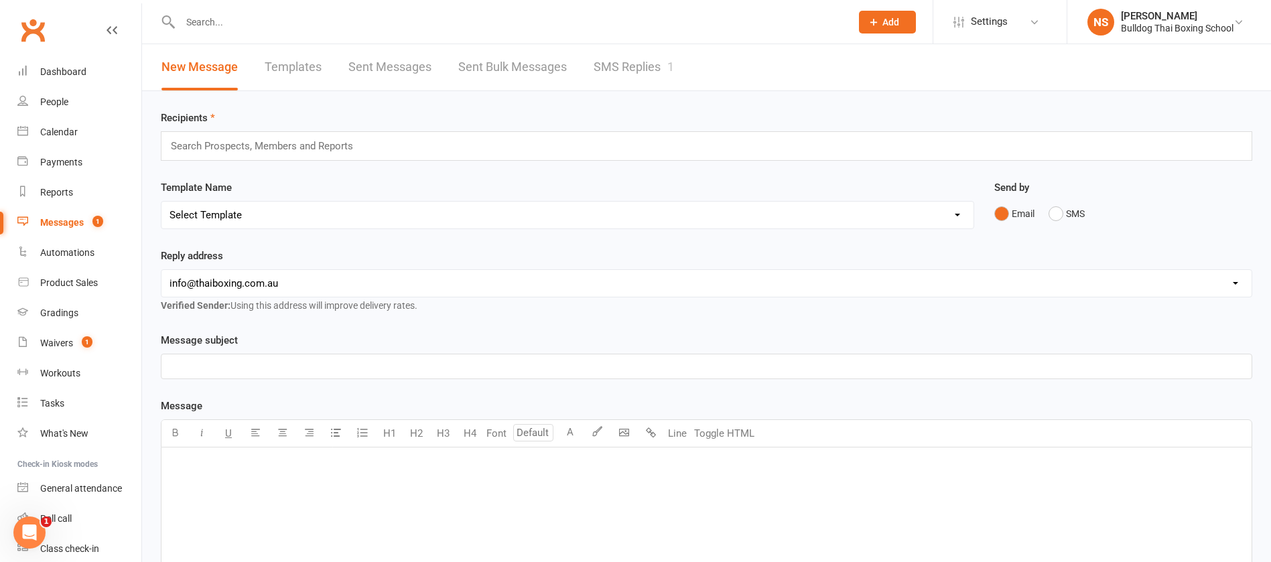
click at [634, 68] on link "SMS Replies 1" at bounding box center [634, 67] width 80 height 46
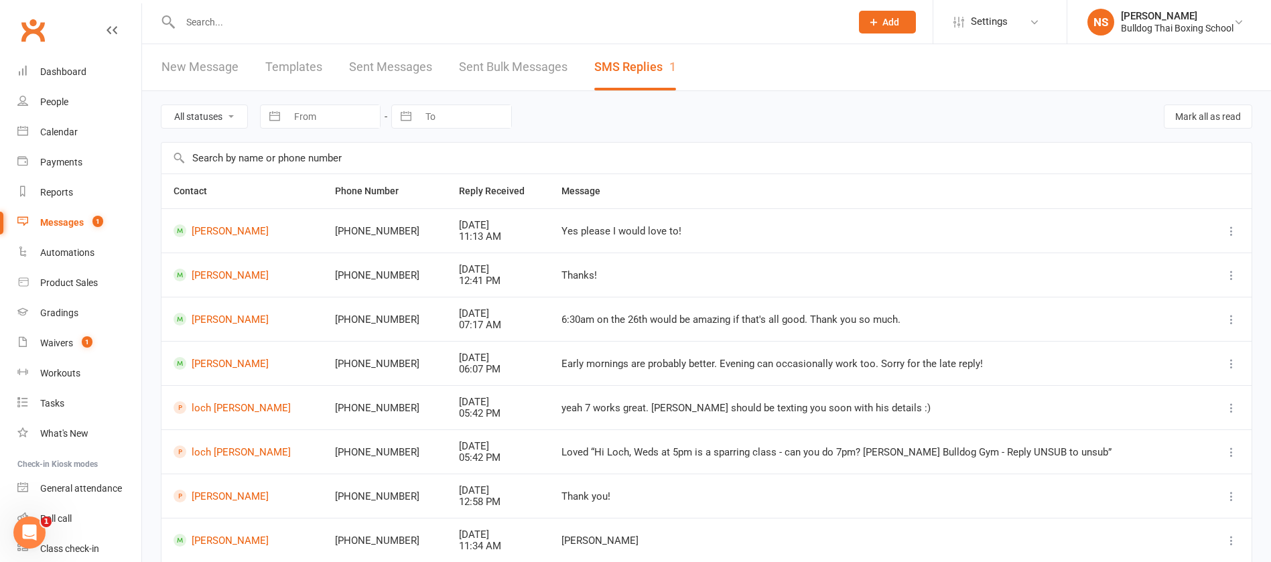
click at [214, 118] on select "All statuses Read only Unread only" at bounding box center [204, 116] width 86 height 23
select select "unread_only"
click at [161, 105] on select "All statuses Read only Unread only" at bounding box center [204, 116] width 86 height 23
click at [907, 27] on button "Add" at bounding box center [887, 22] width 57 height 23
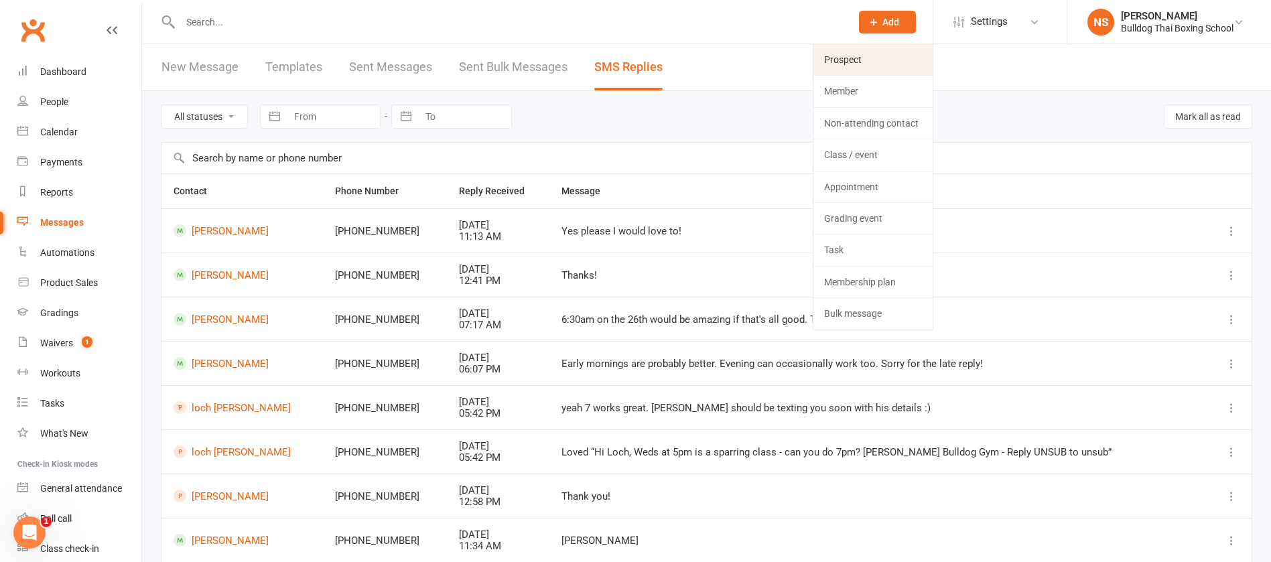
click at [846, 56] on link "Prospect" at bounding box center [872, 59] width 119 height 31
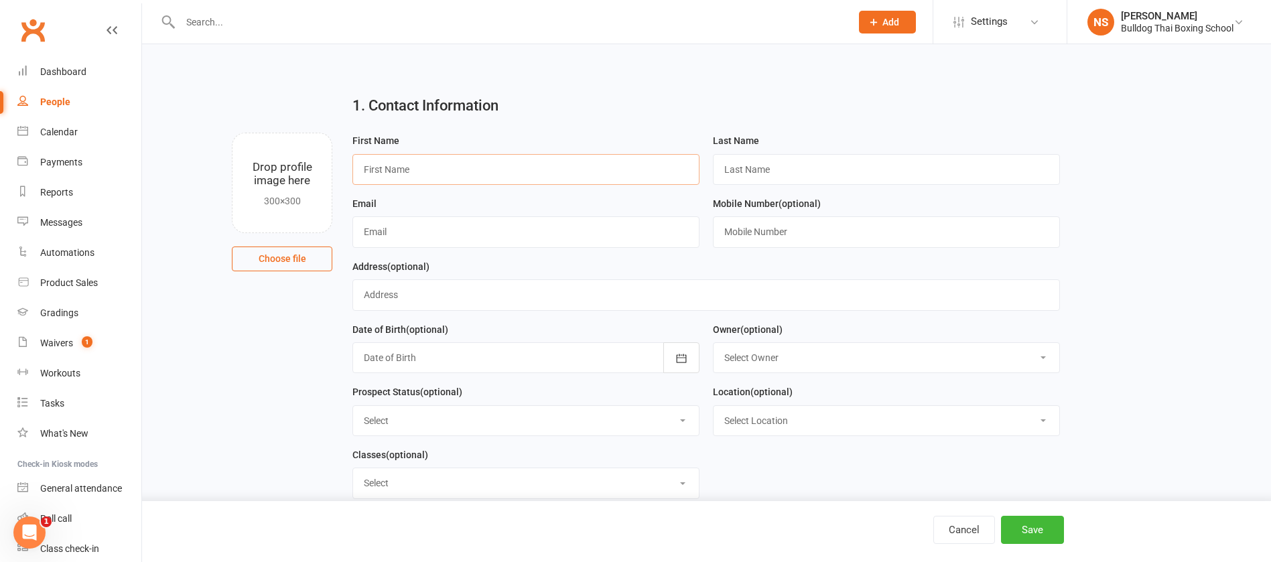
click at [398, 166] on input "text" at bounding box center [525, 169] width 347 height 31
paste input "Rezvan Hosseini"
drag, startPoint x: 444, startPoint y: 170, endPoint x: 398, endPoint y: 159, distance: 47.6
click at [398, 159] on input "Rezvan Hosseini" at bounding box center [525, 169] width 347 height 31
type input "Rezvan"
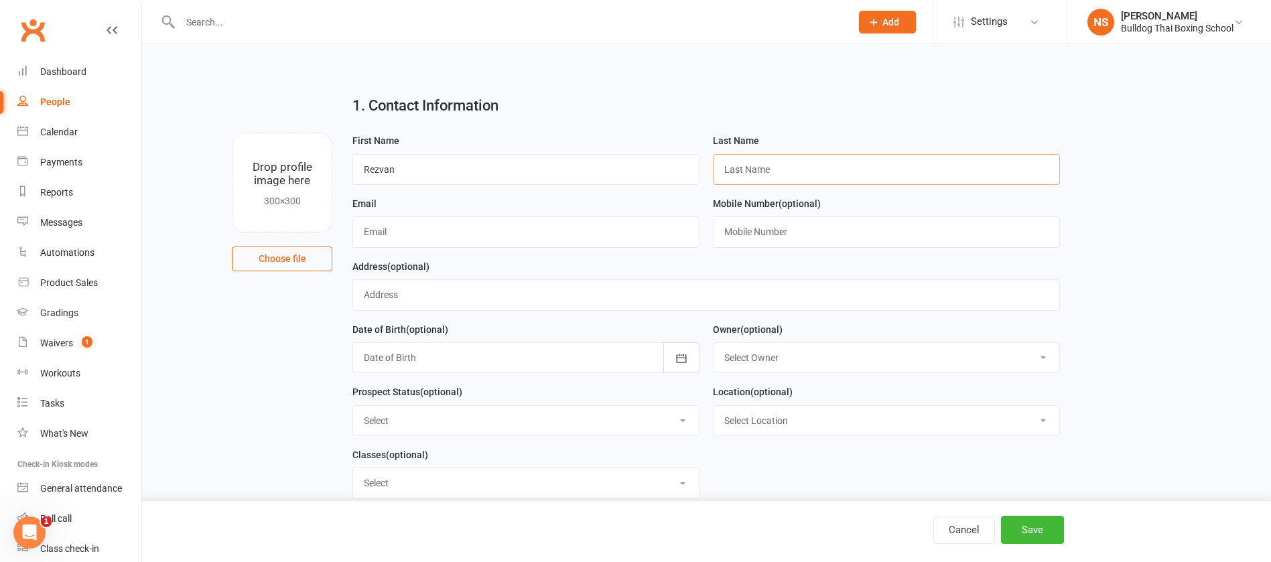
click at [726, 162] on input "text" at bounding box center [886, 169] width 347 height 31
paste input "Hosseini"
type input "Hosseini"
paste input "Rezvan_hosseini82@yahoo.com"
type input "Rezvan_hosseini82@yahoo.com"
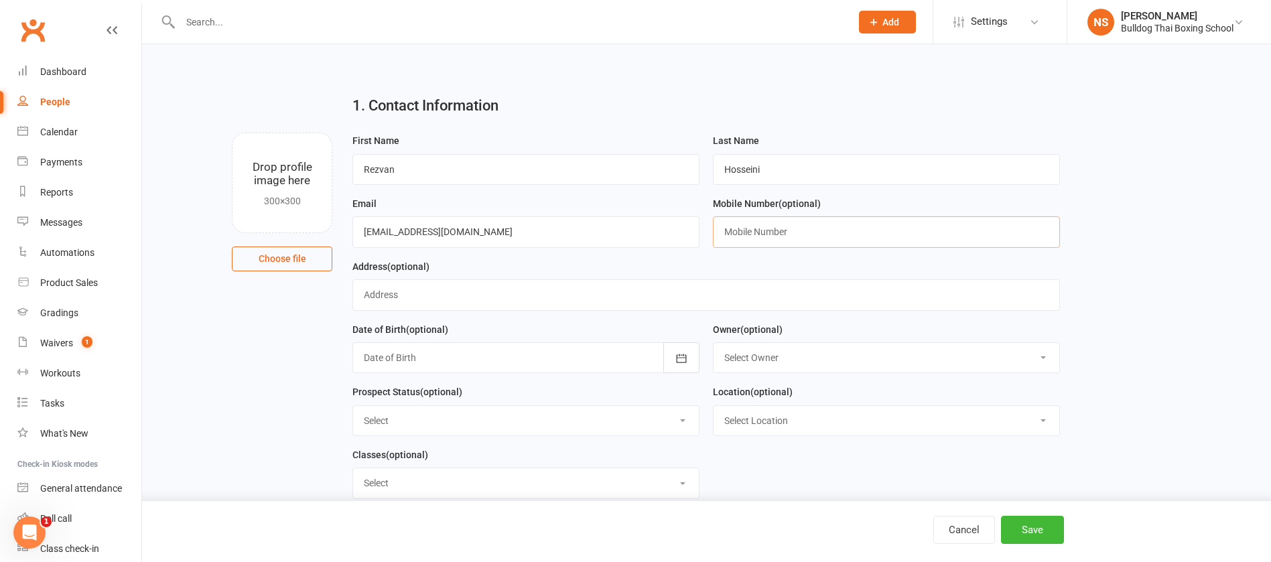
click at [818, 228] on input "text" at bounding box center [886, 231] width 347 height 31
paste input "423461142"
type input "0423461142"
click at [1044, 524] on button "Save" at bounding box center [1032, 530] width 63 height 28
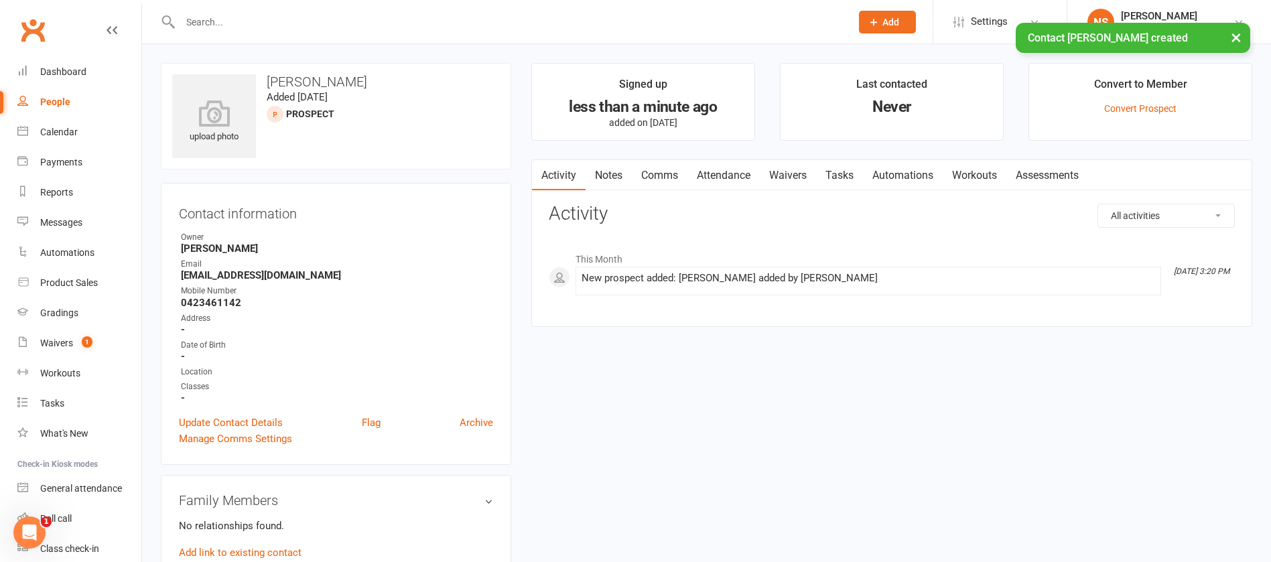
click at [616, 174] on link "Notes" at bounding box center [609, 175] width 46 height 31
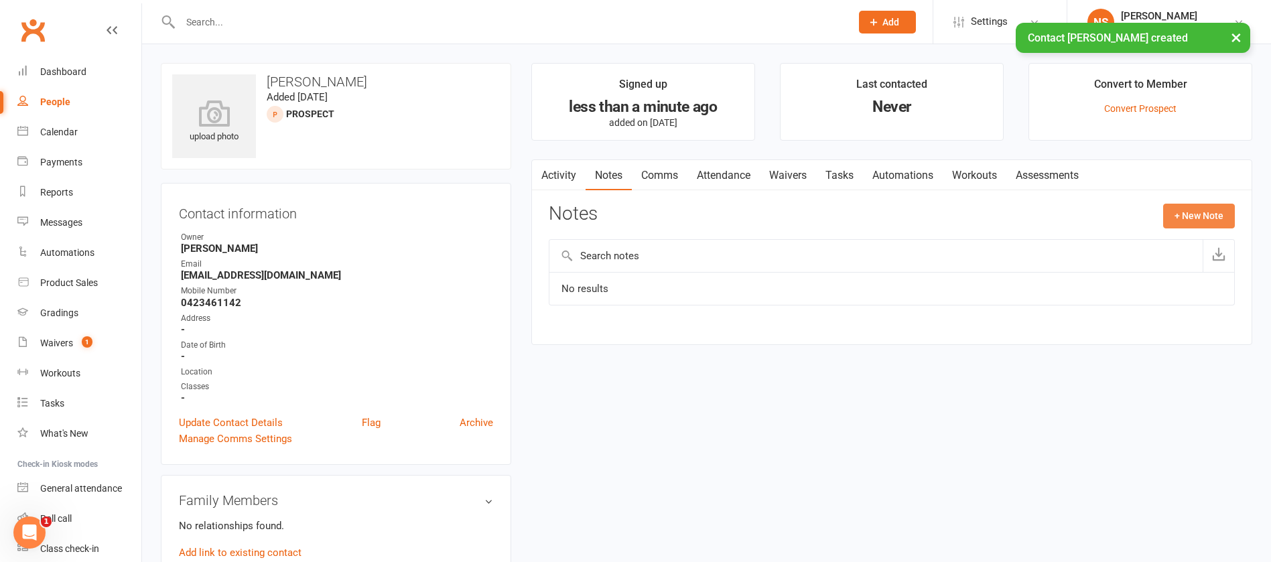
click at [1219, 211] on button "+ New Note" at bounding box center [1199, 216] width 72 height 24
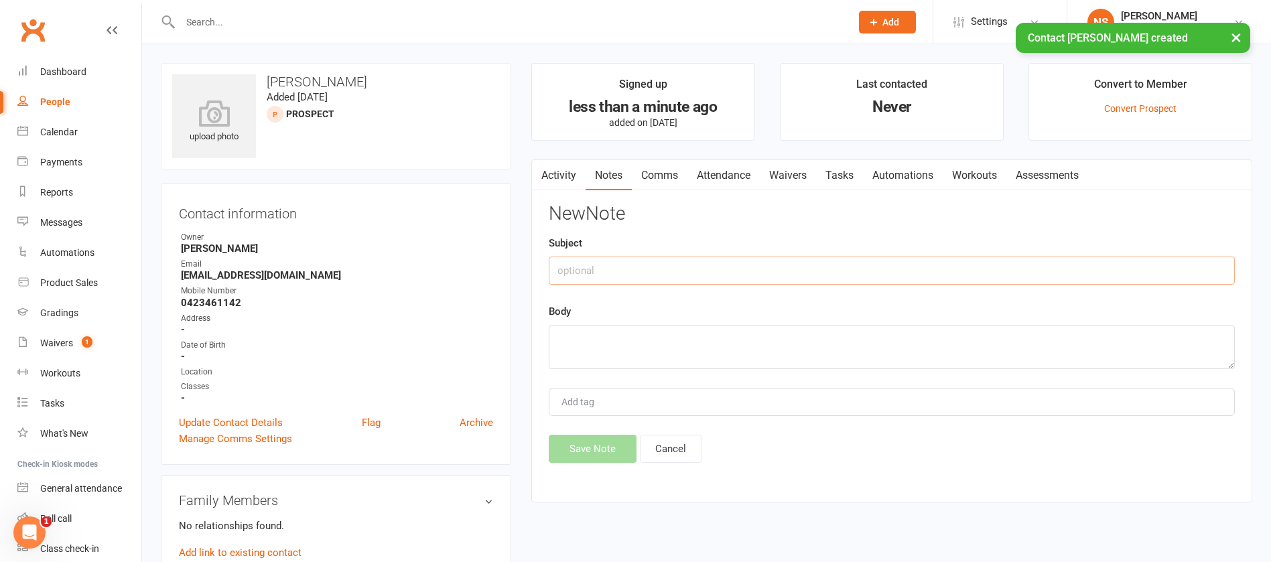
click at [714, 271] on input "text" at bounding box center [892, 271] width 686 height 28
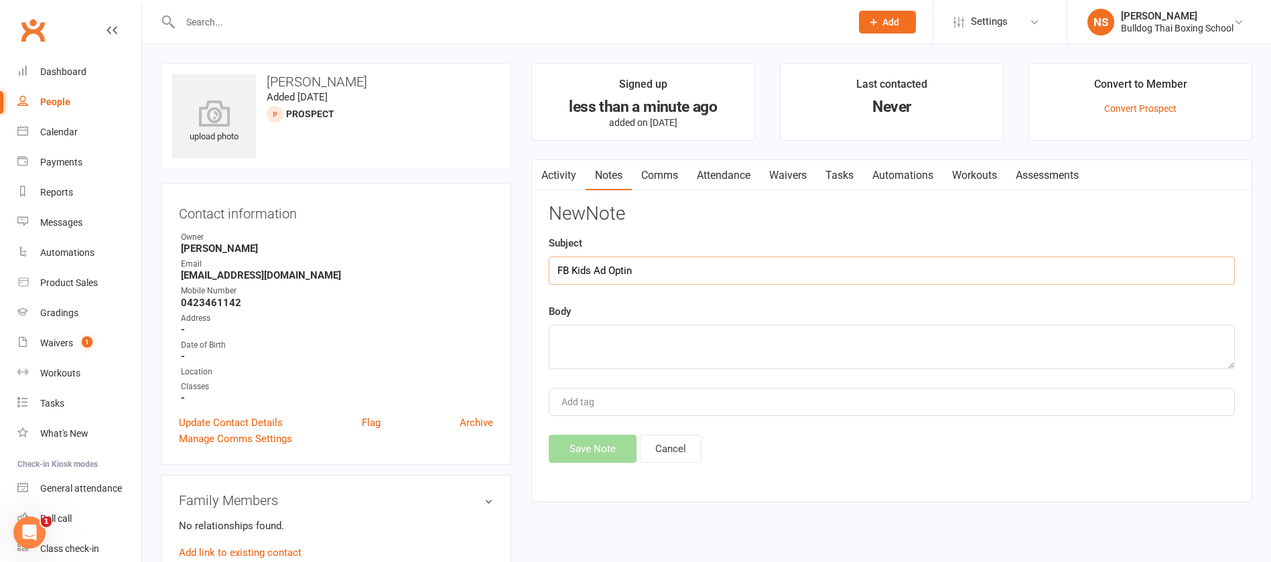
type input "FB Kids Ad Optin"
click at [620, 343] on textarea at bounding box center [892, 347] width 686 height 44
type textarea "didnt come up in ZL or SPFTP -"
click at [655, 273] on input "FB Kids Ad Optin" at bounding box center [892, 271] width 686 height 28
type input "FB Kids Ad Optin - 14/8"
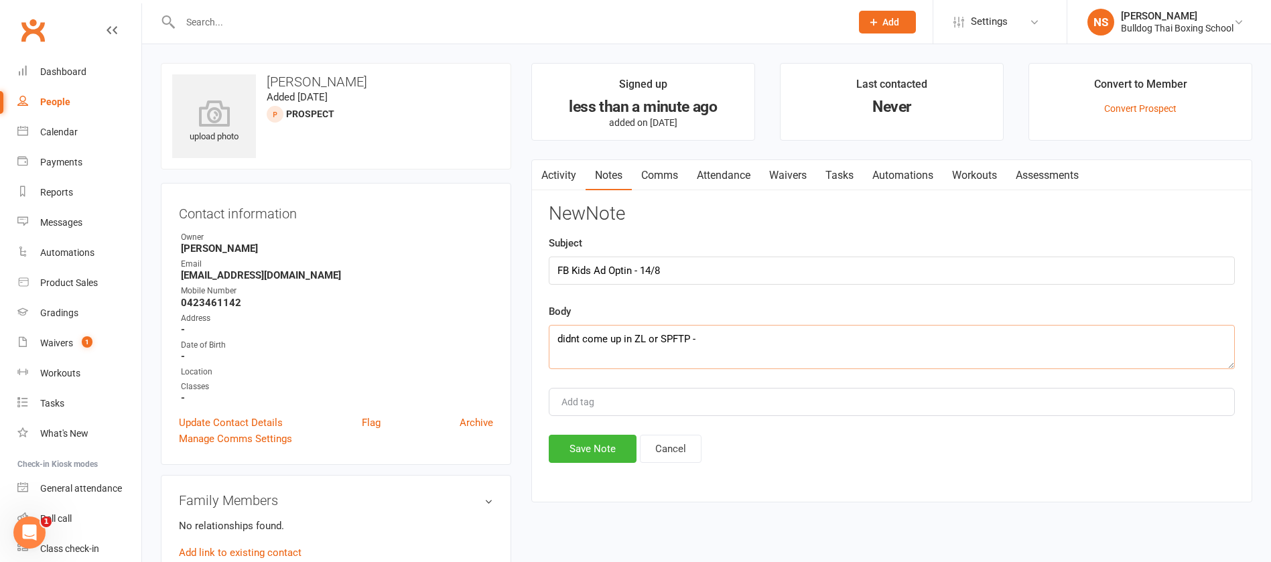
click at [726, 346] on textarea "didnt come up in ZL or SPFTP -" at bounding box center [892, 347] width 686 height 44
type textarea "didnt come up in ZL or SPFTP - Call"
click at [610, 449] on button "Save Note" at bounding box center [593, 449] width 88 height 28
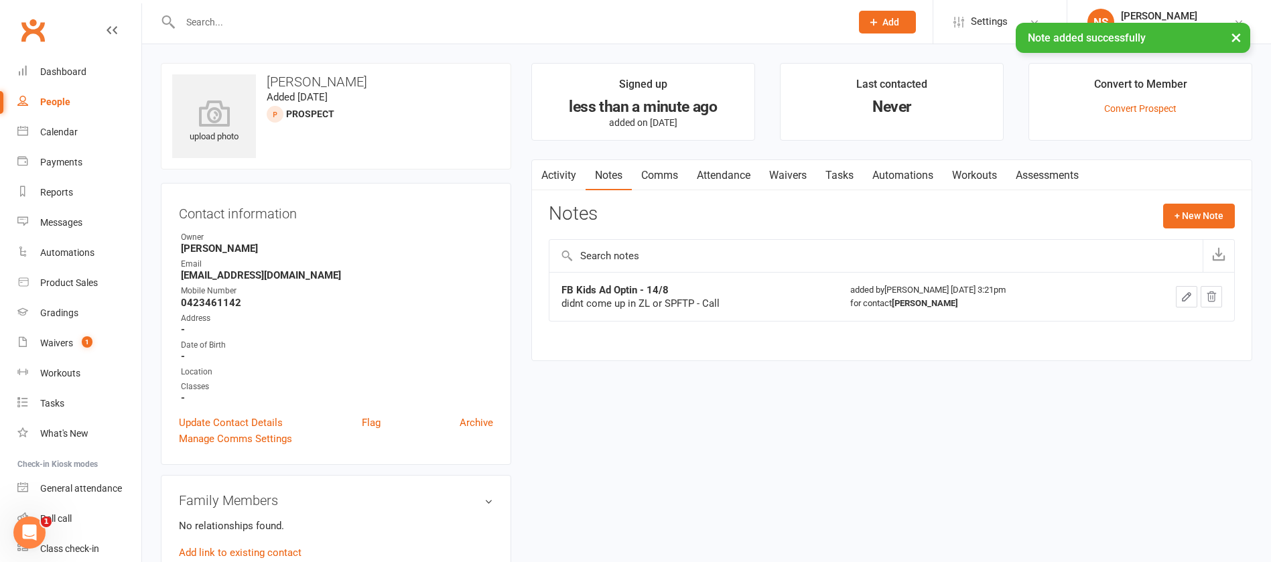
click at [856, 174] on link "Tasks" at bounding box center [839, 175] width 47 height 31
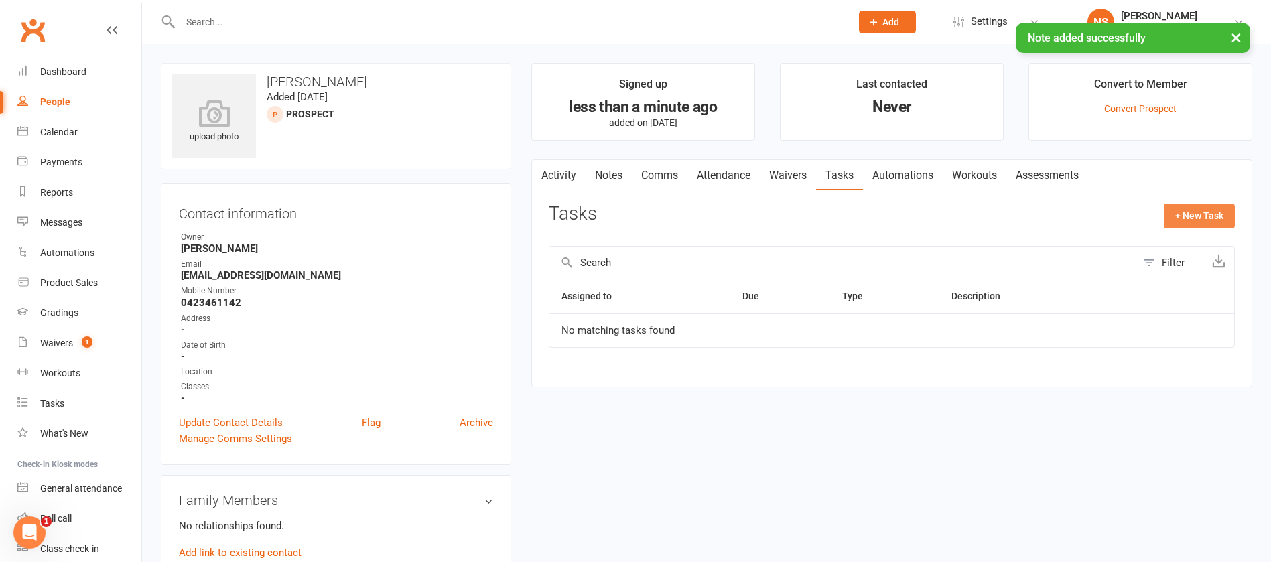
click at [1203, 213] on button "+ New Task" at bounding box center [1199, 216] width 71 height 24
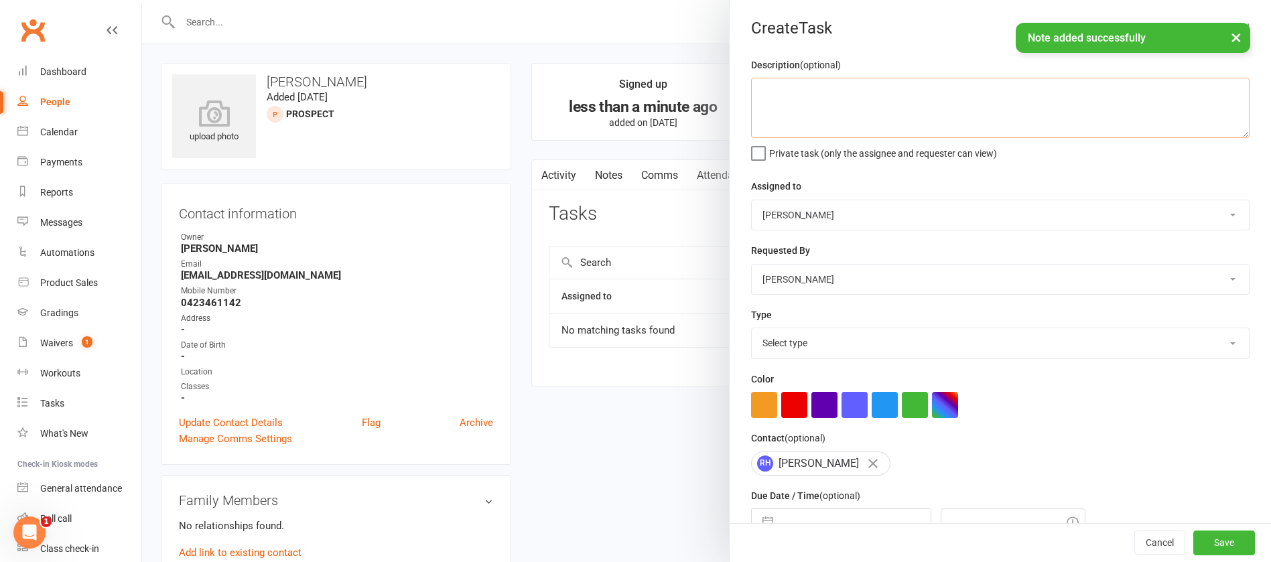
click at [869, 102] on textarea at bounding box center [1000, 108] width 498 height 60
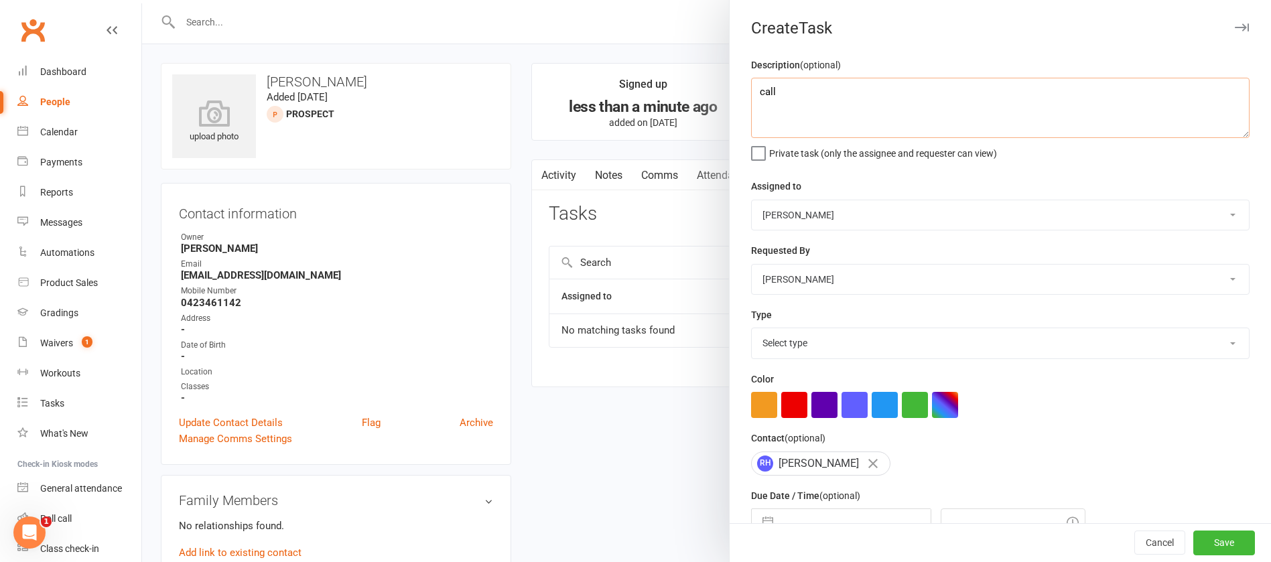
type textarea "call"
click at [803, 351] on select "Select type Action E-mail Meeting Phone call Text Add new task type" at bounding box center [1000, 342] width 497 height 29
select select "12048"
click at [752, 331] on select "Select type Action E-mail Meeting Phone call Text Add new task type" at bounding box center [1000, 342] width 497 height 29
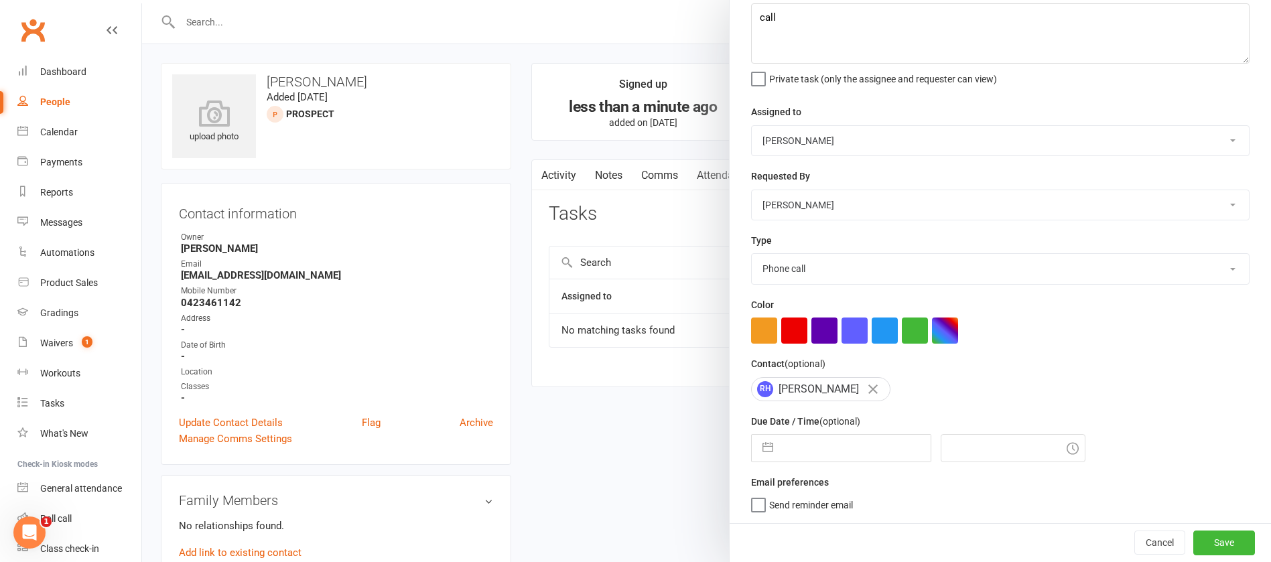
click at [823, 442] on input "text" at bounding box center [855, 448] width 151 height 27
select select "6"
select select "2025"
select select "7"
select select "2025"
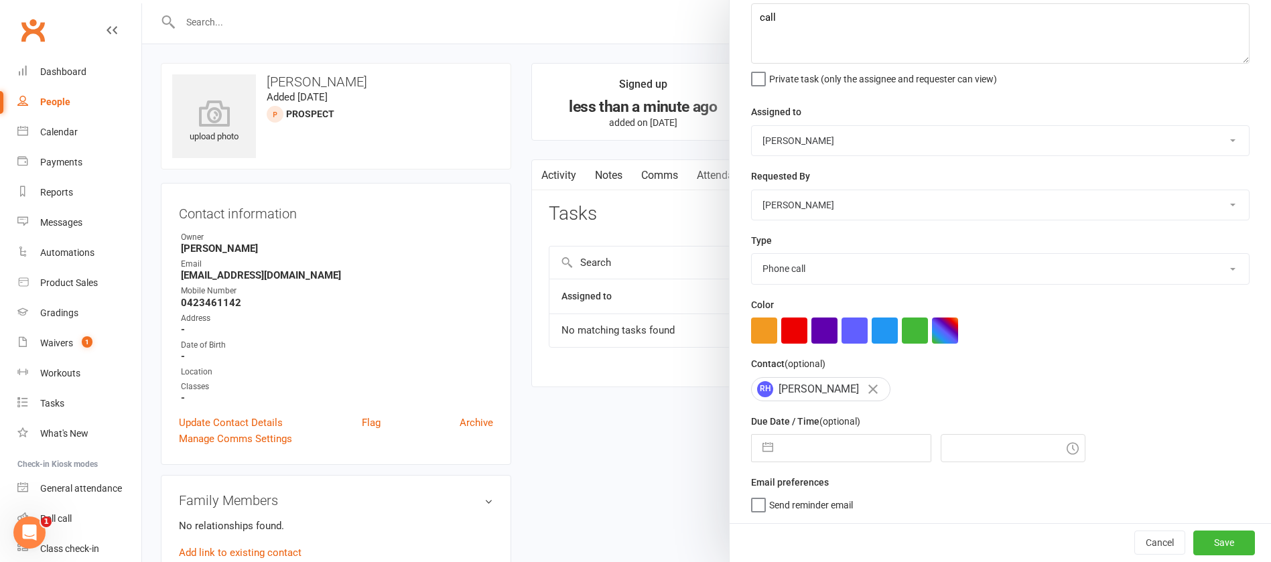
select select "8"
select select "2025"
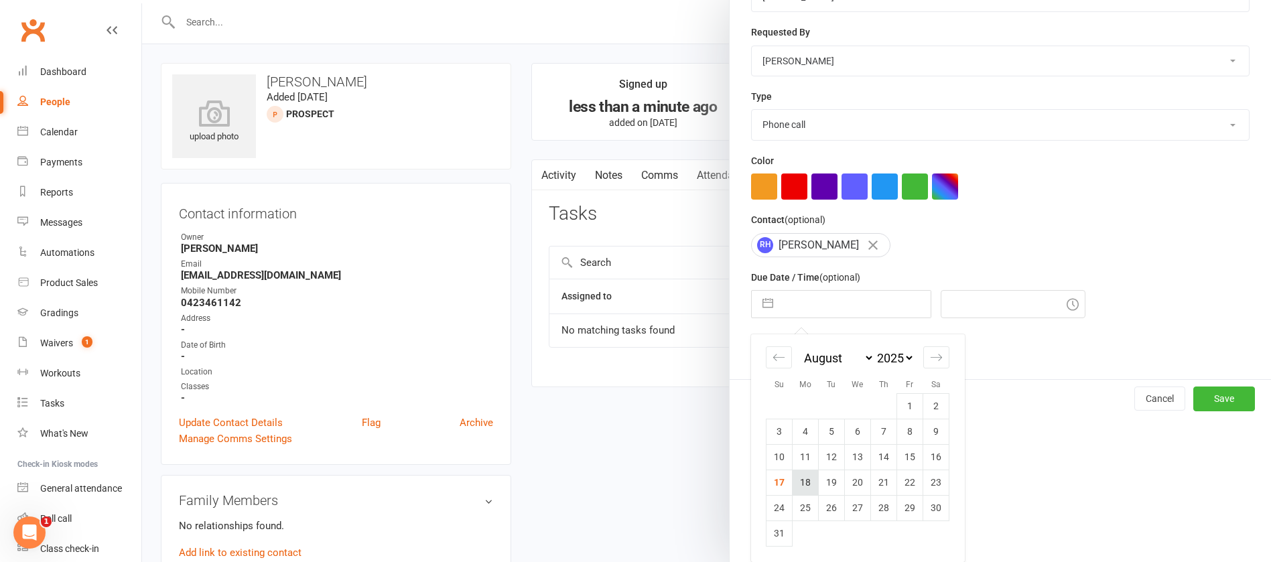
click at [803, 487] on td "18" at bounding box center [806, 482] width 26 height 25
type input "[DATE]"
type input "3:30pm"
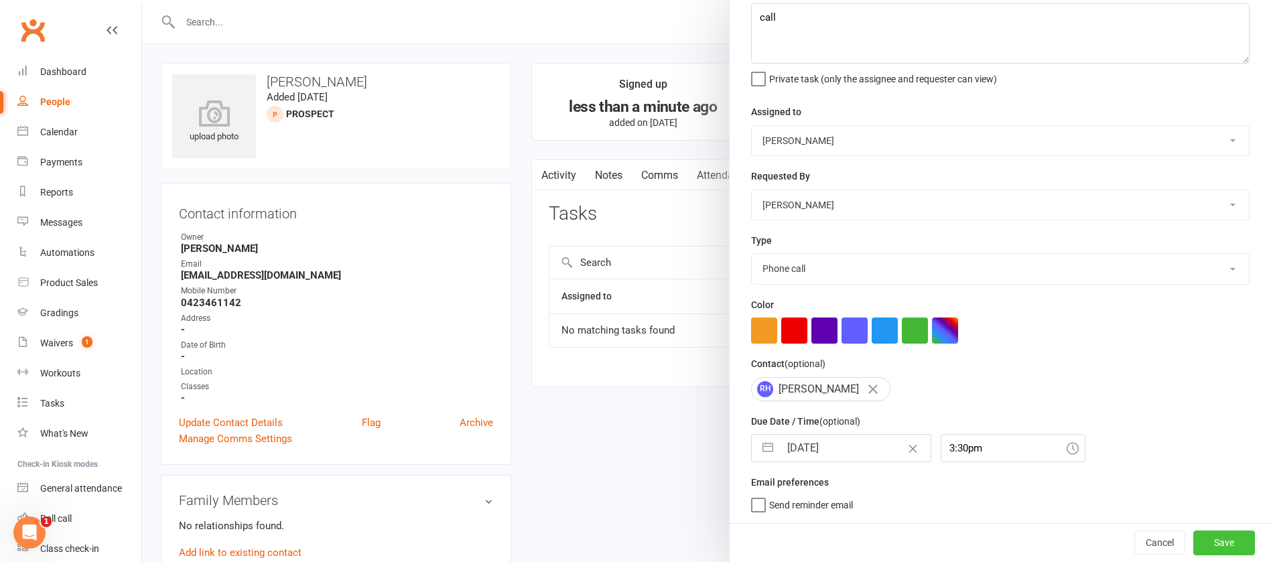
click at [1204, 539] on button "Save" at bounding box center [1224, 543] width 62 height 24
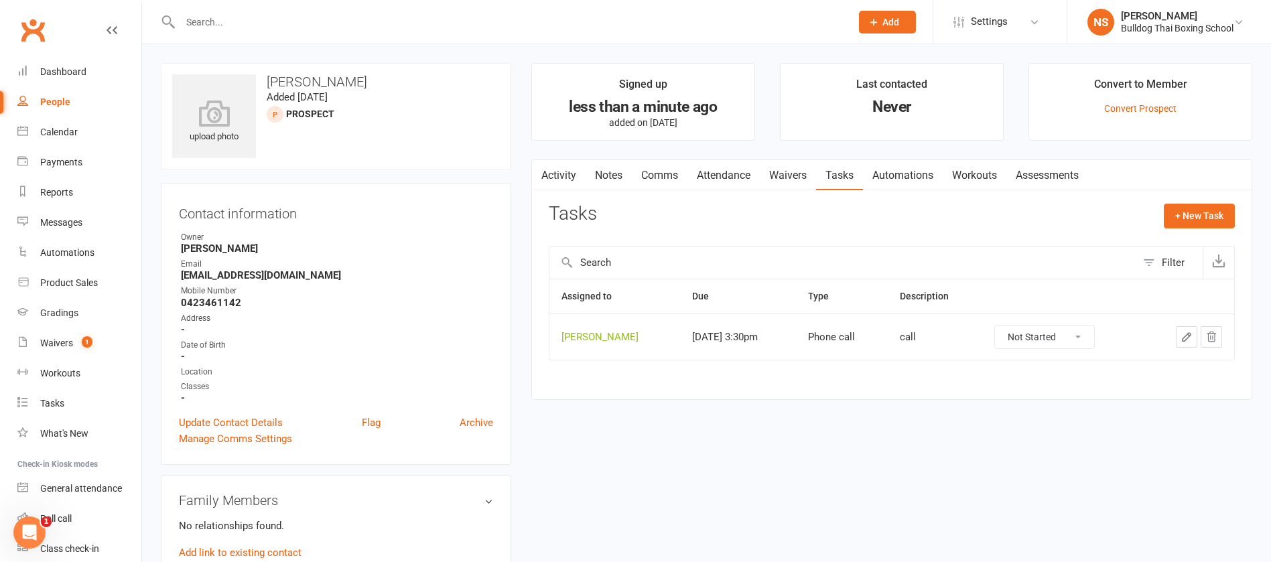
click at [255, 29] on input "text" at bounding box center [508, 22] width 665 height 19
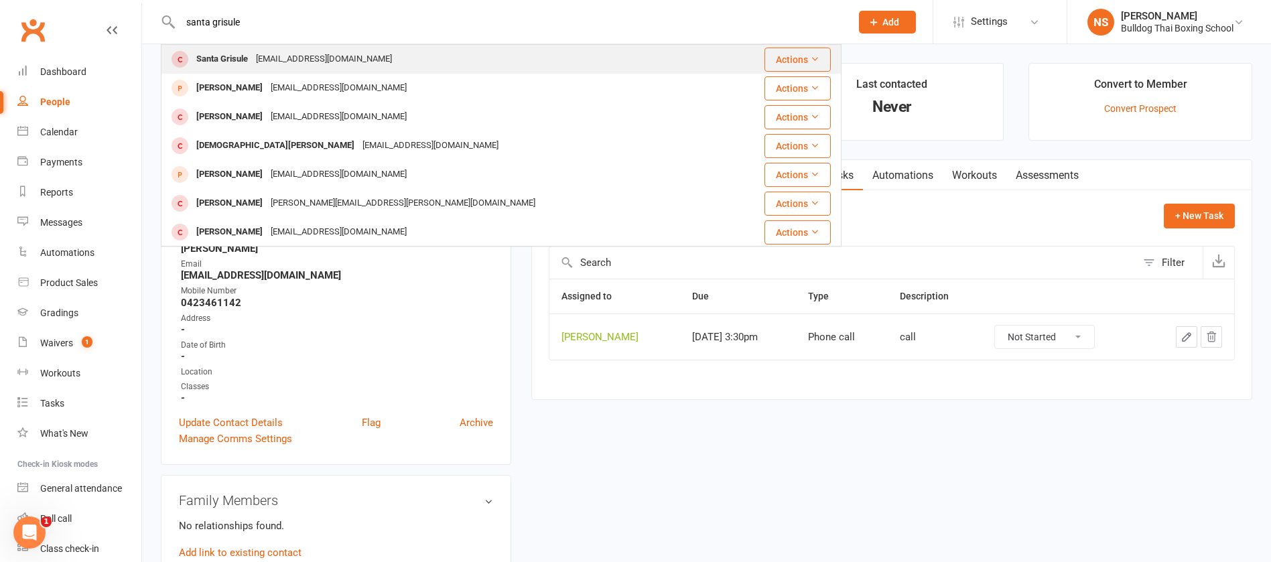
type input "santa grisule"
click at [273, 54] on div "santagri@hotmail.com" at bounding box center [324, 59] width 144 height 19
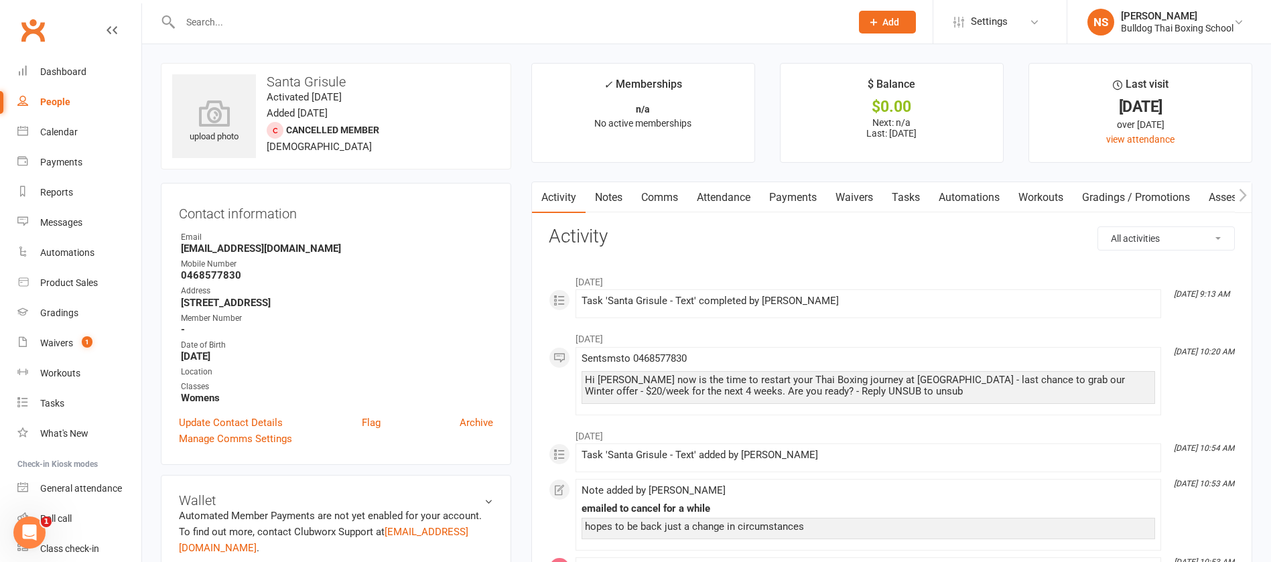
click at [922, 195] on link "Tasks" at bounding box center [905, 197] width 47 height 31
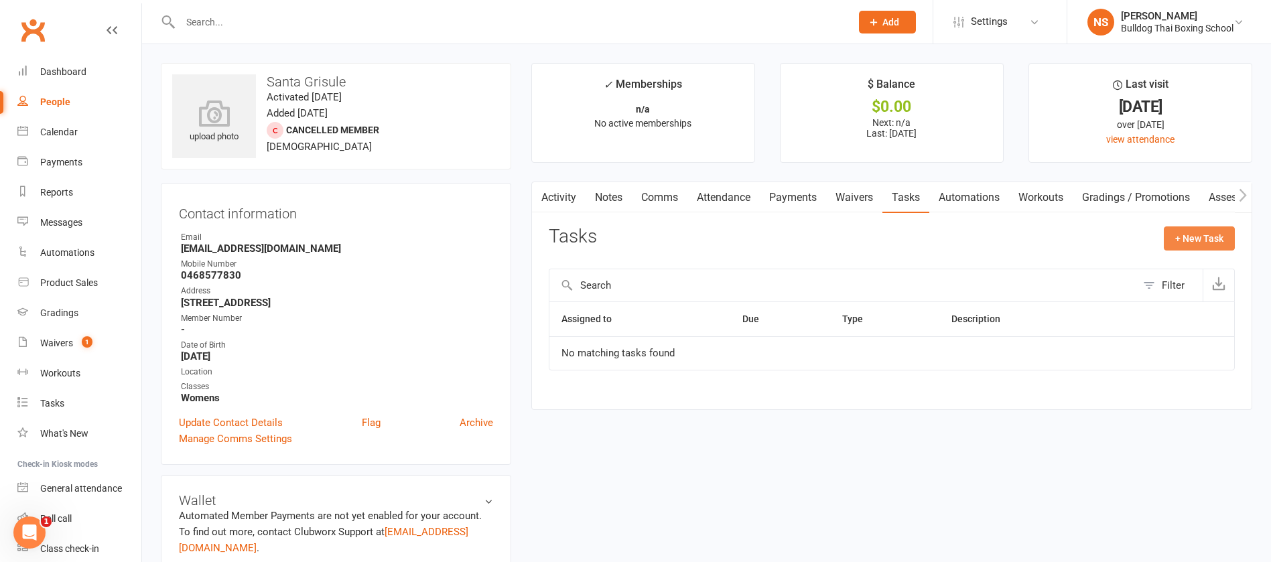
click at [1197, 228] on button "+ New Task" at bounding box center [1199, 238] width 71 height 24
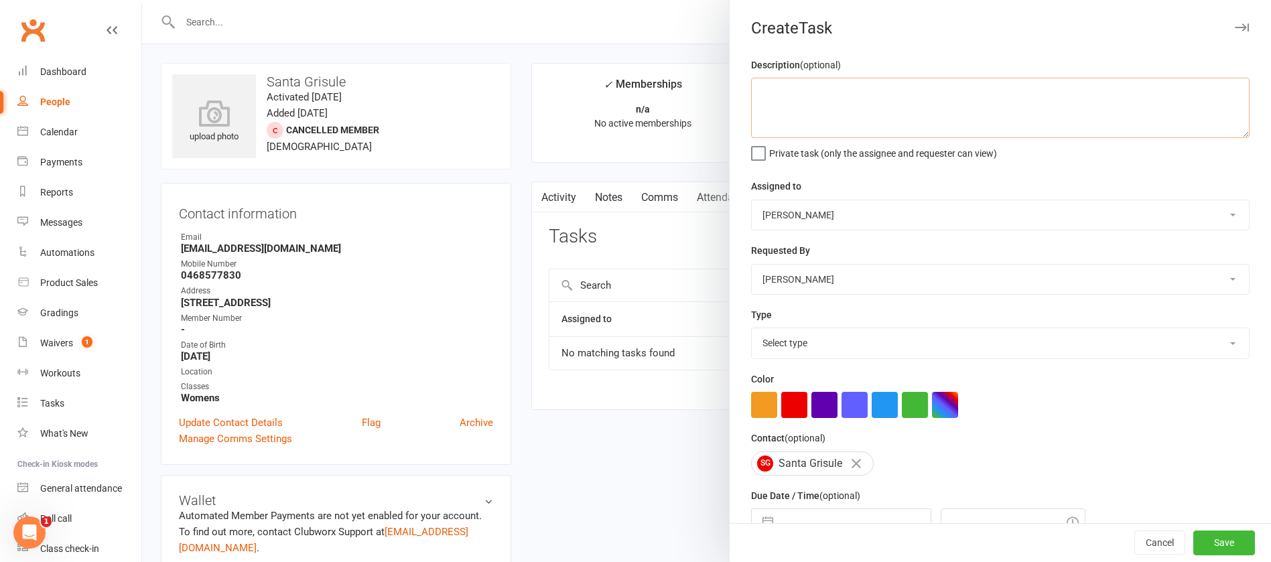
click at [779, 96] on textarea at bounding box center [1000, 108] width 498 height 60
type textarea "opted in Fb ad - 21 day"
drag, startPoint x: 798, startPoint y: 348, endPoint x: 799, endPoint y: 355, distance: 7.5
click at [798, 348] on select "Select type Action E-mail Meeting Phone call Text Add new task type" at bounding box center [1000, 342] width 497 height 29
select select "12048"
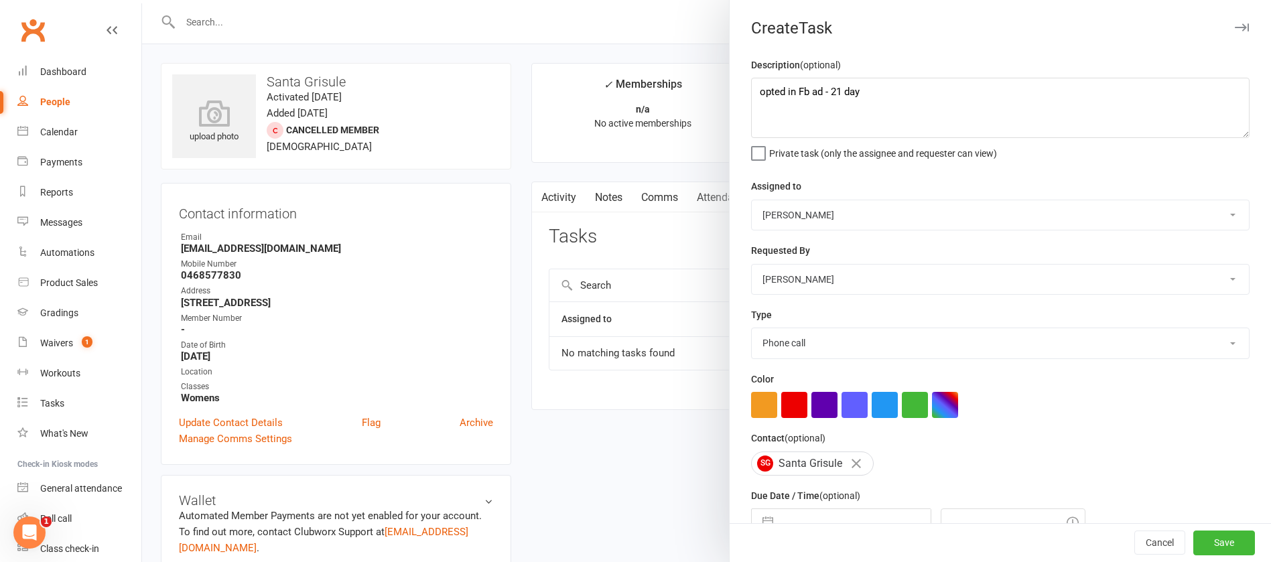
click at [752, 331] on select "Select type Action E-mail Meeting Phone call Text Add new task type" at bounding box center [1000, 342] width 497 height 29
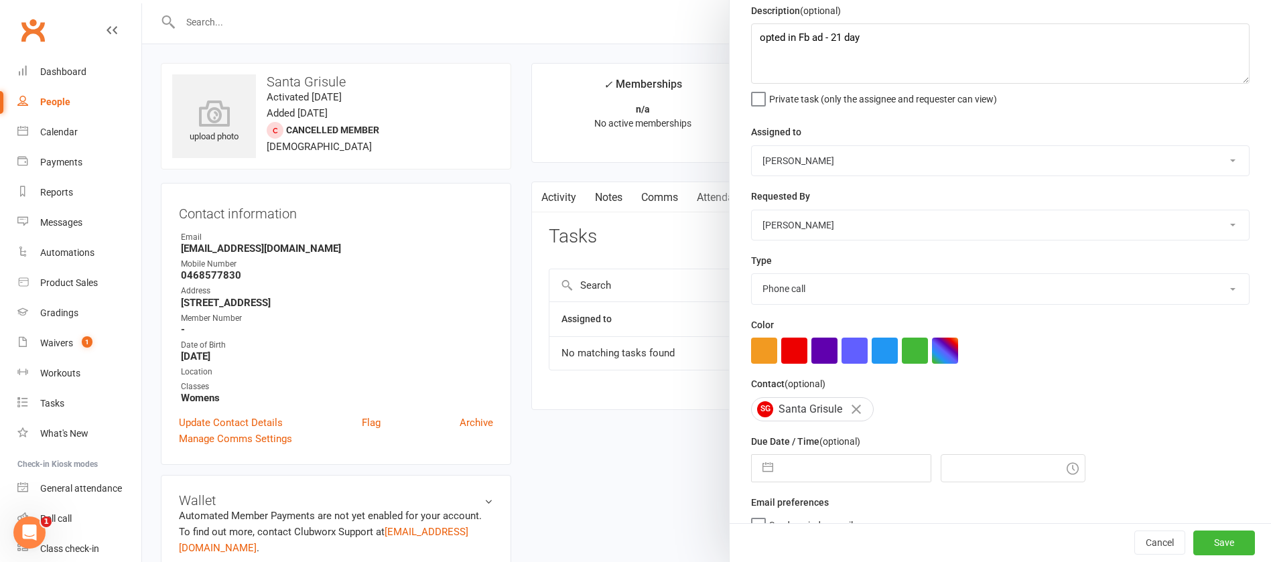
scroll to position [80, 0]
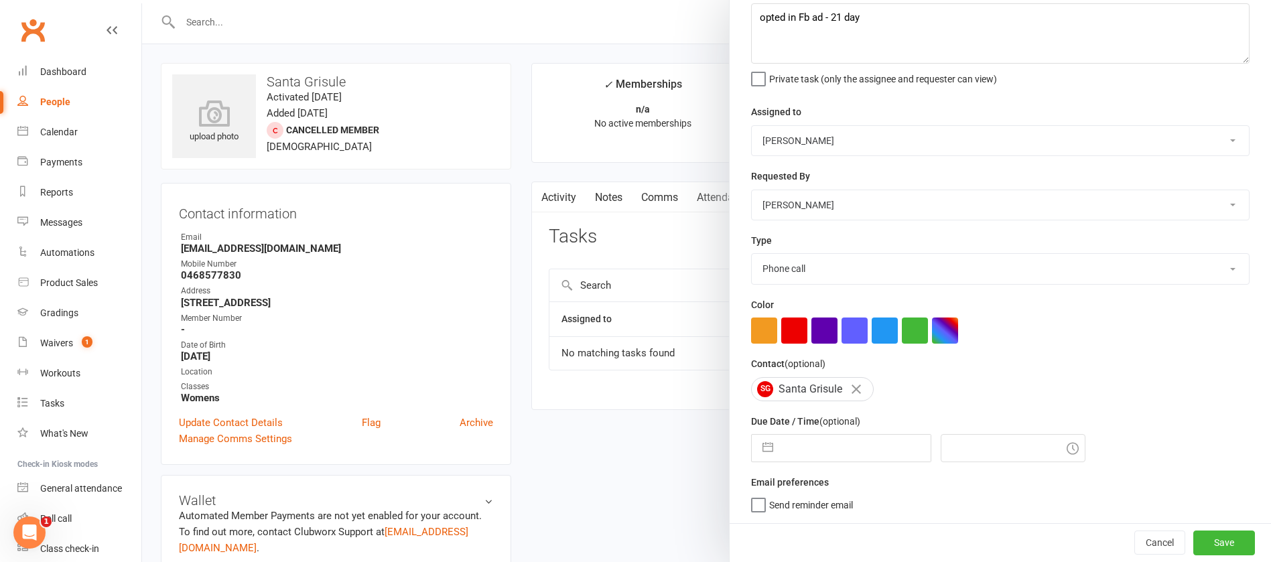
click at [803, 453] on input "text" at bounding box center [855, 448] width 151 height 27
select select "6"
select select "2025"
select select "7"
select select "2025"
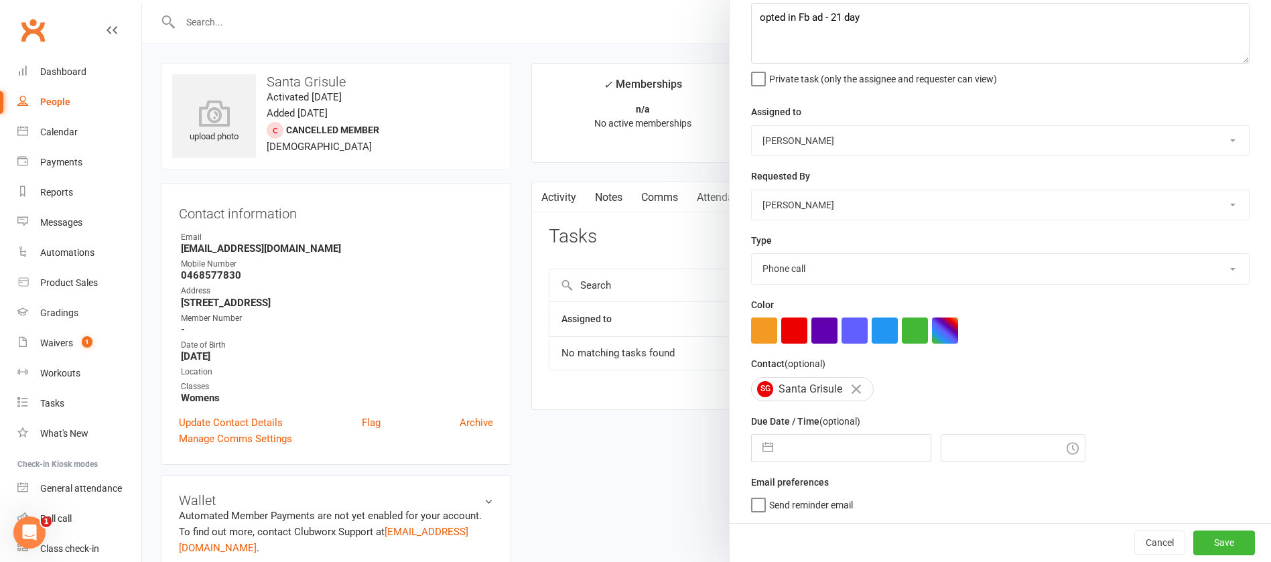
select select "8"
select select "2025"
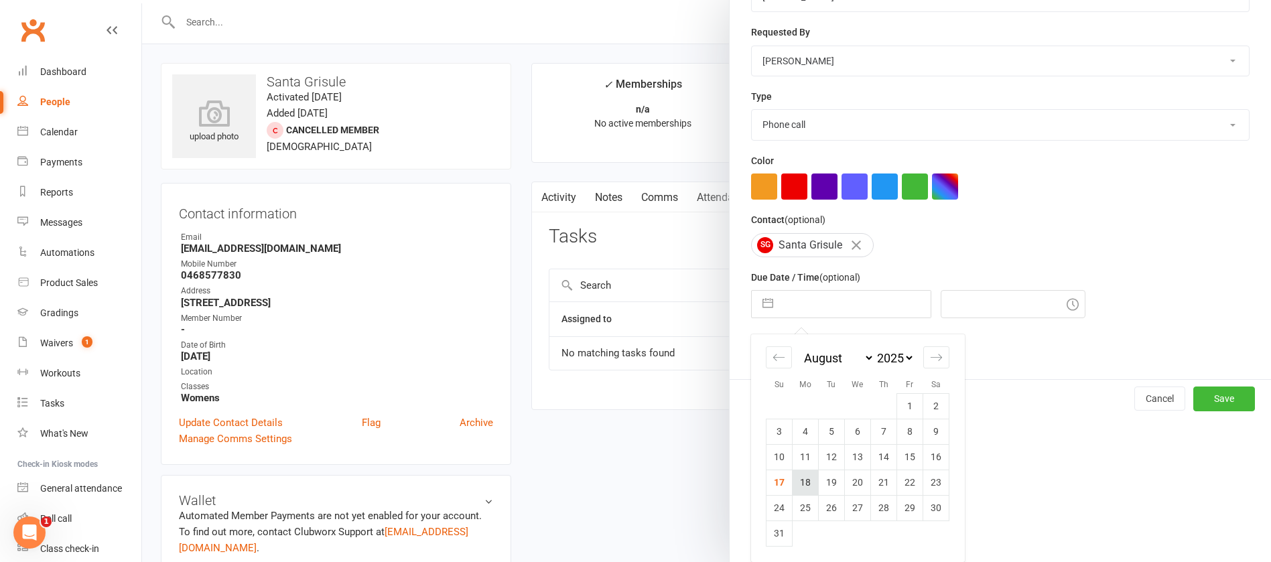
click at [797, 482] on td "18" at bounding box center [806, 482] width 26 height 25
type input "[DATE]"
type input "3:30pm"
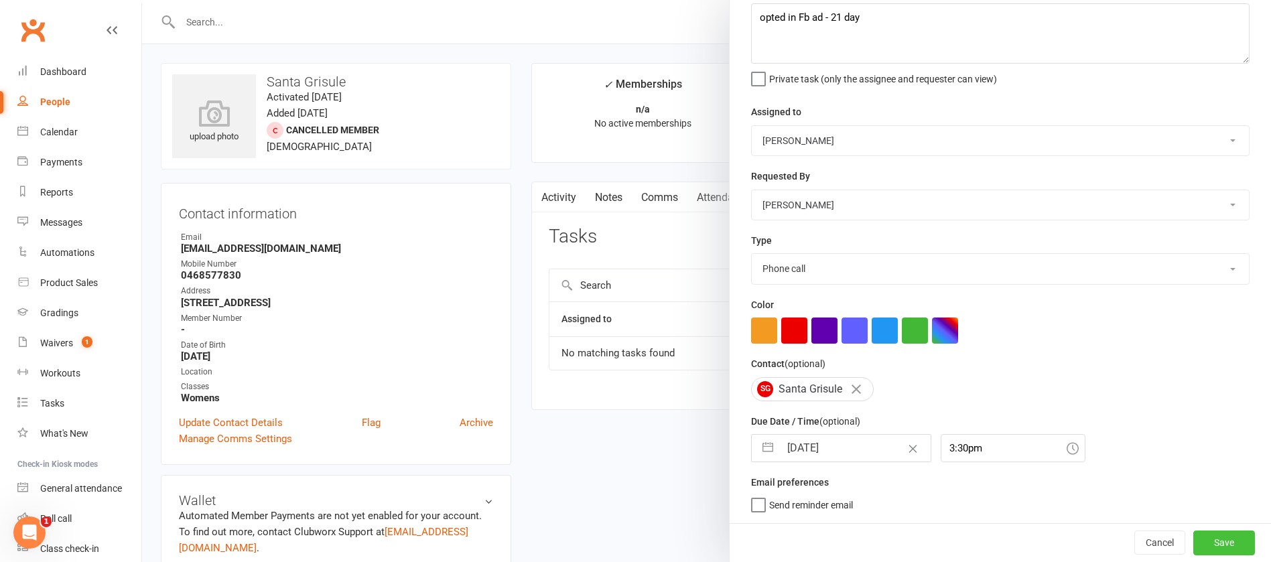
click at [1193, 537] on button "Save" at bounding box center [1224, 543] width 62 height 24
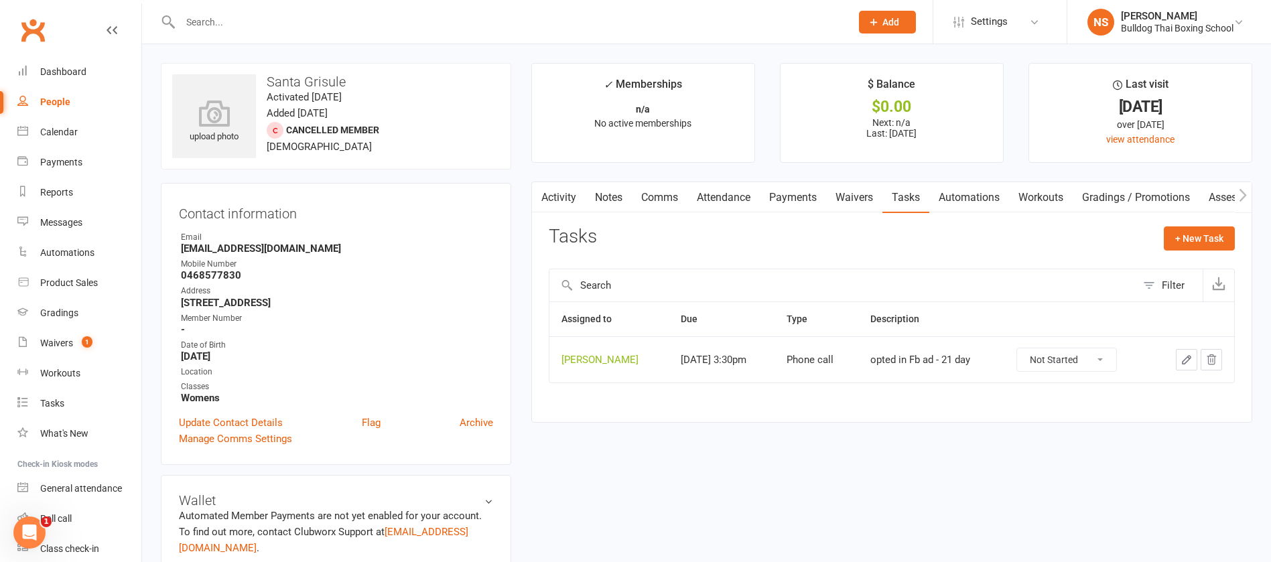
click at [232, 19] on input "text" at bounding box center [508, 22] width 665 height 19
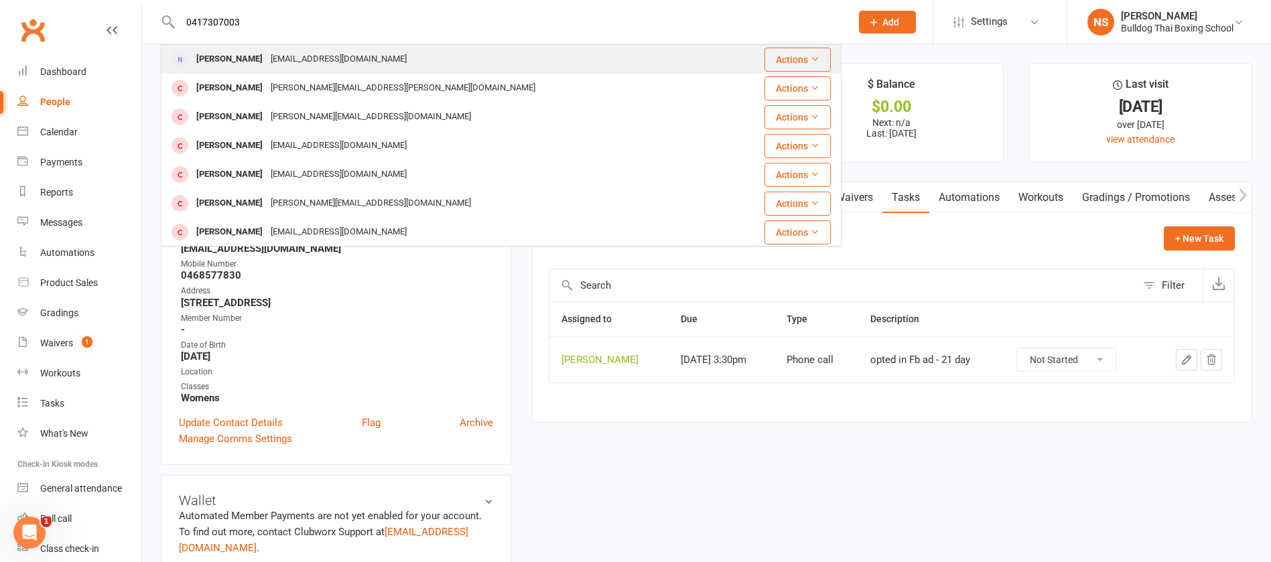
type input "0417307003"
click at [245, 61] on div "Simone Adams" at bounding box center [229, 59] width 74 height 19
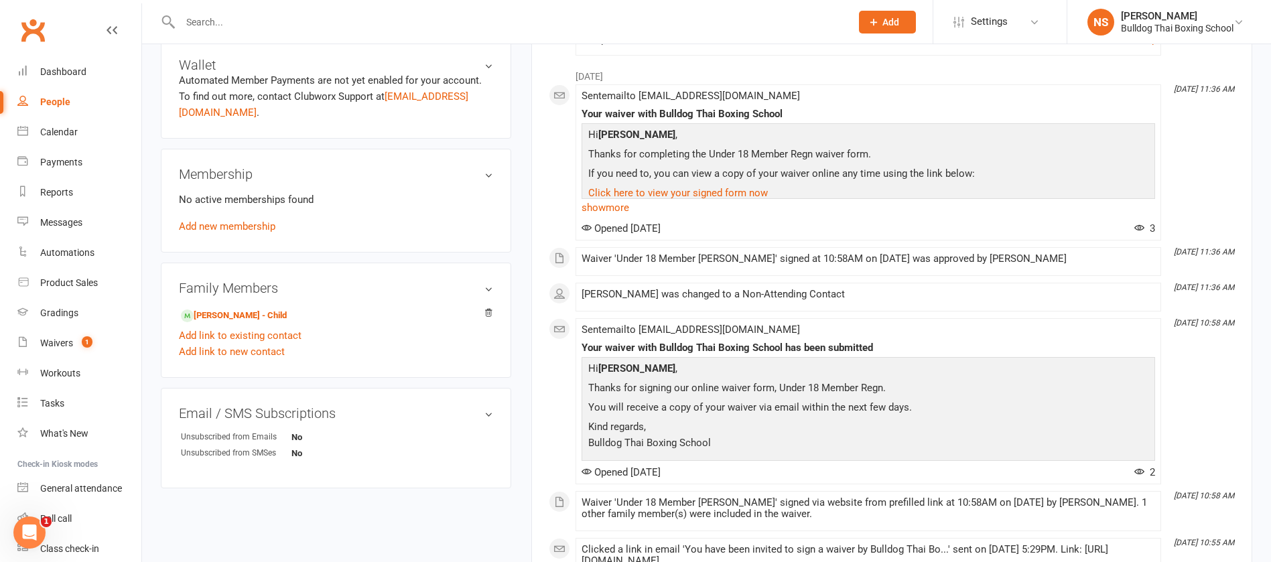
scroll to position [402, 0]
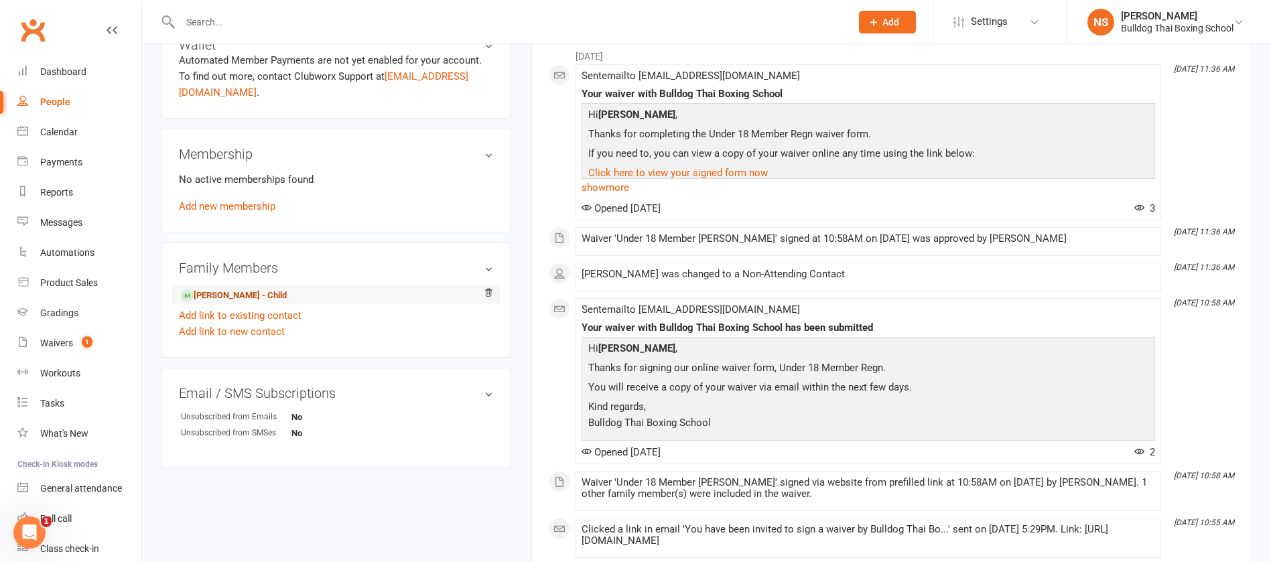
click at [271, 293] on link "Tyson Adams - Child" at bounding box center [234, 296] width 106 height 14
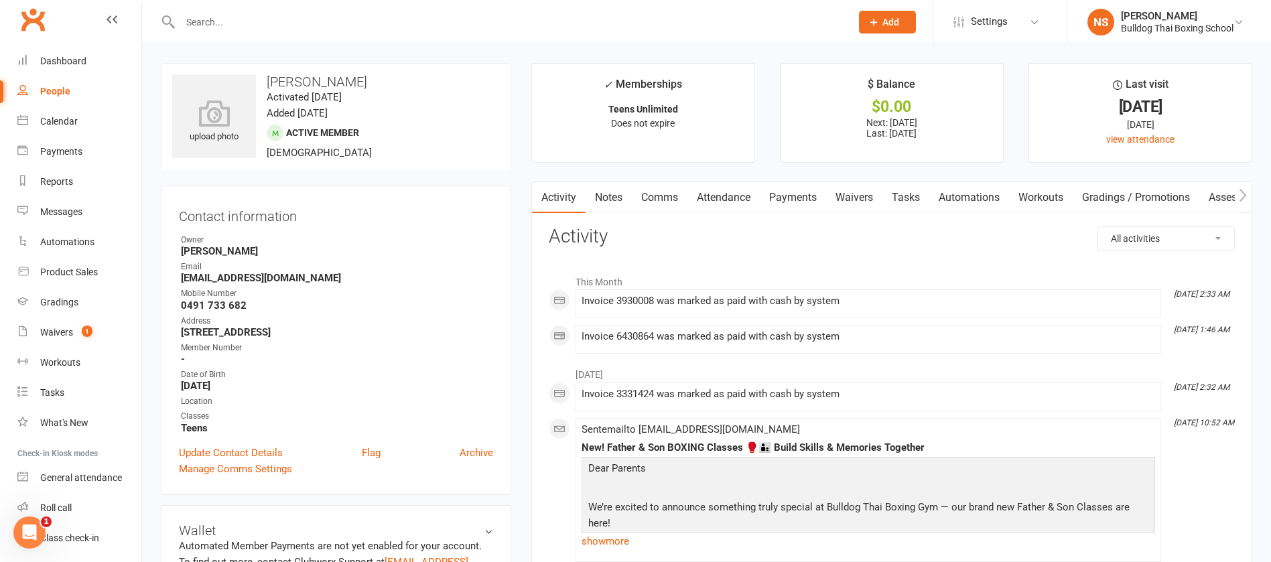
click at [660, 194] on link "Comms" at bounding box center [660, 197] width 56 height 31
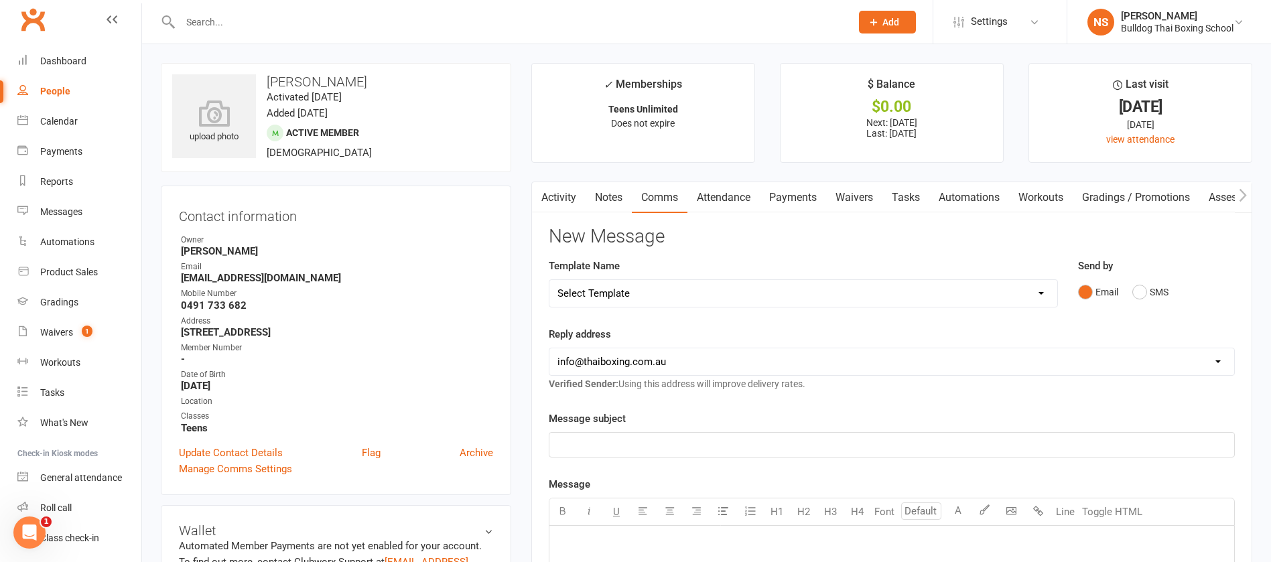
click at [602, 202] on link "Notes" at bounding box center [609, 197] width 46 height 31
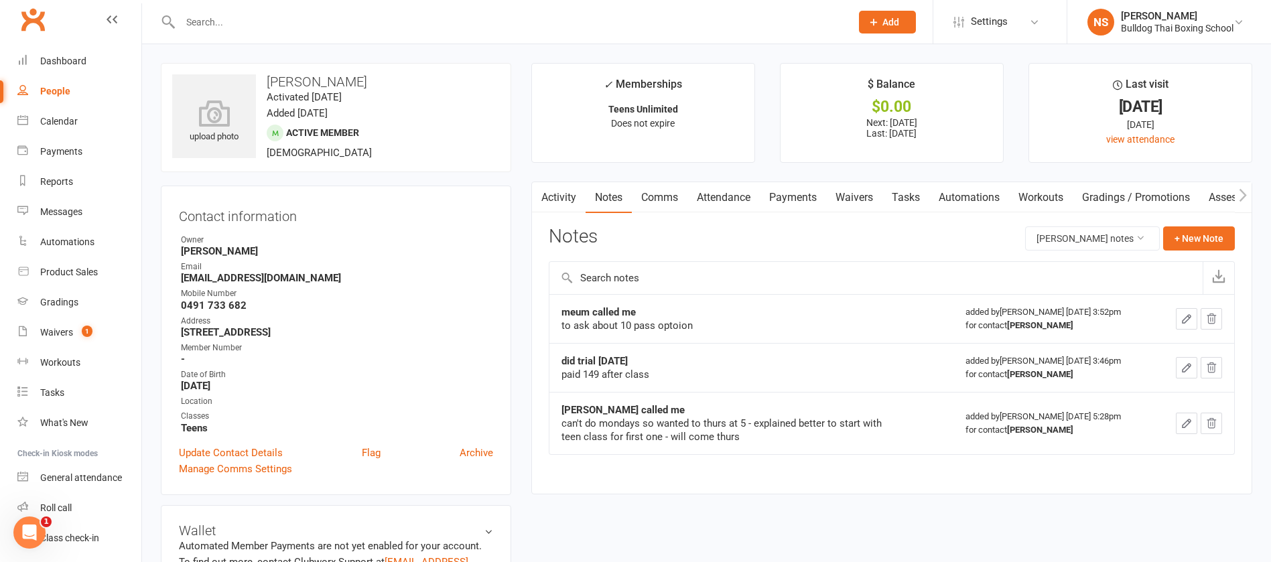
click at [200, 11] on div at bounding box center [501, 22] width 681 height 44
click at [209, 24] on input "text" at bounding box center [508, 22] width 665 height 19
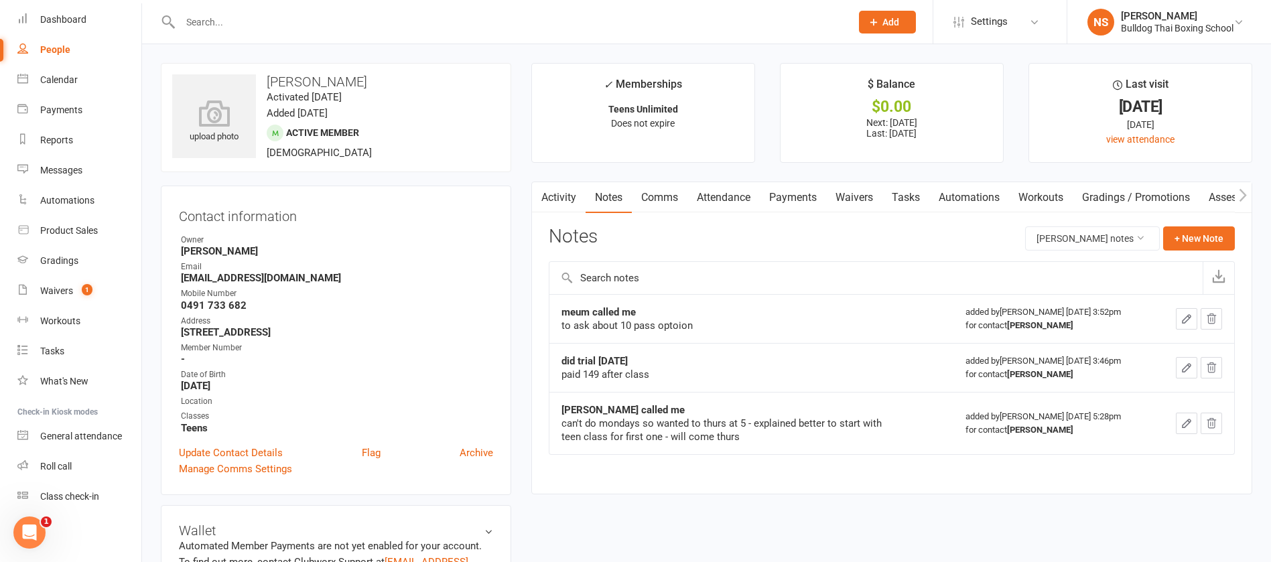
scroll to position [27, 0]
